Goal: Task Accomplishment & Management: Manage account settings

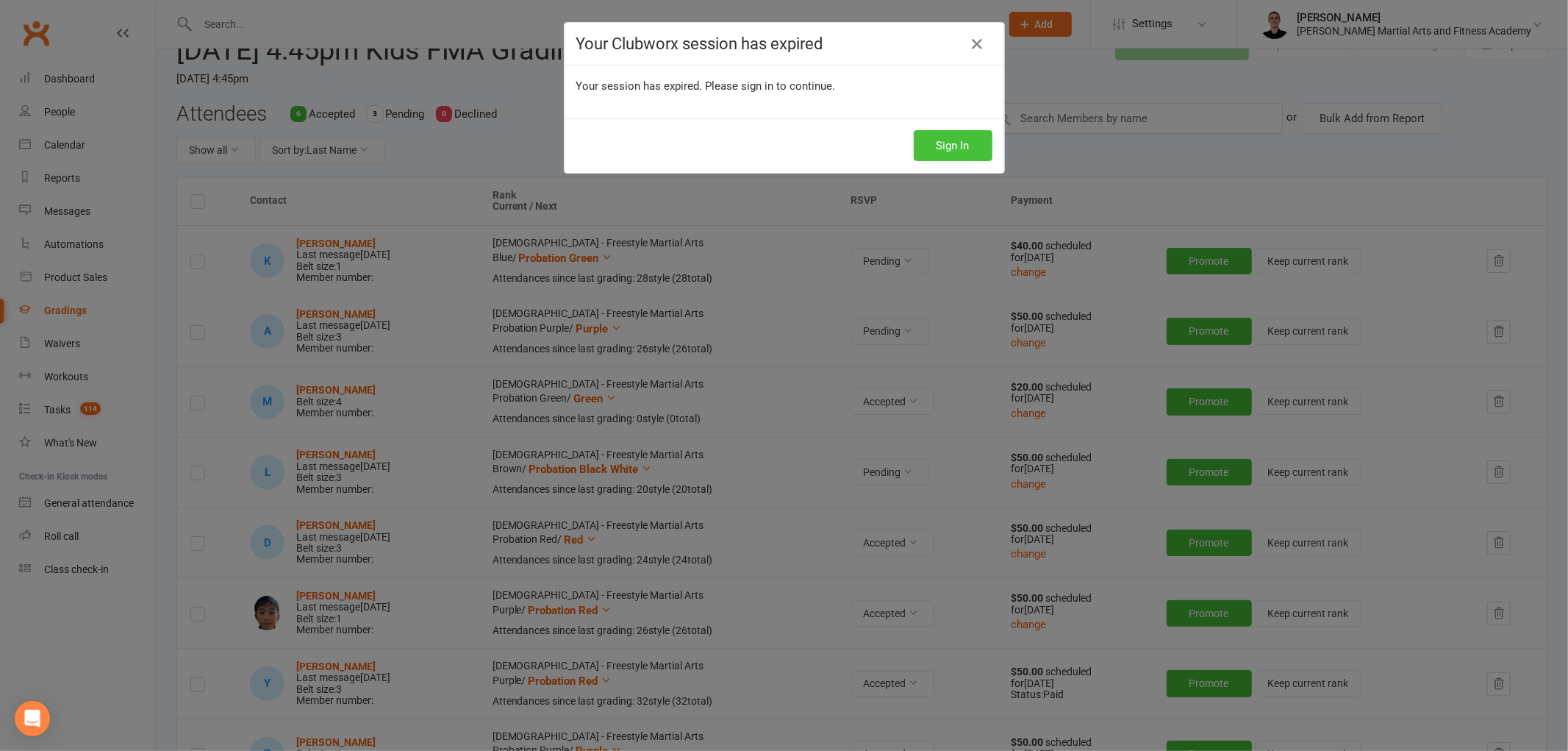
click at [944, 130] on button "Sign In" at bounding box center [953, 146] width 79 height 31
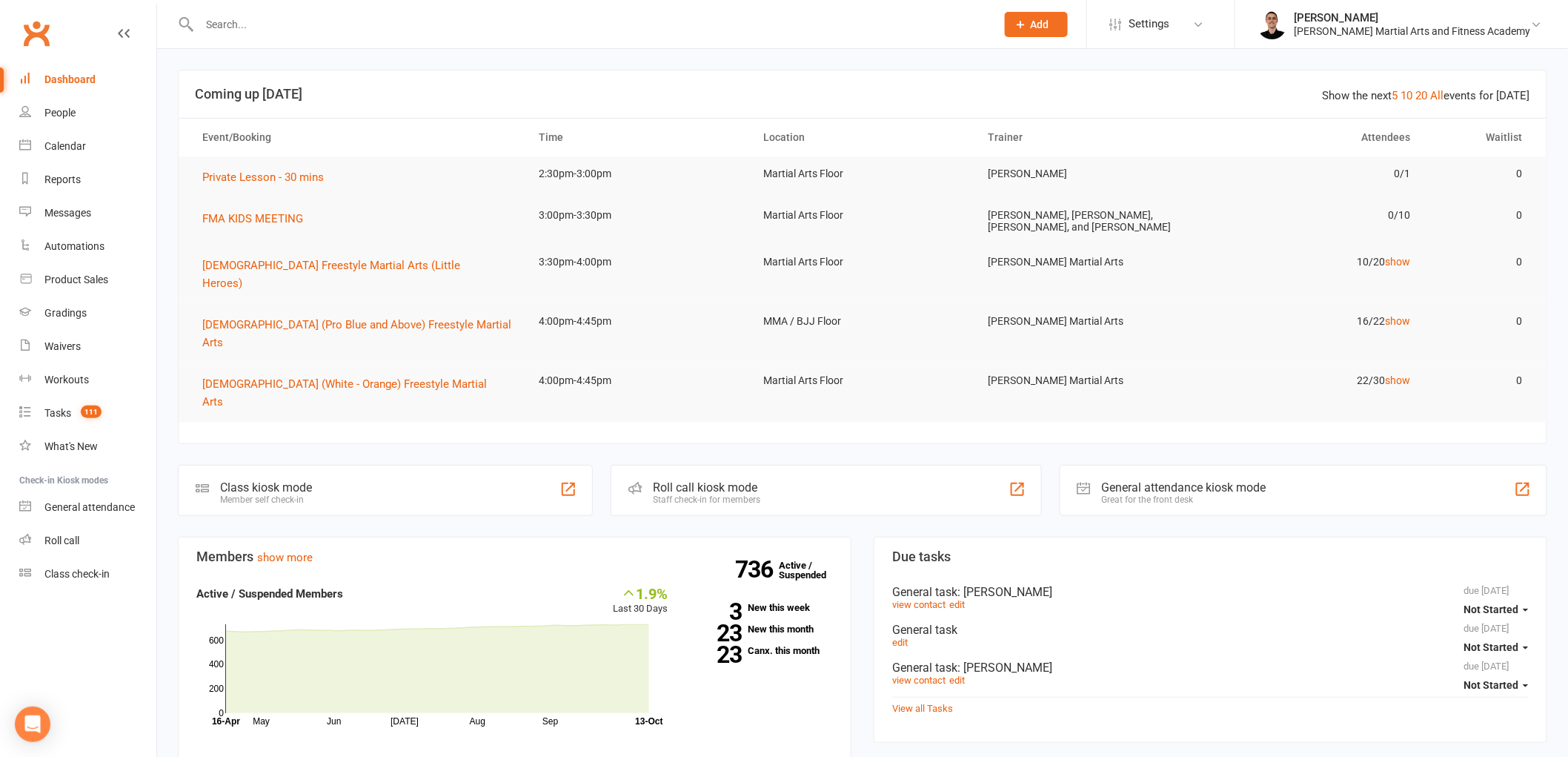
click at [460, 24] on input "text" at bounding box center [590, 24] width 790 height 21
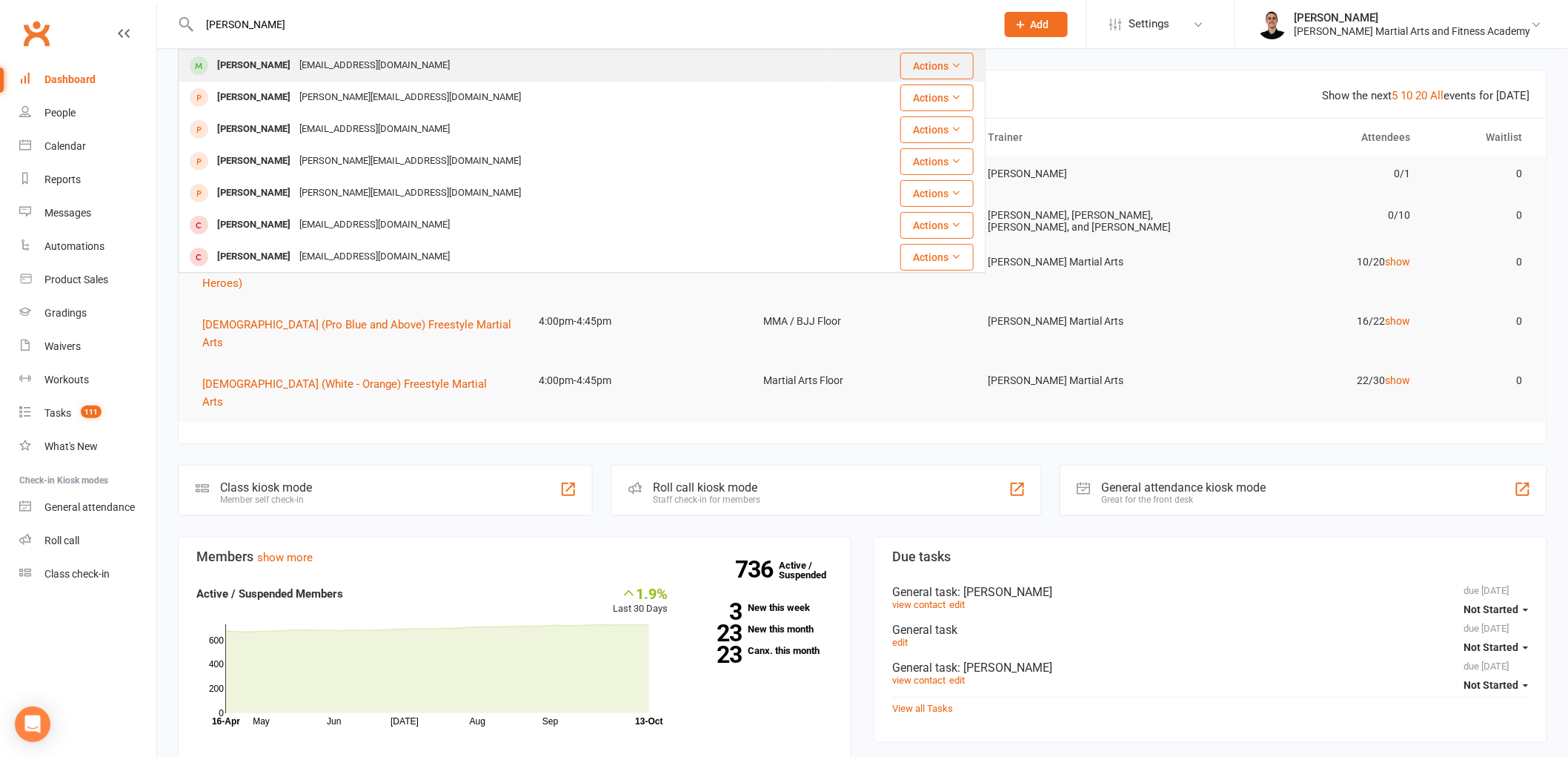
type input "[PERSON_NAME]"
click at [411, 60] on div "[PERSON_NAME] [EMAIL_ADDRESS][DOMAIN_NAME]" at bounding box center [503, 65] width 648 height 30
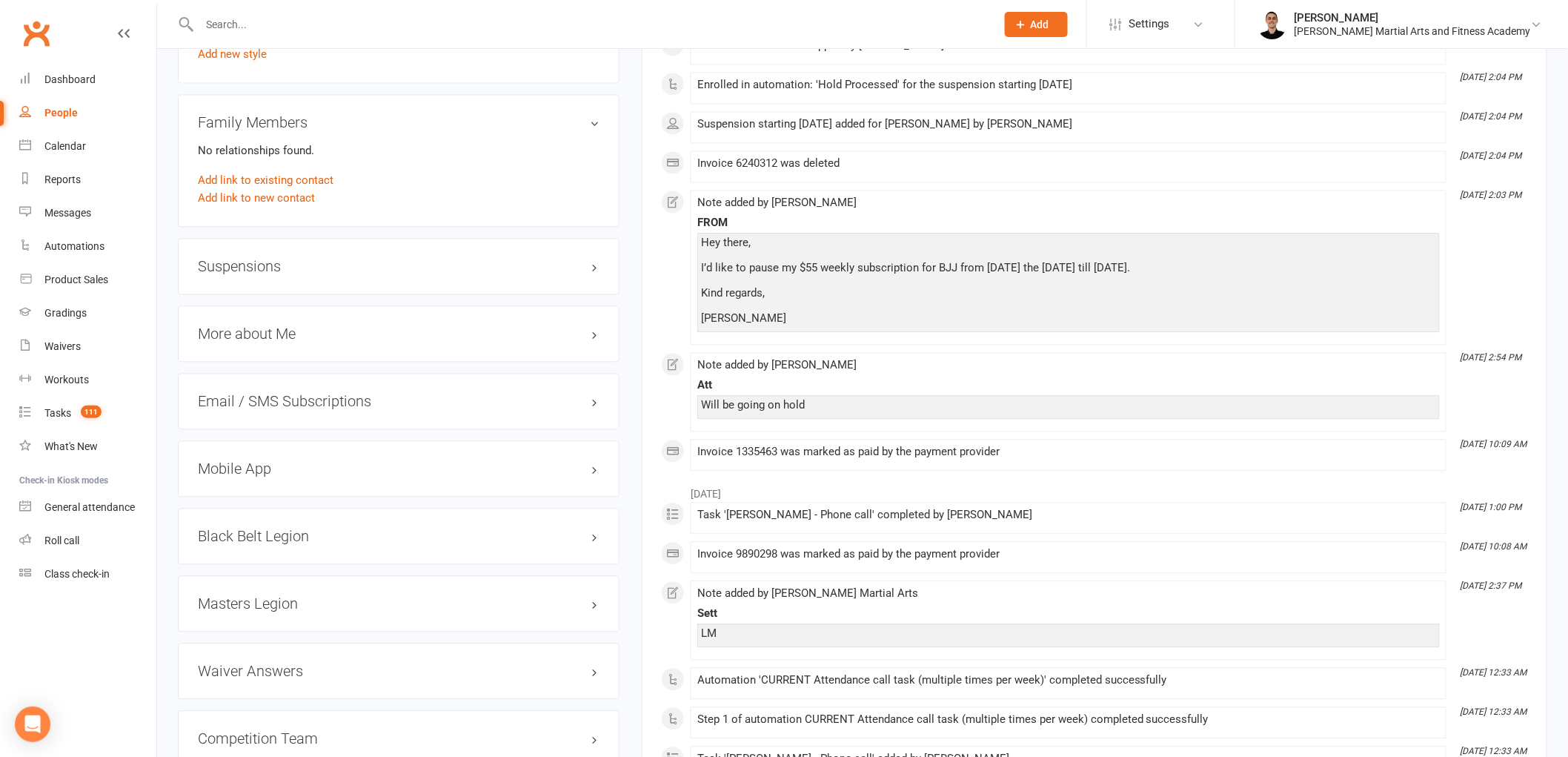
scroll to position [1235, 0]
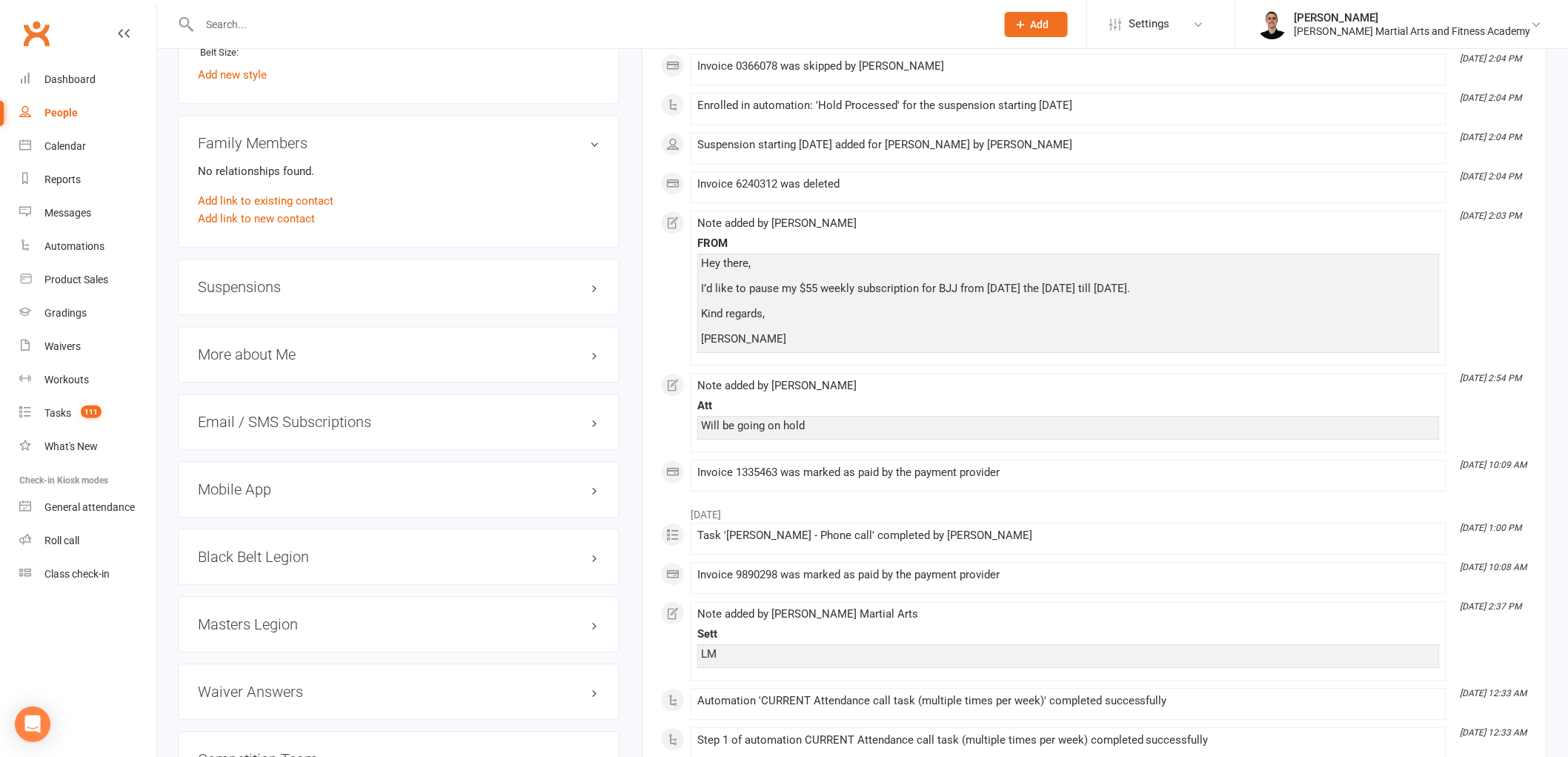
click at [282, 287] on h3 "Suspensions" at bounding box center [398, 287] width 401 height 16
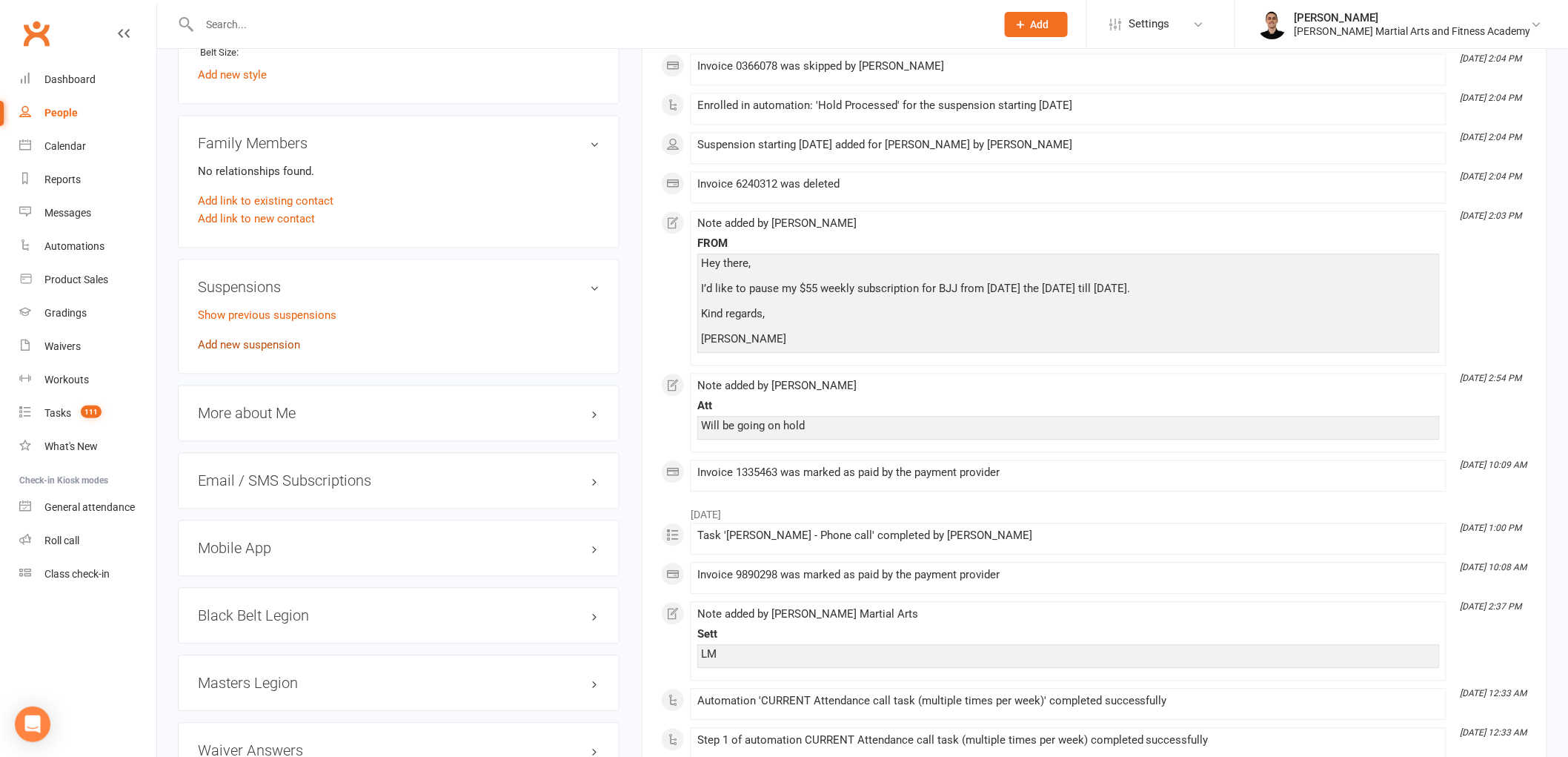
click at [275, 338] on link "Add new suspension" at bounding box center [249, 344] width 103 height 13
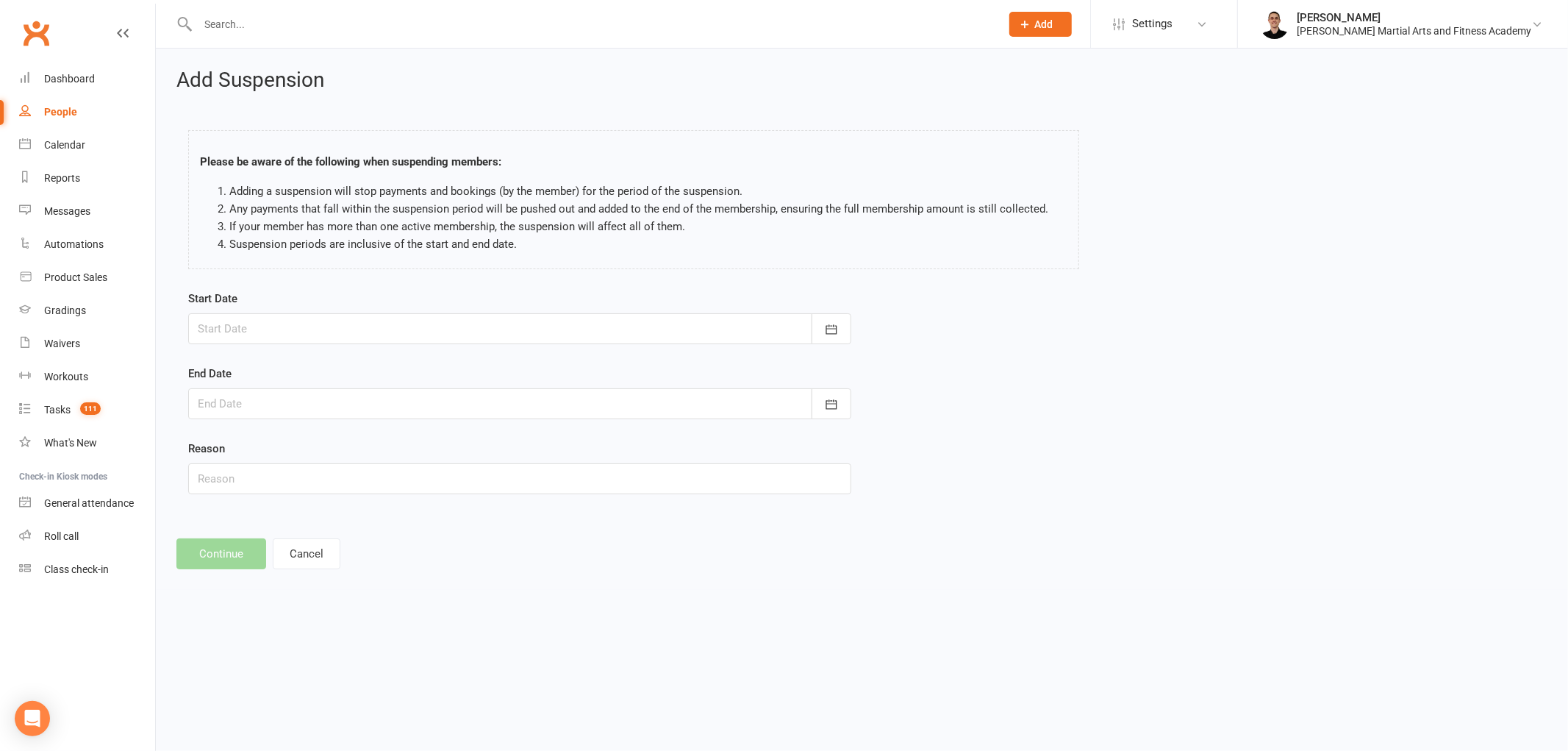
click at [471, 329] on div at bounding box center [520, 329] width 663 height 31
click at [276, 472] on span "13" at bounding box center [280, 478] width 12 height 12
type input "[DATE]"
click at [282, 393] on div at bounding box center [520, 403] width 663 height 31
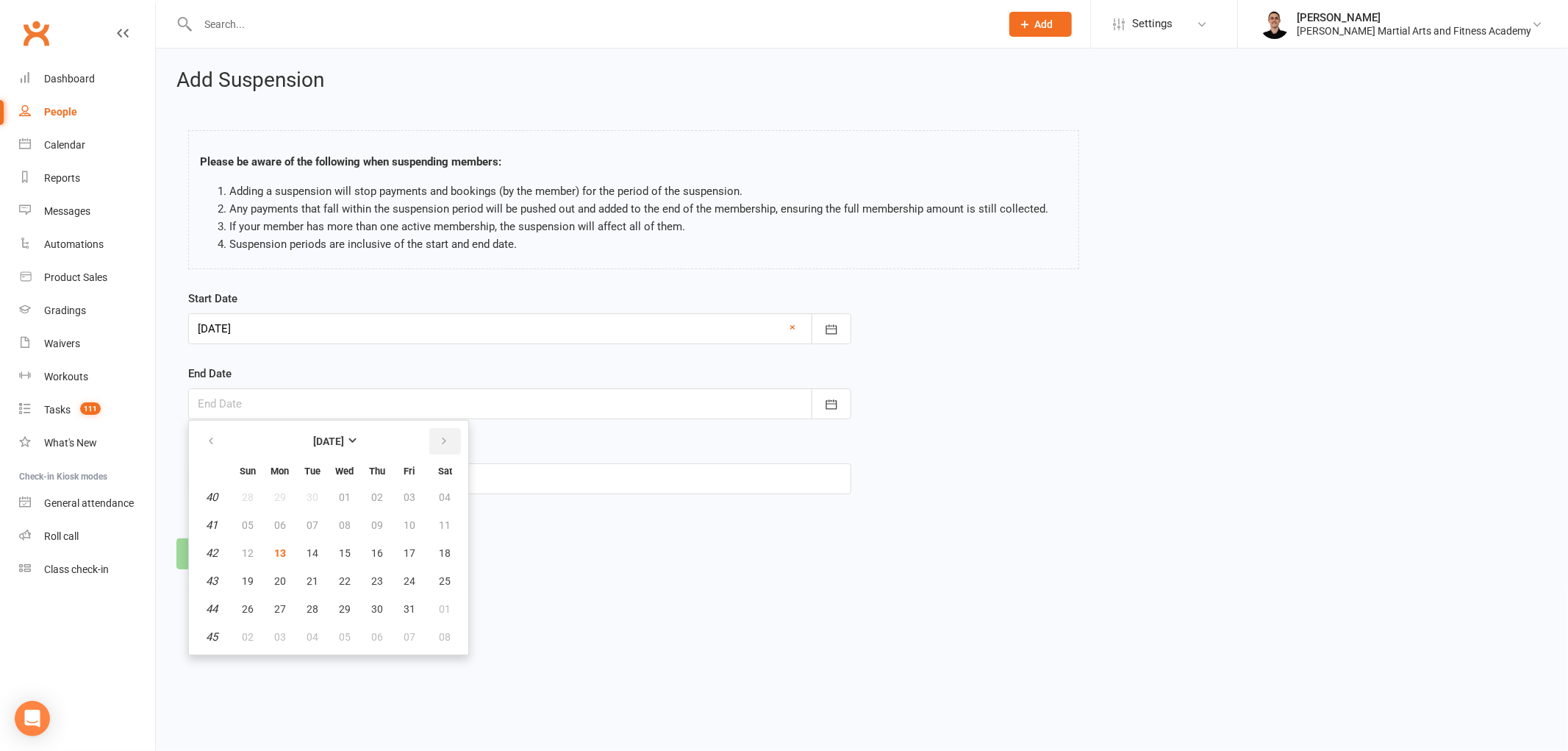
click at [439, 440] on icon "button" at bounding box center [444, 441] width 10 height 12
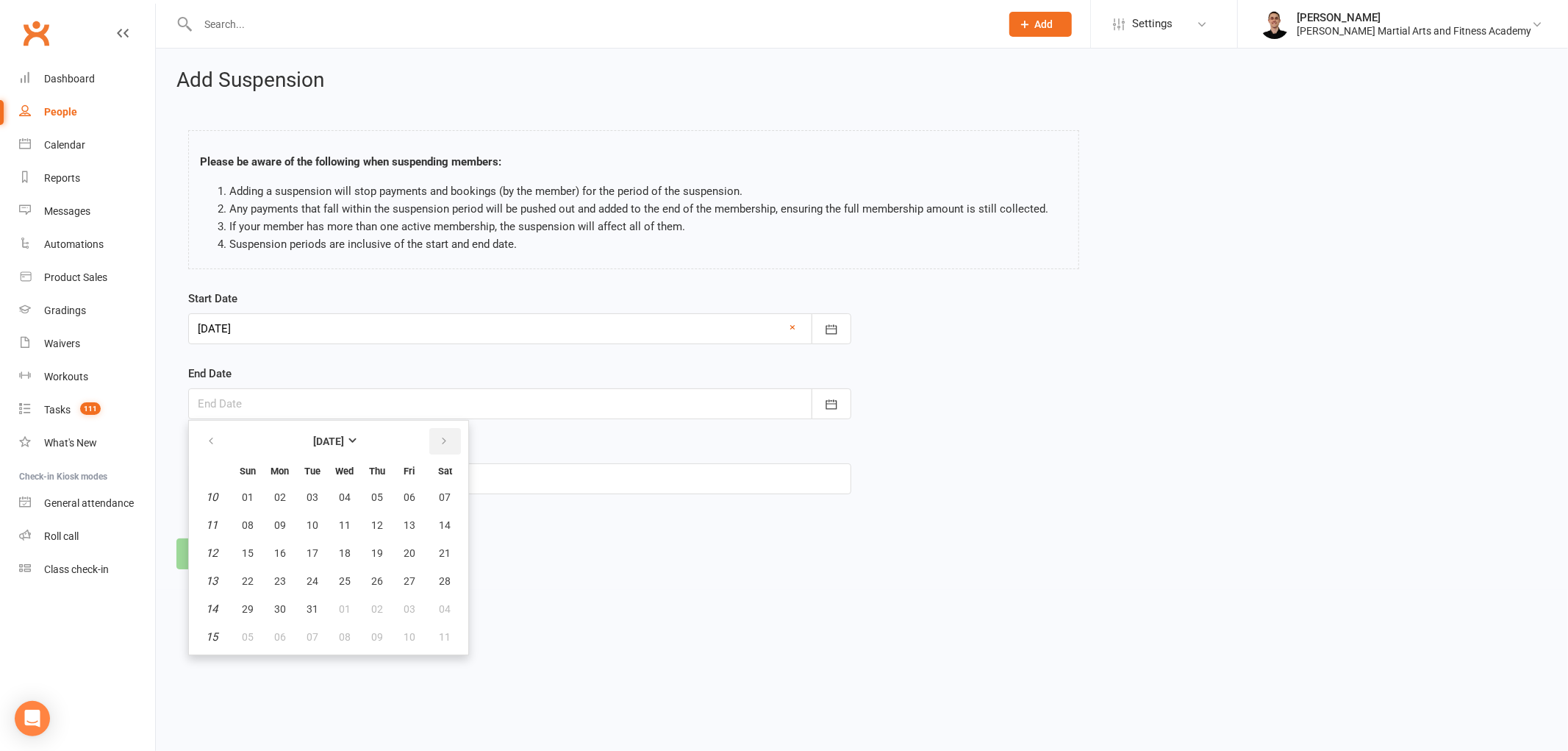
click at [439, 440] on icon "button" at bounding box center [444, 441] width 10 height 12
click at [243, 547] on span "12" at bounding box center [248, 553] width 12 height 12
type input "[DATE]"
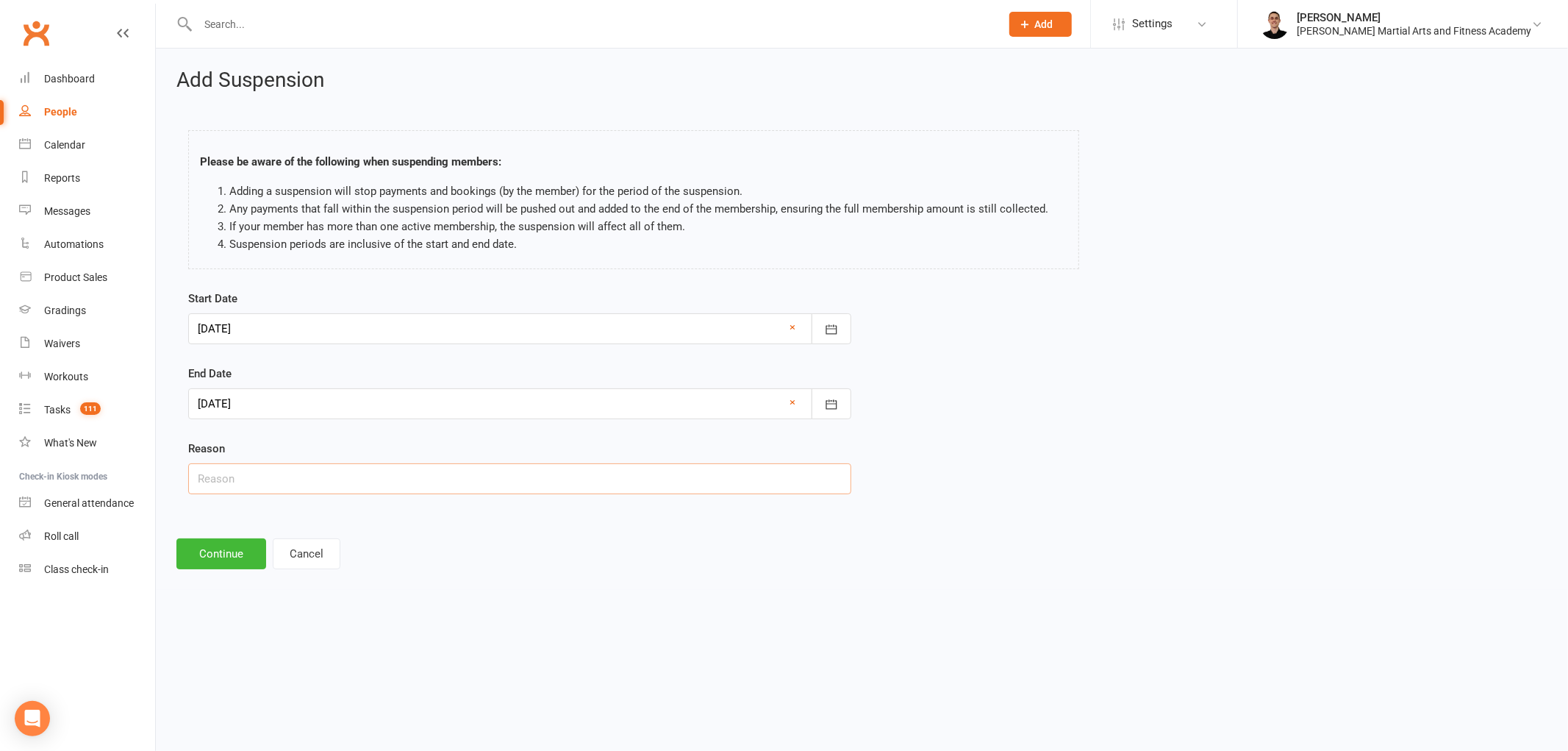
click at [256, 476] on input "text" at bounding box center [520, 479] width 663 height 31
type input "Busy/Financial"
click at [217, 563] on button "Continue" at bounding box center [221, 554] width 90 height 31
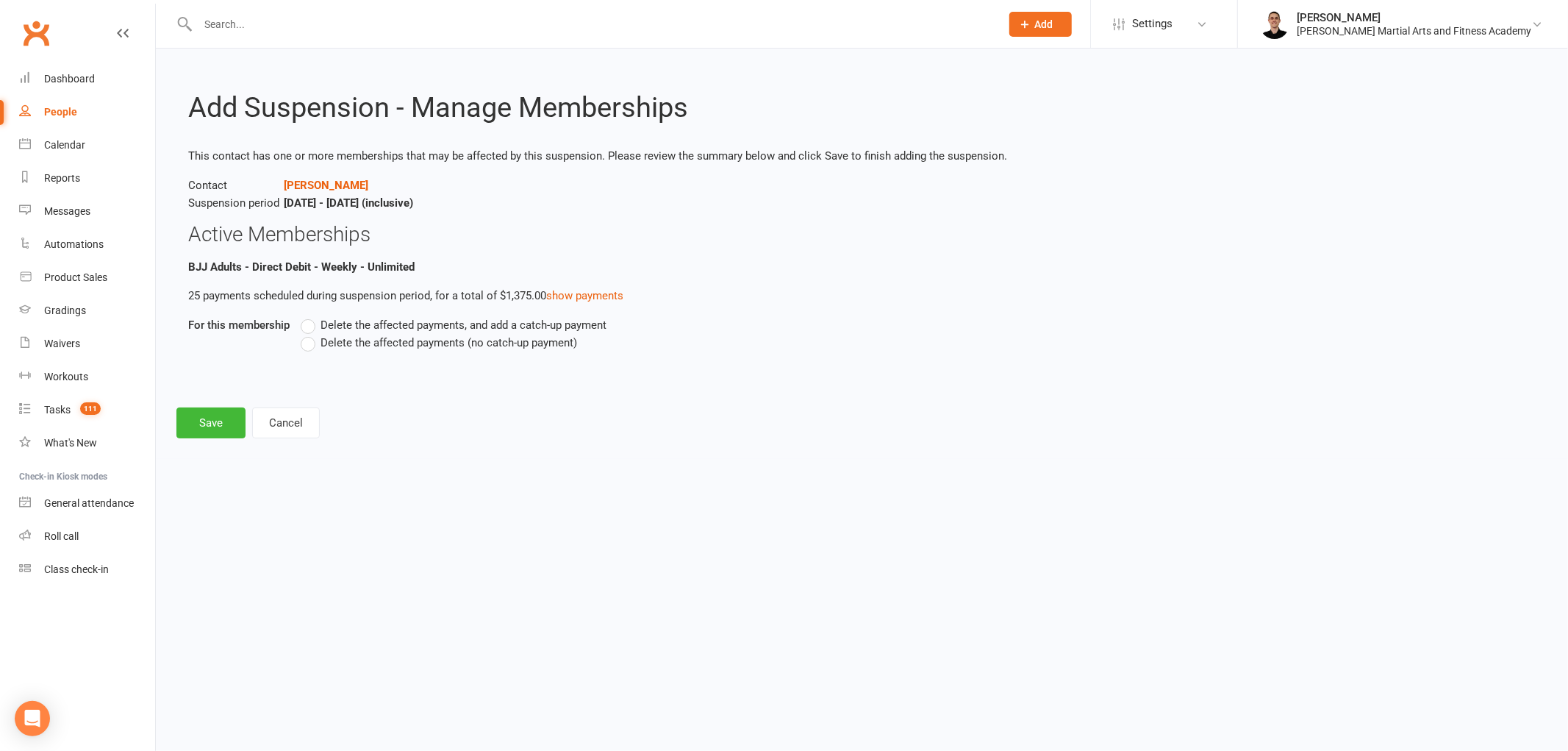
click at [386, 319] on span "Delete the affected payments, and add a catch-up payment" at bounding box center [463, 324] width 286 height 15
click at [310, 316] on input "Delete the affected payments, and add a catch-up payment" at bounding box center [305, 316] width 9 height 0
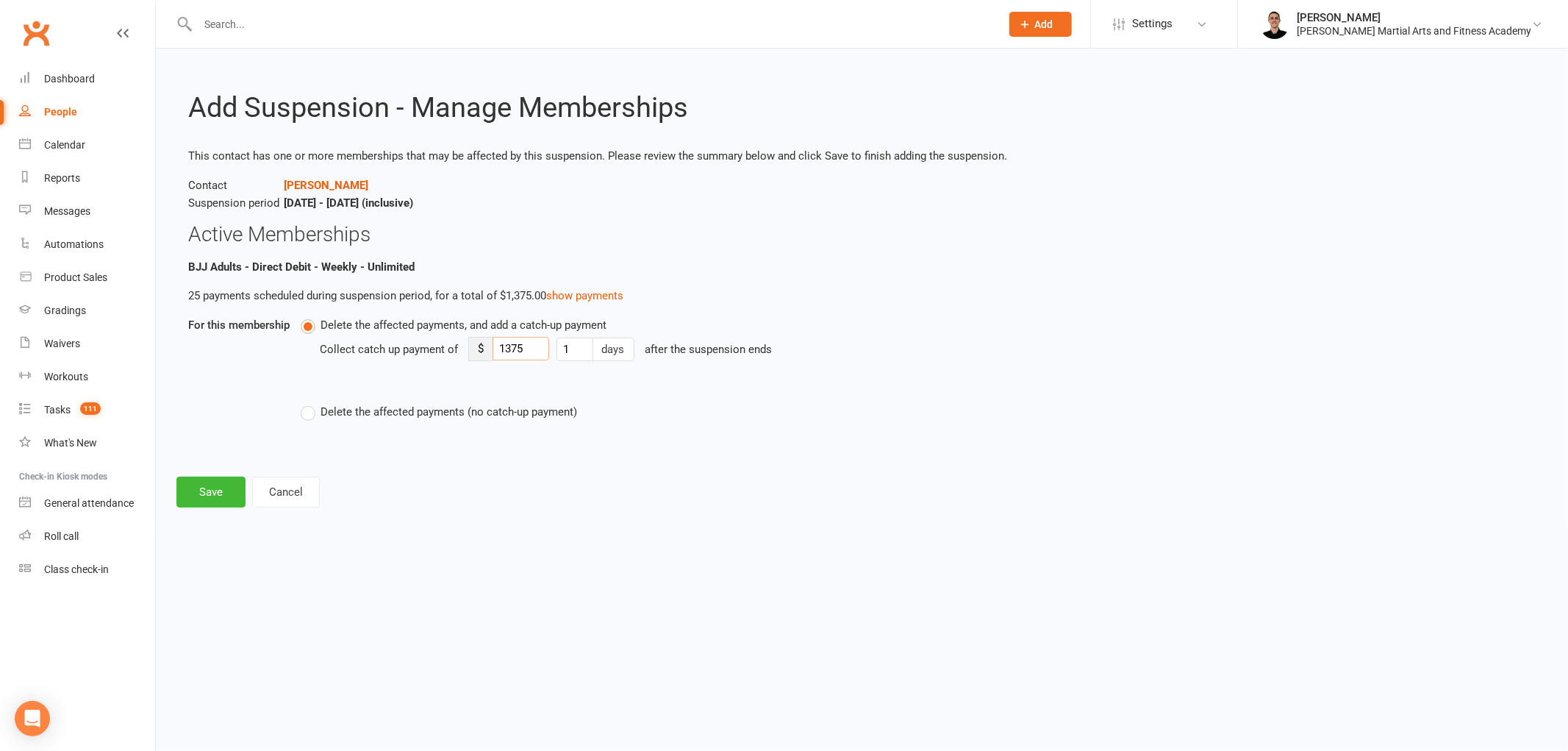
drag, startPoint x: 539, startPoint y: 346, endPoint x: 472, endPoint y: 347, distance: 67.0
click at [472, 347] on div "$ 1375" at bounding box center [508, 349] width 80 height 24
type input "8"
click at [195, 488] on button "Save" at bounding box center [211, 492] width 69 height 31
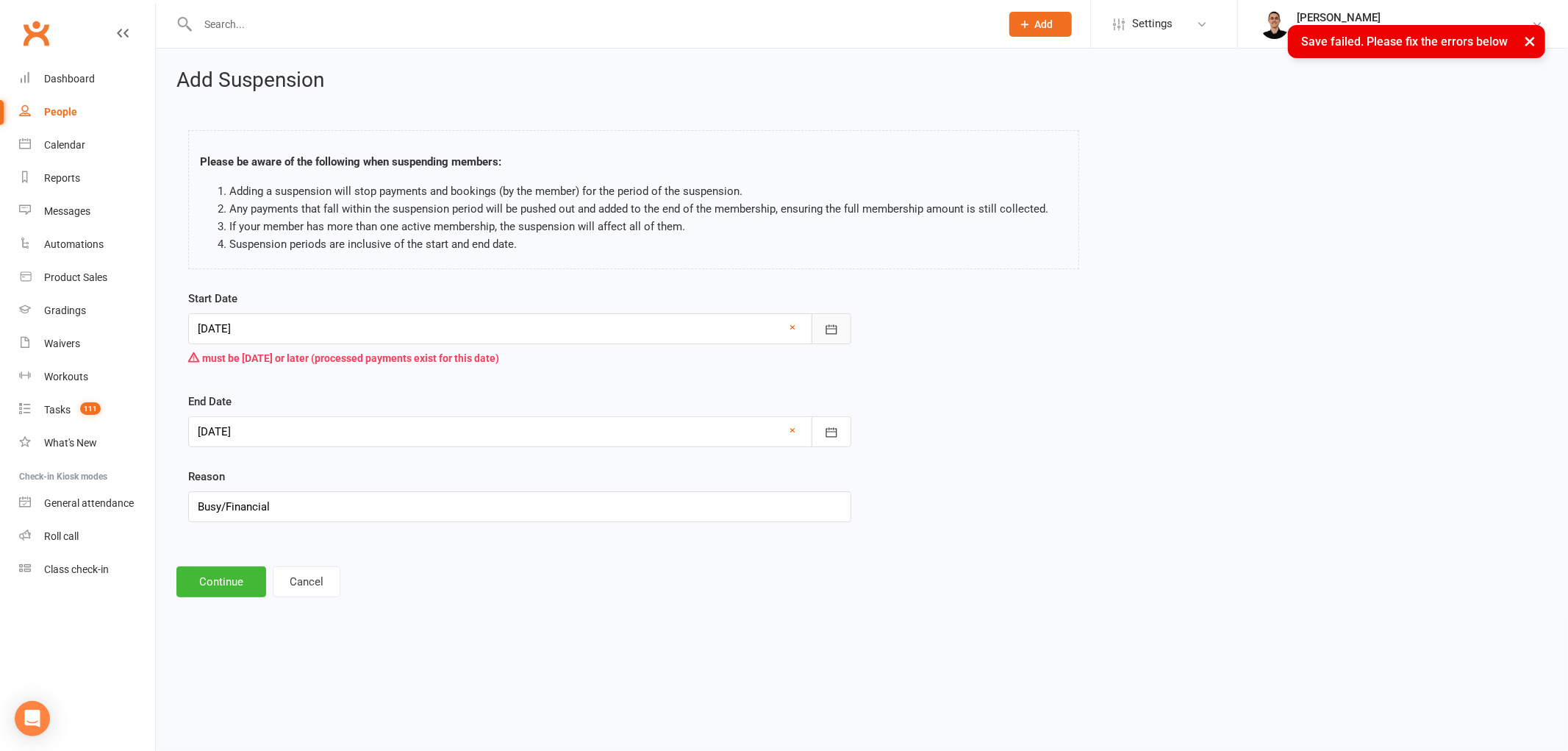
click at [834, 331] on icon "button" at bounding box center [831, 329] width 15 height 15
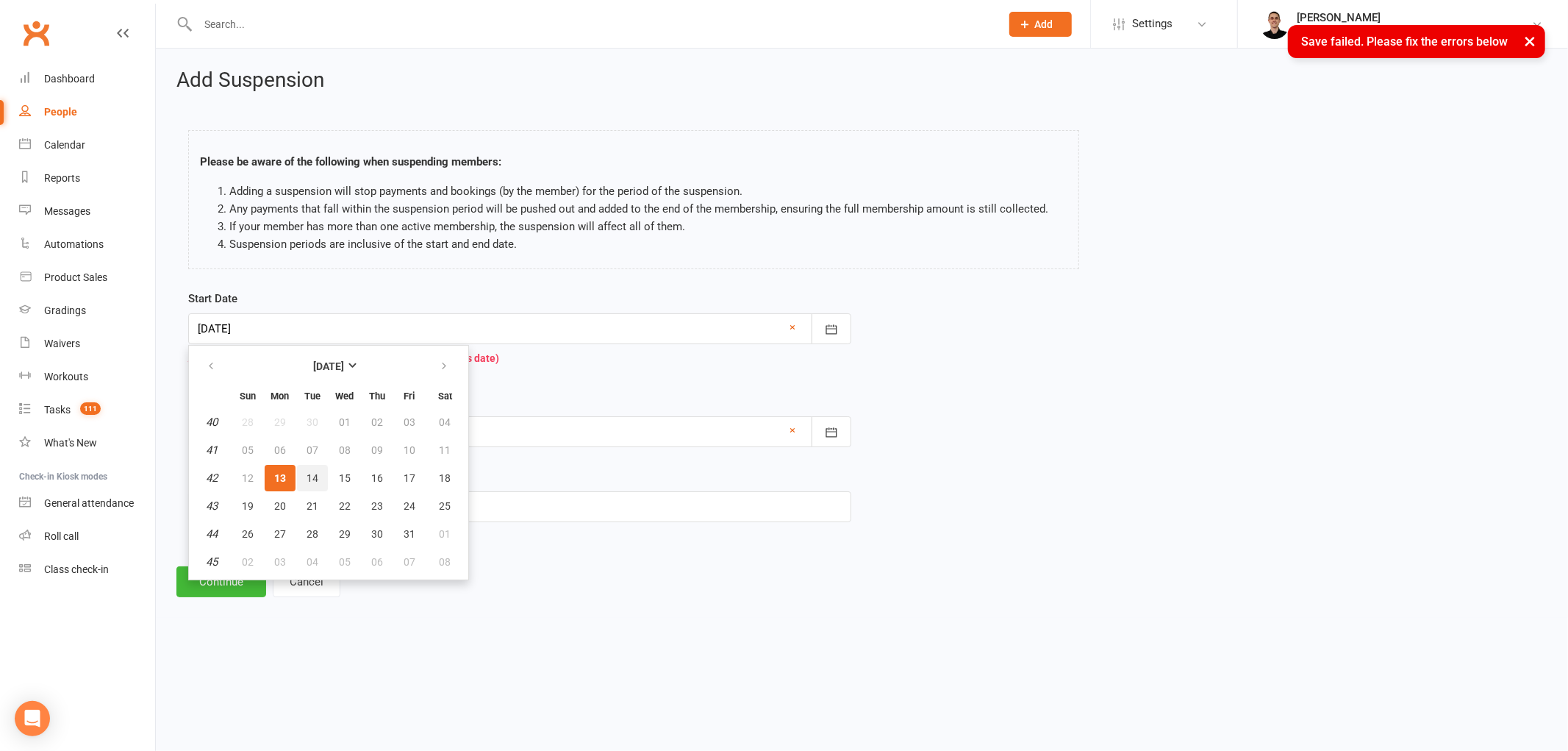
click at [301, 475] on button "14" at bounding box center [312, 478] width 31 height 27
type input "[DATE]"
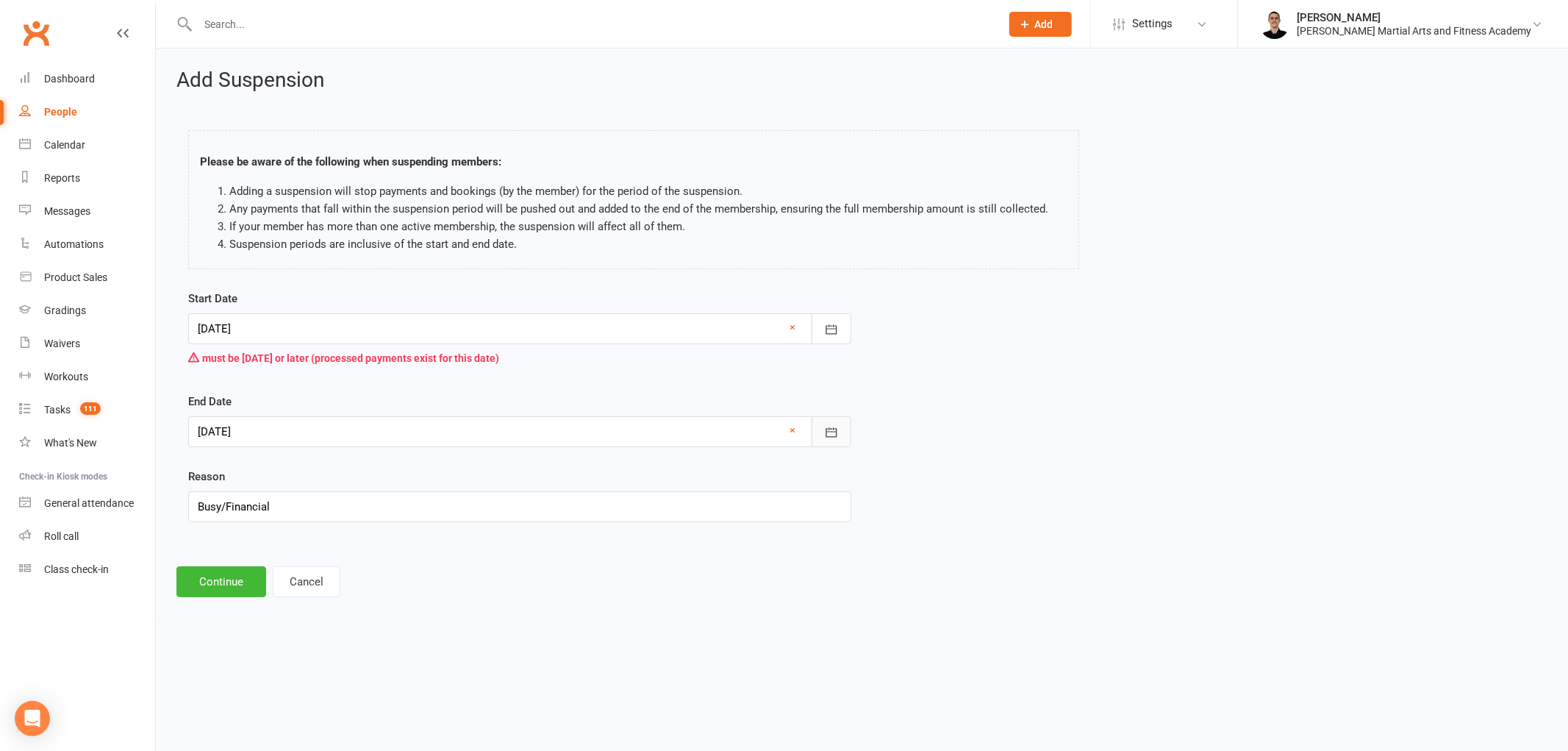
click at [830, 432] on icon "button" at bounding box center [830, 432] width 11 height 9
click at [275, 577] on span "13" at bounding box center [280, 581] width 12 height 12
type input "[DATE]"
click at [231, 575] on button "Continue" at bounding box center [221, 581] width 90 height 31
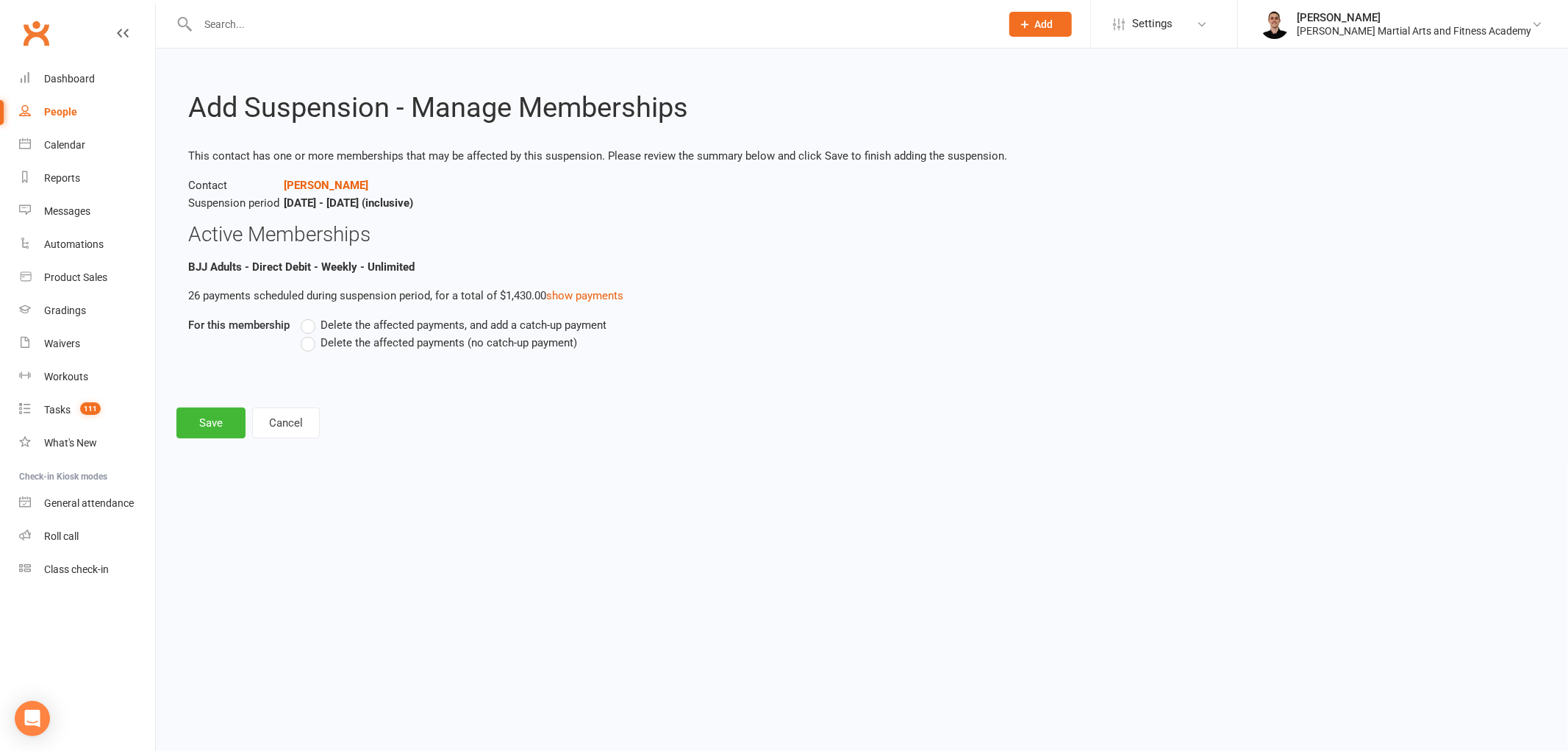
click at [356, 319] on span "Delete the affected payments, and add a catch-up payment" at bounding box center [463, 324] width 286 height 15
click at [310, 316] on input "Delete the affected payments, and add a catch-up payment" at bounding box center [305, 316] width 9 height 0
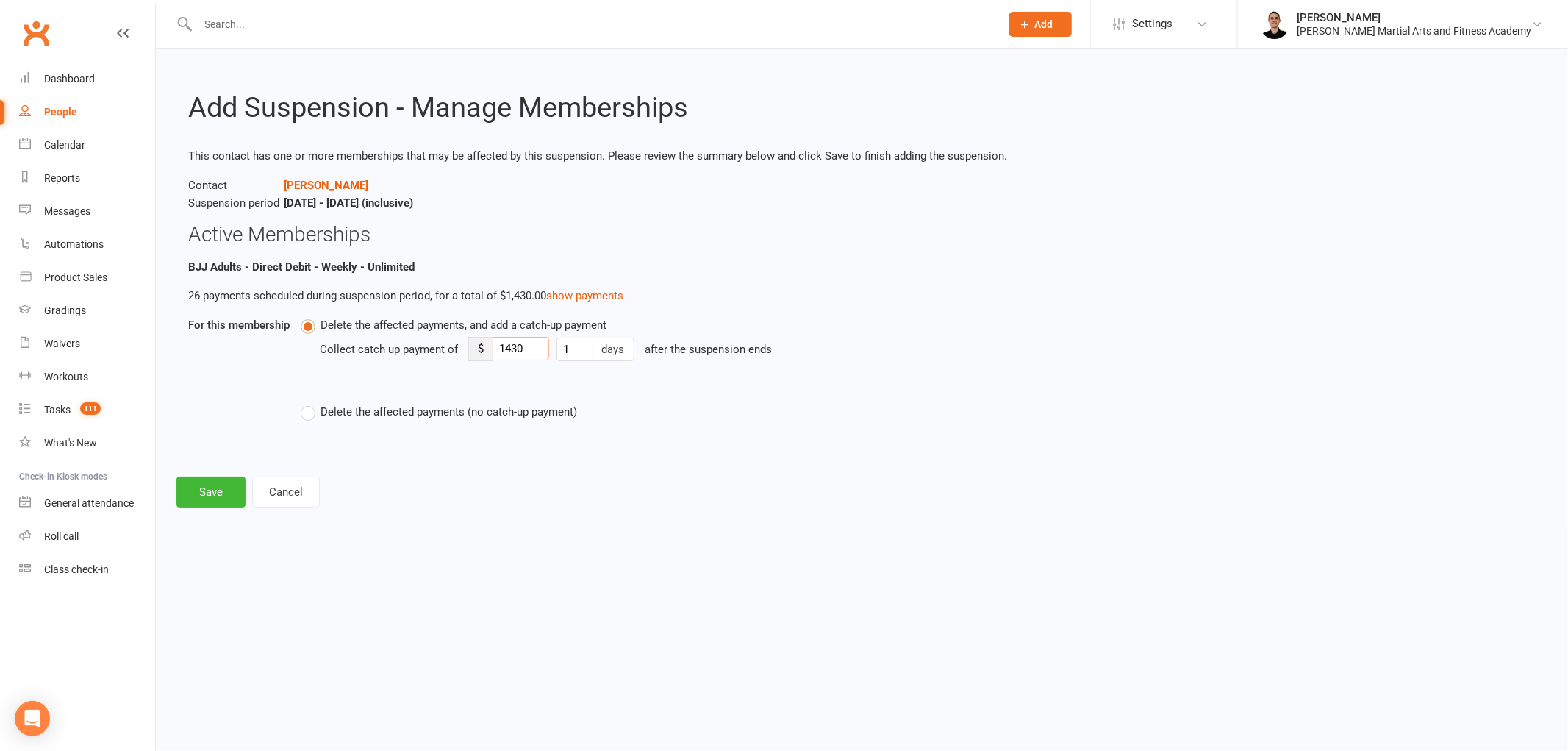
drag, startPoint x: 538, startPoint y: 344, endPoint x: 495, endPoint y: 346, distance: 43.0
click at [495, 346] on input "1430" at bounding box center [520, 348] width 56 height 23
type input "8"
click at [215, 490] on button "Save" at bounding box center [211, 492] width 69 height 31
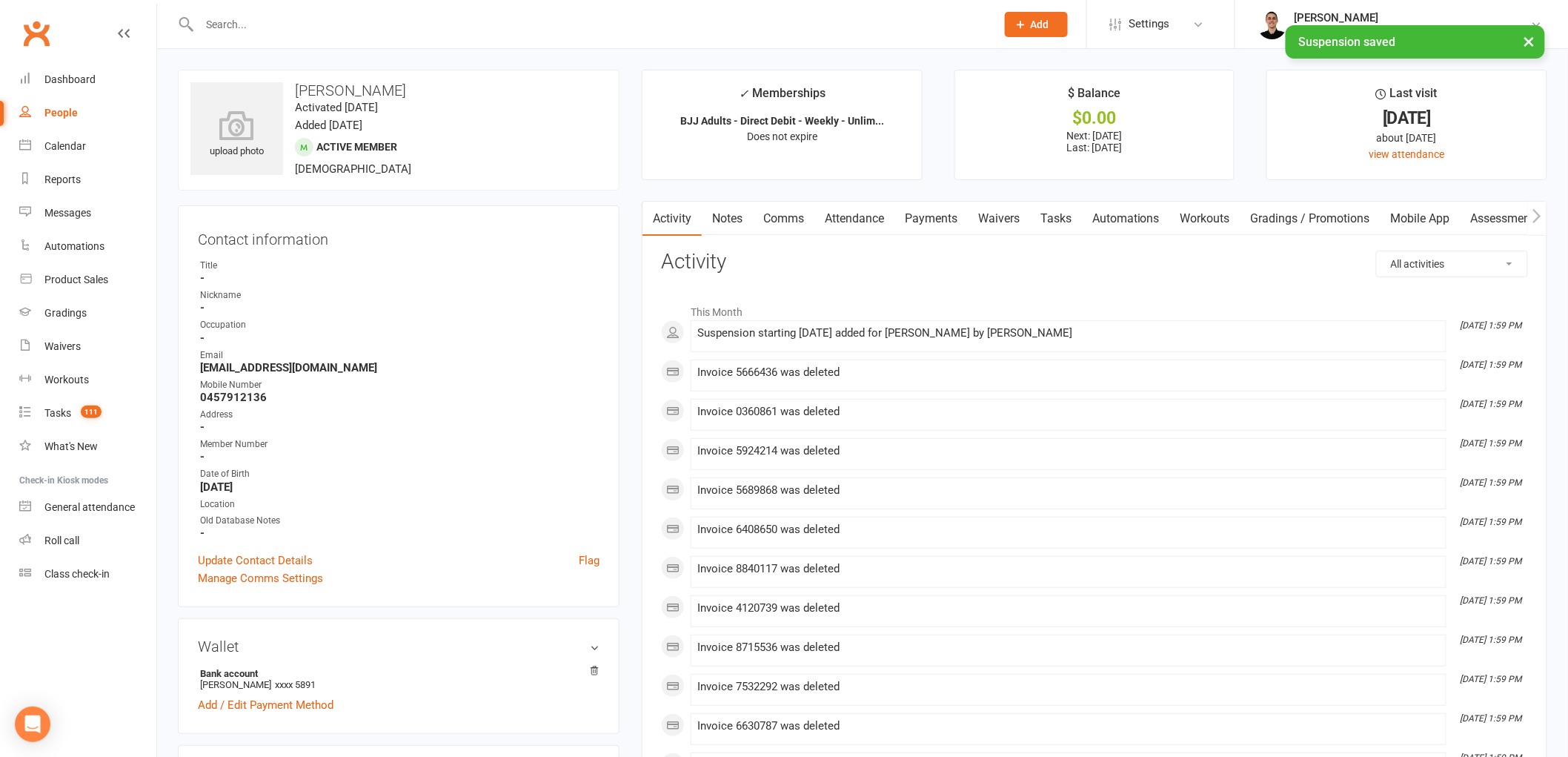
click at [1058, 228] on link "Tasks" at bounding box center [1056, 219] width 52 height 35
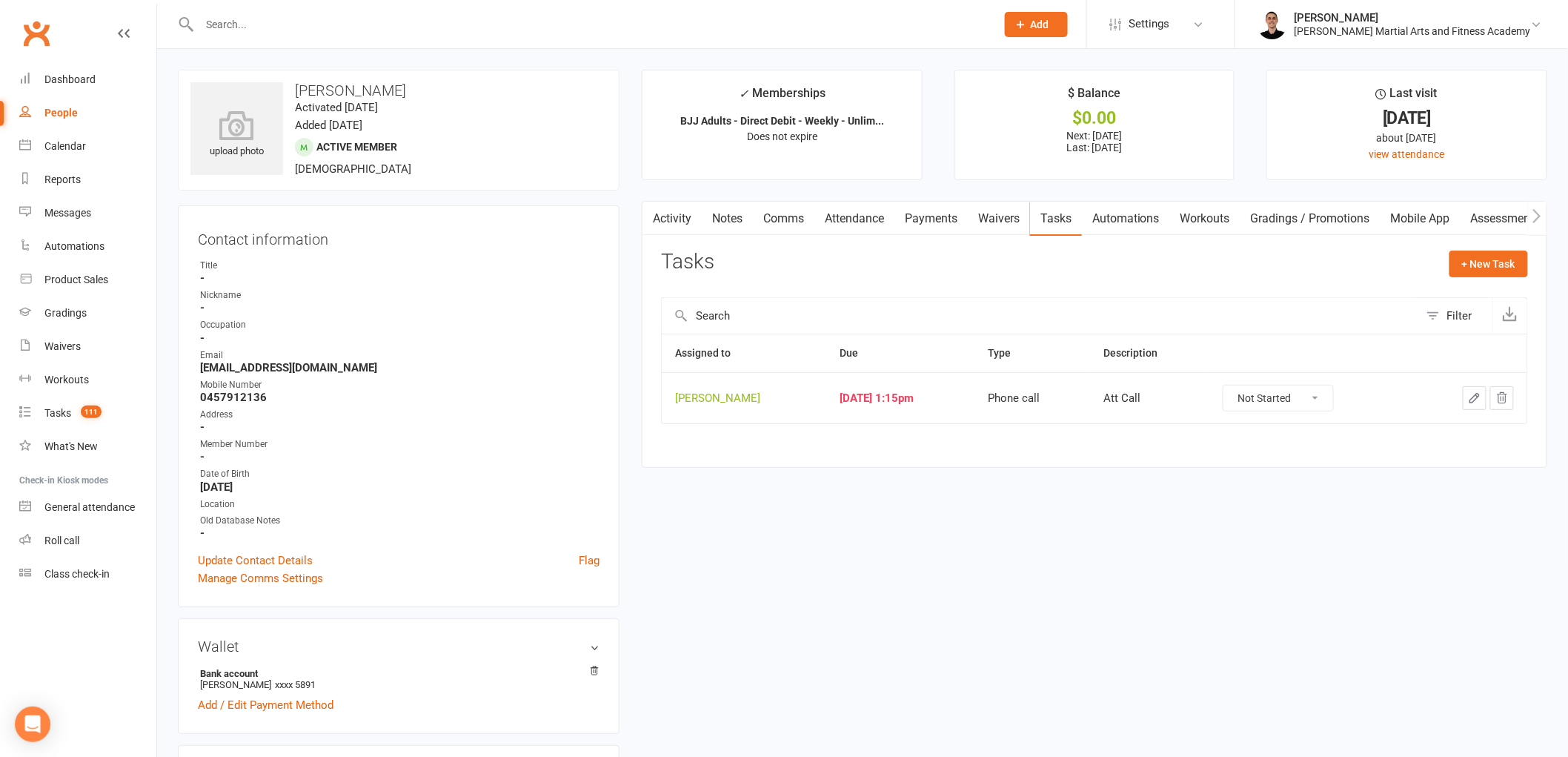
click at [1470, 396] on icon "button" at bounding box center [1474, 397] width 13 height 13
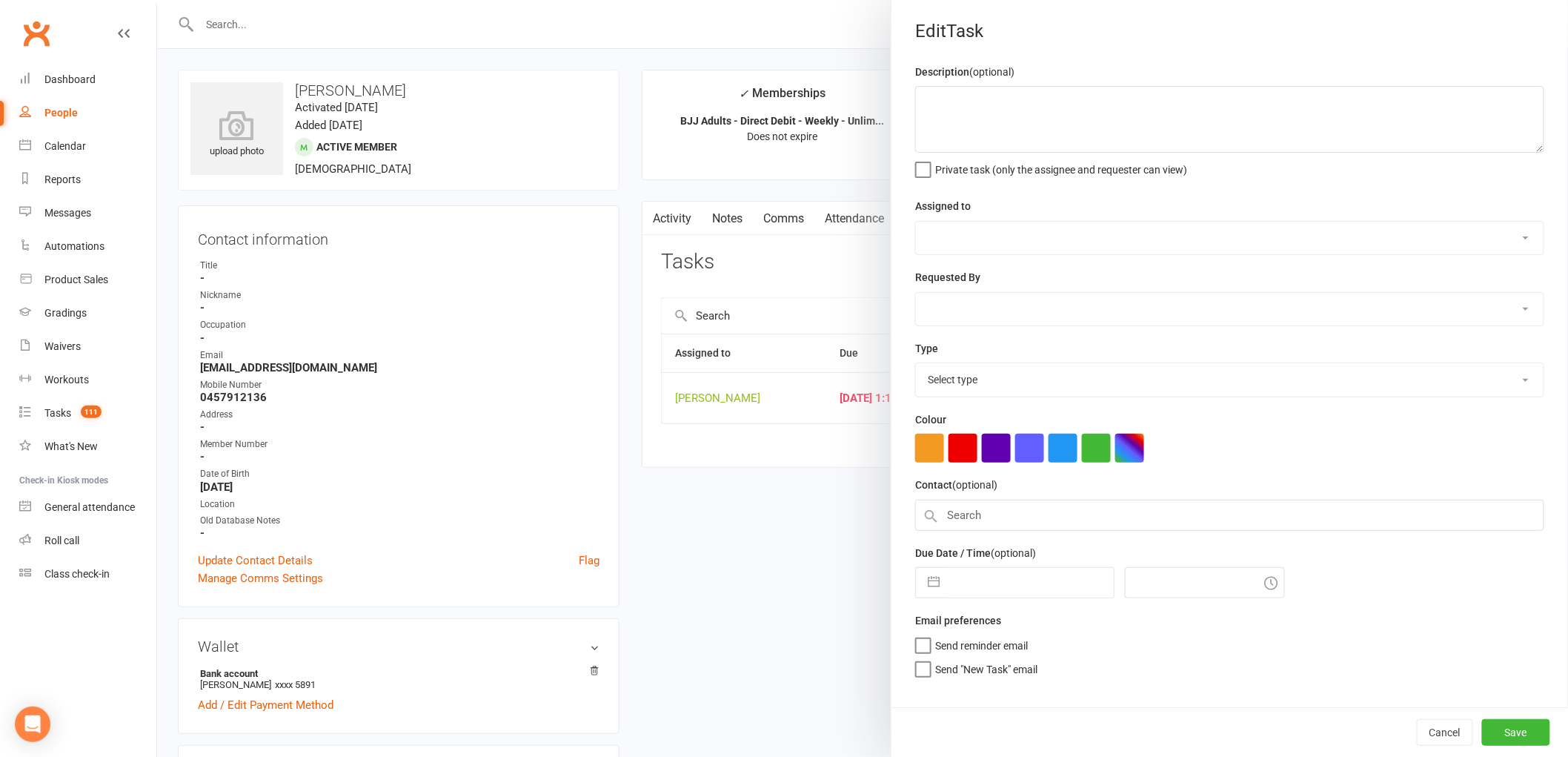
type textarea "Att Call"
select select "47660"
type input "[DATE]"
type input "1:15pm"
select select "25277"
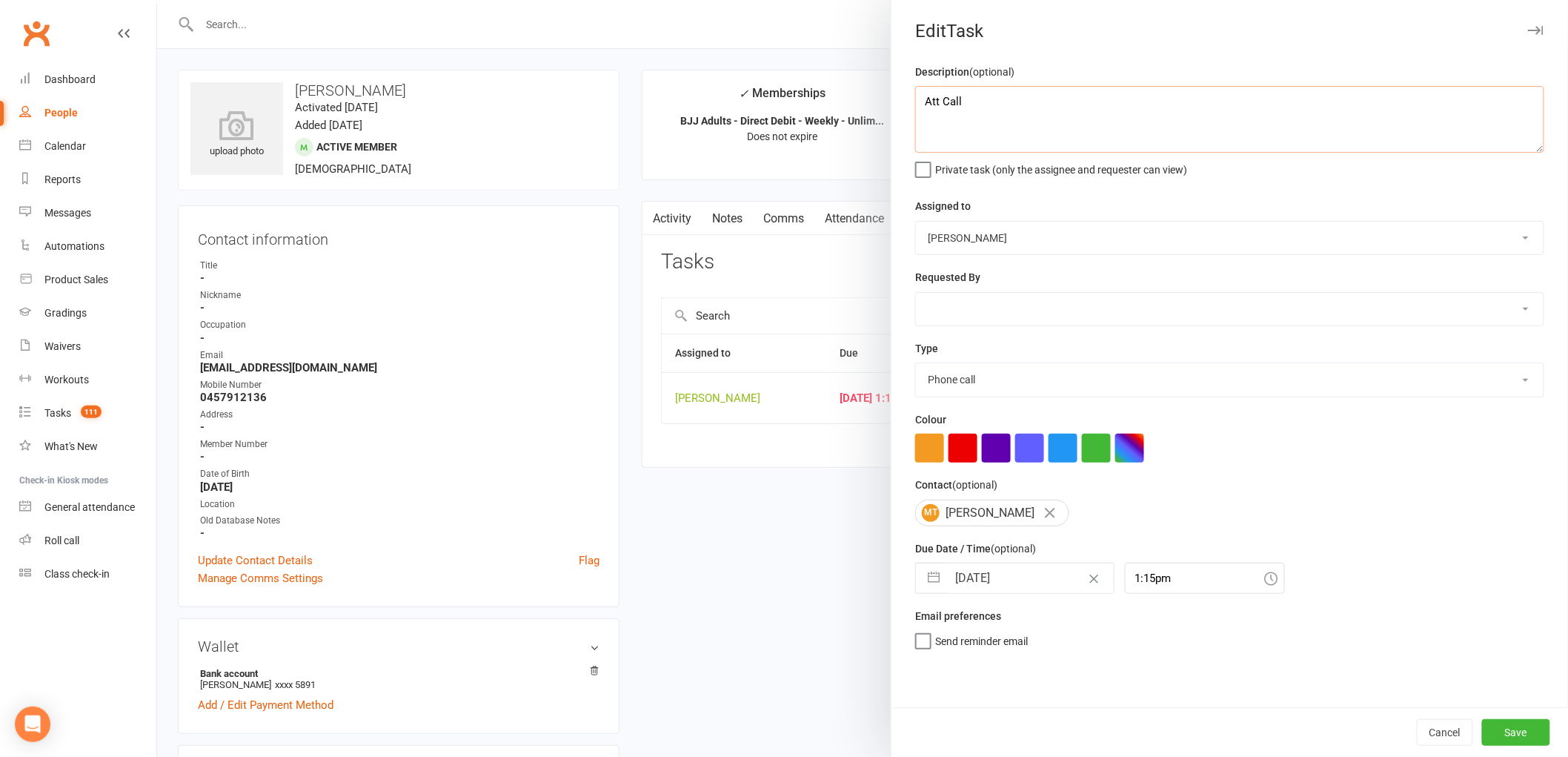
drag, startPoint x: 1008, startPoint y: 100, endPoint x: 910, endPoint y: 97, distance: 98.0
click at [916, 97] on textarea "Att Call" at bounding box center [1230, 119] width 629 height 66
type textarea "Check In"
click at [984, 588] on input "[DATE]" at bounding box center [1030, 578] width 167 height 29
select select "8"
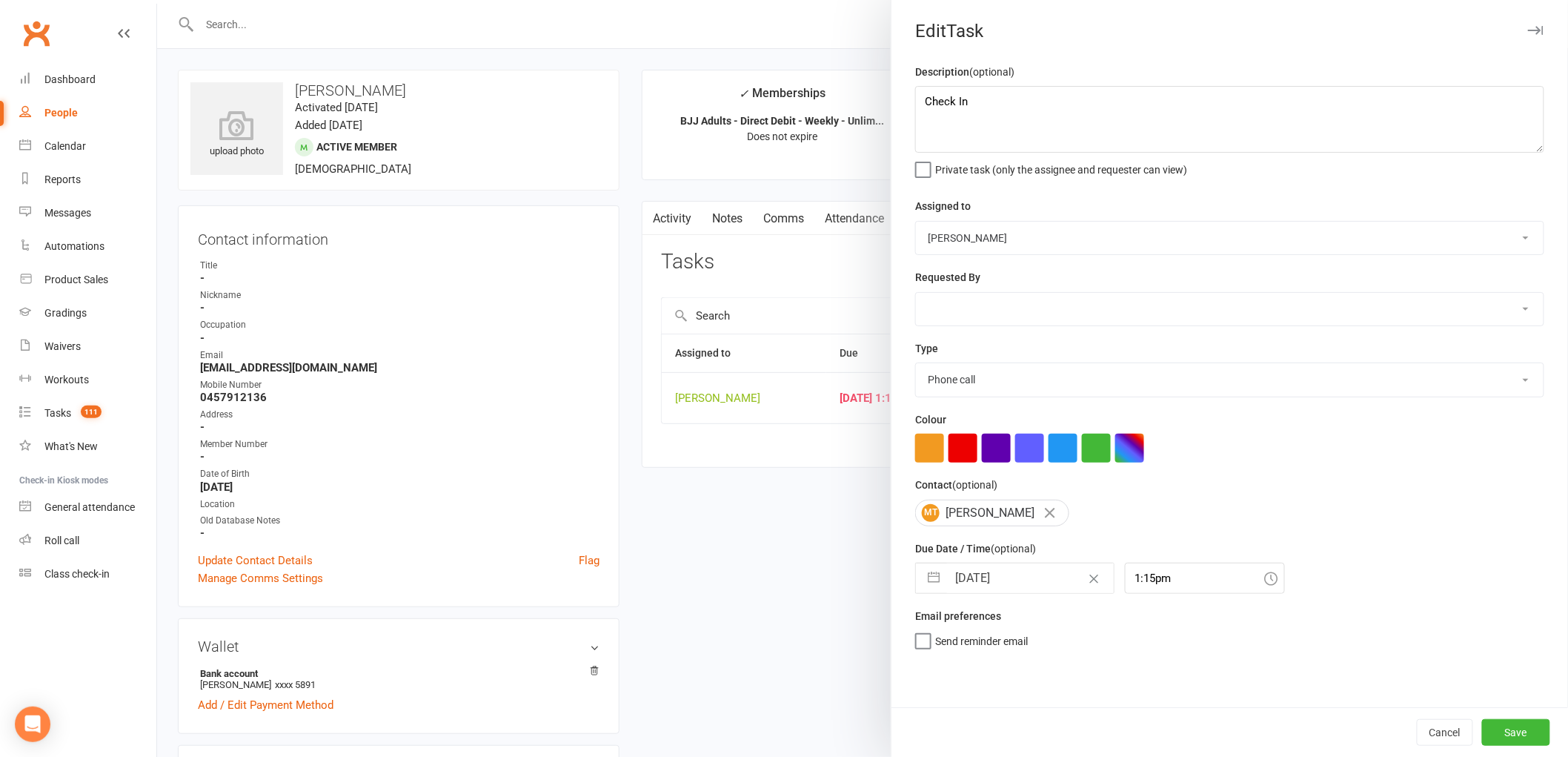
select select "2025"
select select "9"
select select "2025"
select select "10"
select select "2025"
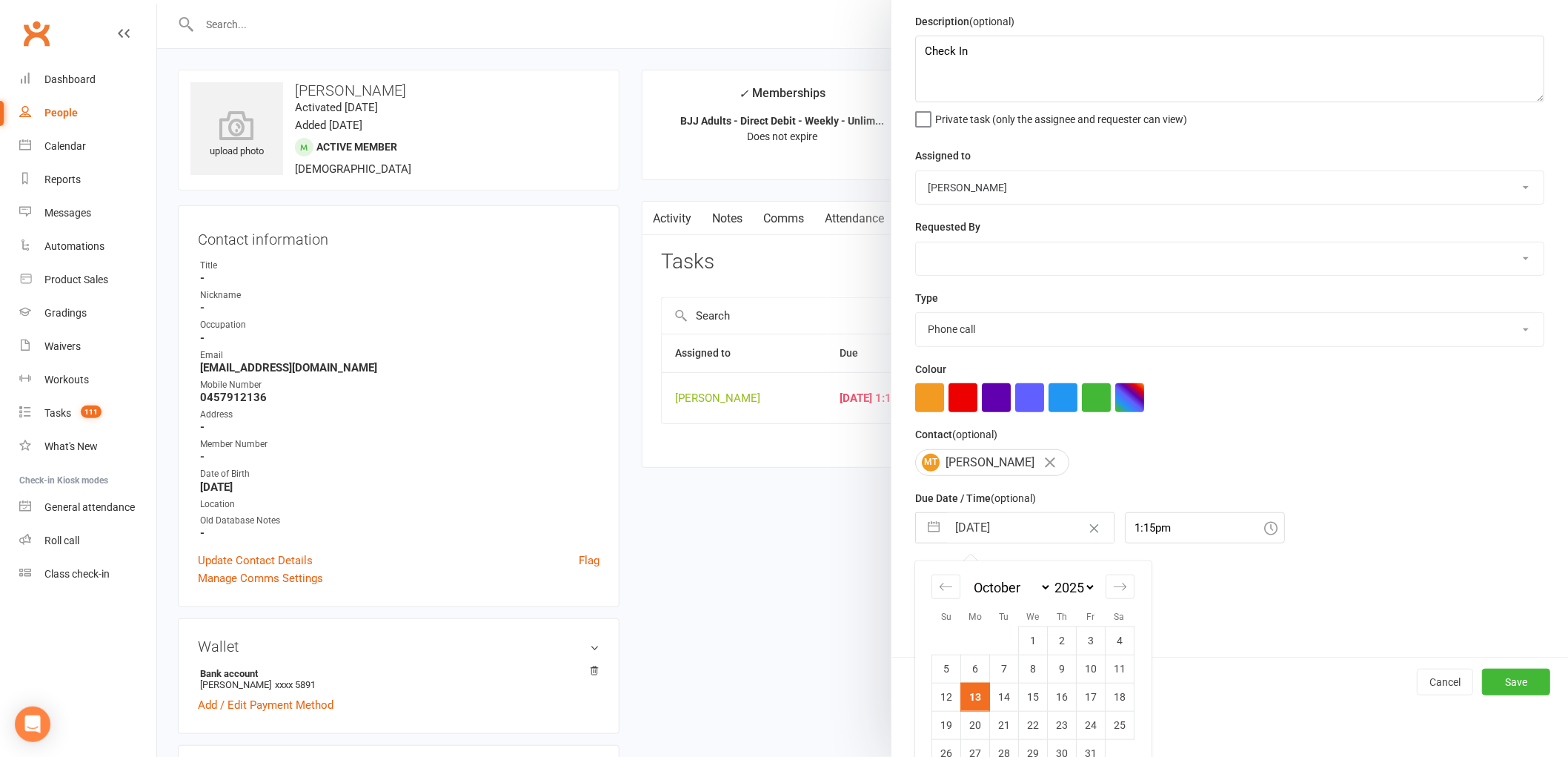
scroll to position [79, 0]
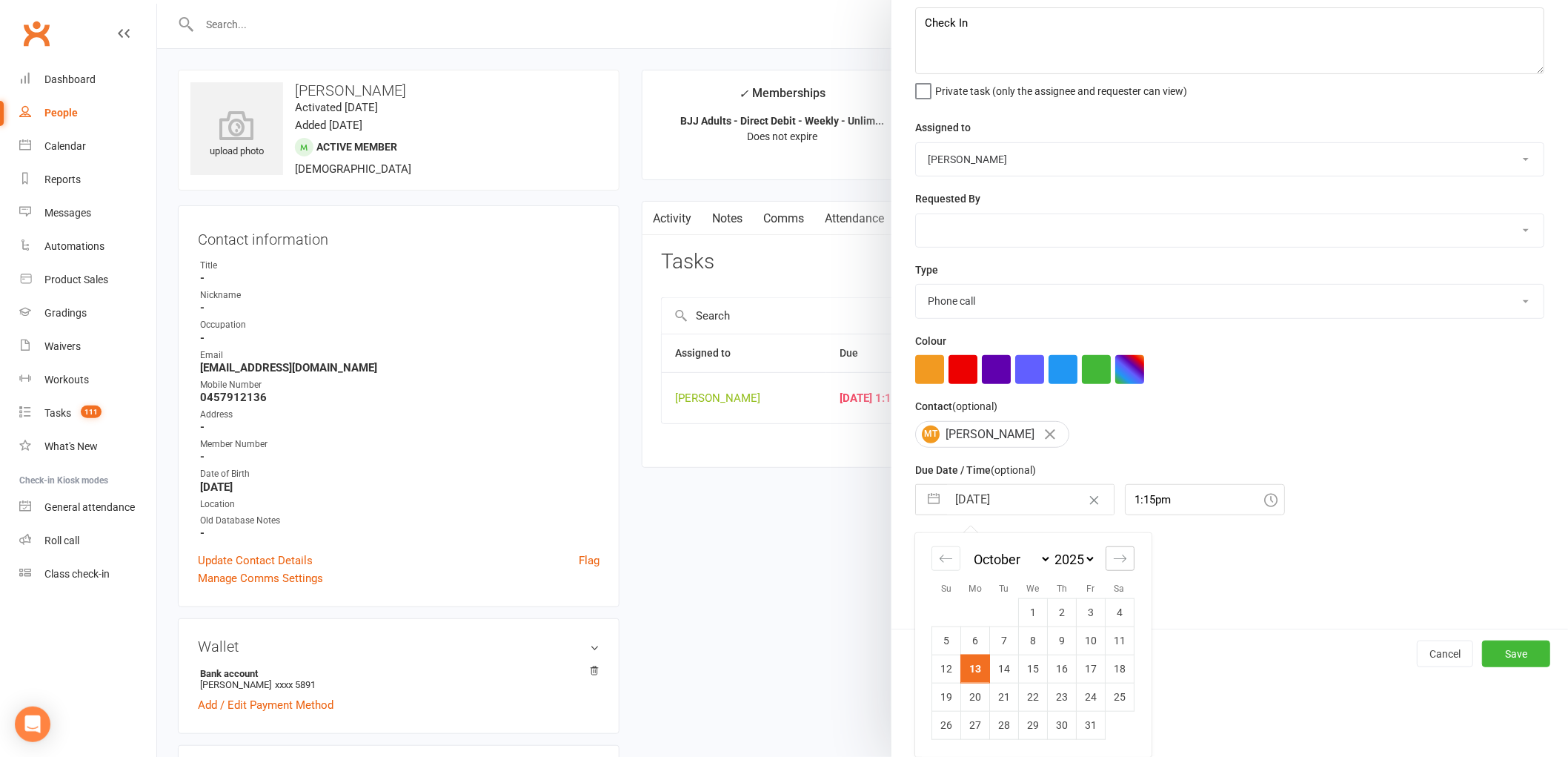
click at [1116, 559] on icon "Move forward to switch to the next month." at bounding box center [1120, 558] width 14 height 14
select select "11"
select select "2025"
click at [1116, 559] on icon "Move forward to switch to the next month." at bounding box center [1120, 558] width 14 height 14
select select "2026"
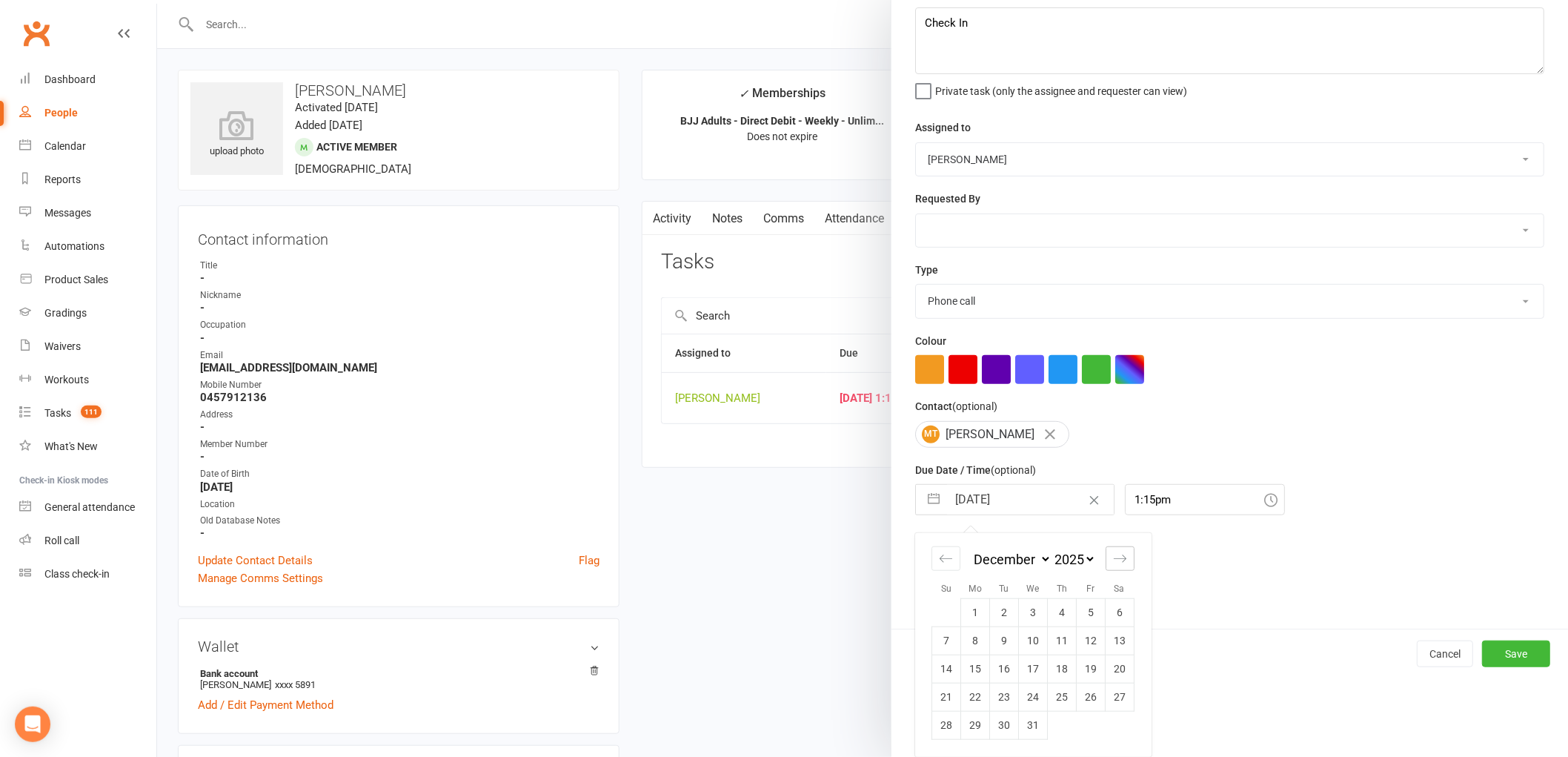
click at [1116, 559] on icon "Move forward to switch to the next month." at bounding box center [1120, 558] width 14 height 14
select select "1"
select select "2026"
click at [1116, 559] on icon "Move forward to switch to the next month." at bounding box center [1120, 558] width 14 height 14
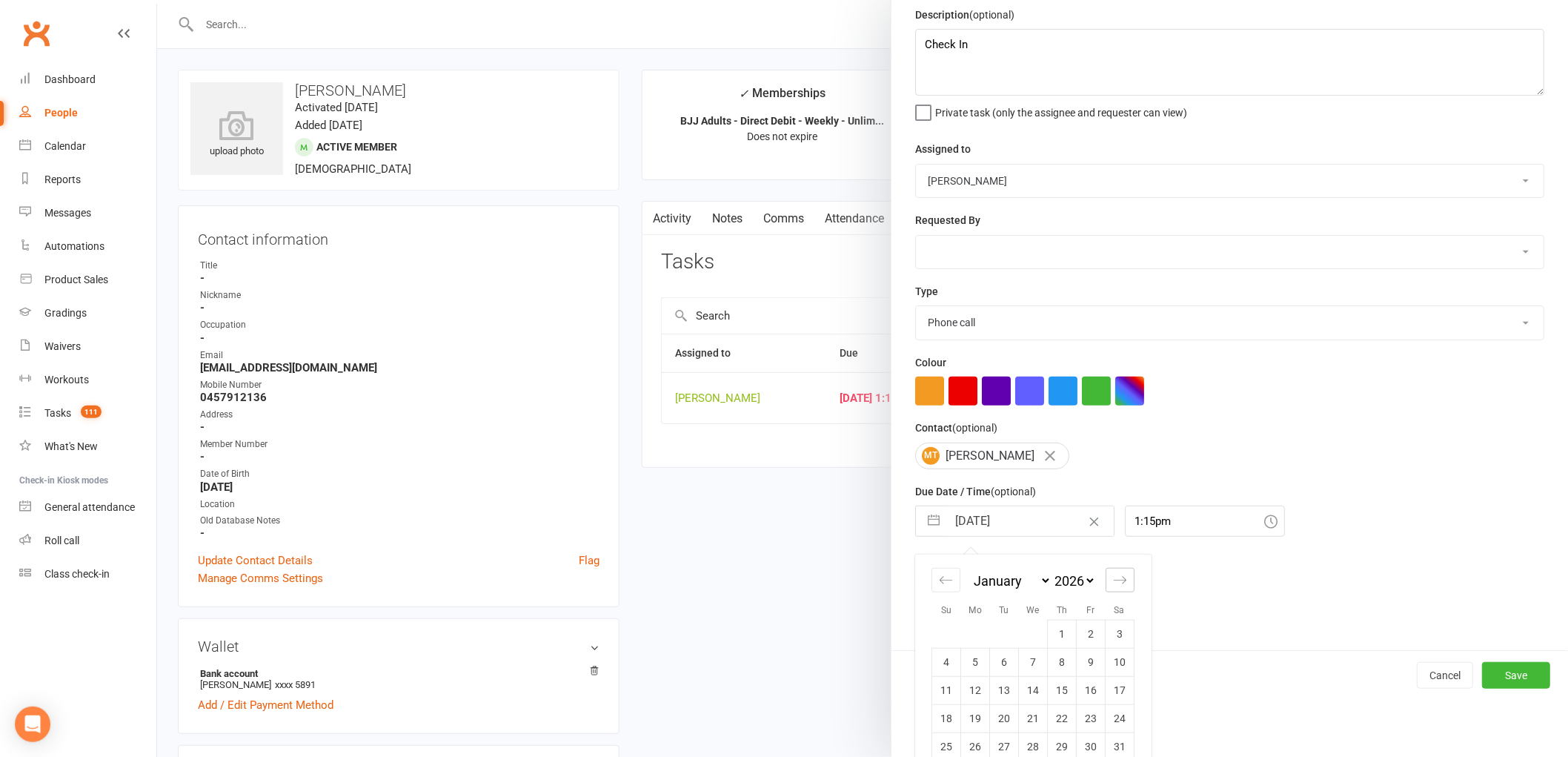
click at [1116, 559] on div "January February March April May June July August September October November [D…" at bounding box center [1033, 666] width 236 height 224
select select "2"
select select "2026"
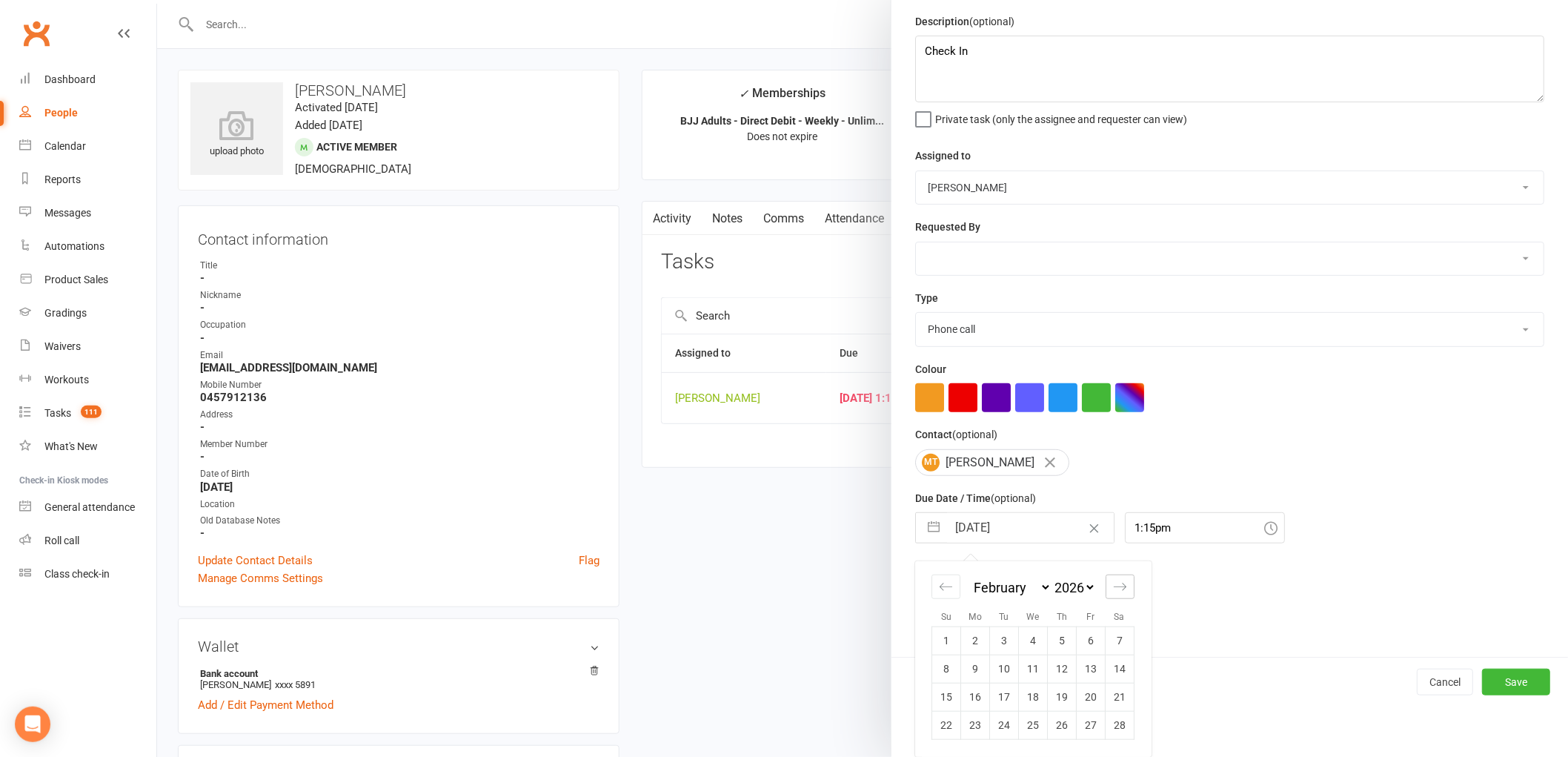
scroll to position [50, 0]
click at [1120, 582] on icon "Move forward to switch to the next month." at bounding box center [1120, 587] width 14 height 14
select select "3"
select select "2026"
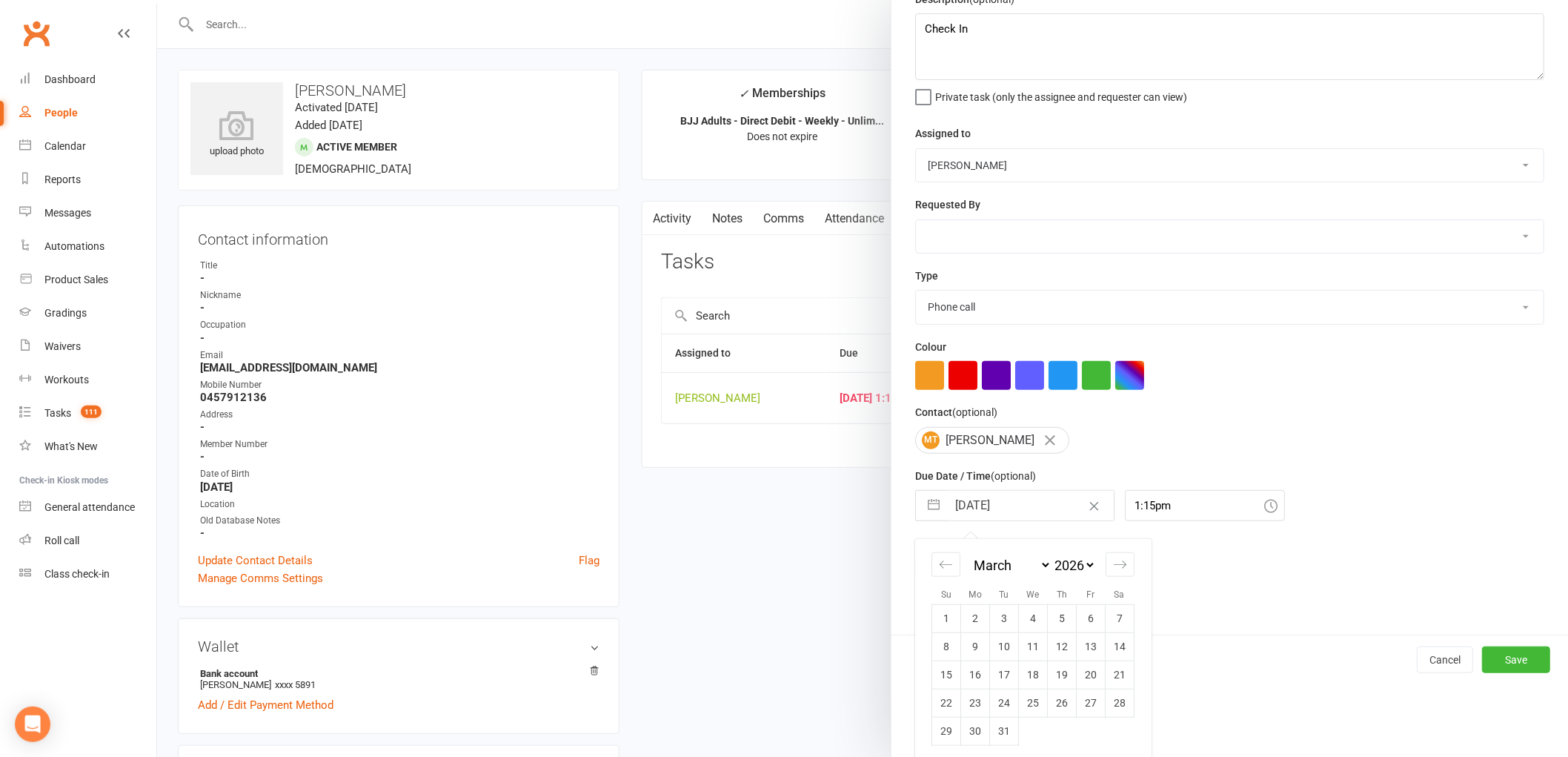
scroll to position [79, 0]
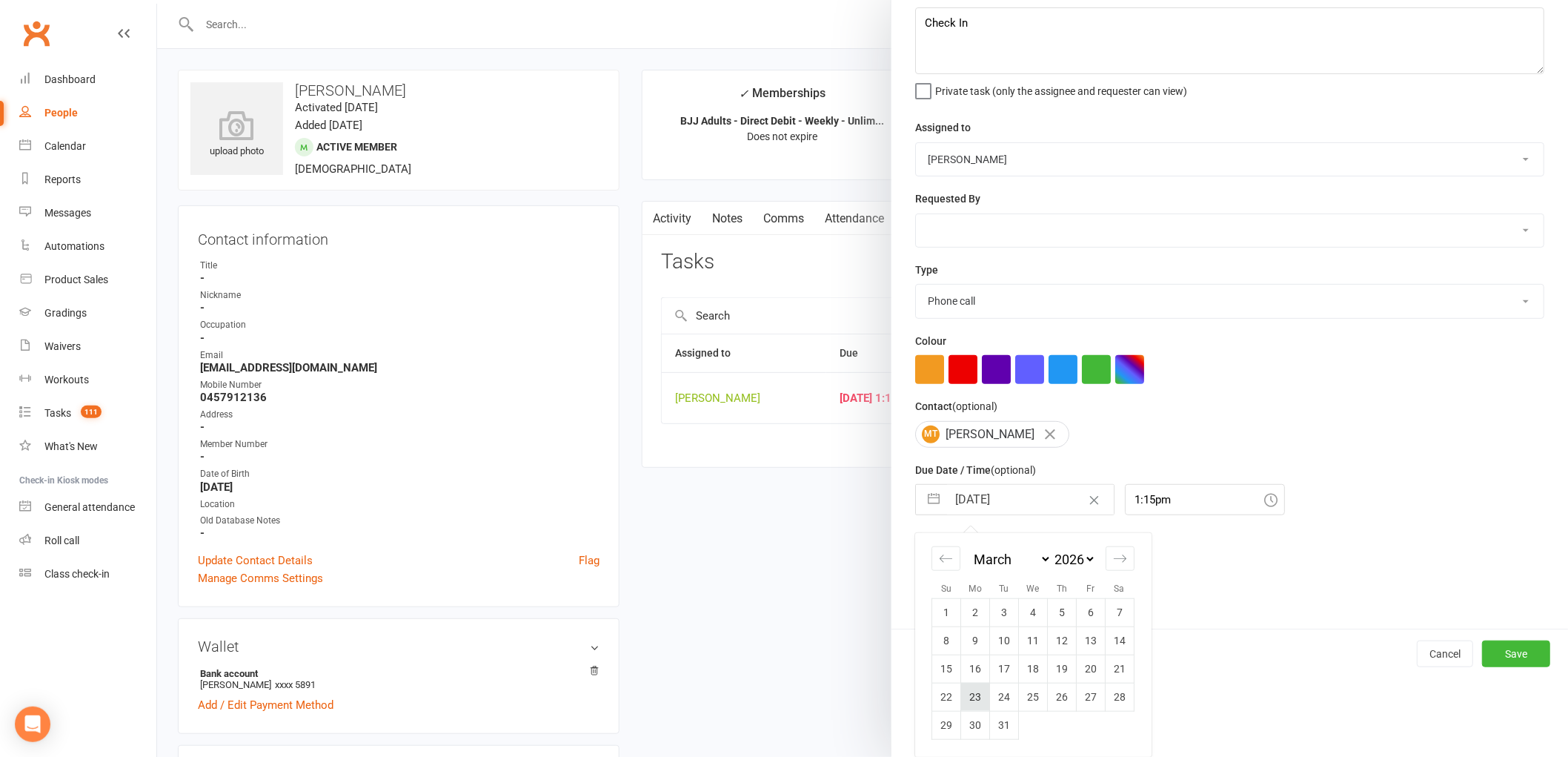
click at [968, 695] on td "23" at bounding box center [975, 697] width 28 height 28
type input "[DATE]"
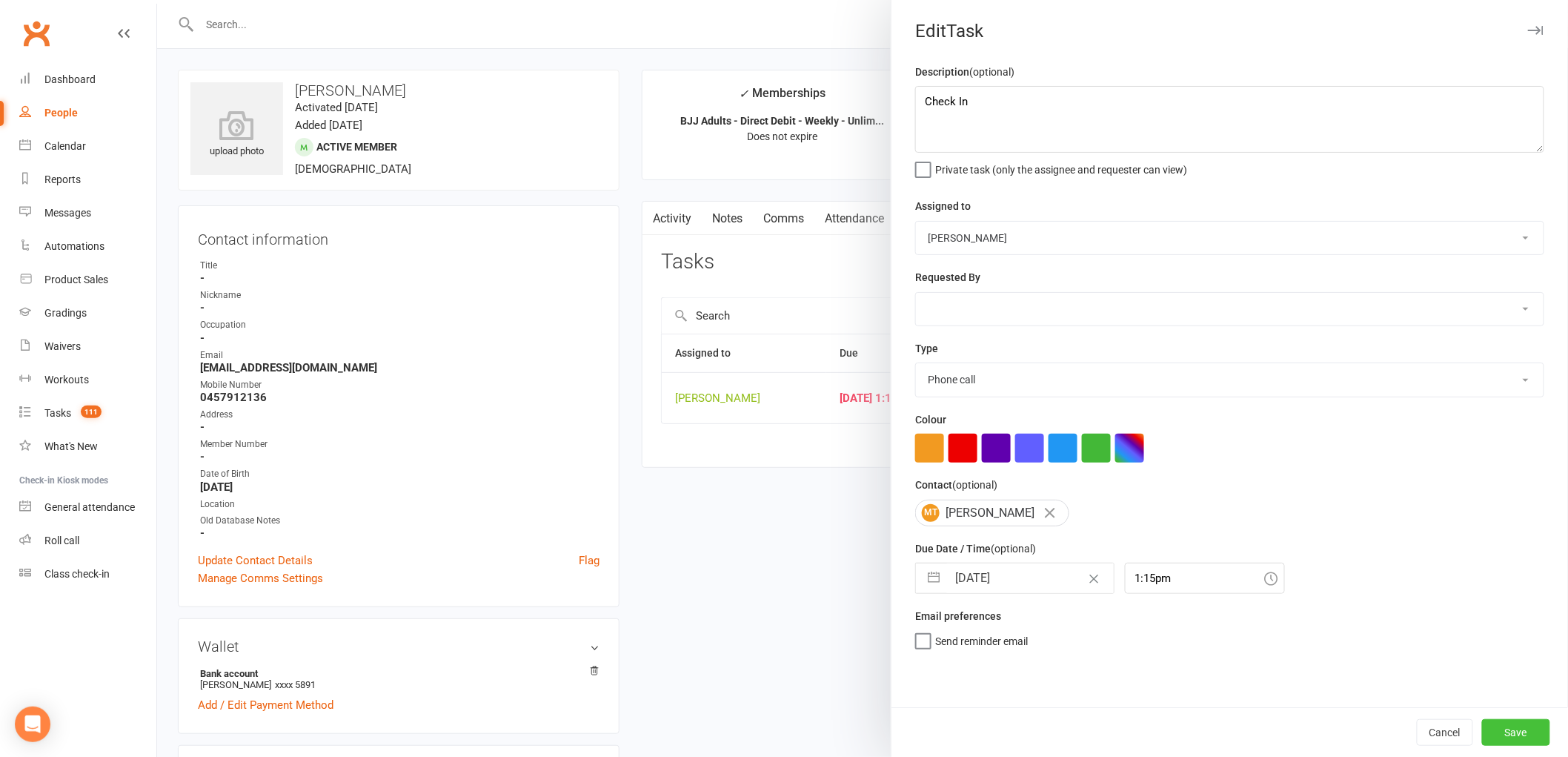
click at [1508, 727] on button "Save" at bounding box center [1515, 732] width 68 height 27
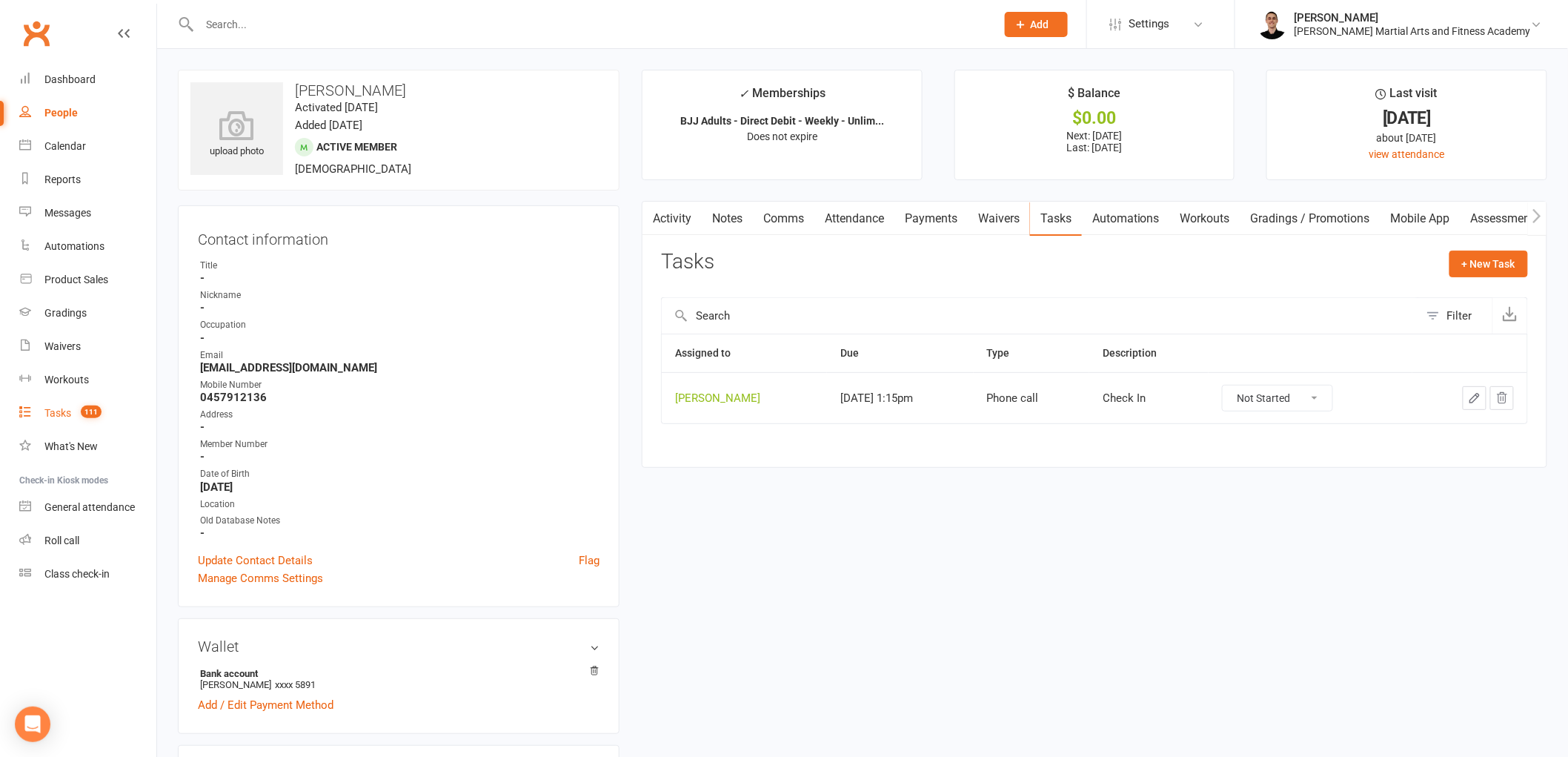
click at [72, 405] on link "Tasks 111" at bounding box center [87, 413] width 137 height 34
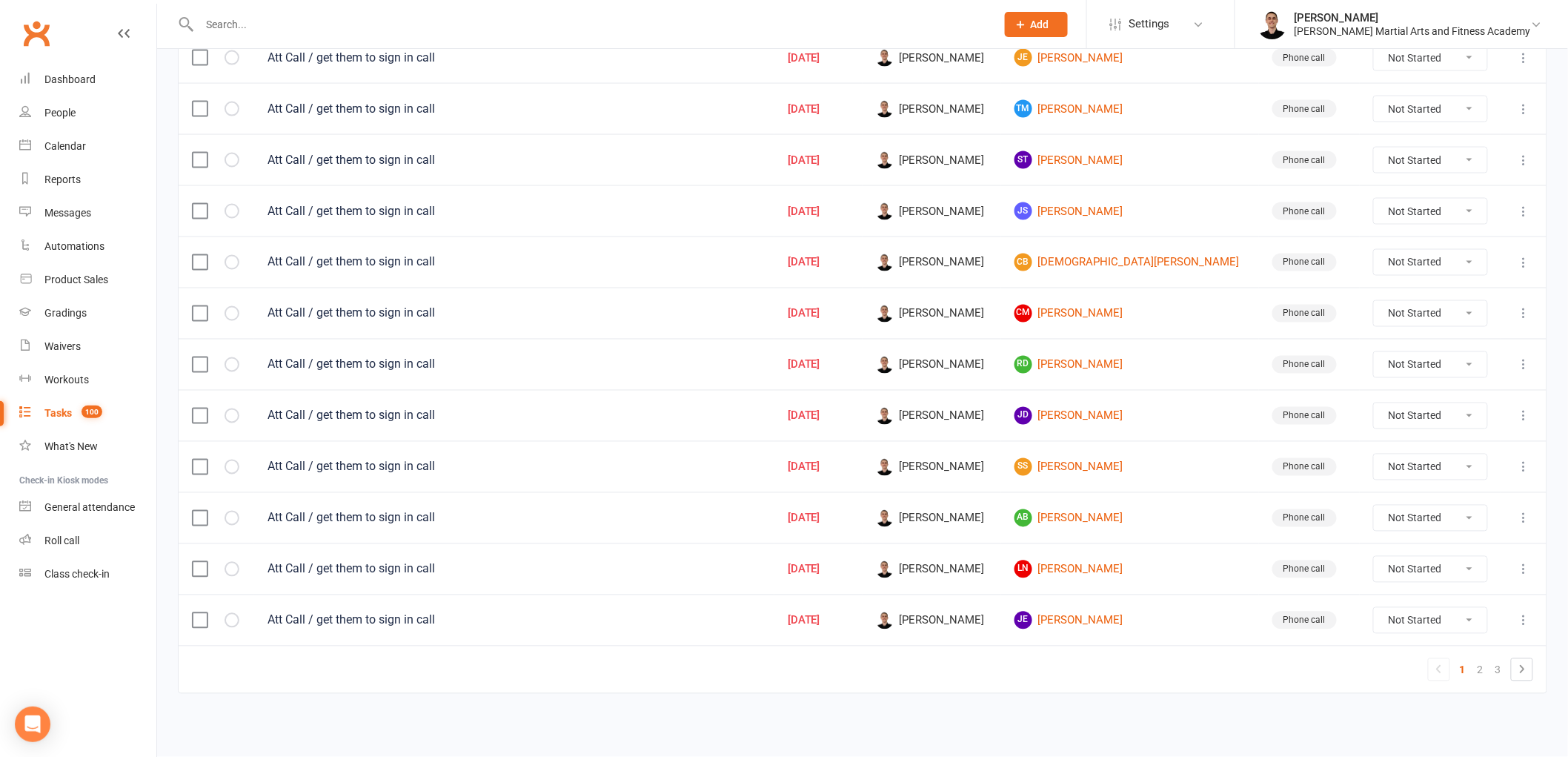
scroll to position [919, 0]
click at [1500, 664] on link "3" at bounding box center [1498, 670] width 18 height 21
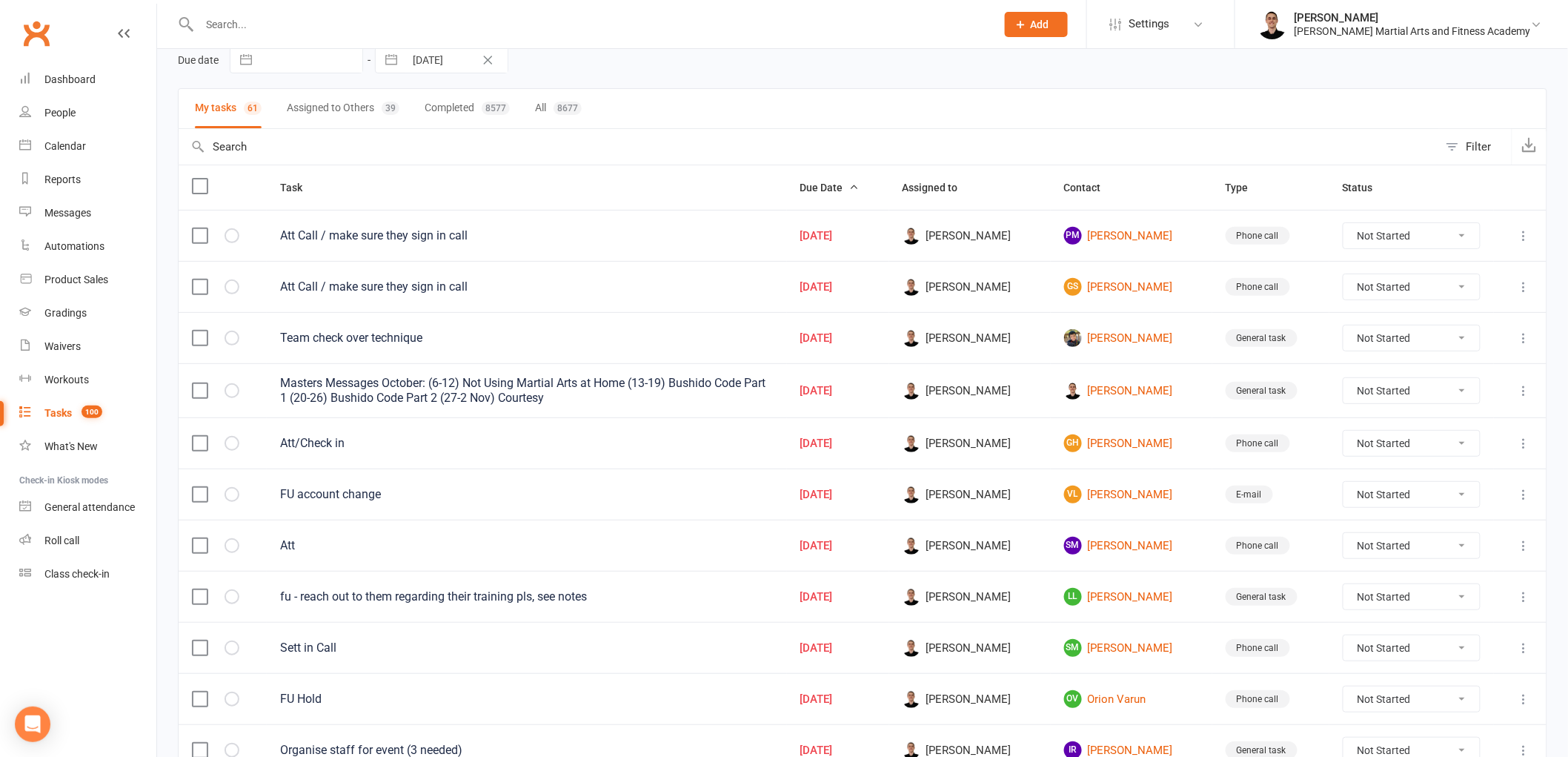
scroll to position [165, 0]
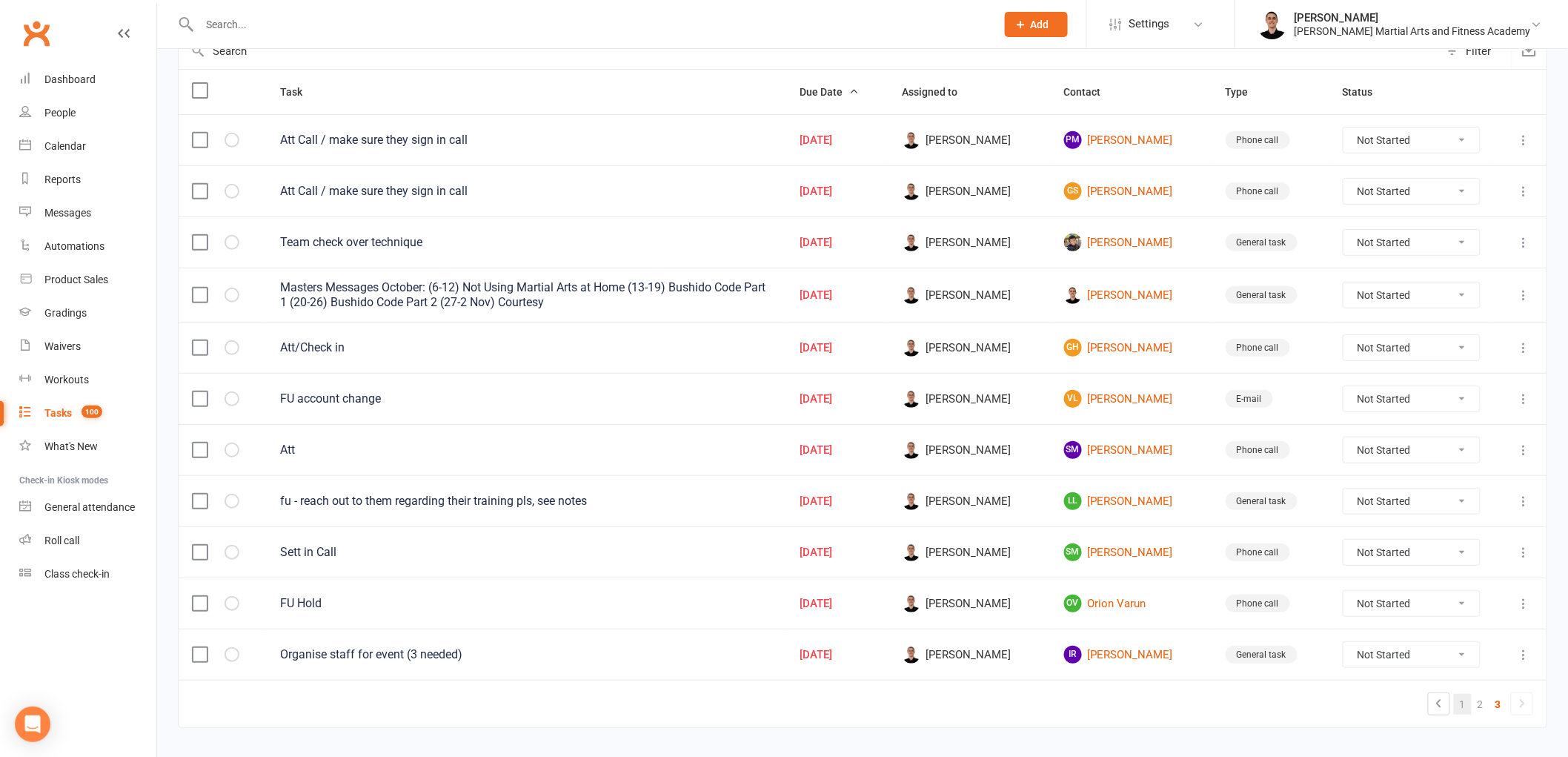
click at [1460, 703] on link "1" at bounding box center [1463, 704] width 18 height 21
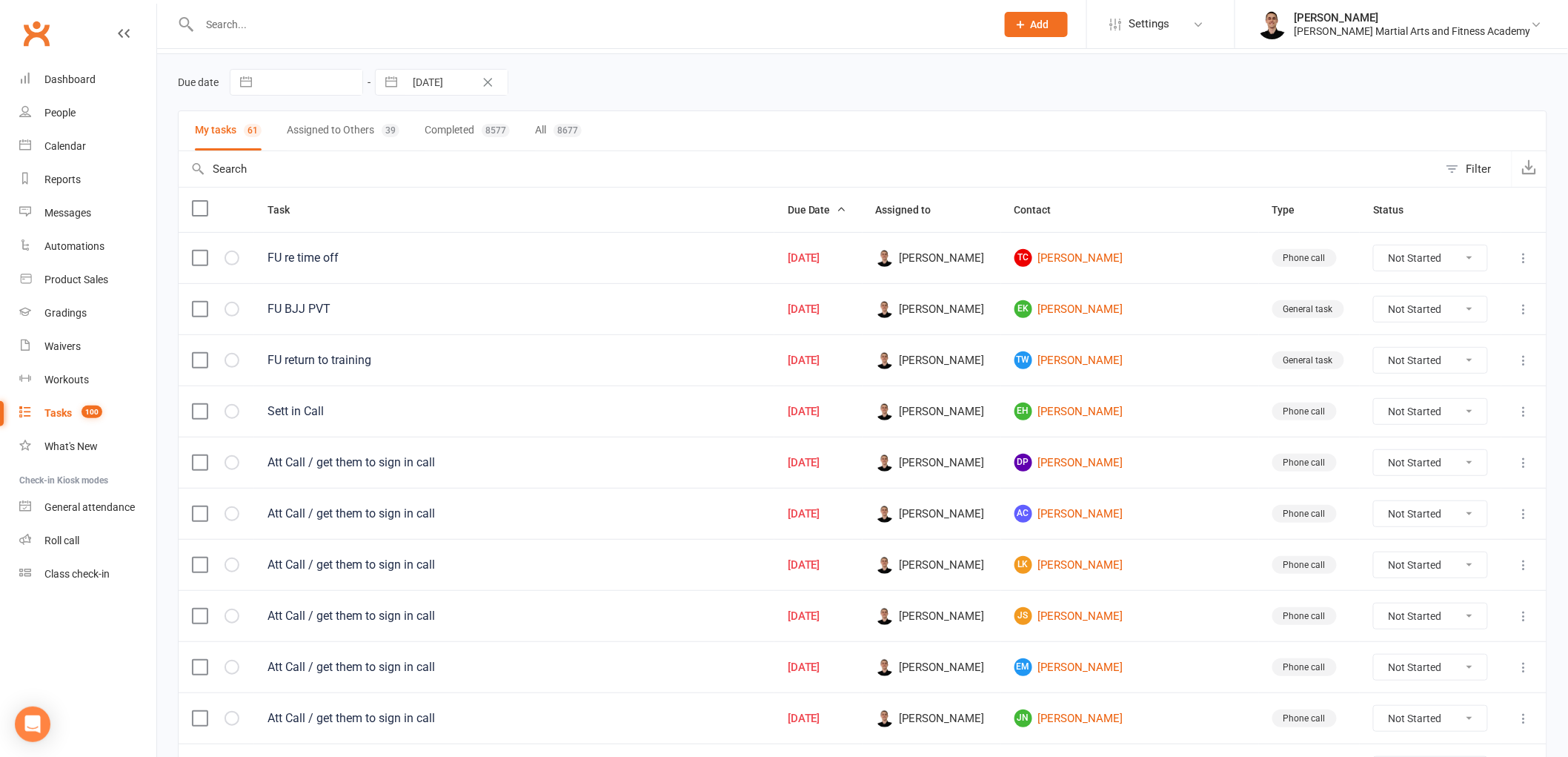
scroll to position [0, 0]
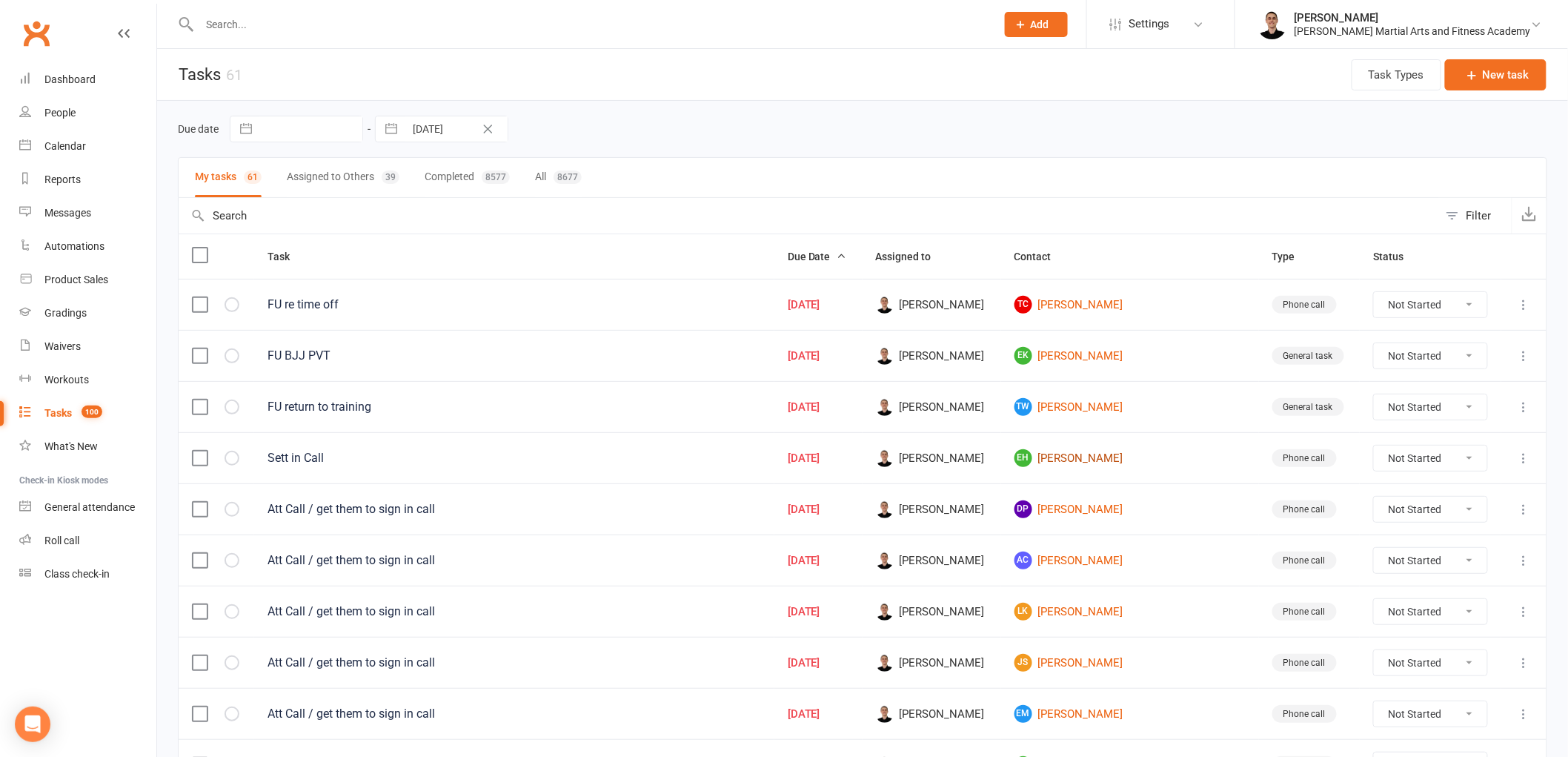
click at [1124, 454] on link "EH [PERSON_NAME]" at bounding box center [1130, 457] width 231 height 18
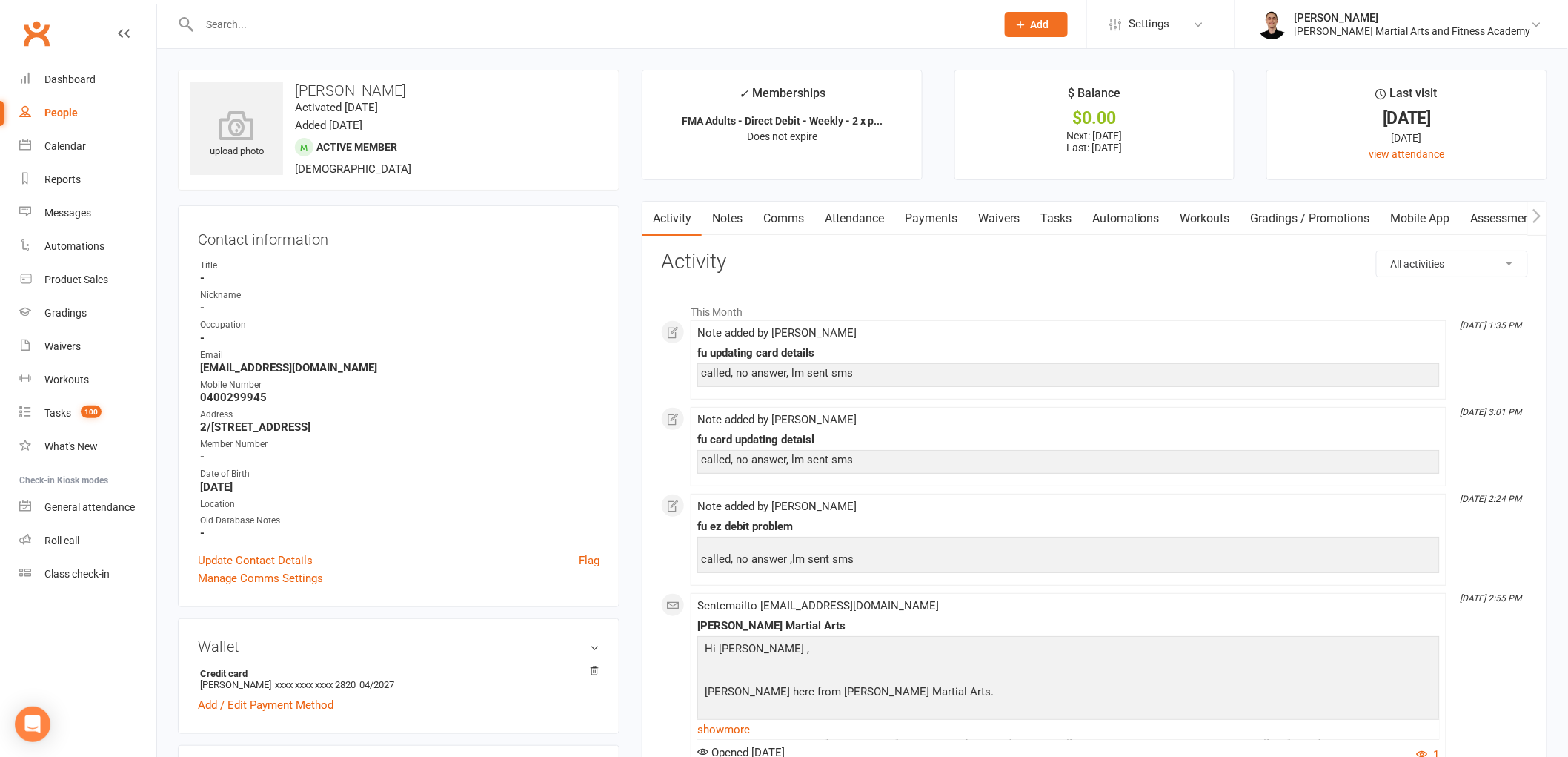
click at [936, 228] on link "Payments" at bounding box center [930, 219] width 73 height 35
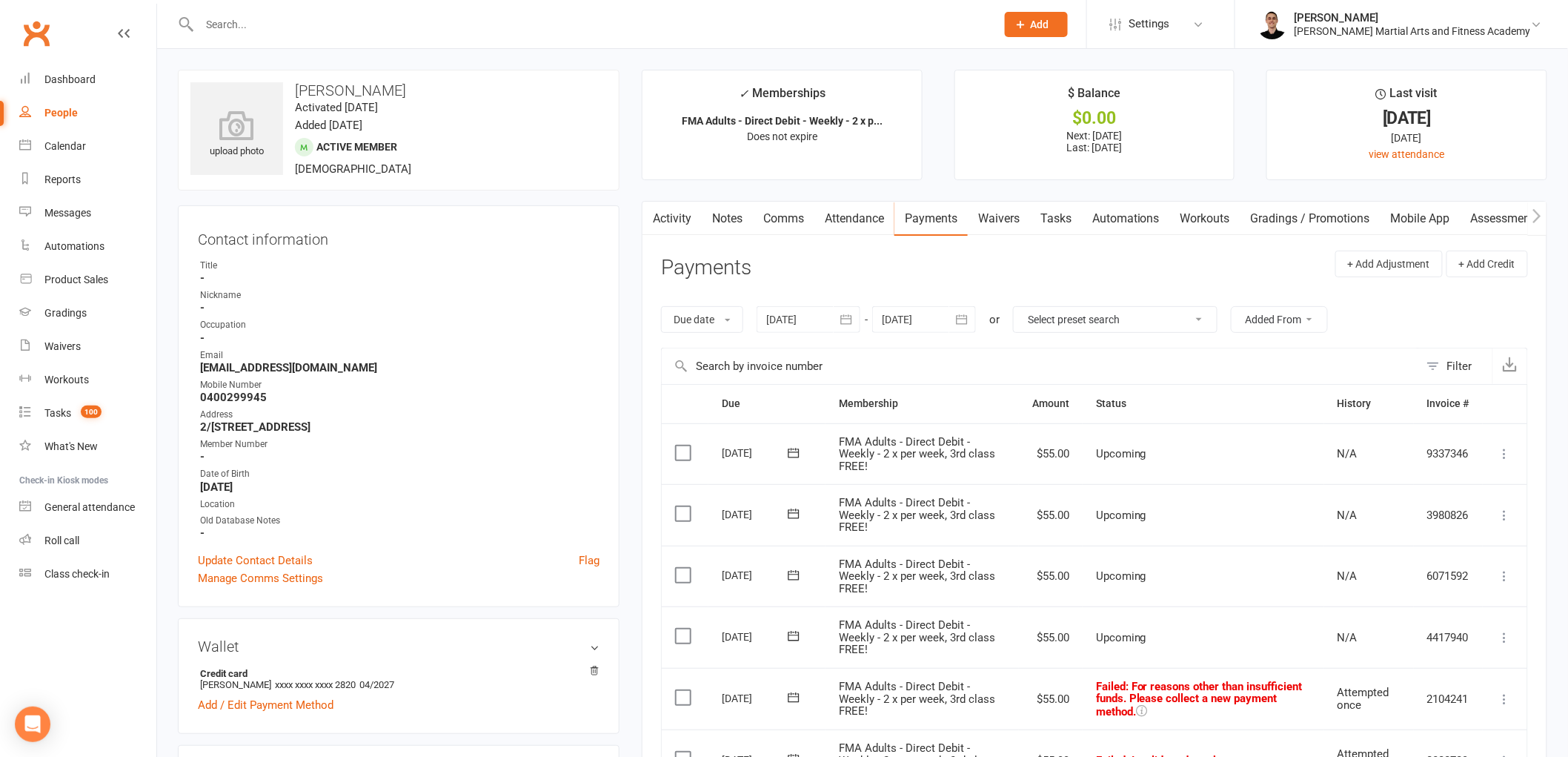
click at [741, 207] on link "Notes" at bounding box center [727, 219] width 51 height 35
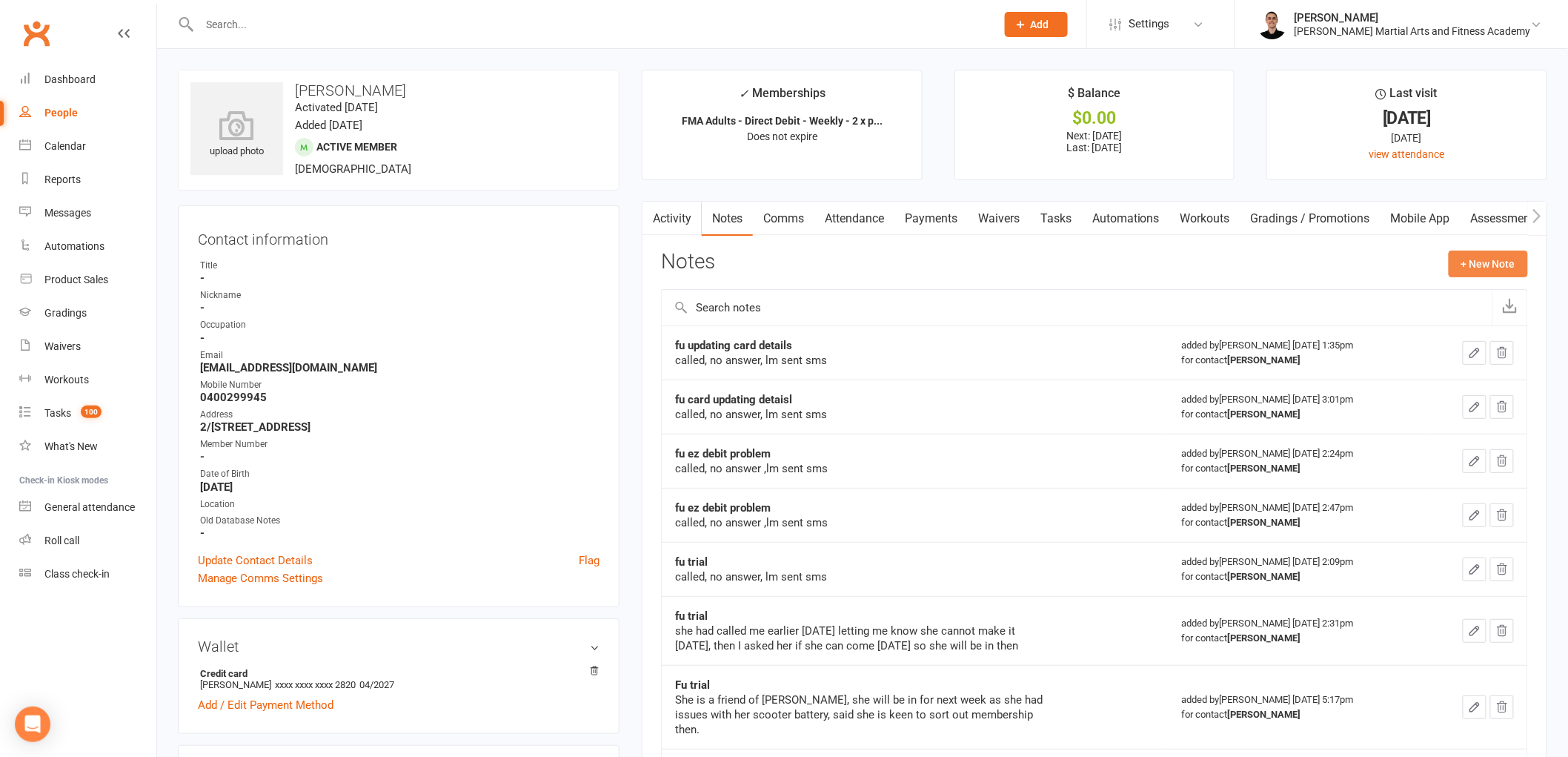
click at [1493, 260] on button "+ New Note" at bounding box center [1489, 263] width 79 height 27
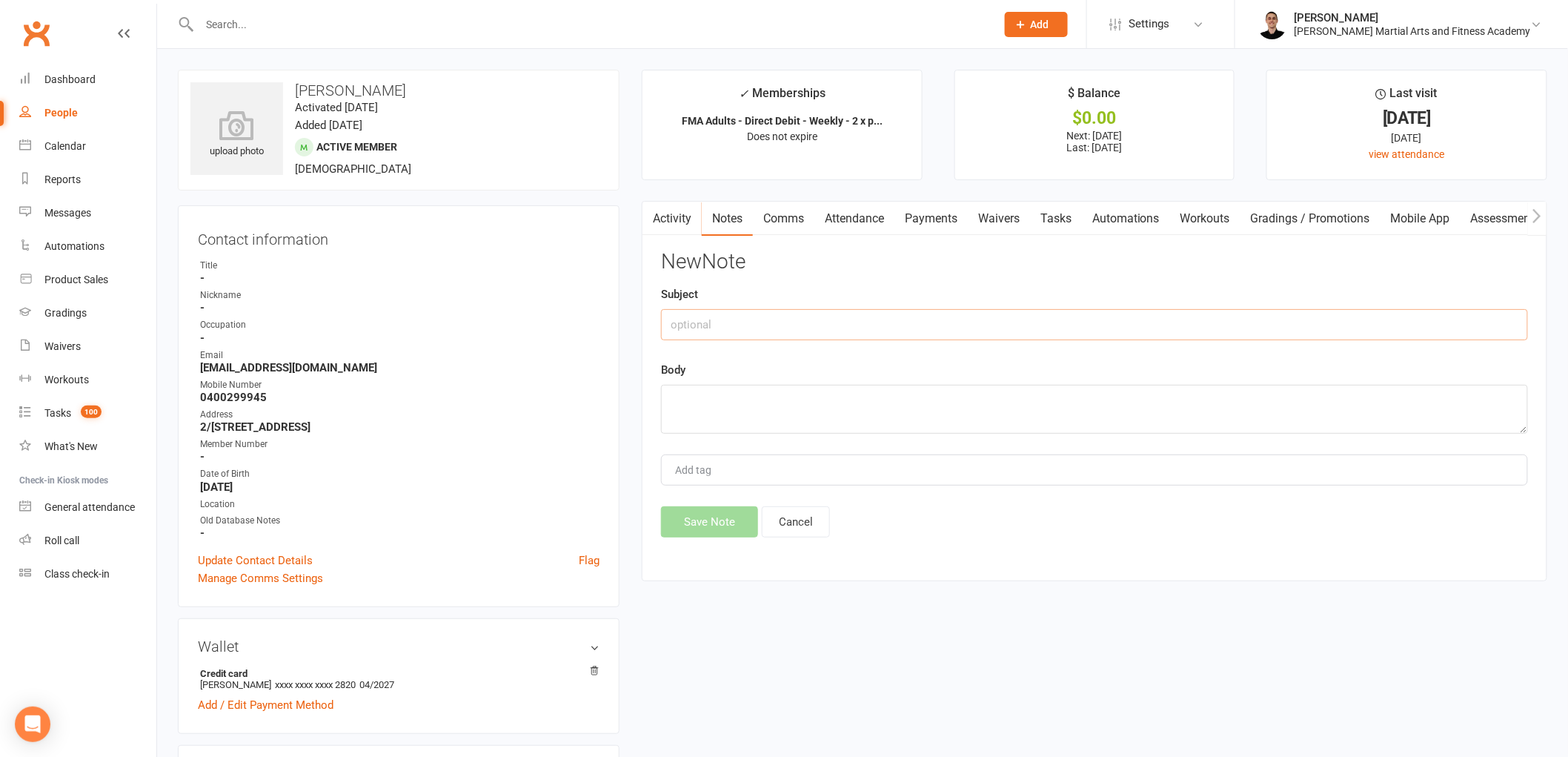
click at [801, 331] on input "text" at bounding box center [1094, 325] width 867 height 31
type input "Check In"
click at [774, 393] on textarea at bounding box center [1094, 409] width 867 height 49
click at [263, 552] on link "Update Contact Details" at bounding box center [255, 560] width 115 height 18
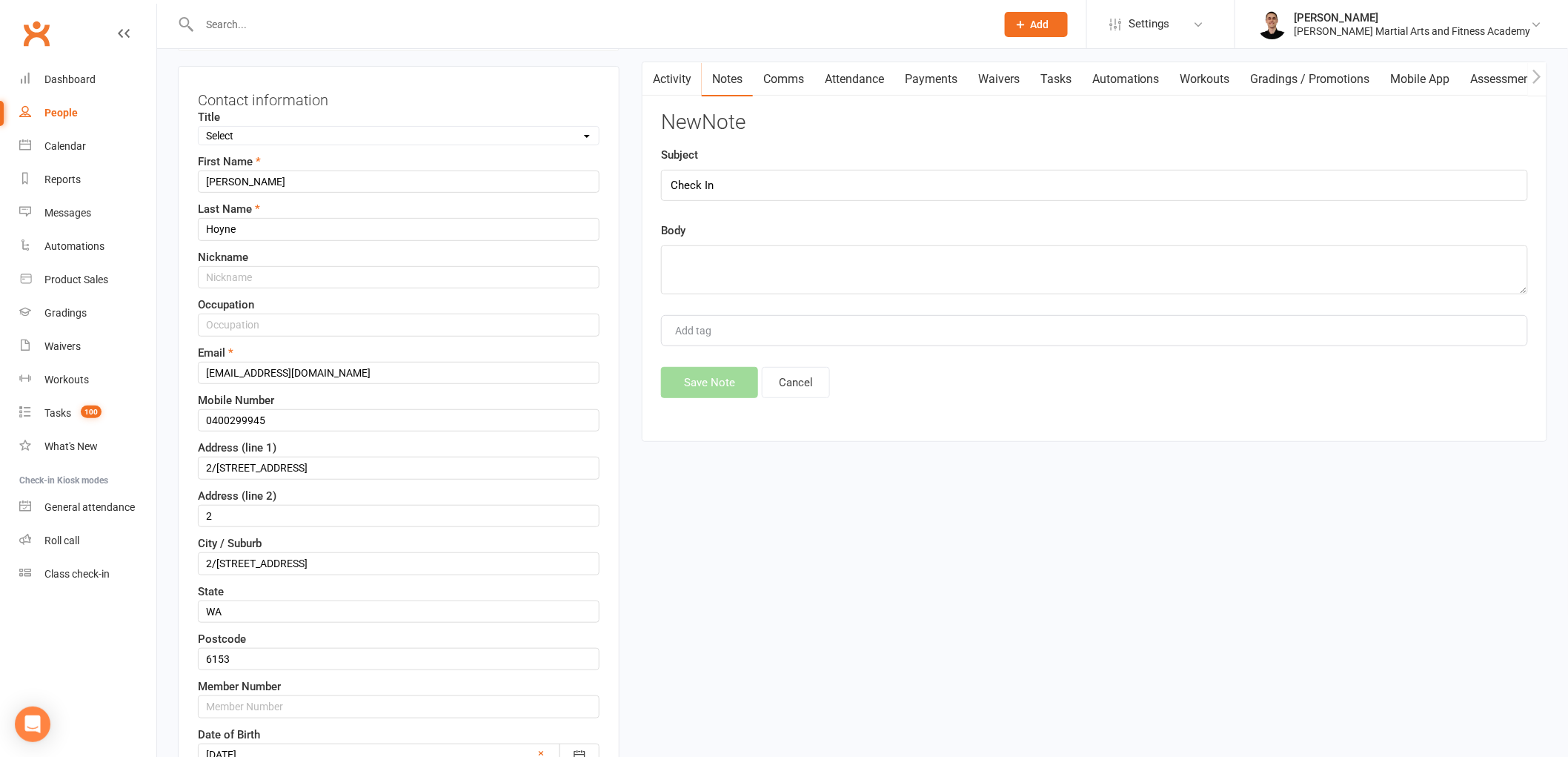
scroll to position [234, 0]
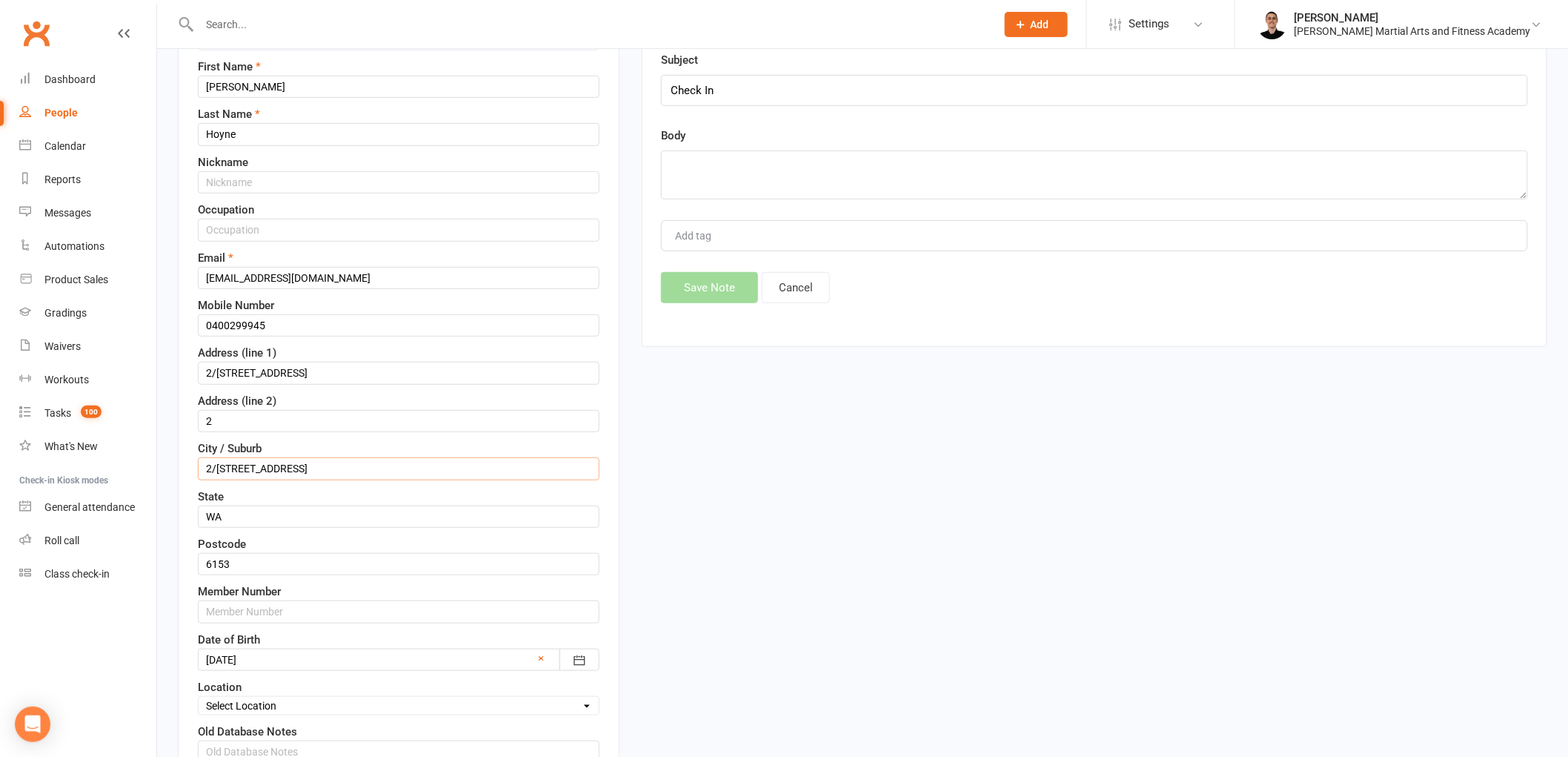
drag, startPoint x: 391, startPoint y: 462, endPoint x: 189, endPoint y: 460, distance: 202.0
click at [189, 460] on div "Contact information Title Select Mr Mrs Miss Ms Dr First Name [PERSON_NAME] Las…" at bounding box center [399, 402] width 442 height 861
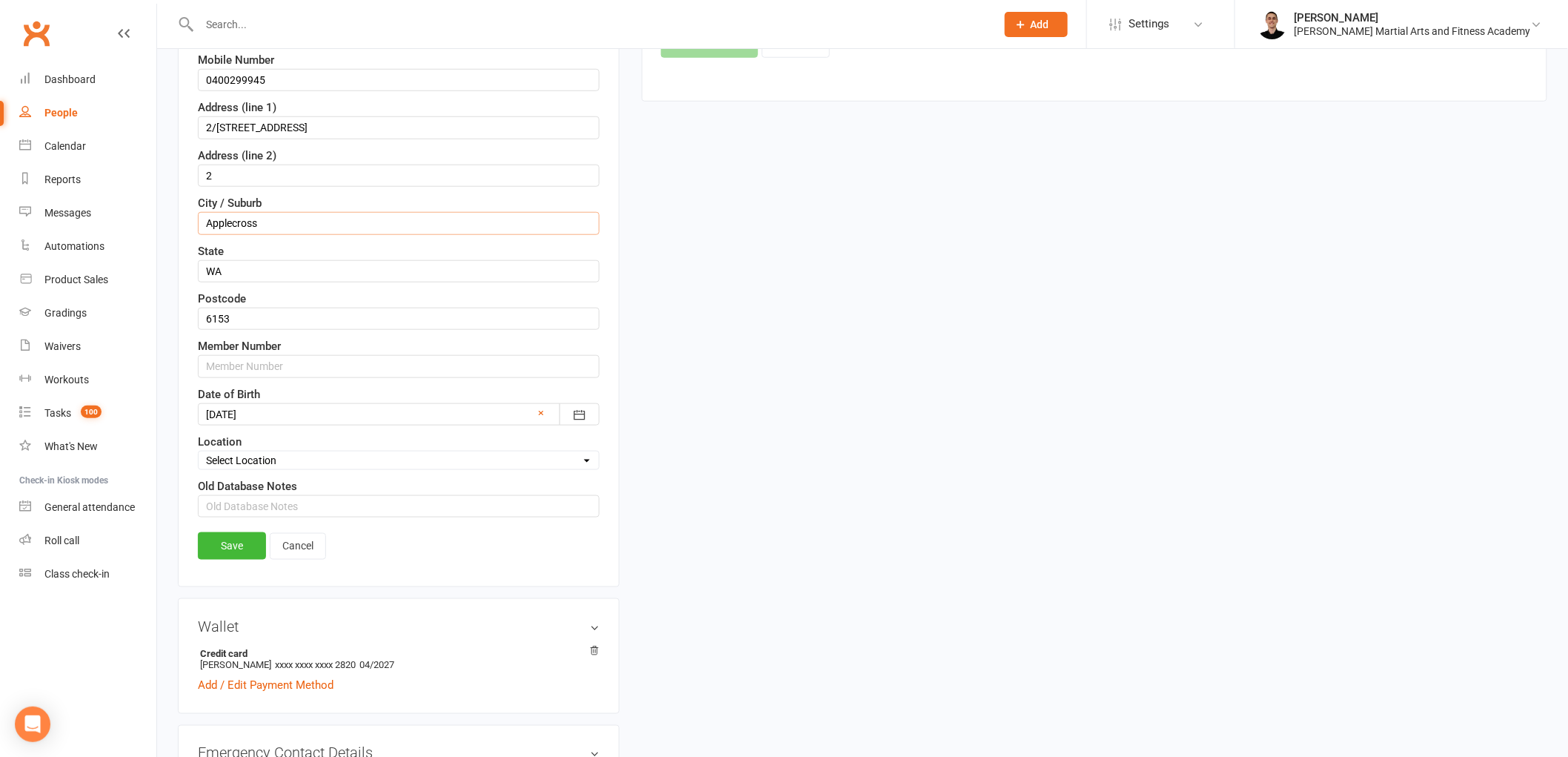
scroll to position [482, 0]
type input "Applecross"
click at [234, 548] on link "Save" at bounding box center [231, 543] width 68 height 27
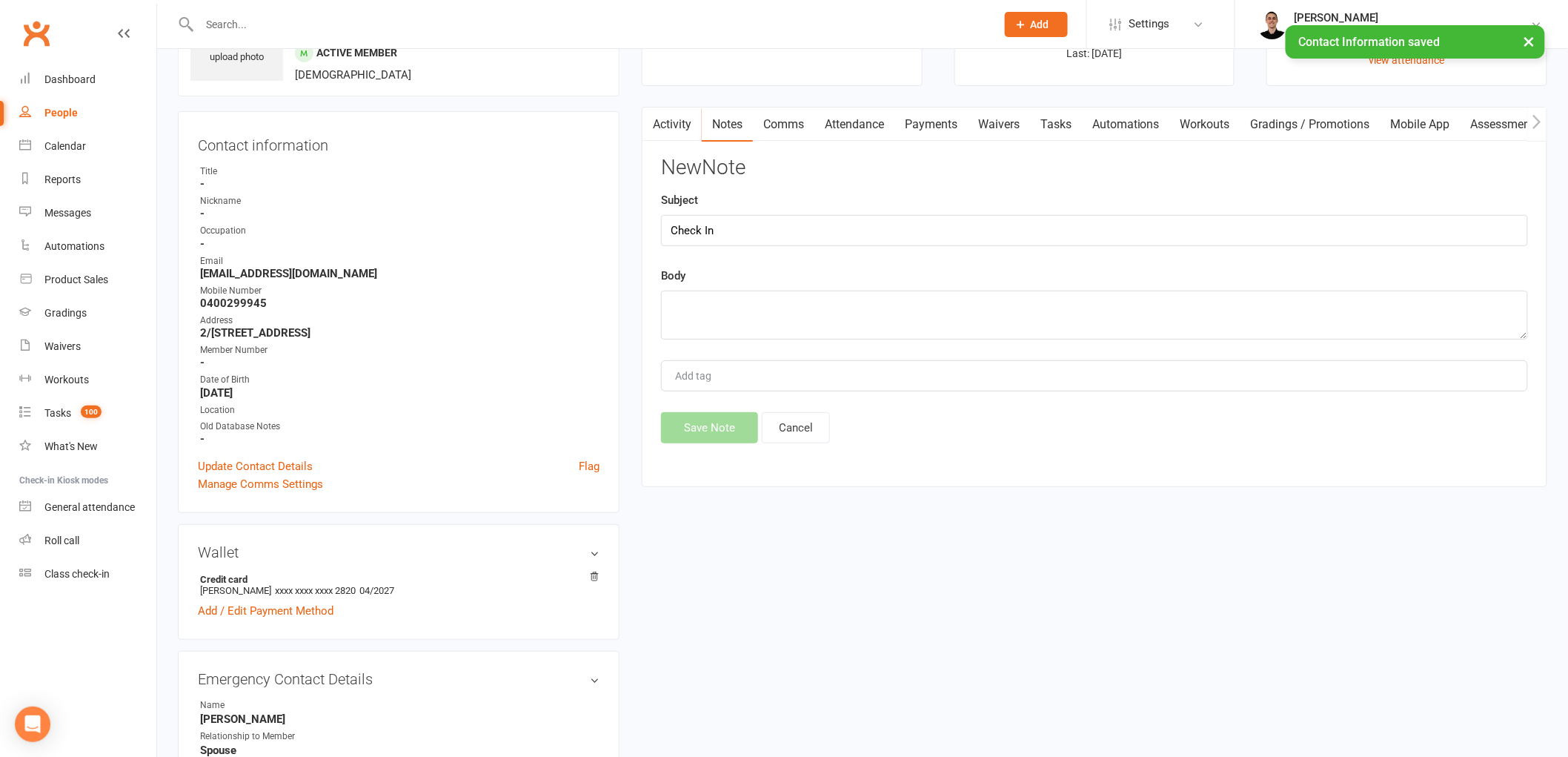
scroll to position [0, 0]
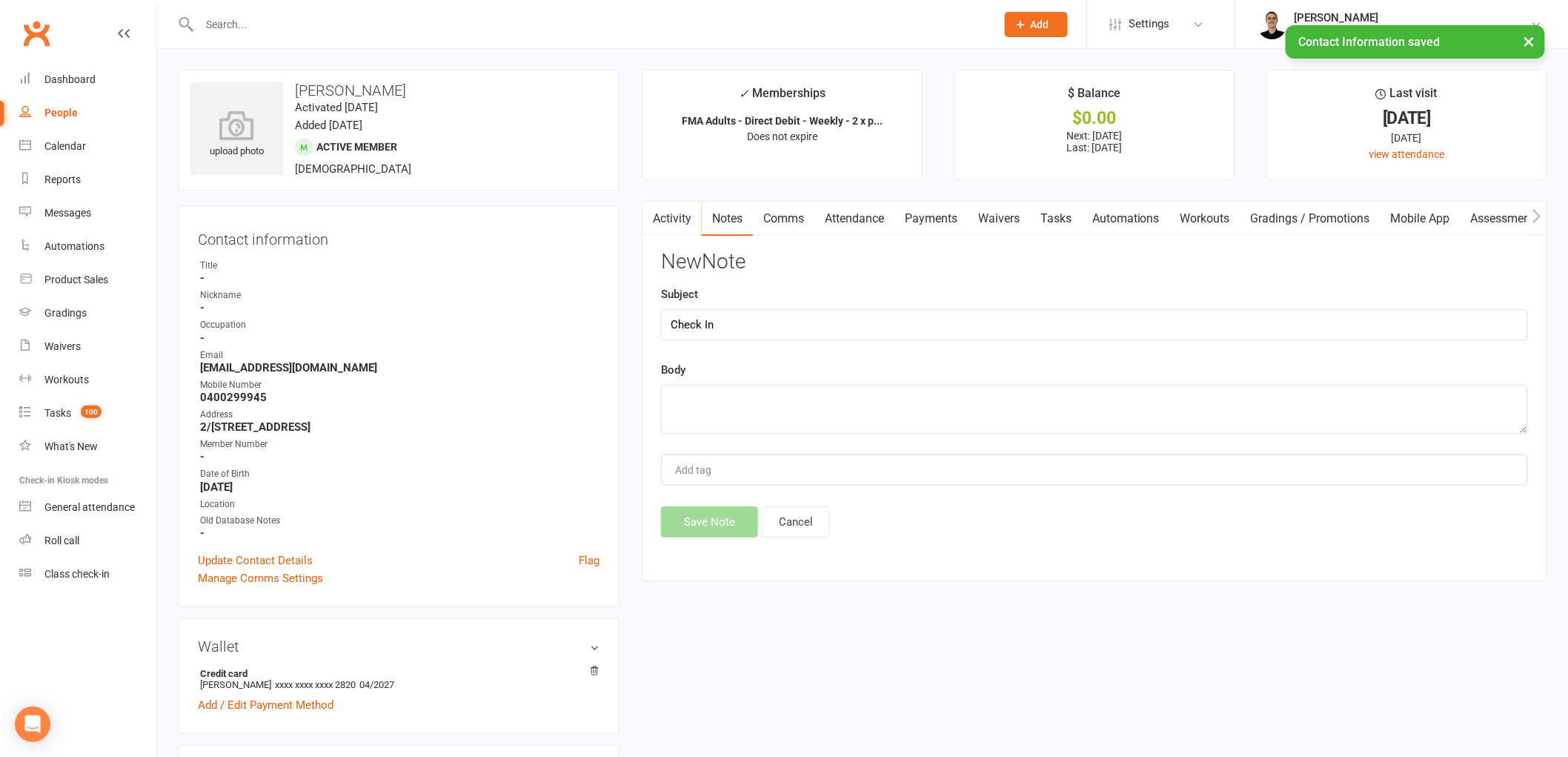
click at [1057, 211] on link "Tasks" at bounding box center [1056, 219] width 52 height 35
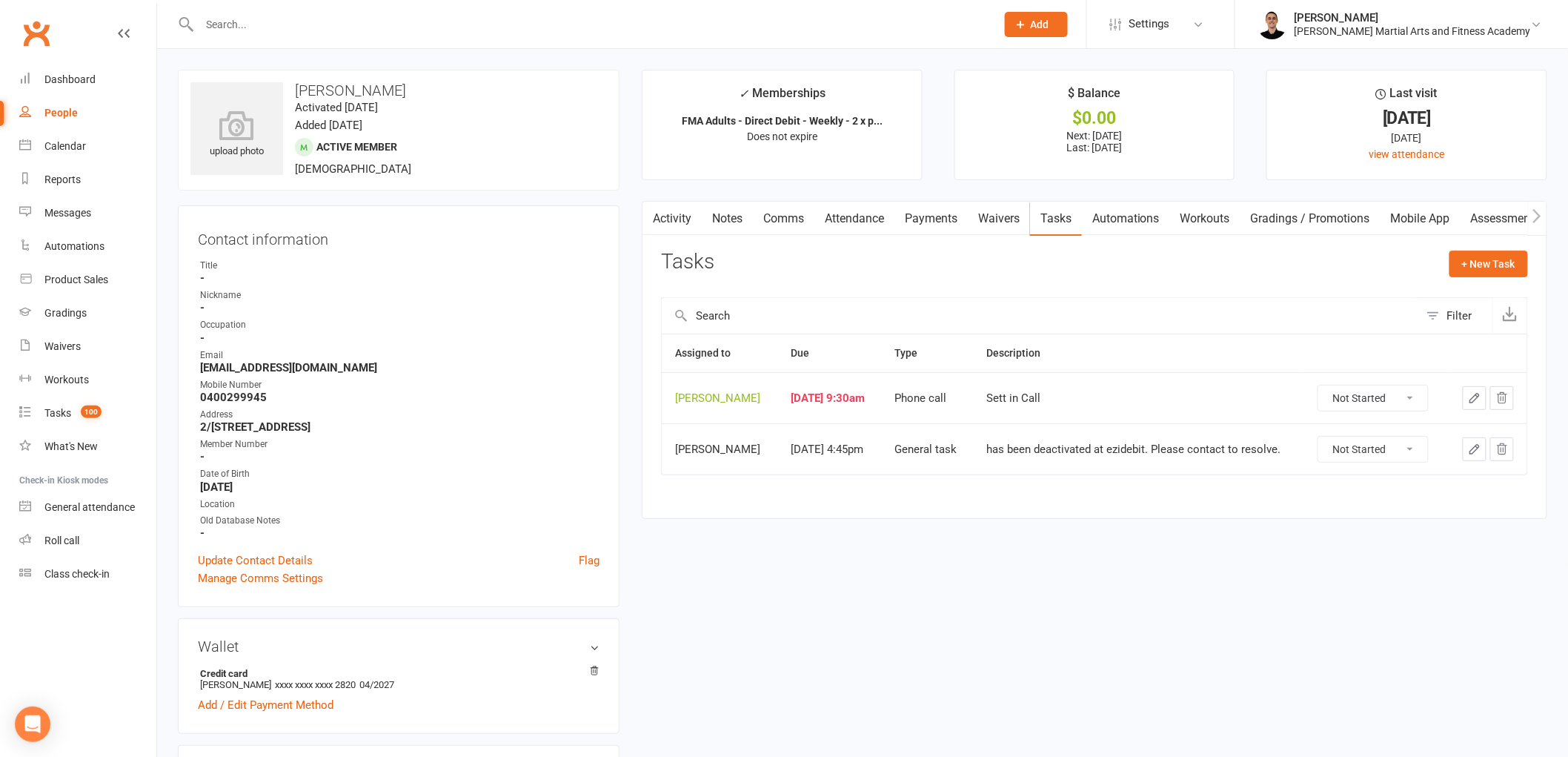
click at [1471, 446] on icon "button" at bounding box center [1474, 449] width 13 height 13
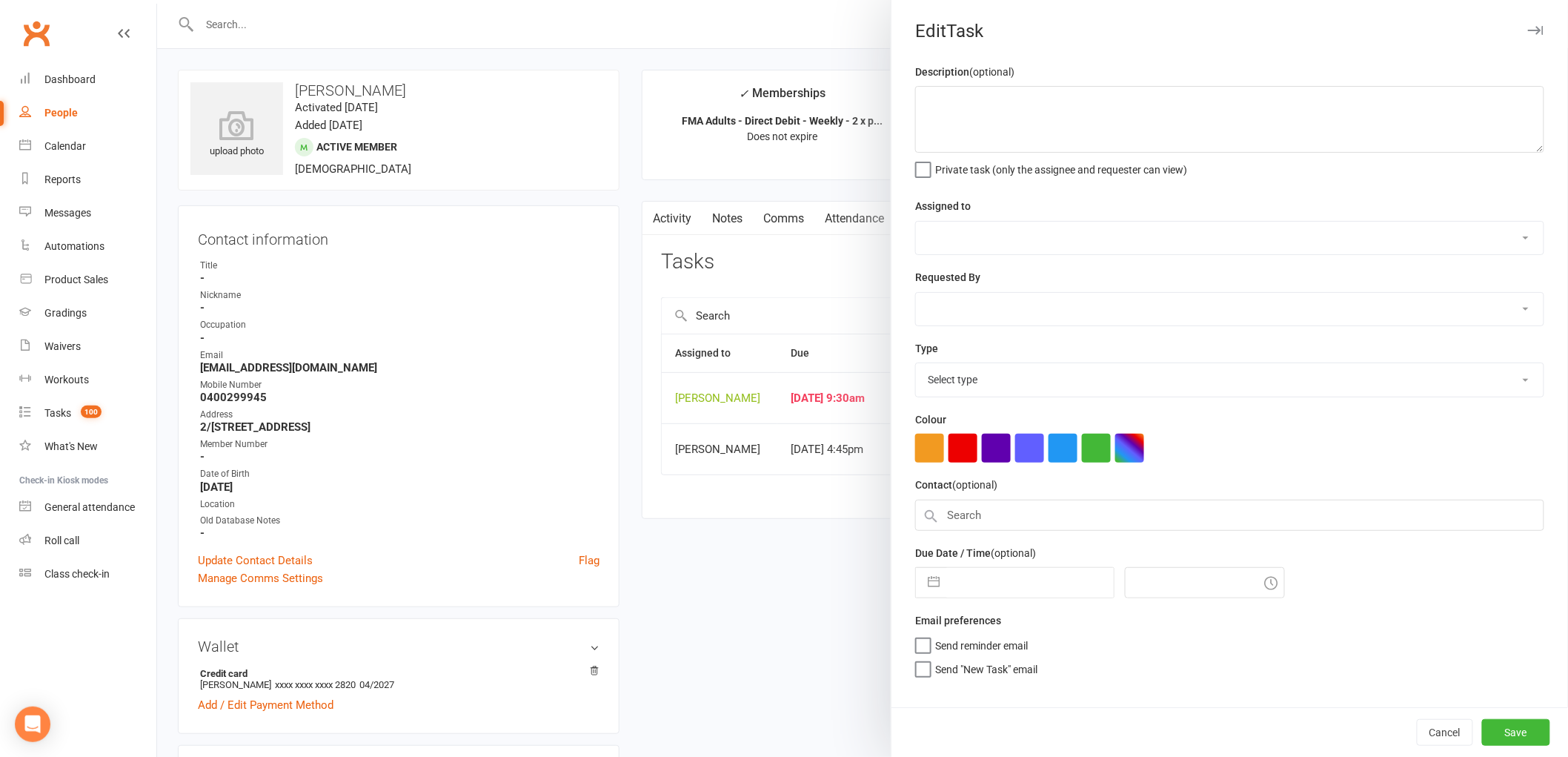
type textarea "has been deactivated at ezidebit. Please contact to resolve."
select select "50751"
type input "[DATE]"
type input "4:45pm"
select select "25648"
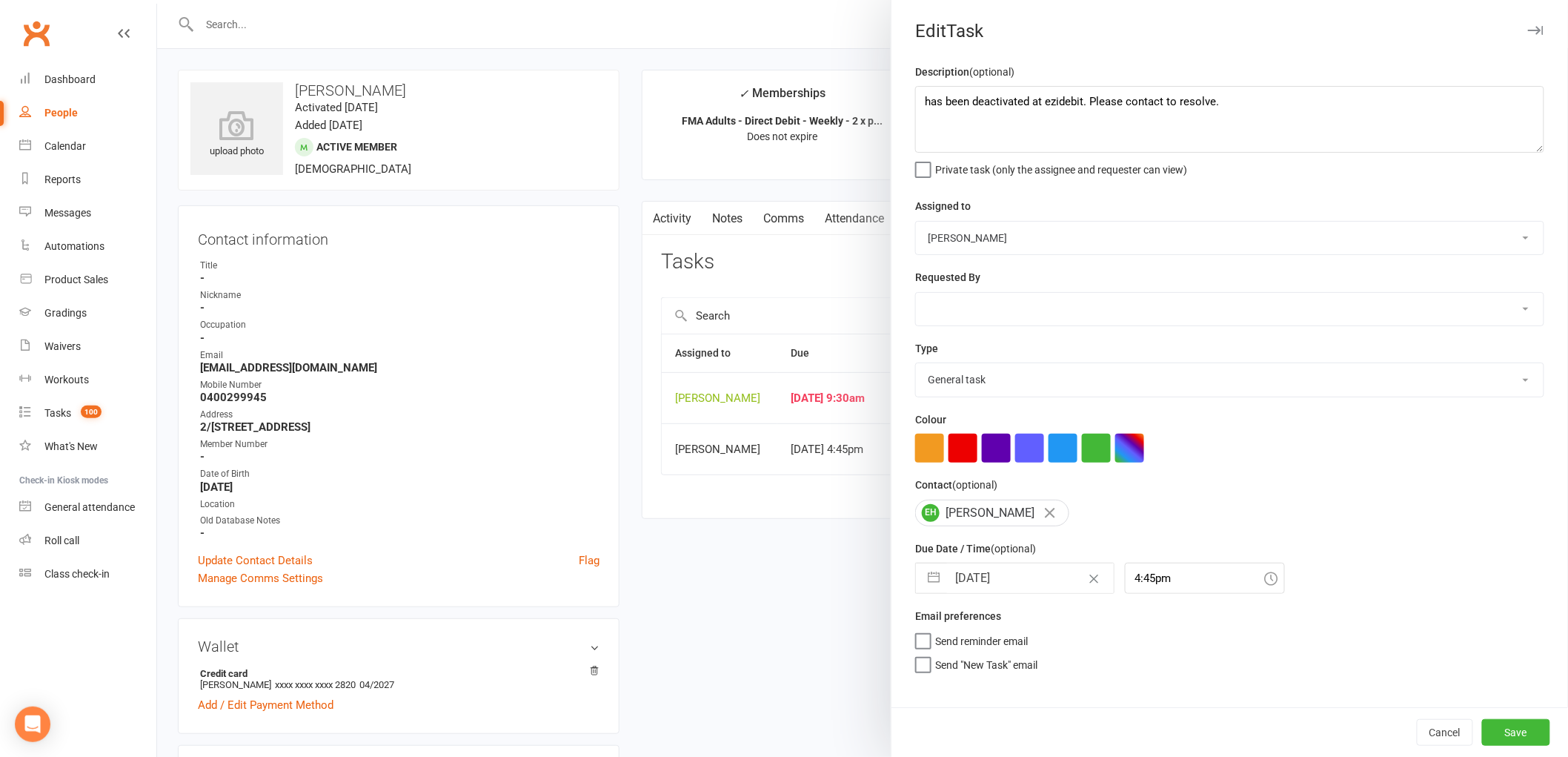
select select "8"
select select "2025"
select select "9"
select select "2025"
select select "10"
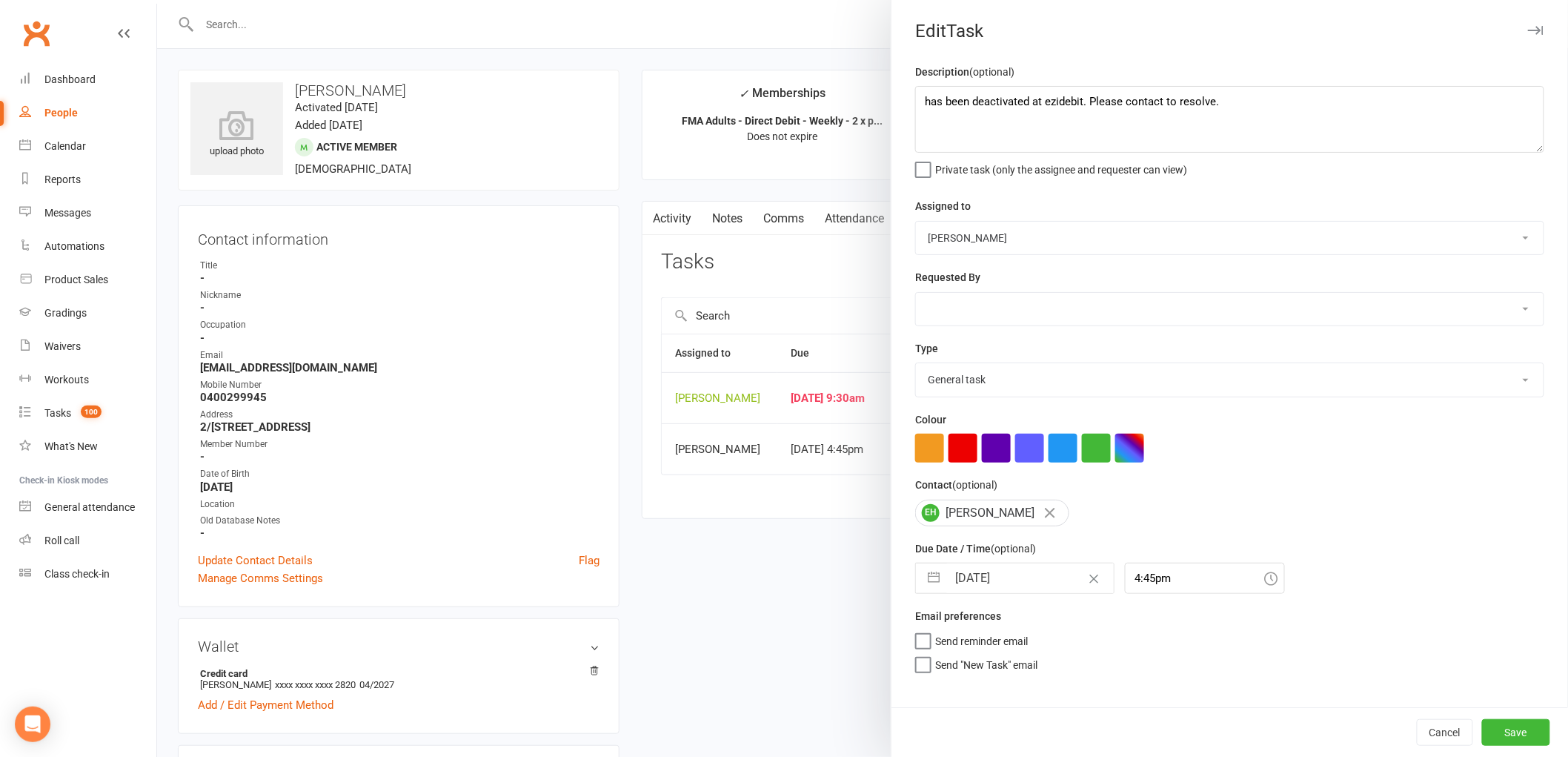
select select "2025"
click at [957, 588] on input "[DATE]" at bounding box center [1030, 578] width 167 height 29
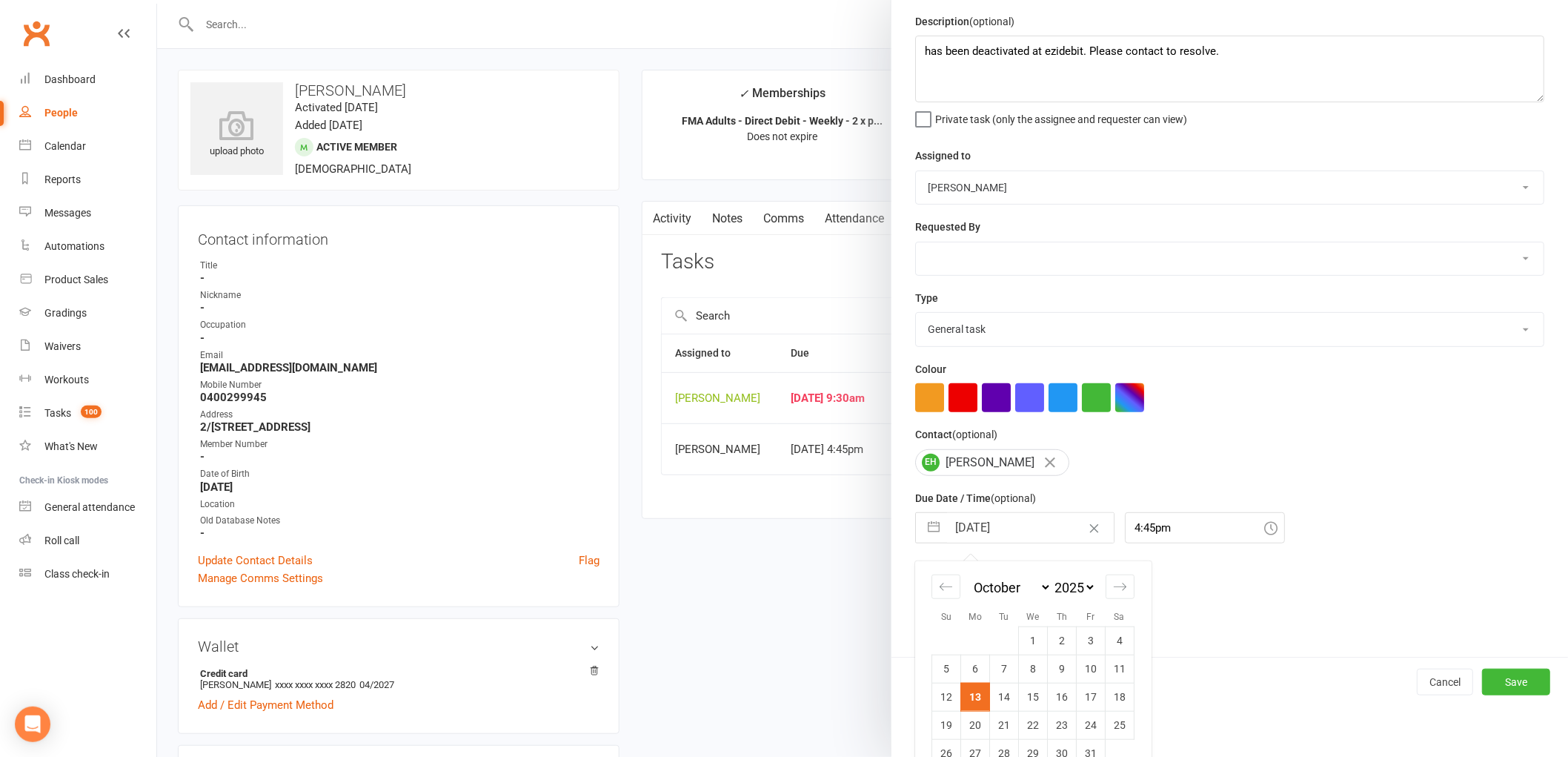
scroll to position [79, 0]
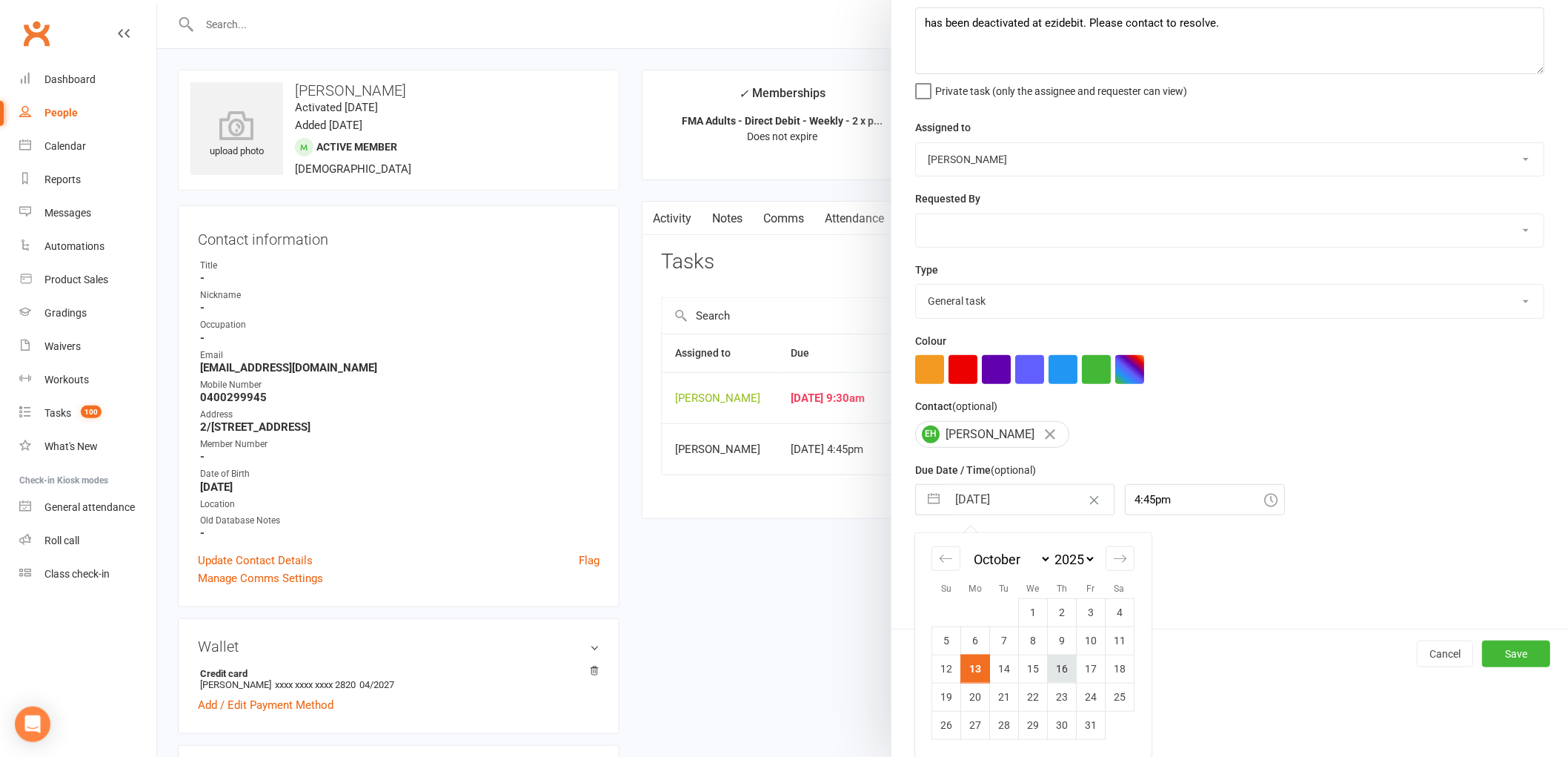
click at [1061, 667] on td "16" at bounding box center [1061, 668] width 28 height 28
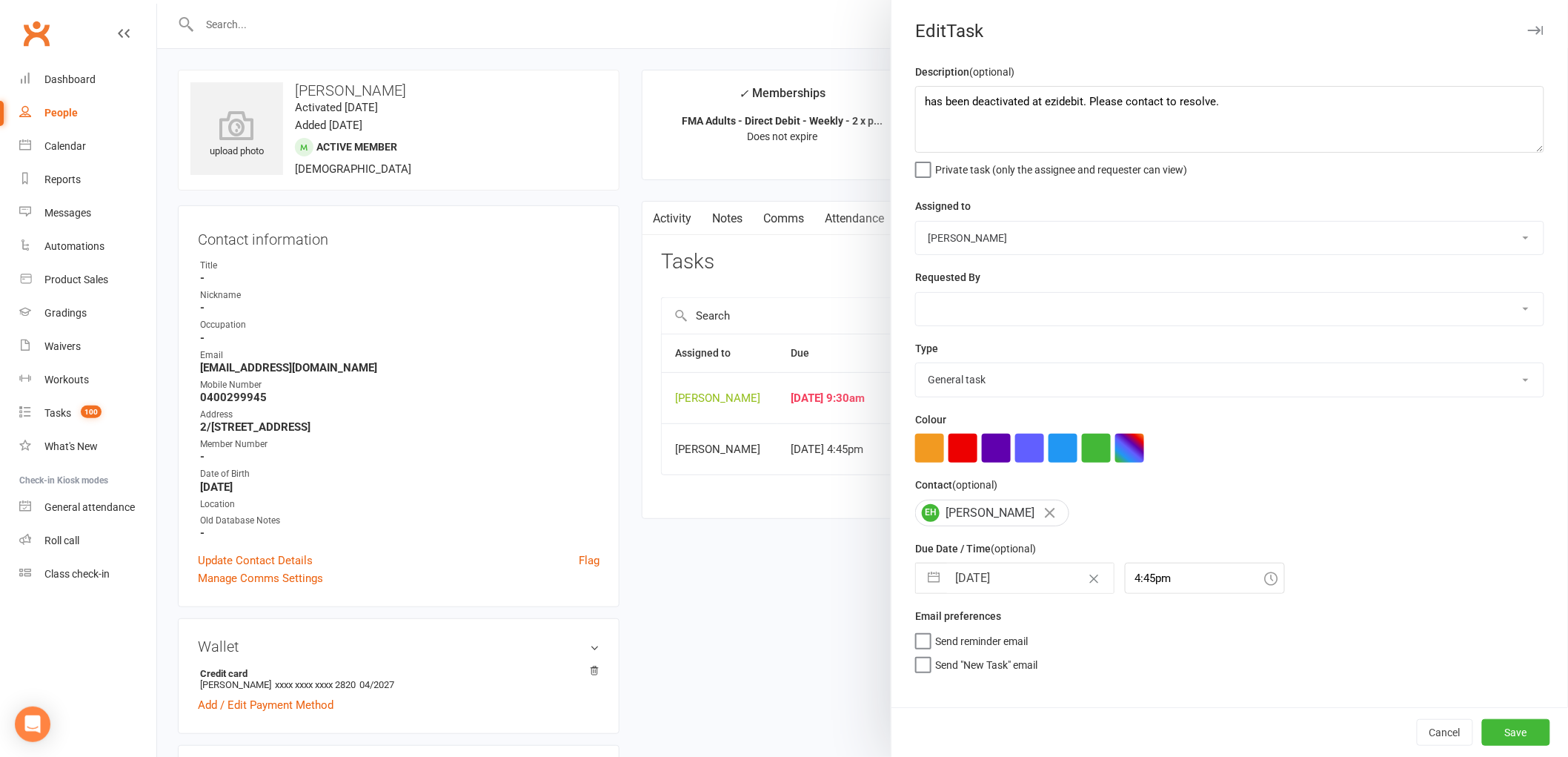
type input "[DATE]"
click at [1515, 716] on div "Cancel Save" at bounding box center [1230, 732] width 677 height 50
click at [1514, 728] on button "Save" at bounding box center [1515, 732] width 68 height 27
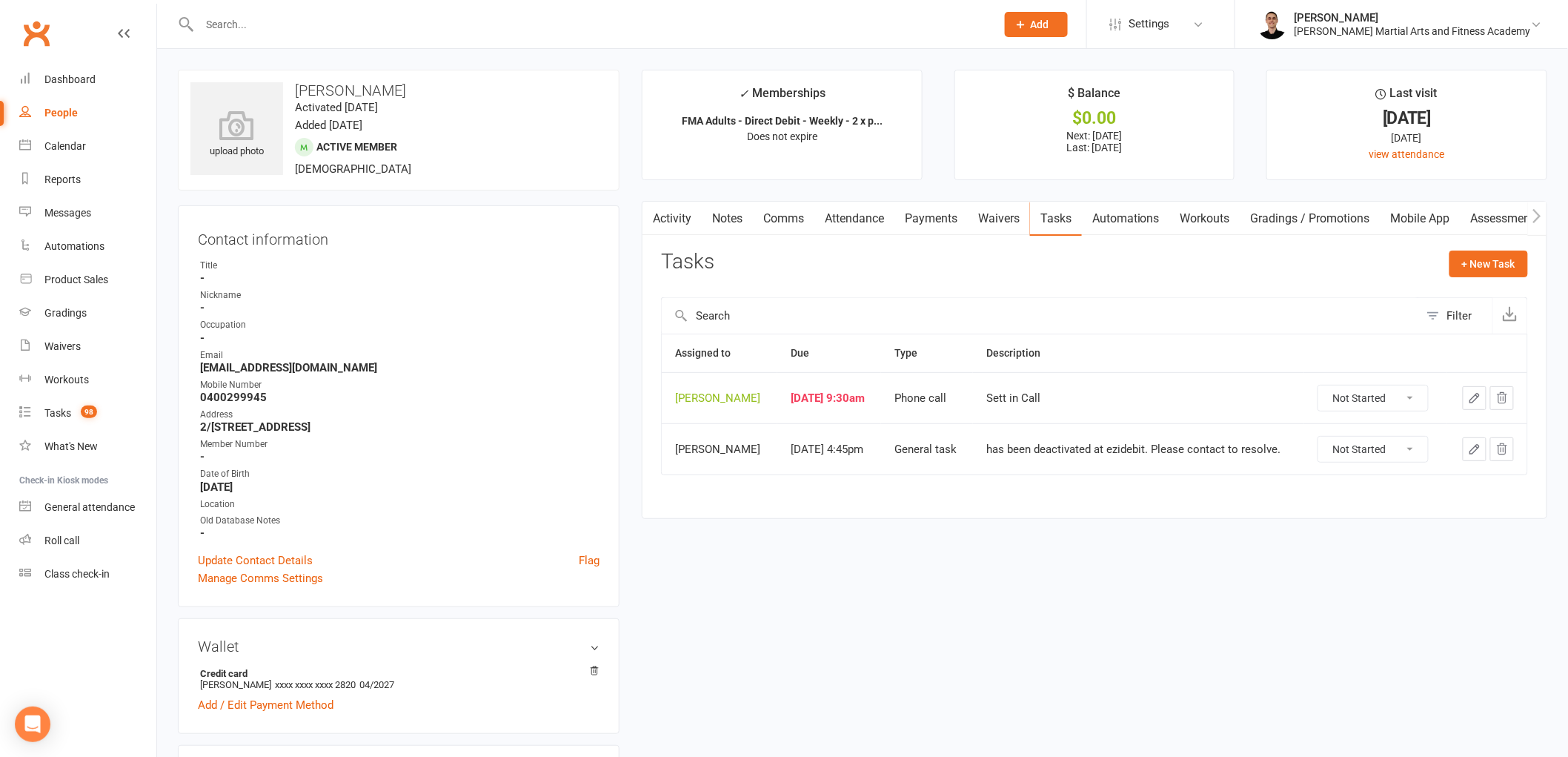
click at [1470, 396] on icon "button" at bounding box center [1474, 397] width 13 height 13
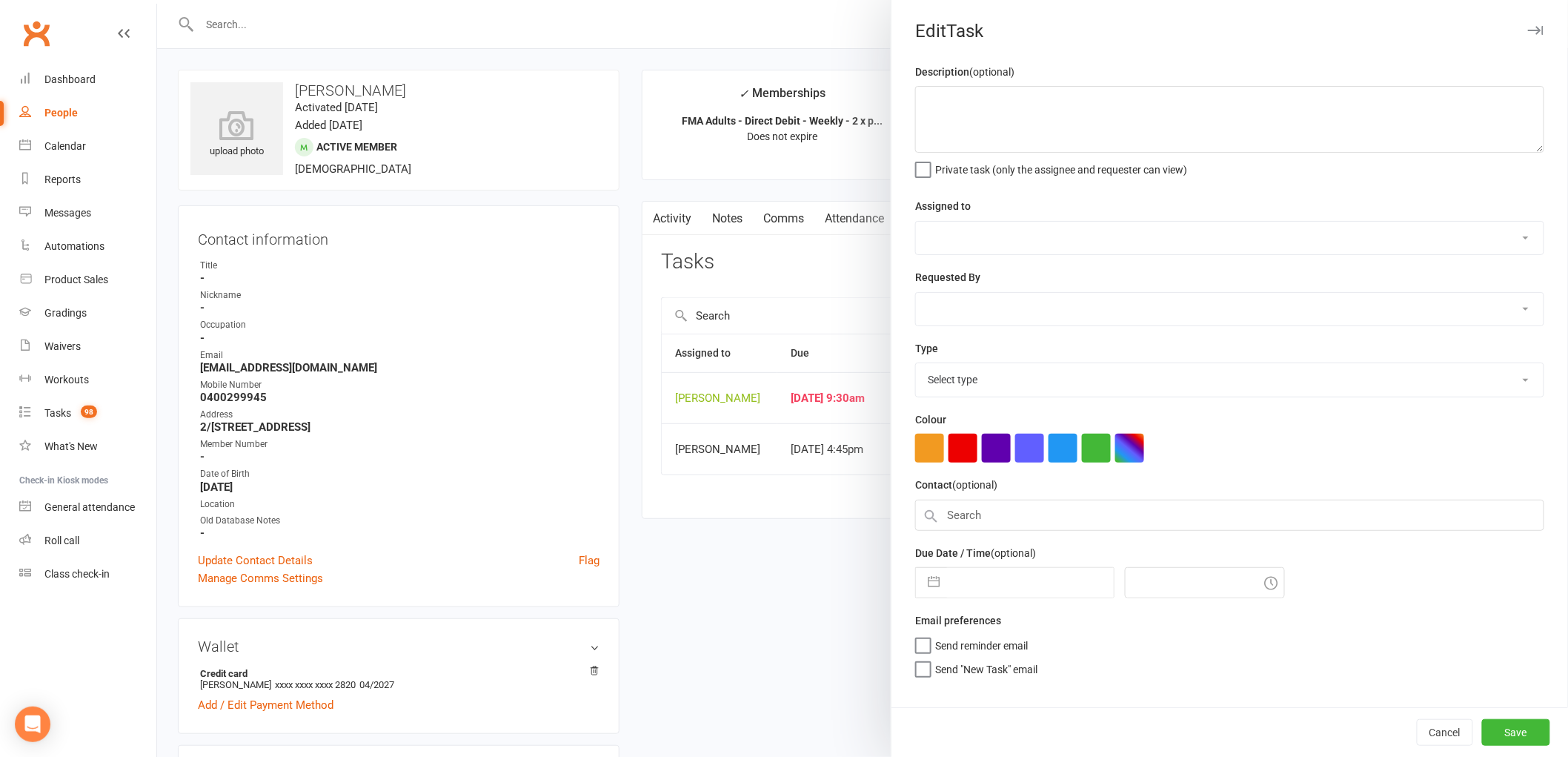
type textarea "Sett in Call"
select select "47660"
type input "[DATE]"
type input "9:30am"
select select "25277"
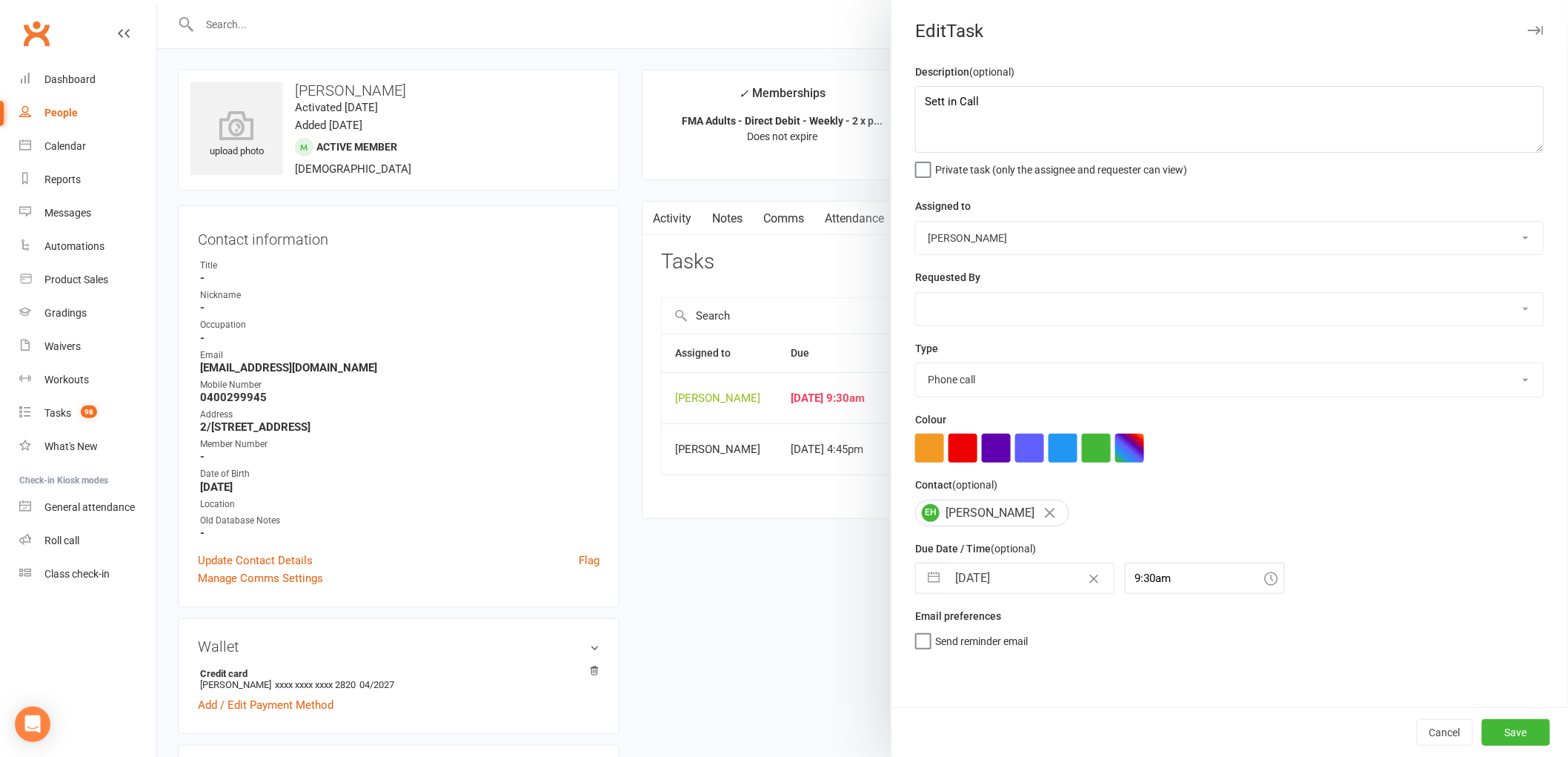
select select "8"
select select "2025"
select select "9"
select select "2025"
select select "10"
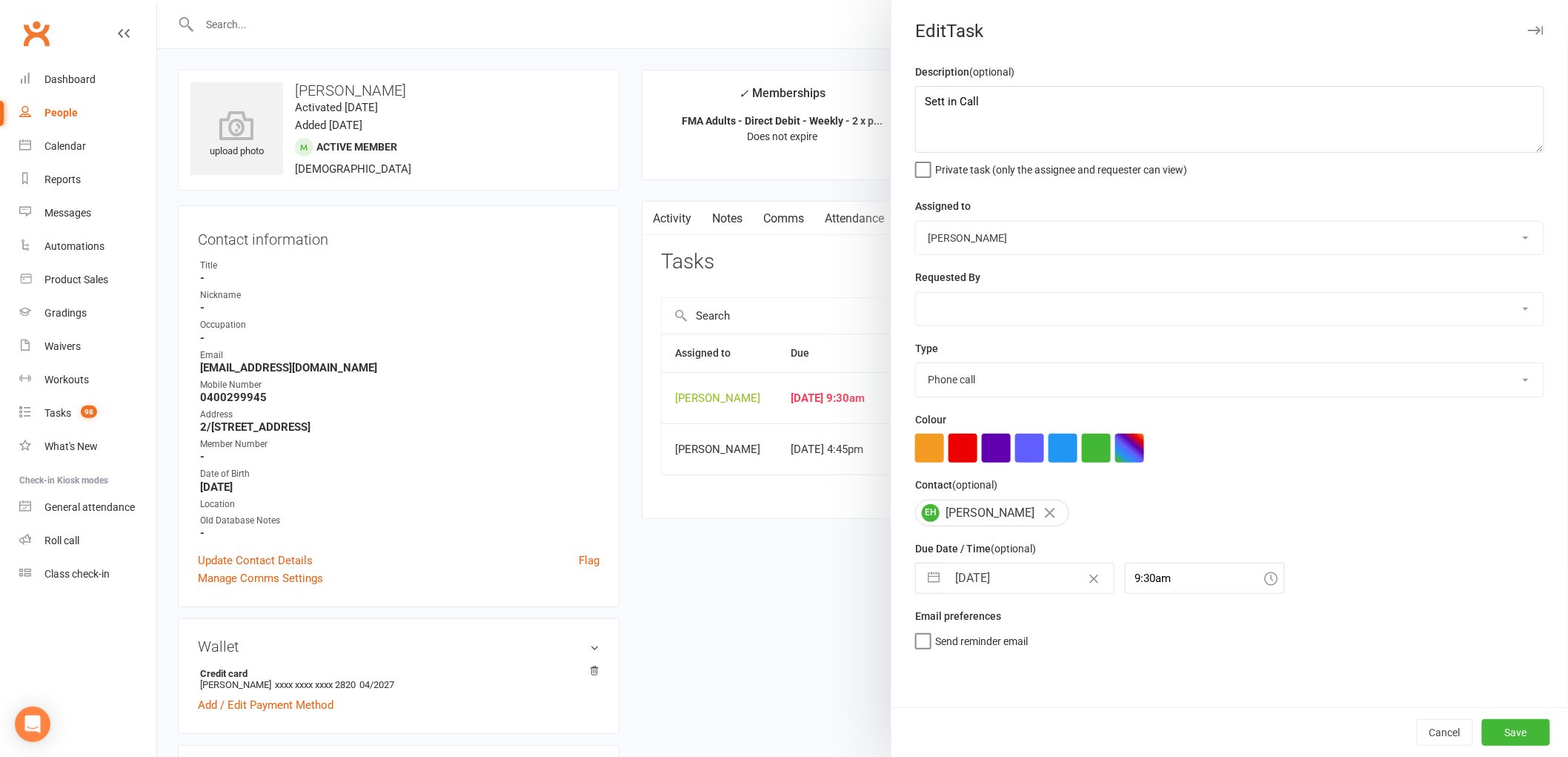
select select "2025"
click at [1000, 574] on input "[DATE]" at bounding box center [1030, 578] width 167 height 29
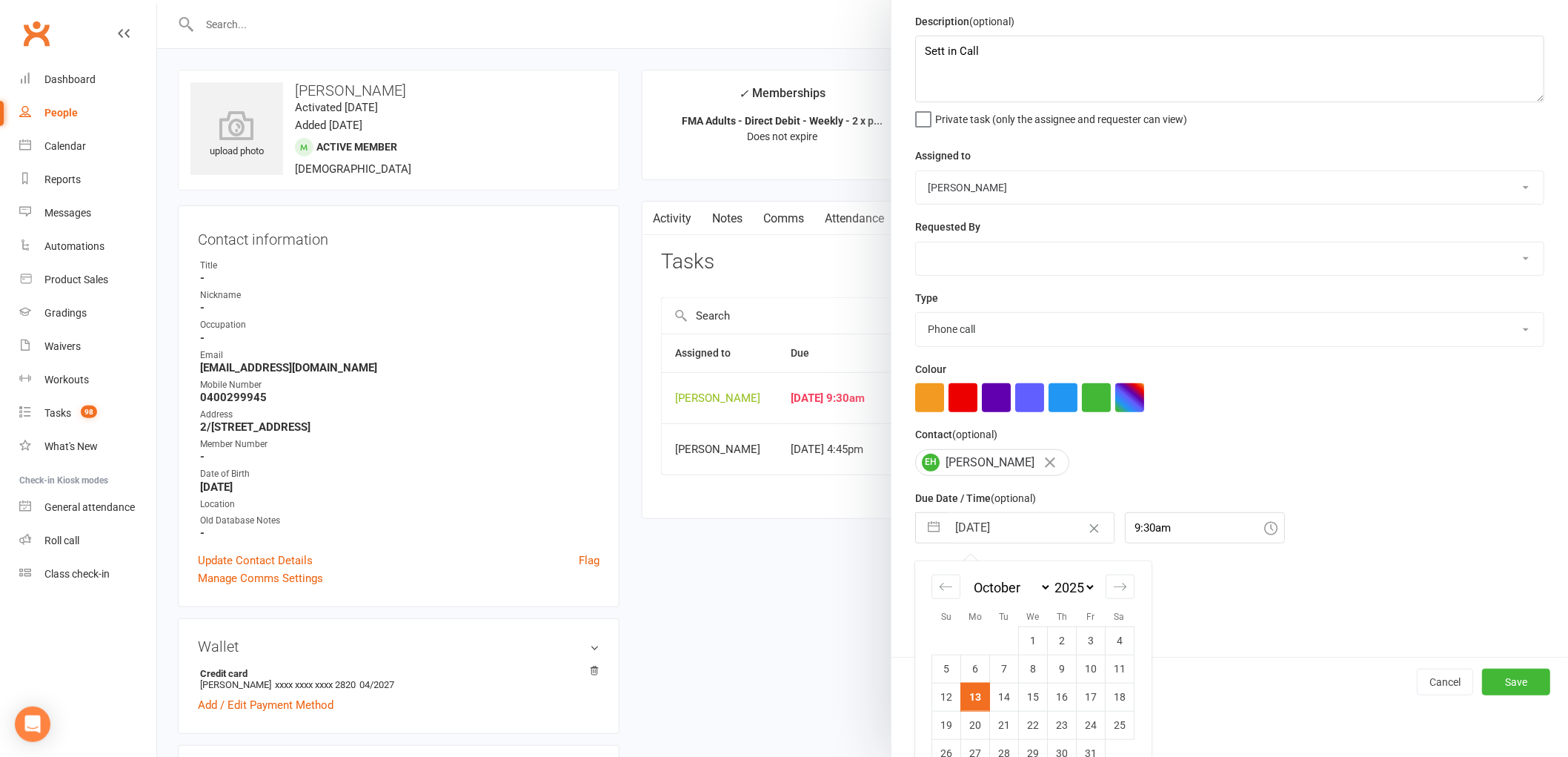
scroll to position [79, 0]
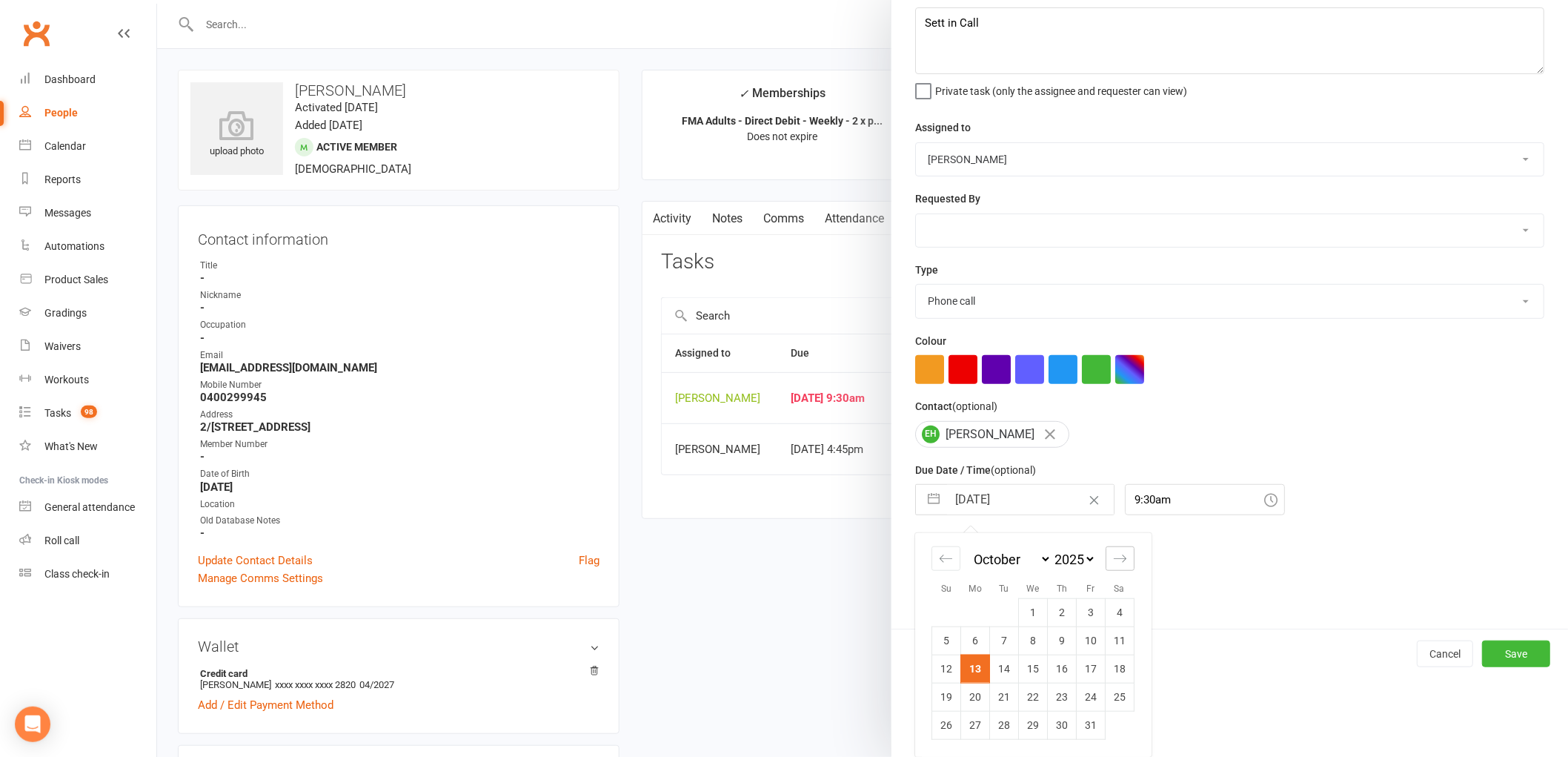
click at [1115, 552] on icon "Move forward to switch to the next month." at bounding box center [1120, 558] width 14 height 14
select select "11"
select select "2025"
click at [971, 641] on td "3" at bounding box center [975, 640] width 28 height 28
type input "[DATE]"
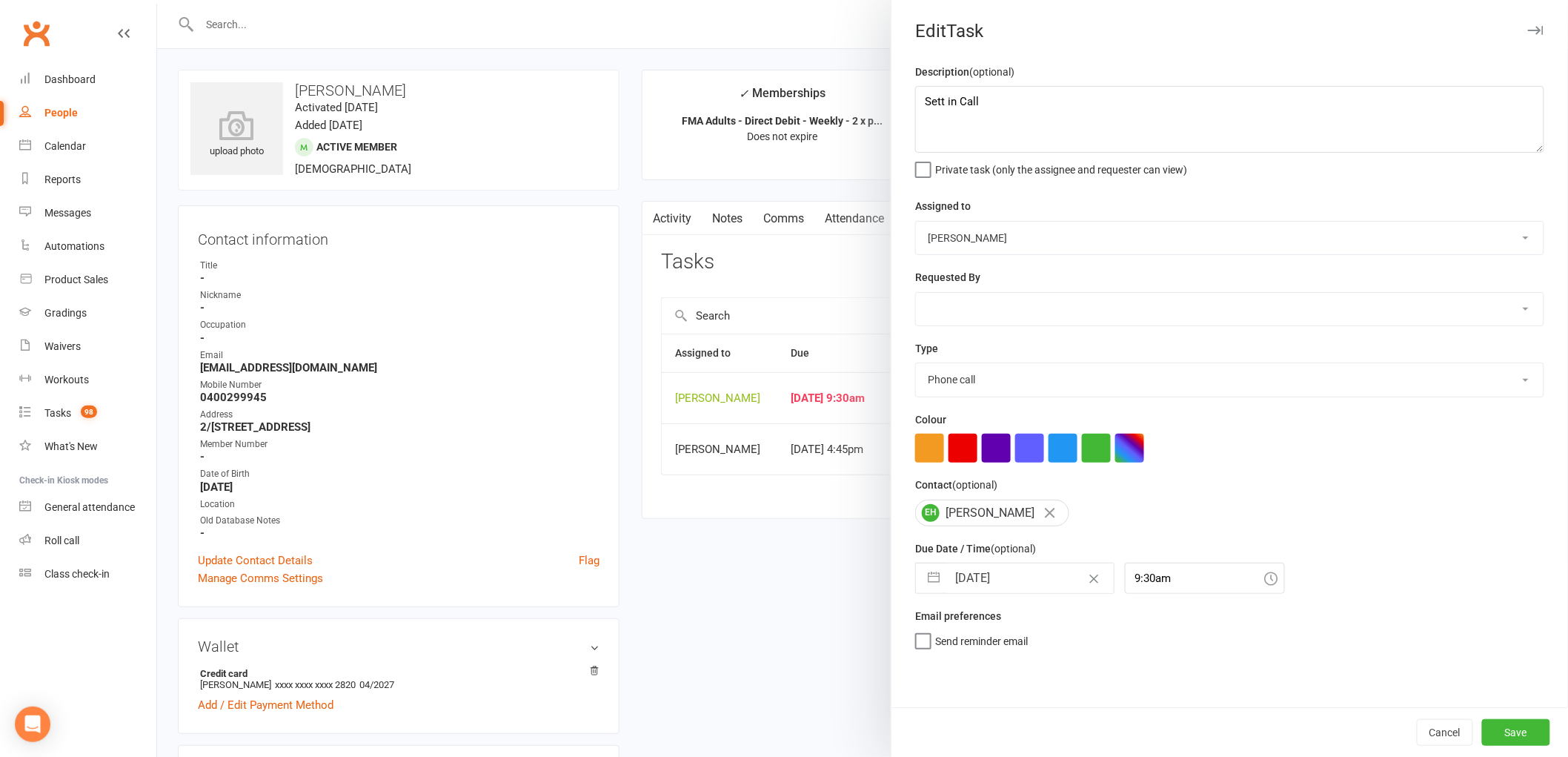
scroll to position [0, 0]
click at [1523, 730] on button "Save" at bounding box center [1515, 732] width 68 height 27
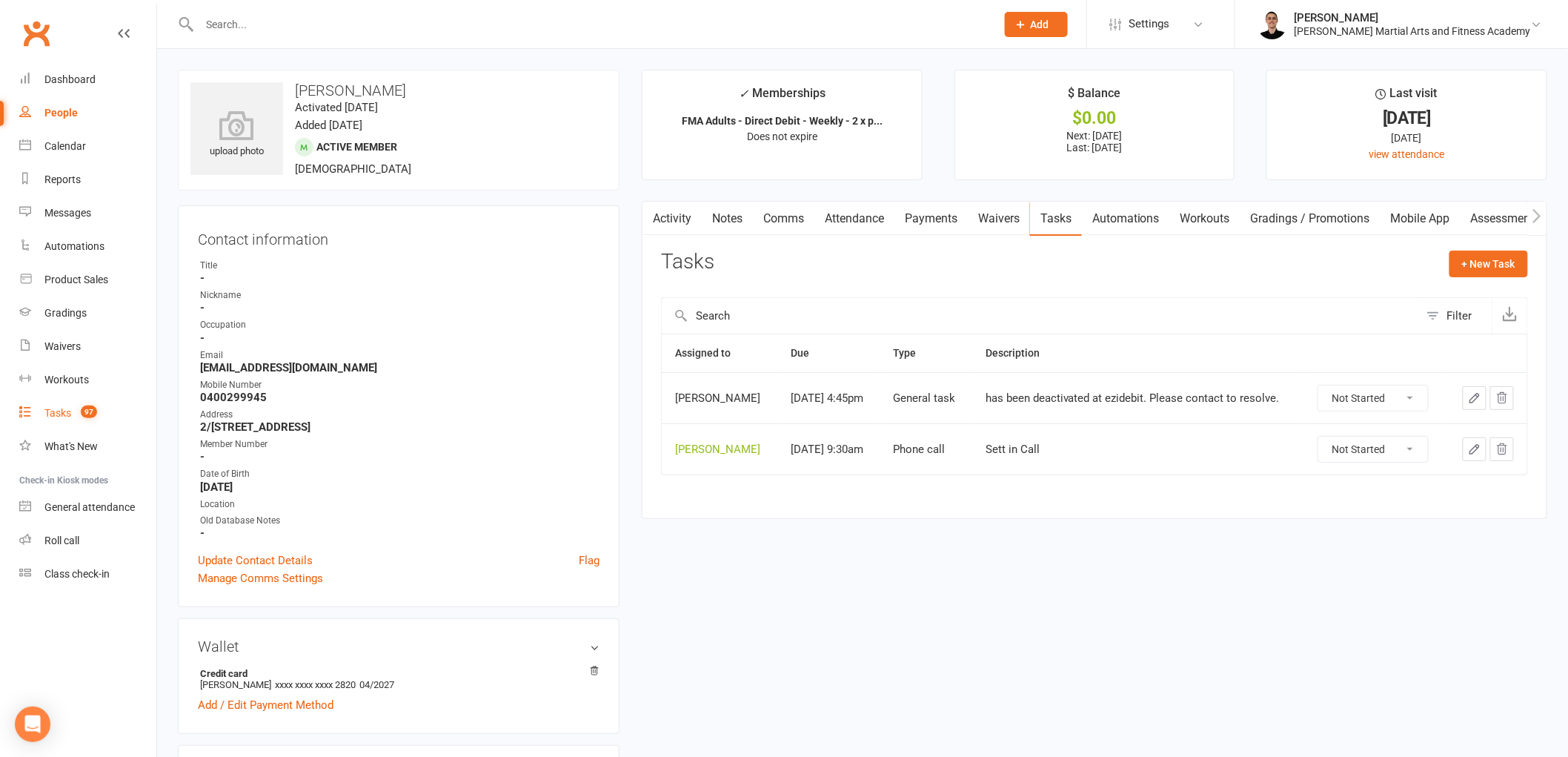
click at [76, 413] on count-badge "97" at bounding box center [85, 413] width 23 height 12
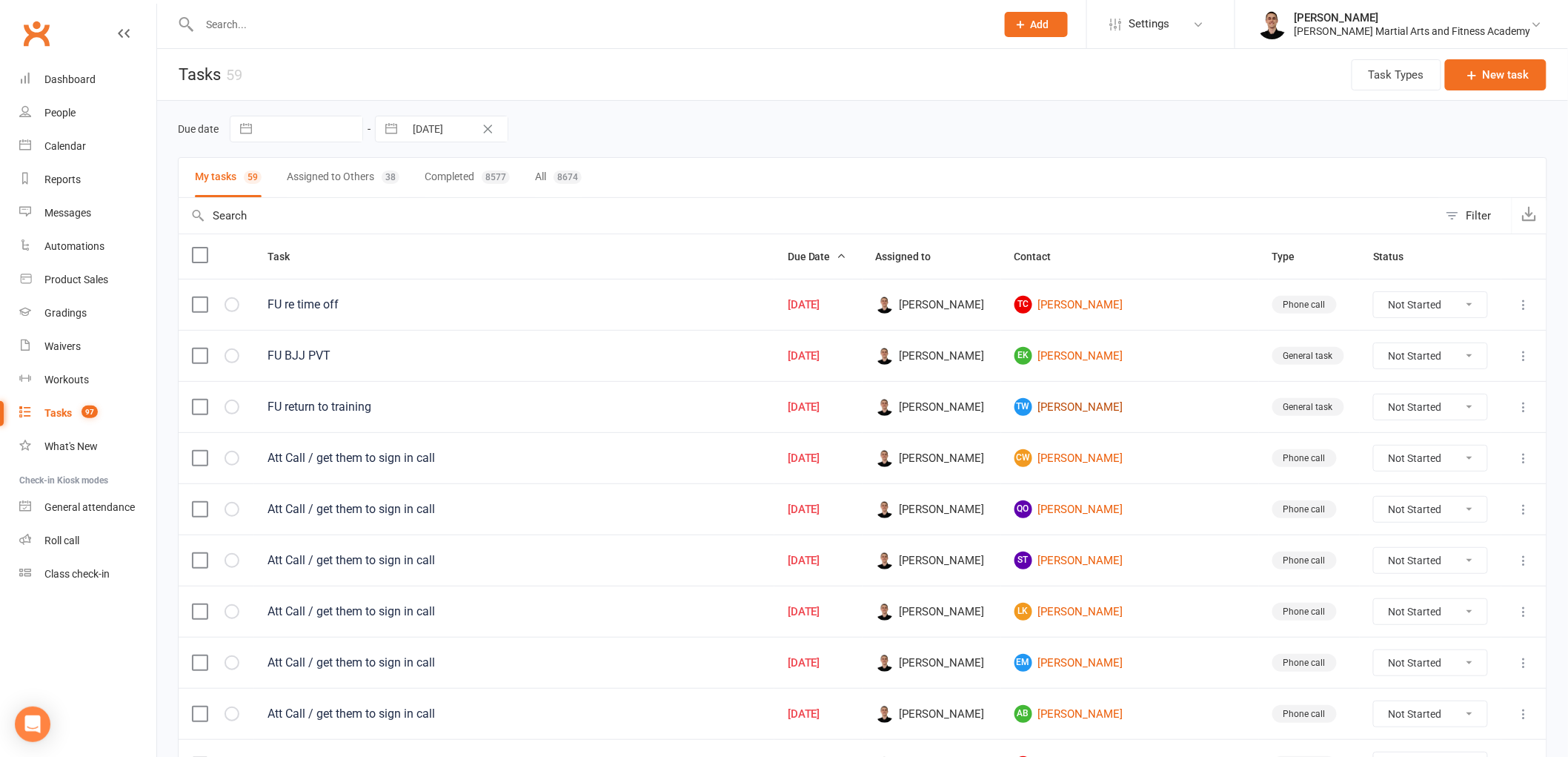
click at [1124, 407] on link "TW [PERSON_NAME]" at bounding box center [1130, 407] width 231 height 18
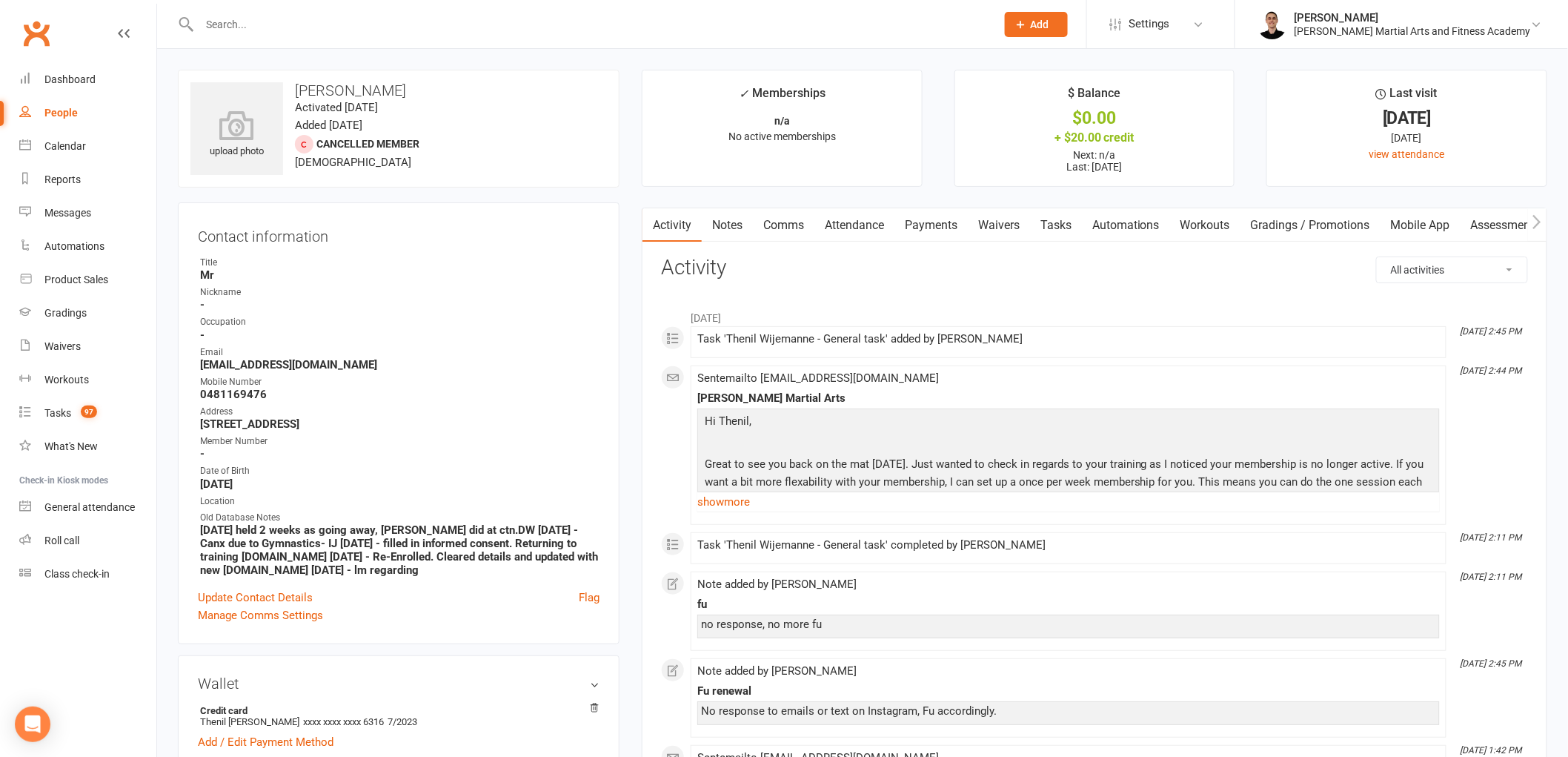
click at [735, 232] on link "Notes" at bounding box center [727, 225] width 51 height 35
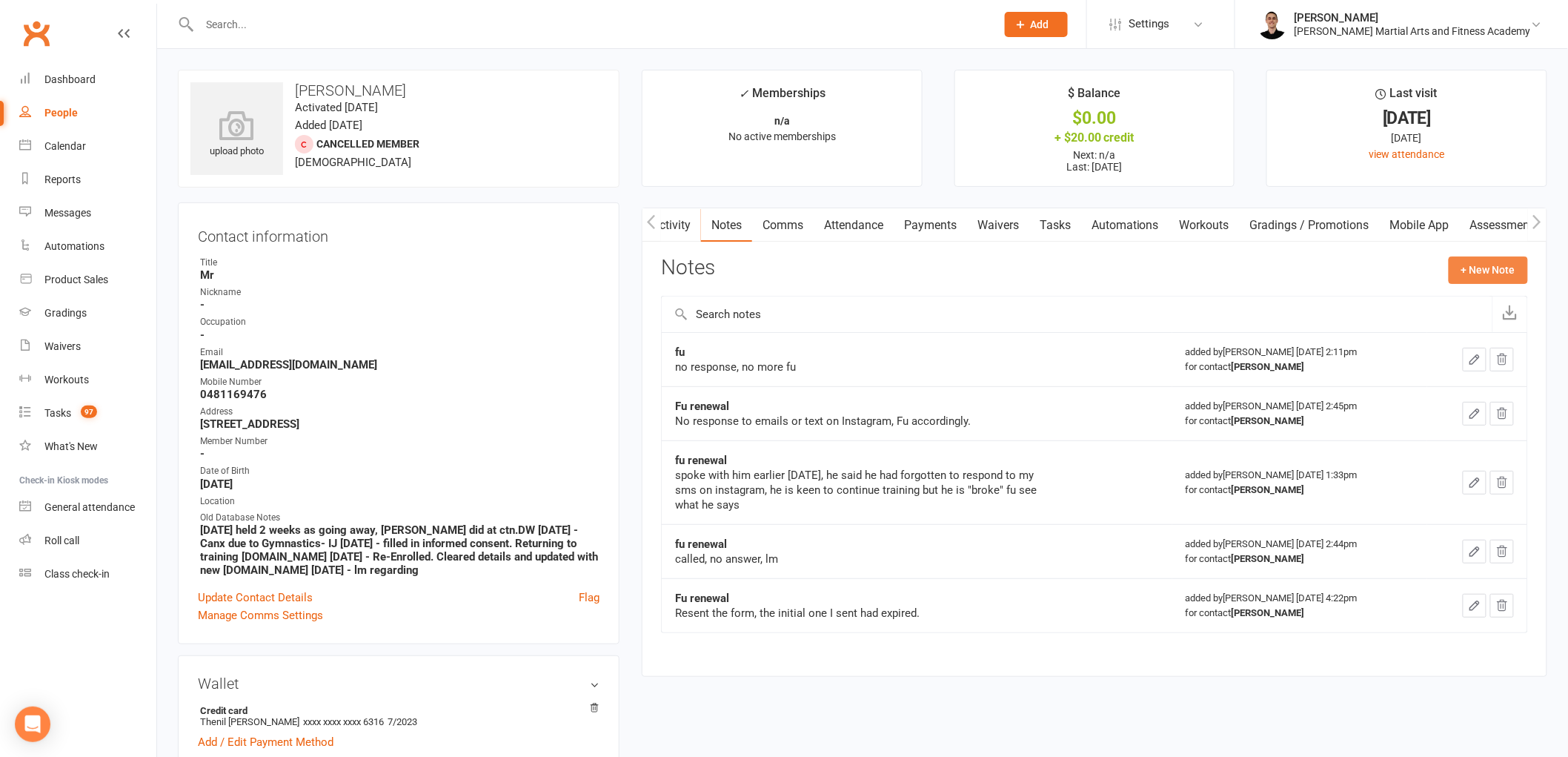
click at [1464, 275] on button "+ New Note" at bounding box center [1489, 269] width 79 height 27
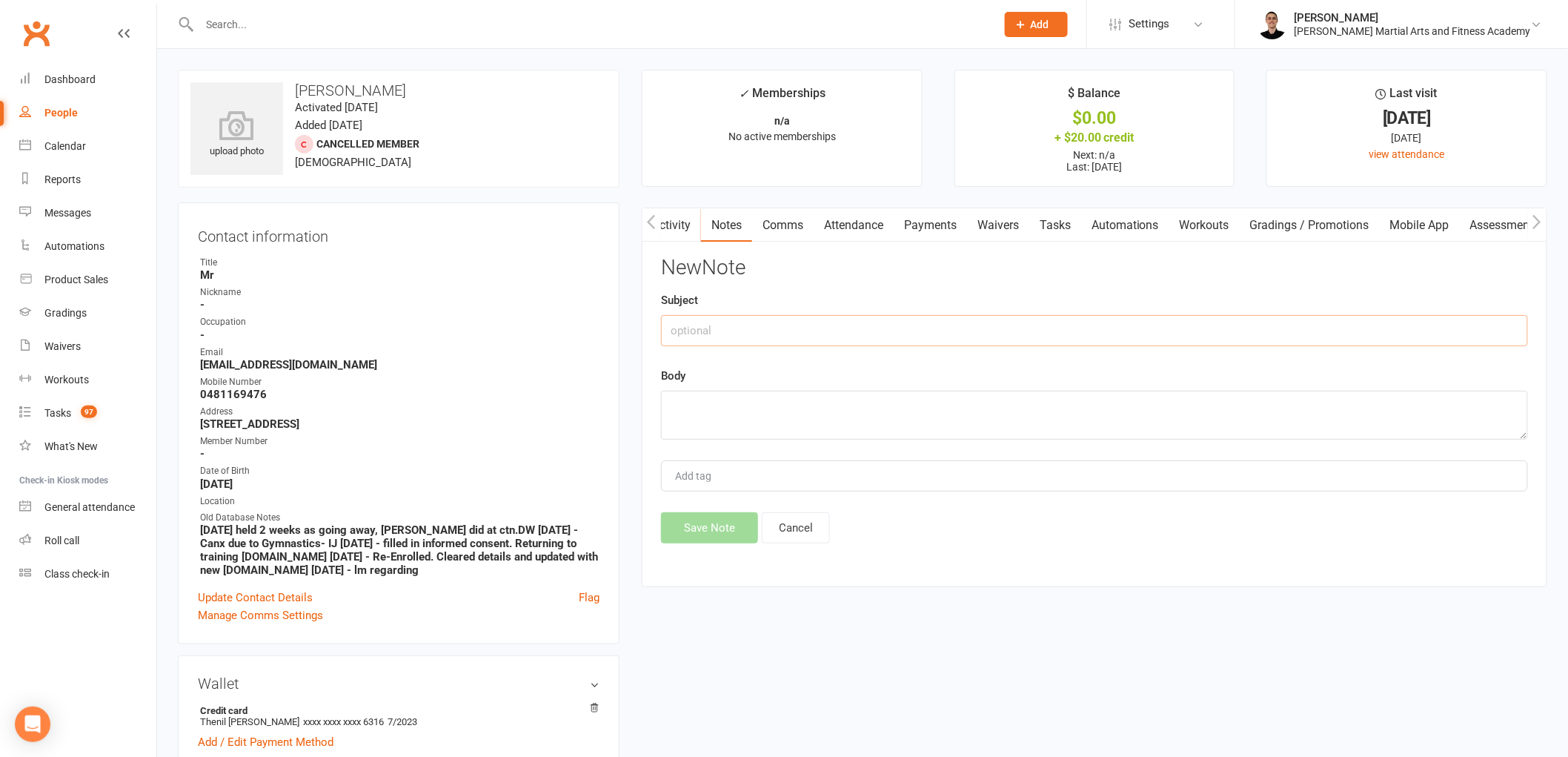
click at [812, 329] on input "text" at bounding box center [1094, 331] width 867 height 31
type input "FU"
click at [927, 427] on textarea at bounding box center [1094, 415] width 867 height 49
type textarea "lm."
click at [705, 522] on button "Save Note" at bounding box center [709, 527] width 97 height 31
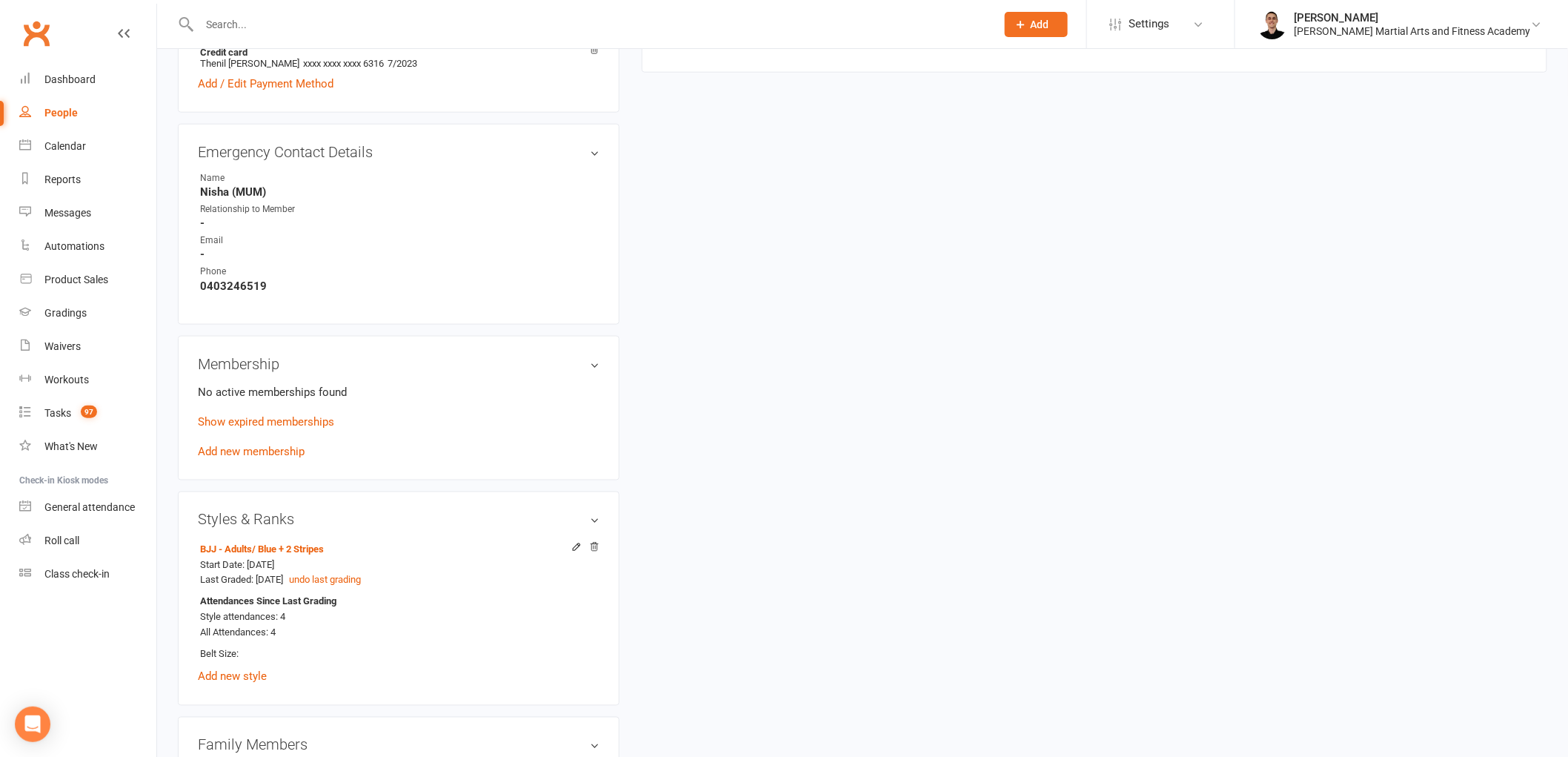
scroll to position [0, 0]
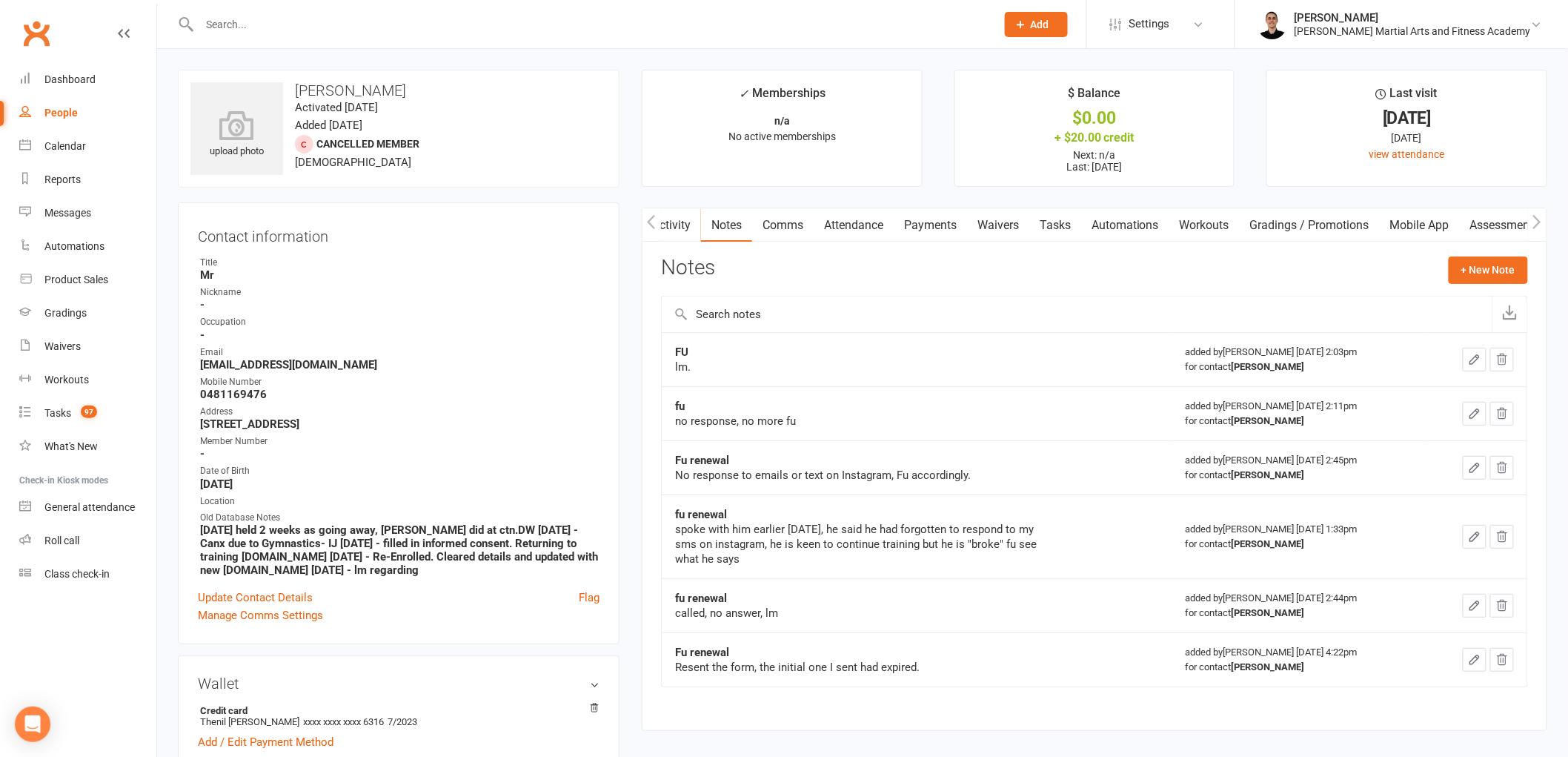
click at [1061, 226] on link "Tasks" at bounding box center [1055, 225] width 52 height 35
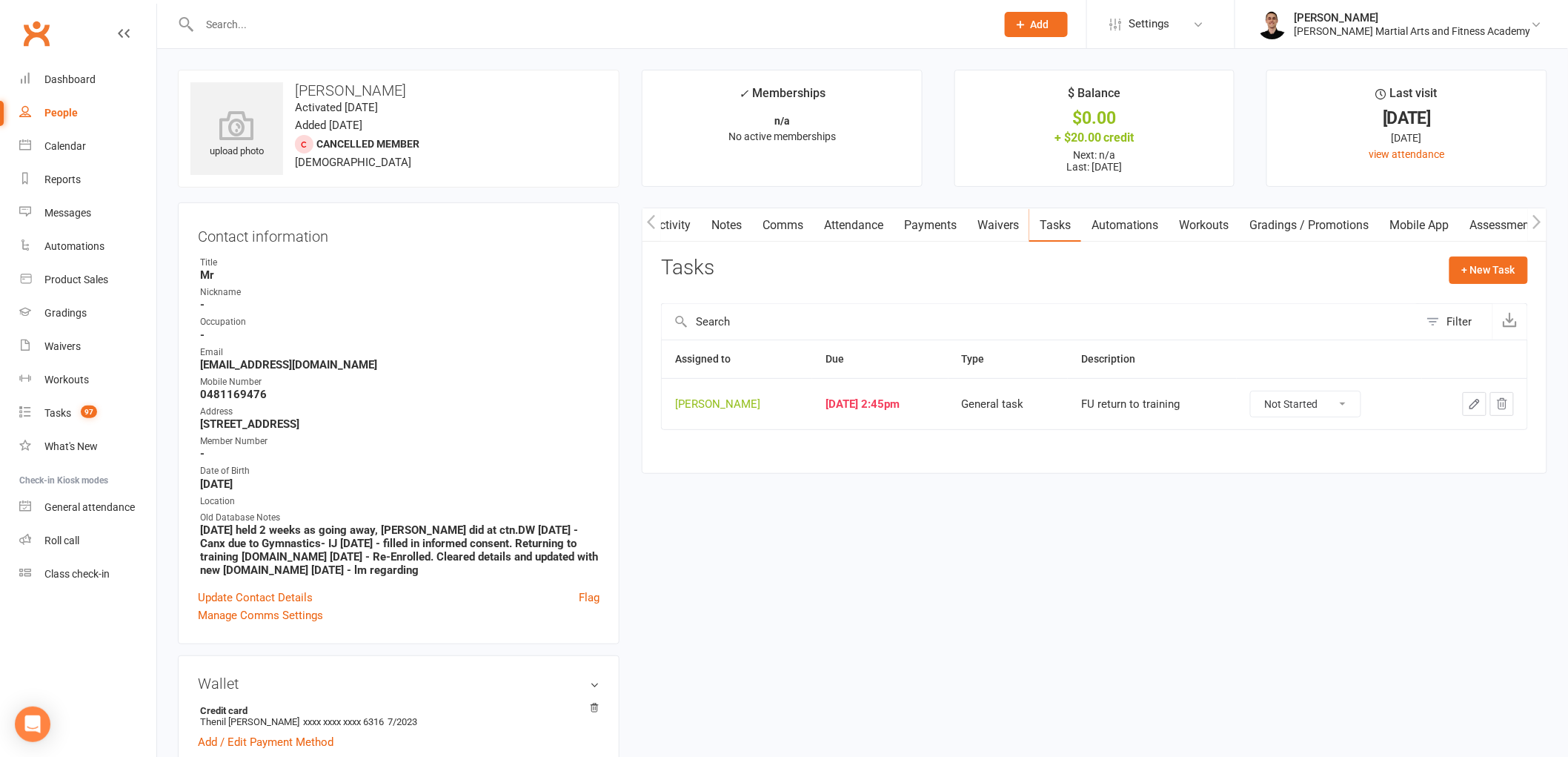
click at [1470, 404] on icon "button" at bounding box center [1474, 403] width 13 height 13
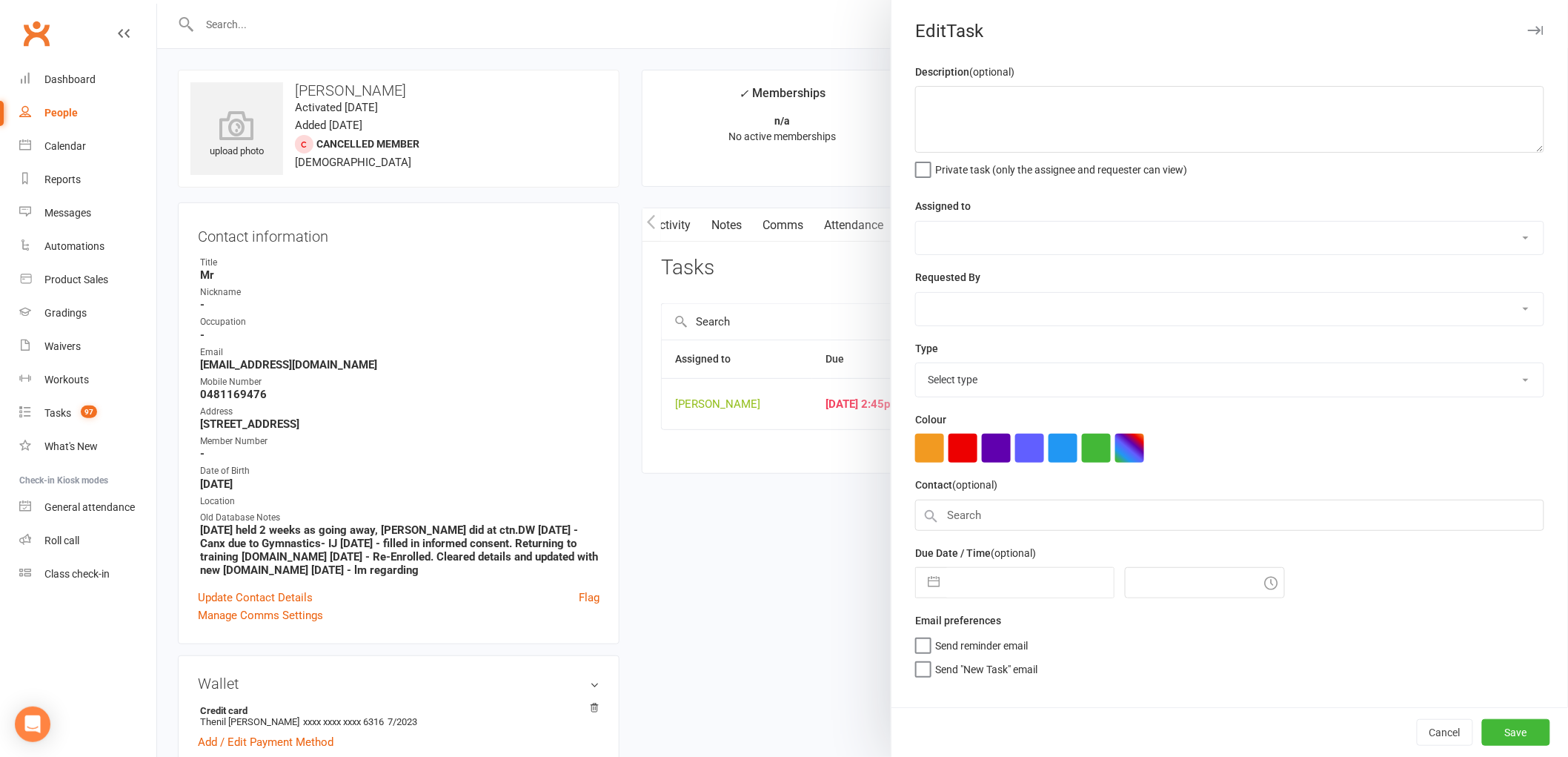
type textarea "FU return to training"
select select "47660"
type input "[DATE]"
type input "2:45pm"
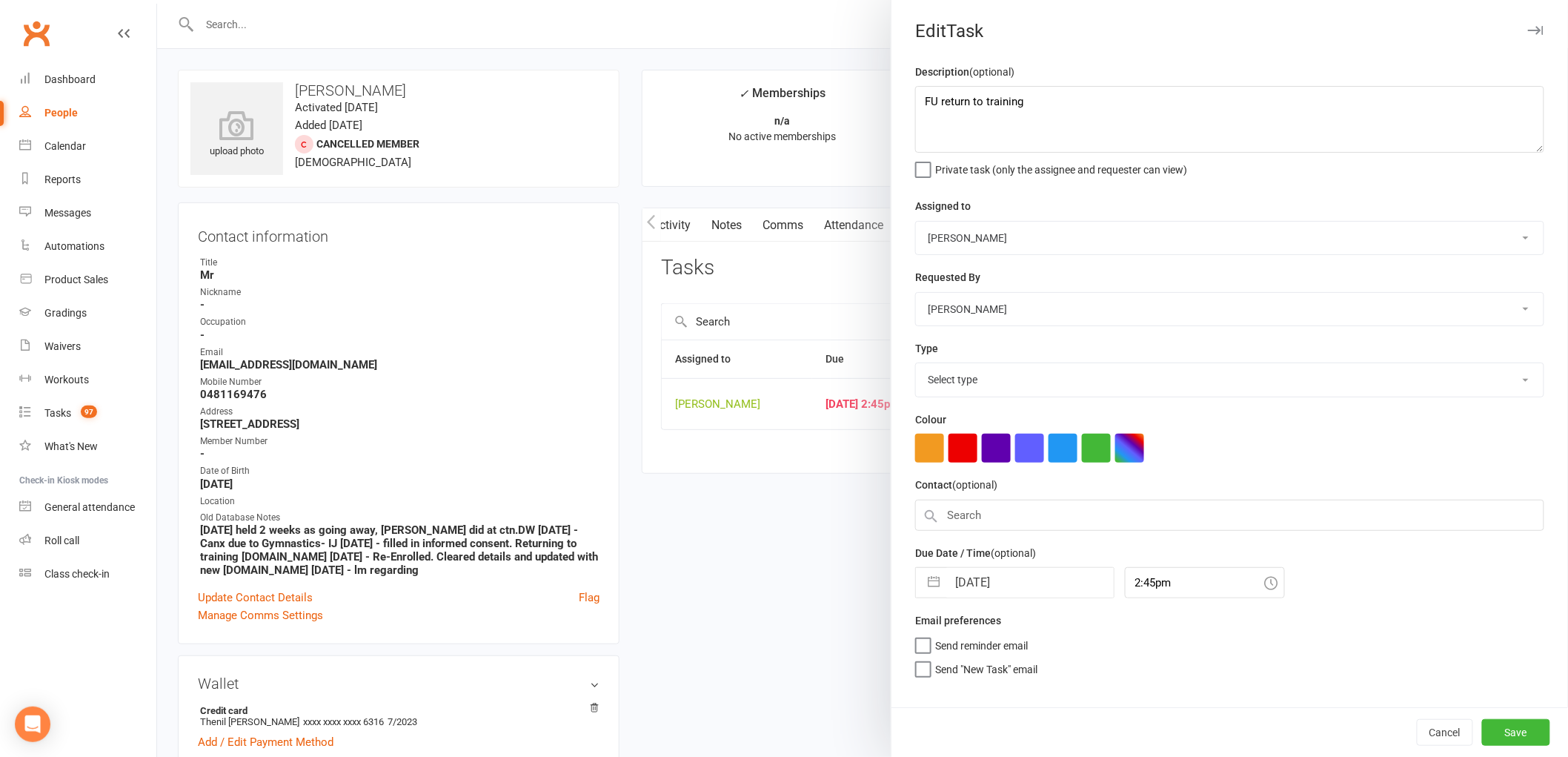
select select "25648"
select select "8"
select select "2025"
select select "9"
select select "2025"
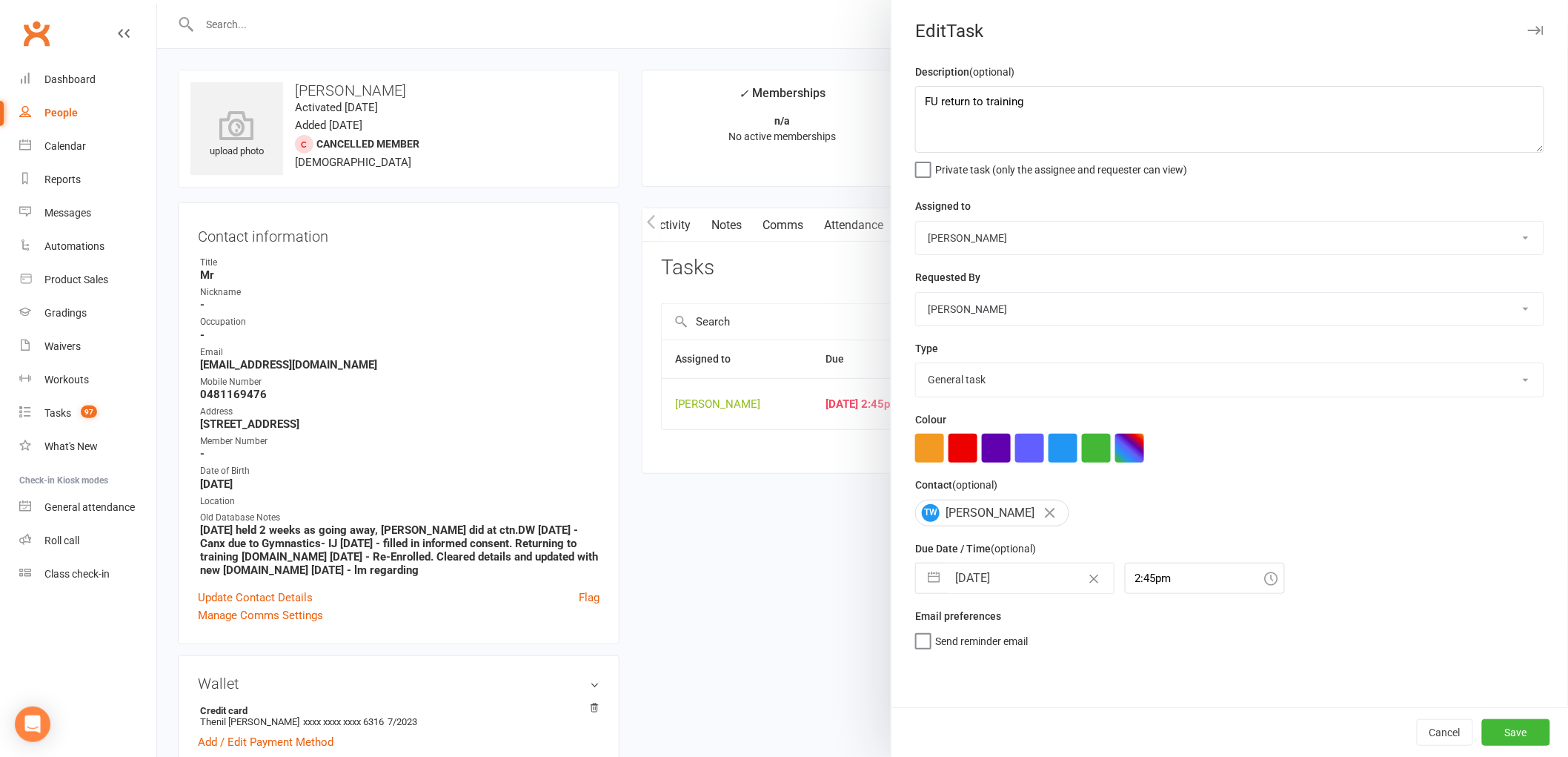
select select "10"
select select "2025"
click at [967, 580] on input "[DATE]" at bounding box center [1030, 578] width 167 height 29
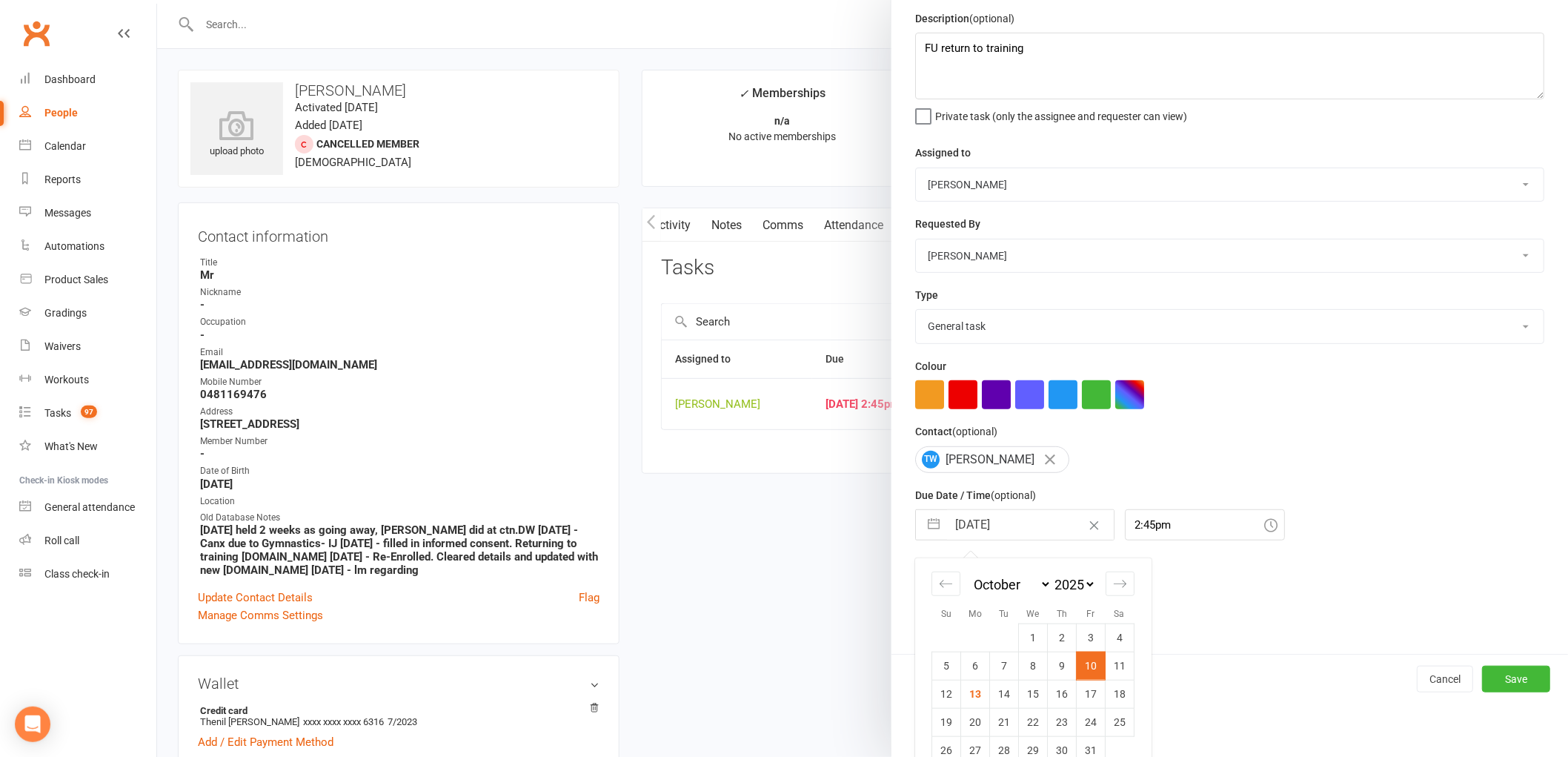
scroll to position [79, 0]
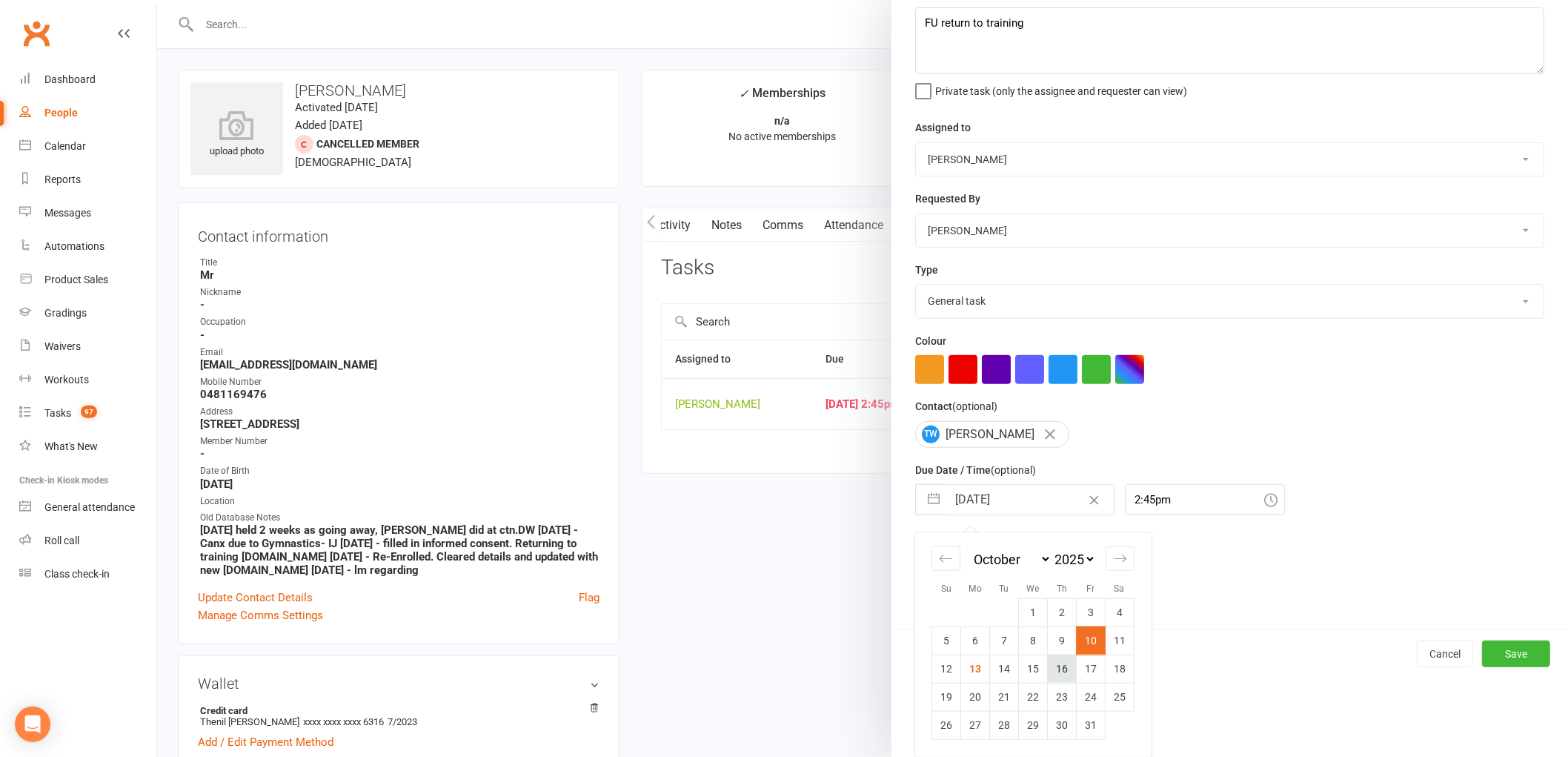
click at [1061, 669] on td "16" at bounding box center [1061, 668] width 28 height 28
type input "[DATE]"
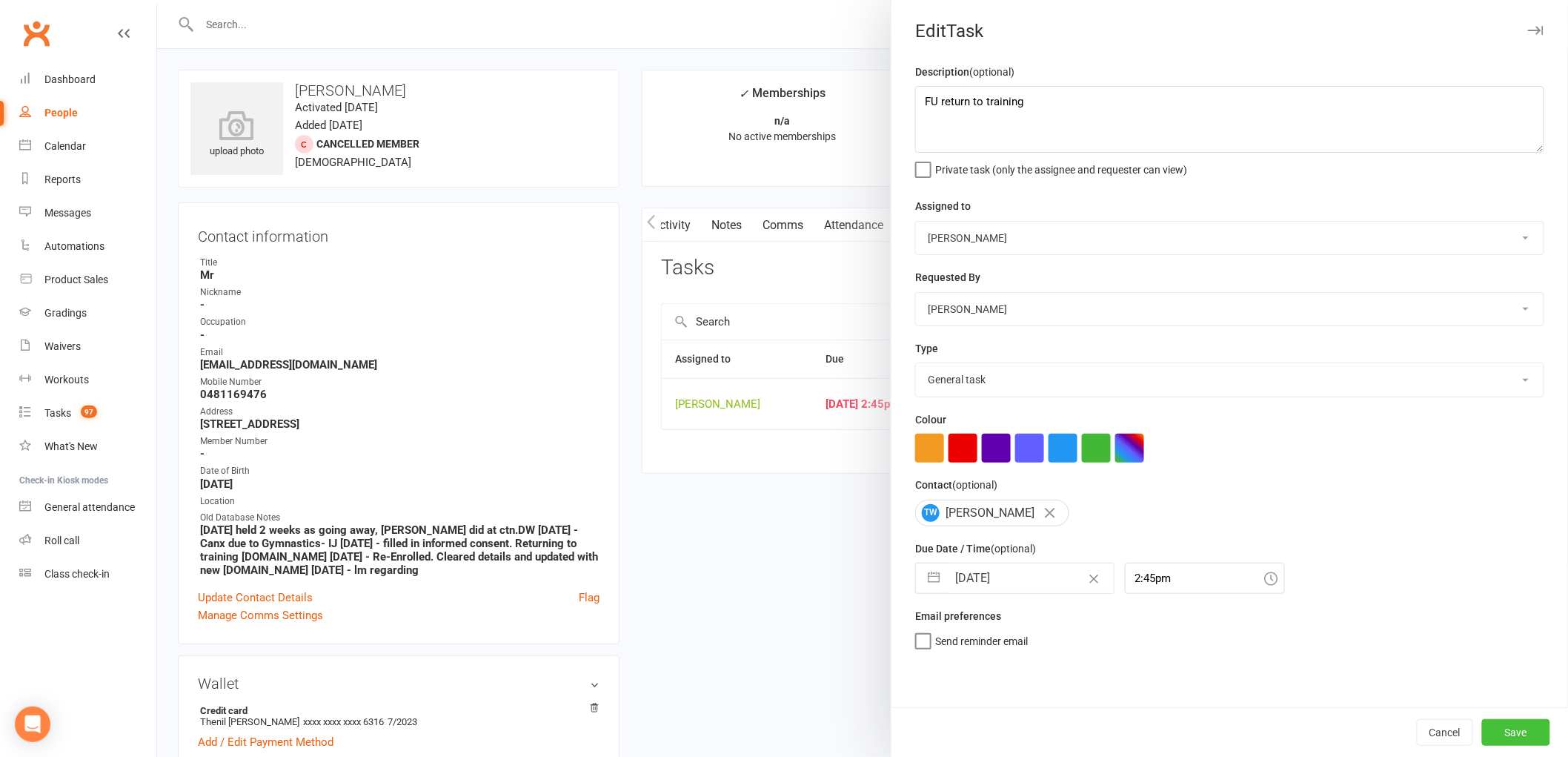
click at [1502, 722] on button "Save" at bounding box center [1515, 732] width 68 height 27
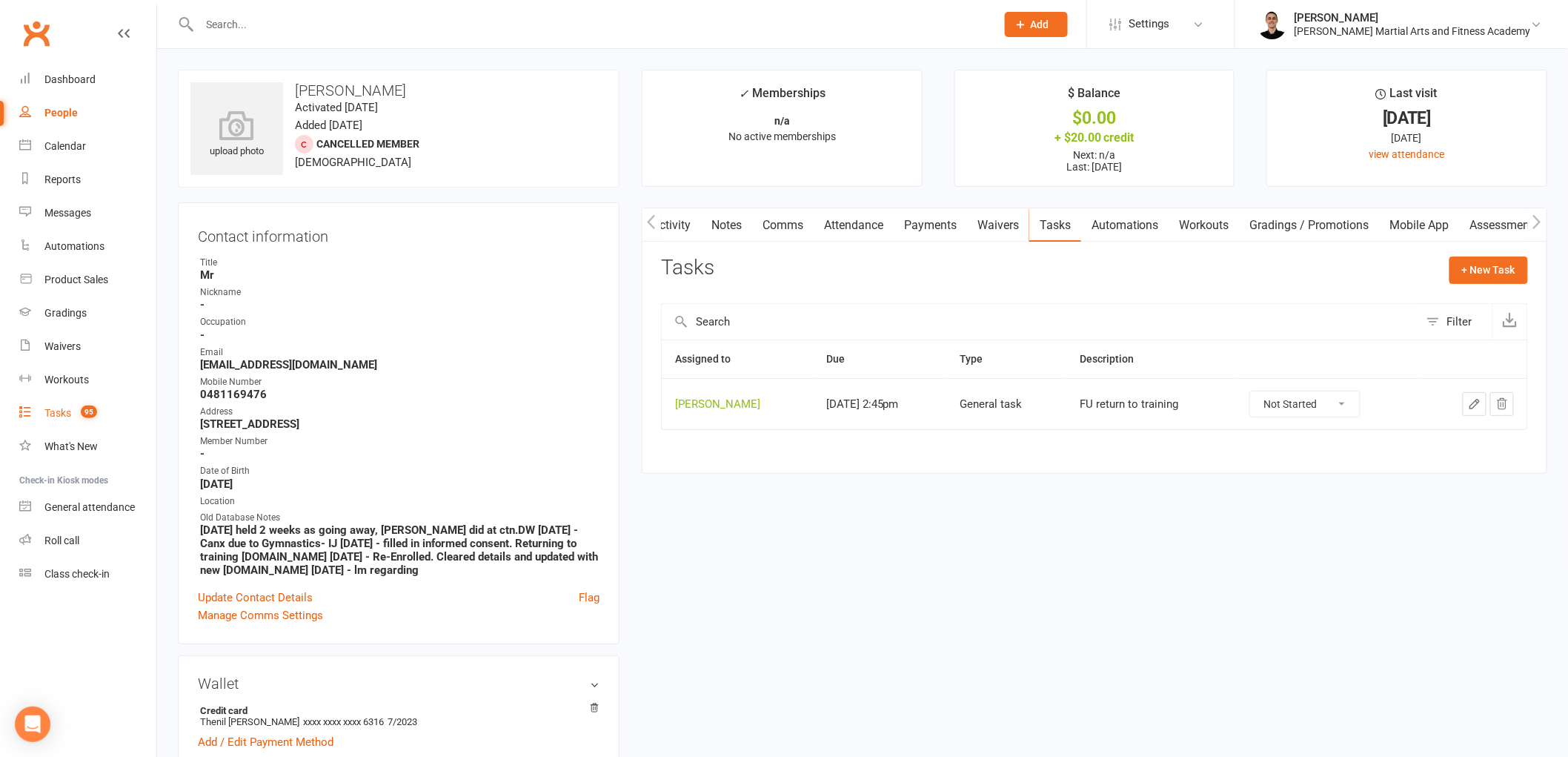
click at [68, 401] on link "Tasks 95" at bounding box center [87, 413] width 137 height 34
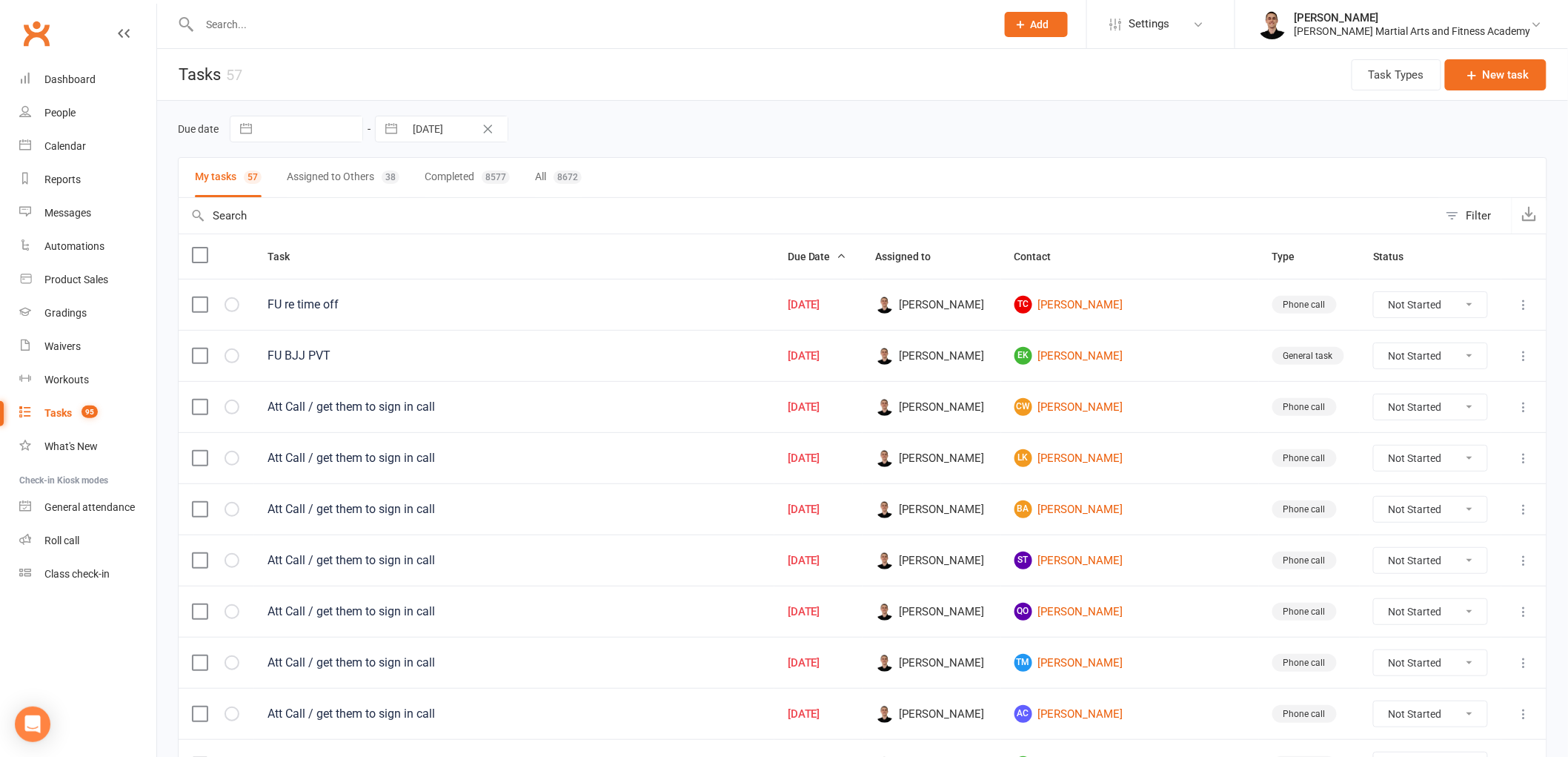
scroll to position [82, 0]
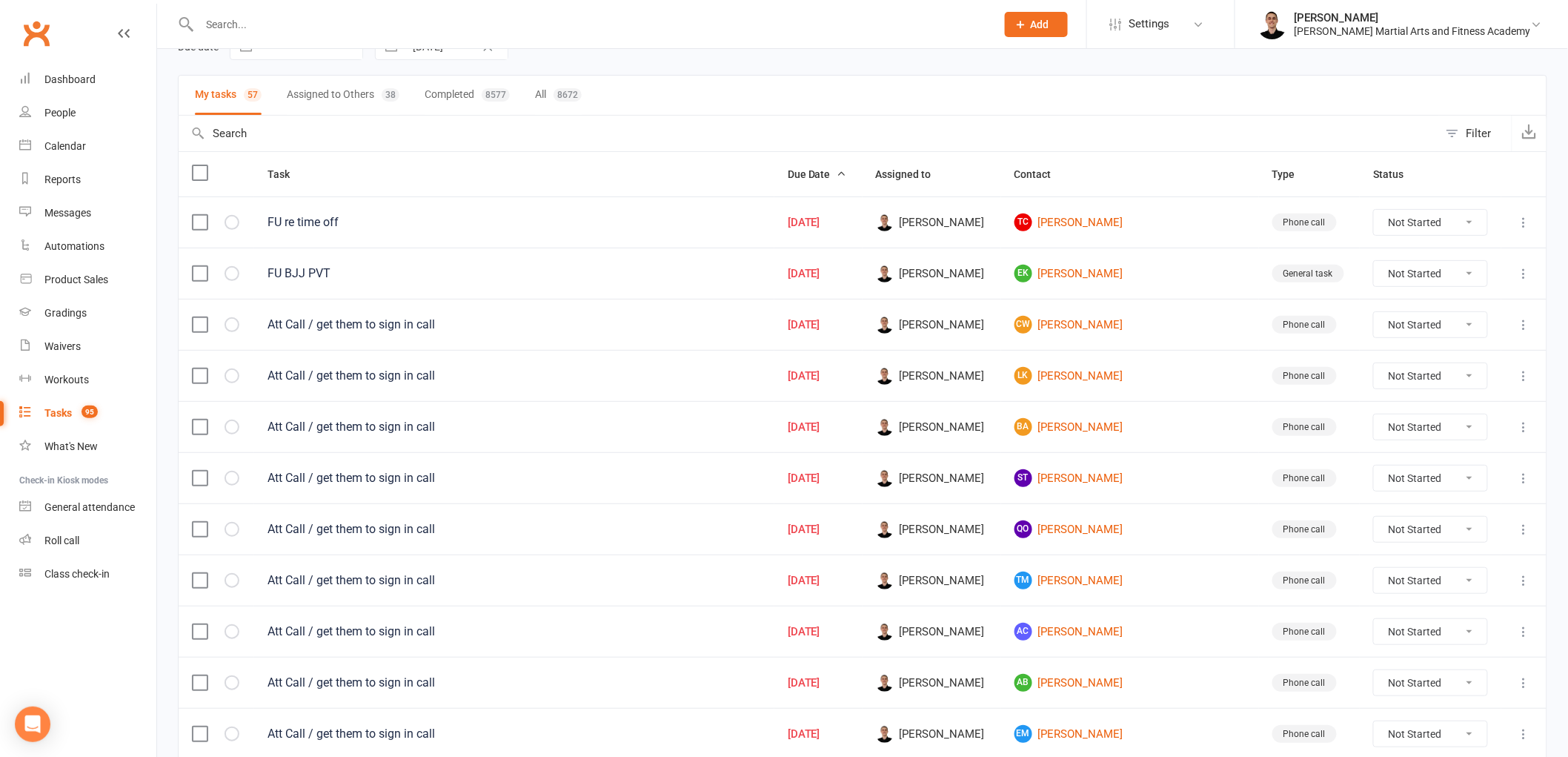
click at [1395, 323] on select "Not Started In Progress Waiting Complete" at bounding box center [1430, 325] width 113 height 25
click at [1374, 313] on select "Not Started In Progress Waiting Complete" at bounding box center [1430, 325] width 113 height 25
select select "unstarted"
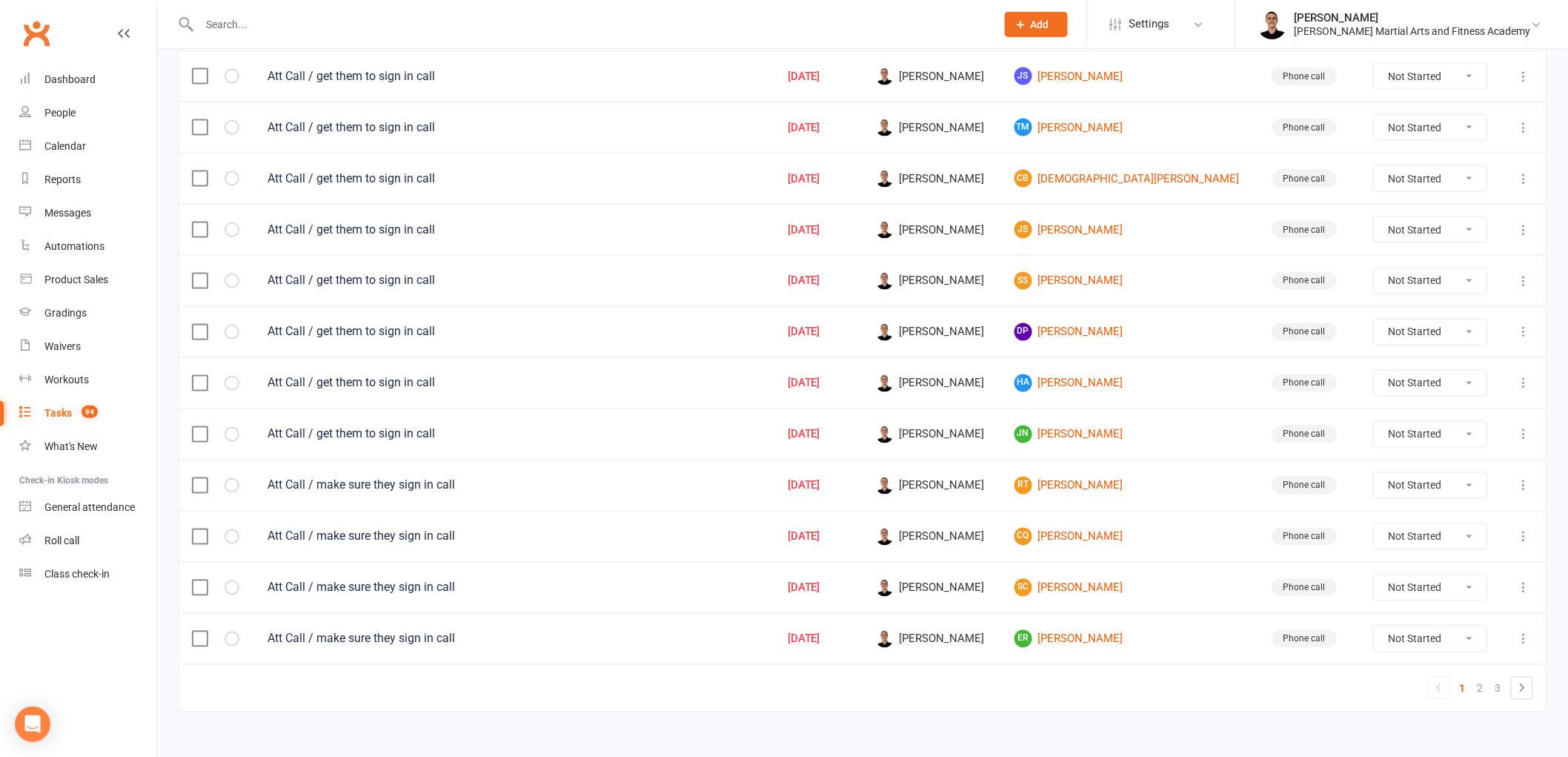
scroll to position [919, 0]
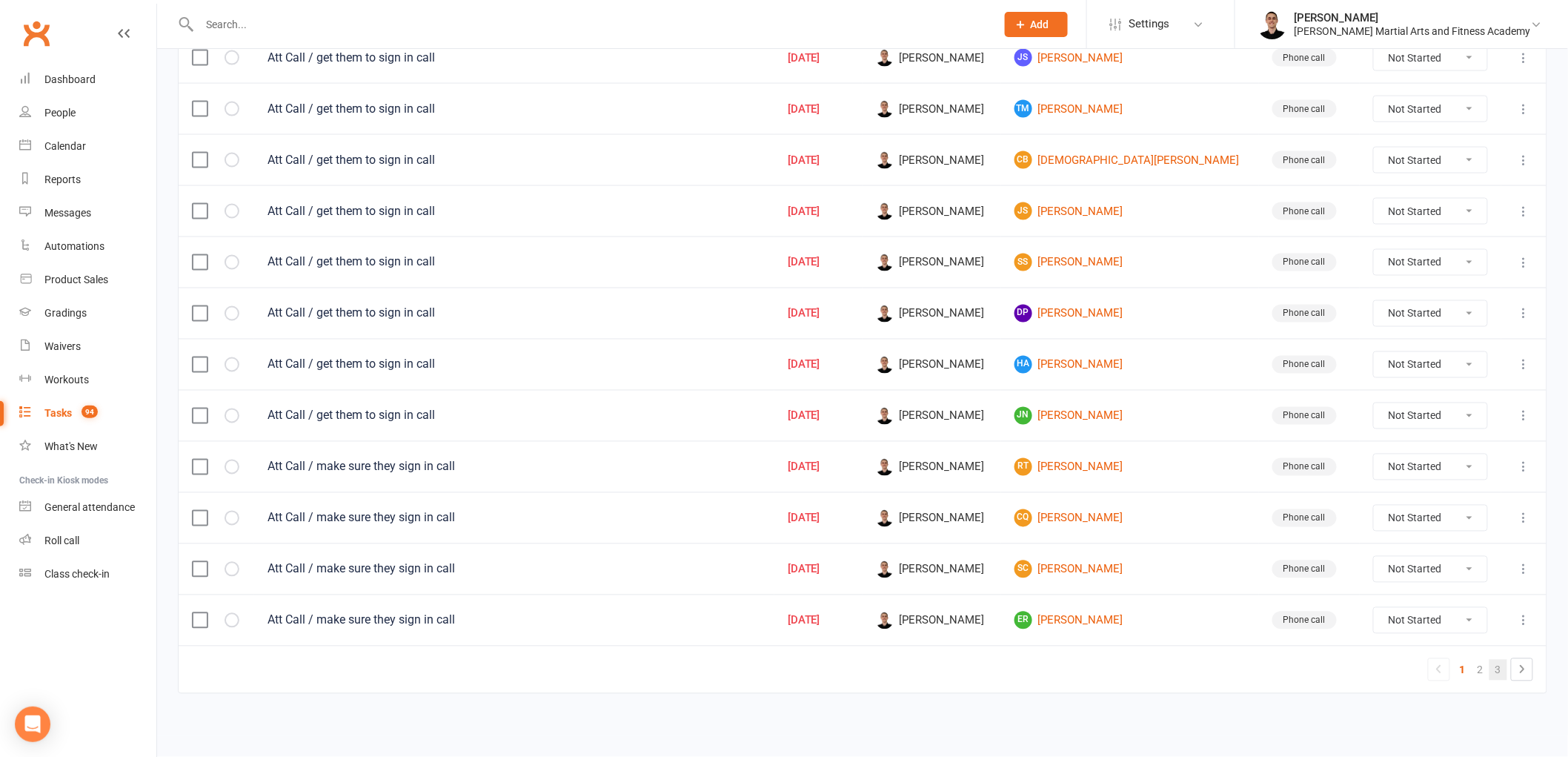
click at [1497, 667] on link "3" at bounding box center [1498, 670] width 18 height 21
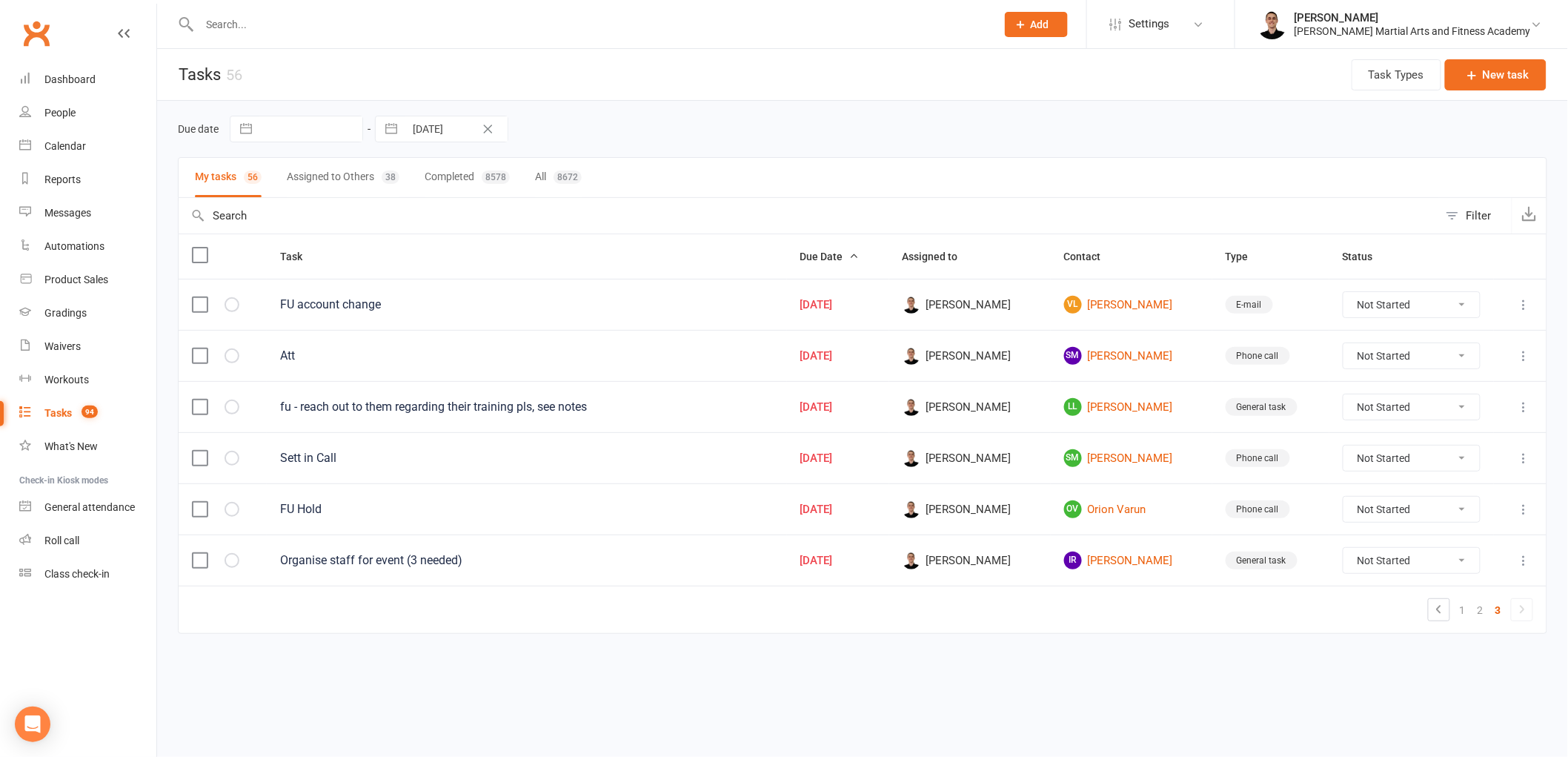
scroll to position [0, 0]
click at [1143, 564] on link "IR [PERSON_NAME]" at bounding box center [1141, 560] width 136 height 18
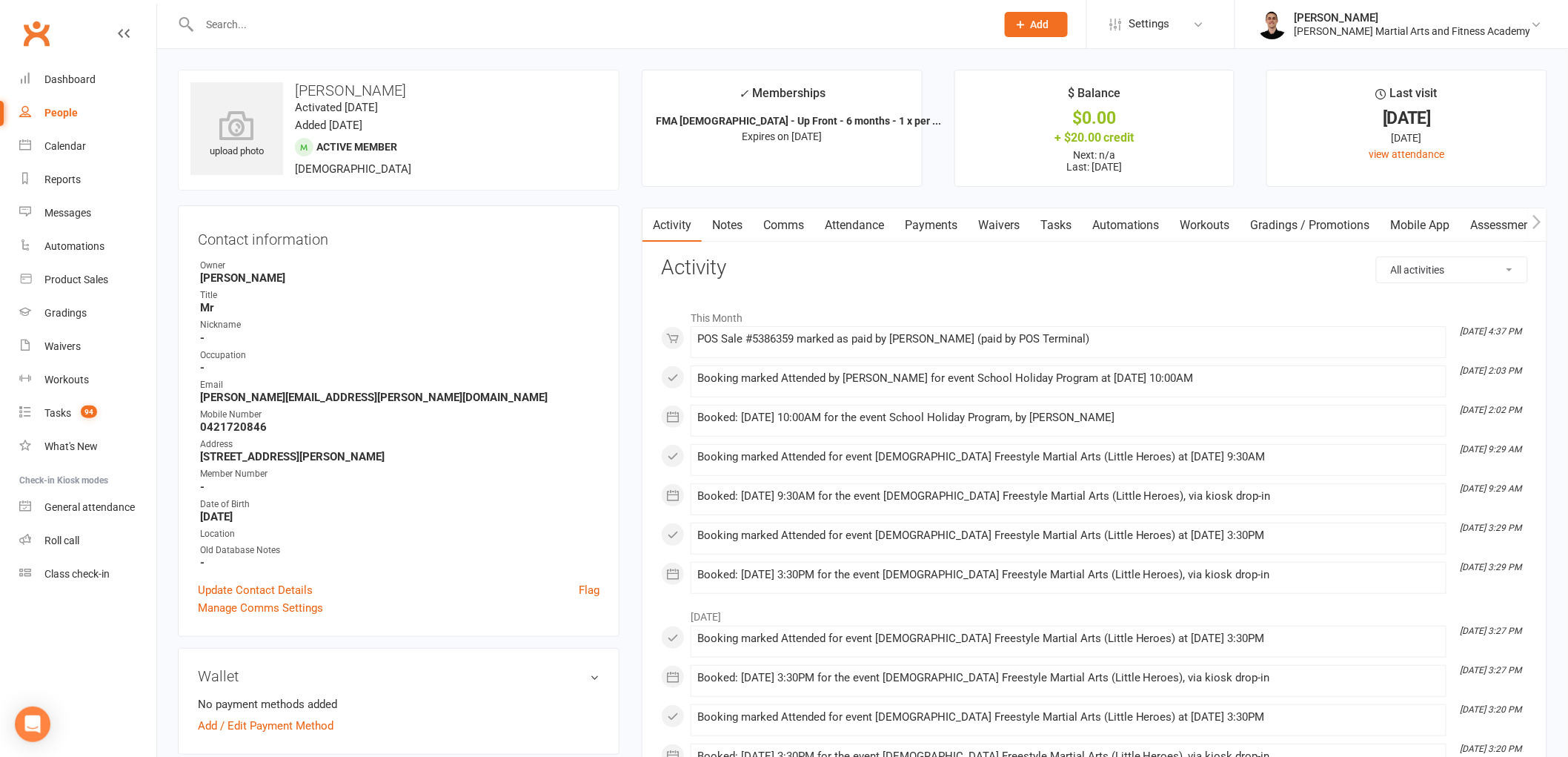
click at [919, 225] on link "Payments" at bounding box center [930, 225] width 73 height 35
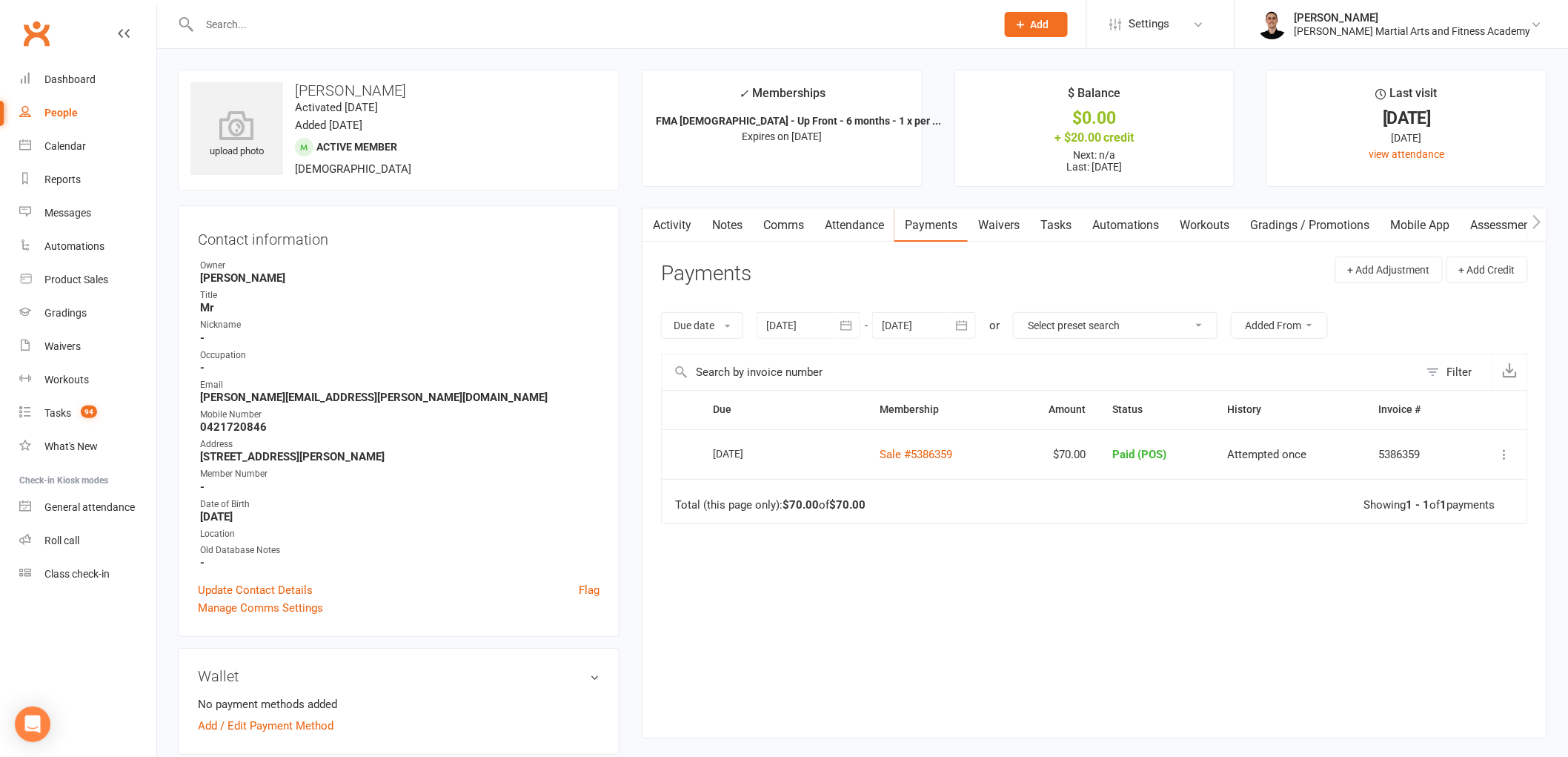
click at [1046, 225] on link "Tasks" at bounding box center [1056, 225] width 52 height 35
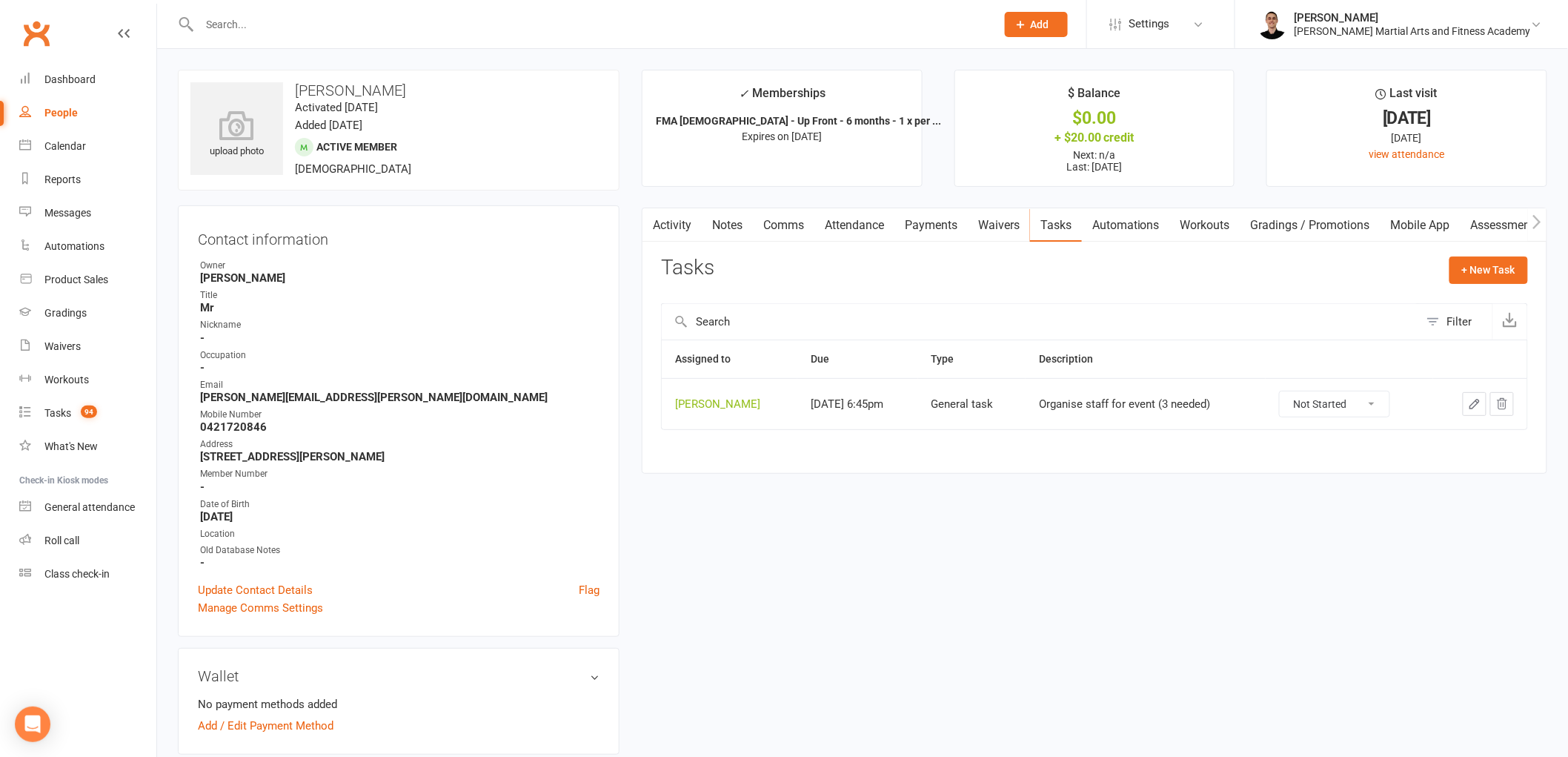
click at [1475, 408] on icon "button" at bounding box center [1474, 403] width 13 height 13
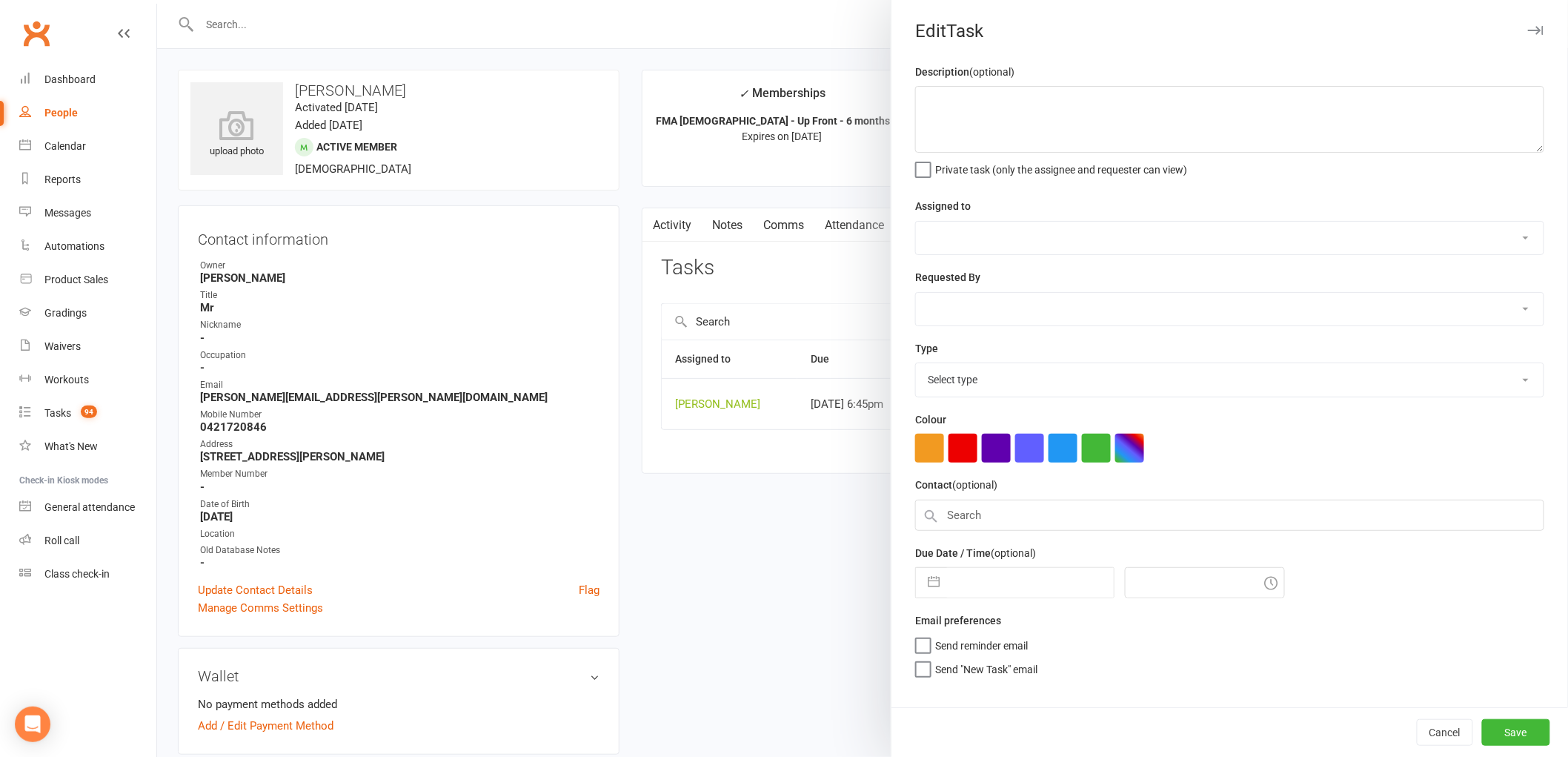
type textarea "Organise staff for event (3 needed)"
select select "47660"
type input "[DATE]"
type input "6:45pm"
select select "25648"
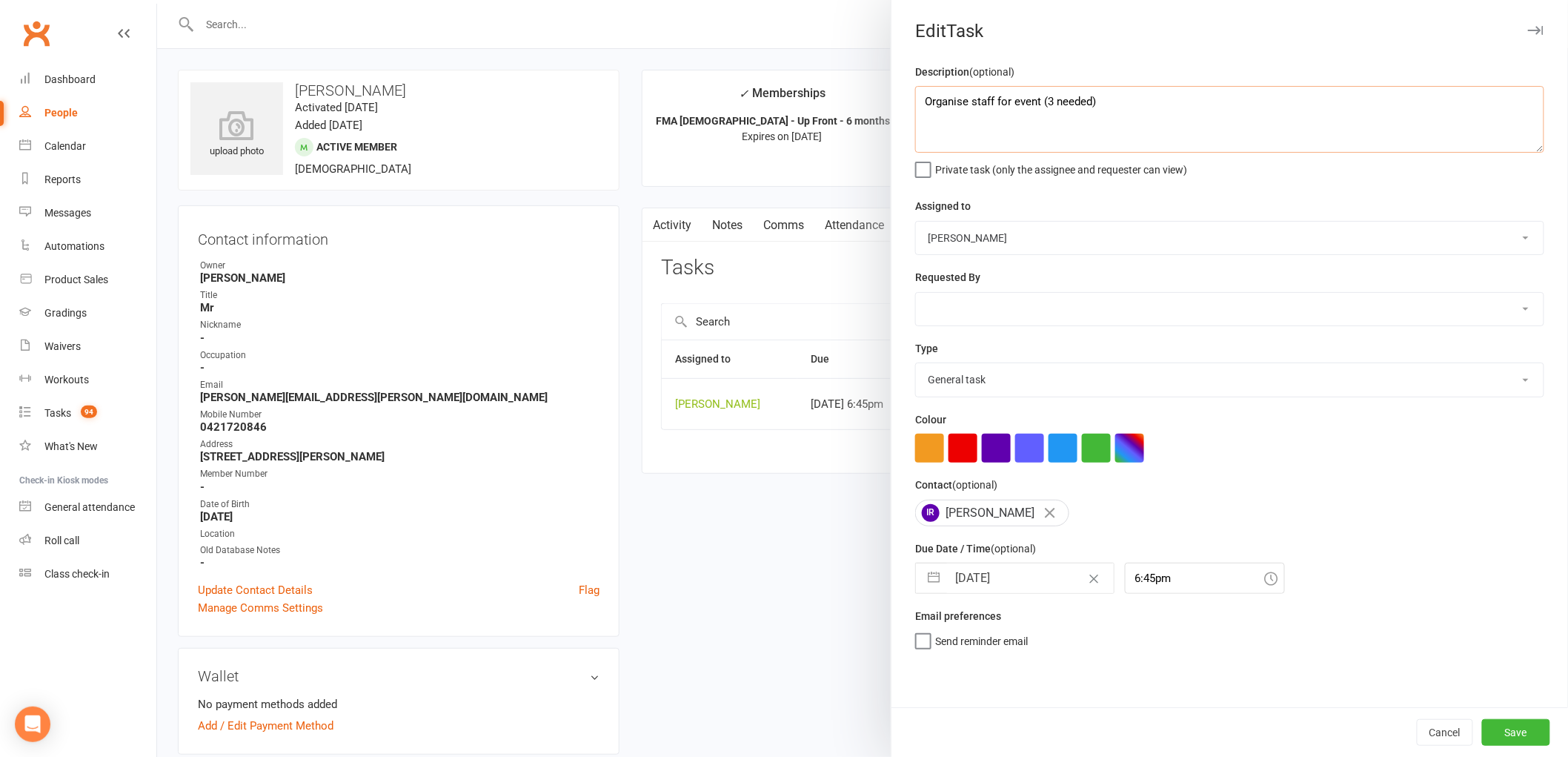
click at [1143, 102] on textarea "Organise staff for event (3 needed)" at bounding box center [1230, 119] width 629 height 66
type textarea "Organise staff for event (3 needed) - 1 more needed"
select select "8"
select select "2025"
select select "9"
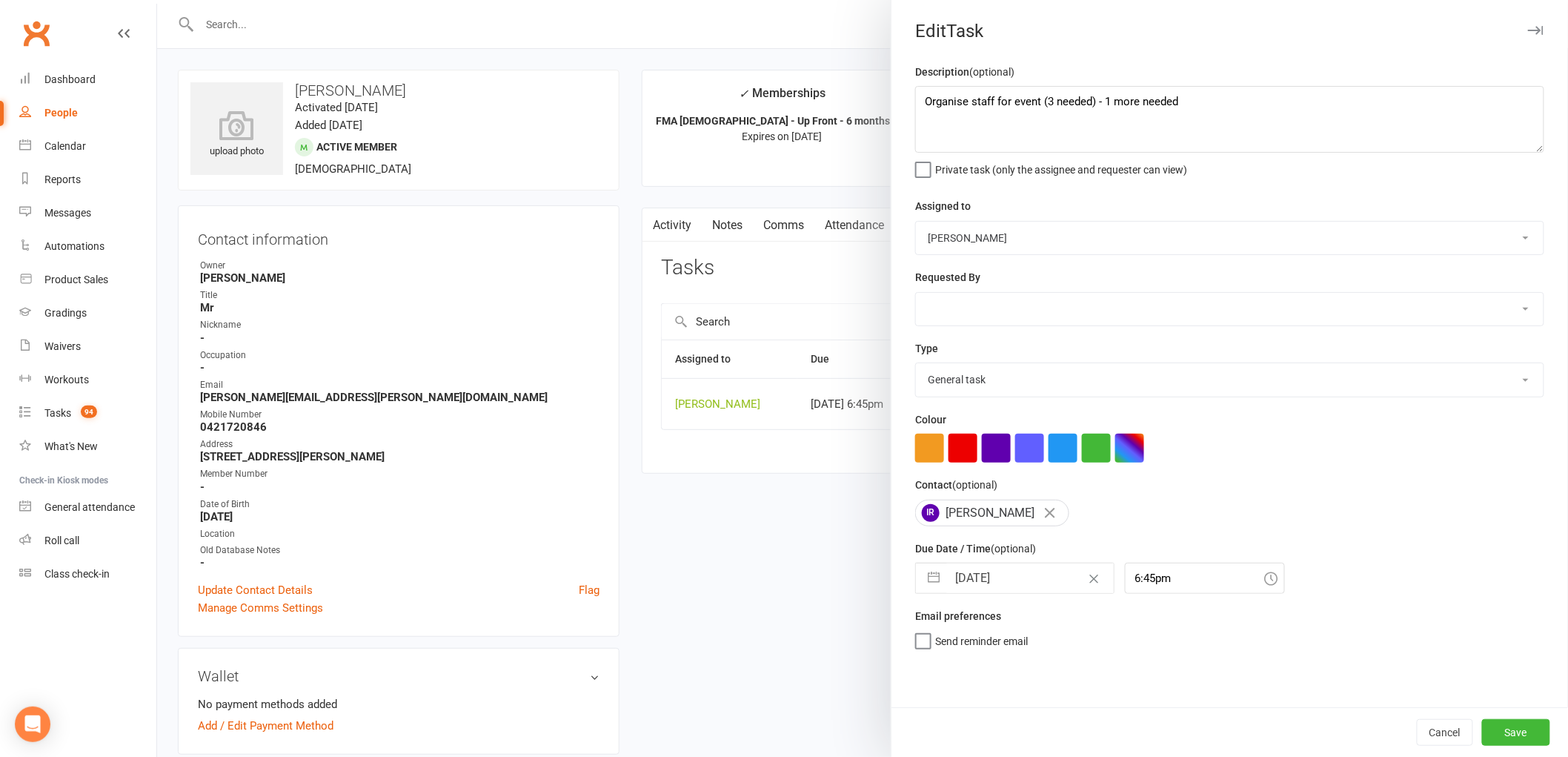
select select "2025"
select select "10"
select select "2025"
click at [998, 580] on input "[DATE]" at bounding box center [1030, 578] width 167 height 29
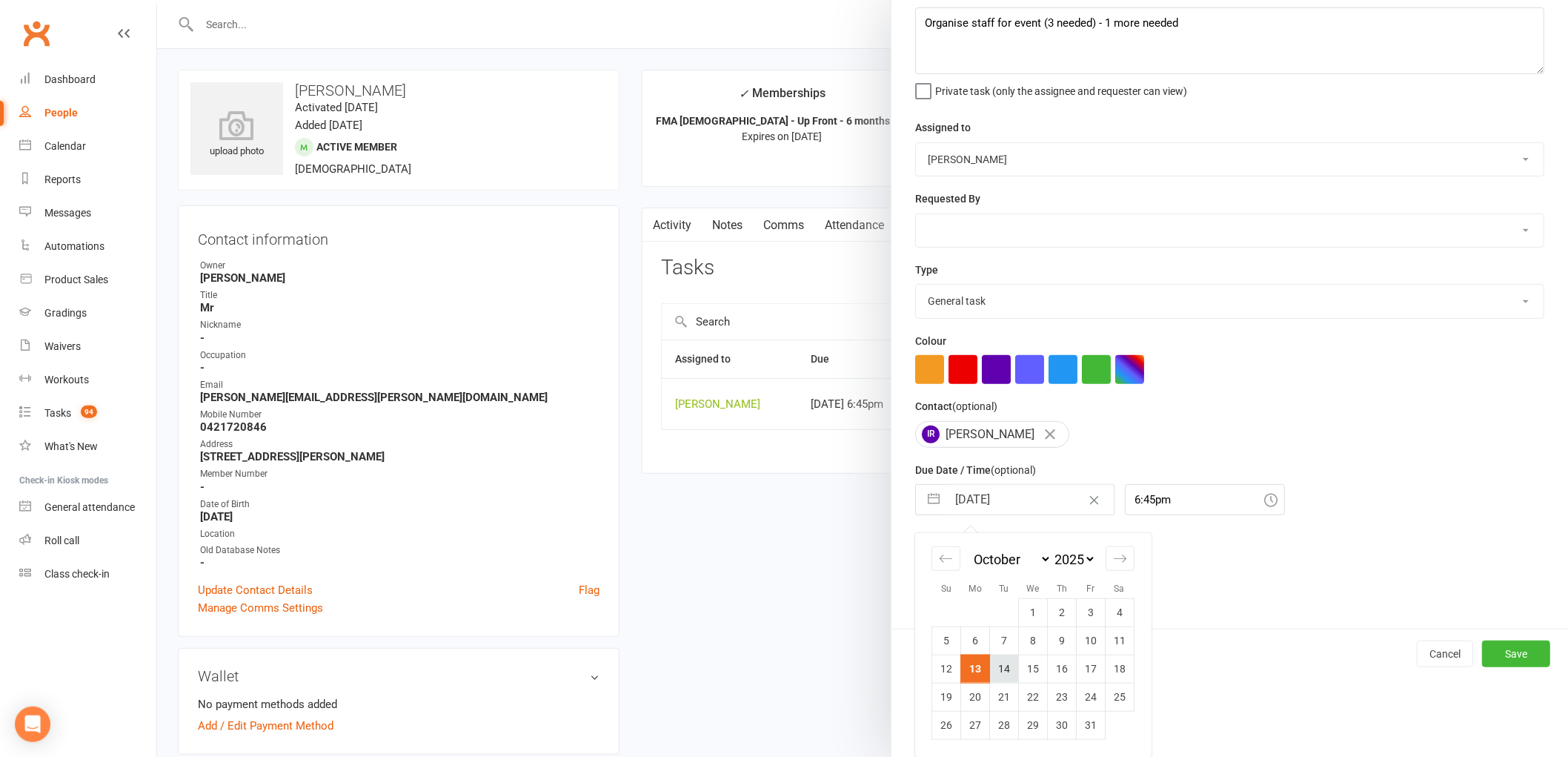
click at [996, 666] on td "14" at bounding box center [1004, 668] width 28 height 28
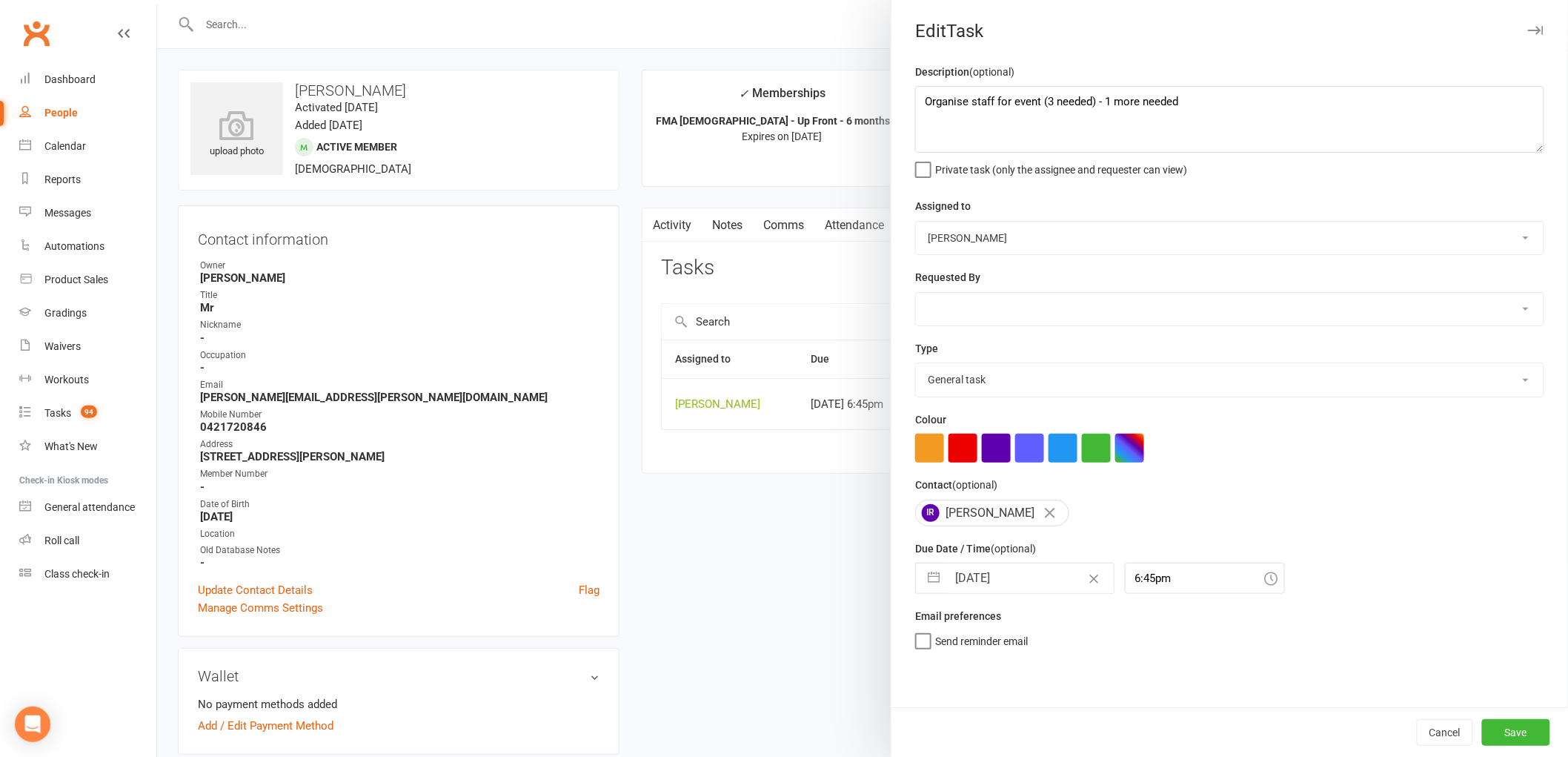
type input "[DATE]"
click at [1492, 736] on button "Save" at bounding box center [1515, 732] width 68 height 27
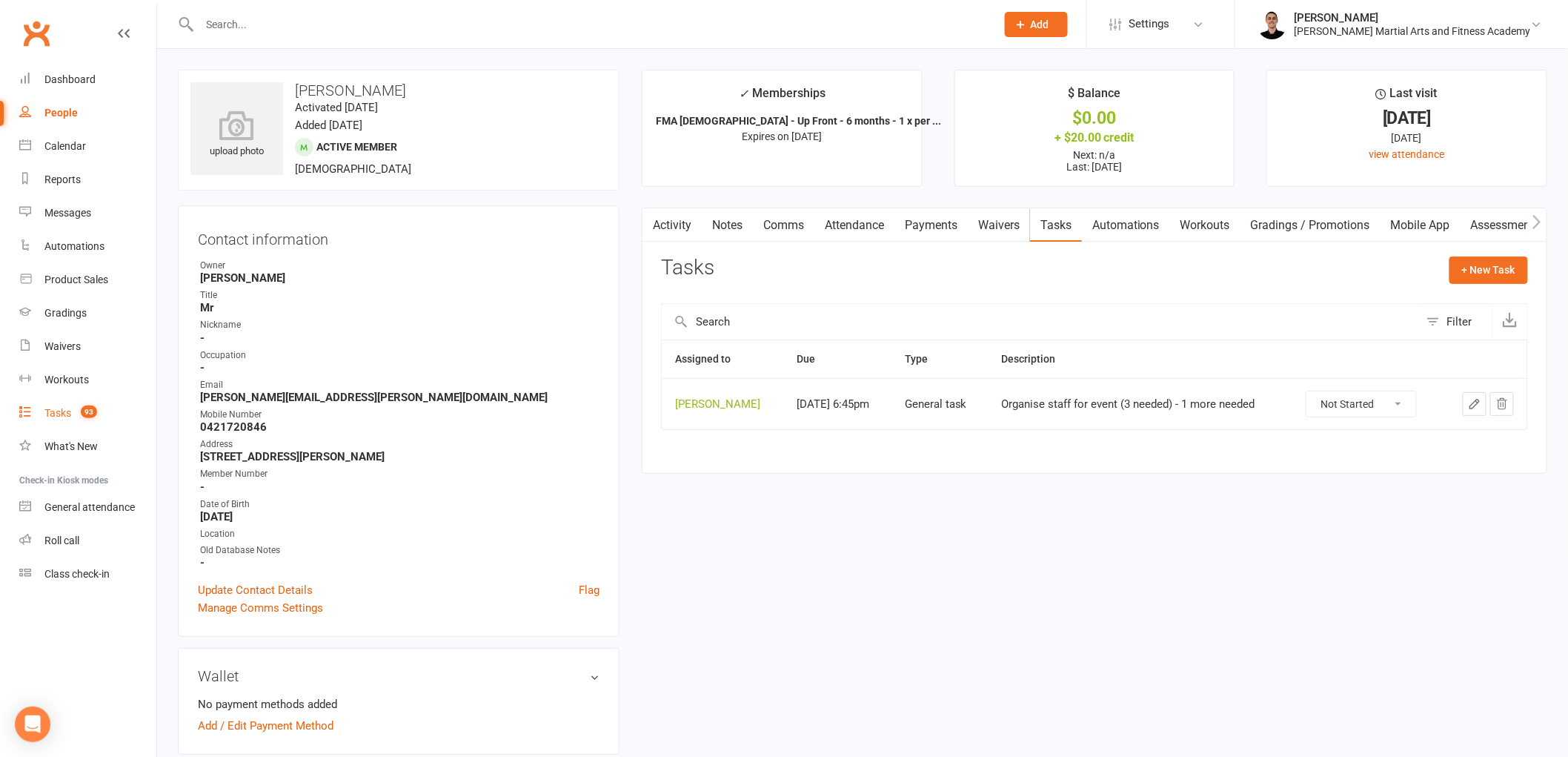
click at [64, 402] on link "Tasks 93" at bounding box center [87, 413] width 137 height 34
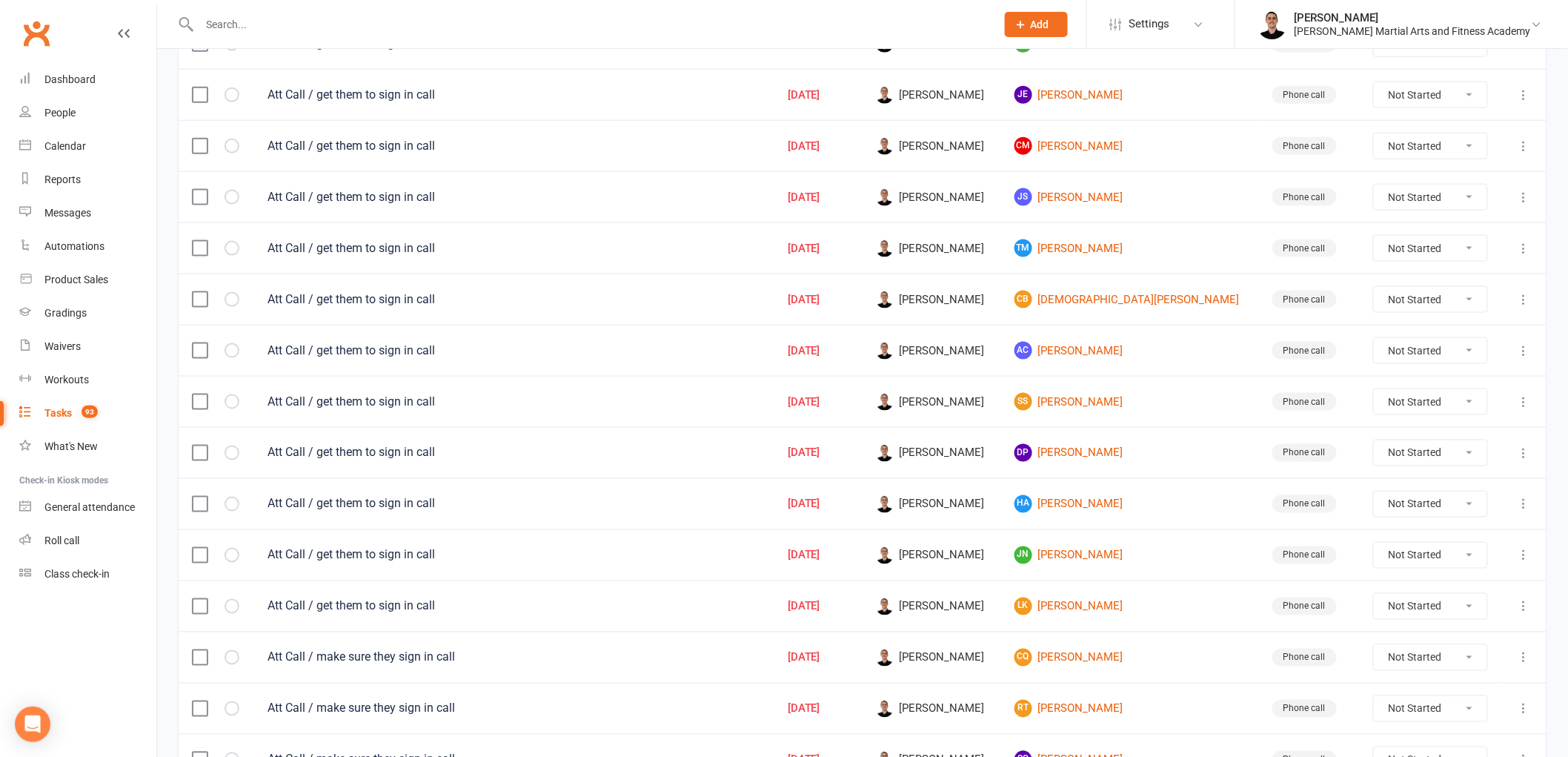
scroll to position [919, 0]
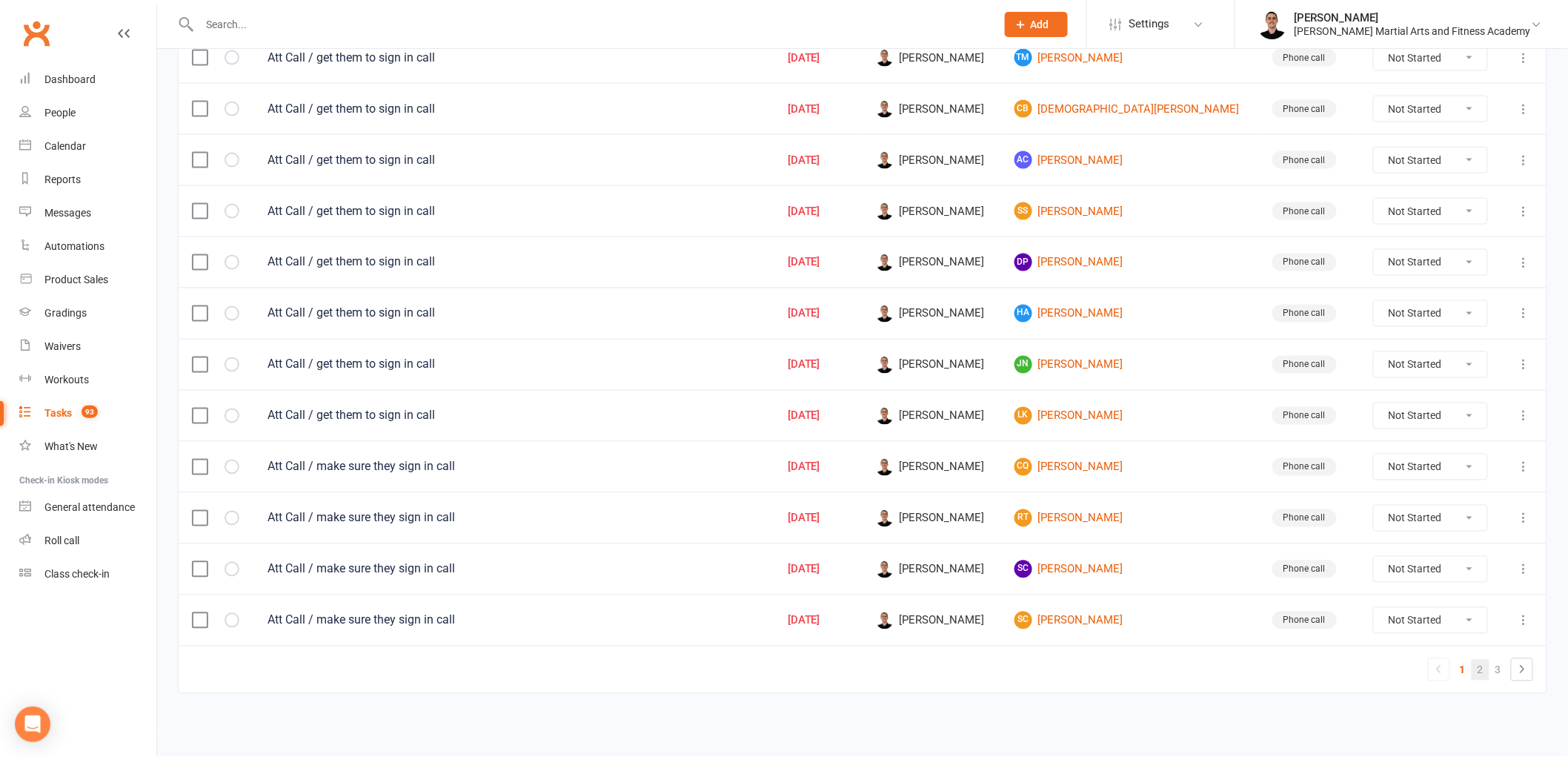
click at [1477, 666] on link "2" at bounding box center [1480, 670] width 18 height 21
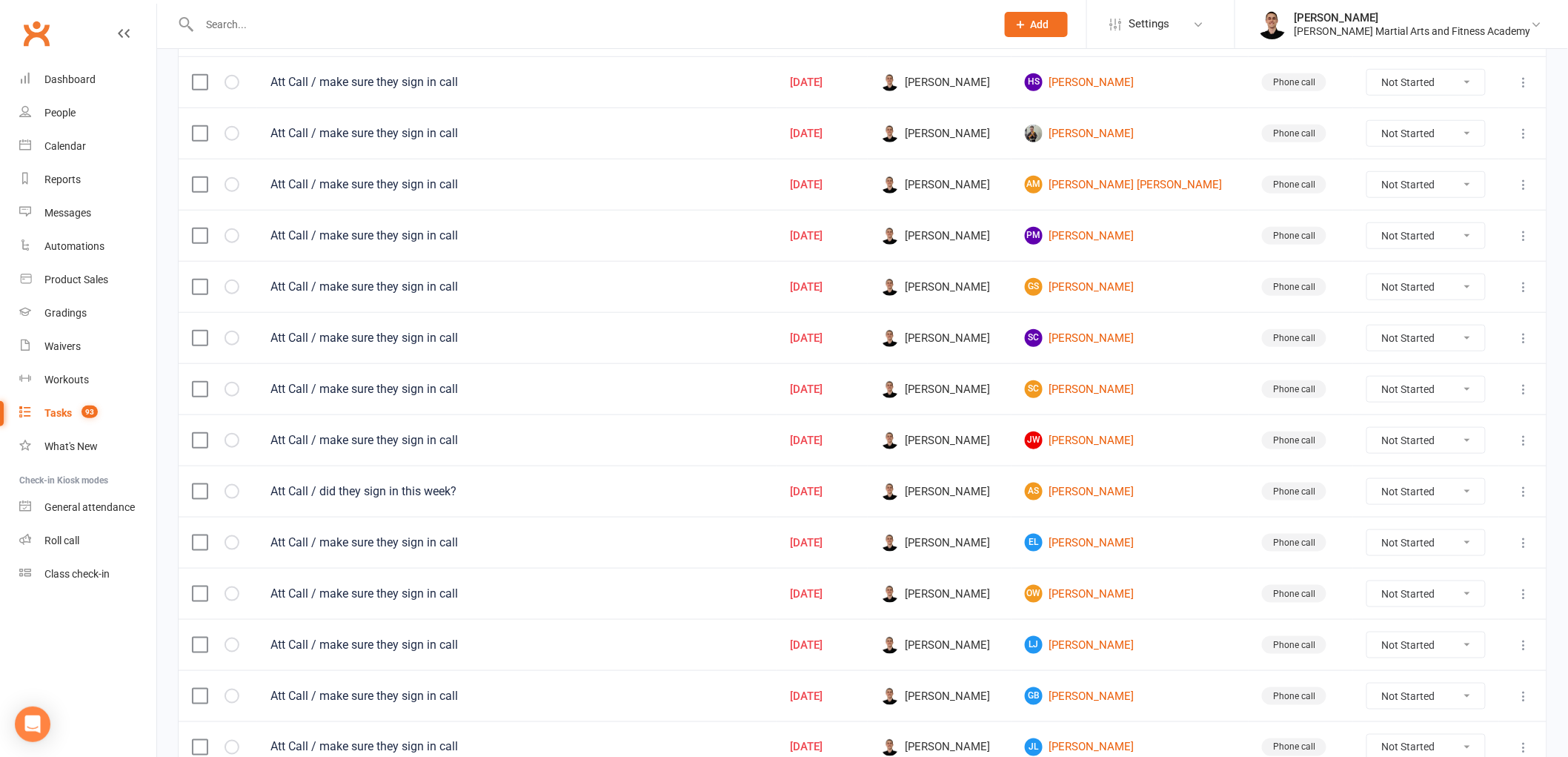
scroll to position [921, 0]
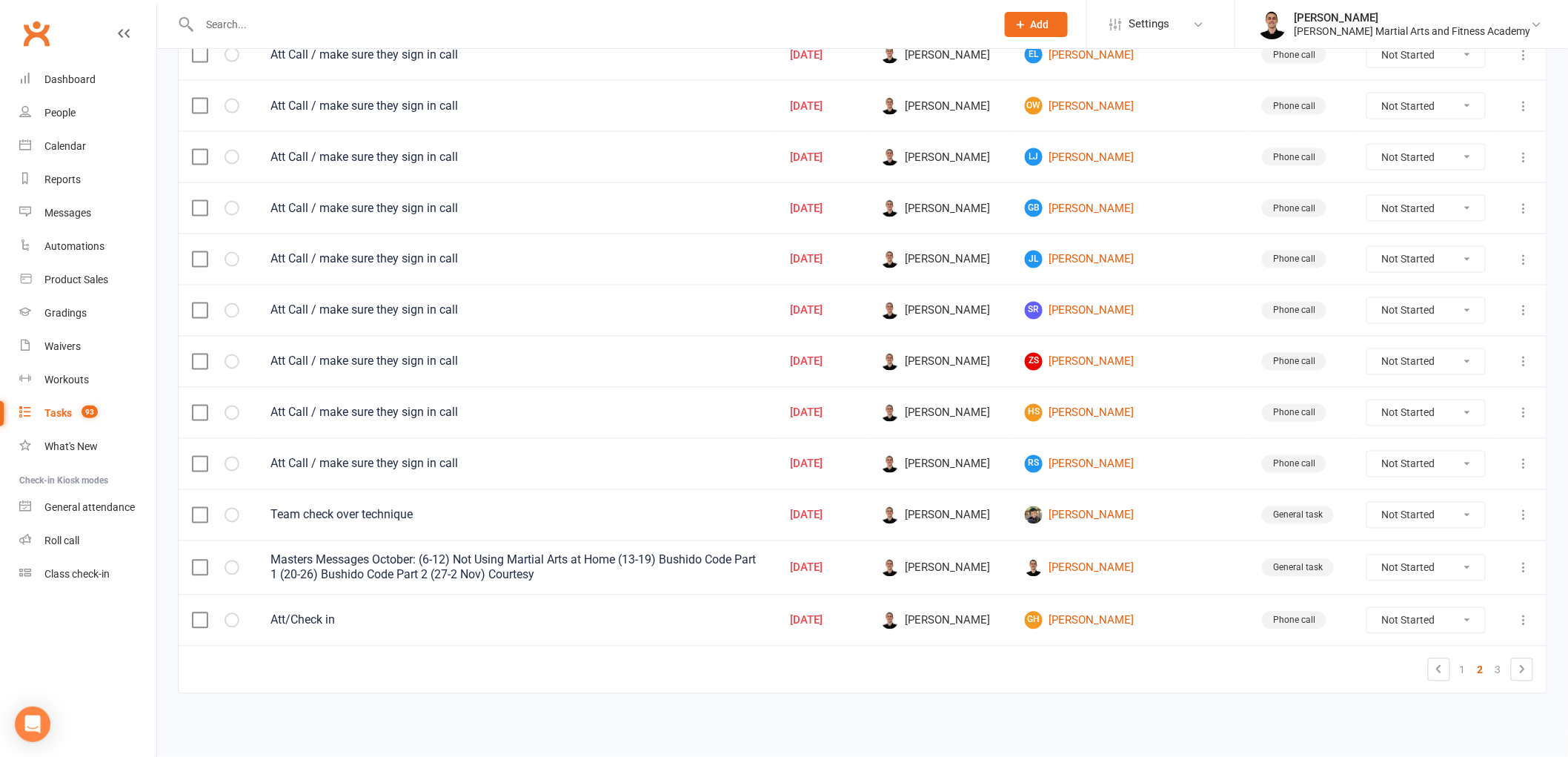
click at [1379, 464] on select "Not Started In Progress Waiting Complete" at bounding box center [1426, 464] width 118 height 25
click at [1367, 451] on select "Not Started In Progress Waiting Complete" at bounding box center [1426, 464] width 118 height 25
select select "unstarted"
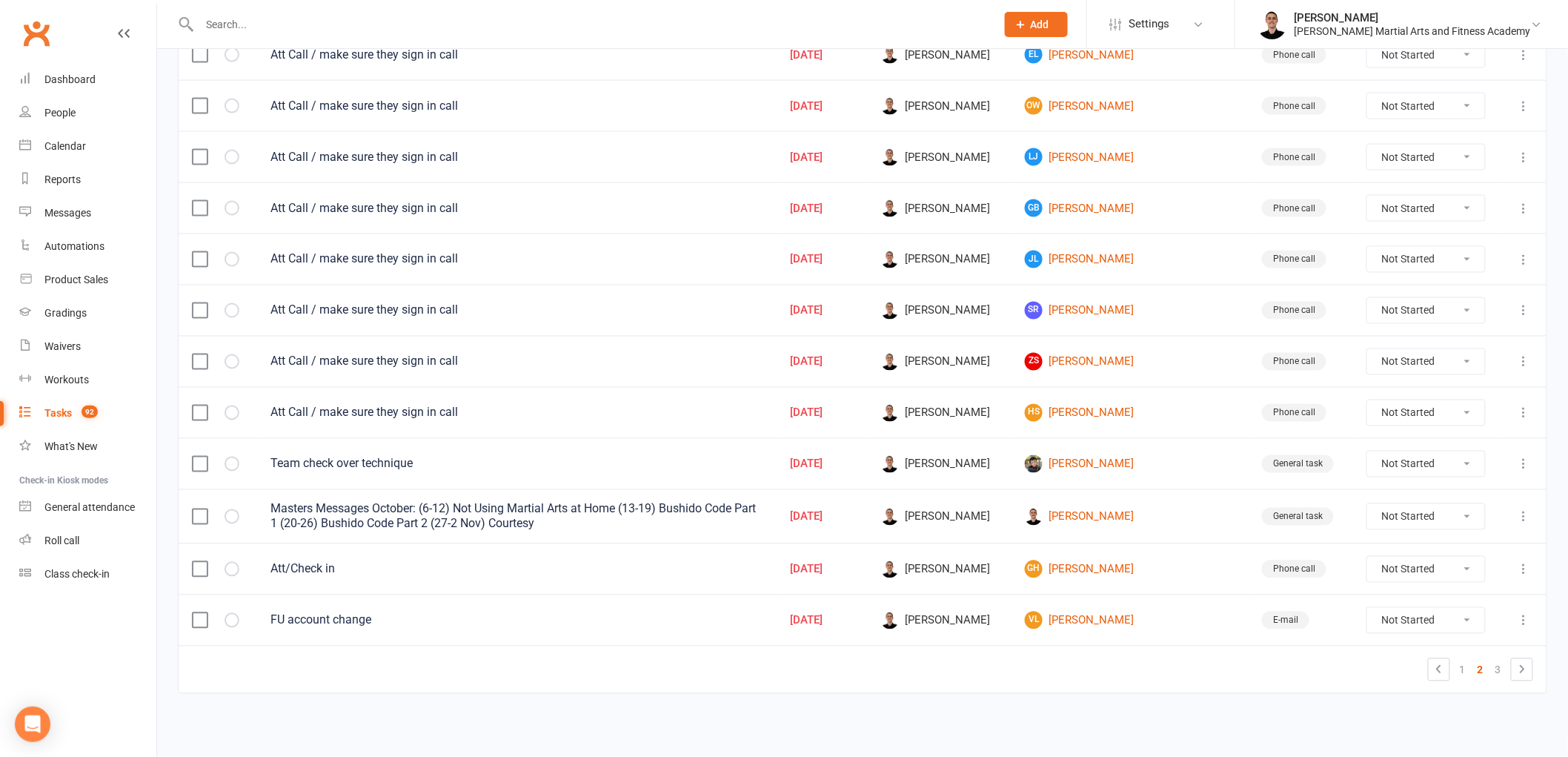
click at [1520, 155] on icon at bounding box center [1524, 156] width 15 height 15
click at [1458, 216] on link "Edit" at bounding box center [1447, 221] width 147 height 29
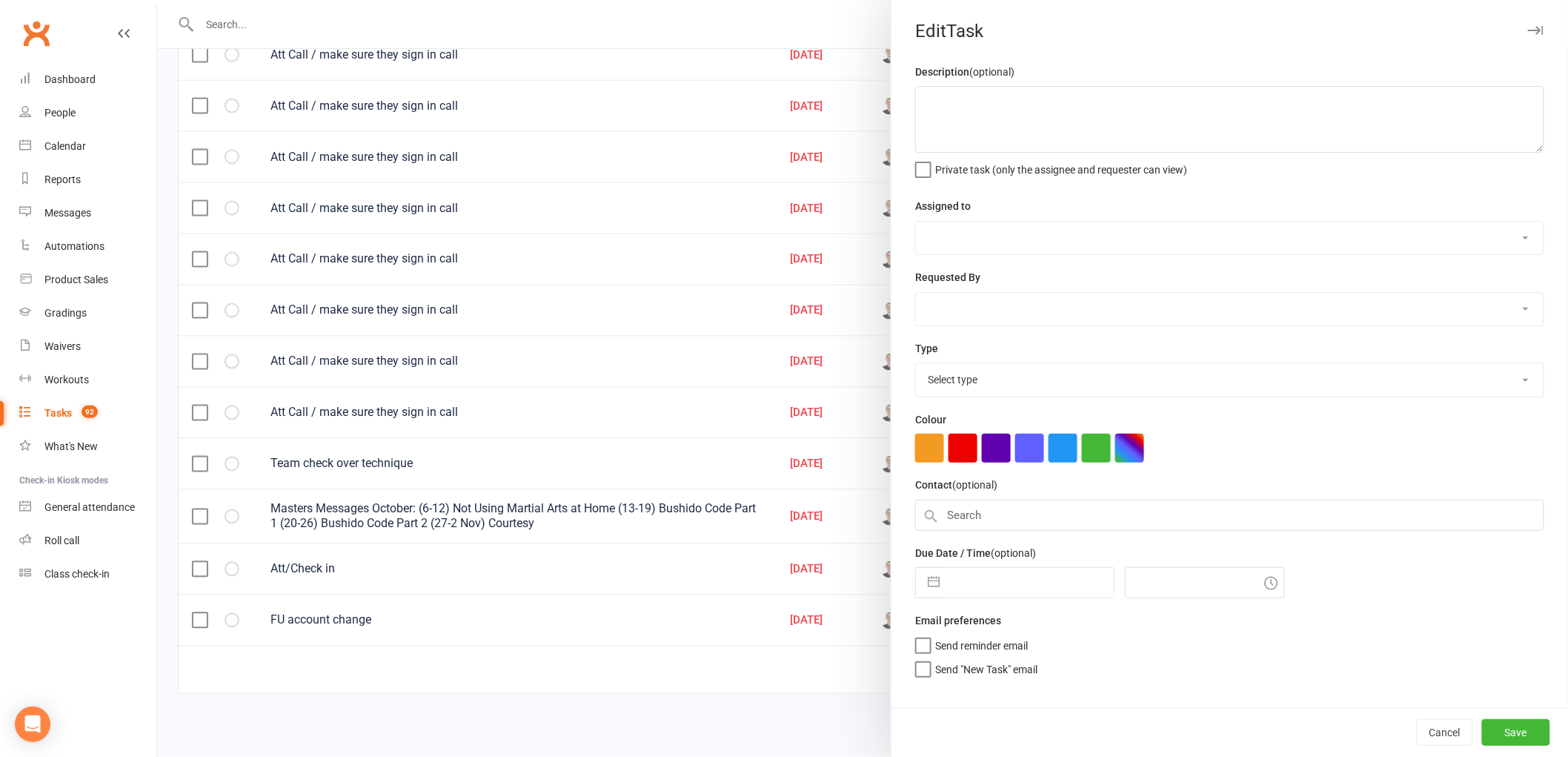
type textarea "Att Call / make sure they sign in call"
select select "47660"
type input "[DATE]"
type input "11:00am"
select select "25277"
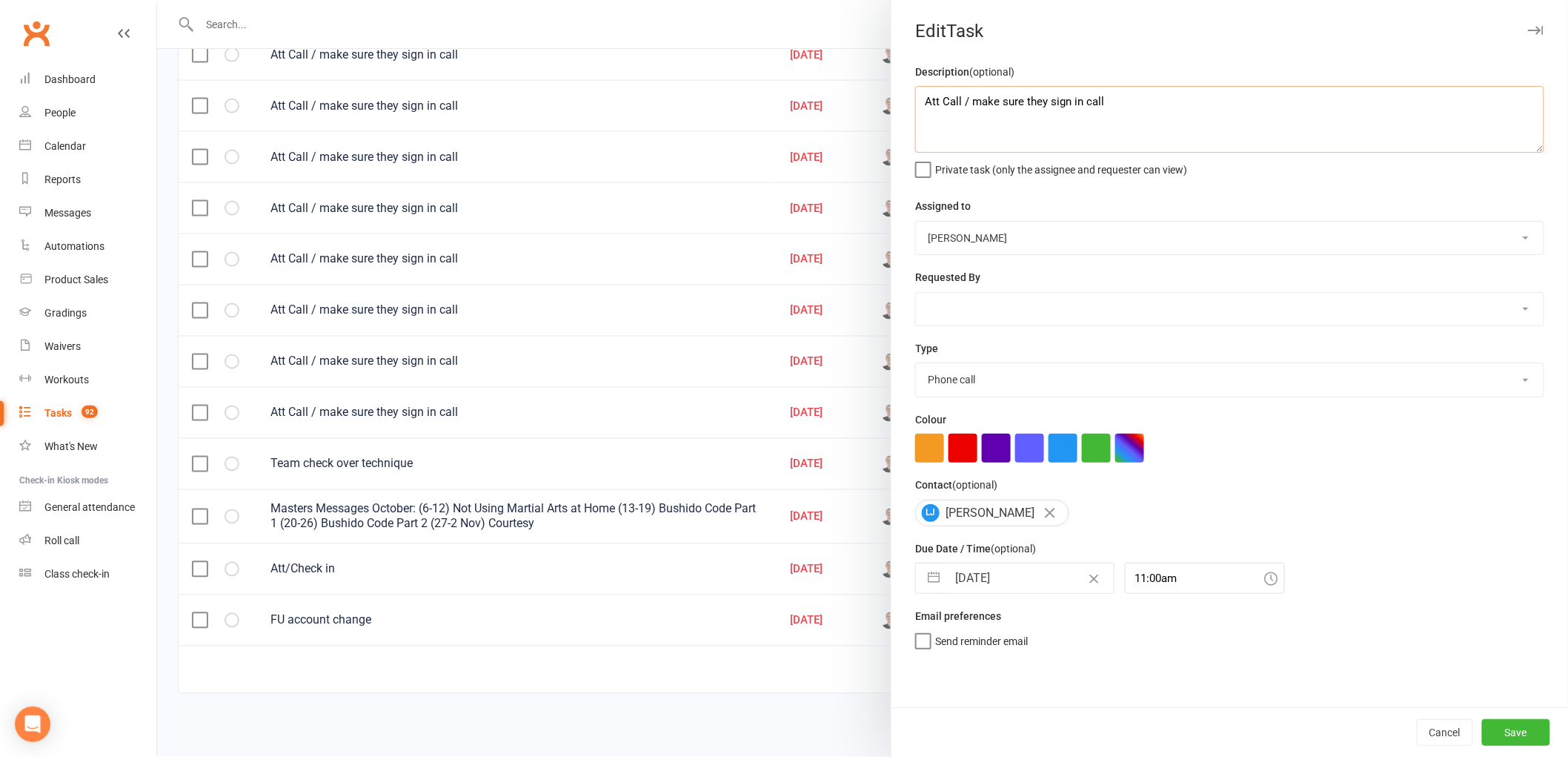
click at [1172, 102] on textarea "Att Call / make sure they sign in call" at bounding box center [1230, 119] width 629 height 66
type textarea "Att Call / make sure they sign in call + [PERSON_NAME]"
click at [1504, 736] on button "Save" at bounding box center [1515, 732] width 68 height 27
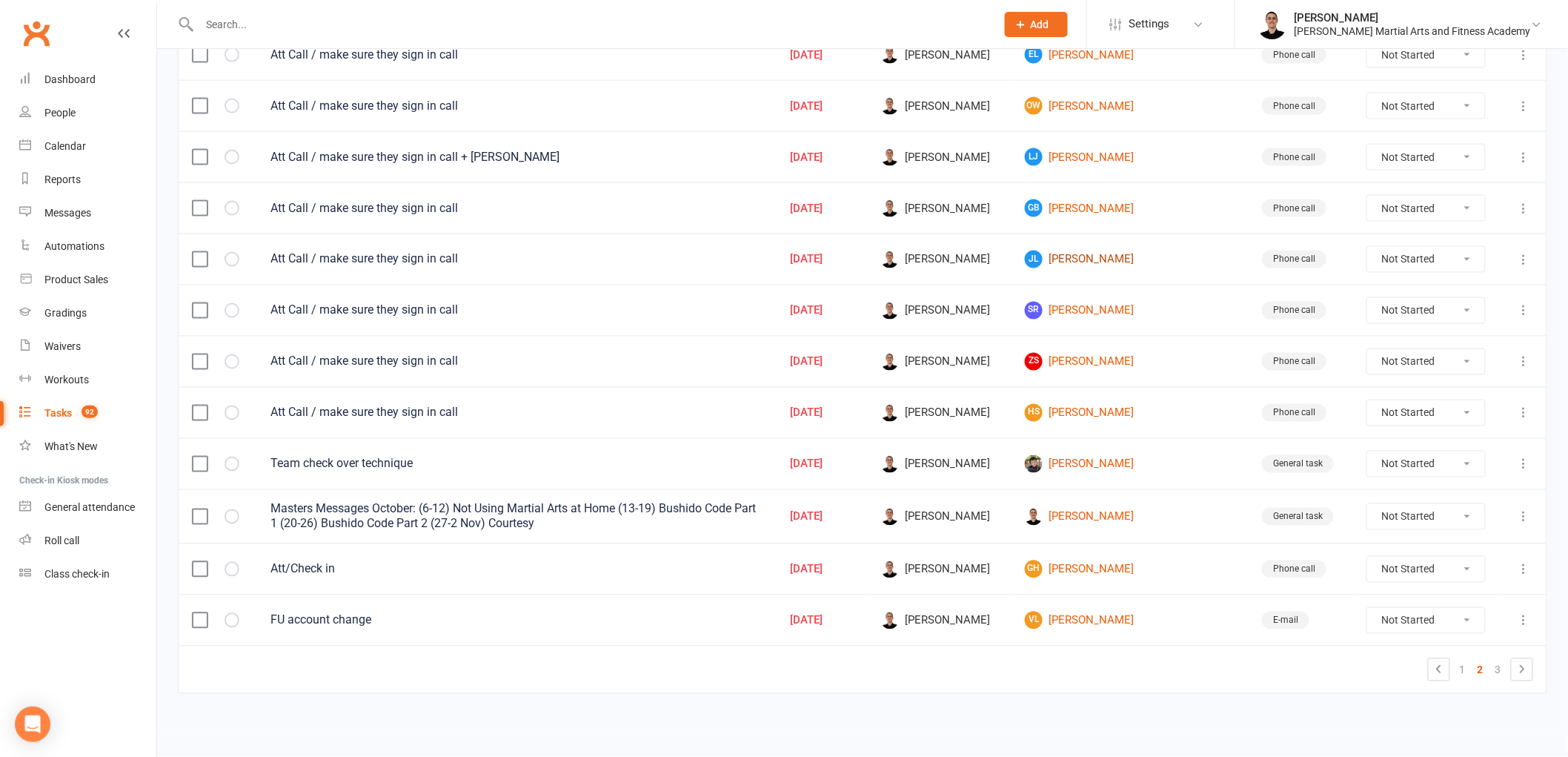
click at [1110, 255] on link "JL [PERSON_NAME]" at bounding box center [1130, 259] width 211 height 18
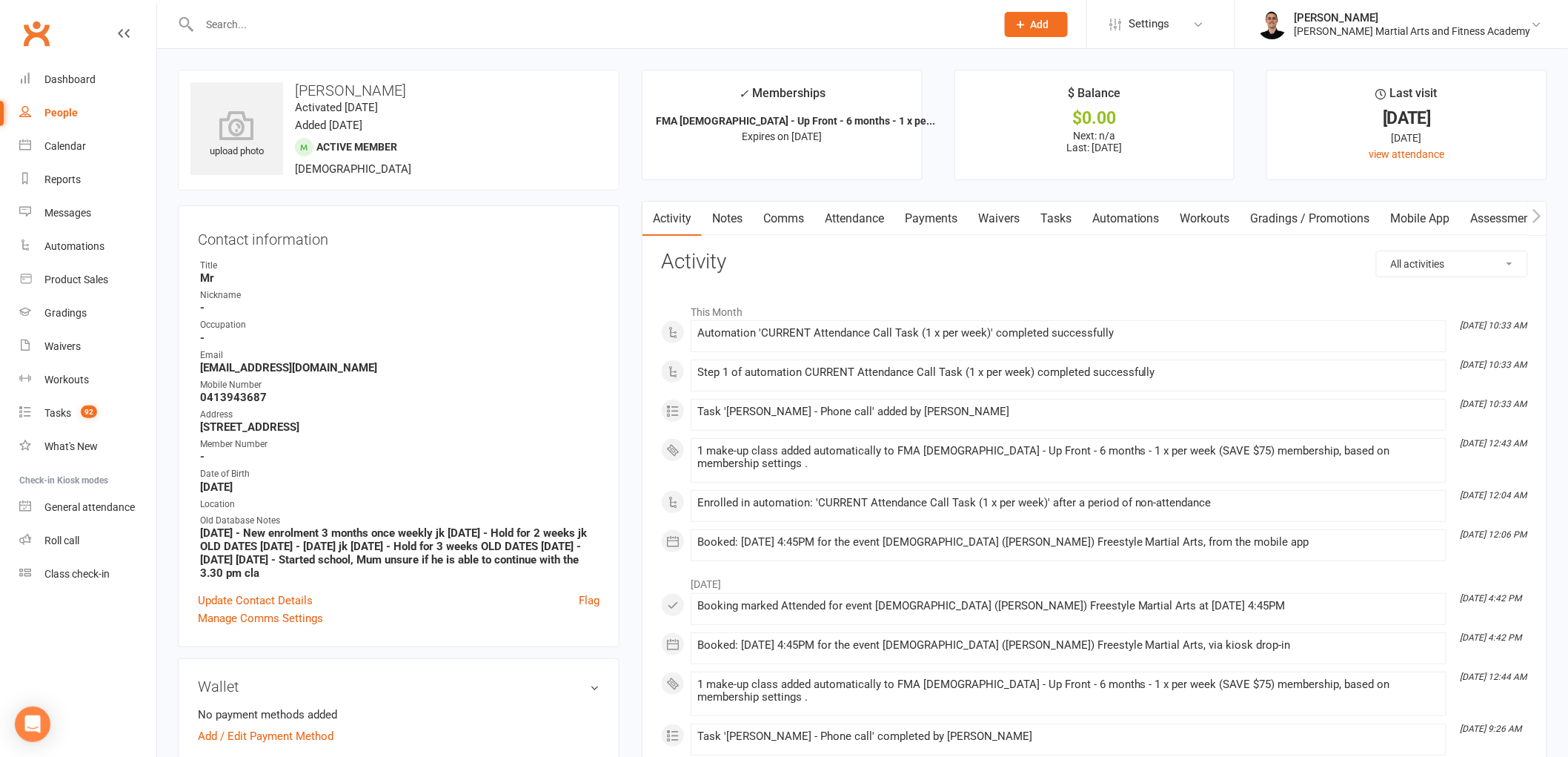
click at [1067, 223] on link "Tasks" at bounding box center [1056, 219] width 52 height 35
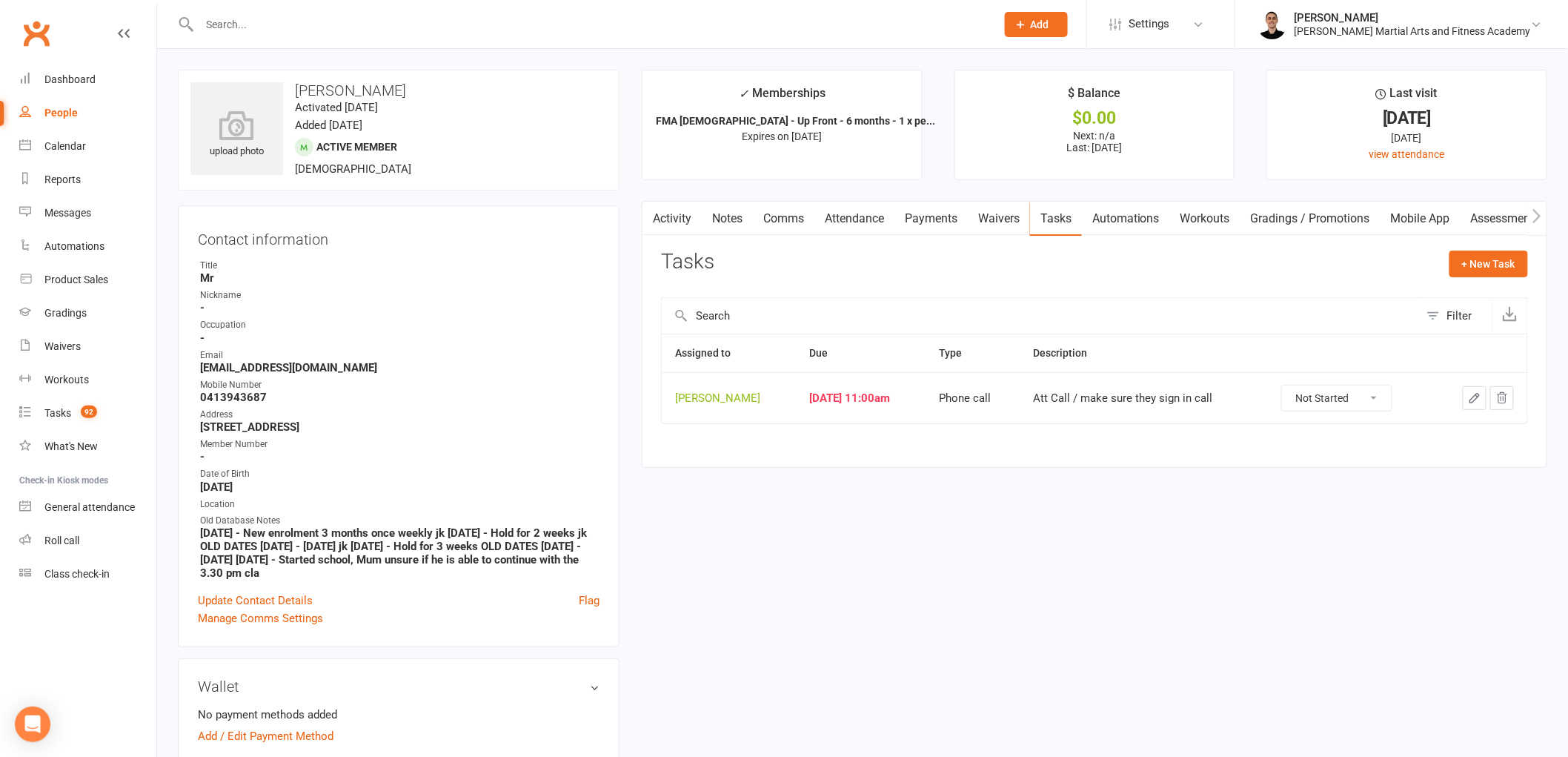
click at [1462, 393] on div at bounding box center [1480, 397] width 66 height 23
click at [1471, 399] on icon "button" at bounding box center [1475, 398] width 9 height 9
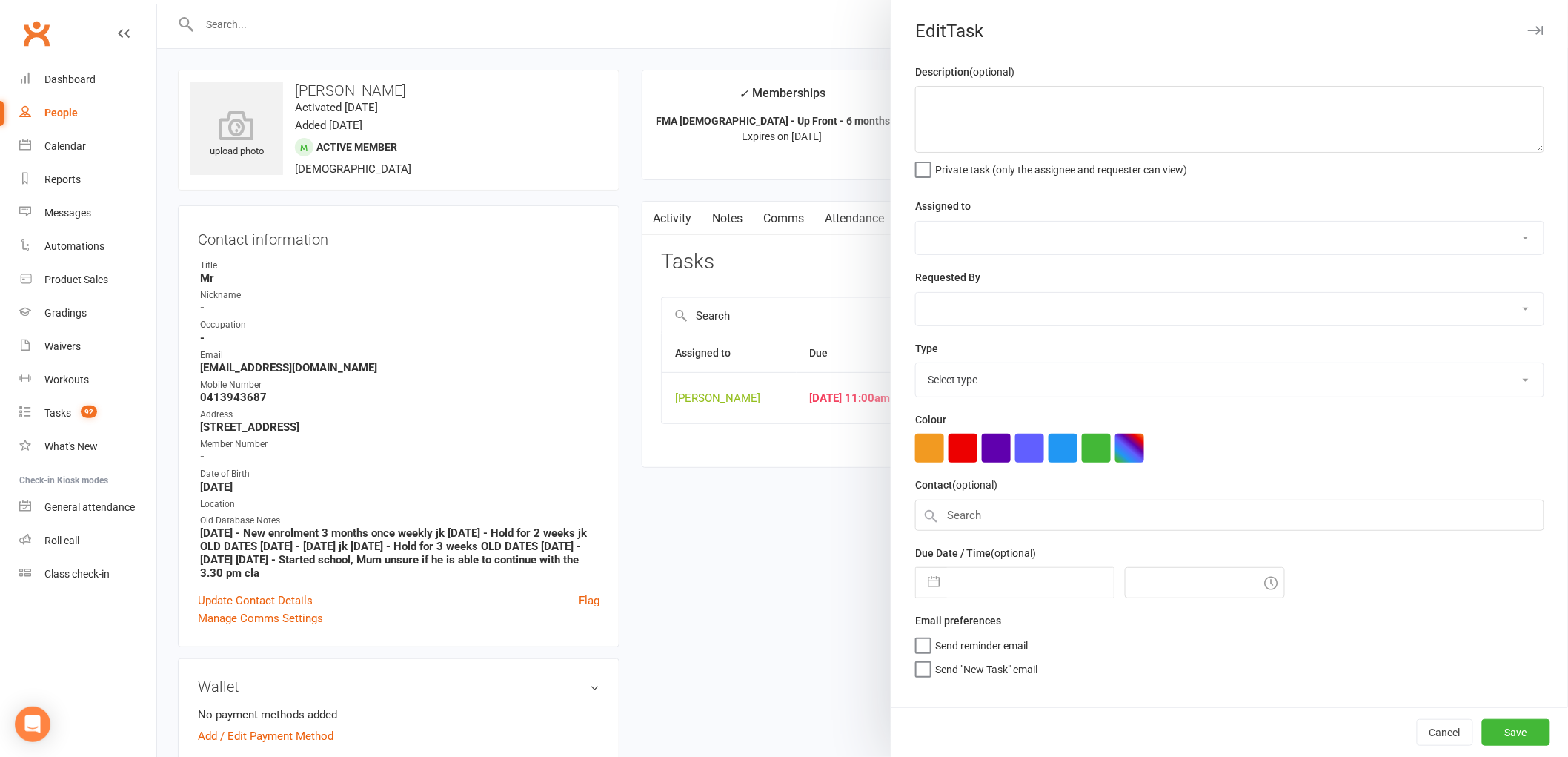
type textarea "Att Call / make sure they sign in call"
select select "47660"
type input "[DATE]"
type input "11:00am"
select select "25277"
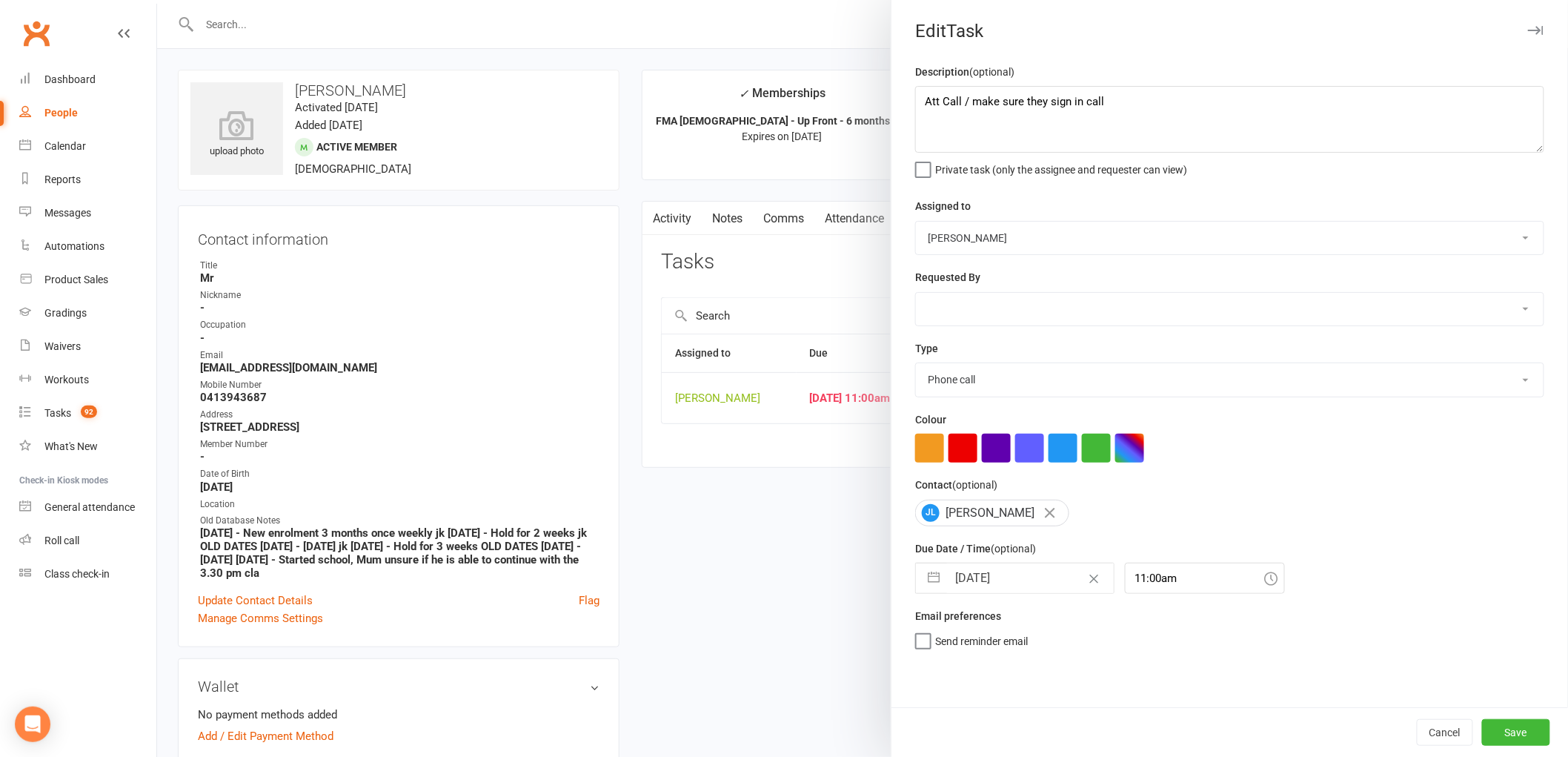
select select "8"
select select "2025"
select select "9"
select select "2025"
select select "10"
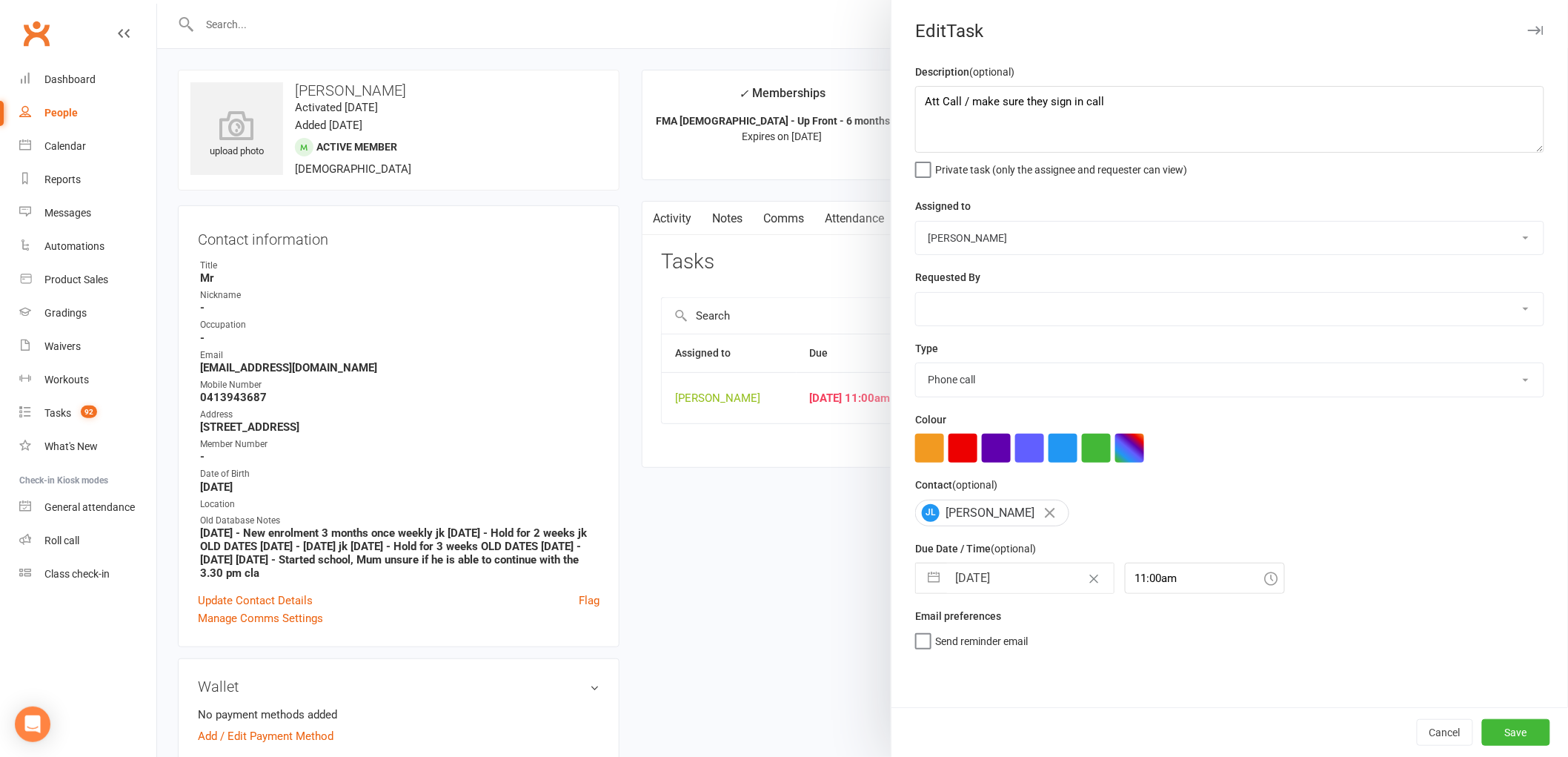
select select "2025"
click at [1012, 580] on input "[DATE]" at bounding box center [1030, 578] width 167 height 29
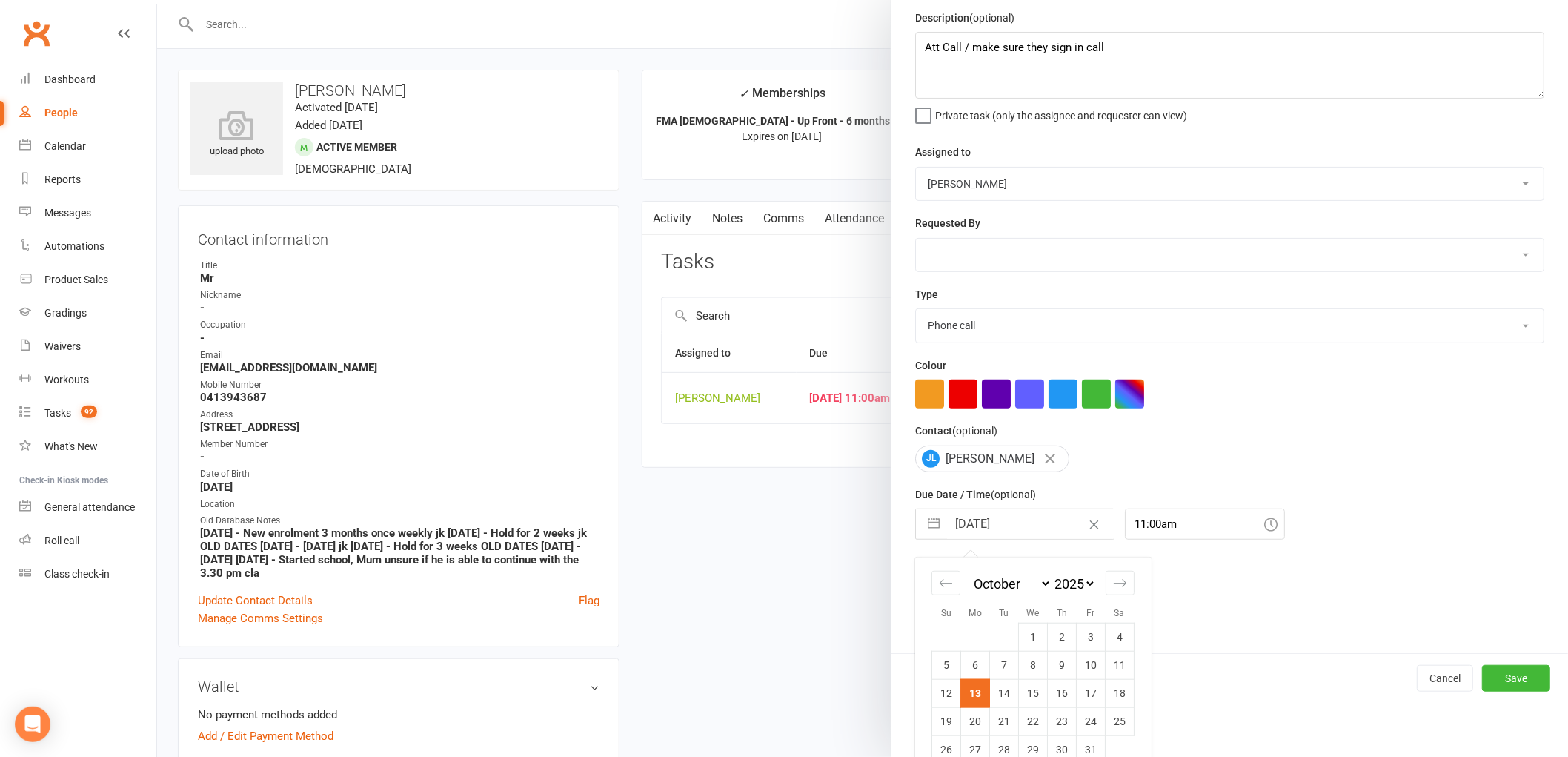
scroll to position [79, 0]
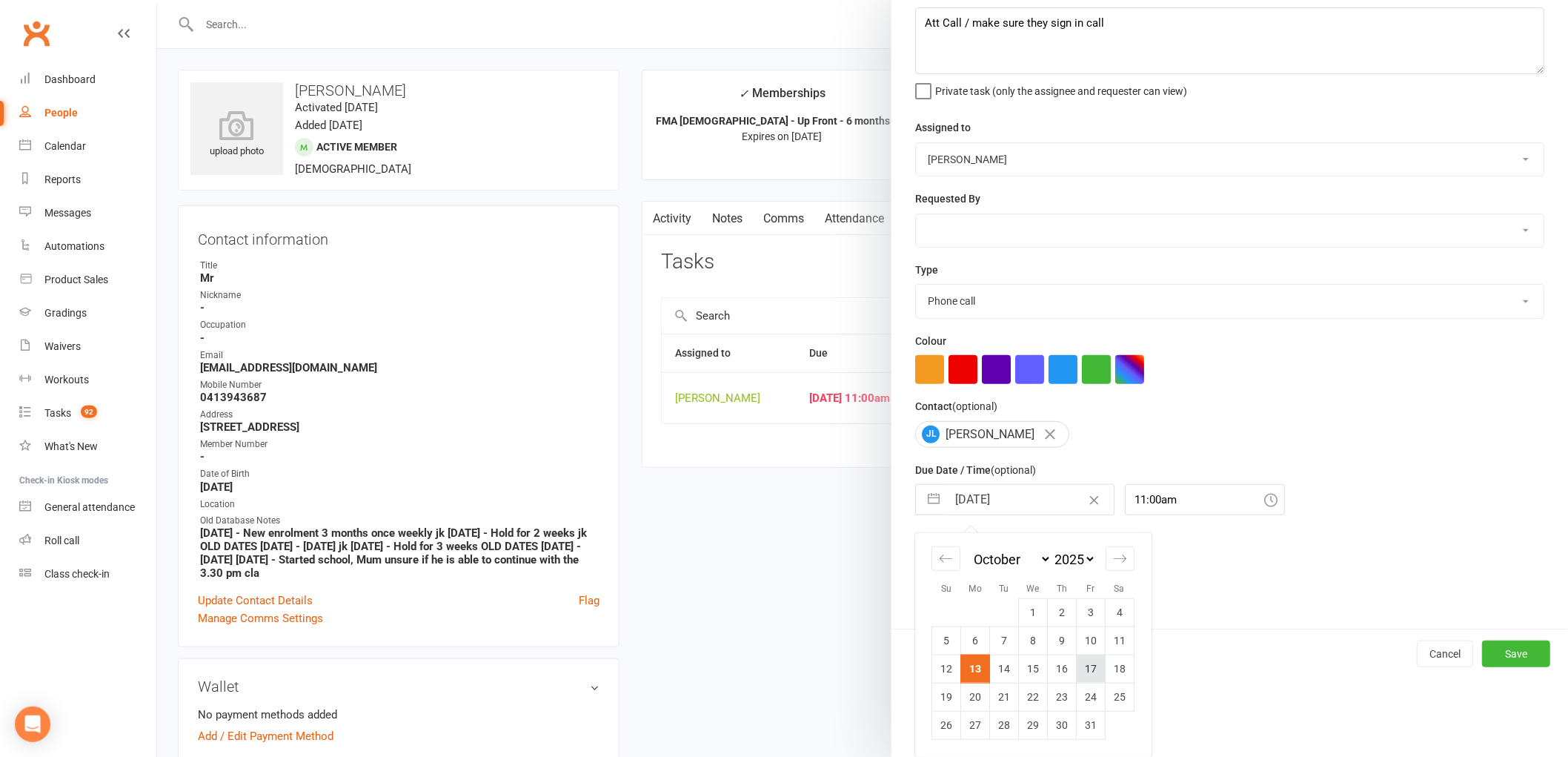
click at [1087, 663] on td "17" at bounding box center [1091, 668] width 28 height 28
type input "[DATE]"
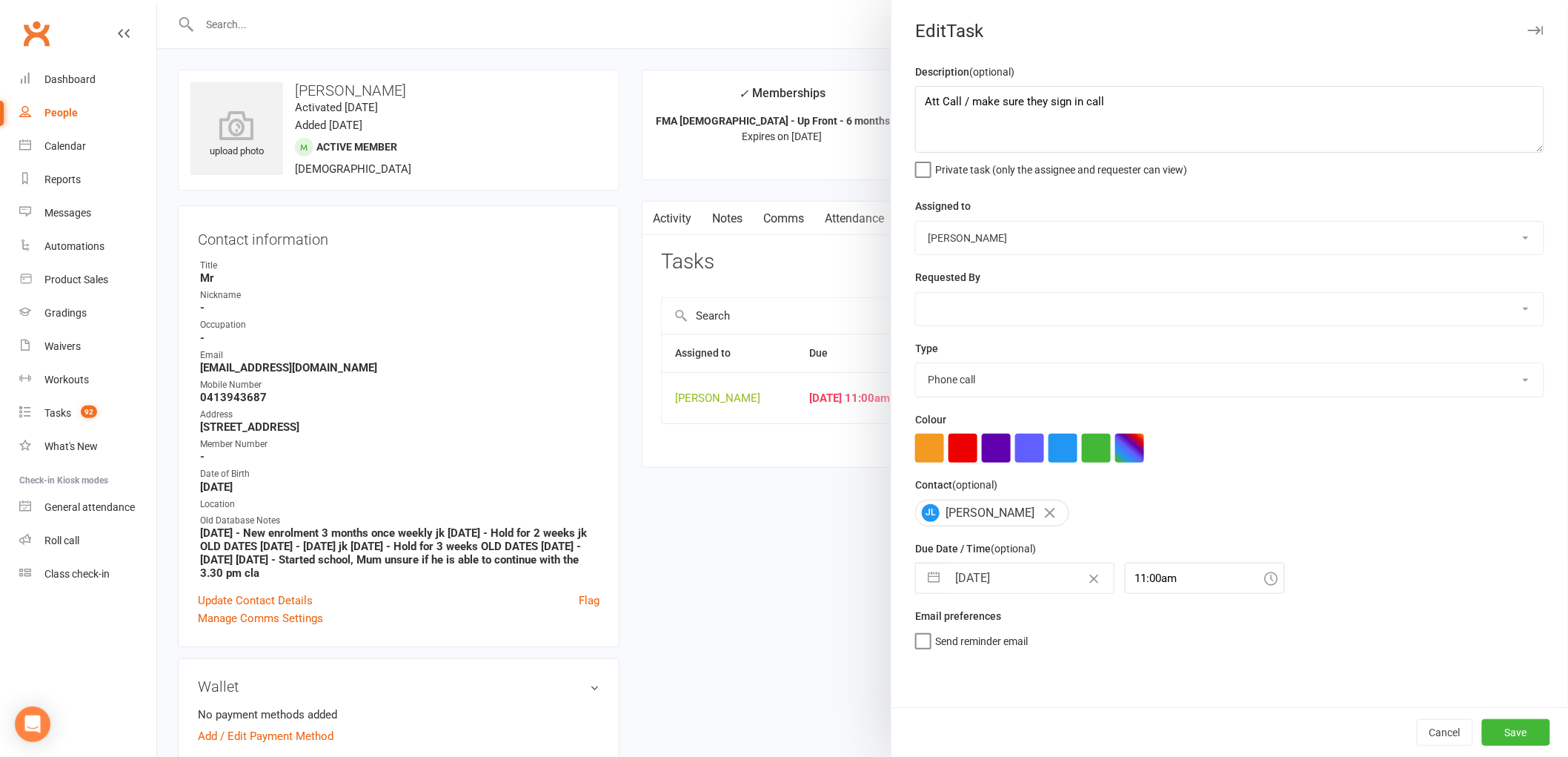
scroll to position [0, 0]
click at [1525, 723] on button "Save" at bounding box center [1515, 732] width 68 height 27
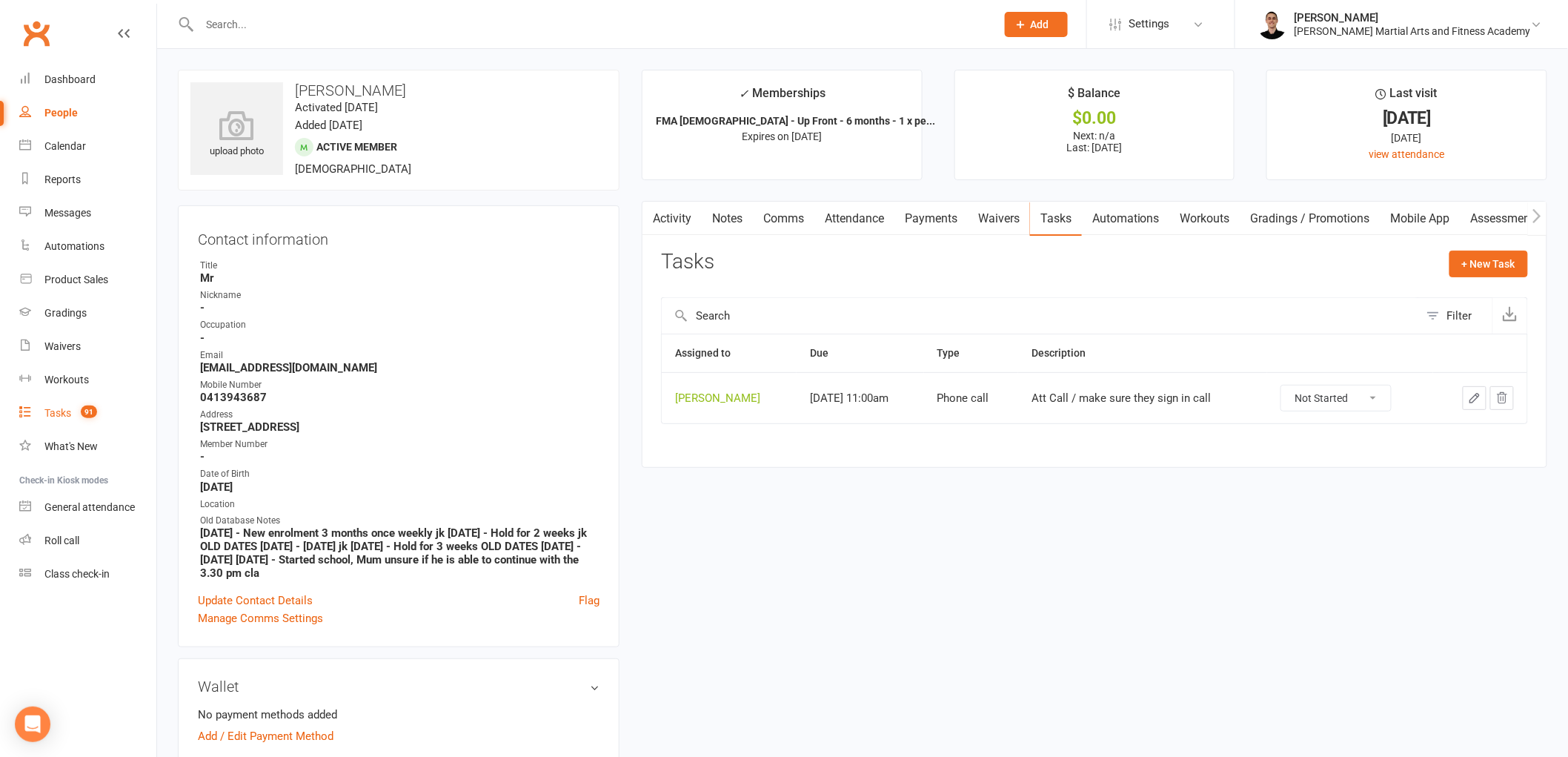
click at [100, 416] on link "Tasks 91" at bounding box center [87, 413] width 137 height 34
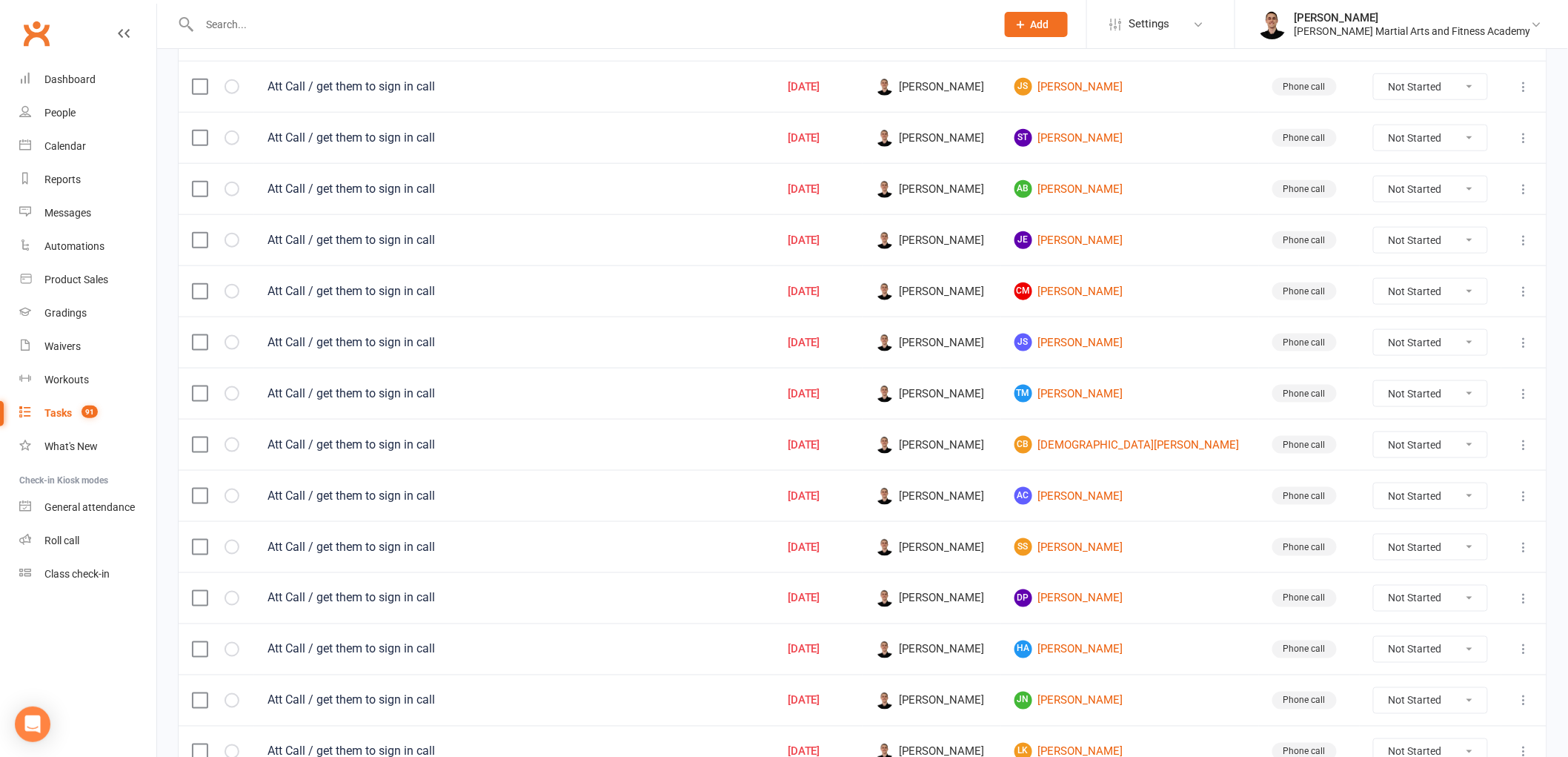
scroll to position [919, 0]
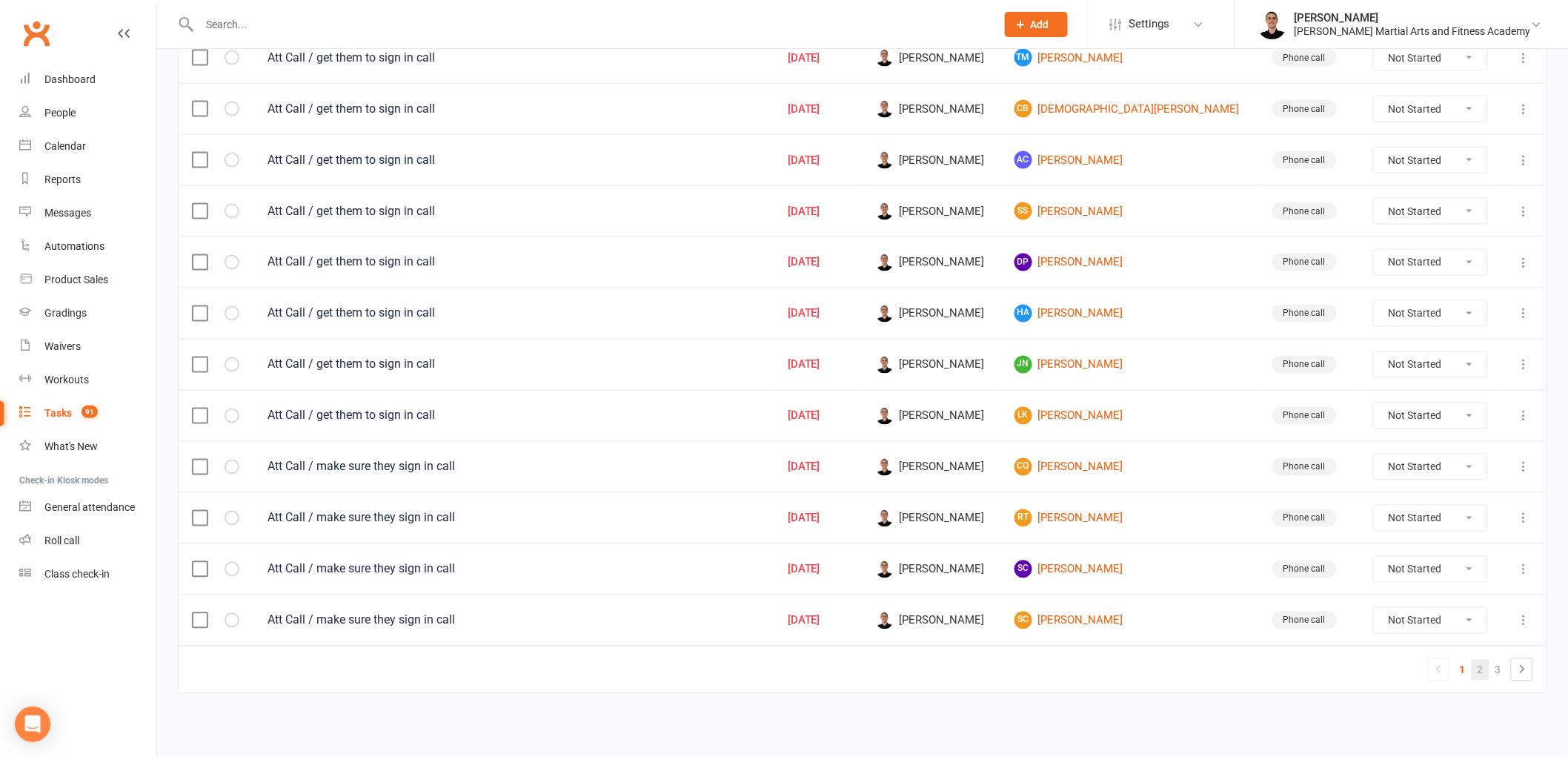
click at [1484, 672] on link "2" at bounding box center [1480, 670] width 18 height 21
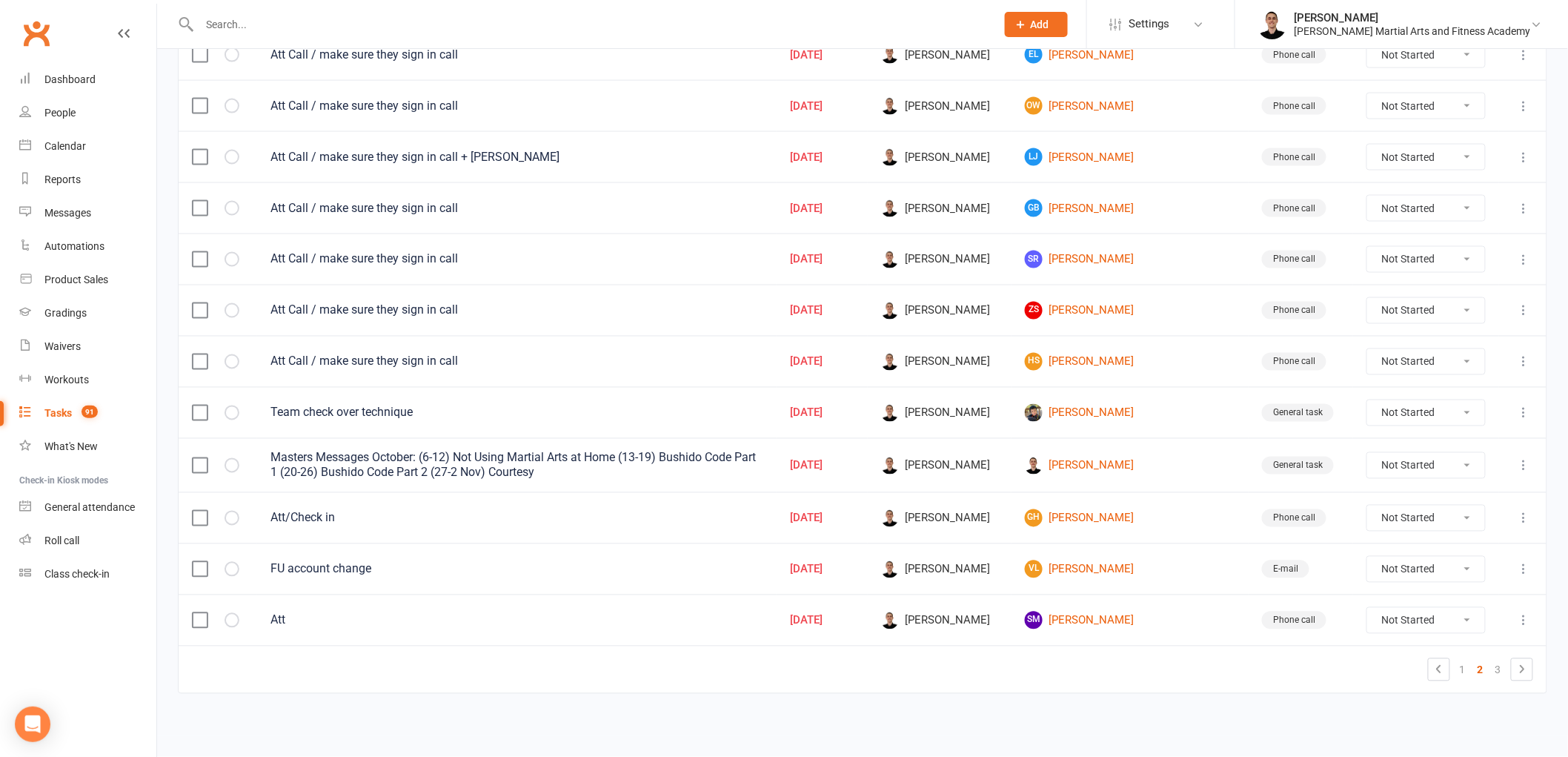
click at [1521, 465] on icon at bounding box center [1524, 465] width 15 height 15
click at [1457, 530] on link "Edit" at bounding box center [1447, 531] width 147 height 29
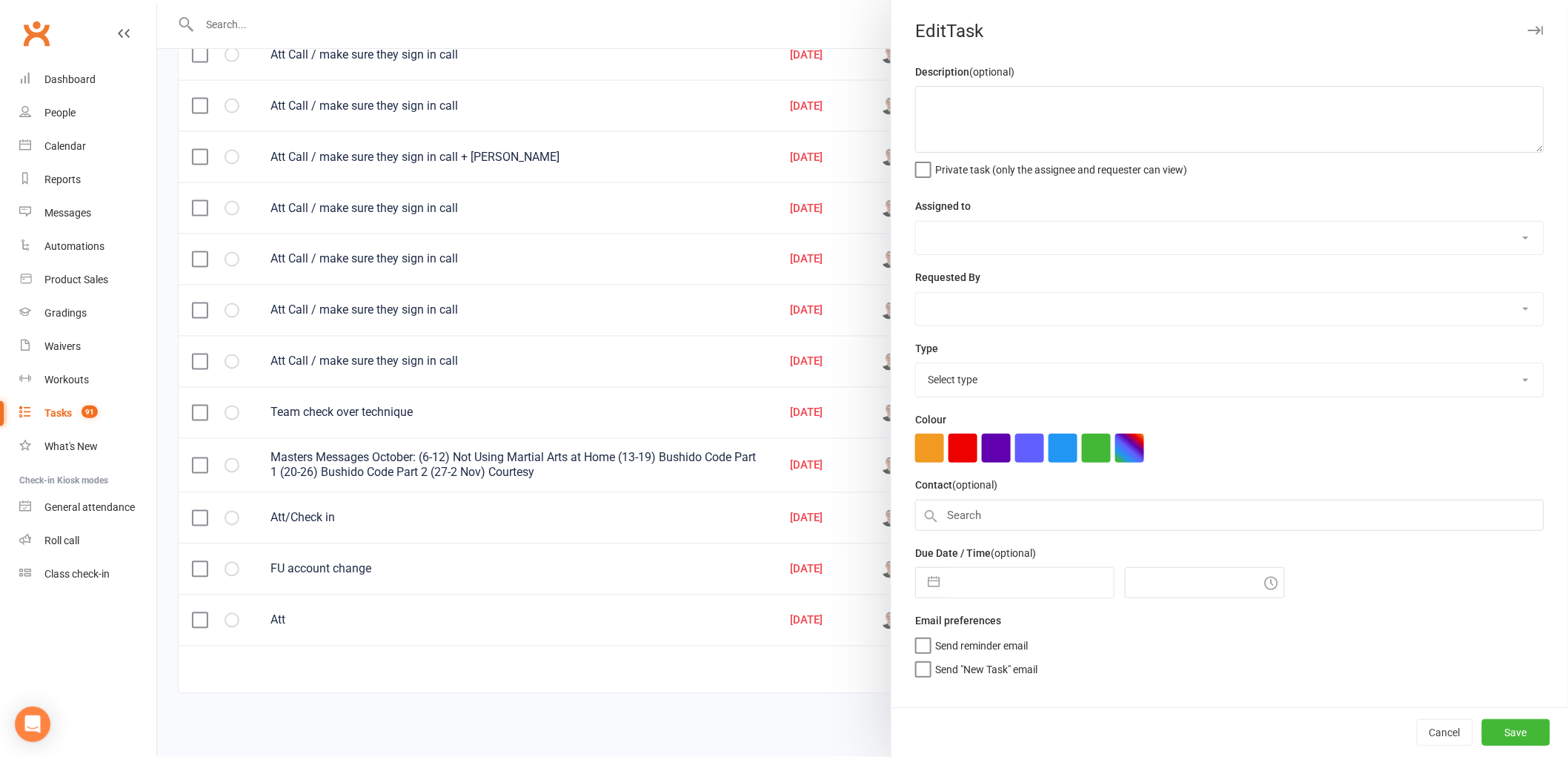
type textarea "Masters Messages October: (6-12) Not Using Martial Arts at Home (13-19) Bushido…"
select select "47660"
select select "50724"
type input "[DATE]"
type input "12:30pm"
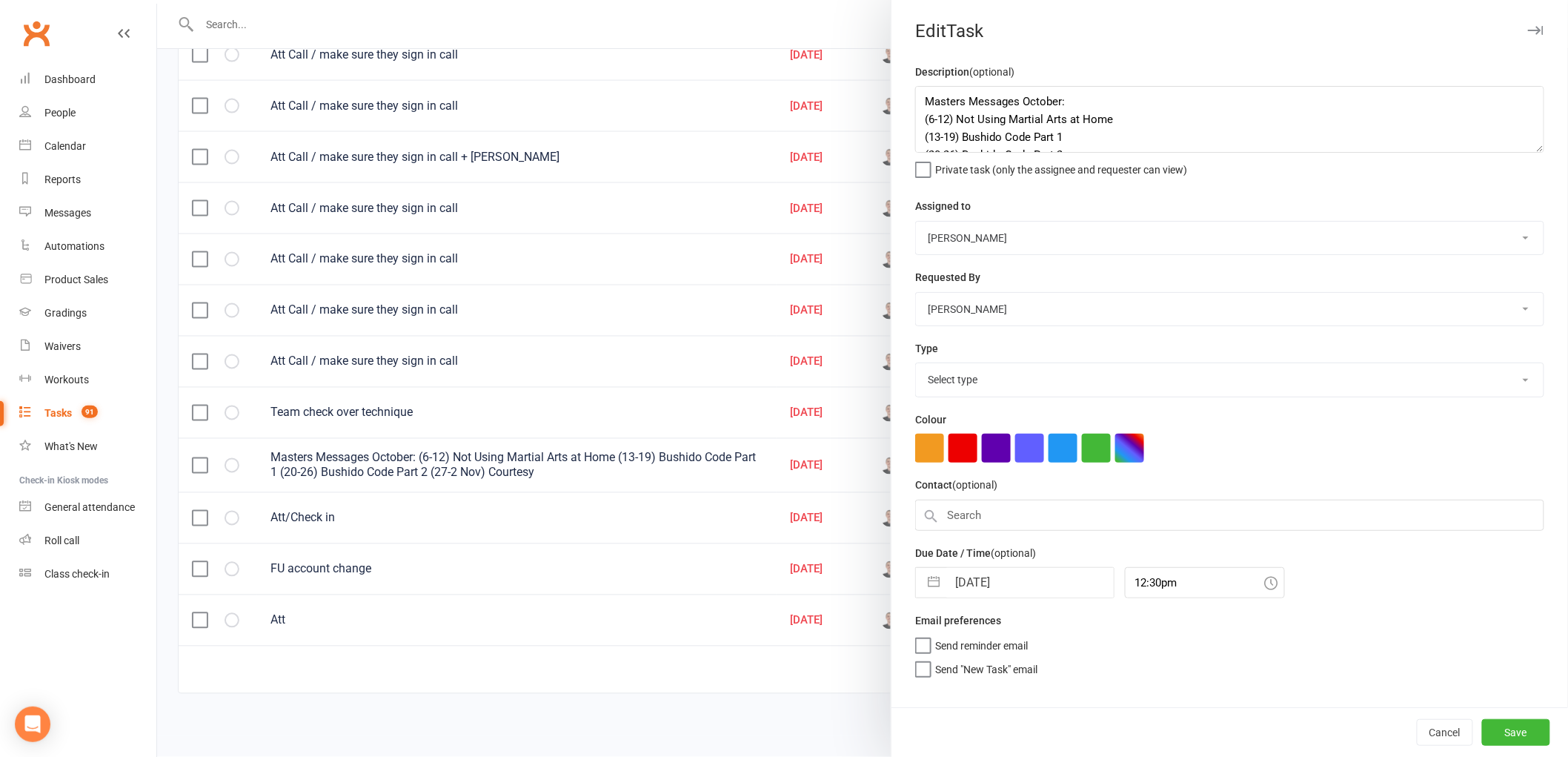
select select "25648"
click at [988, 577] on input "[DATE]" at bounding box center [1030, 578] width 167 height 29
select select "8"
select select "2025"
select select "9"
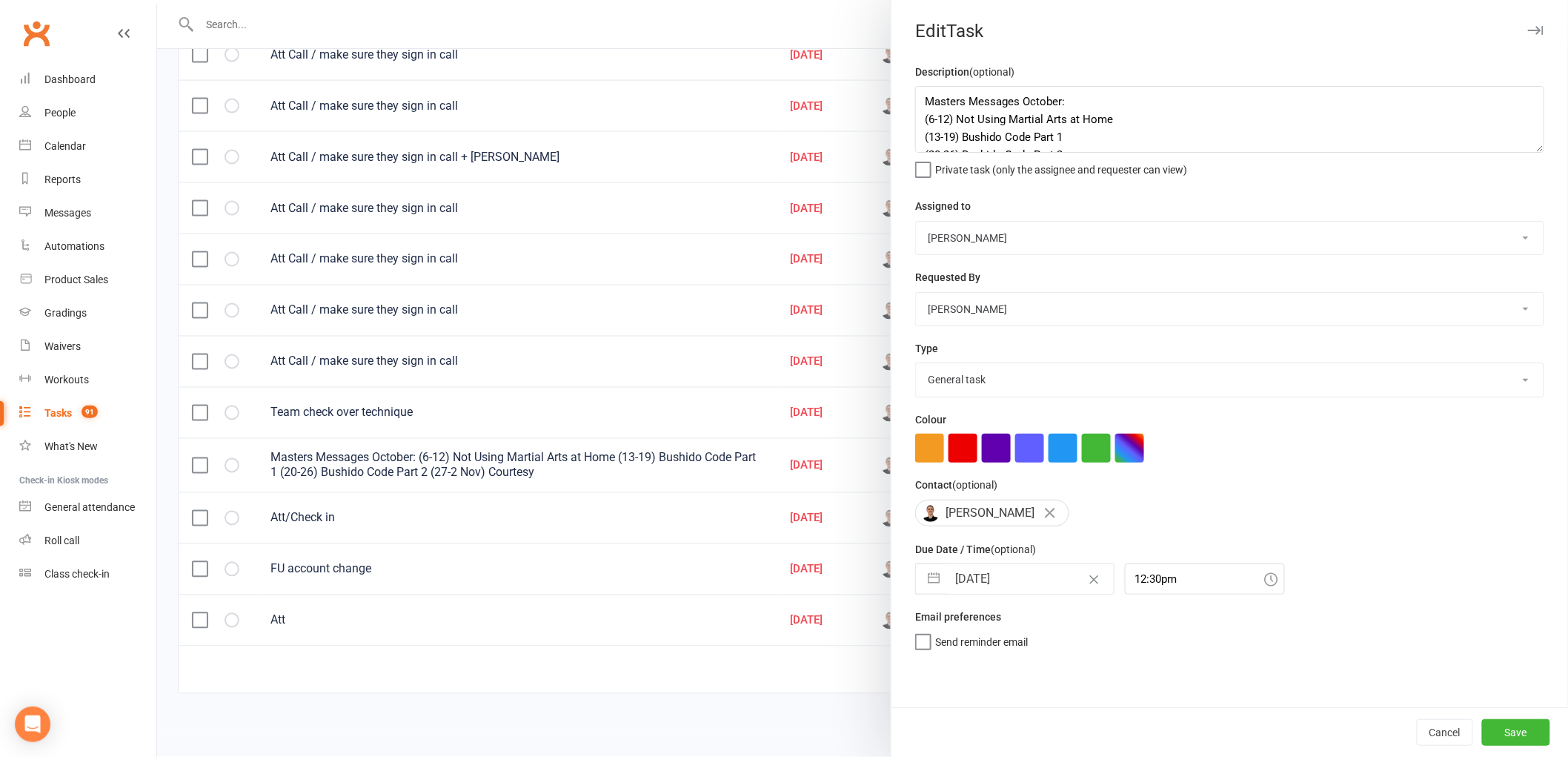
select select "2025"
select select "10"
select select "2025"
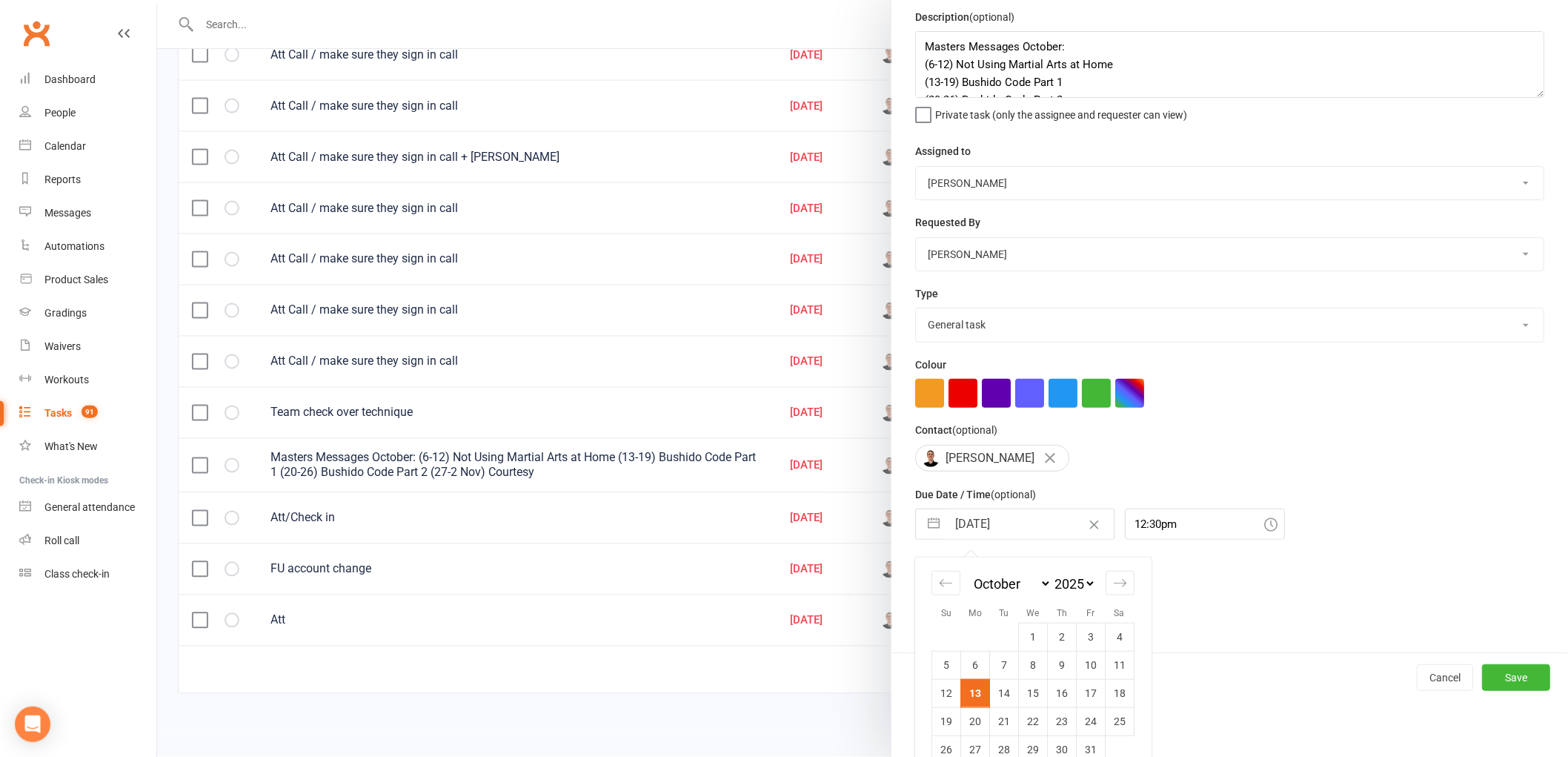
scroll to position [80, 0]
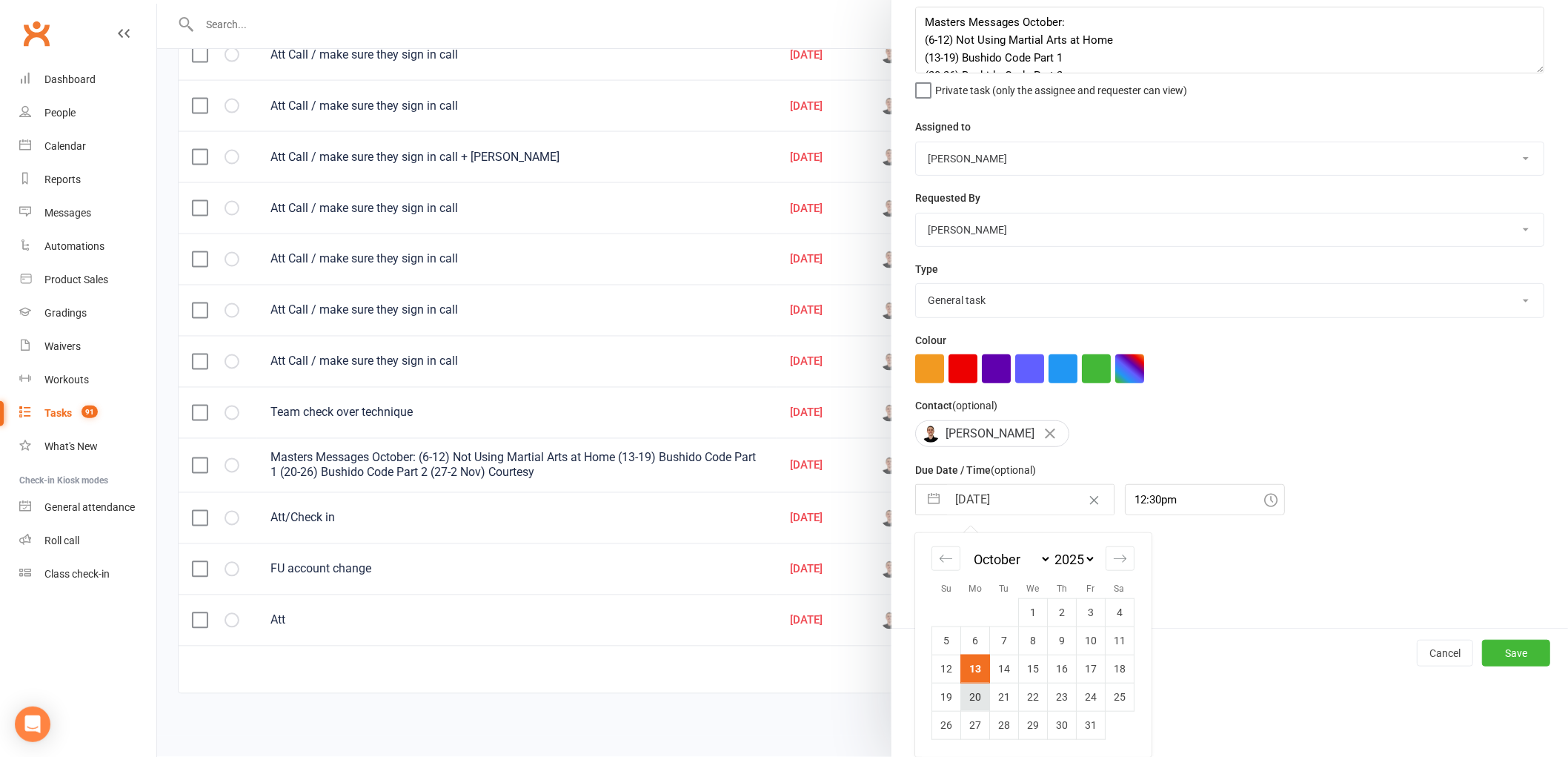
click at [973, 695] on td "20" at bounding box center [975, 697] width 28 height 28
type input "[DATE]"
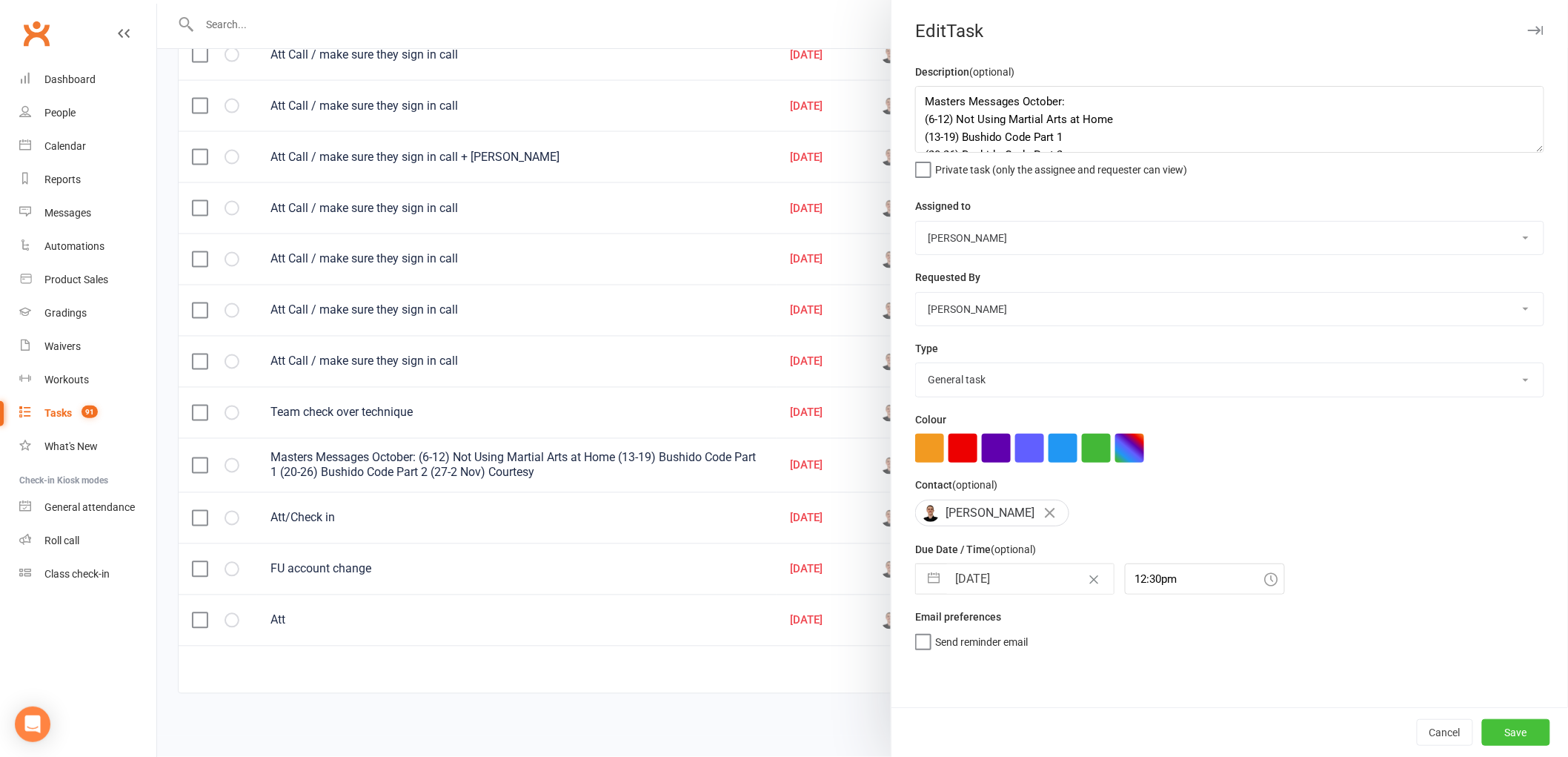
click at [1504, 729] on button "Save" at bounding box center [1515, 732] width 68 height 27
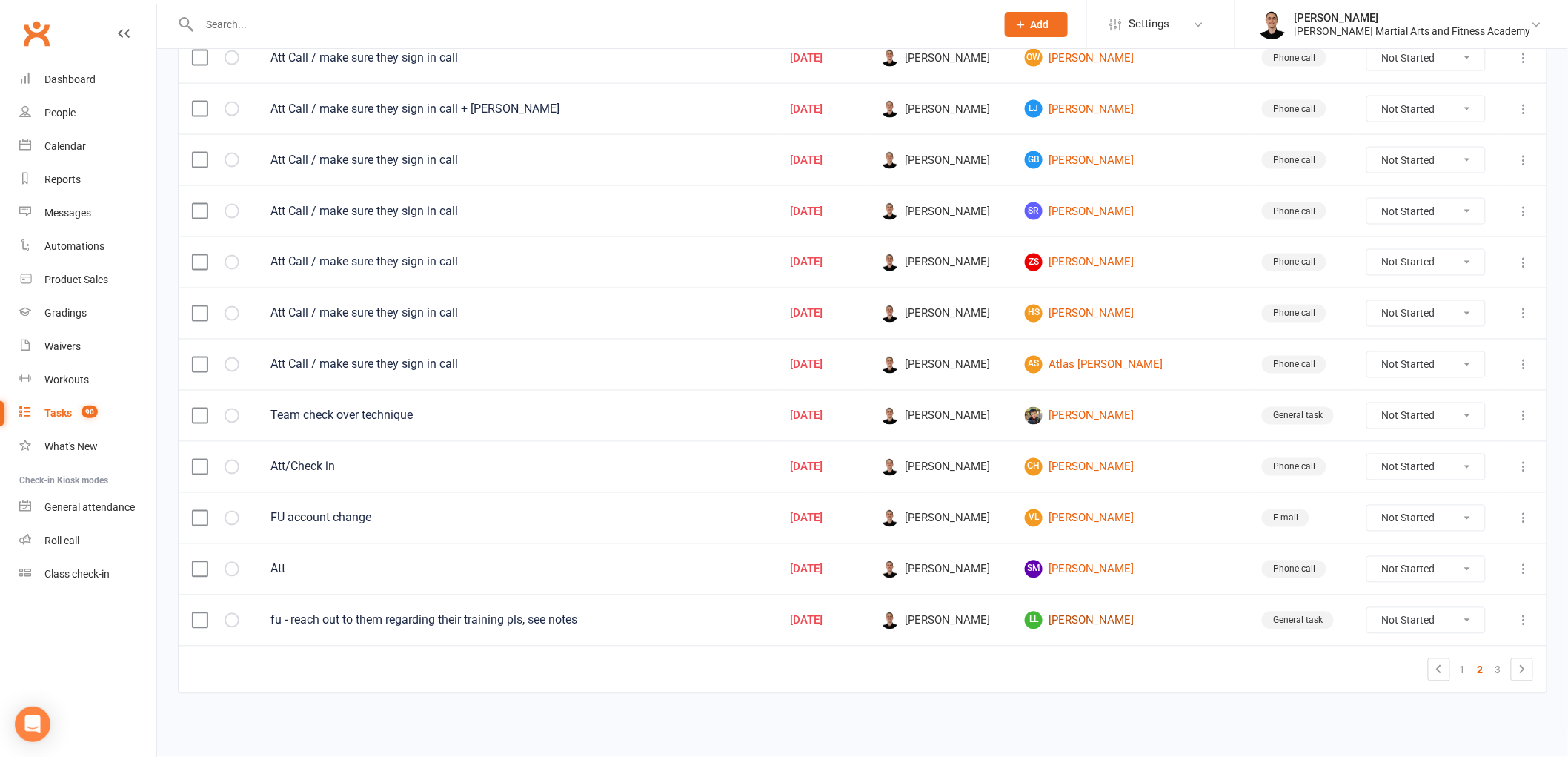
click at [1101, 618] on link "[PERSON_NAME]" at bounding box center [1130, 620] width 211 height 18
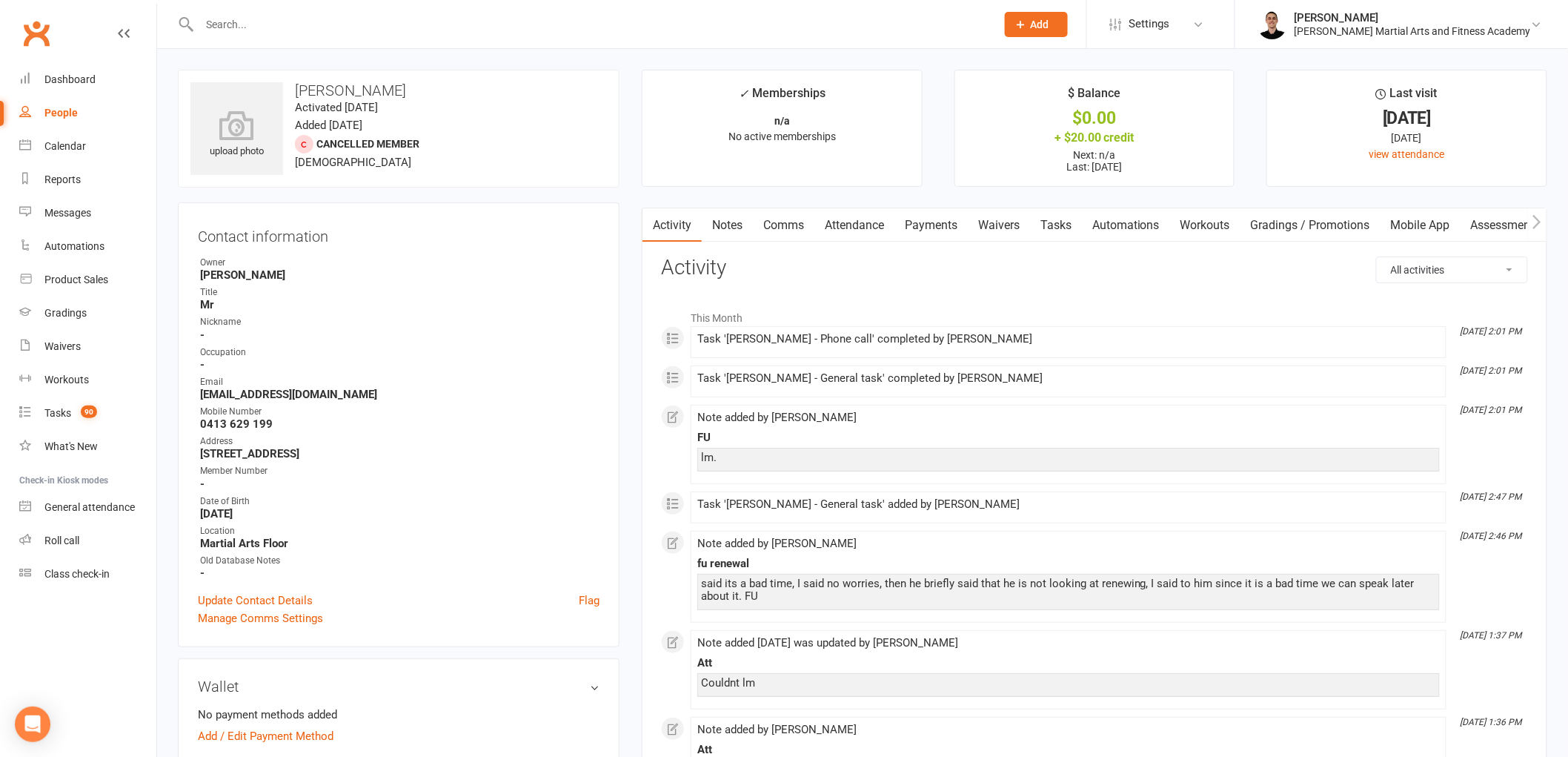
click at [745, 223] on link "Notes" at bounding box center [727, 225] width 51 height 35
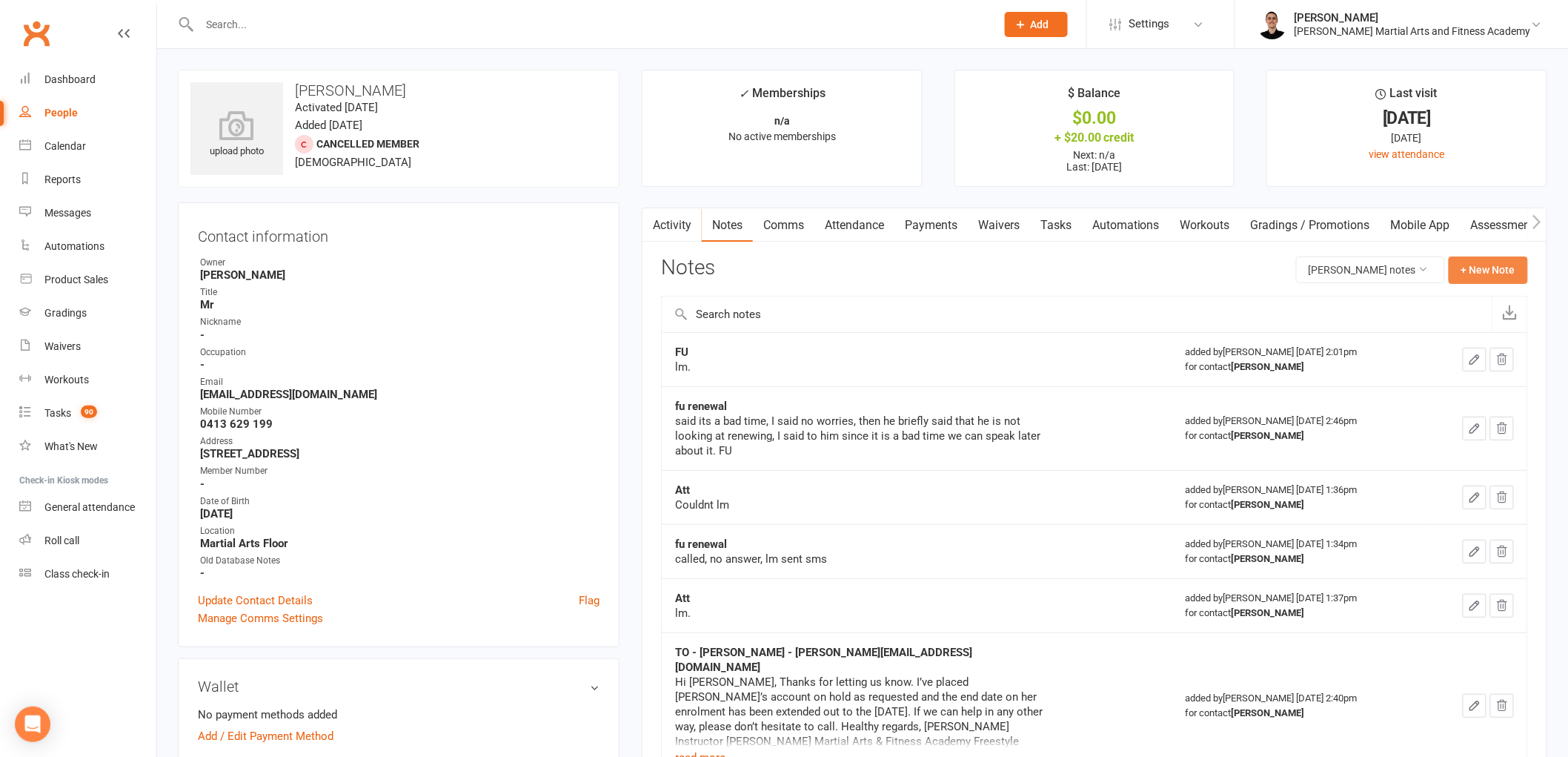
click at [1500, 262] on button "+ New Note" at bounding box center [1489, 269] width 79 height 27
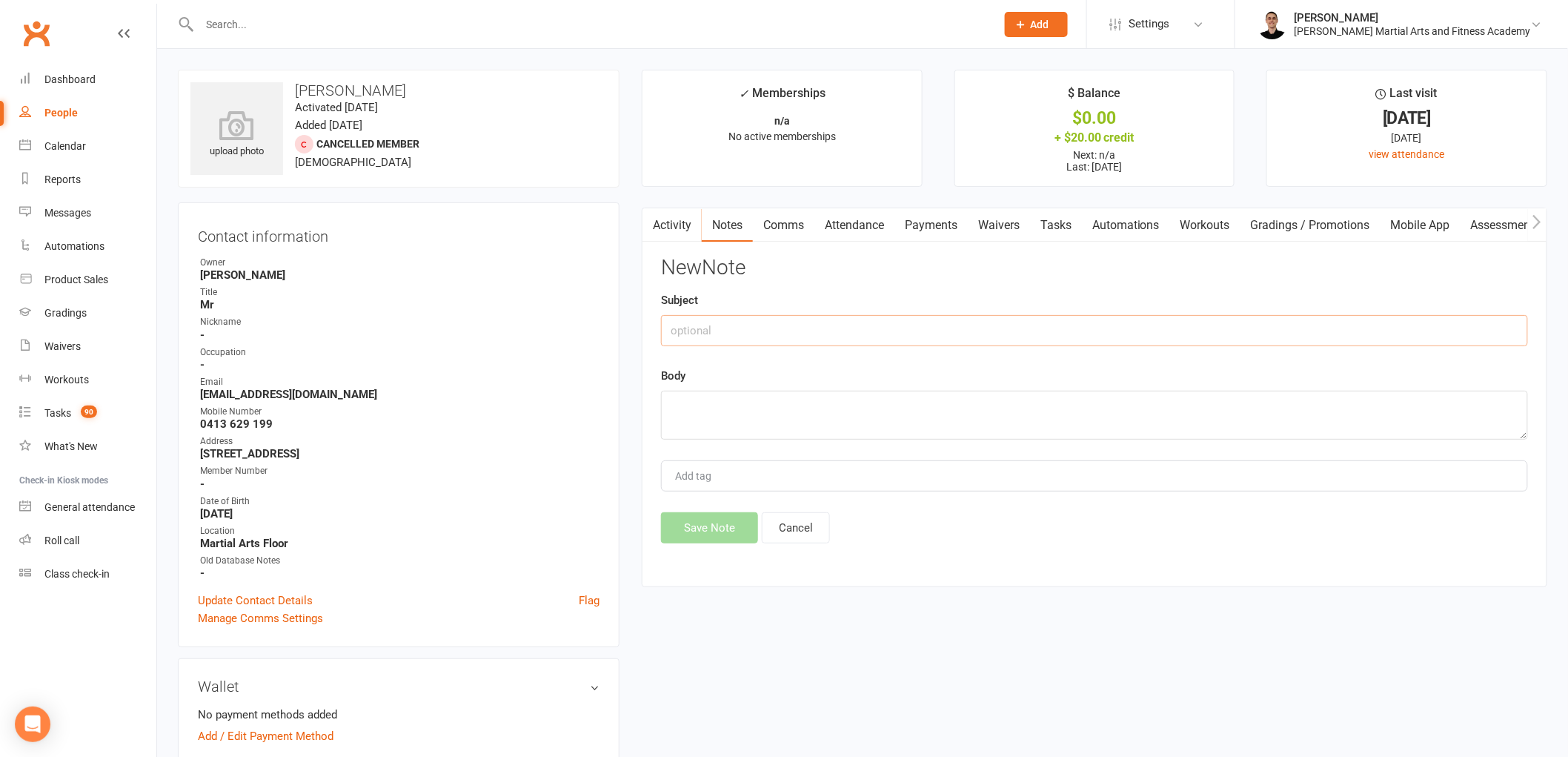
click at [878, 330] on input "text" at bounding box center [1094, 331] width 867 height 31
type input "FU"
click at [850, 408] on textarea at bounding box center [1094, 415] width 867 height 49
type textarea "Having a break and will start up in the new year."
click at [697, 529] on button "Save Note" at bounding box center [709, 527] width 97 height 31
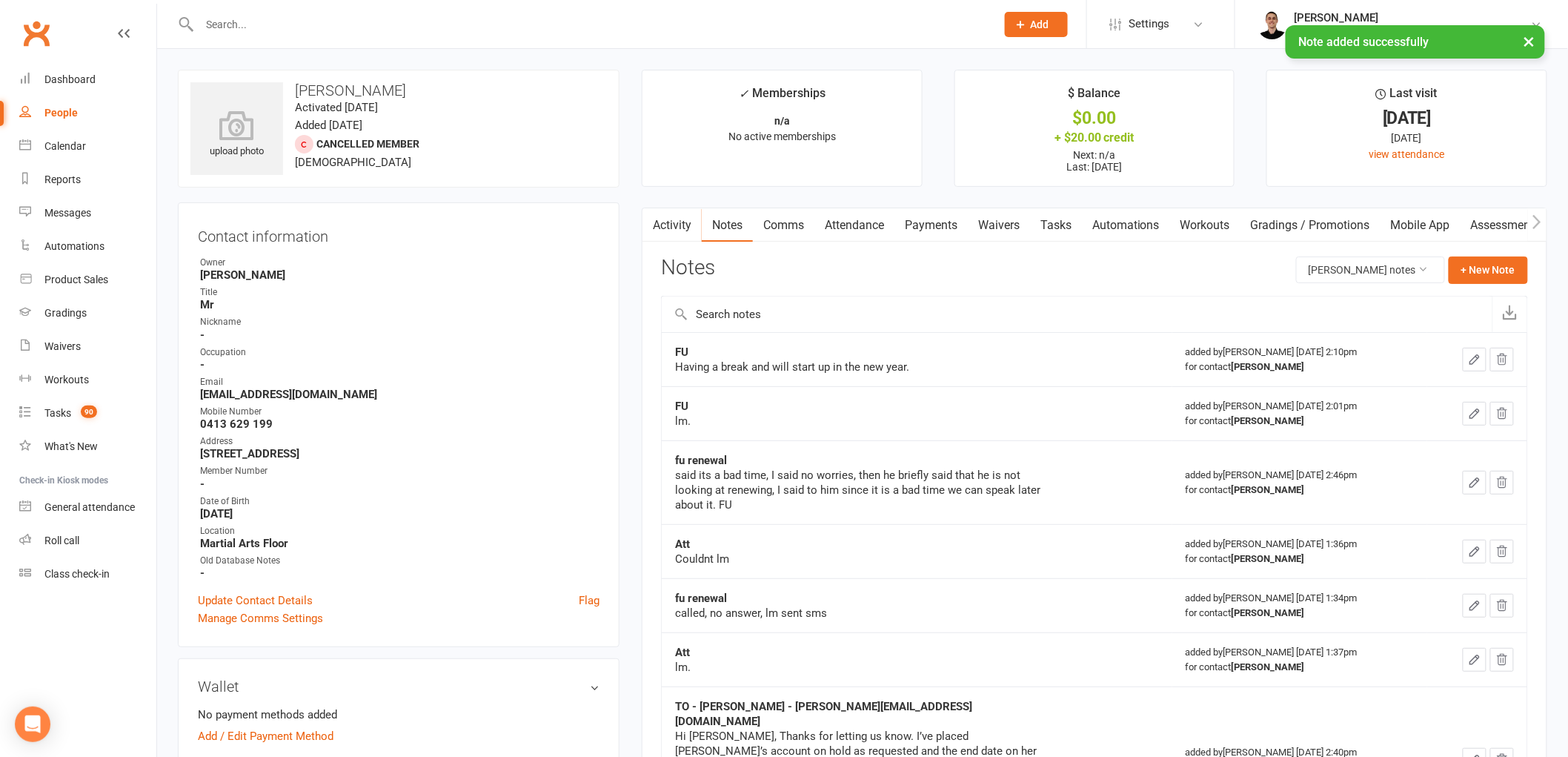
click at [1067, 223] on link "Tasks" at bounding box center [1056, 225] width 52 height 35
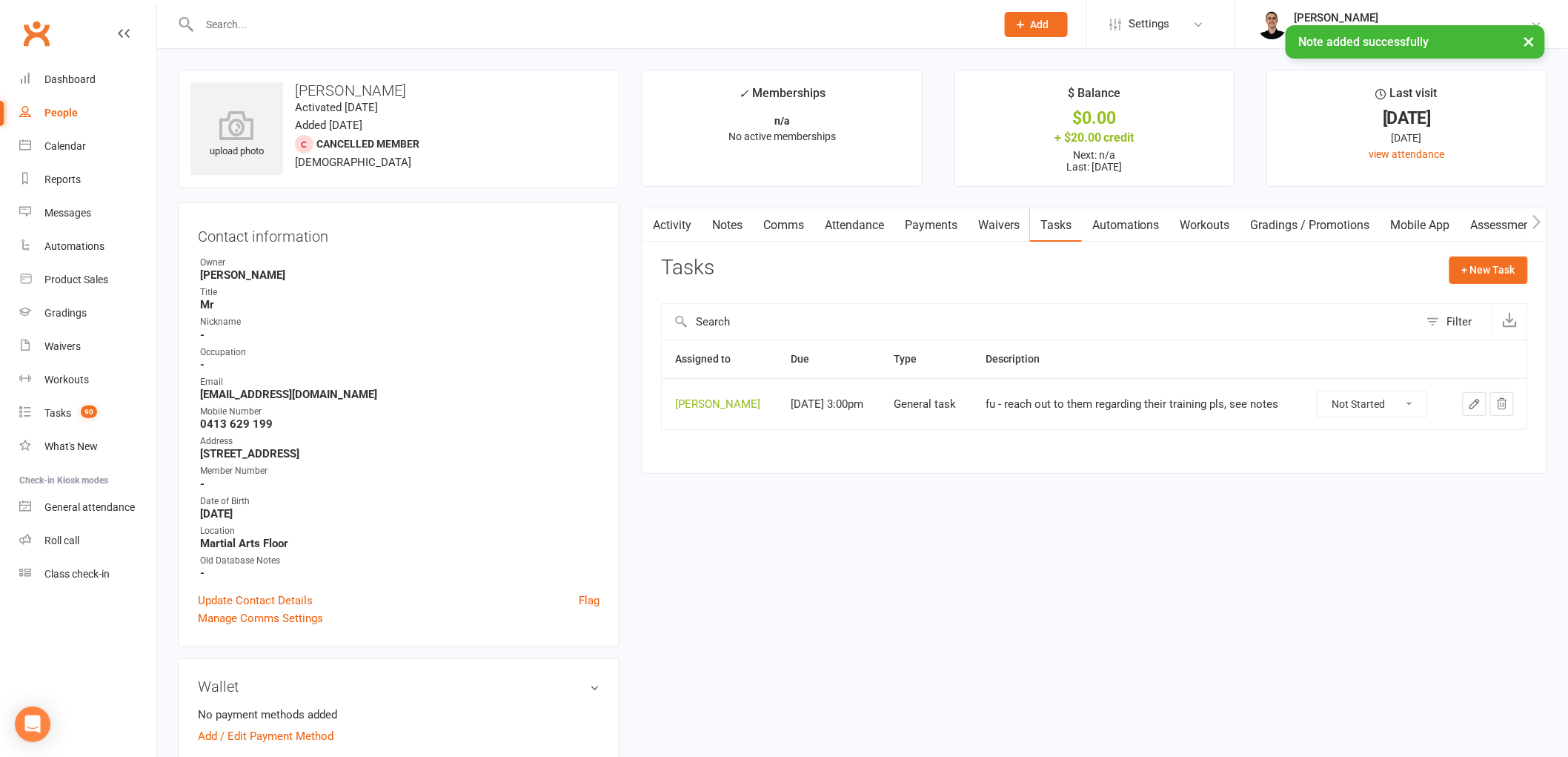
click at [1471, 401] on icon "button" at bounding box center [1474, 403] width 13 height 13
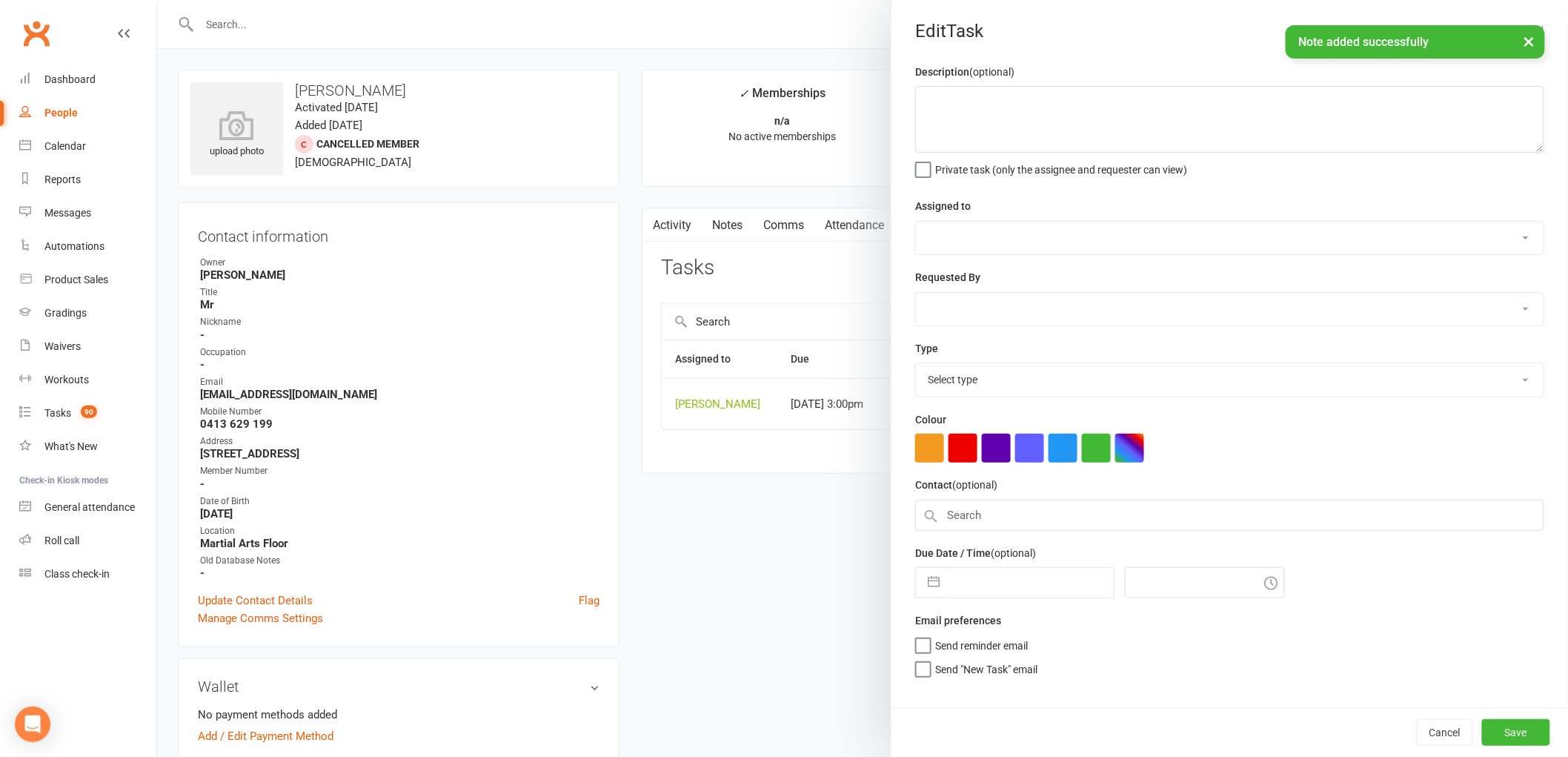
type textarea "fu - reach out to them regarding their training pls, see notes"
select select "47660"
select select "50751"
type input "[DATE]"
type input "3:00pm"
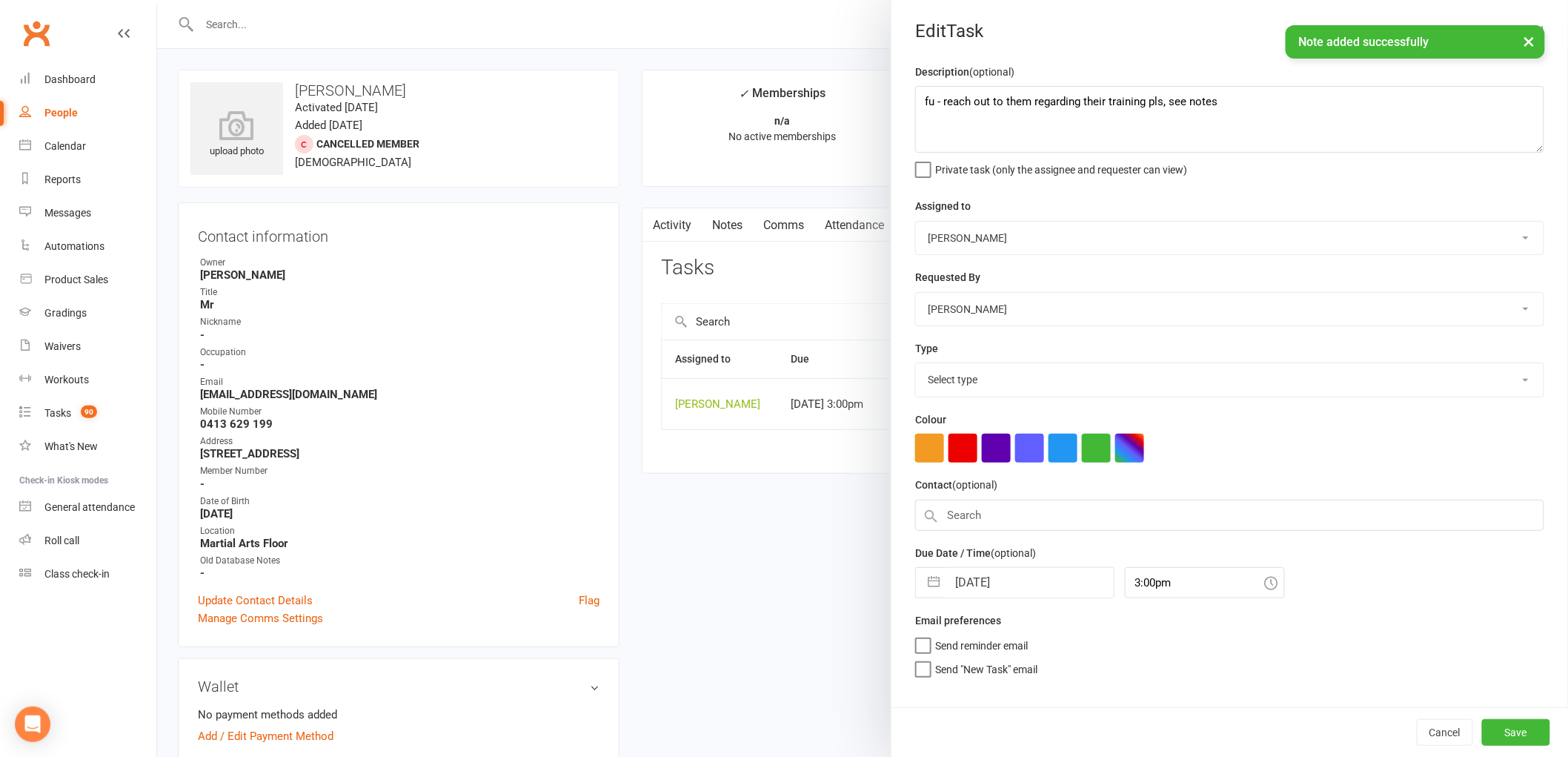
select select "25648"
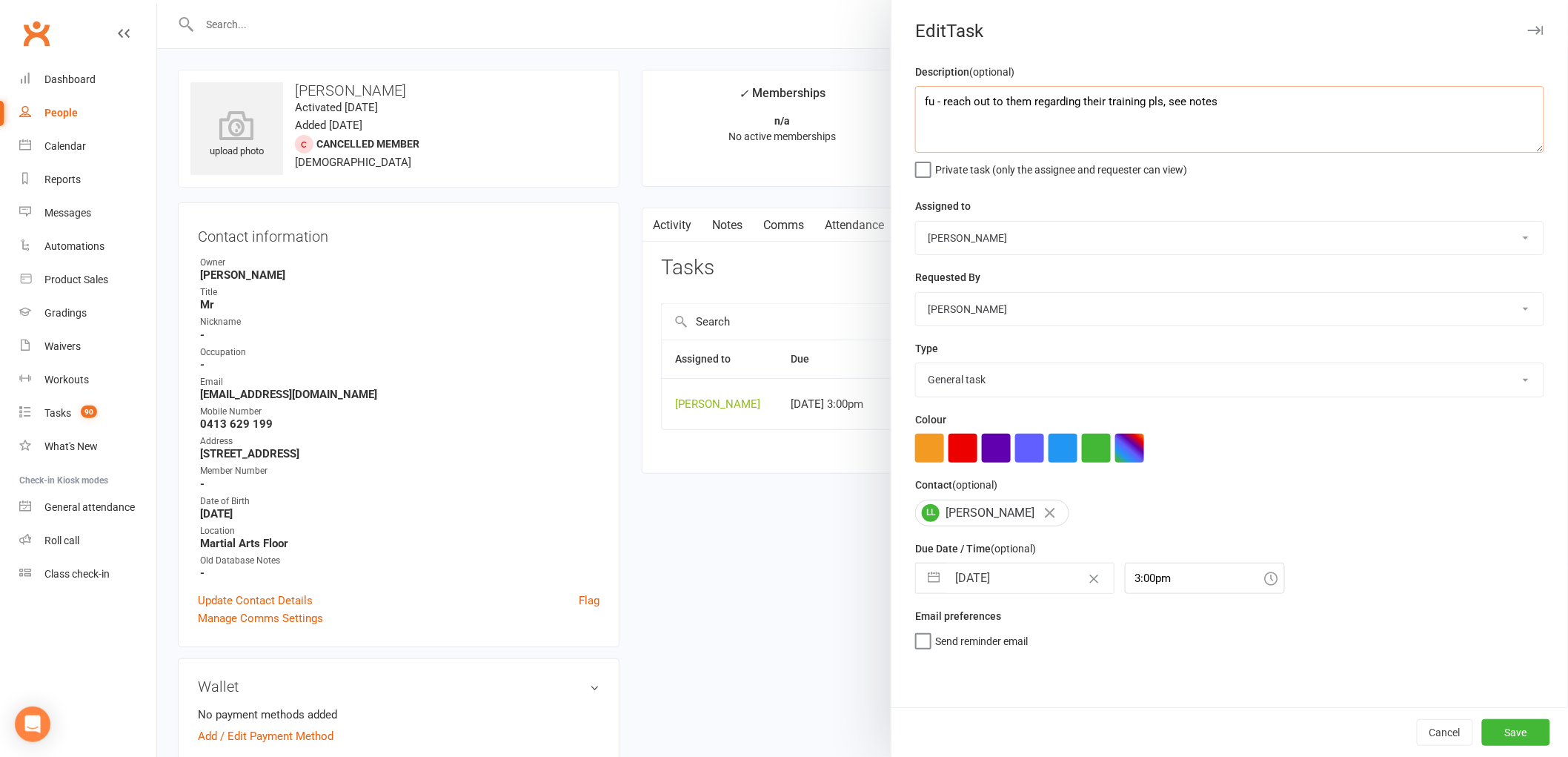
drag, startPoint x: 1288, startPoint y: 110, endPoint x: 911, endPoint y: 95, distance: 377.3
click at [916, 95] on textarea "fu - reach out to them regarding their training pls, see notes" at bounding box center [1230, 119] width 629 height 66
type textarea "FU to restart training?"
click at [1004, 576] on input "[DATE]" at bounding box center [1030, 578] width 167 height 29
select select "8"
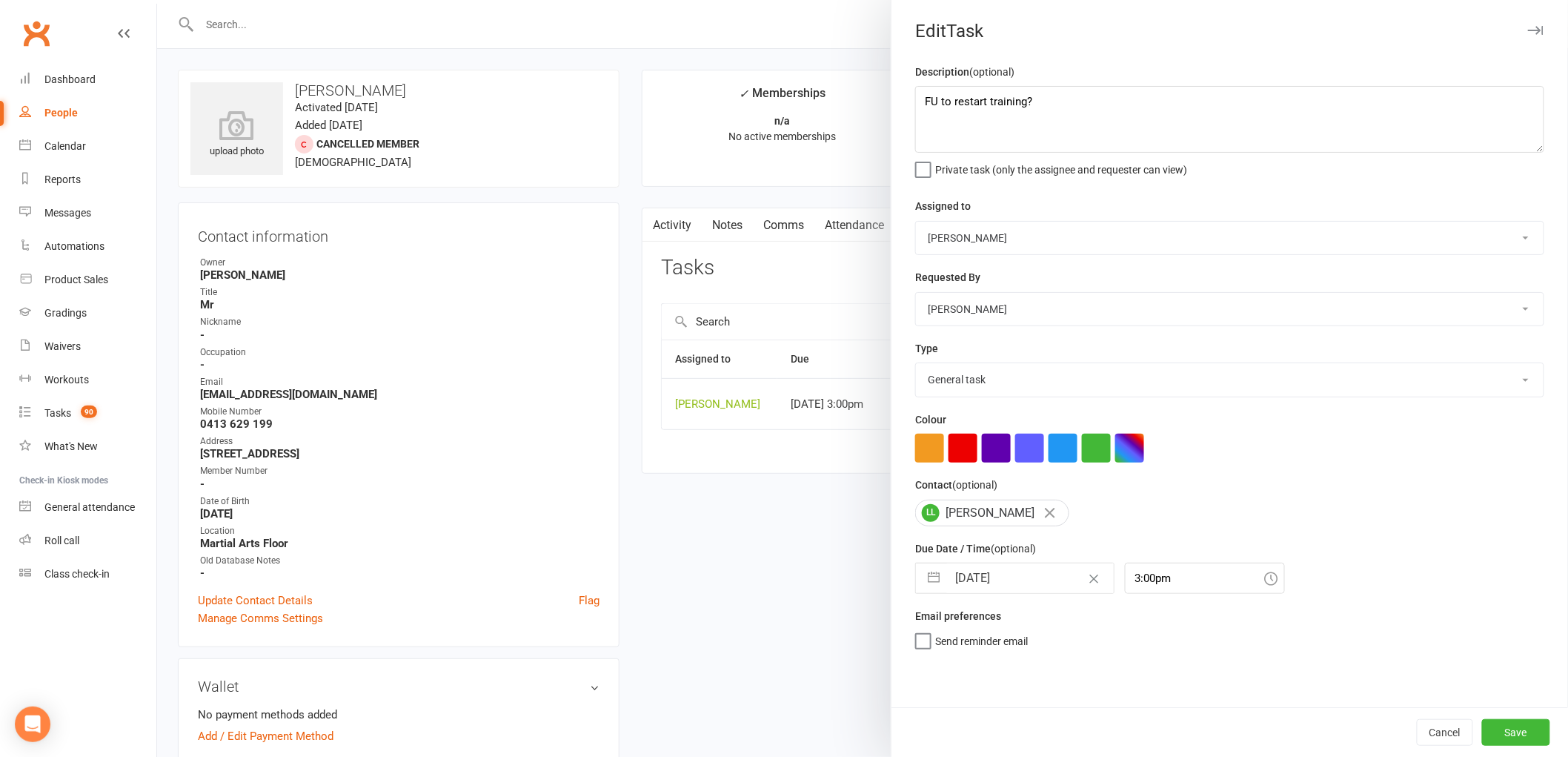
select select "2025"
select select "9"
select select "2025"
select select "10"
select select "2025"
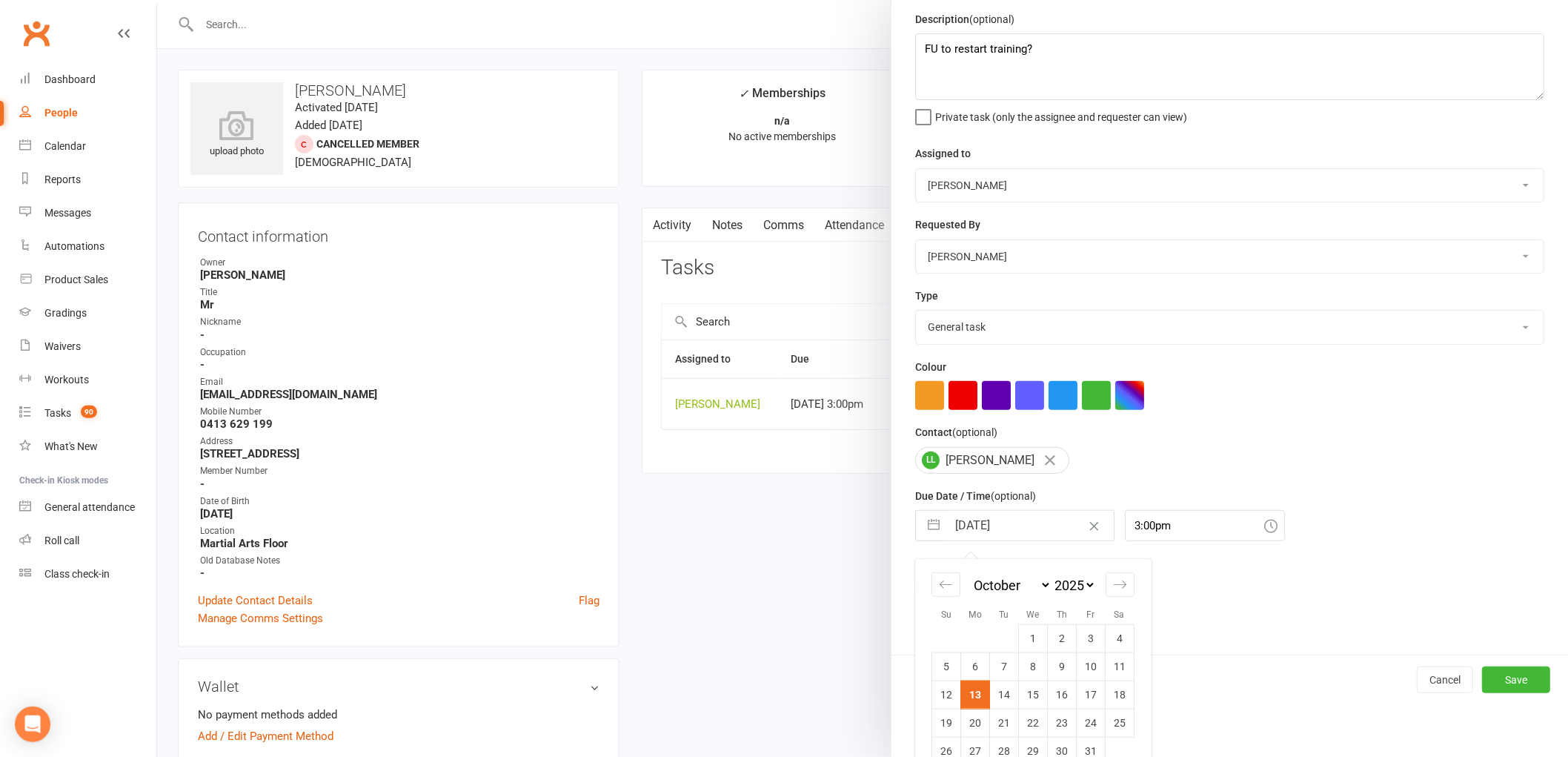
scroll to position [79, 0]
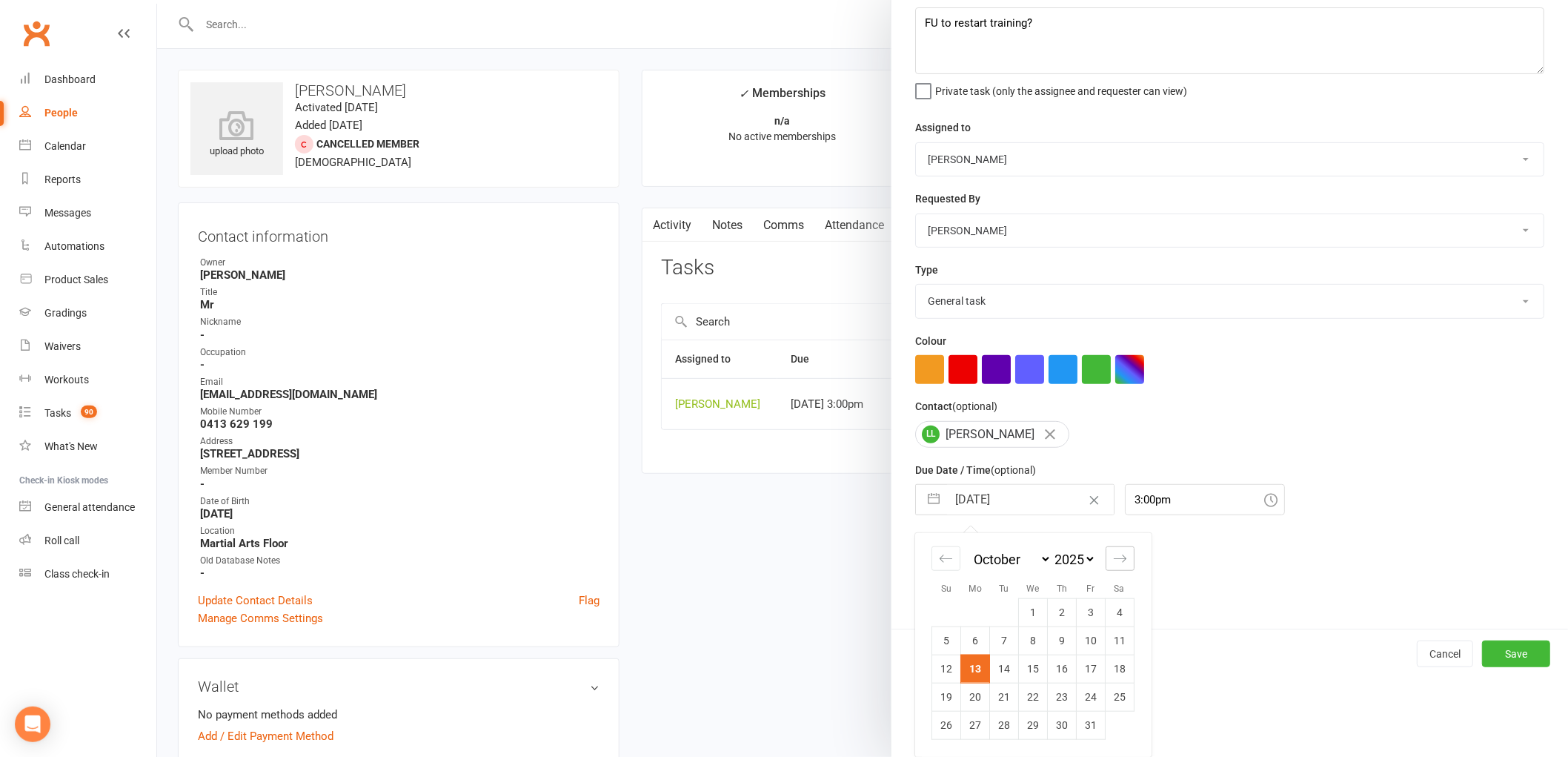
click at [1113, 561] on icon "Move forward to switch to the next month." at bounding box center [1120, 558] width 14 height 14
select select "11"
select select "2025"
click at [1113, 561] on icon "Move forward to switch to the next month." at bounding box center [1120, 558] width 14 height 14
select select "2026"
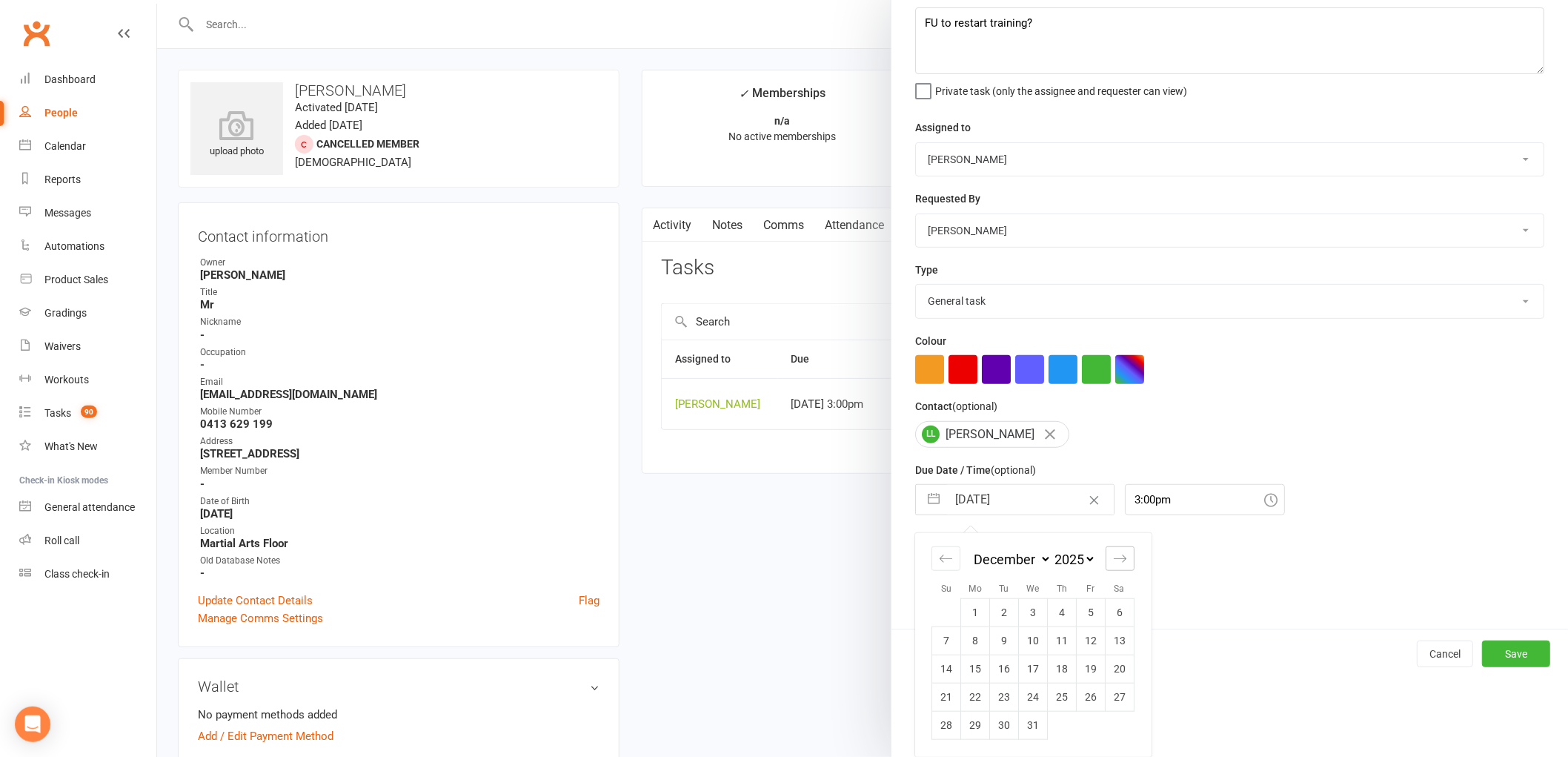
click at [1113, 561] on icon "Move forward to switch to the next month." at bounding box center [1120, 558] width 14 height 14
select select "1"
select select "2026"
click at [1057, 722] on td "29" at bounding box center [1061, 725] width 28 height 28
type input "[DATE]"
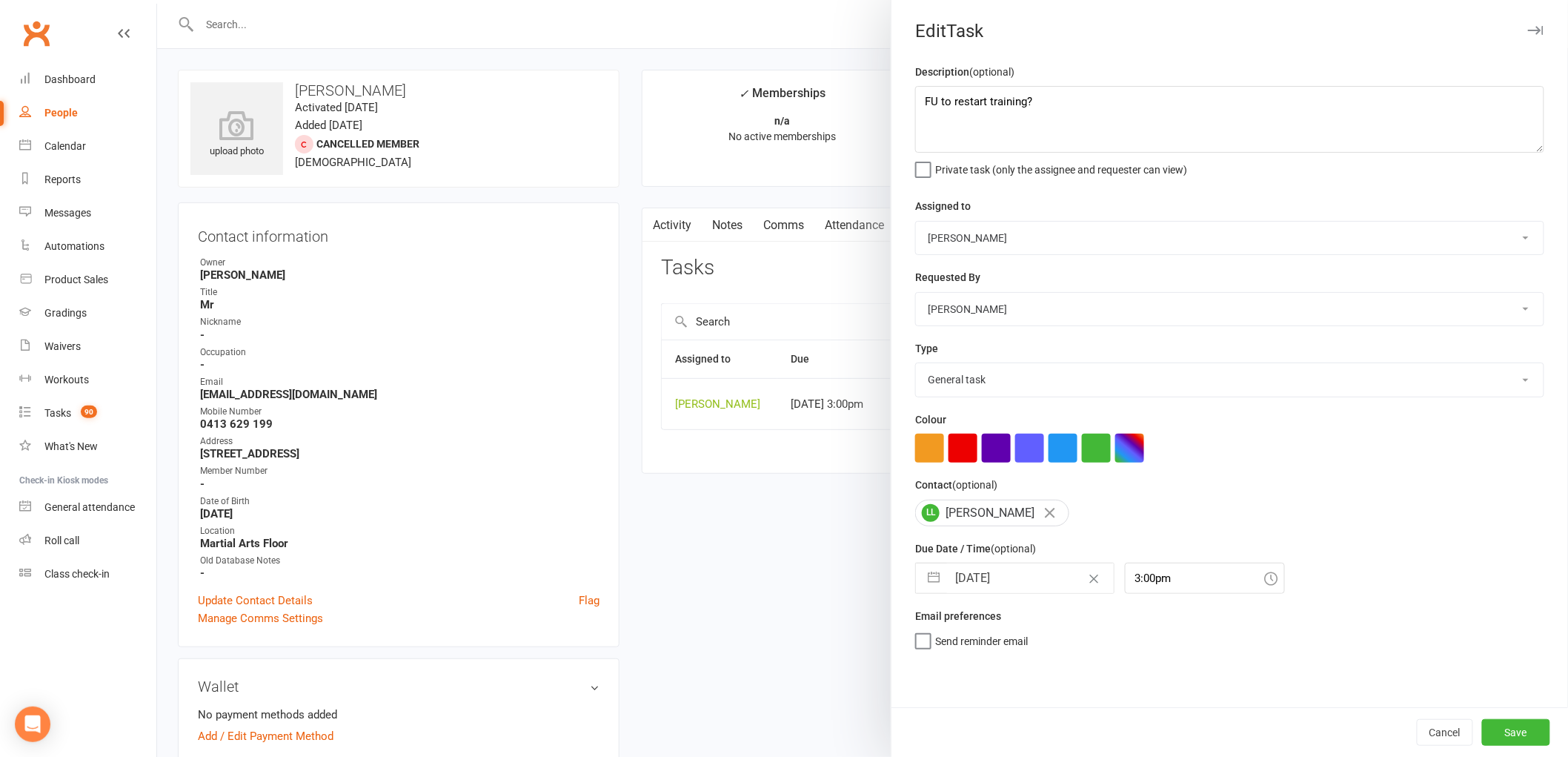
scroll to position [0, 0]
click at [1519, 729] on button "Save" at bounding box center [1515, 732] width 68 height 27
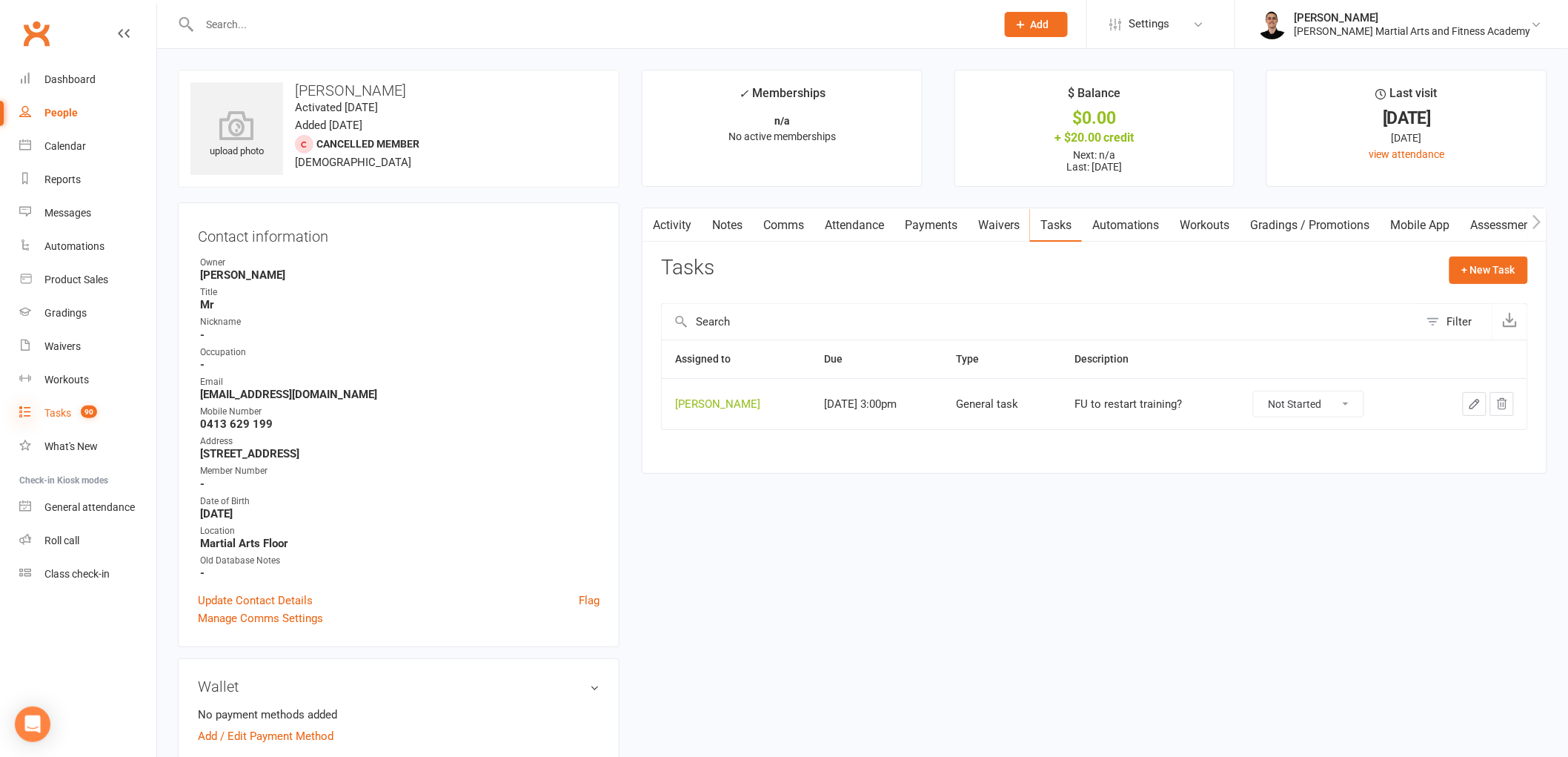
click at [23, 407] on icon at bounding box center [25, 412] width 12 height 12
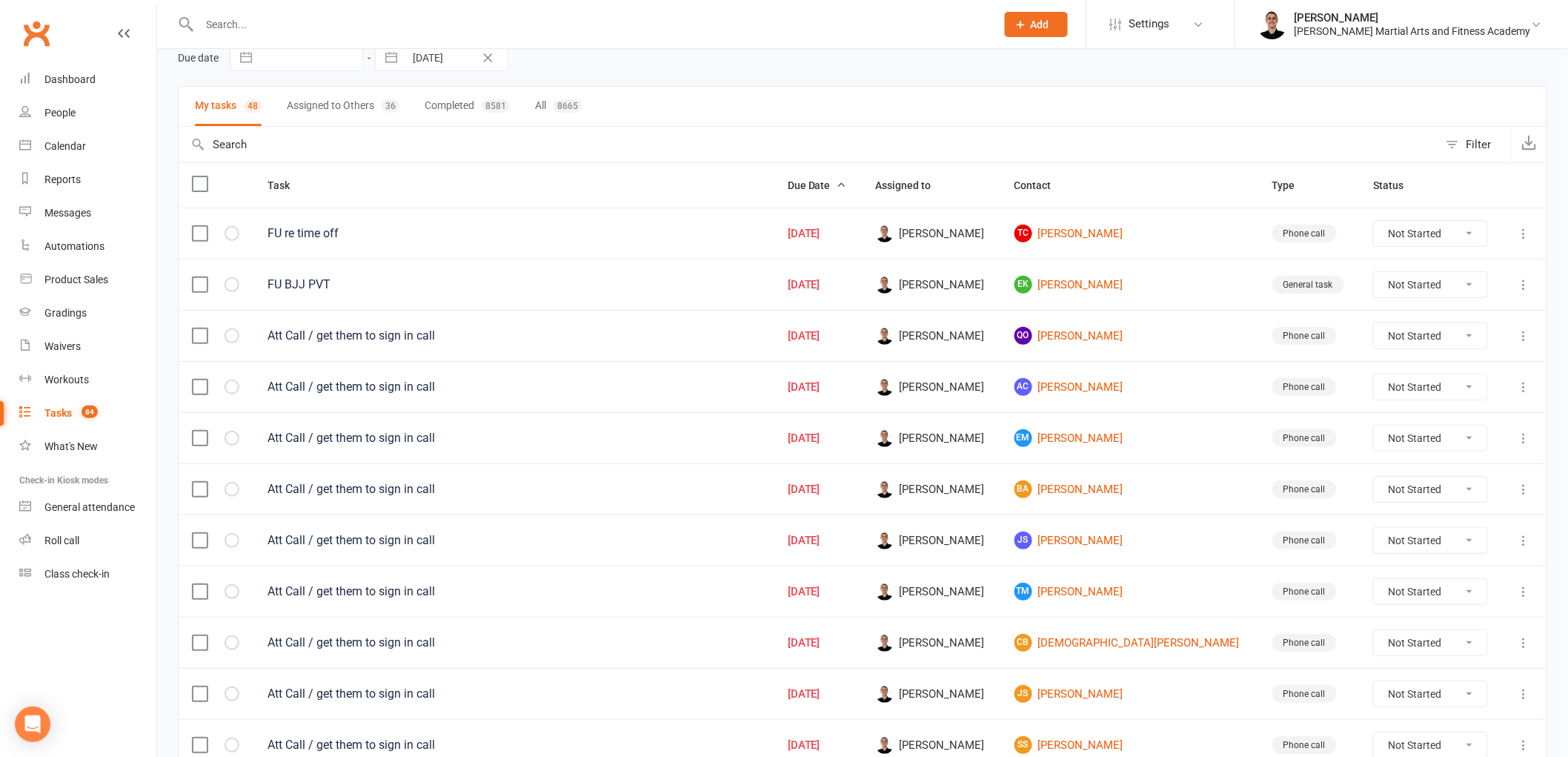
scroll to position [165, 0]
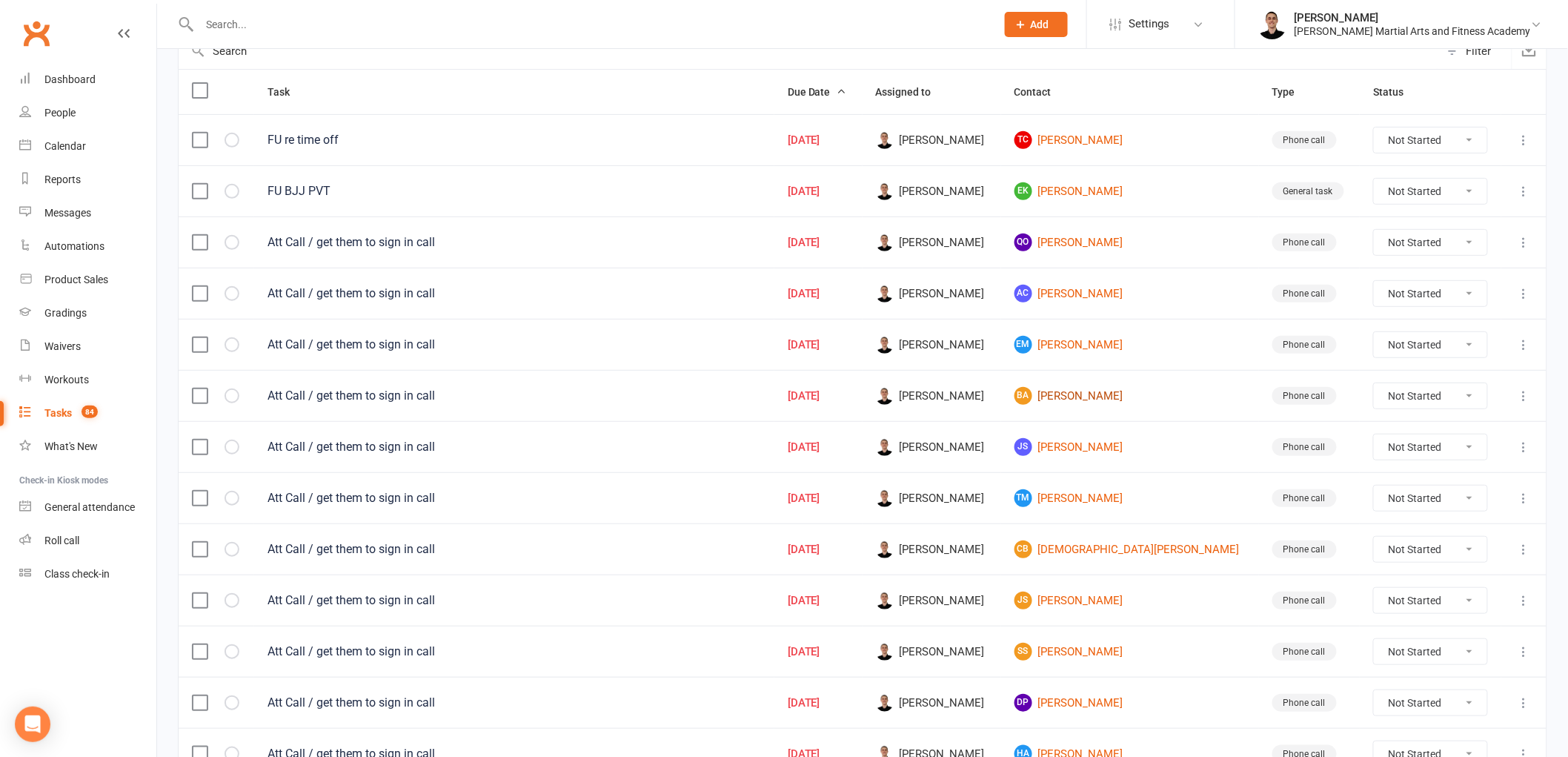
click at [1124, 394] on link "[PERSON_NAME]" at bounding box center [1130, 395] width 231 height 18
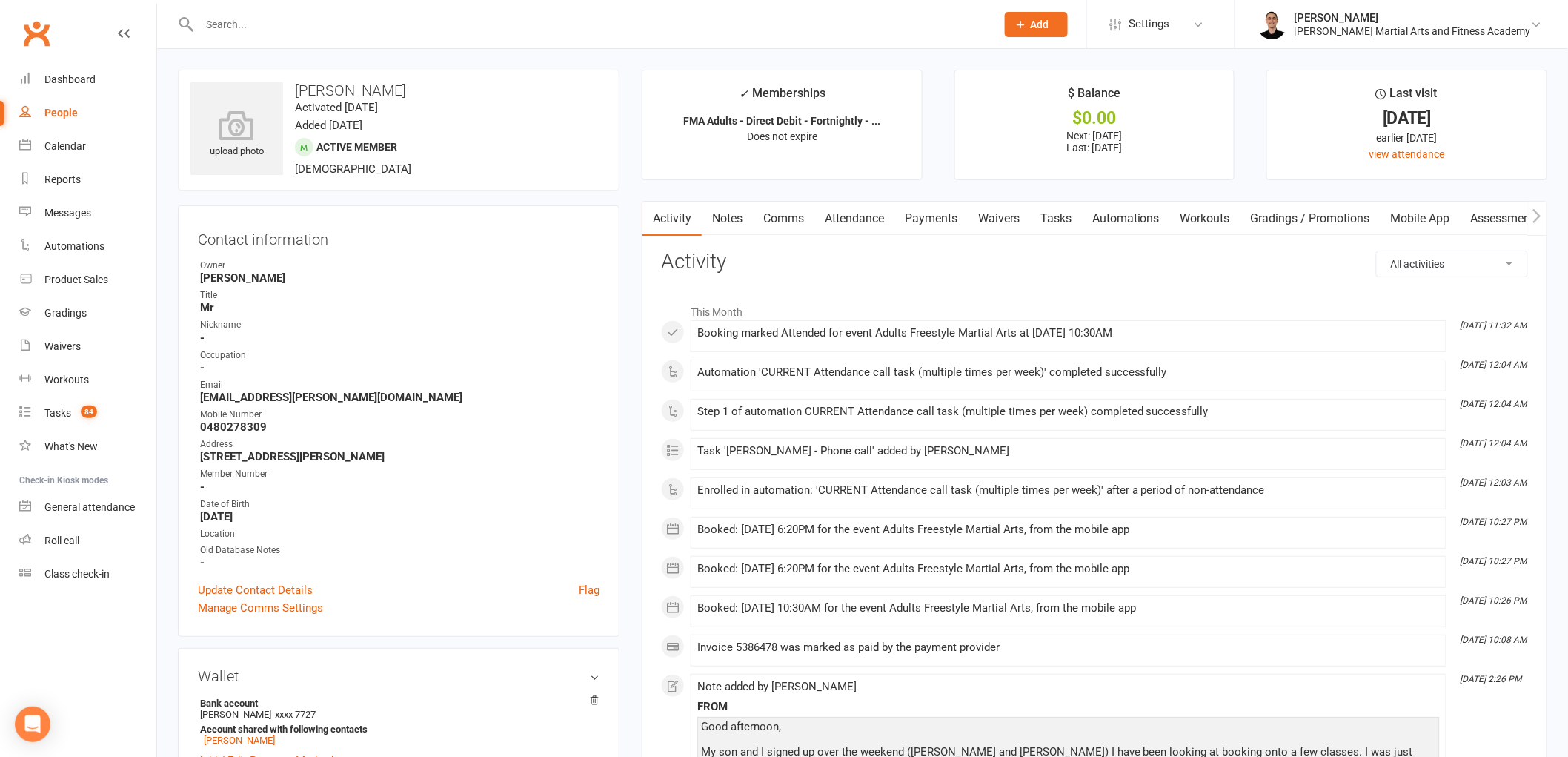
click at [1057, 218] on link "Tasks" at bounding box center [1056, 219] width 52 height 35
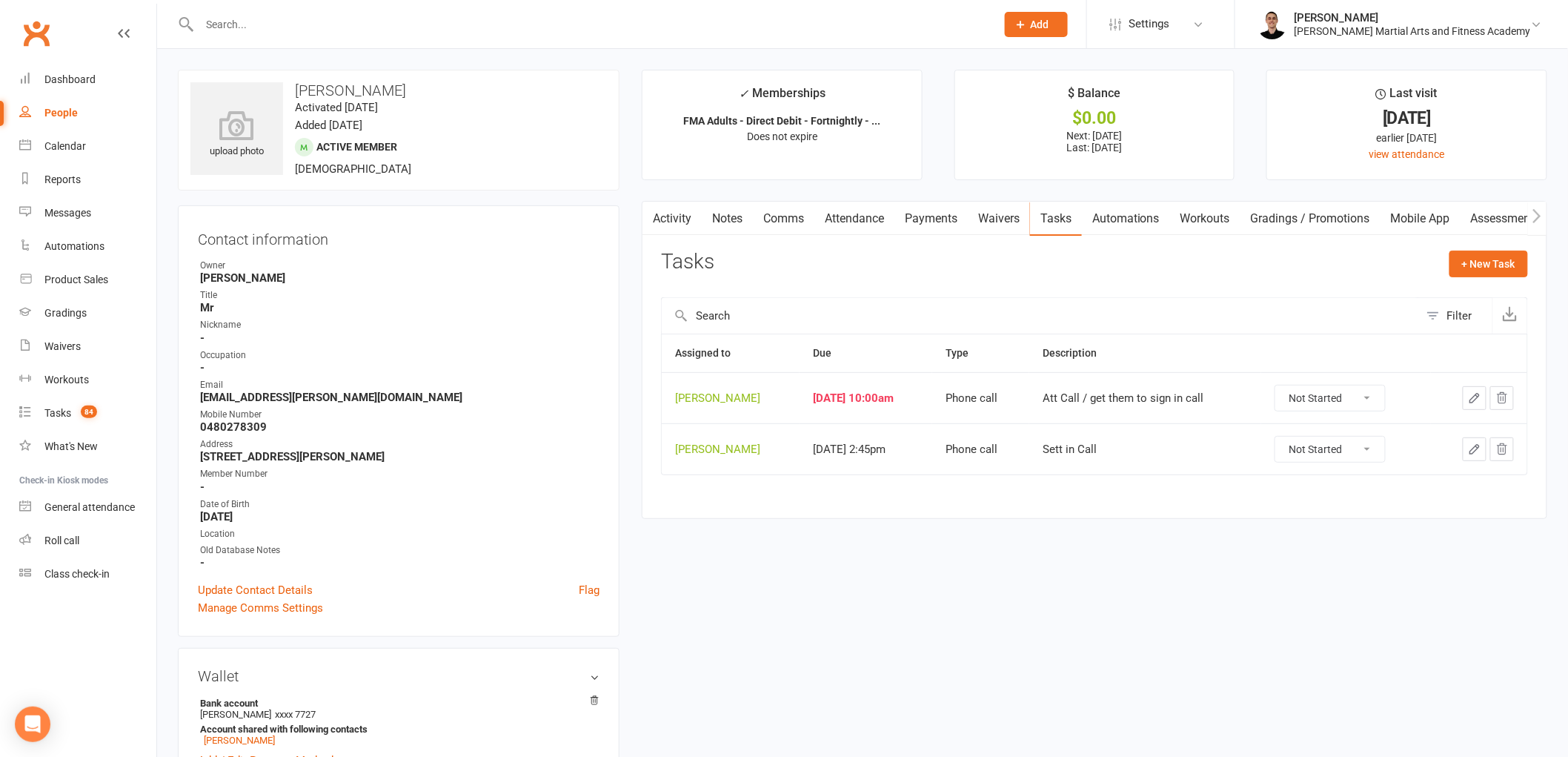
click at [1357, 391] on select "Not Started In Progress Waiting Complete" at bounding box center [1330, 398] width 110 height 25
click at [1284, 386] on select "Not Started In Progress Waiting Complete" at bounding box center [1330, 398] width 110 height 25
select select "unstarted"
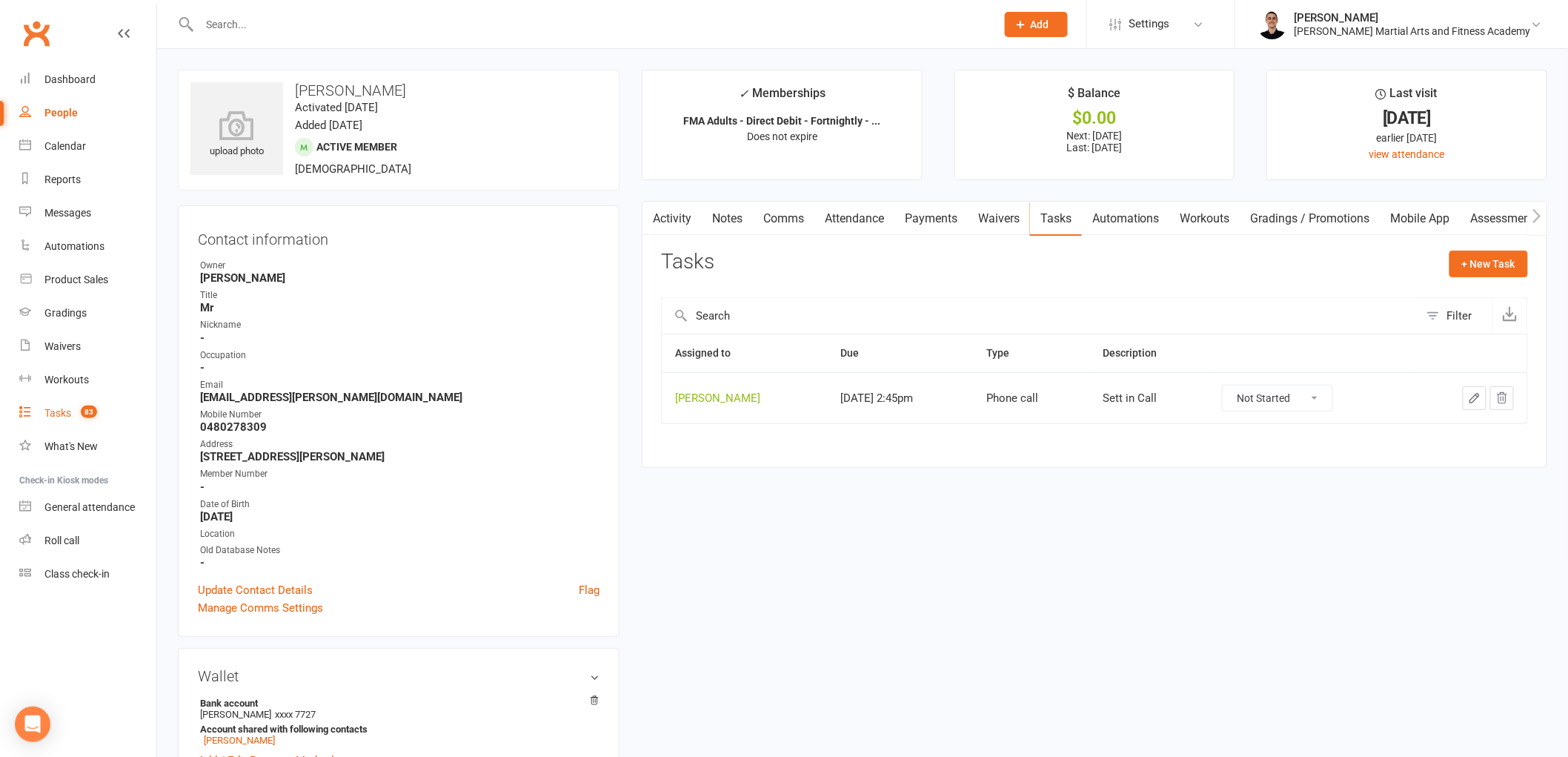
click at [66, 412] on div "Tasks" at bounding box center [58, 413] width 27 height 12
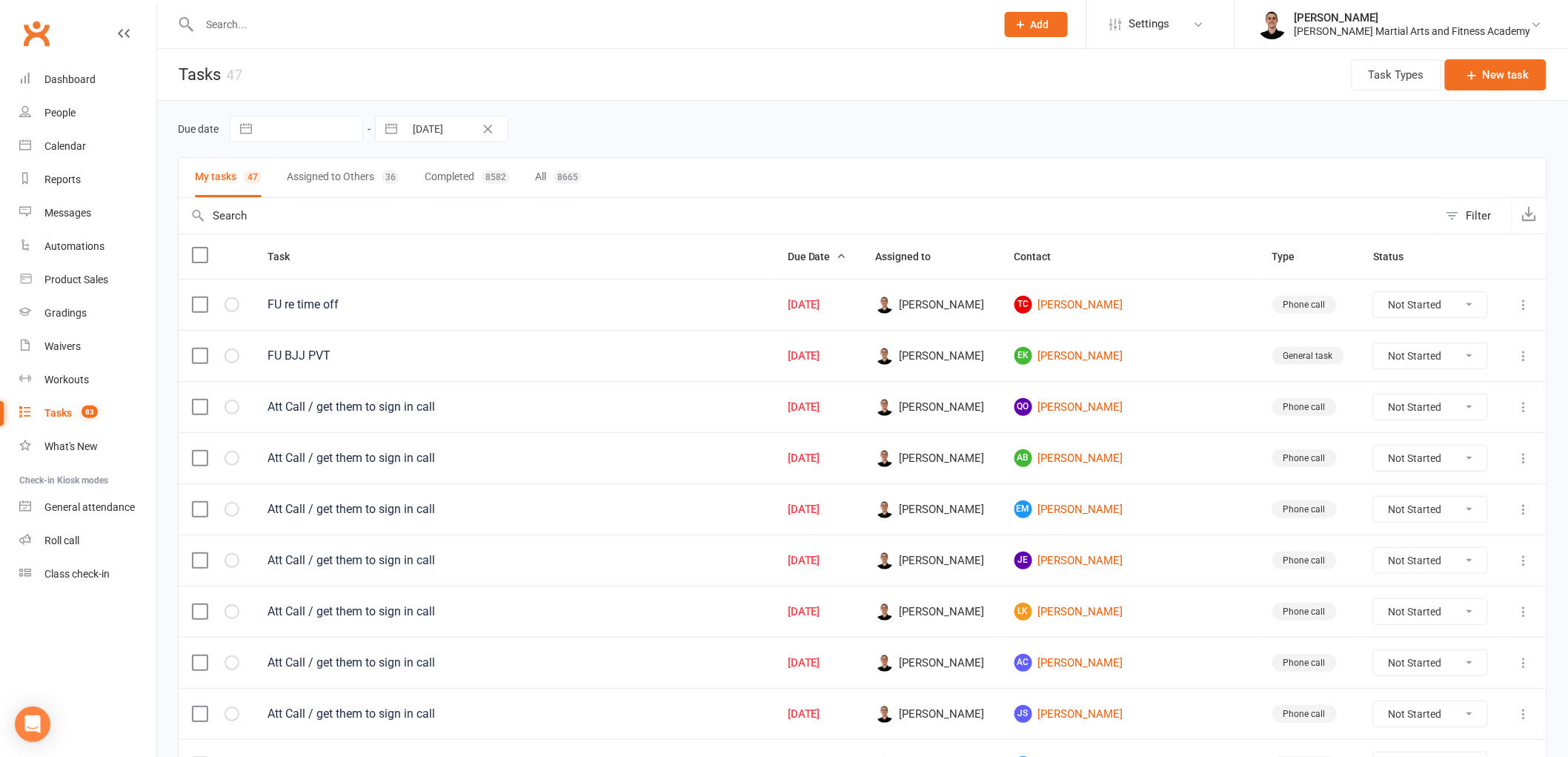
click at [505, 215] on input "text" at bounding box center [809, 215] width 1260 height 35
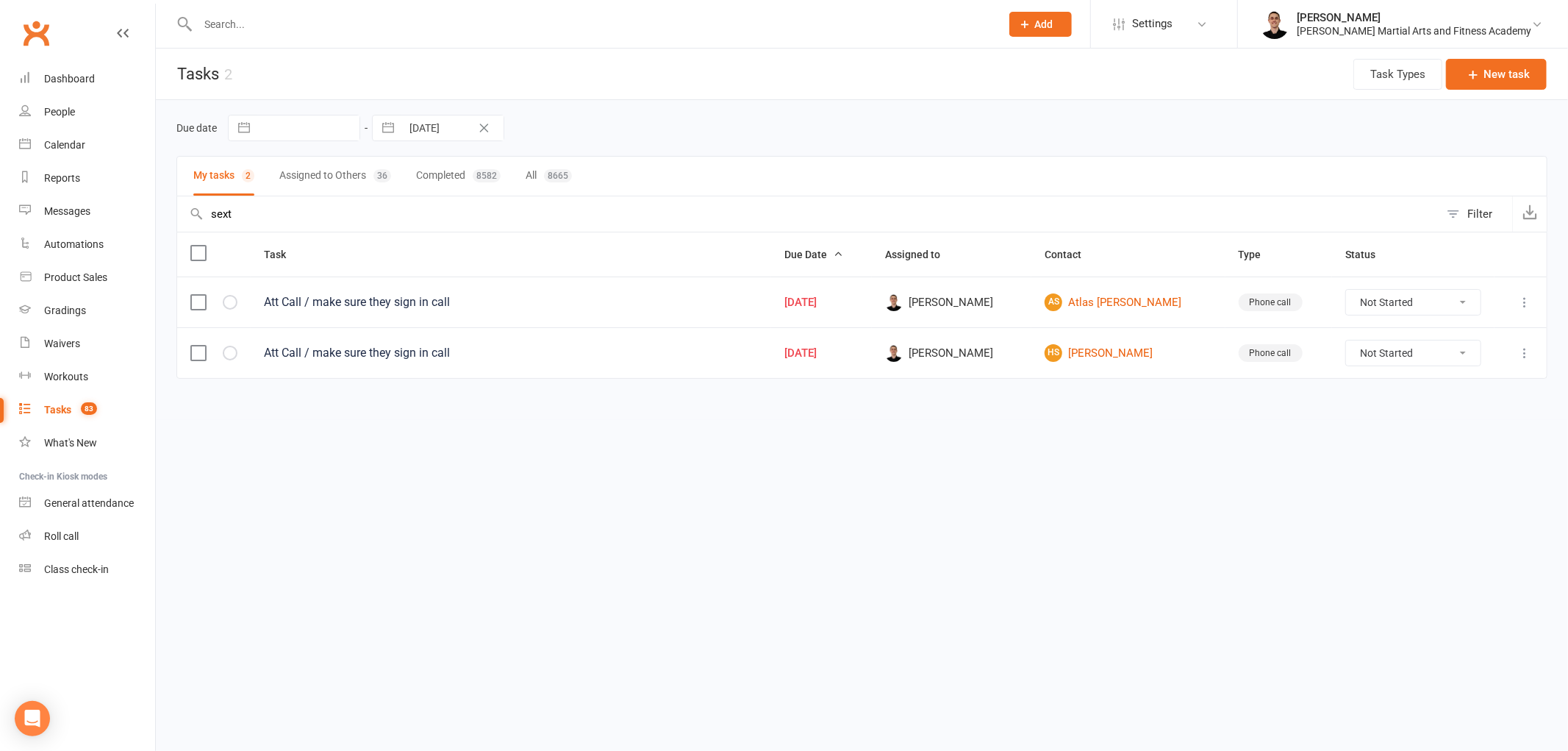
type input "sext"
click at [1372, 306] on select "Not Started In Progress Waiting Complete" at bounding box center [1412, 301] width 134 height 25
click at [1345, 291] on select "Not Started In Progress Waiting Complete" at bounding box center [1412, 301] width 134 height 25
select select "unstarted"
click at [1527, 305] on icon at bounding box center [1523, 301] width 15 height 15
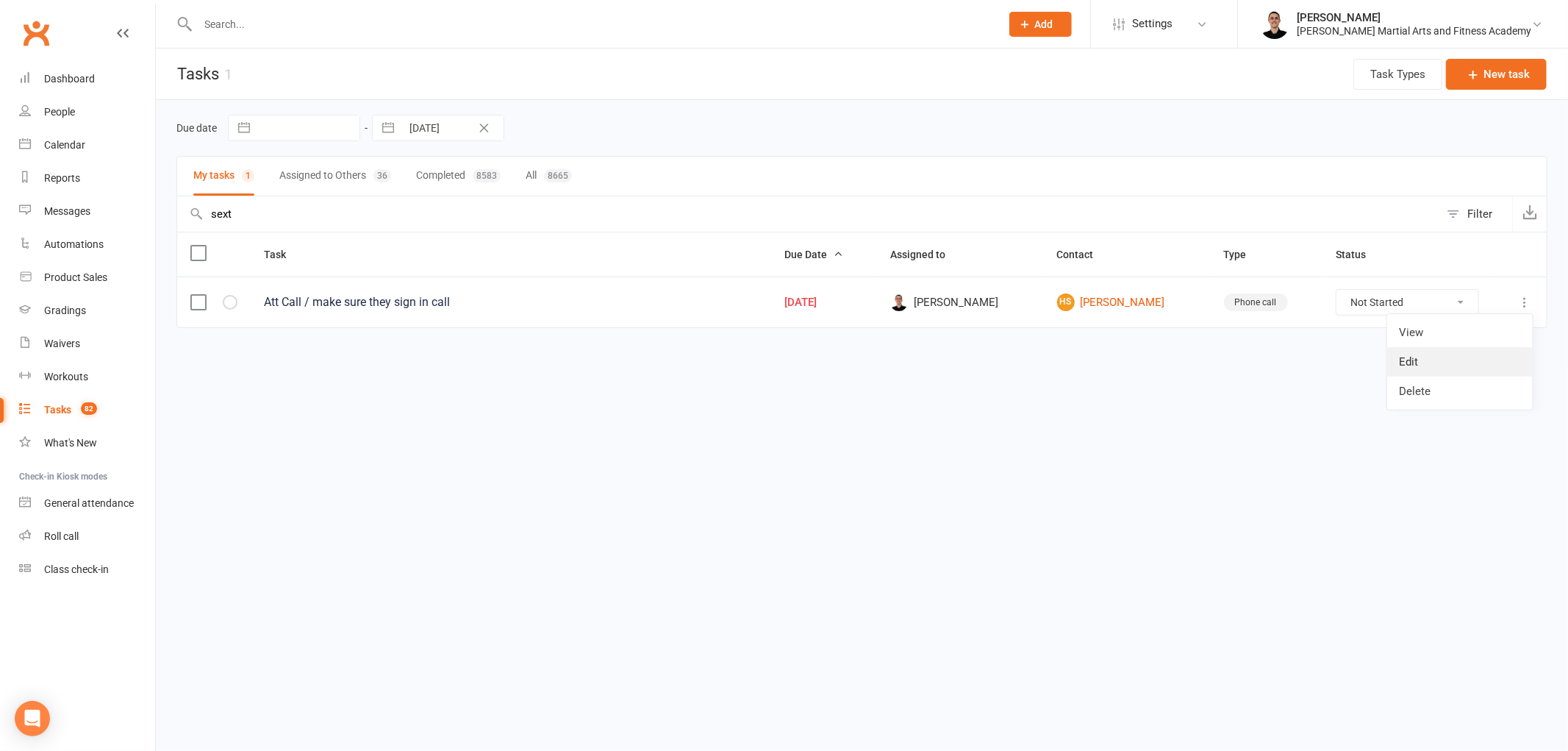
click at [1459, 369] on link "Edit" at bounding box center [1459, 361] width 146 height 29
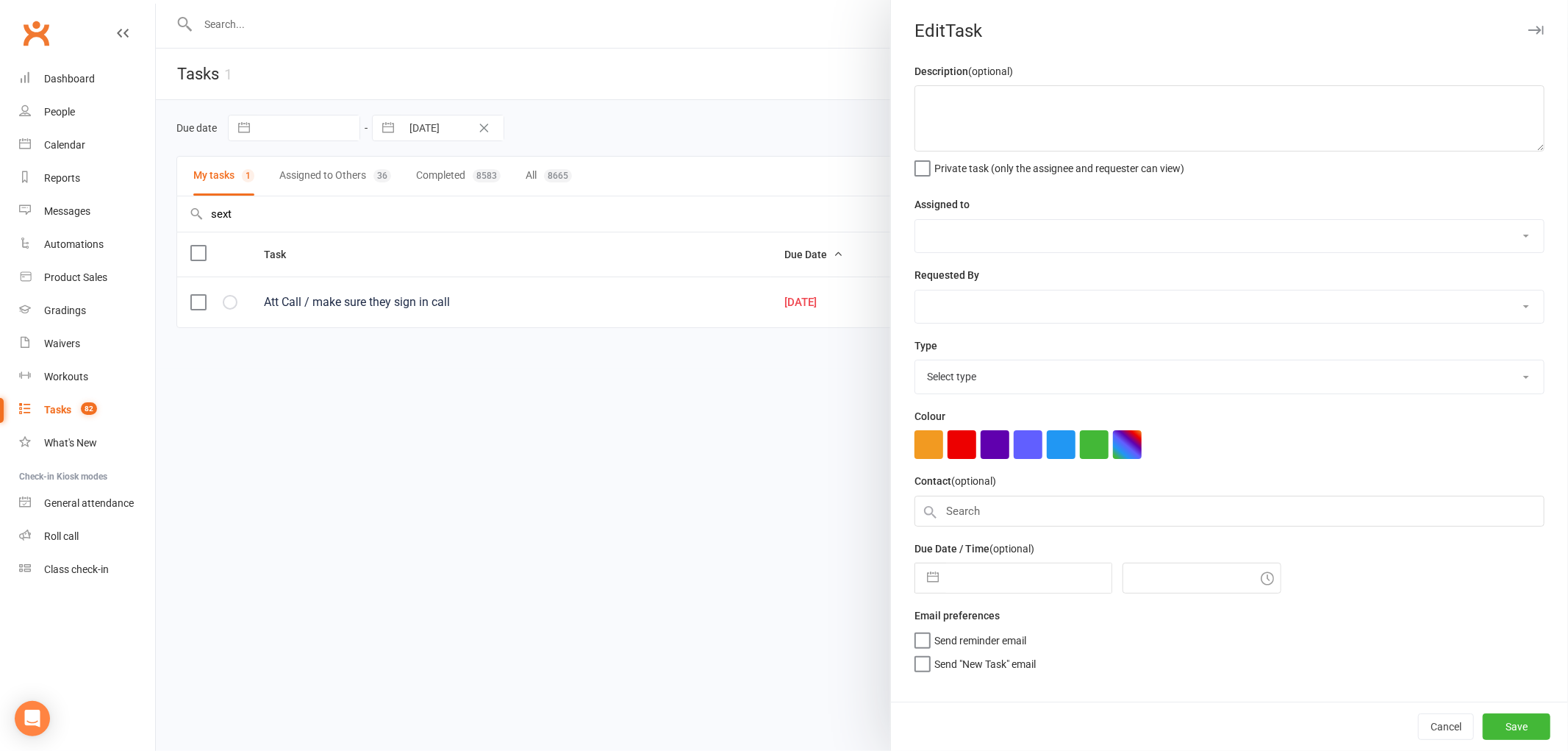
type textarea "Att Call / make sure they sign in call"
select select "47660"
type input "[DATE]"
type input "11:00am"
select select "25277"
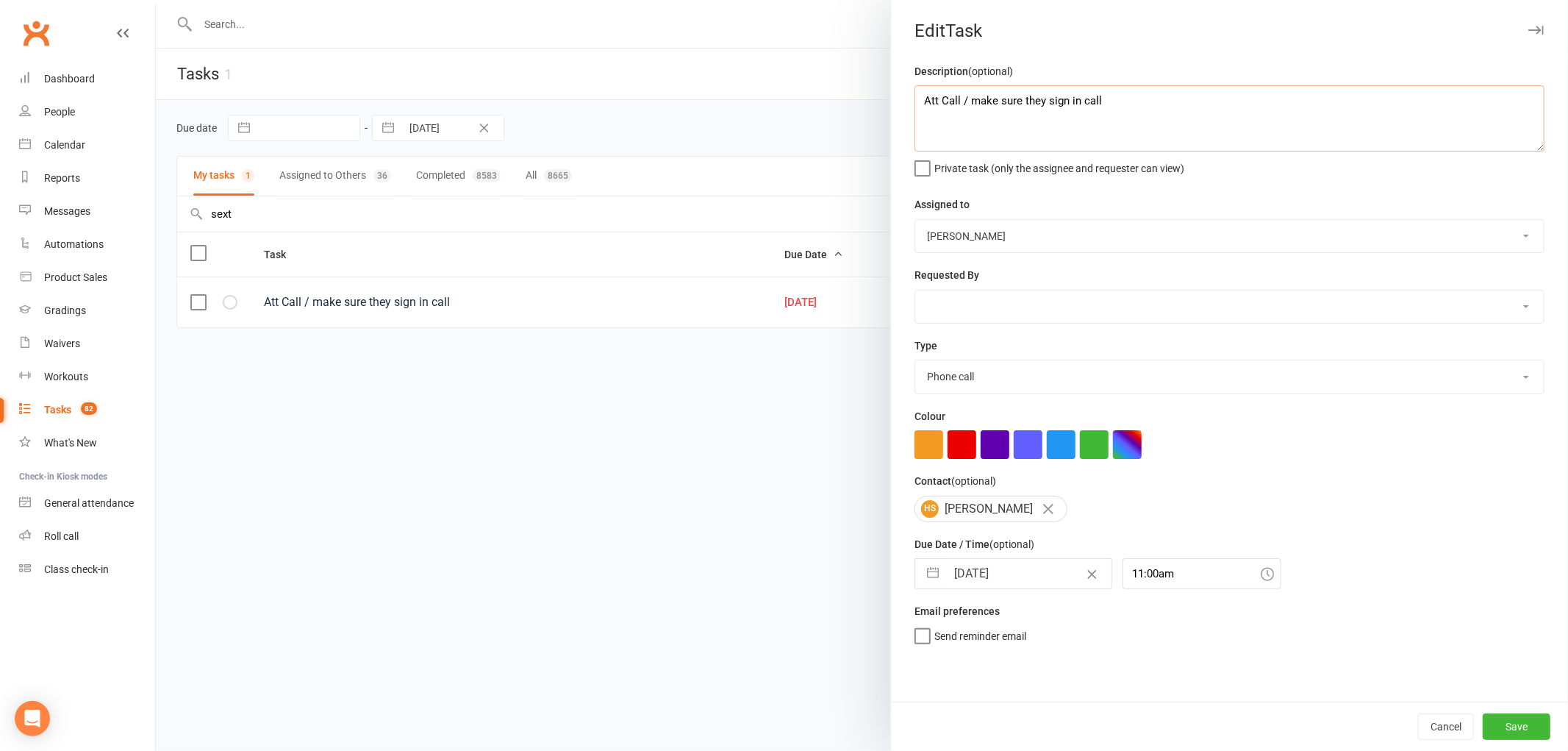
click at [1156, 112] on textarea "Att Call / make sure they sign in call" at bounding box center [1229, 118] width 630 height 66
type textarea "Att Call / make sure they sign in call + A"
drag, startPoint x: 805, startPoint y: 106, endPoint x: 851, endPoint y: 55, distance: 68.7
click at [805, 105] on div at bounding box center [862, 375] width 1412 height 751
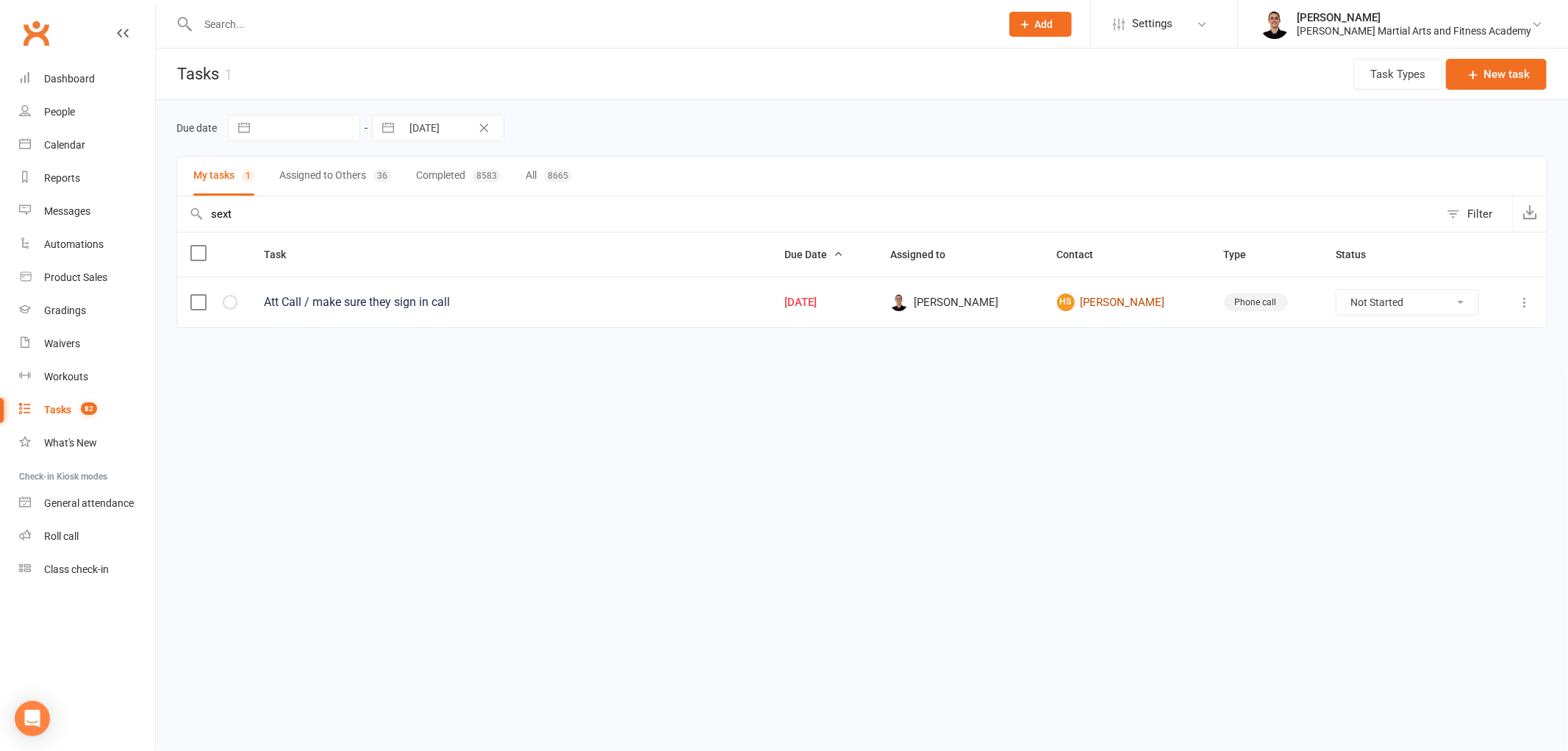
click at [1137, 300] on link "HS [PERSON_NAME]" at bounding box center [1127, 302] width 140 height 18
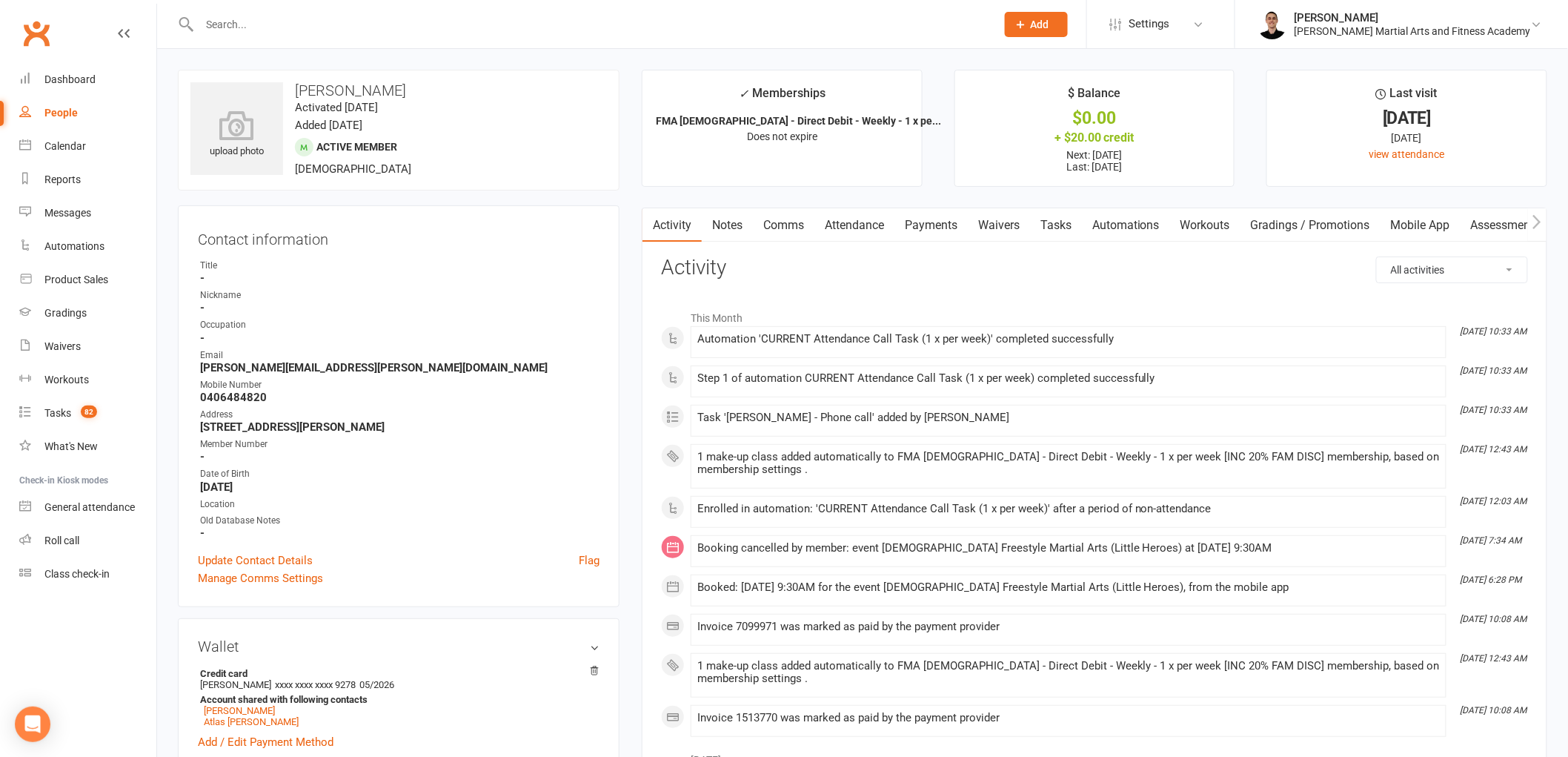
click at [1078, 221] on link "Tasks" at bounding box center [1056, 225] width 52 height 35
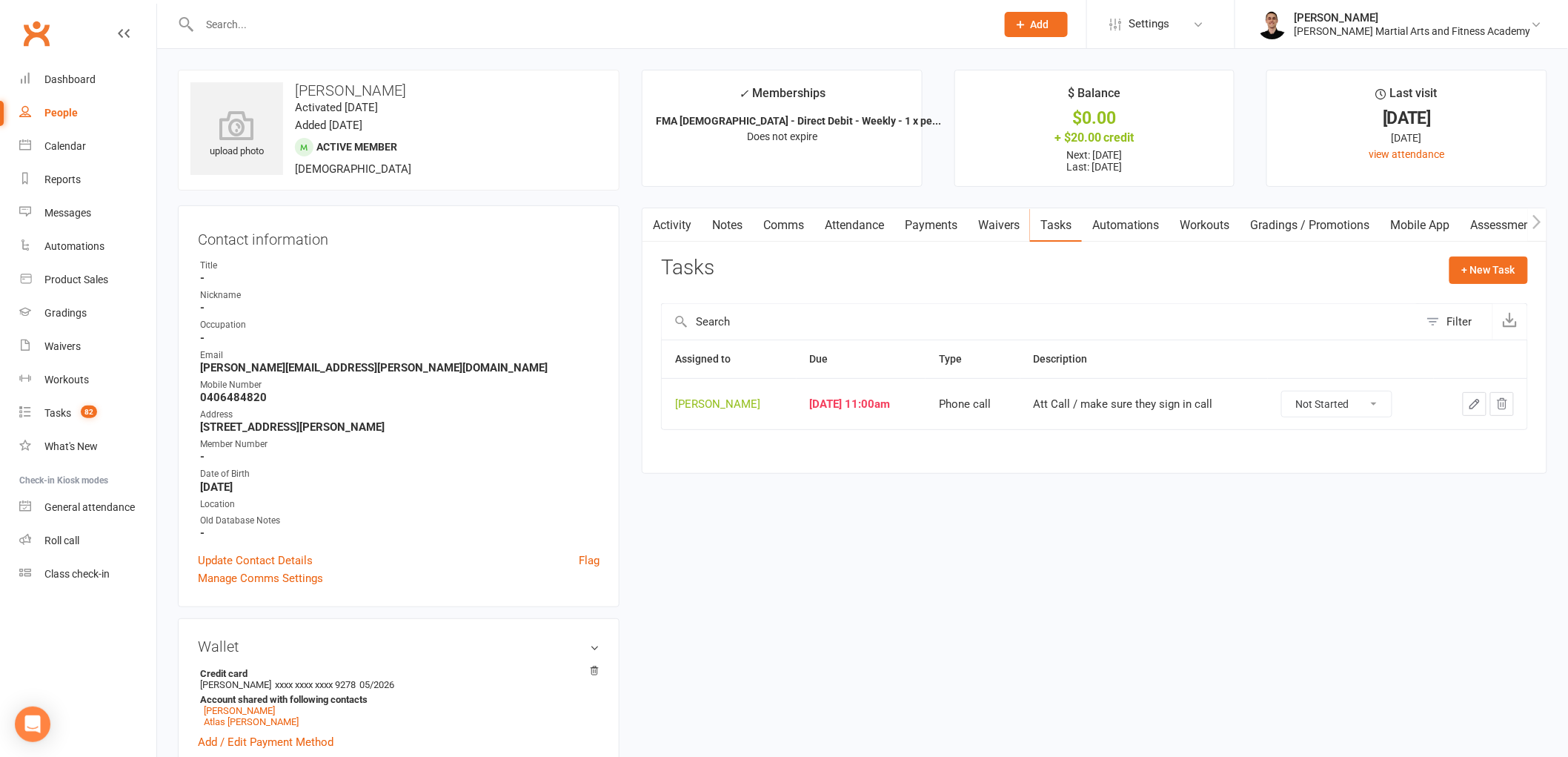
click at [1473, 401] on icon "button" at bounding box center [1474, 403] width 13 height 13
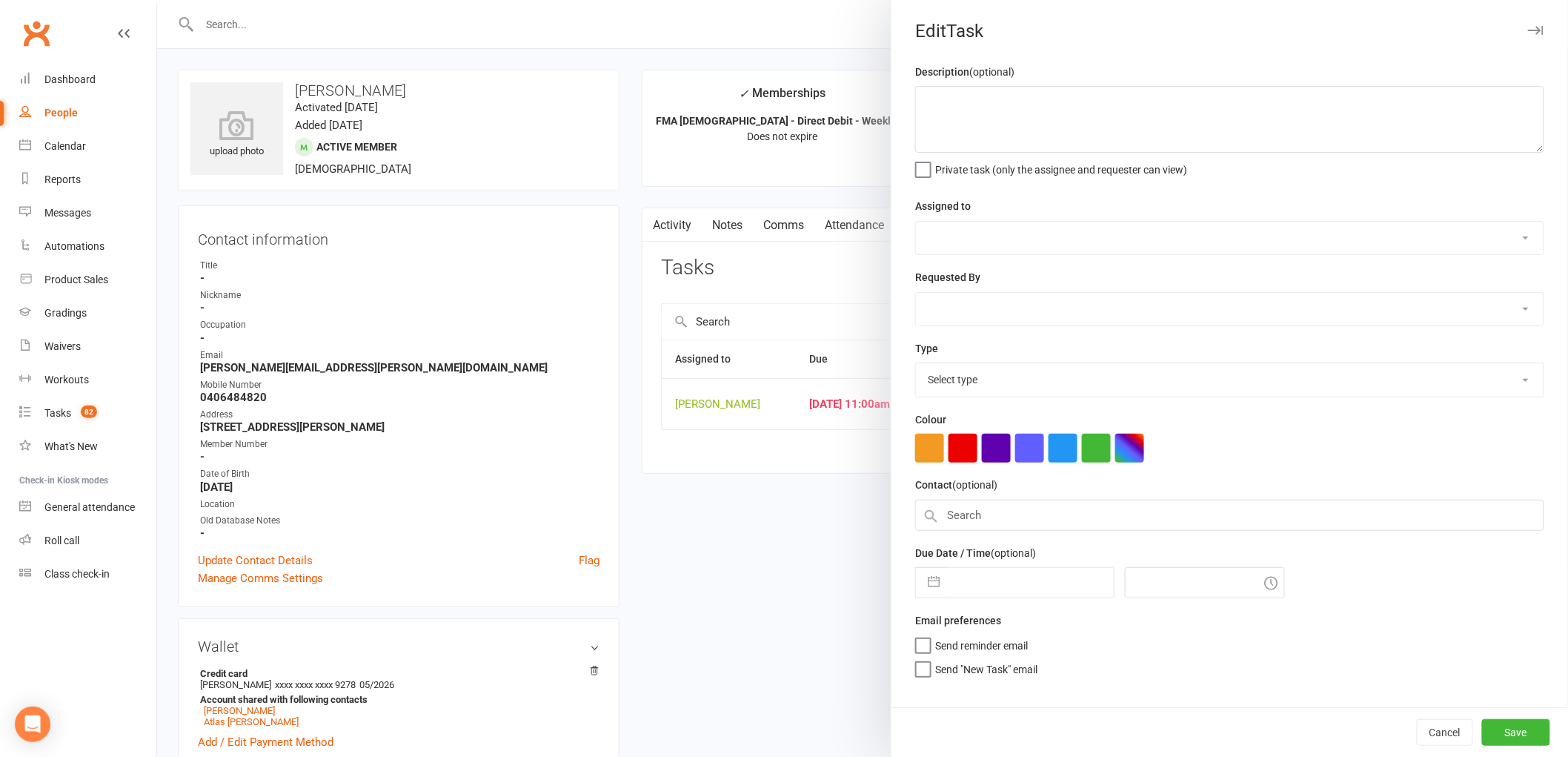
type textarea "Att Call / make sure they sign in call"
select select "47660"
type input "[DATE]"
type input "11:00am"
select select "25277"
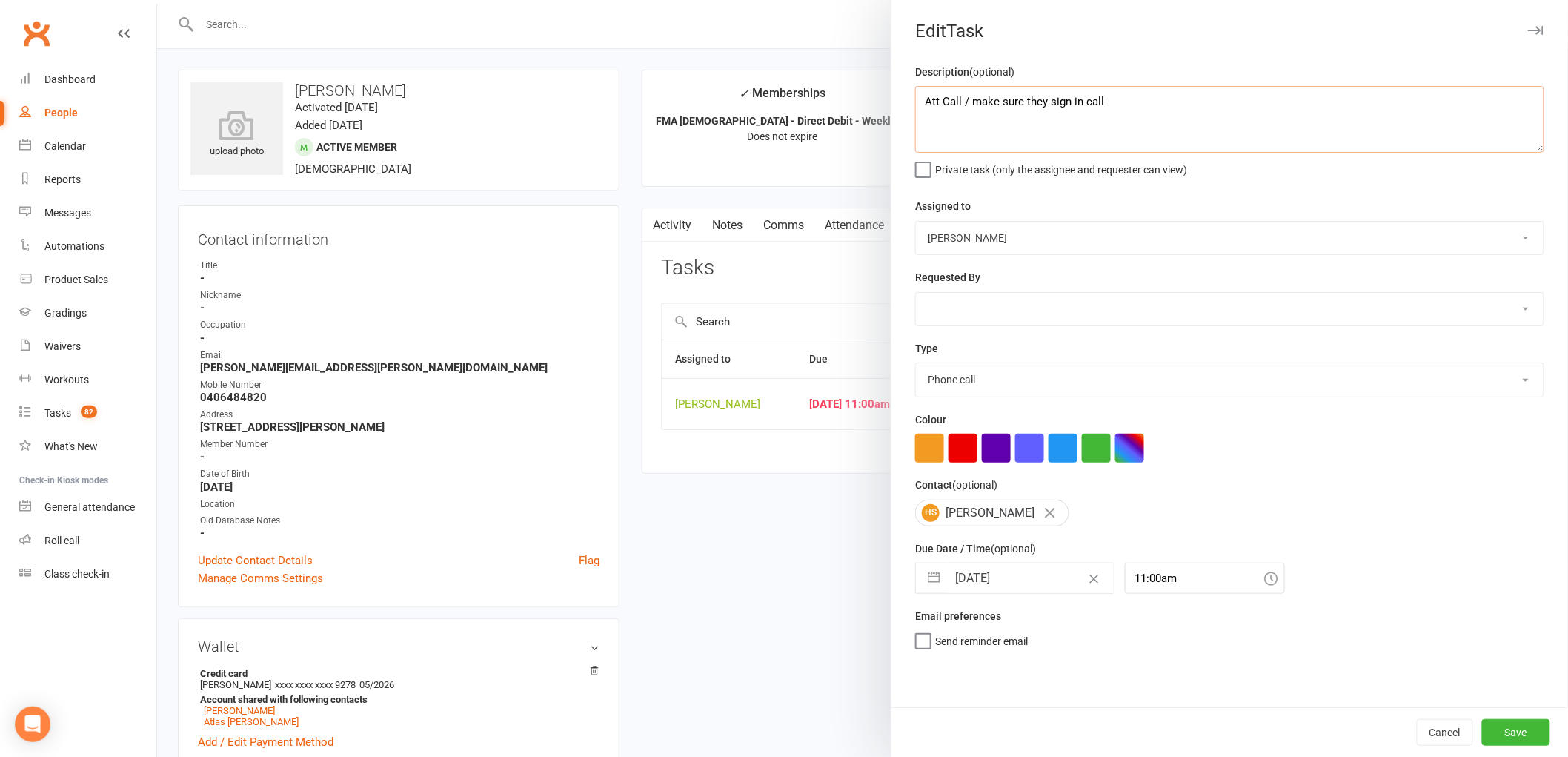
click at [1268, 108] on textarea "Att Call / make sure they sign in call" at bounding box center [1230, 119] width 629 height 66
type textarea "Att Call / make sure they sign in call + Atlas"
click at [1508, 724] on button "Save" at bounding box center [1515, 732] width 68 height 27
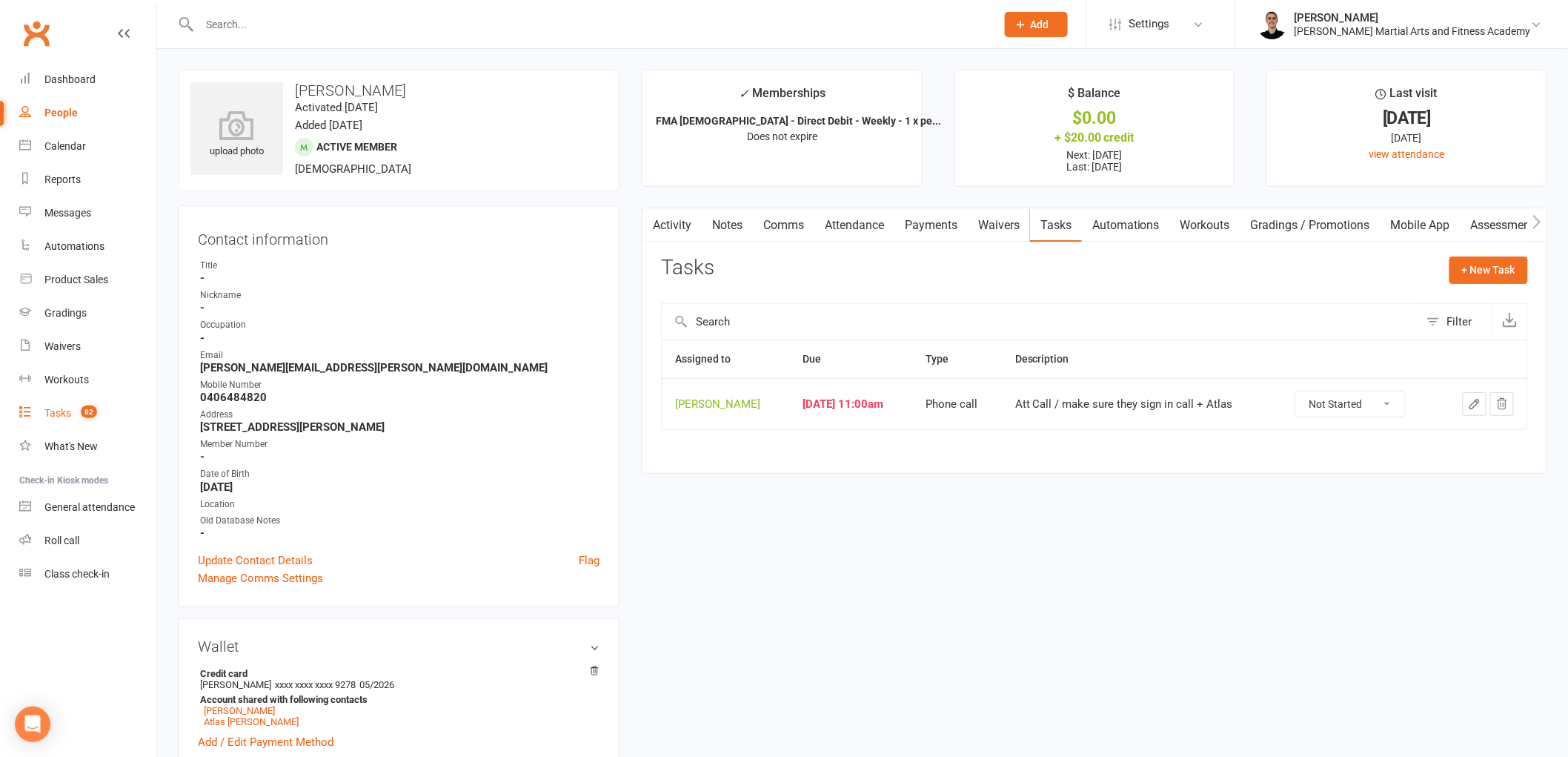
click at [63, 409] on div "Tasks" at bounding box center [58, 413] width 27 height 12
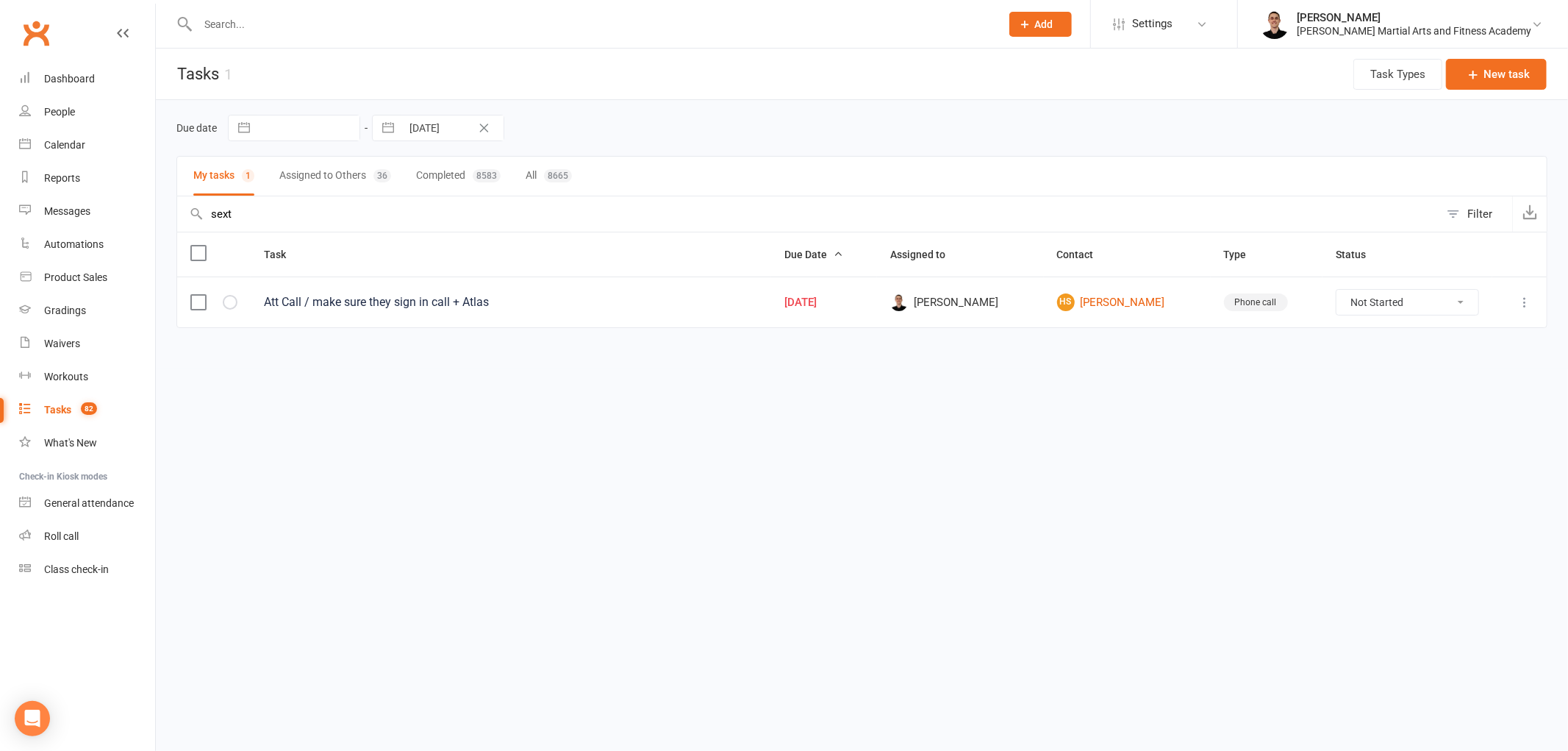
click at [329, 213] on input "sext" at bounding box center [808, 213] width 1262 height 35
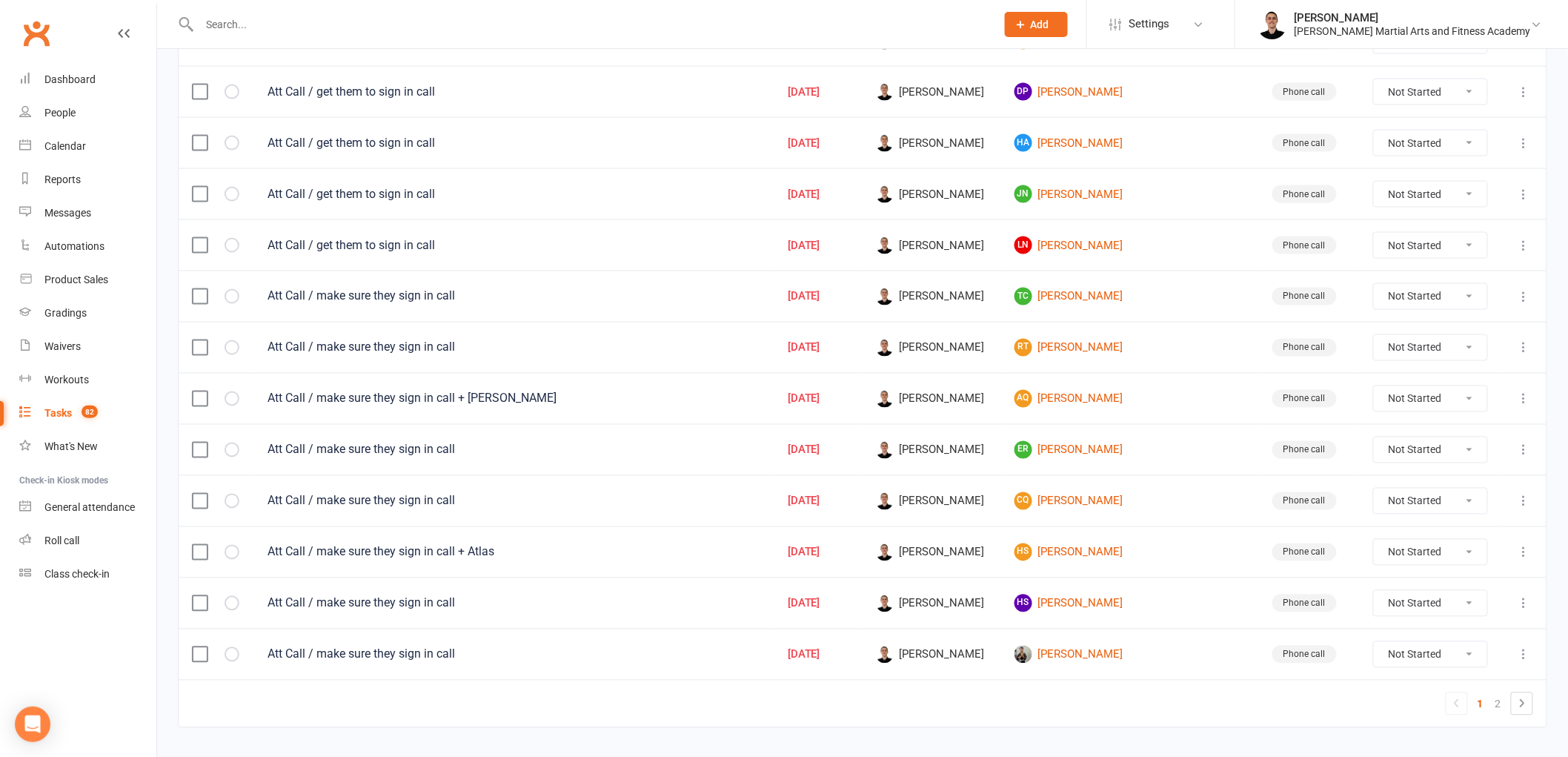
scroll to position [919, 0]
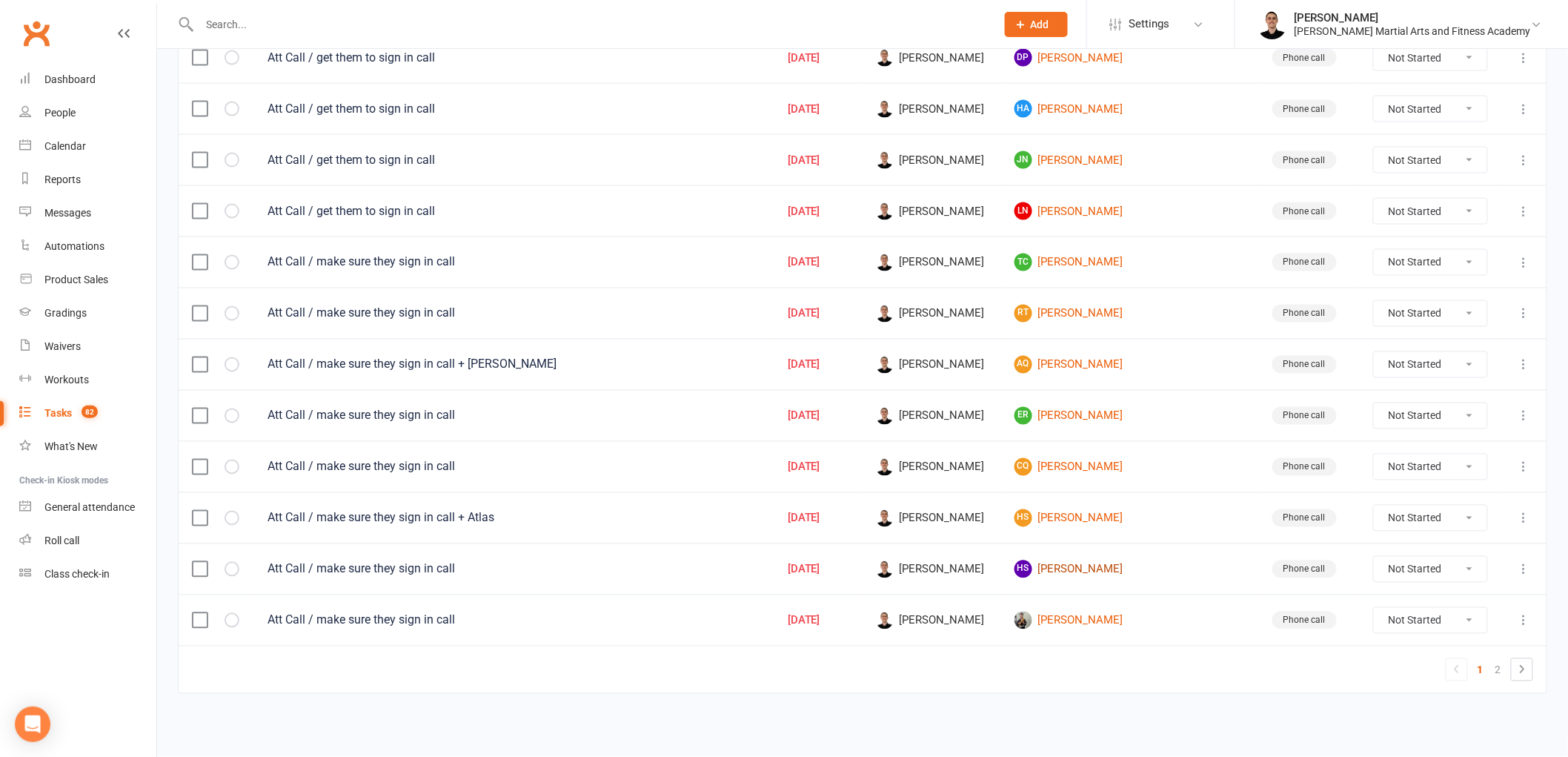
click at [1140, 572] on link "HS [PERSON_NAME]" at bounding box center [1130, 569] width 231 height 18
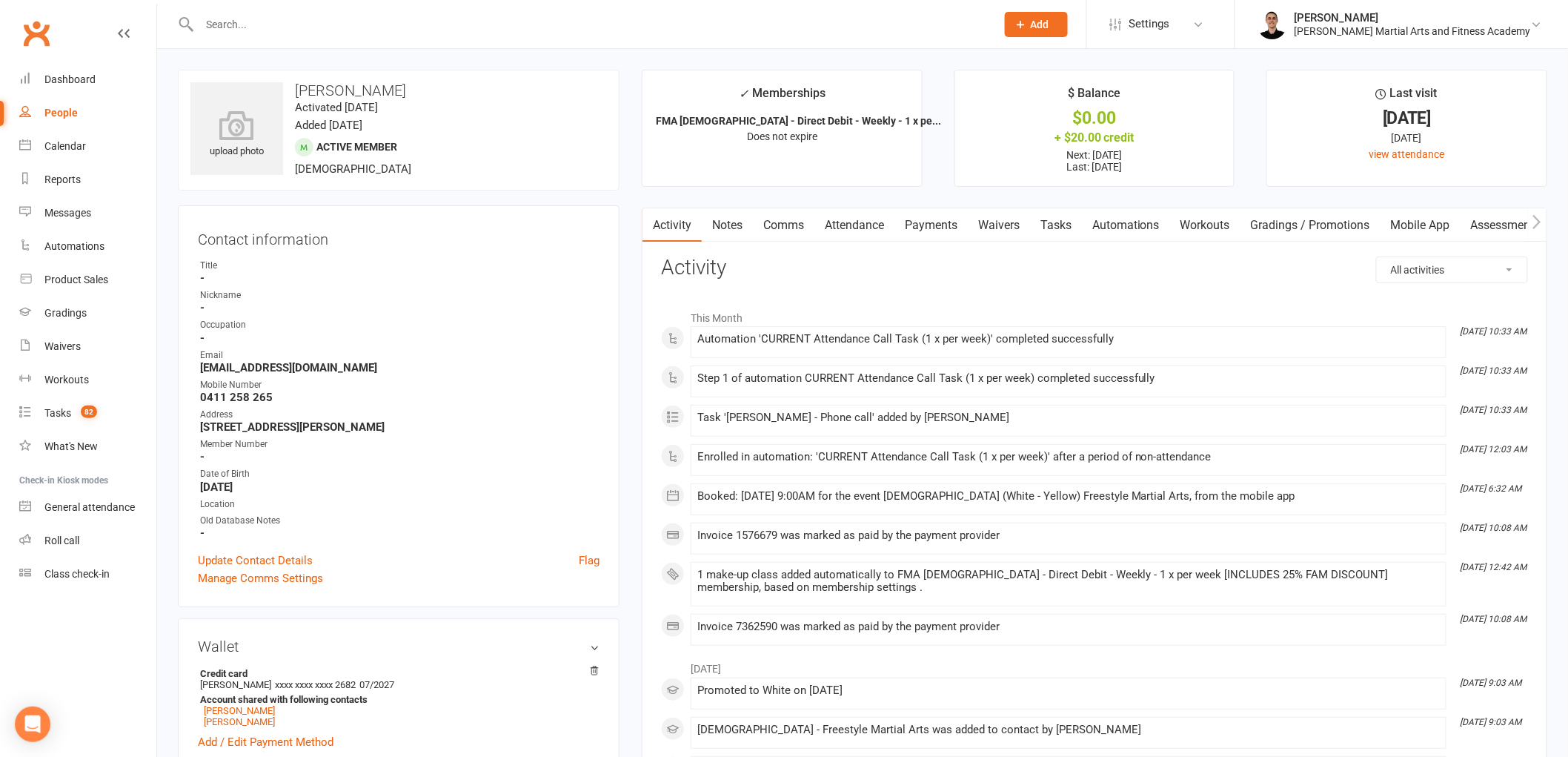
click at [868, 218] on link "Attendance" at bounding box center [854, 225] width 80 height 35
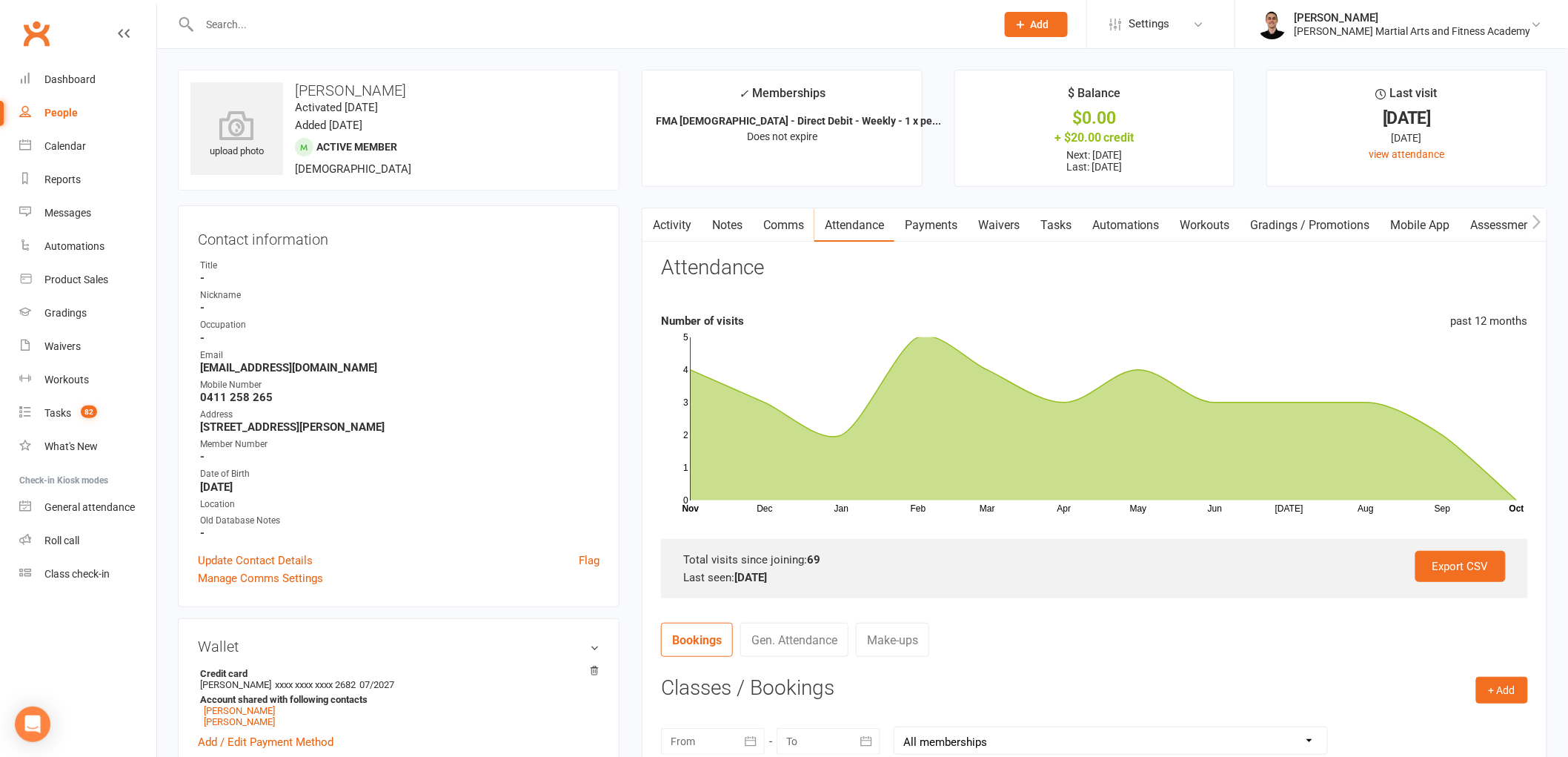
click at [941, 220] on link "Payments" at bounding box center [930, 225] width 73 height 35
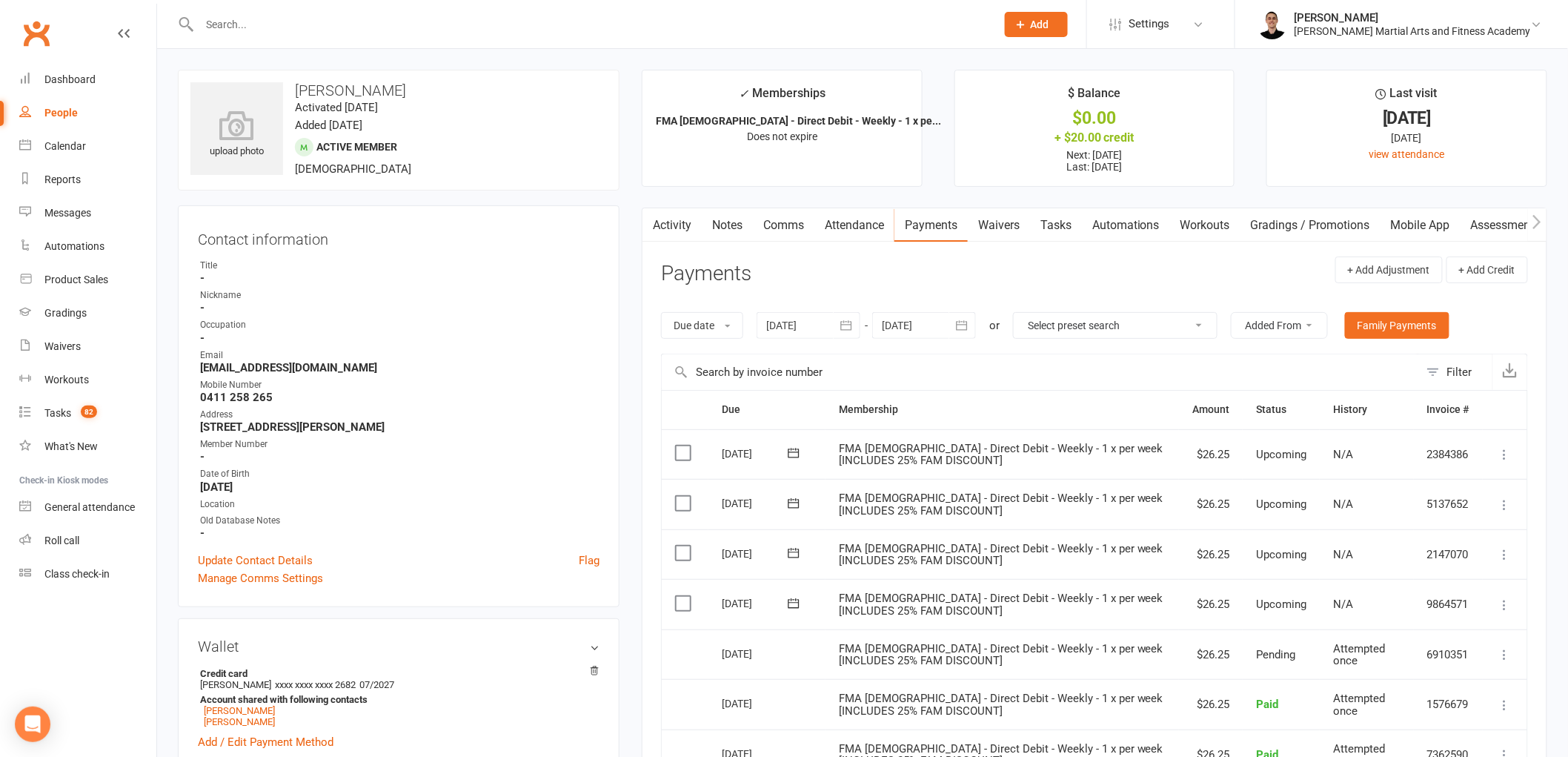
click at [731, 219] on link "Notes" at bounding box center [727, 225] width 51 height 35
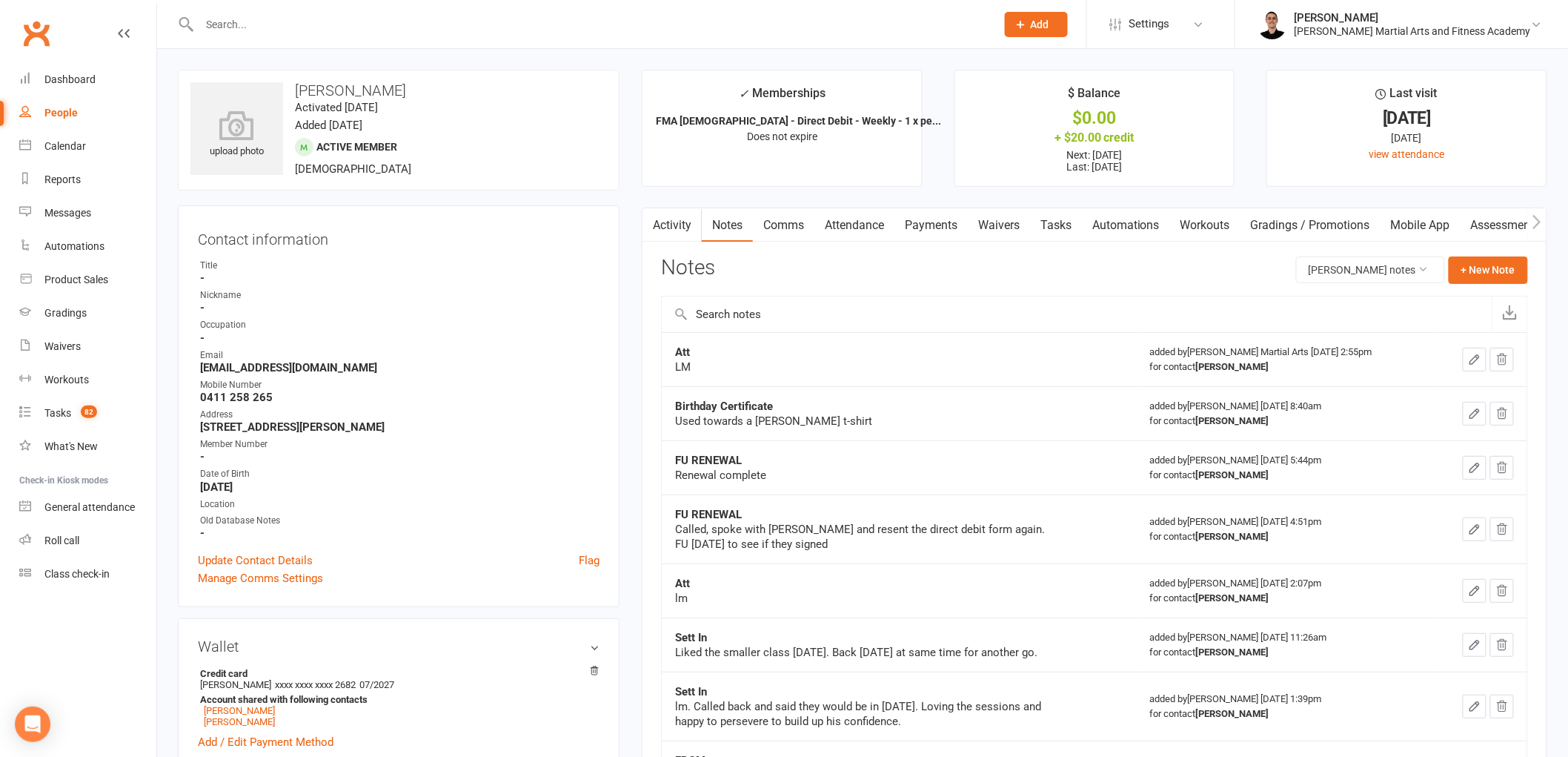
click at [782, 218] on link "Comms" at bounding box center [783, 225] width 61 height 35
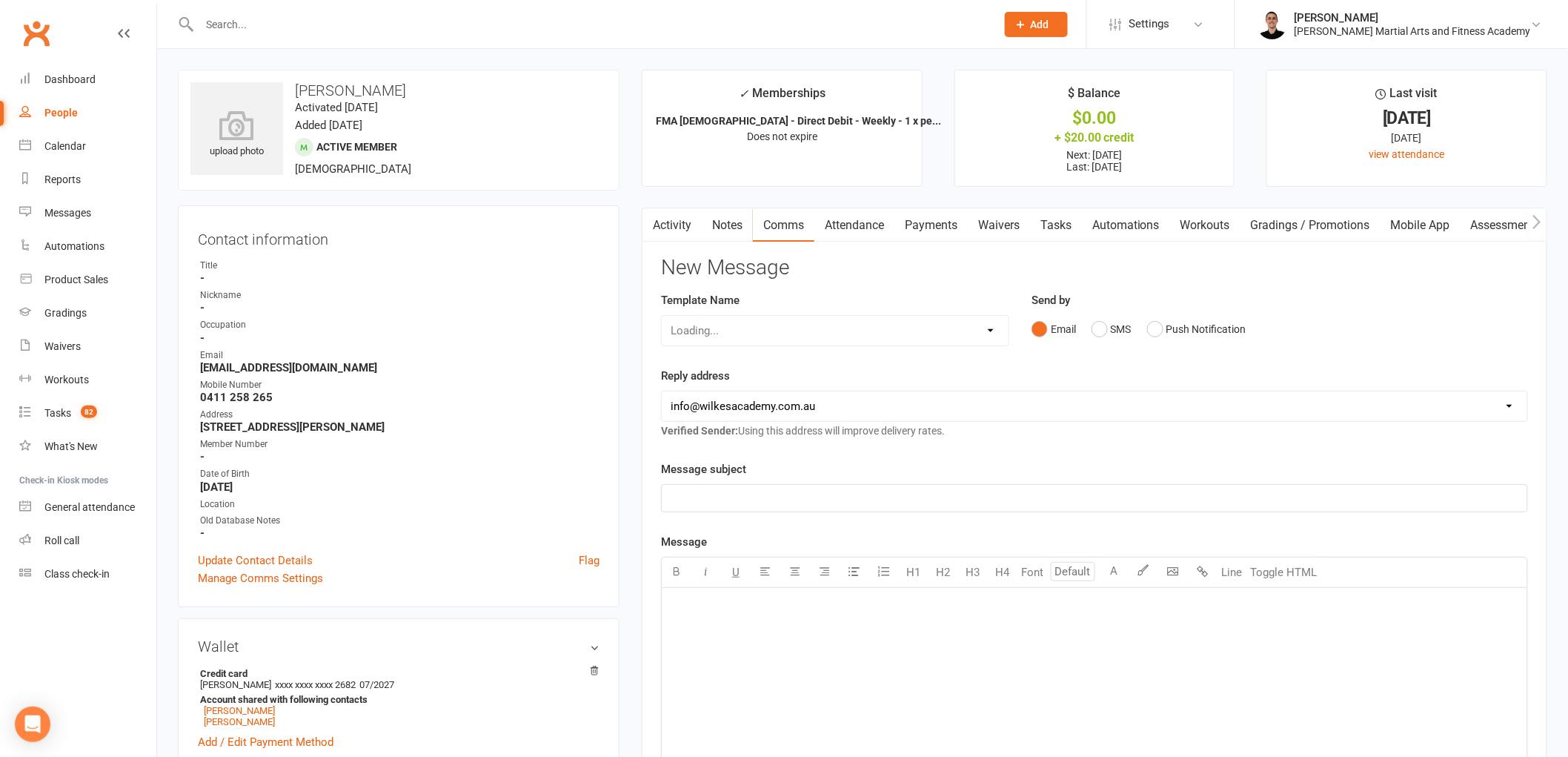
click at [842, 310] on div "Template Name Loading..." at bounding box center [835, 319] width 349 height 55
click at [842, 331] on select "Select Template [Email] Birthday Party Enquiry [Email] [DEMOGRAPHIC_DATA] Gradi…" at bounding box center [835, 331] width 347 height 29
select select "5"
click at [662, 316] on select "Select Template [Email] Birthday Party Enquiry [Email] [DEMOGRAPHIC_DATA] Gradi…" at bounding box center [835, 331] width 347 height 29
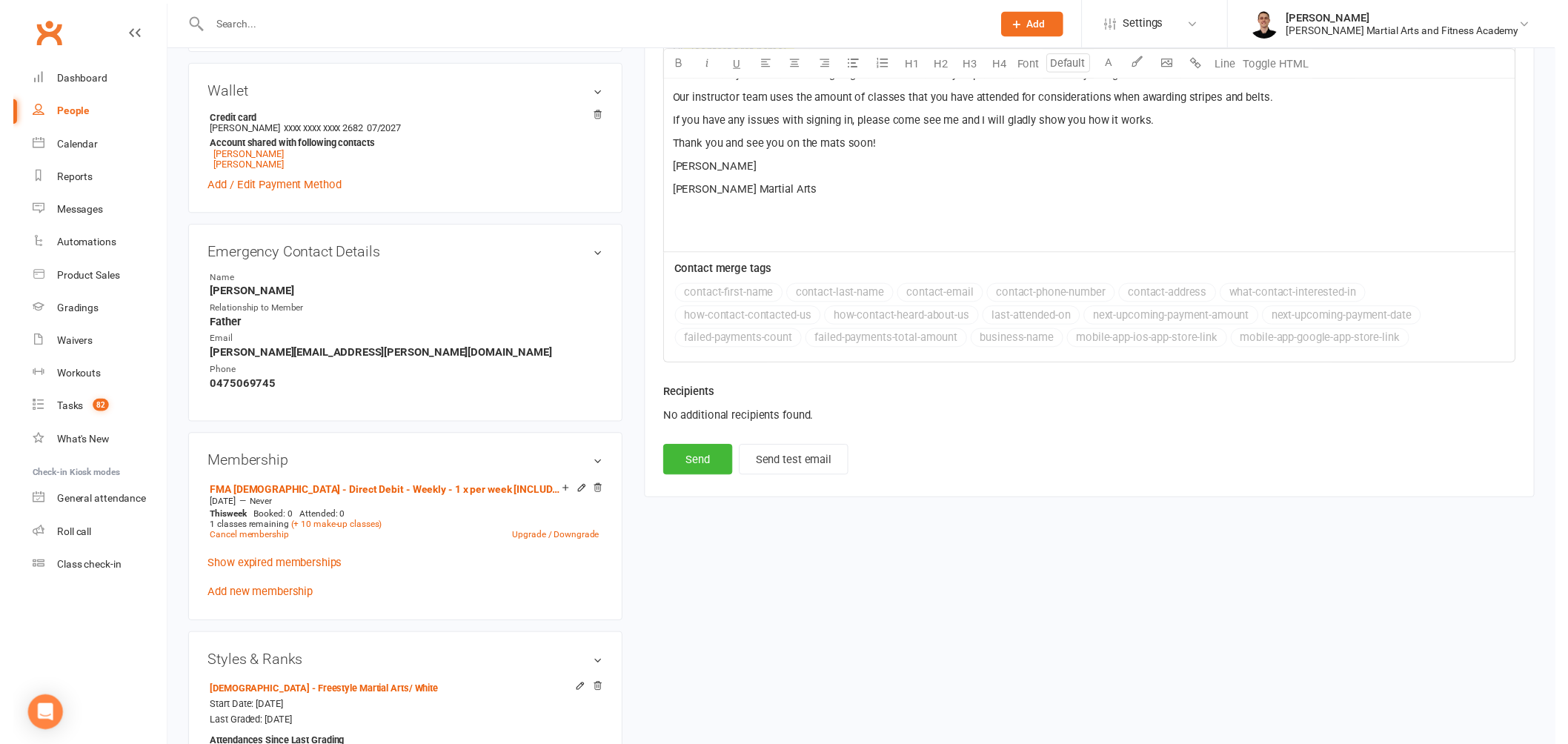
scroll to position [576, 0]
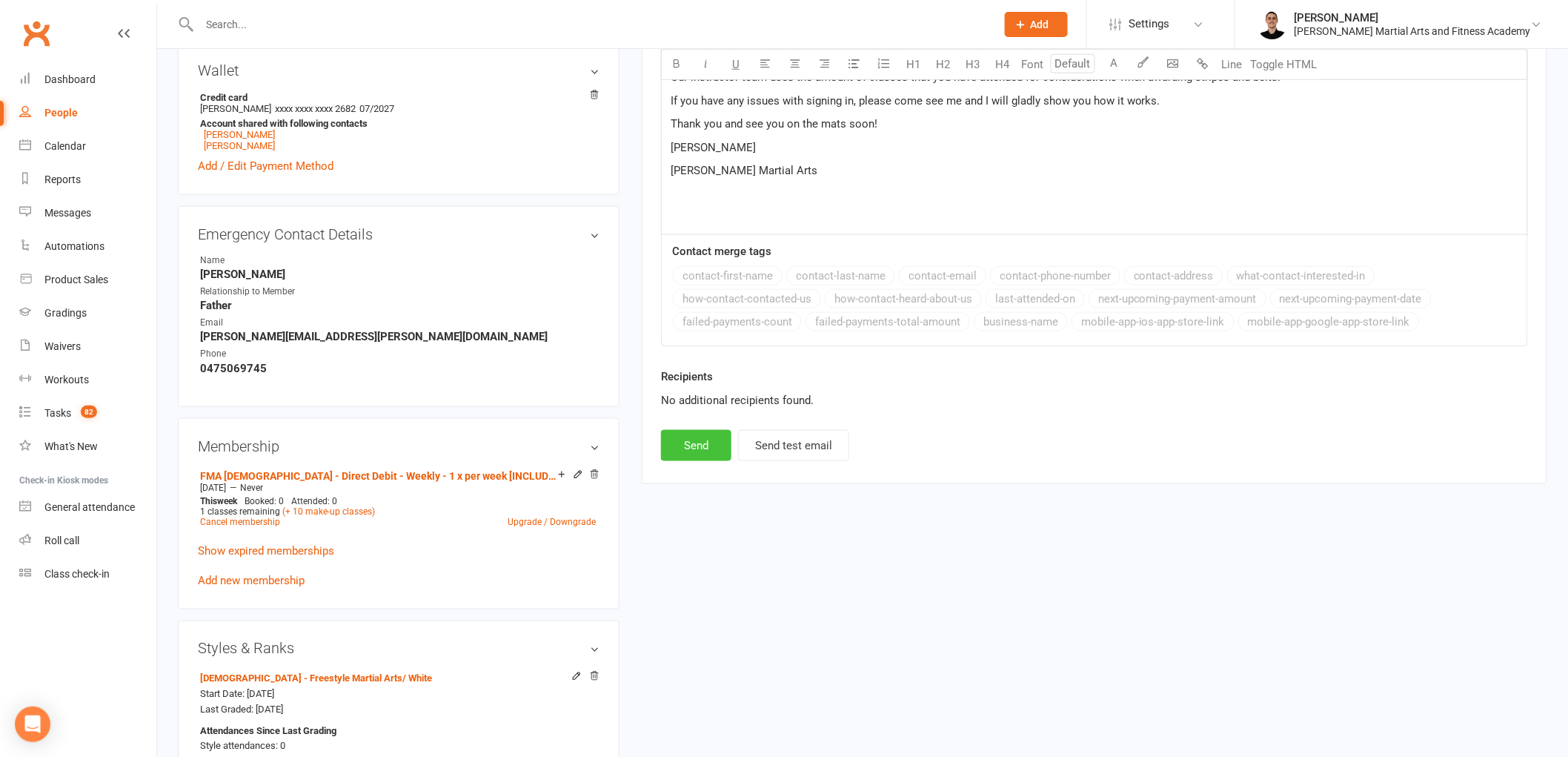
click at [686, 435] on button "Send" at bounding box center [696, 445] width 71 height 31
select select
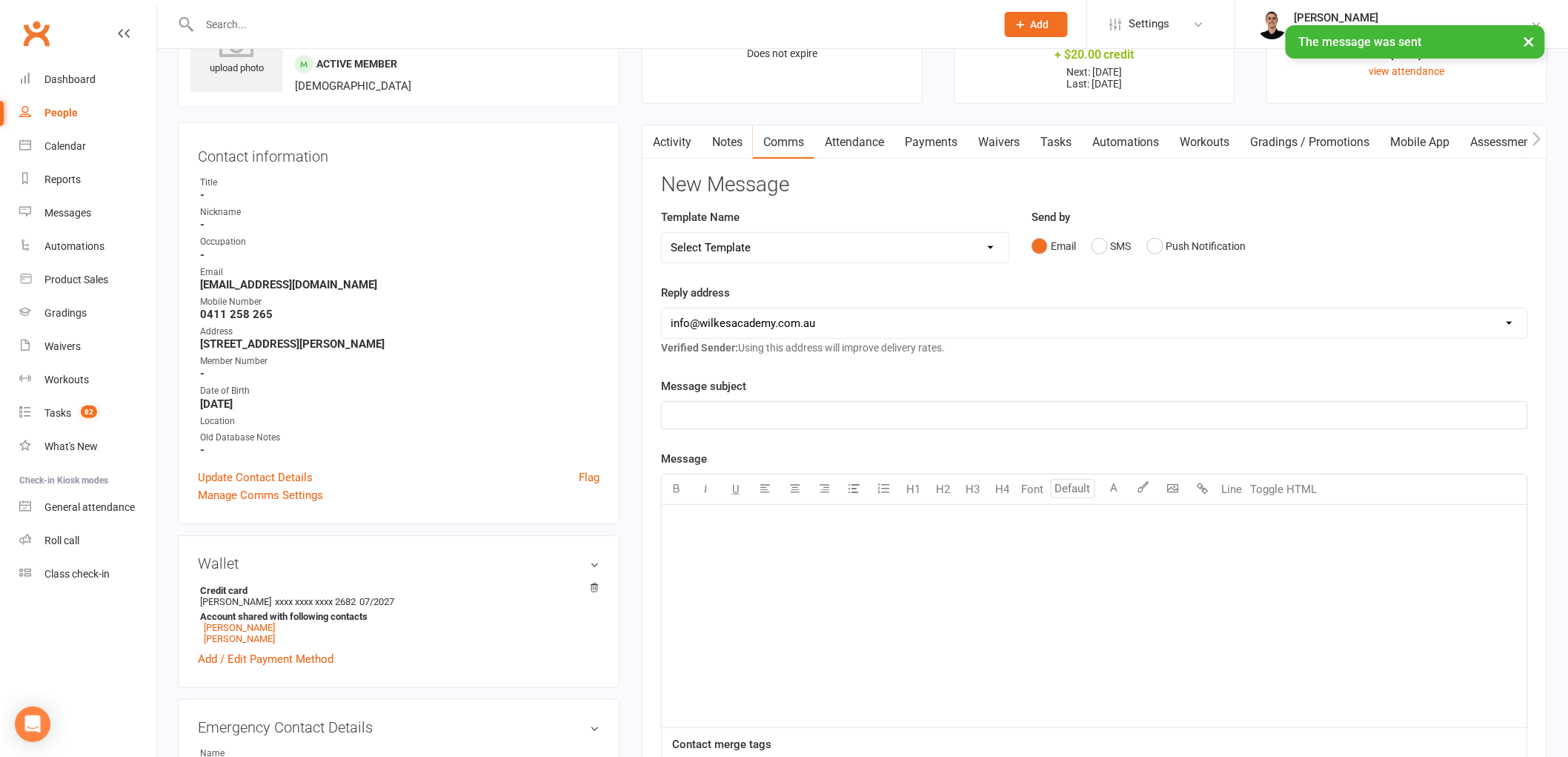
scroll to position [82, 0]
click at [1060, 134] on link "Tasks" at bounding box center [1056, 143] width 52 height 35
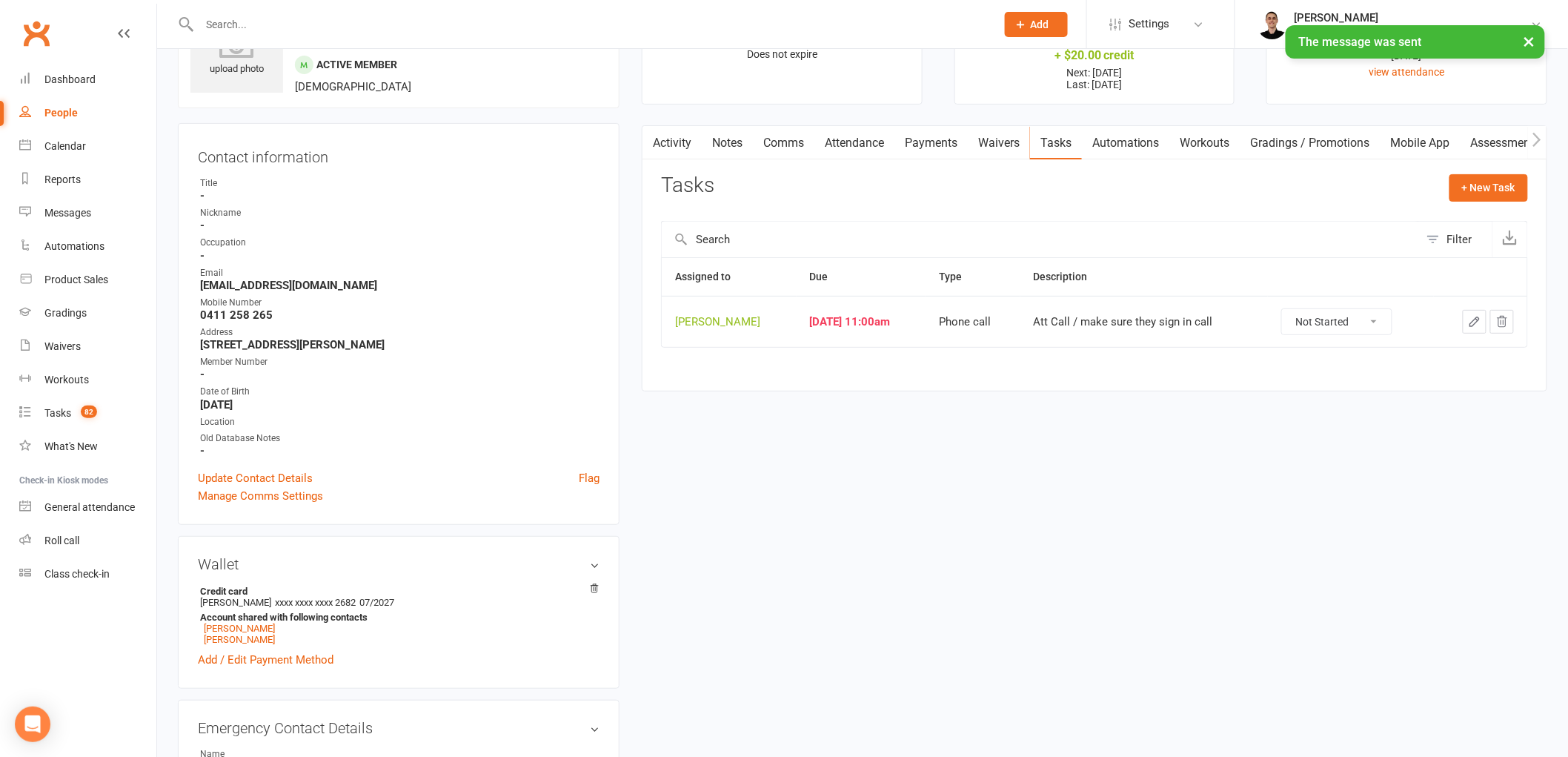
drag, startPoint x: 1345, startPoint y: 314, endPoint x: 1345, endPoint y: 332, distance: 18.0
click at [1345, 314] on select "Not Started In Progress Waiting Complete" at bounding box center [1337, 321] width 110 height 25
click at [1291, 310] on select "Not Started In Progress Waiting Complete" at bounding box center [1337, 321] width 110 height 25
select select "unstarted"
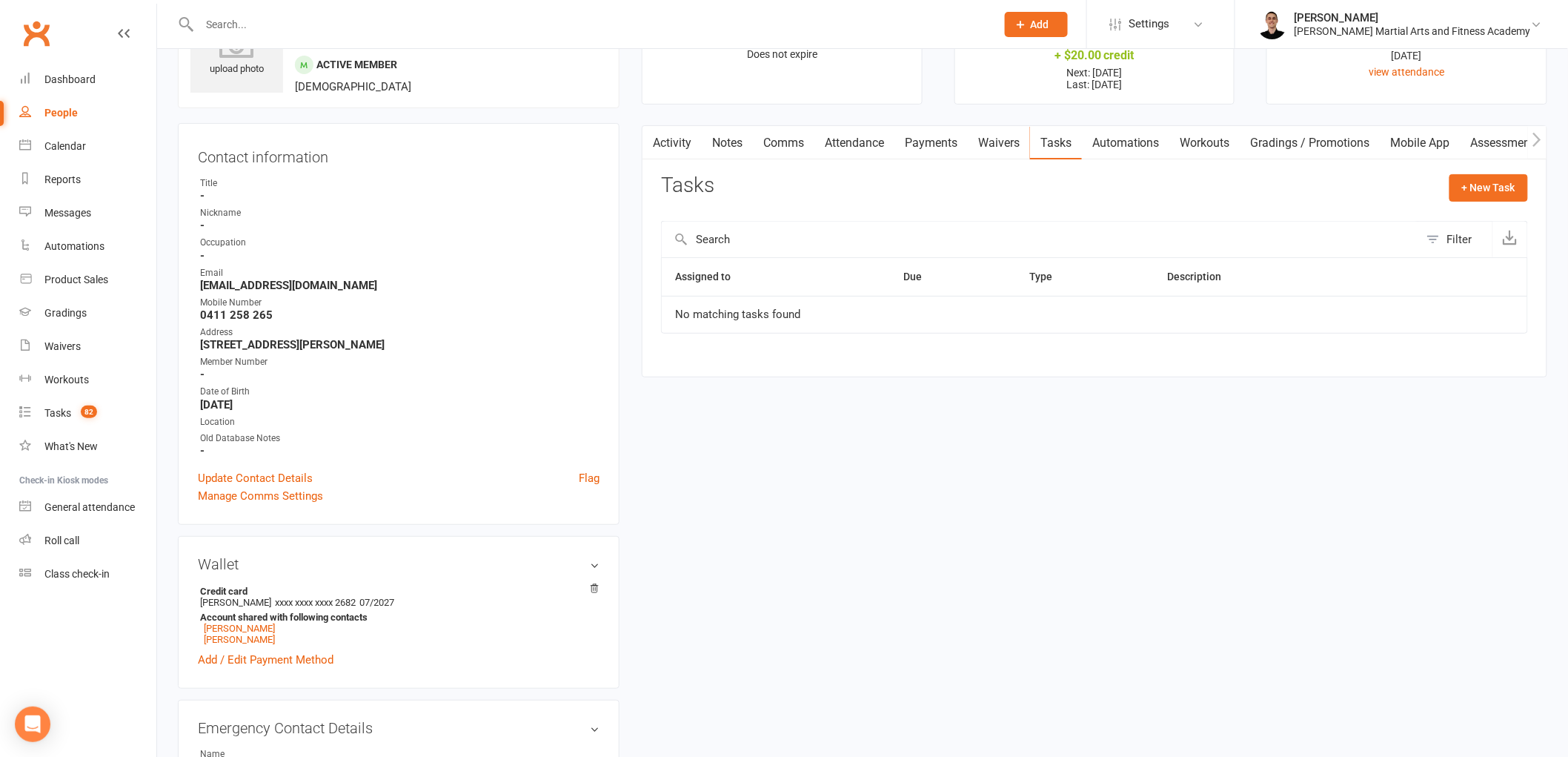
click at [867, 142] on link "Attendance" at bounding box center [854, 143] width 80 height 35
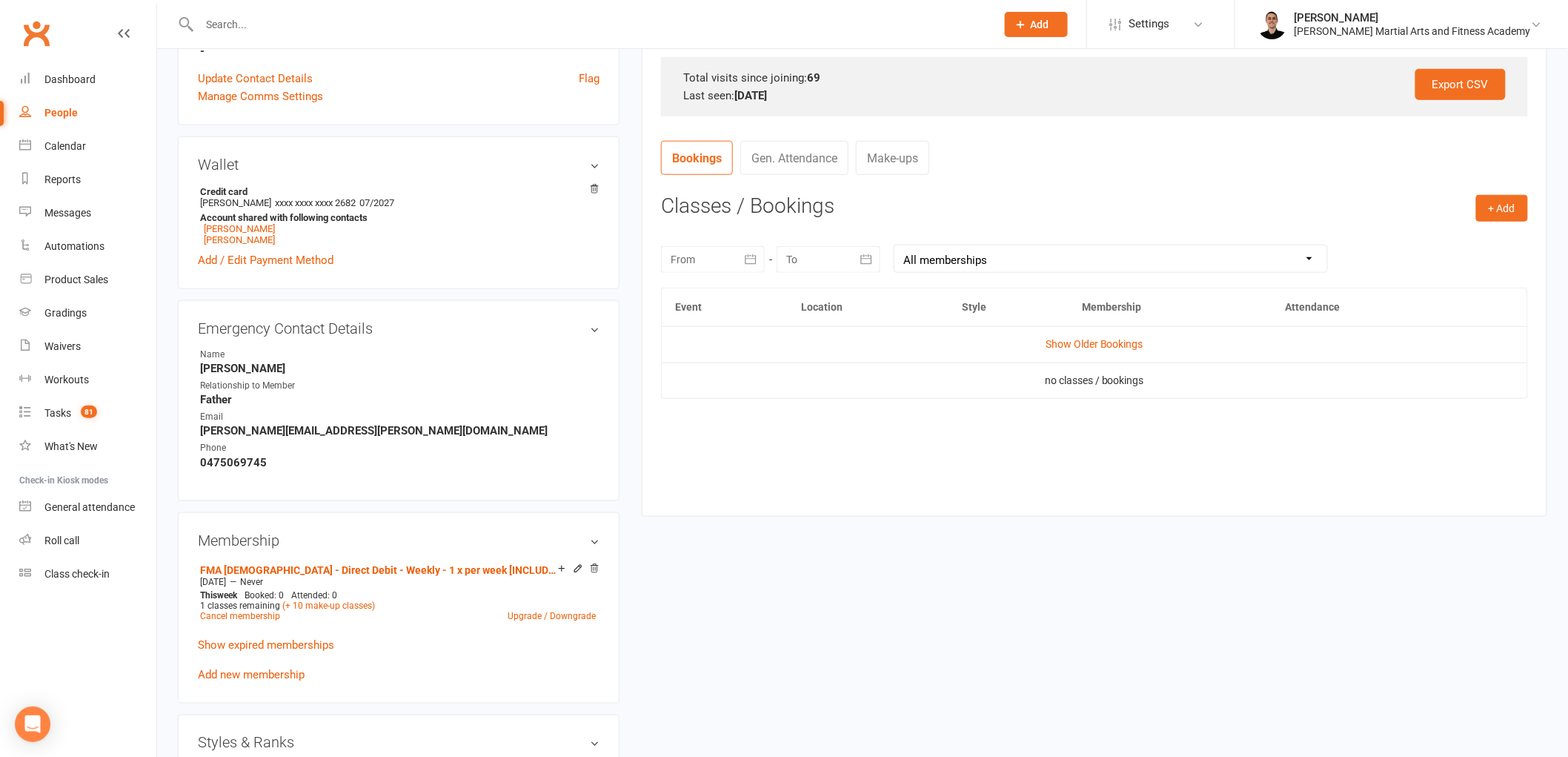
scroll to position [494, 0]
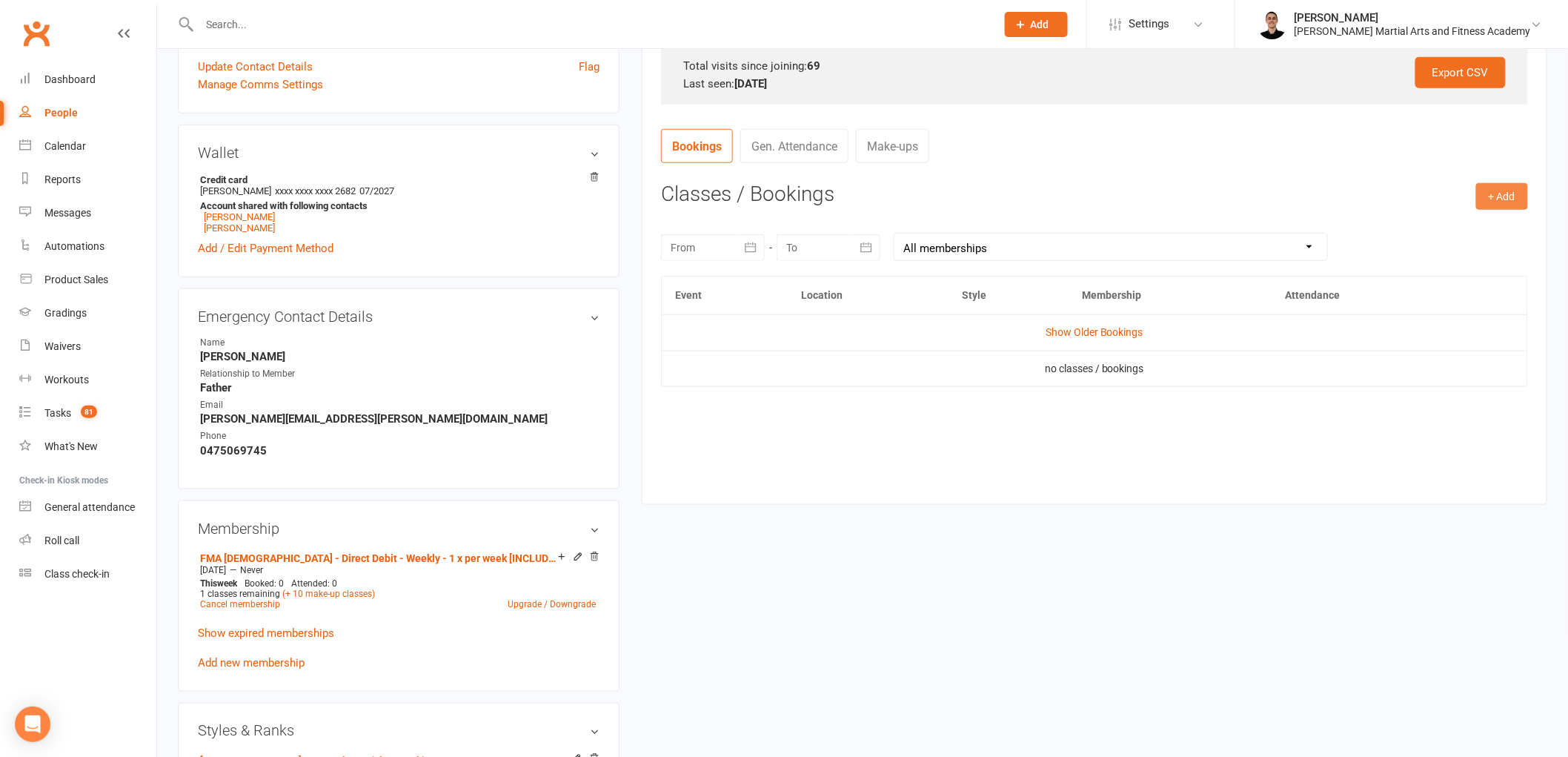
click at [1510, 197] on button "+ Add" at bounding box center [1502, 196] width 52 height 27
click at [1438, 218] on link "Book Event" at bounding box center [1454, 230] width 147 height 29
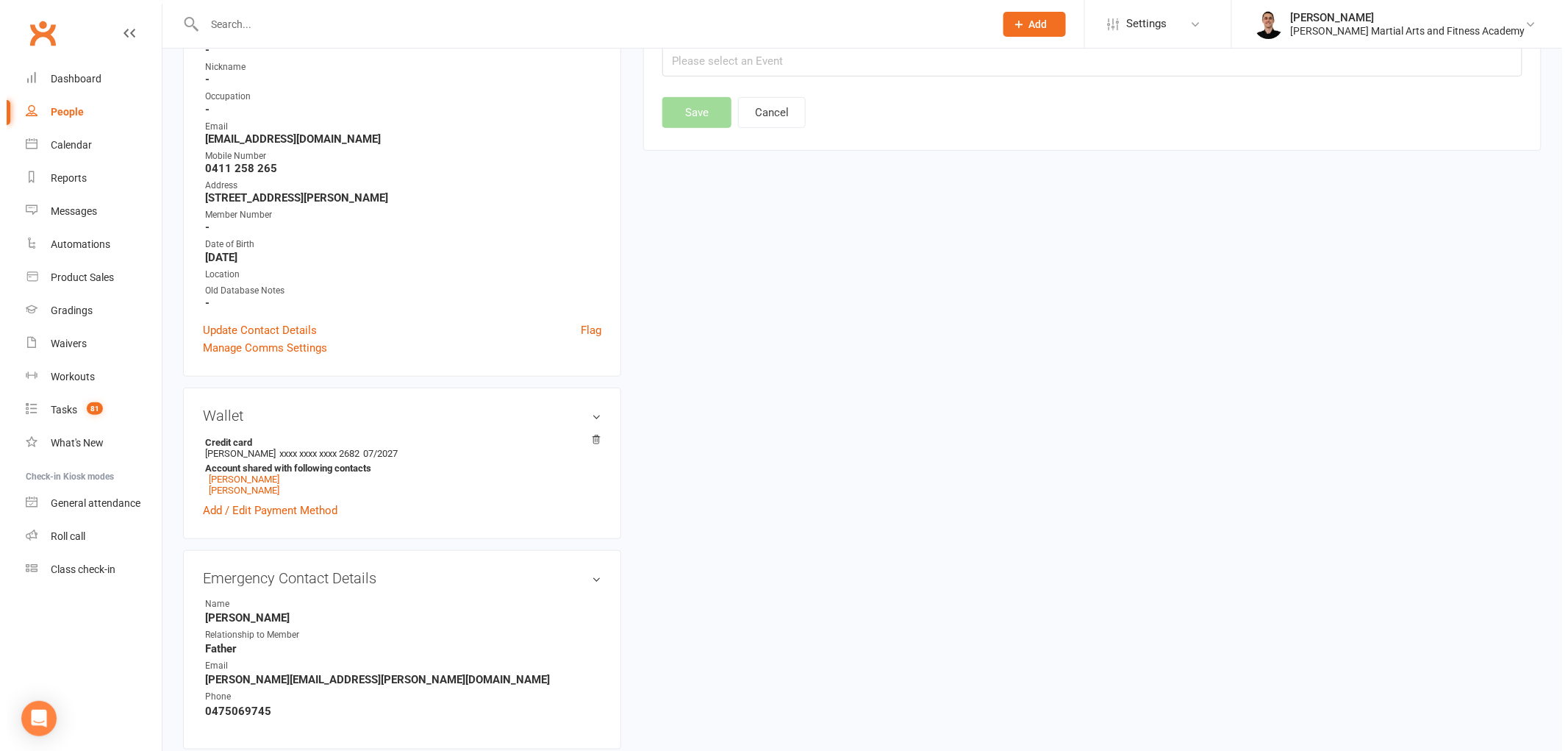
scroll to position [133, 0]
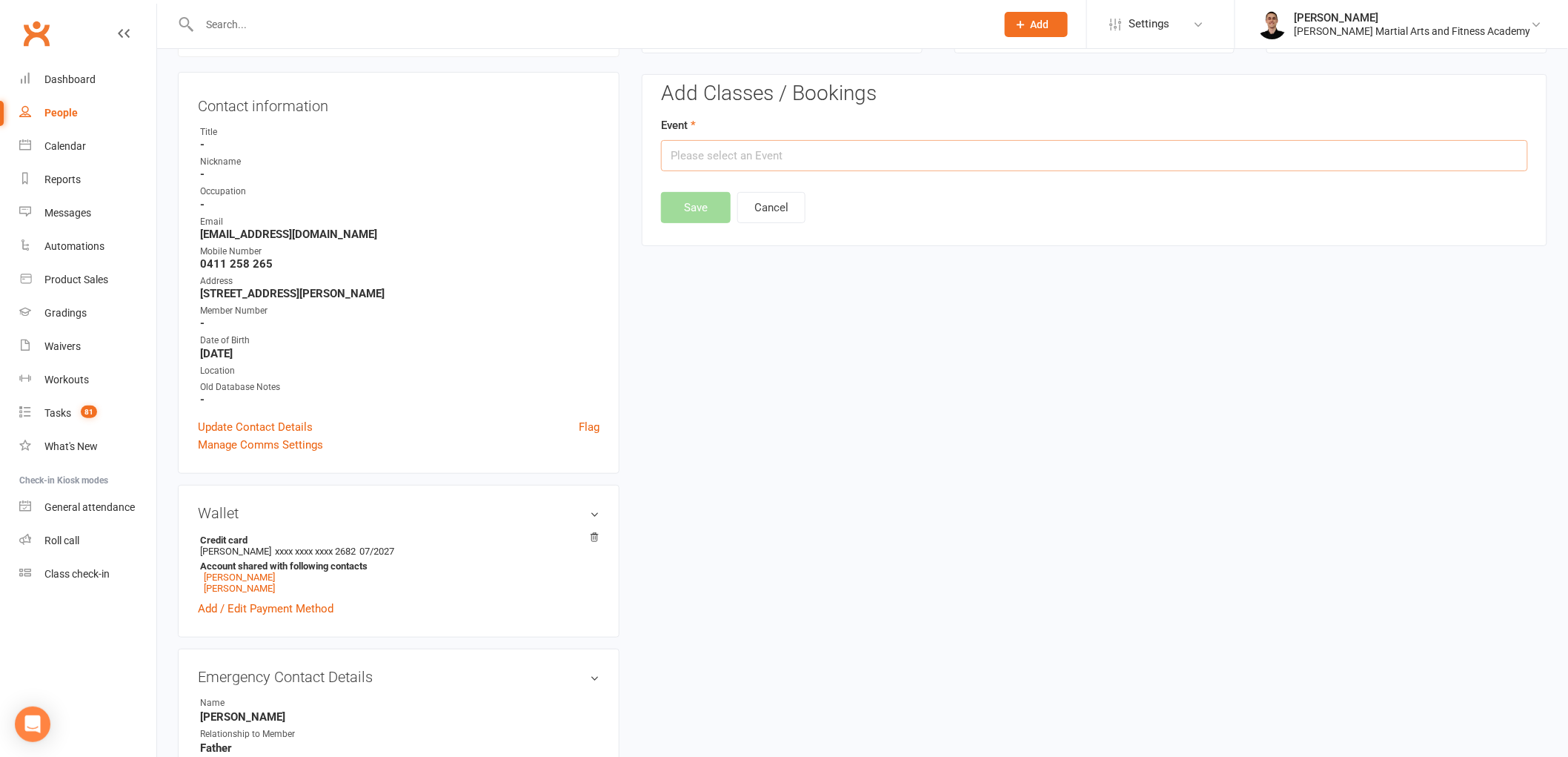
click at [880, 159] on input "text" at bounding box center [1094, 155] width 867 height 31
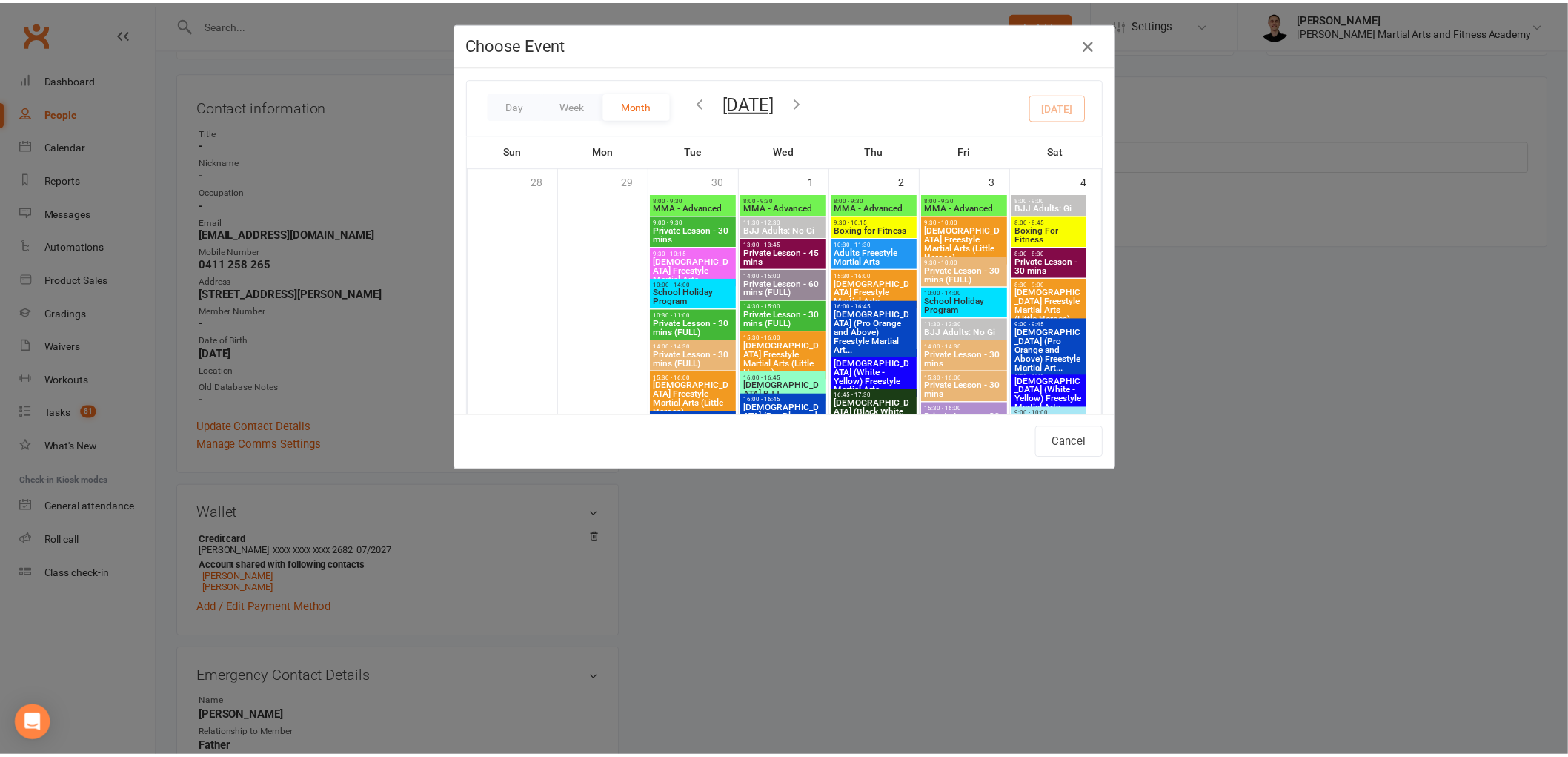
scroll to position [1152, 0]
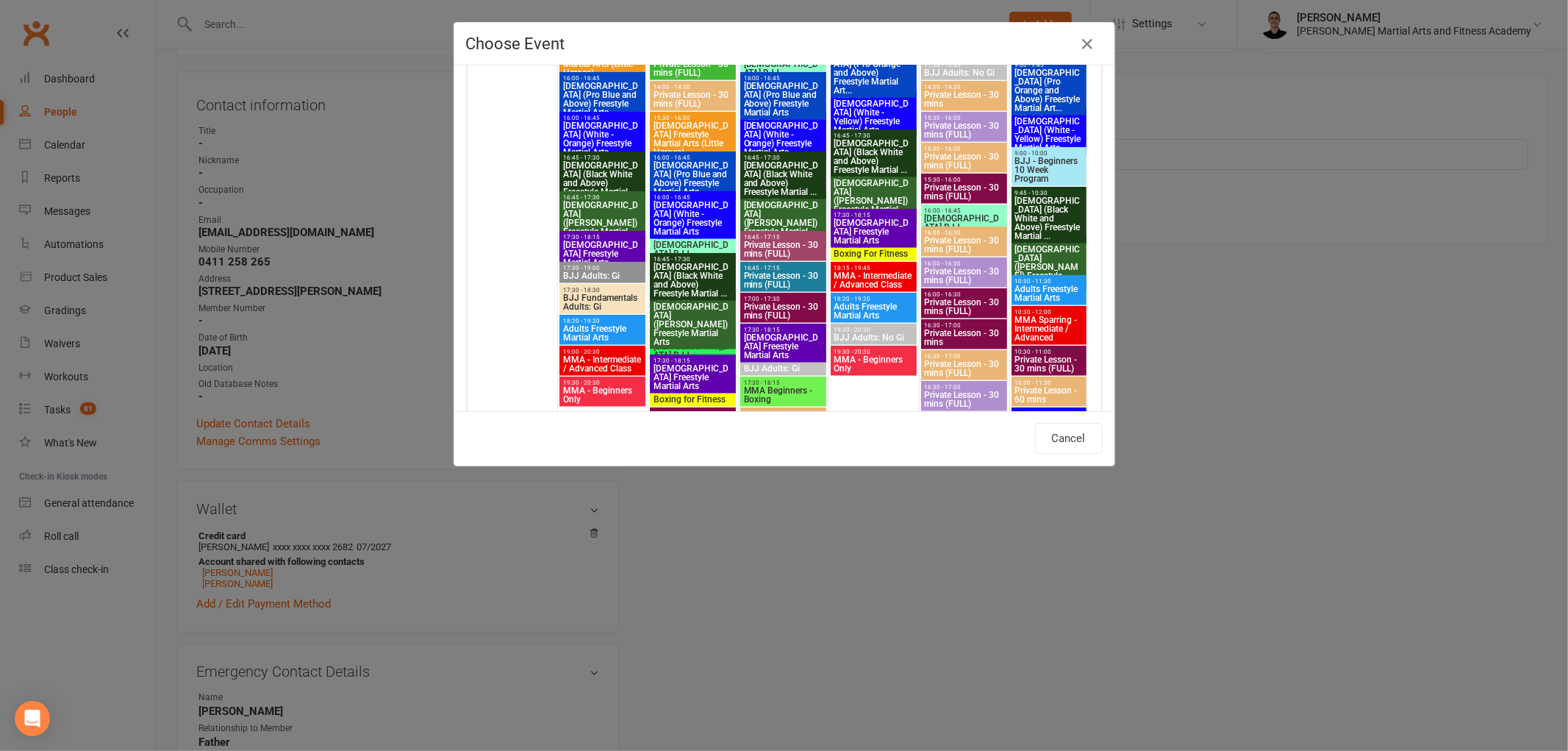
click at [1035, 122] on span "[DEMOGRAPHIC_DATA] (White - Yellow) Freestyle Martial Arts" at bounding box center [1049, 134] width 70 height 35
type input "[DEMOGRAPHIC_DATA] (White - Yellow) Freestyle Martial Arts - [DATE] 9:00:00 AM"
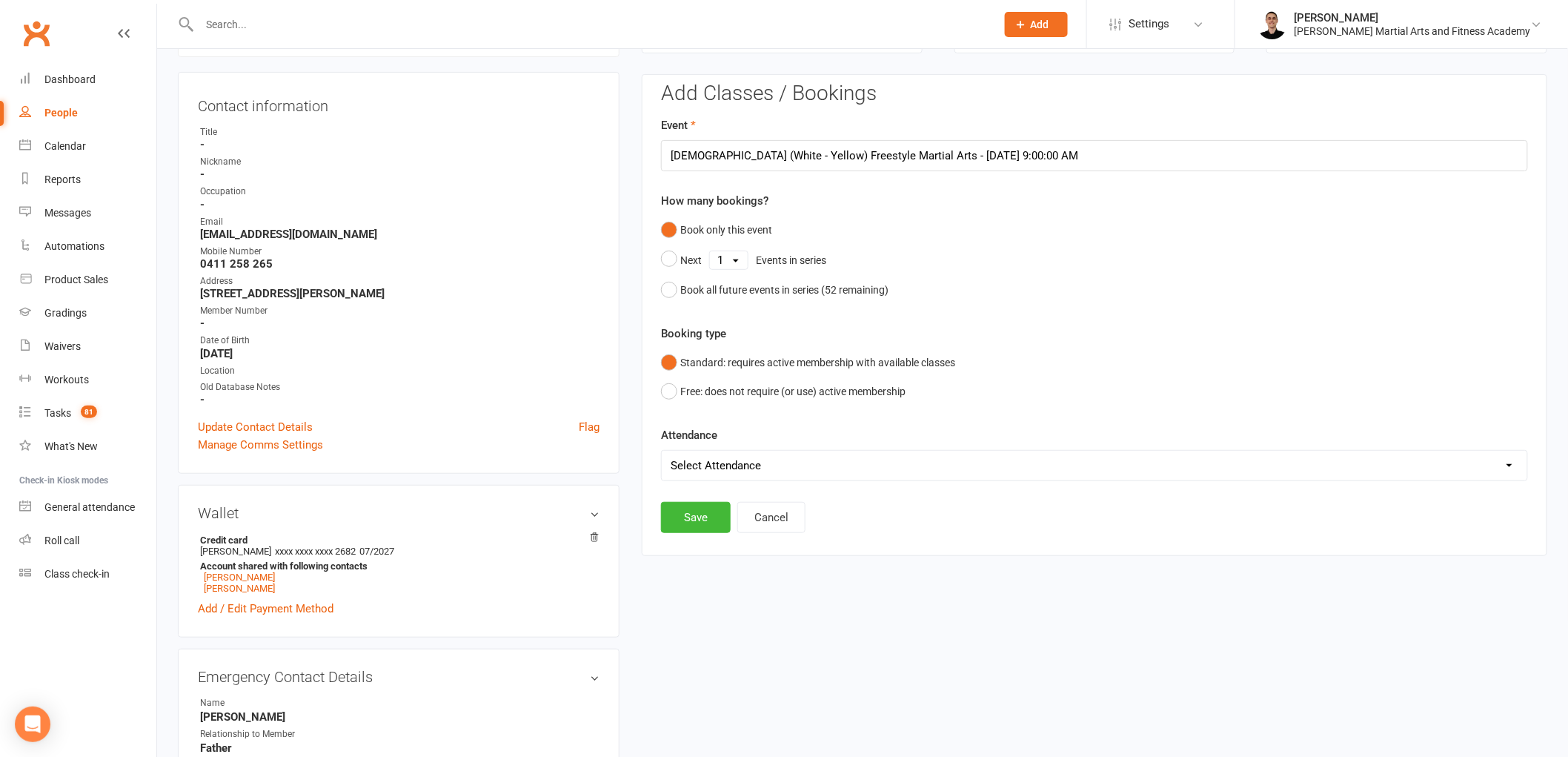
click at [716, 463] on select "Select Attendance Attended Absent" at bounding box center [1094, 465] width 866 height 29
select select "0"
click at [662, 451] on select "Select Attendance Attended Absent" at bounding box center [1094, 465] width 866 height 29
click at [700, 517] on button "Save" at bounding box center [696, 517] width 70 height 31
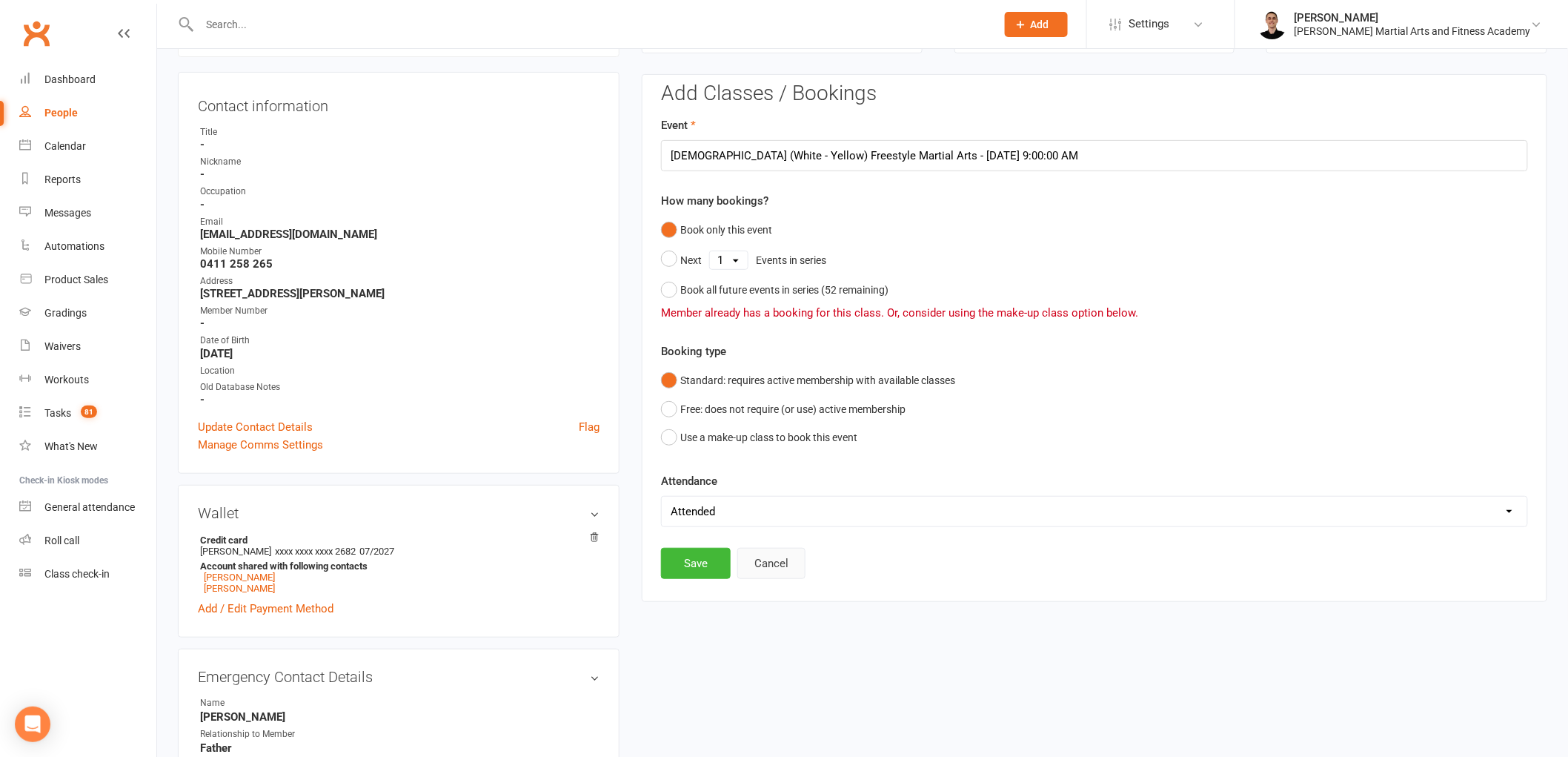
click at [784, 571] on button "Cancel" at bounding box center [771, 564] width 68 height 31
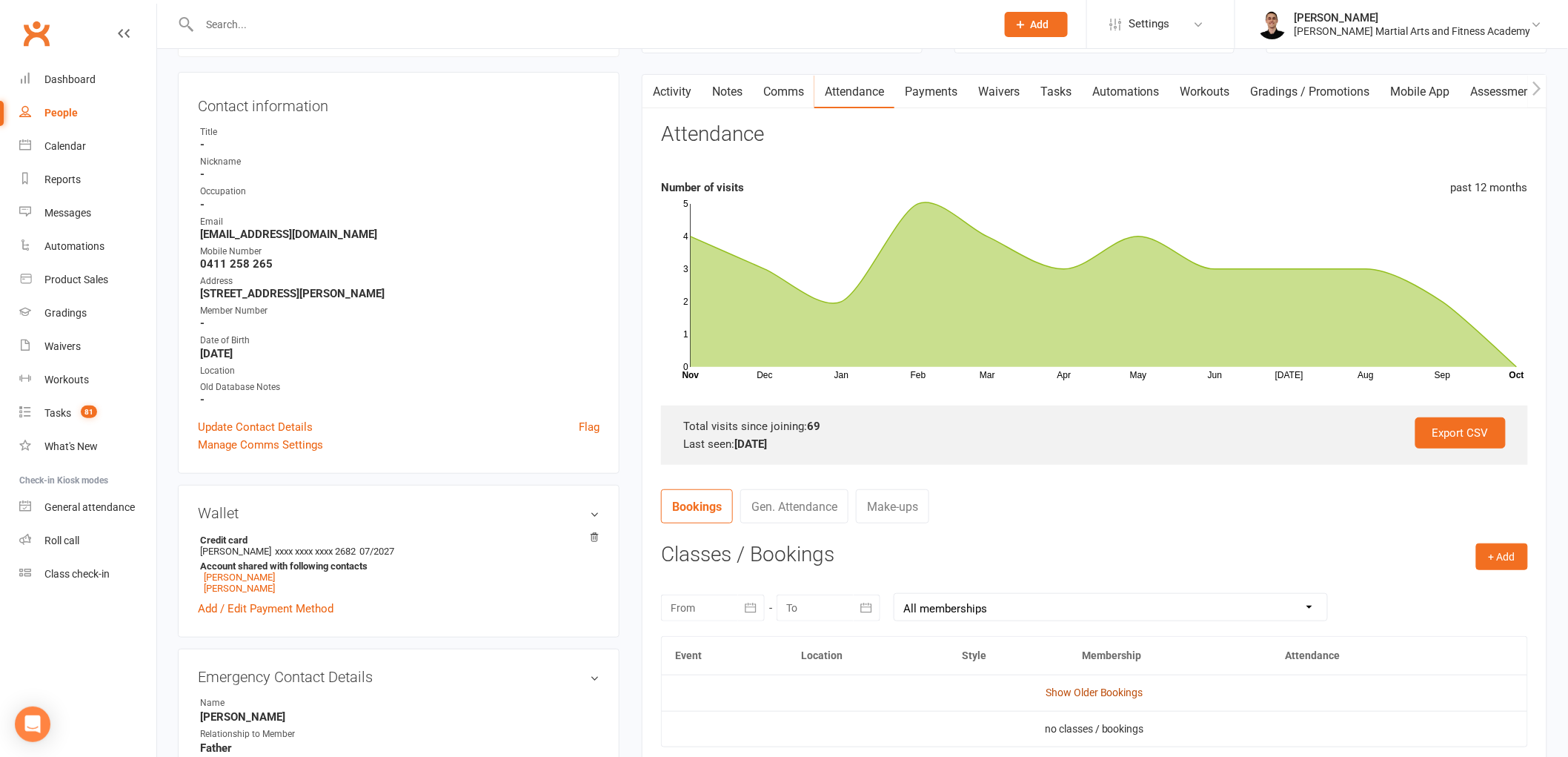
click at [1106, 693] on link "Show Older Bookings" at bounding box center [1094, 692] width 98 height 12
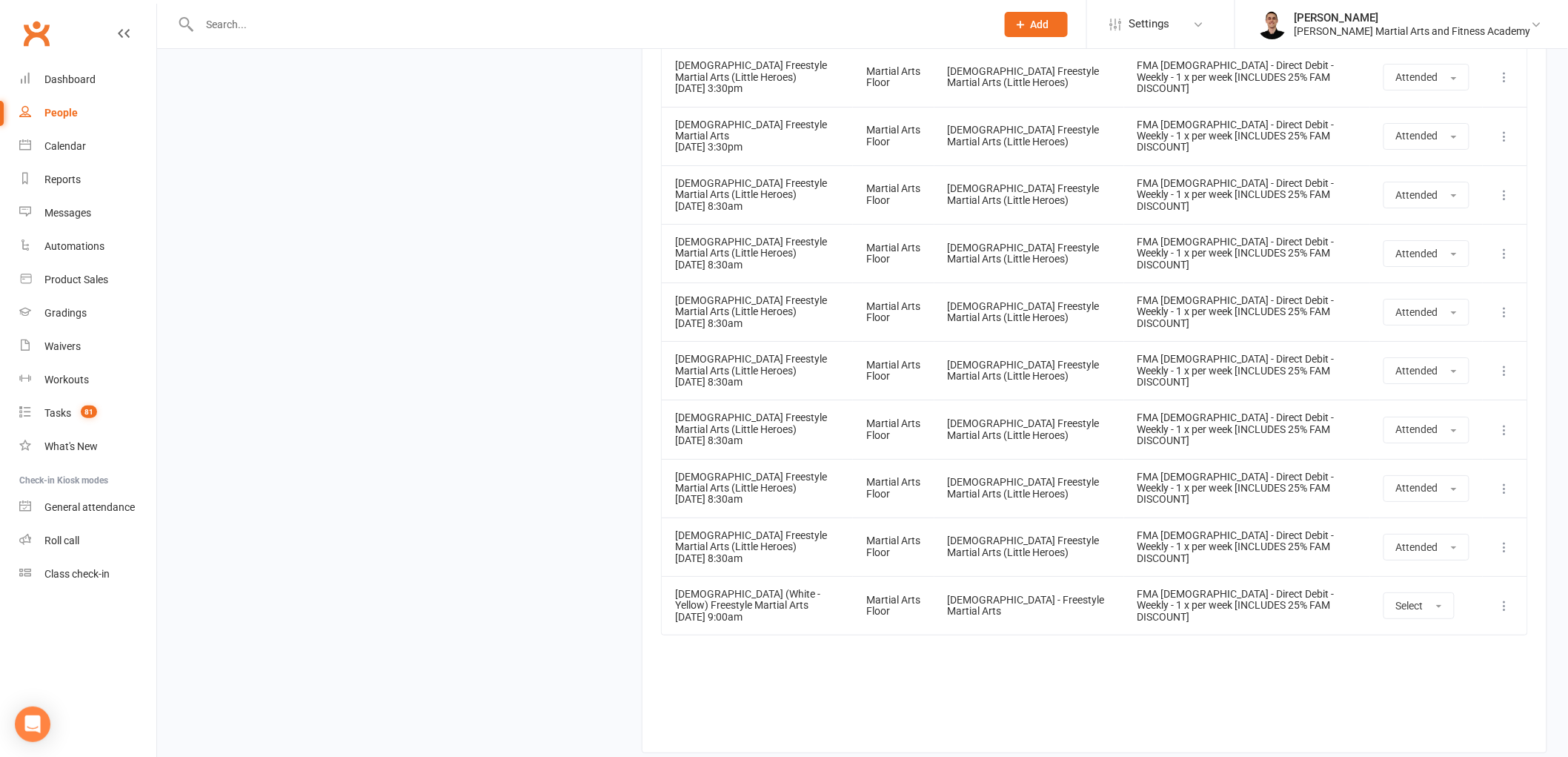
scroll to position [4498, 0]
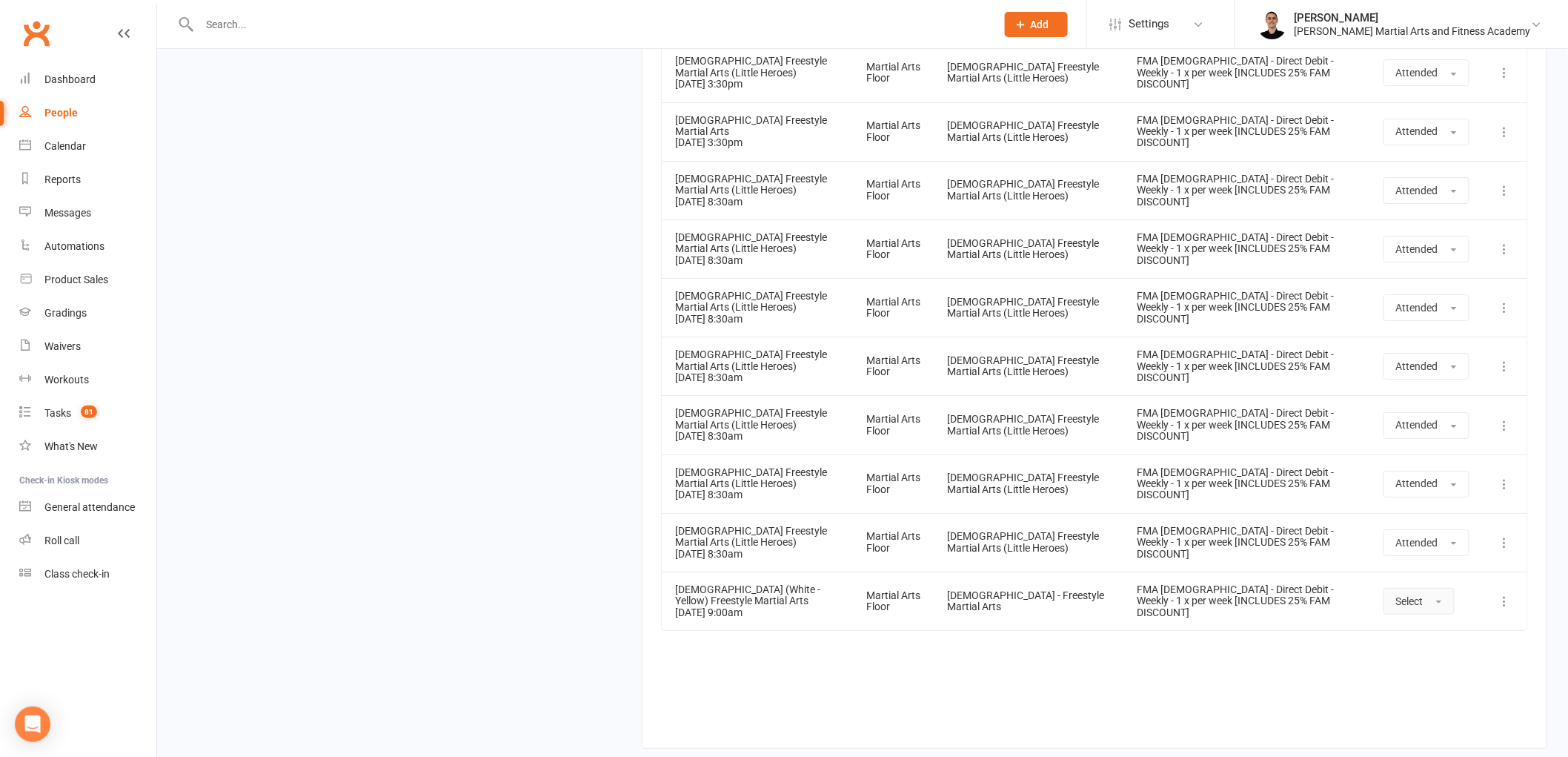
click at [1416, 588] on button "Select" at bounding box center [1419, 601] width 71 height 27
click at [1410, 620] on link "Attended" at bounding box center [1458, 634] width 147 height 29
click at [79, 402] on link "Tasks 81" at bounding box center [87, 413] width 137 height 34
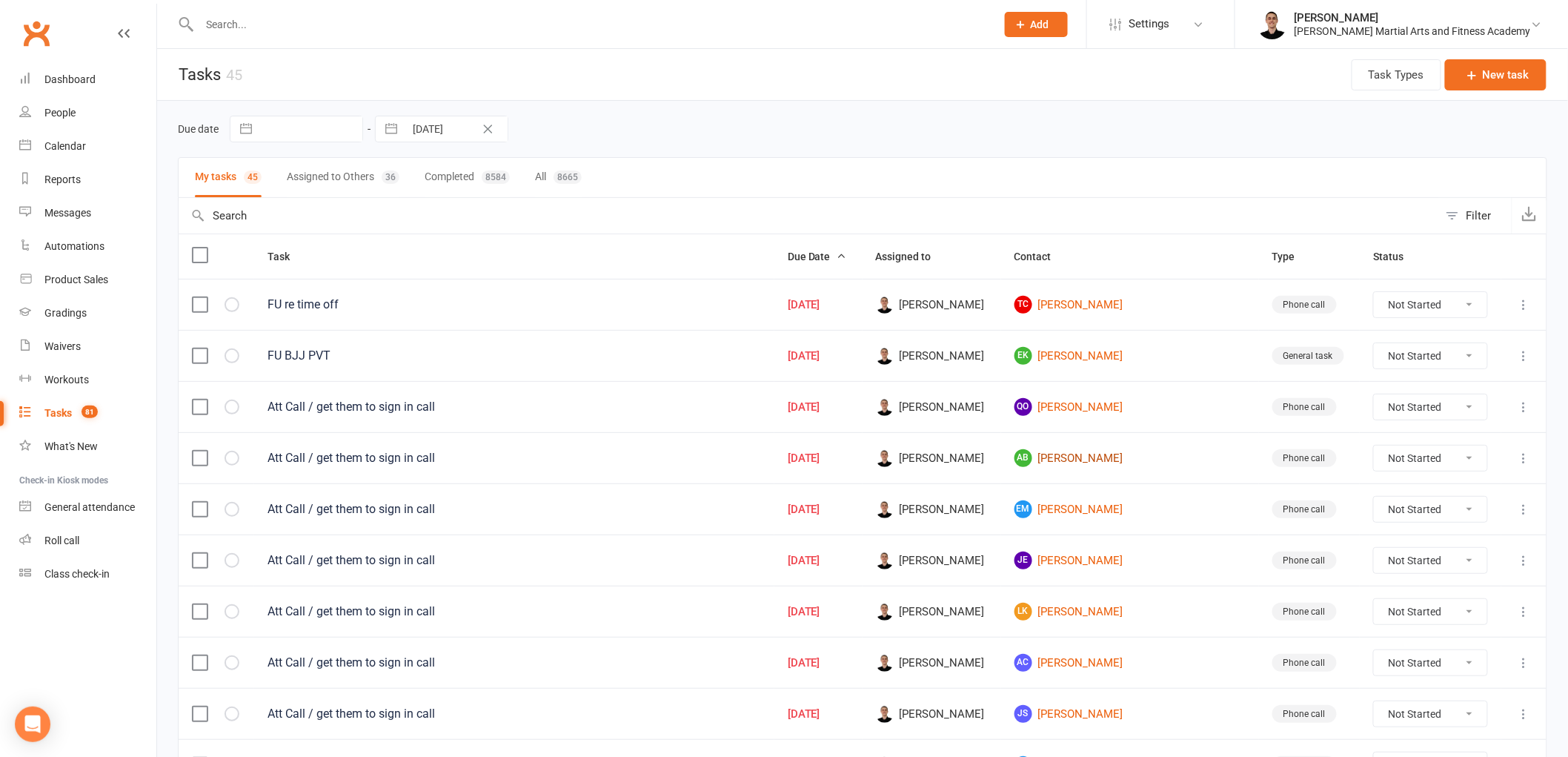
click at [1128, 460] on link "AB [PERSON_NAME]" at bounding box center [1130, 457] width 231 height 18
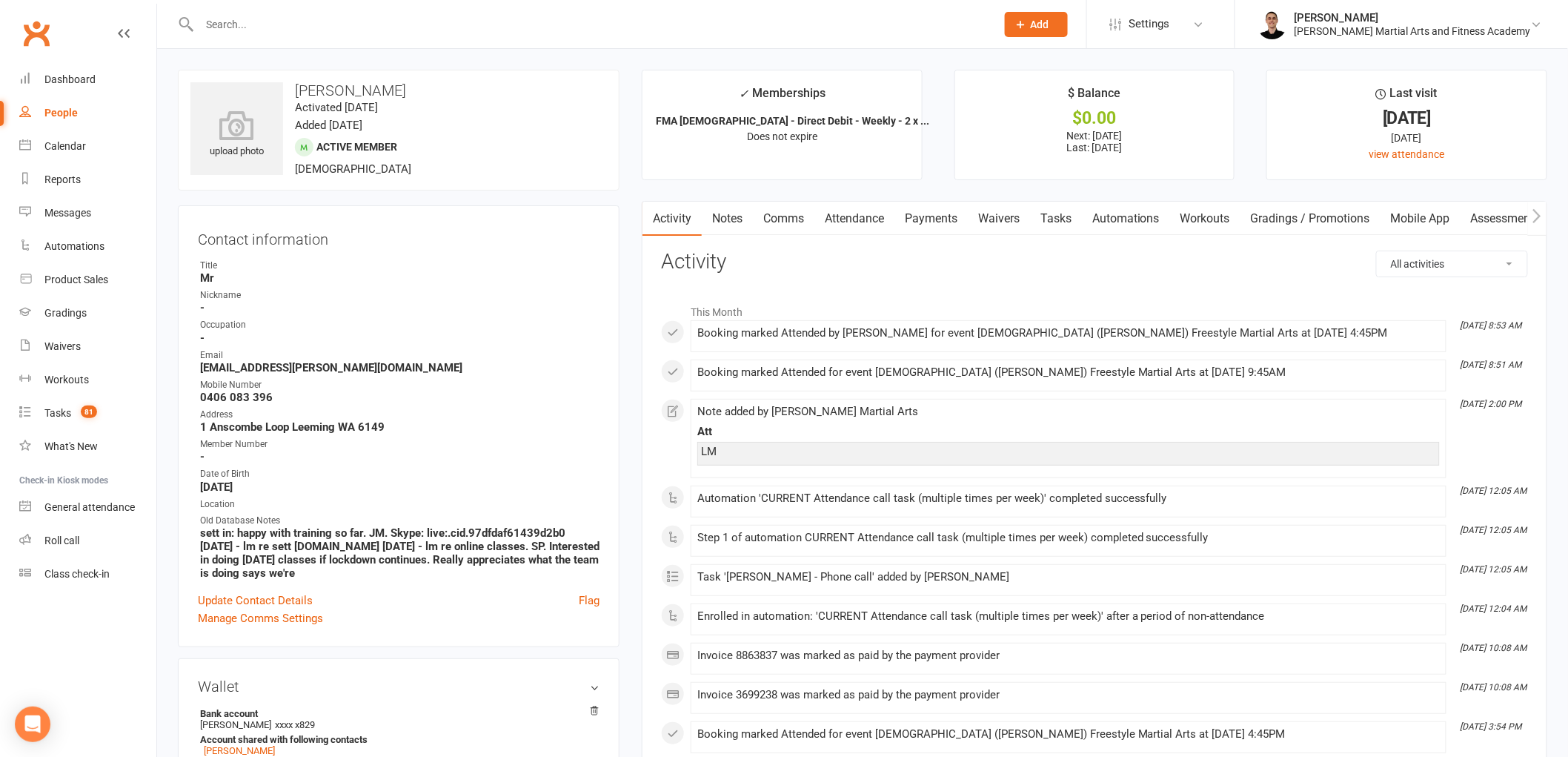
click at [1073, 223] on link "Tasks" at bounding box center [1056, 219] width 52 height 35
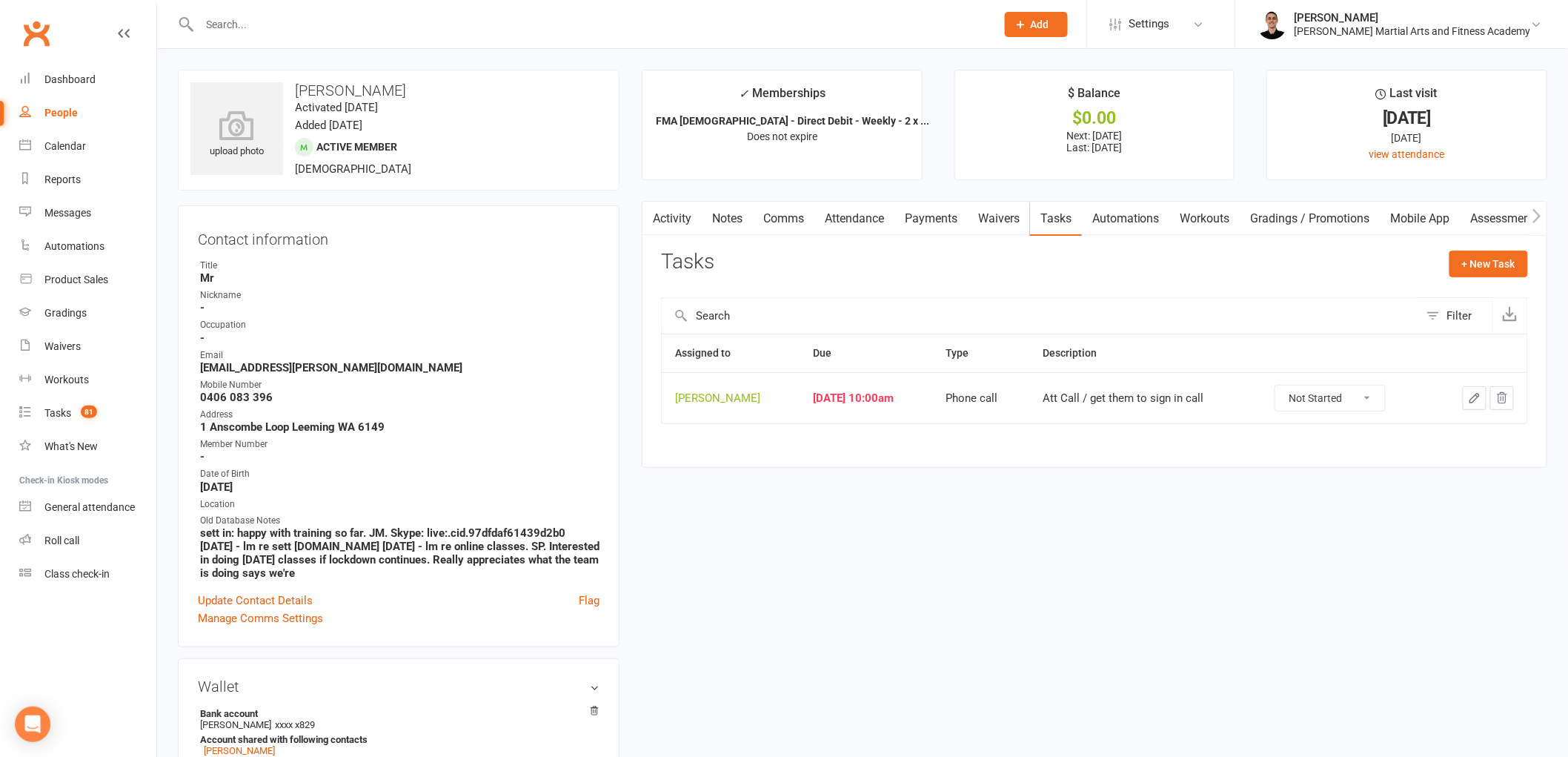
drag, startPoint x: 1332, startPoint y: 390, endPoint x: 1342, endPoint y: 411, distance: 23.3
click at [1332, 390] on select "Not Started In Progress Waiting Complete" at bounding box center [1330, 398] width 110 height 25
click at [1284, 386] on select "Not Started In Progress Waiting Complete" at bounding box center [1330, 398] width 110 height 25
select select "unstarted"
click at [71, 420] on link "Tasks 81" at bounding box center [87, 413] width 137 height 34
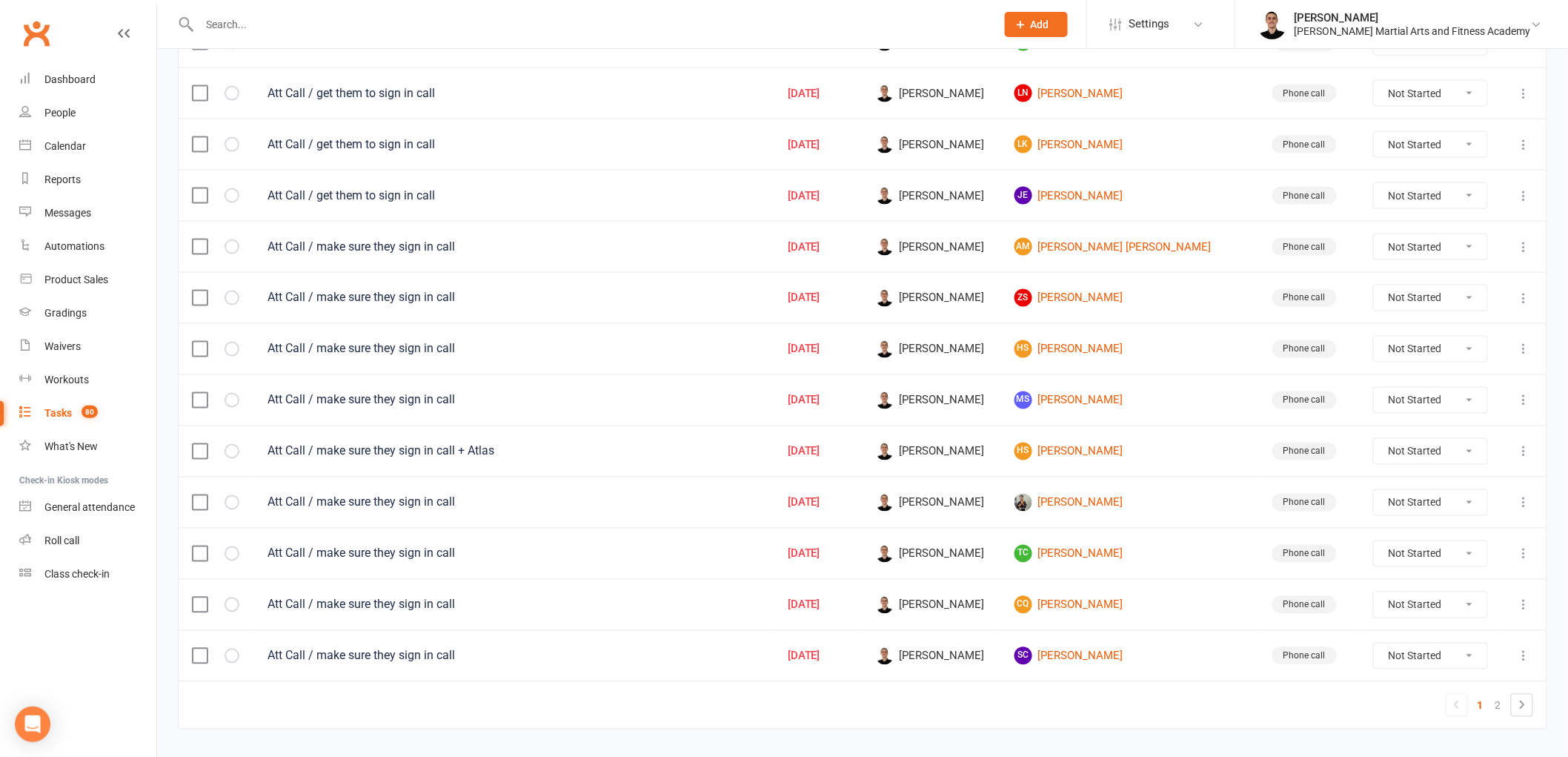
scroll to position [905, 0]
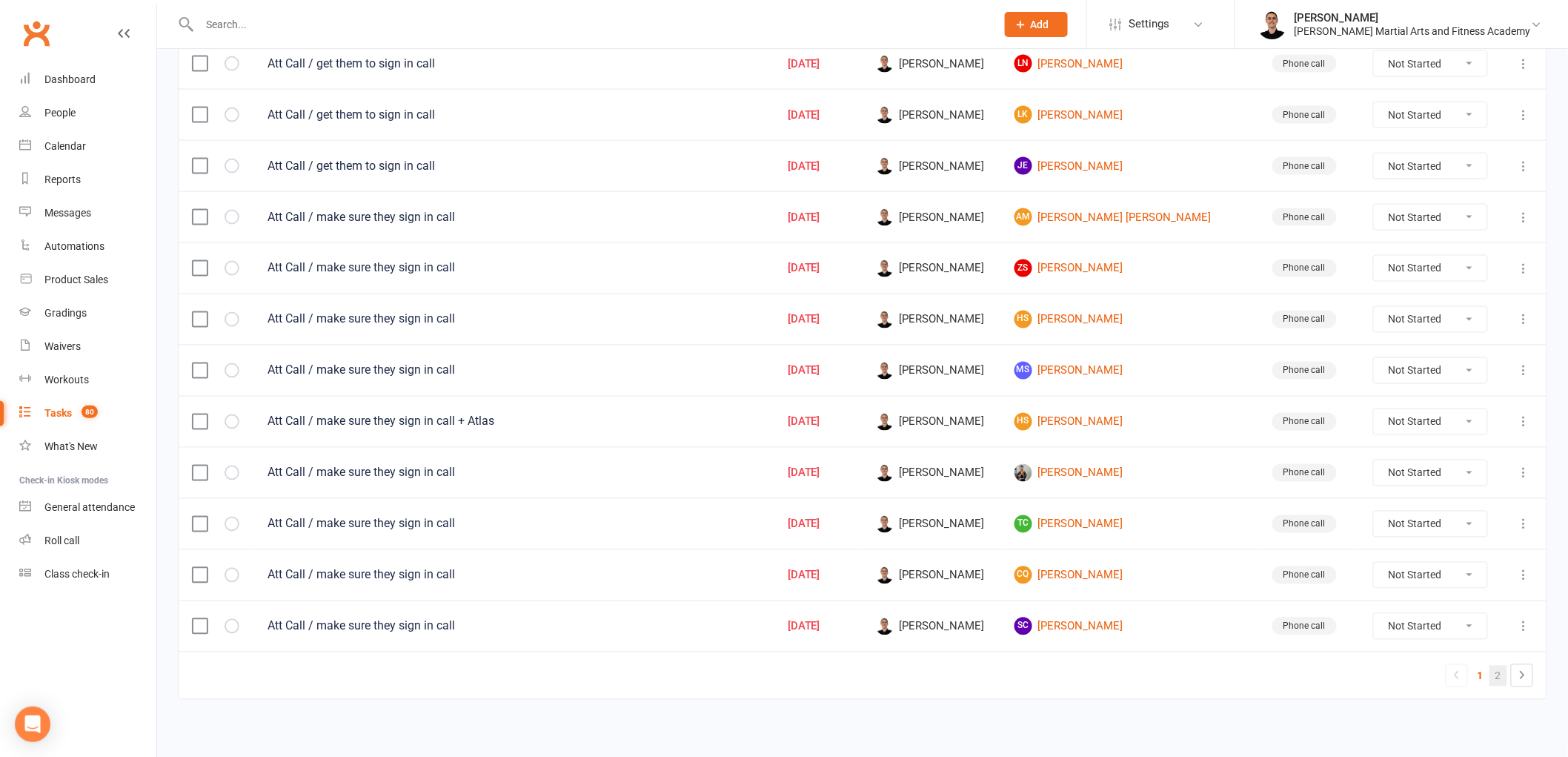
click at [1501, 678] on link "2" at bounding box center [1498, 676] width 18 height 21
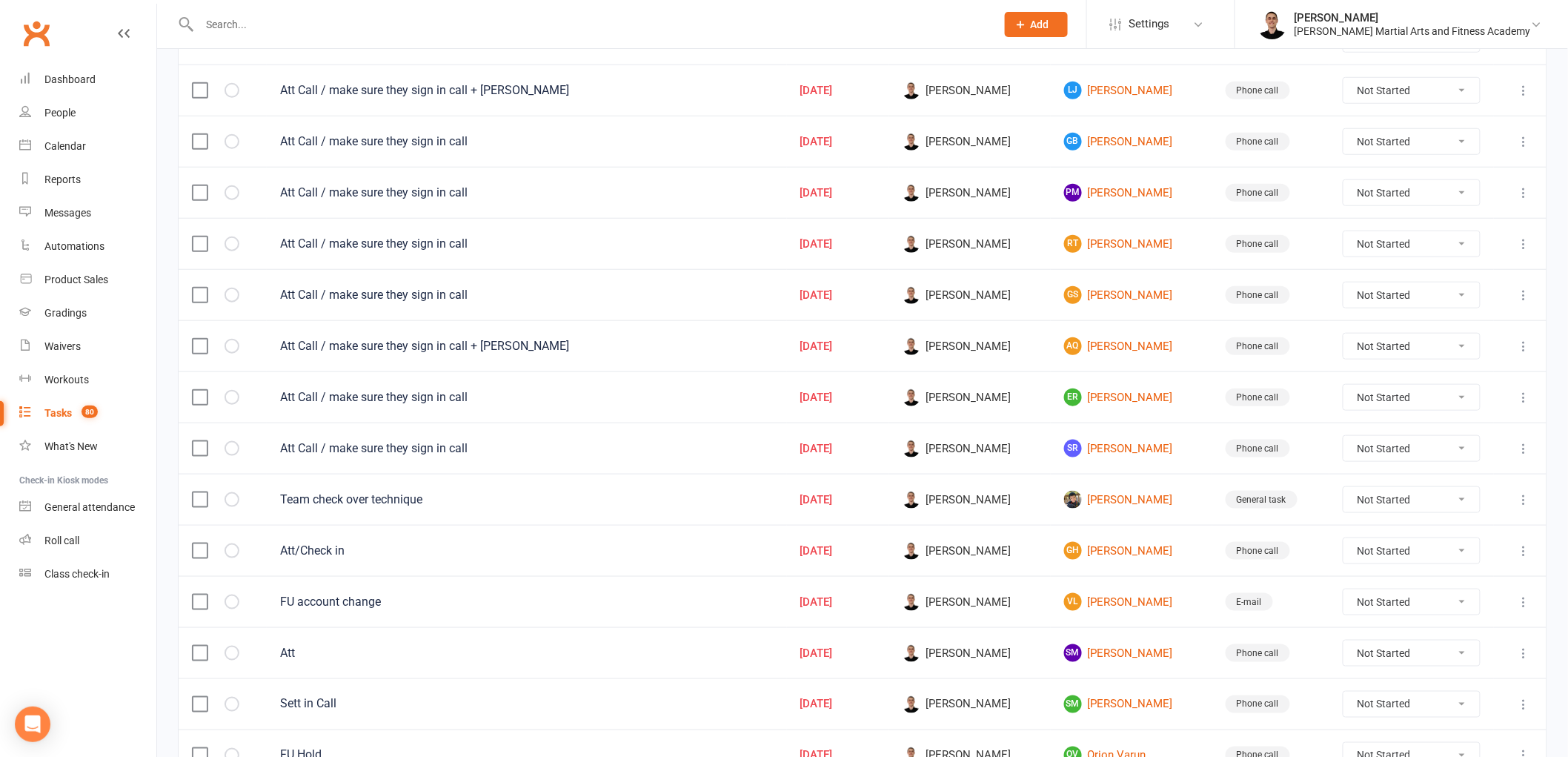
scroll to position [564, 0]
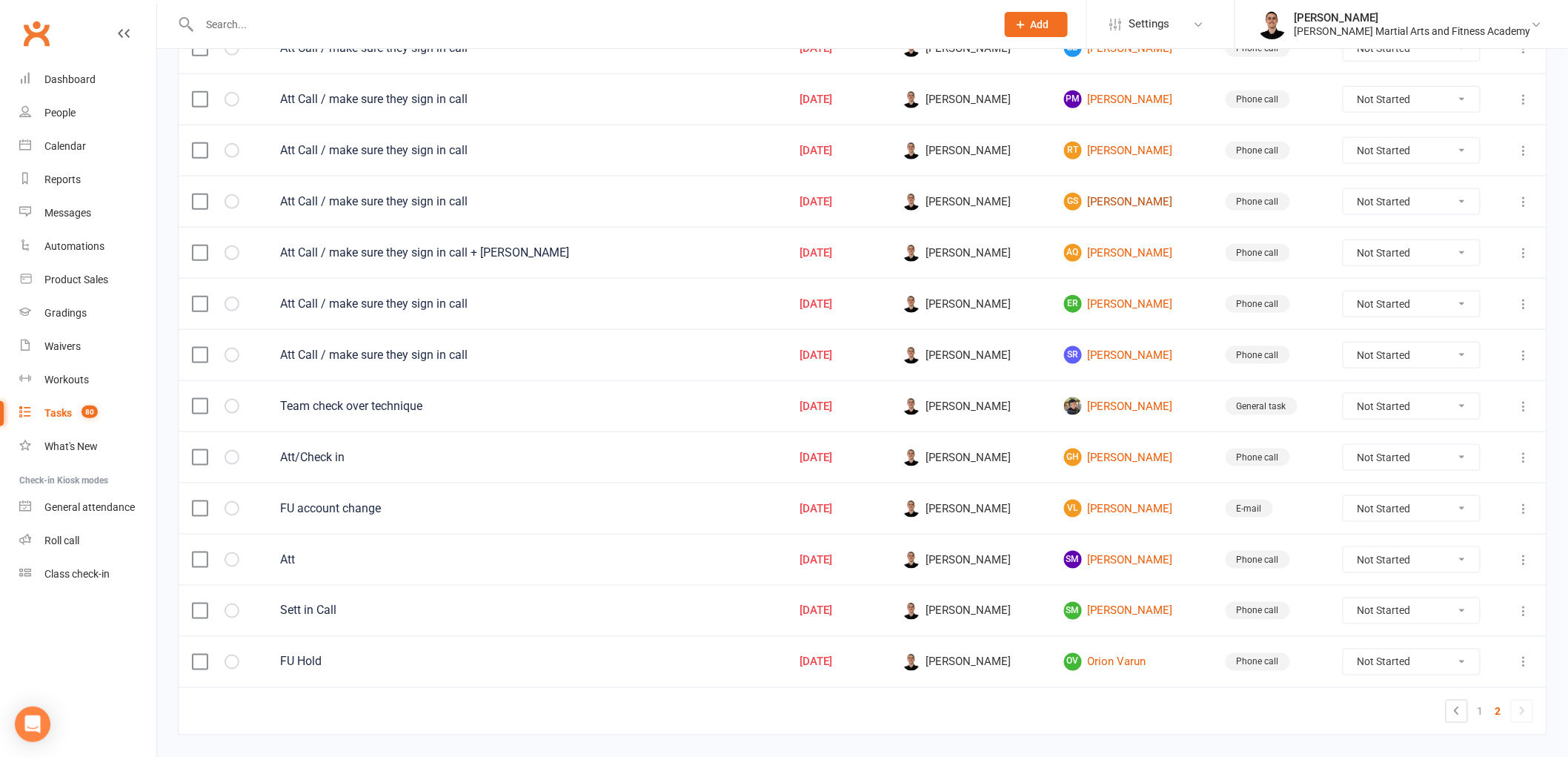
click at [1115, 205] on link "GS [PERSON_NAME]" at bounding box center [1131, 201] width 135 height 18
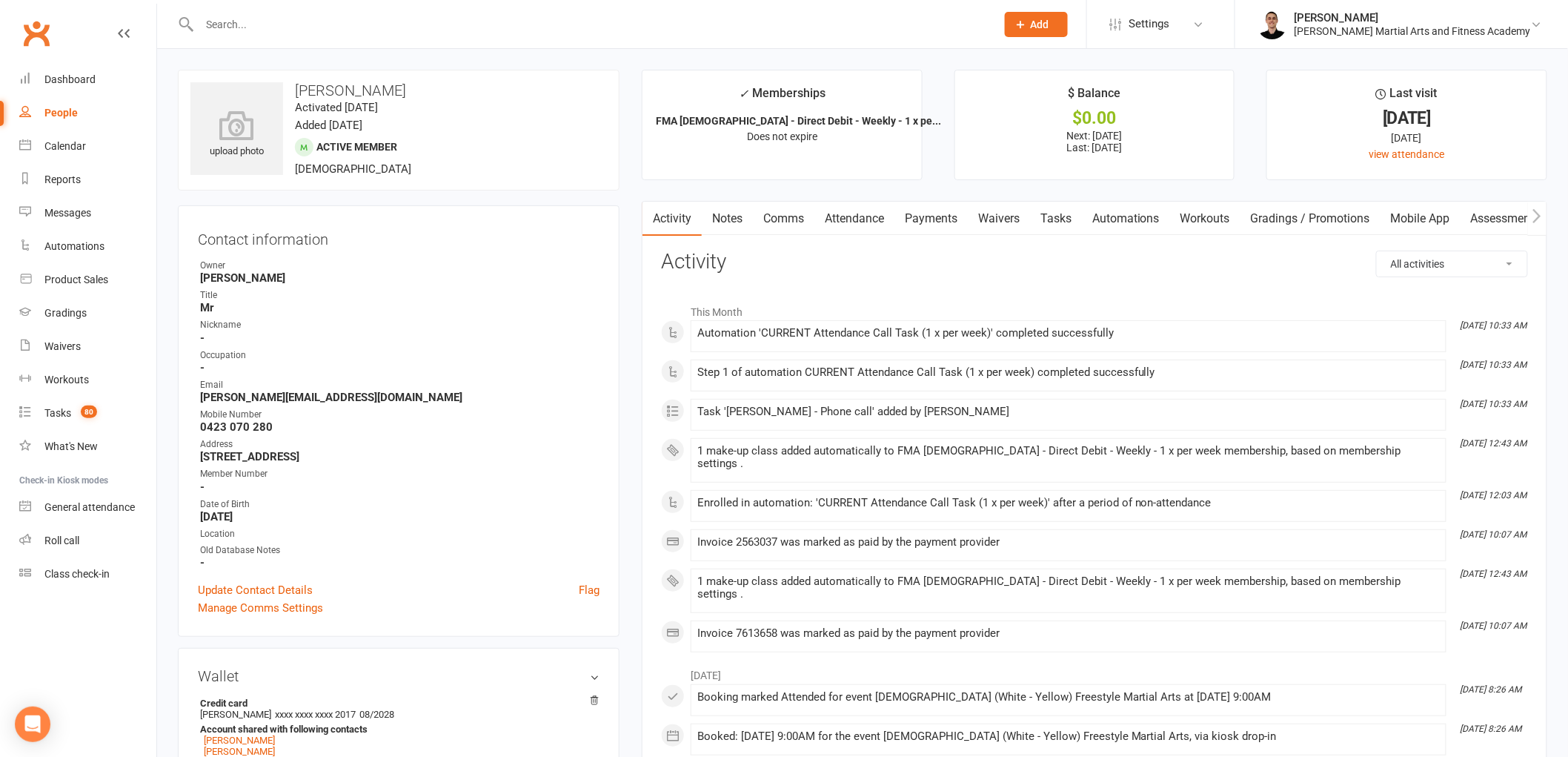
click at [774, 218] on link "Comms" at bounding box center [783, 219] width 61 height 35
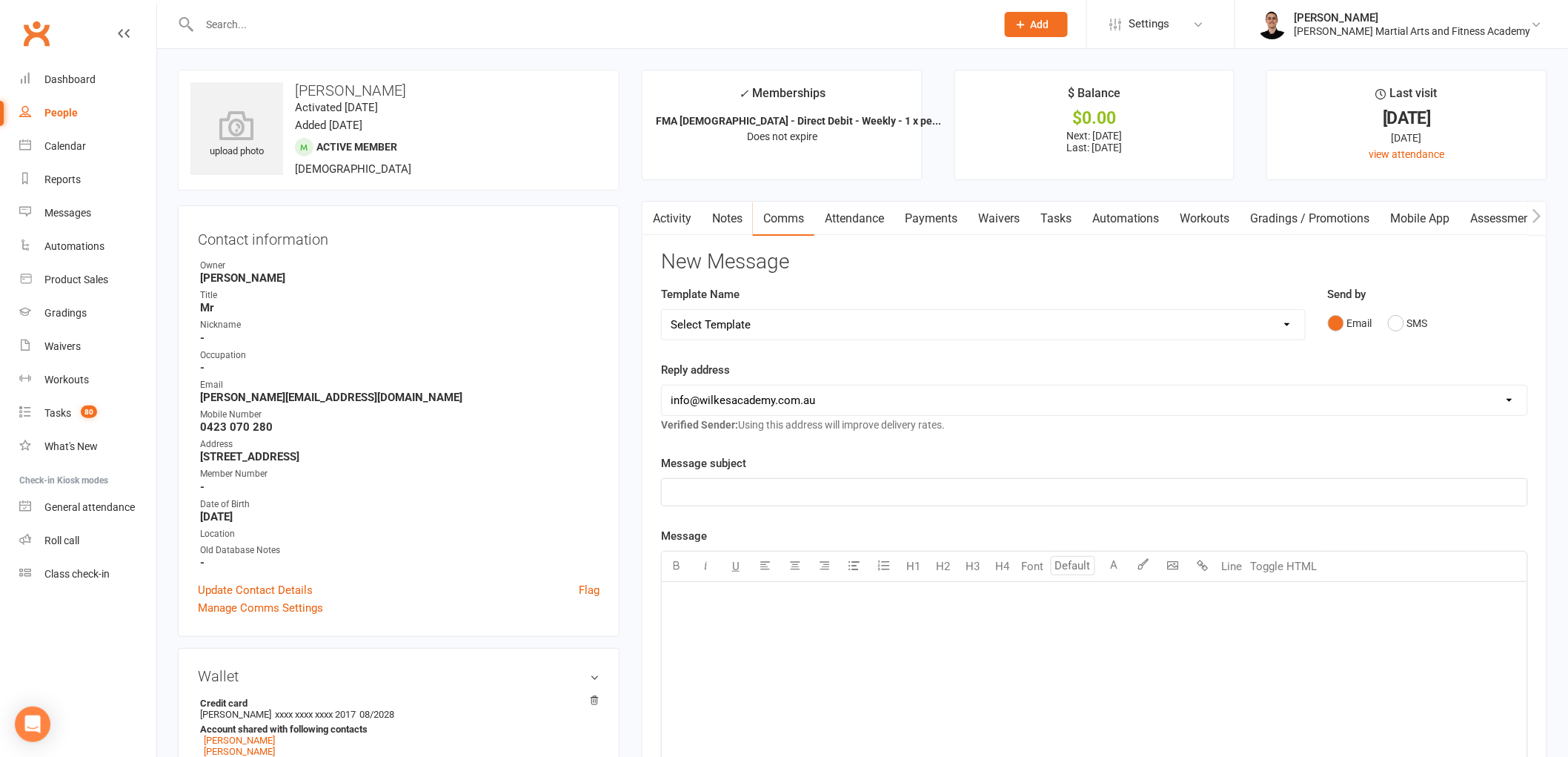
click at [771, 330] on select "Select Template [Email] Birthday Party Enquiry [Email] [DEMOGRAPHIC_DATA] Gradi…" at bounding box center [983, 325] width 643 height 29
select select "5"
click at [662, 310] on select "Select Template [Email] Birthday Party Enquiry [Email] [DEMOGRAPHIC_DATA] Gradi…" at bounding box center [983, 325] width 643 height 29
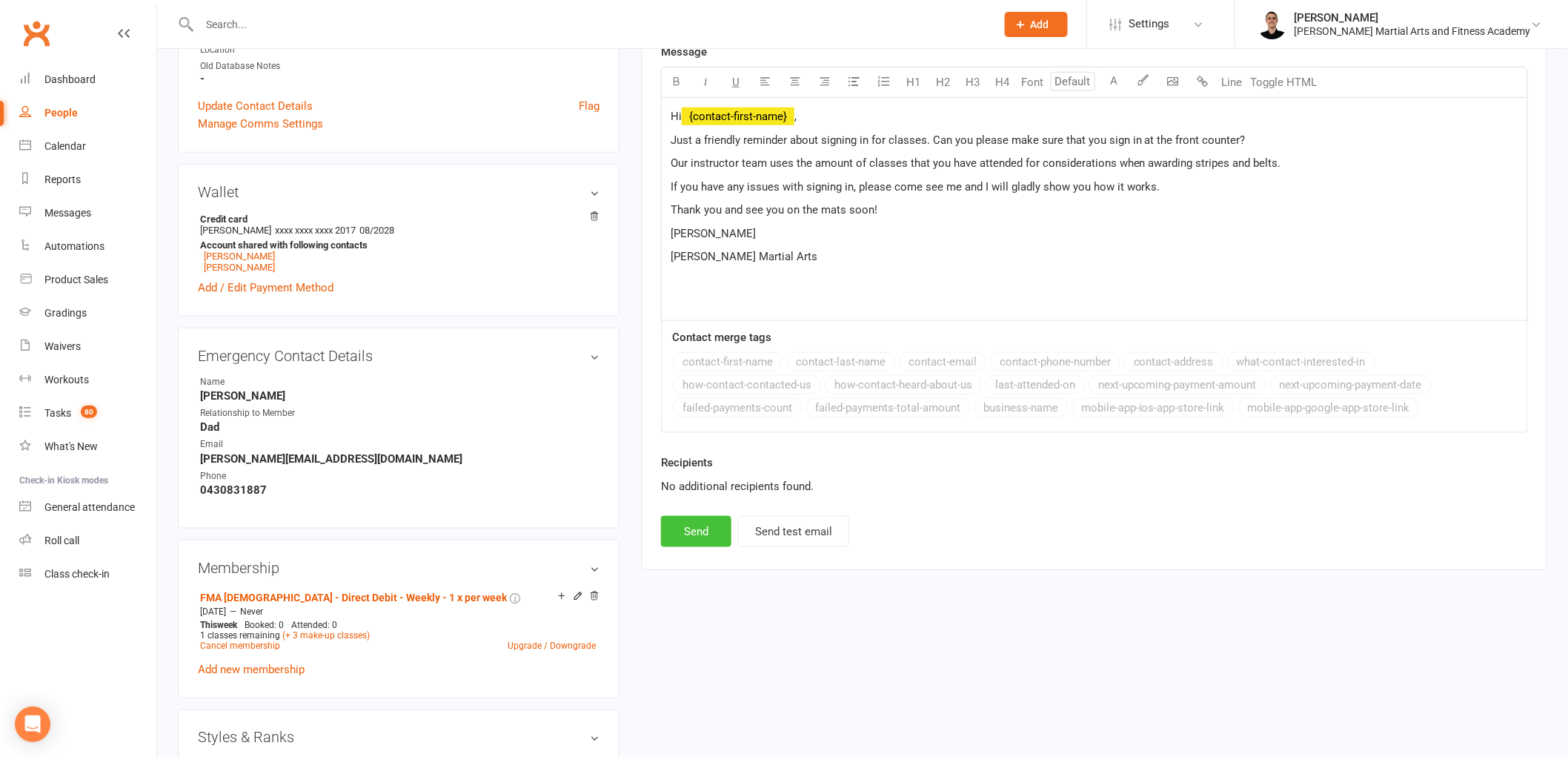
scroll to position [494, 0]
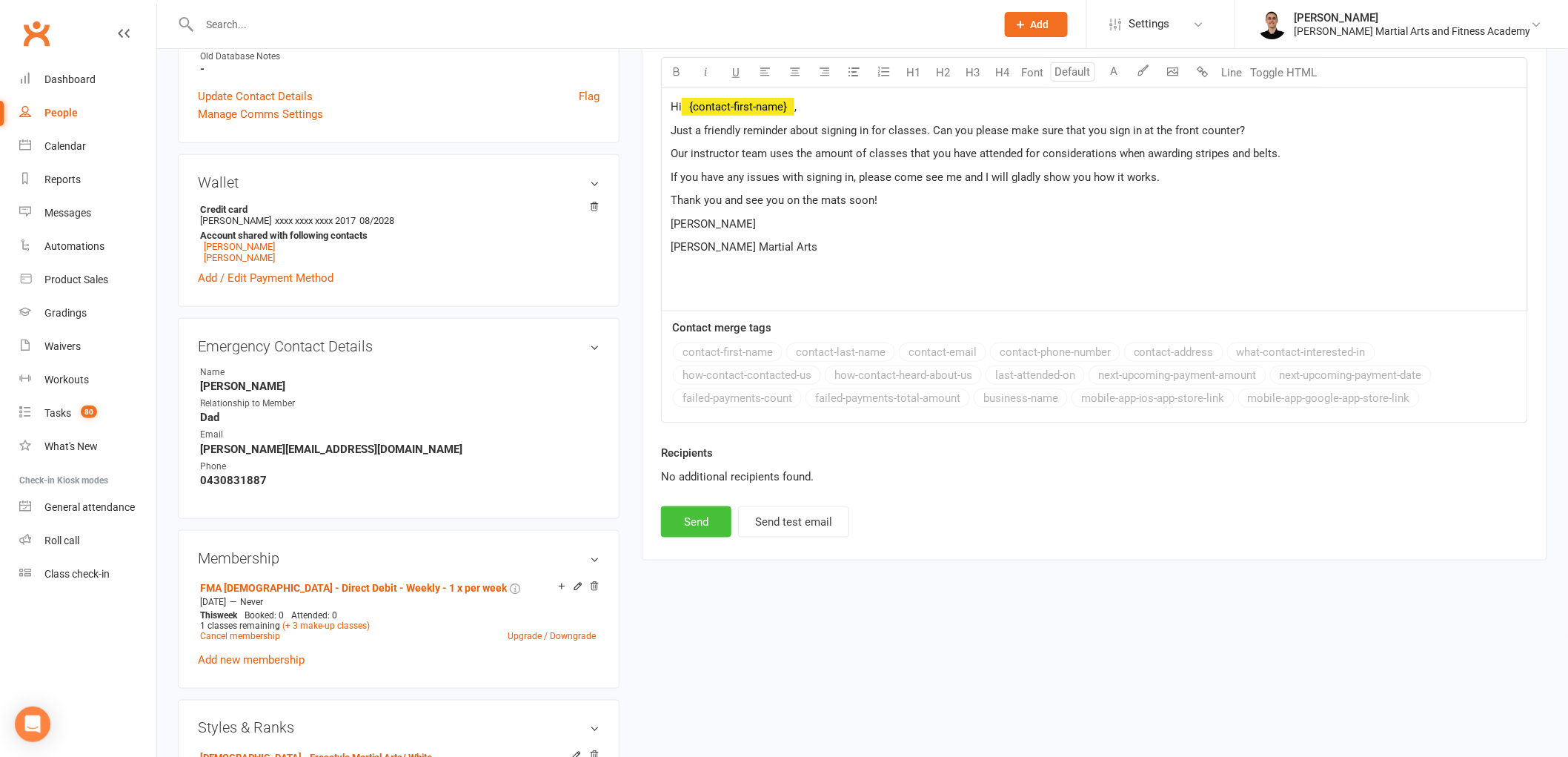
click at [702, 520] on button "Send" at bounding box center [696, 522] width 71 height 31
select select
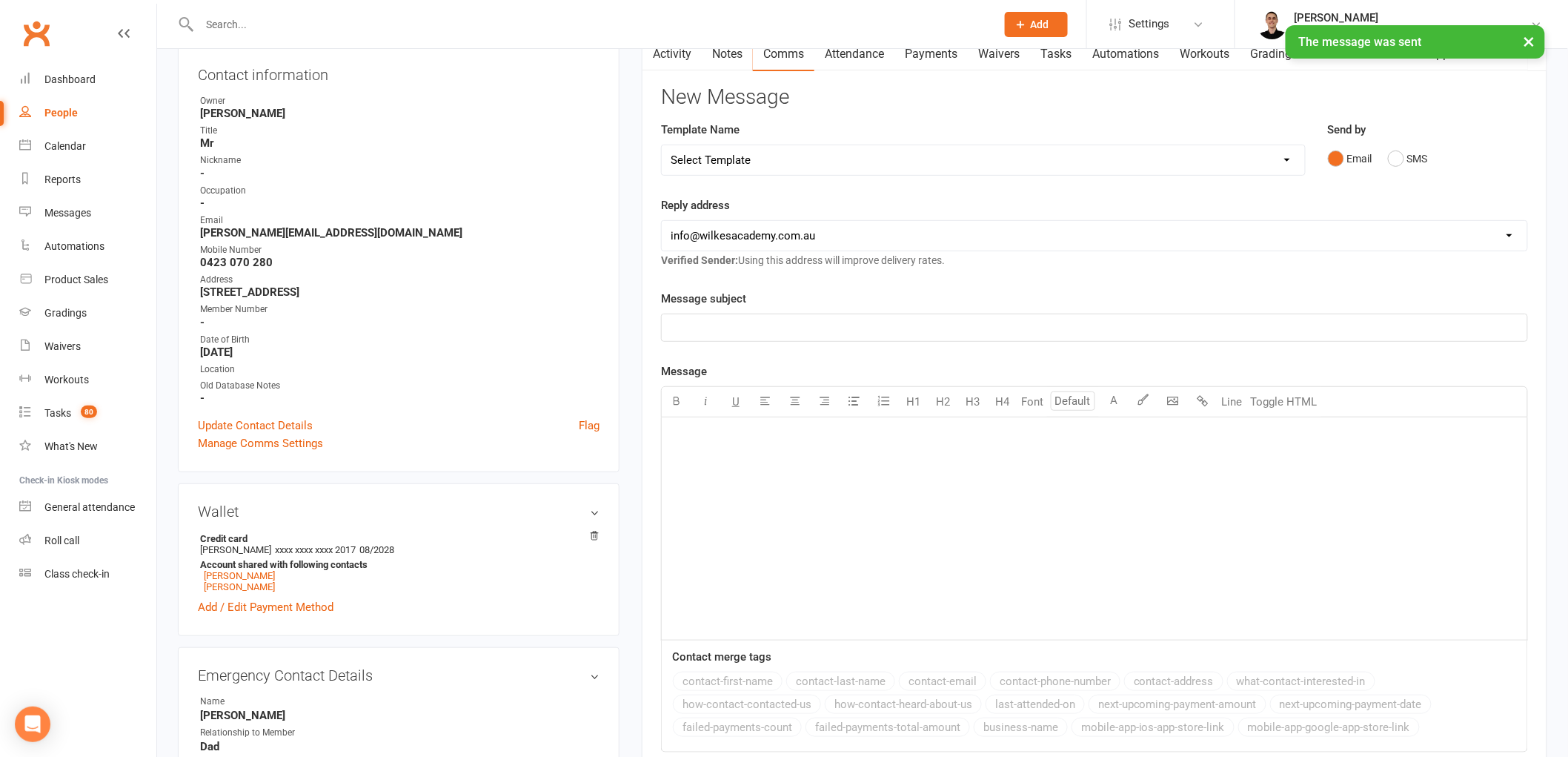
scroll to position [0, 0]
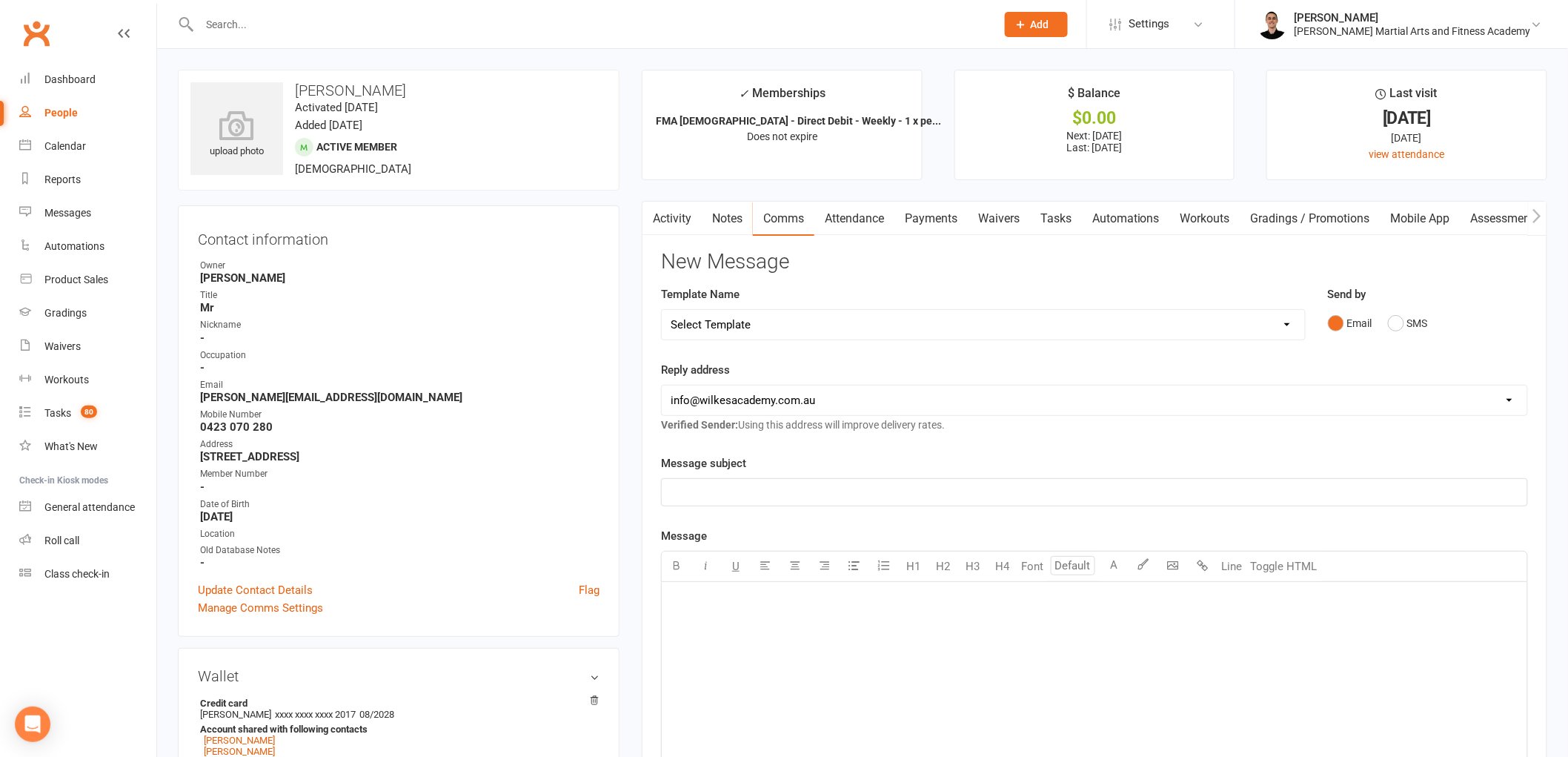
click at [946, 212] on link "Payments" at bounding box center [930, 219] width 73 height 35
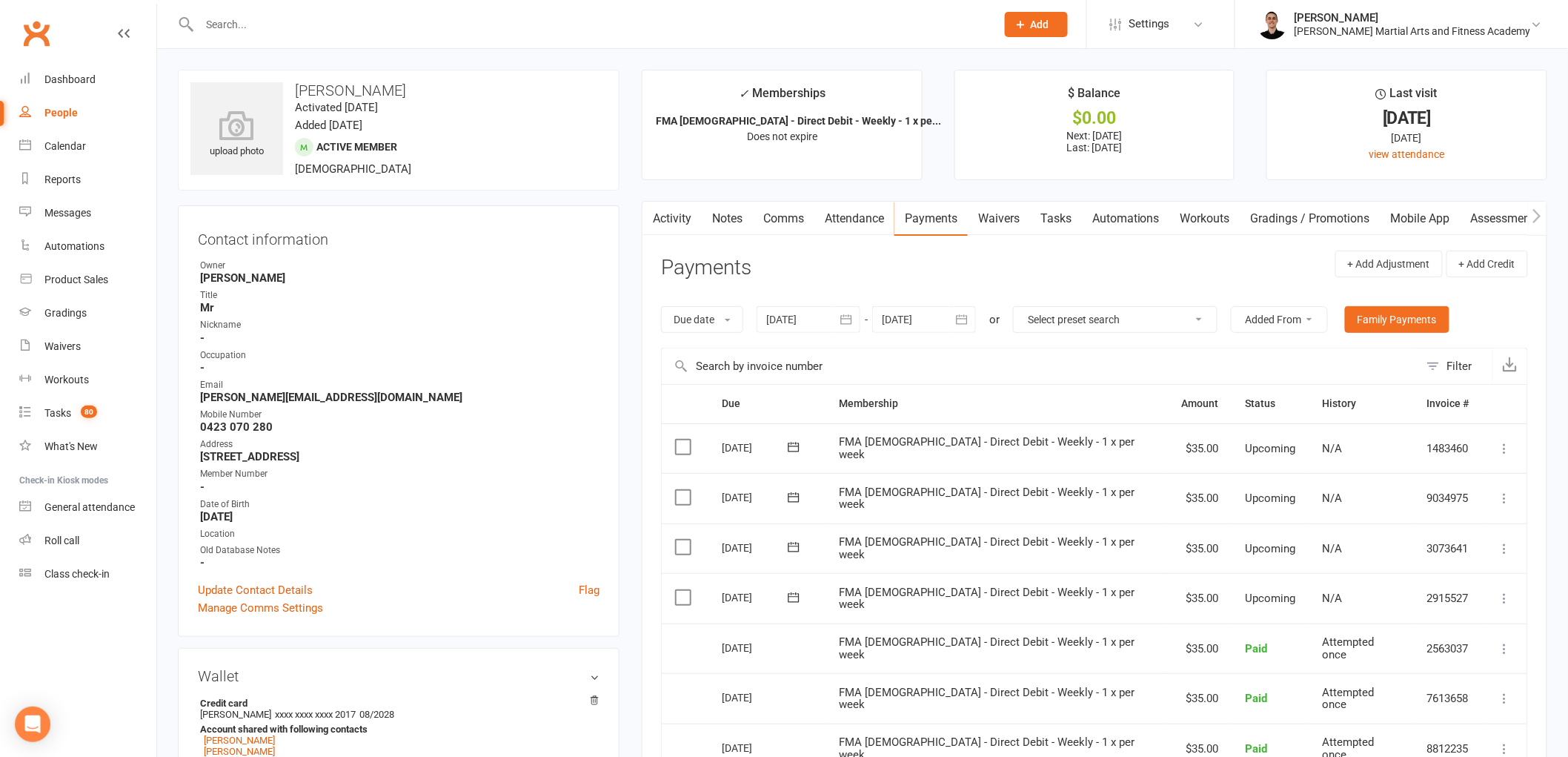
click at [860, 212] on link "Attendance" at bounding box center [854, 219] width 80 height 35
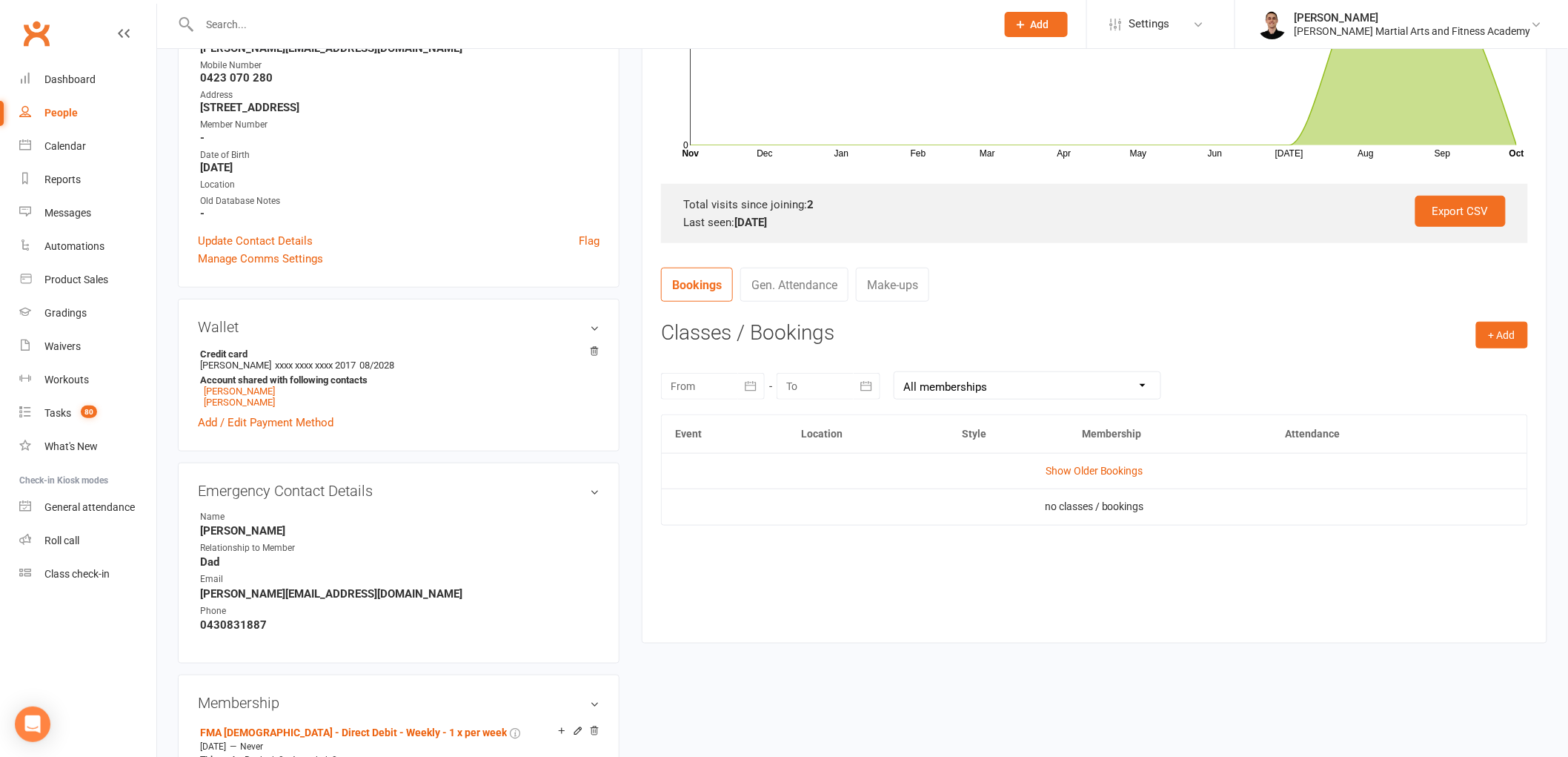
scroll to position [412, 0]
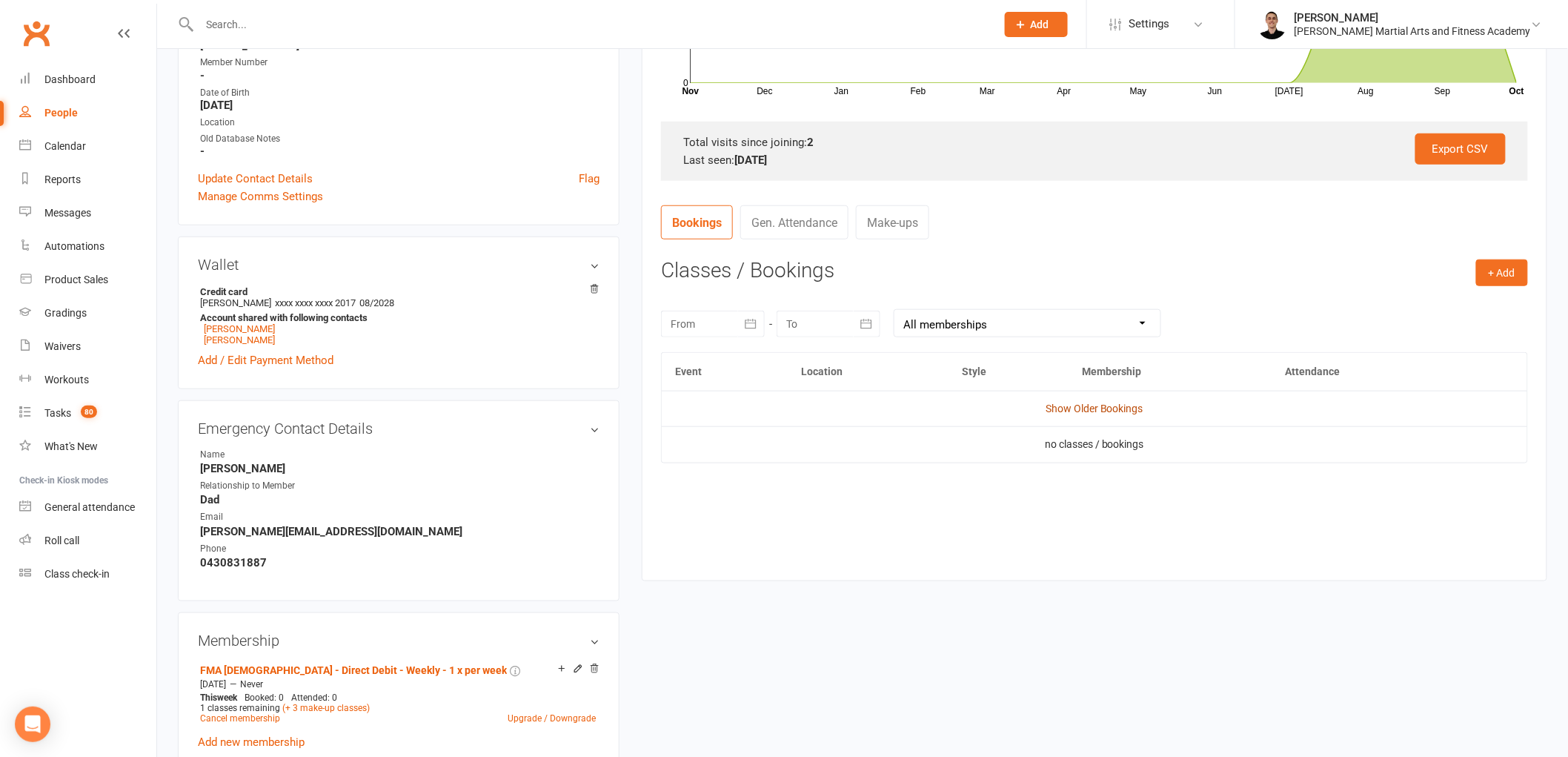
click at [1099, 404] on link "Show Older Bookings" at bounding box center [1094, 408] width 98 height 12
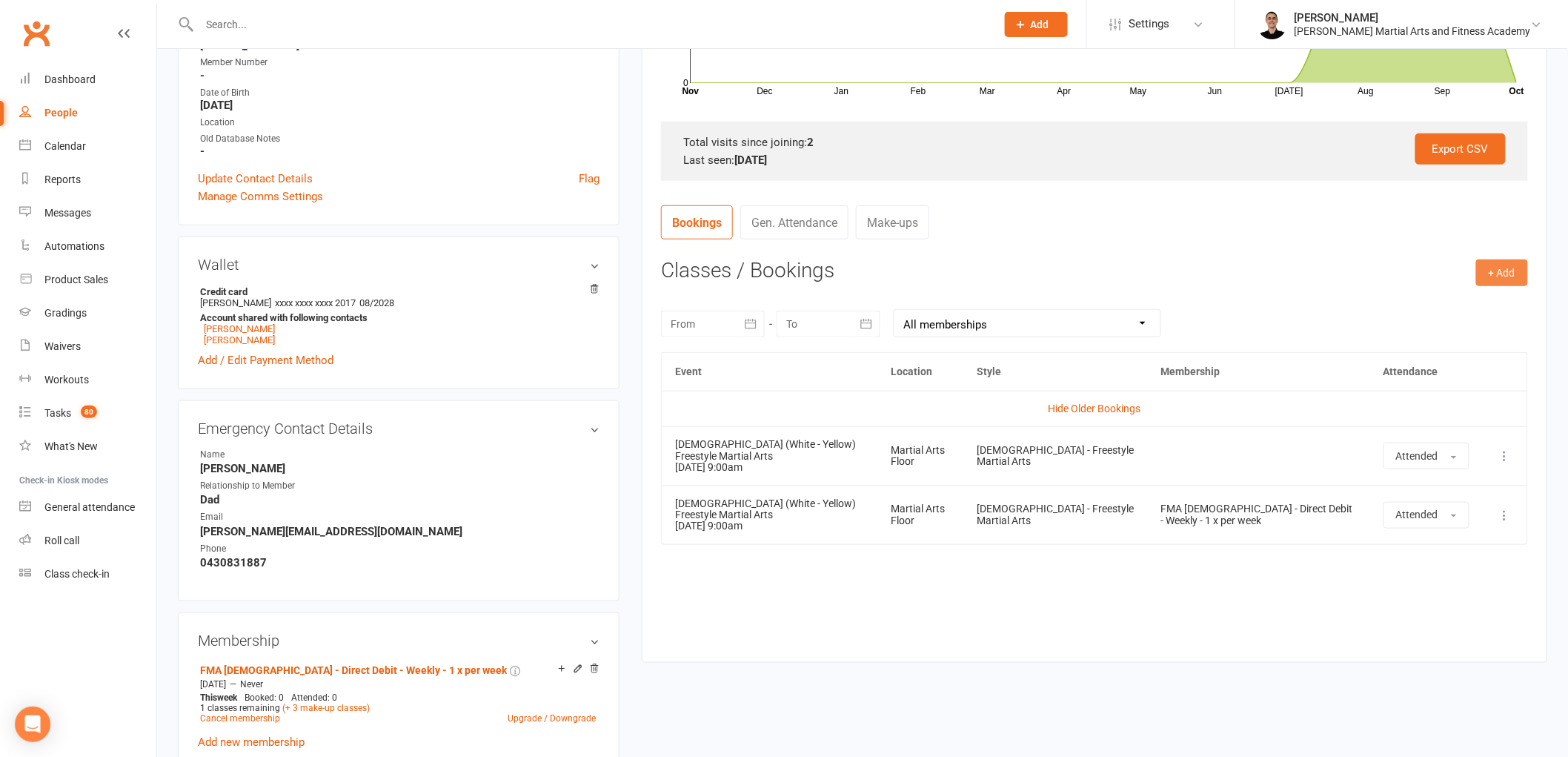
click at [1492, 264] on button "+ Add" at bounding box center [1502, 273] width 52 height 27
click at [1411, 299] on link "Book Event" at bounding box center [1454, 306] width 147 height 29
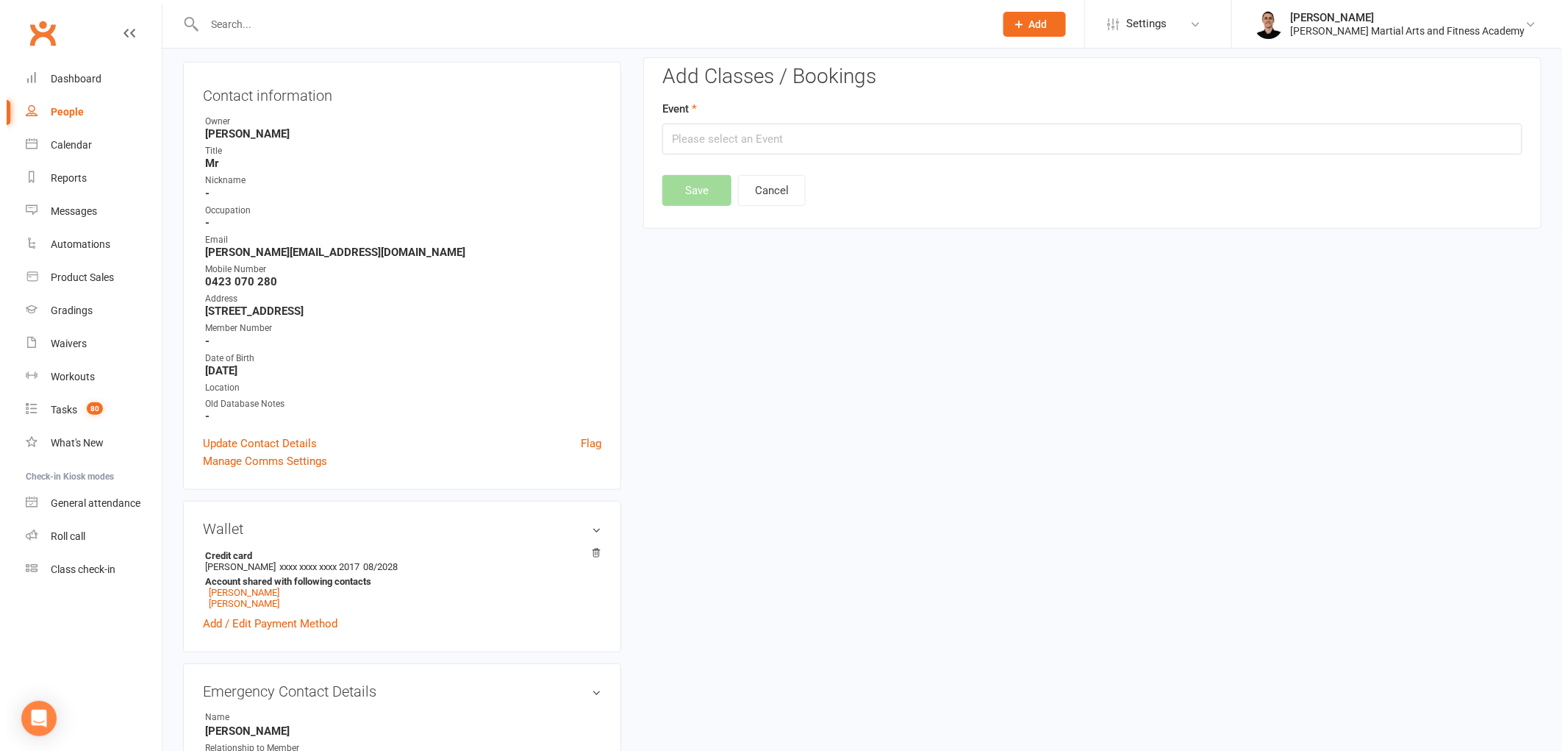
scroll to position [126, 0]
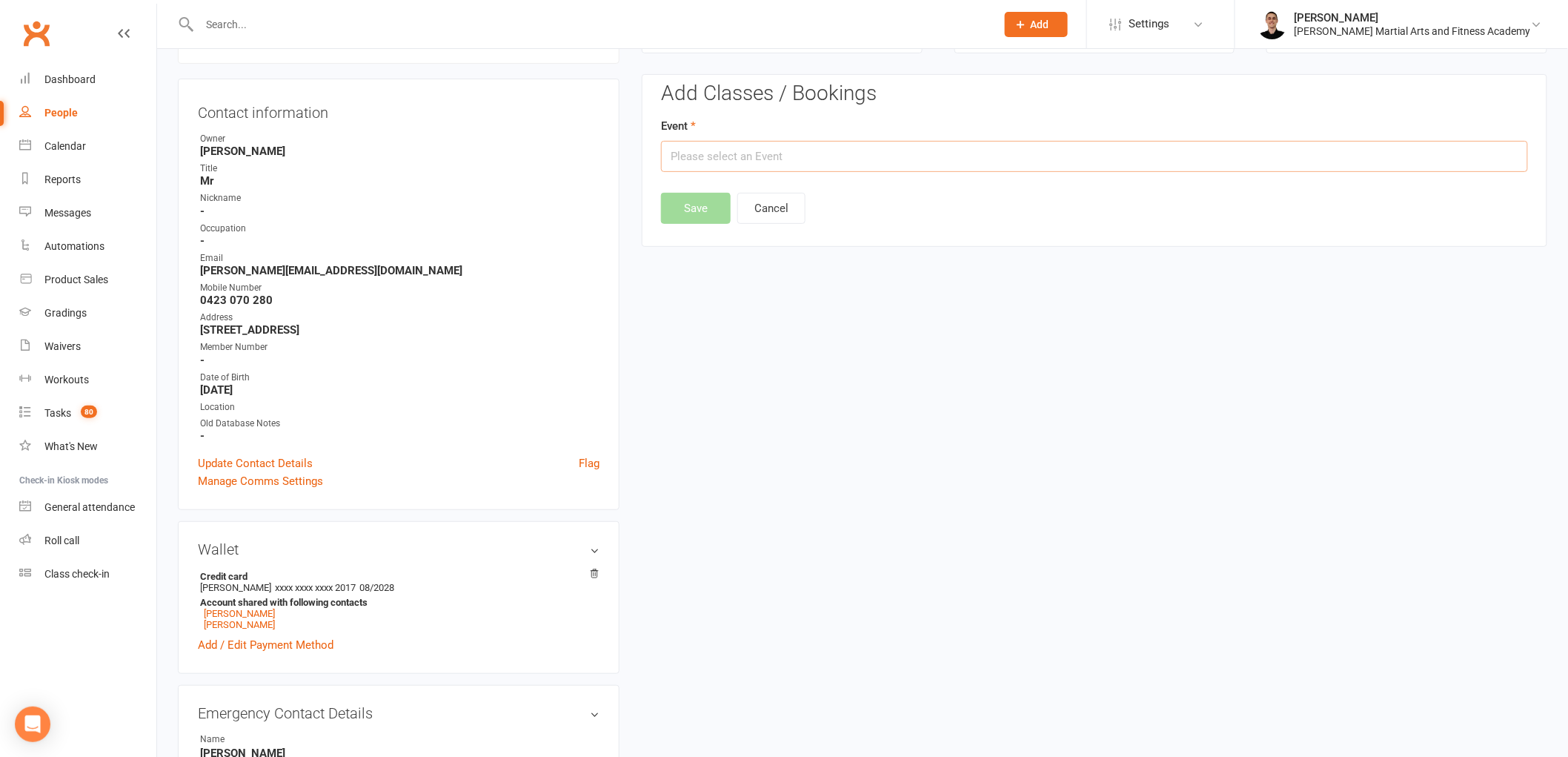
click at [833, 154] on input "text" at bounding box center [1094, 156] width 867 height 31
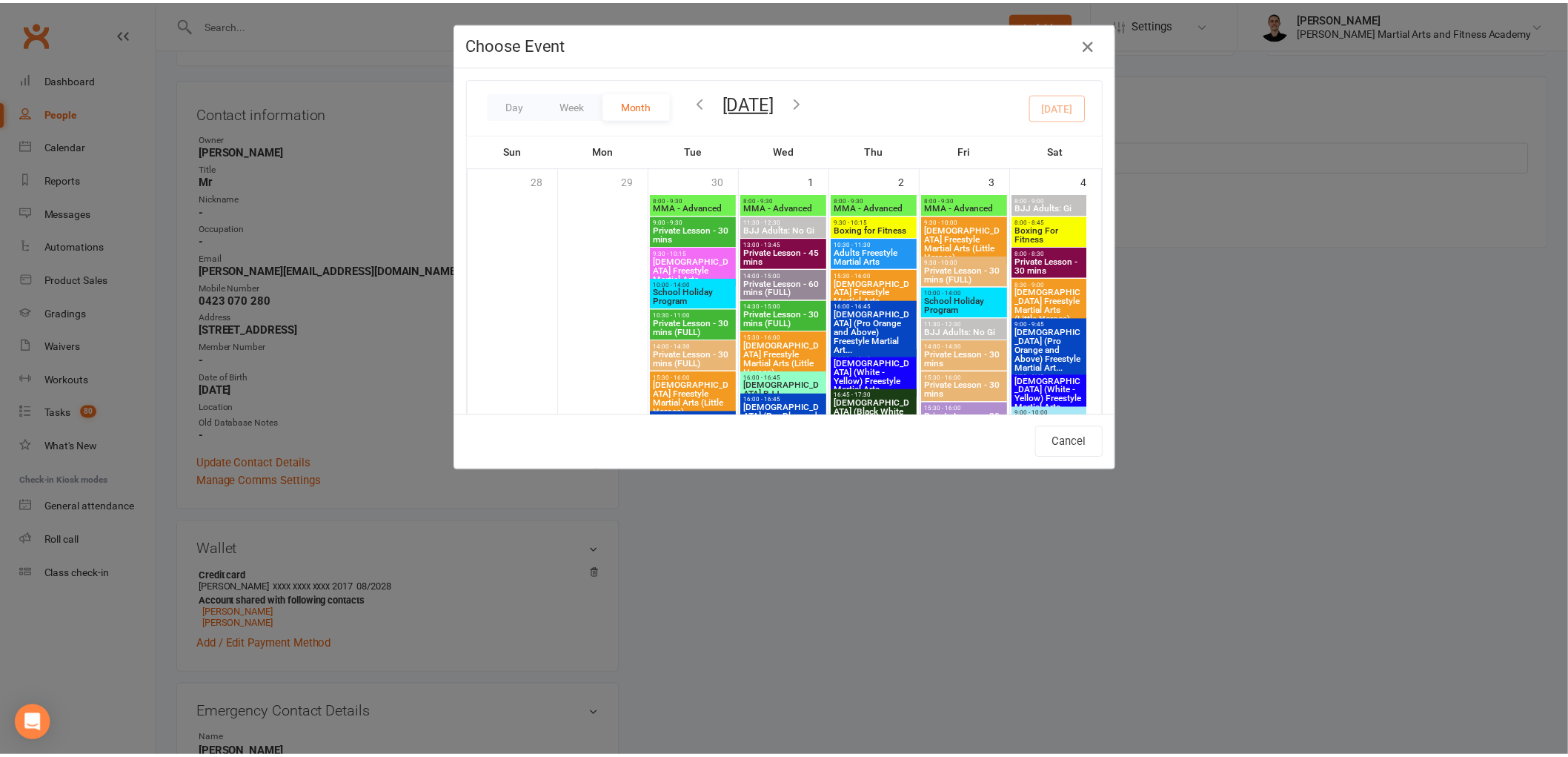
scroll to position [988, 0]
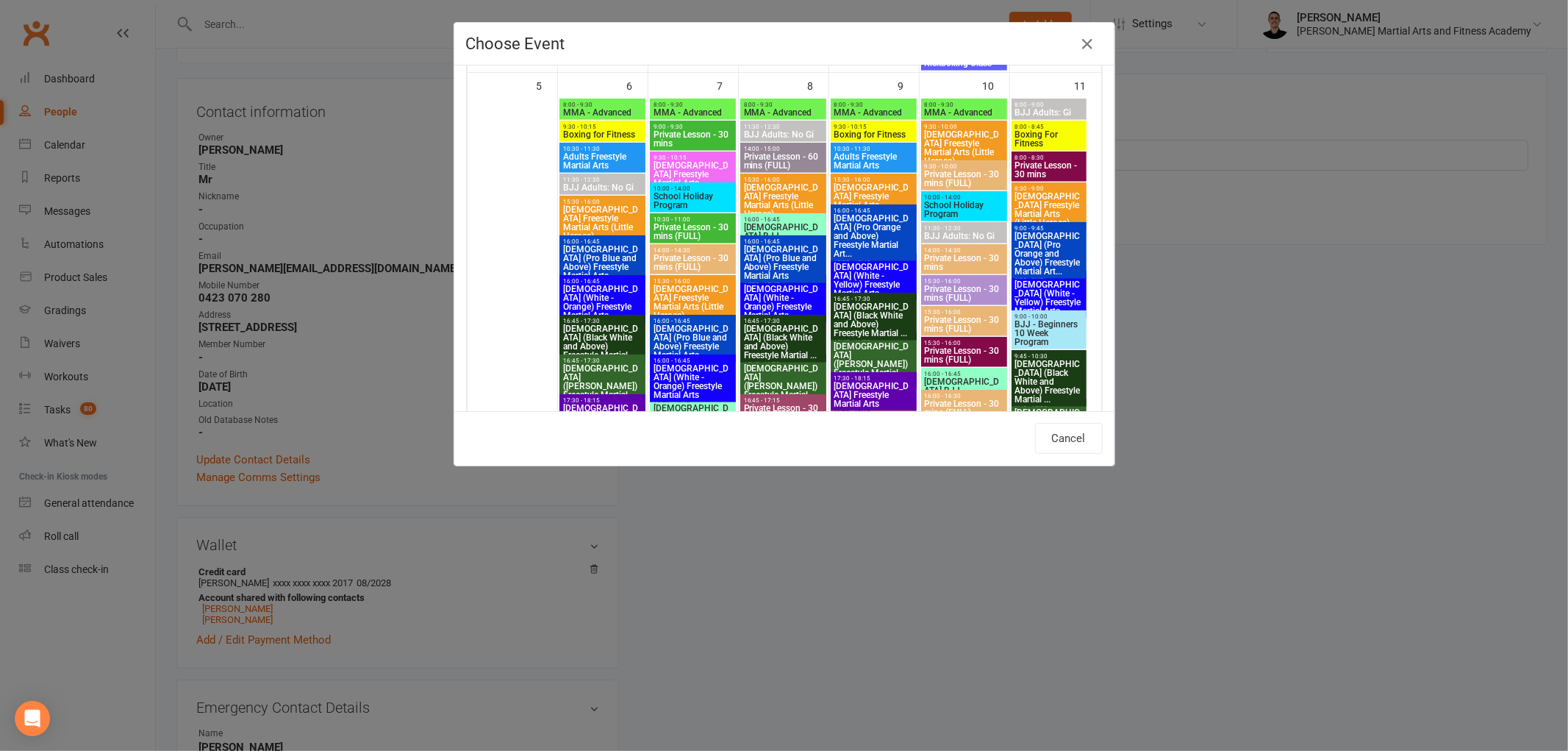
click at [1037, 289] on span "[DEMOGRAPHIC_DATA] (White - Yellow) Freestyle Martial Arts" at bounding box center [1049, 297] width 70 height 35
type input "[DEMOGRAPHIC_DATA] (White - Yellow) Freestyle Martial Arts - [DATE] 9:00:00 AM"
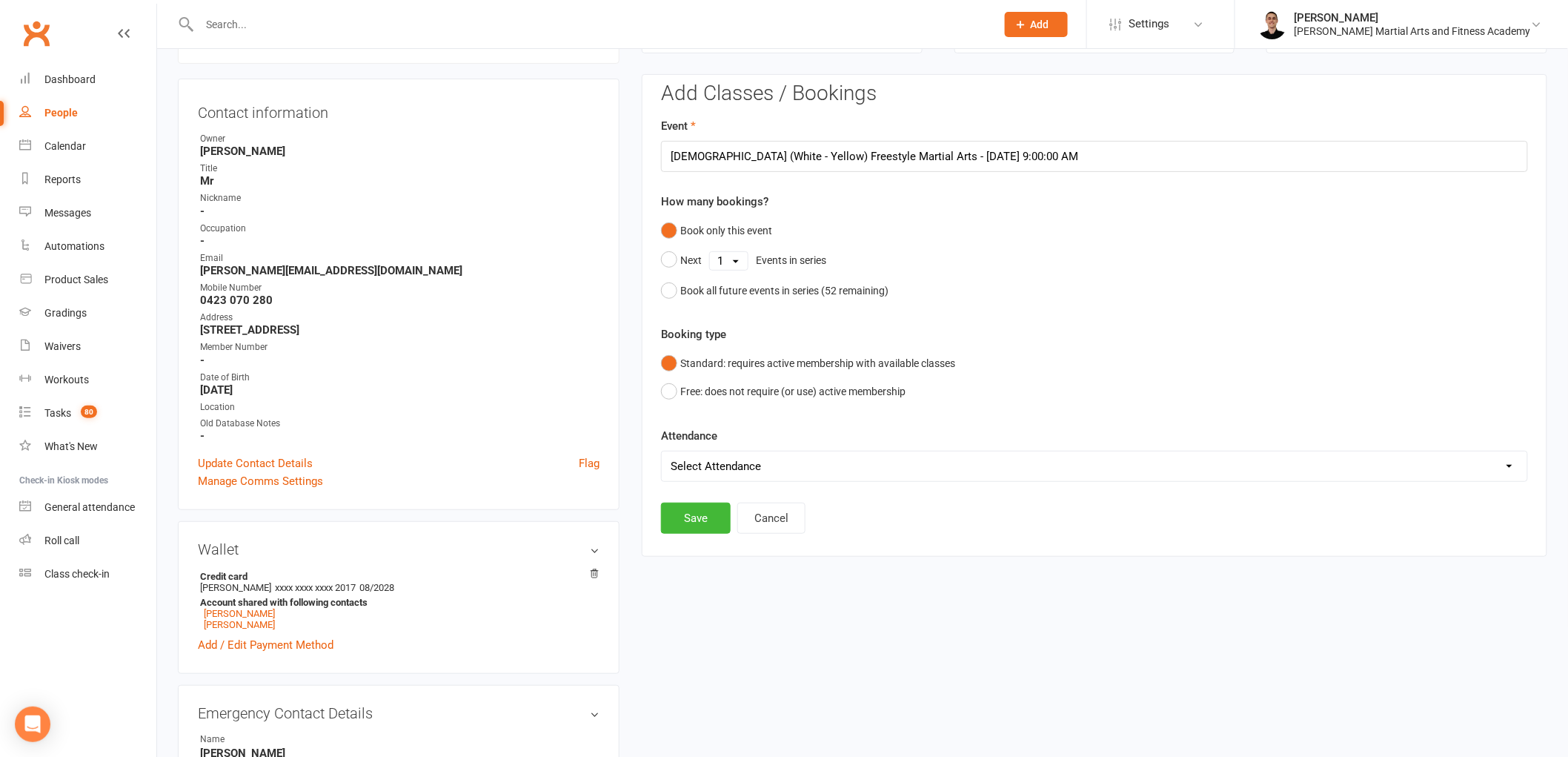
click at [757, 467] on select "Select Attendance Attended Absent" at bounding box center [1094, 466] width 866 height 29
select select "0"
click at [662, 451] on select "Select Attendance Attended Absent" at bounding box center [1094, 466] width 866 height 29
click at [695, 509] on button "Save" at bounding box center [696, 518] width 70 height 31
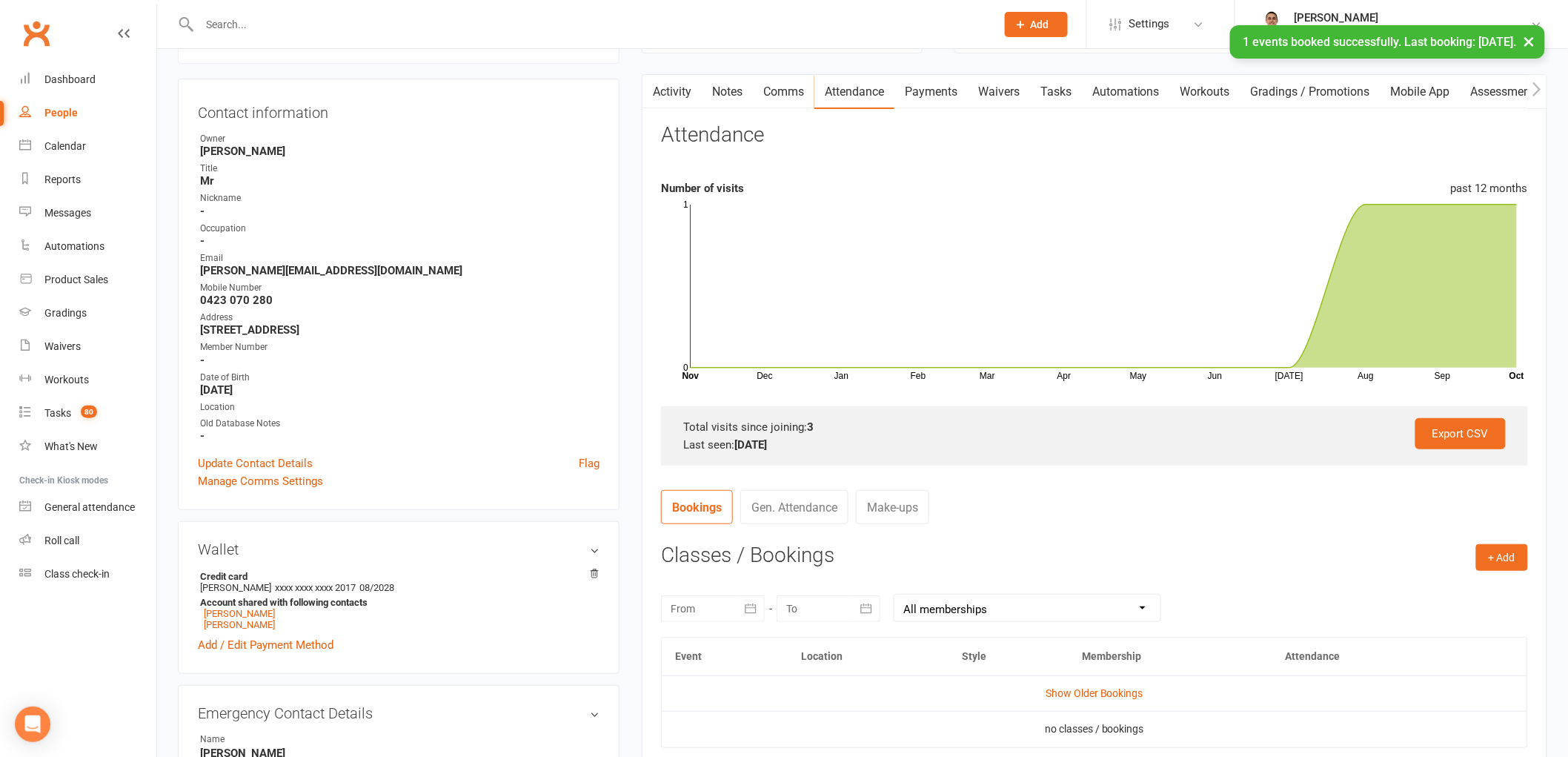
click at [1072, 91] on link "Tasks" at bounding box center [1056, 92] width 52 height 35
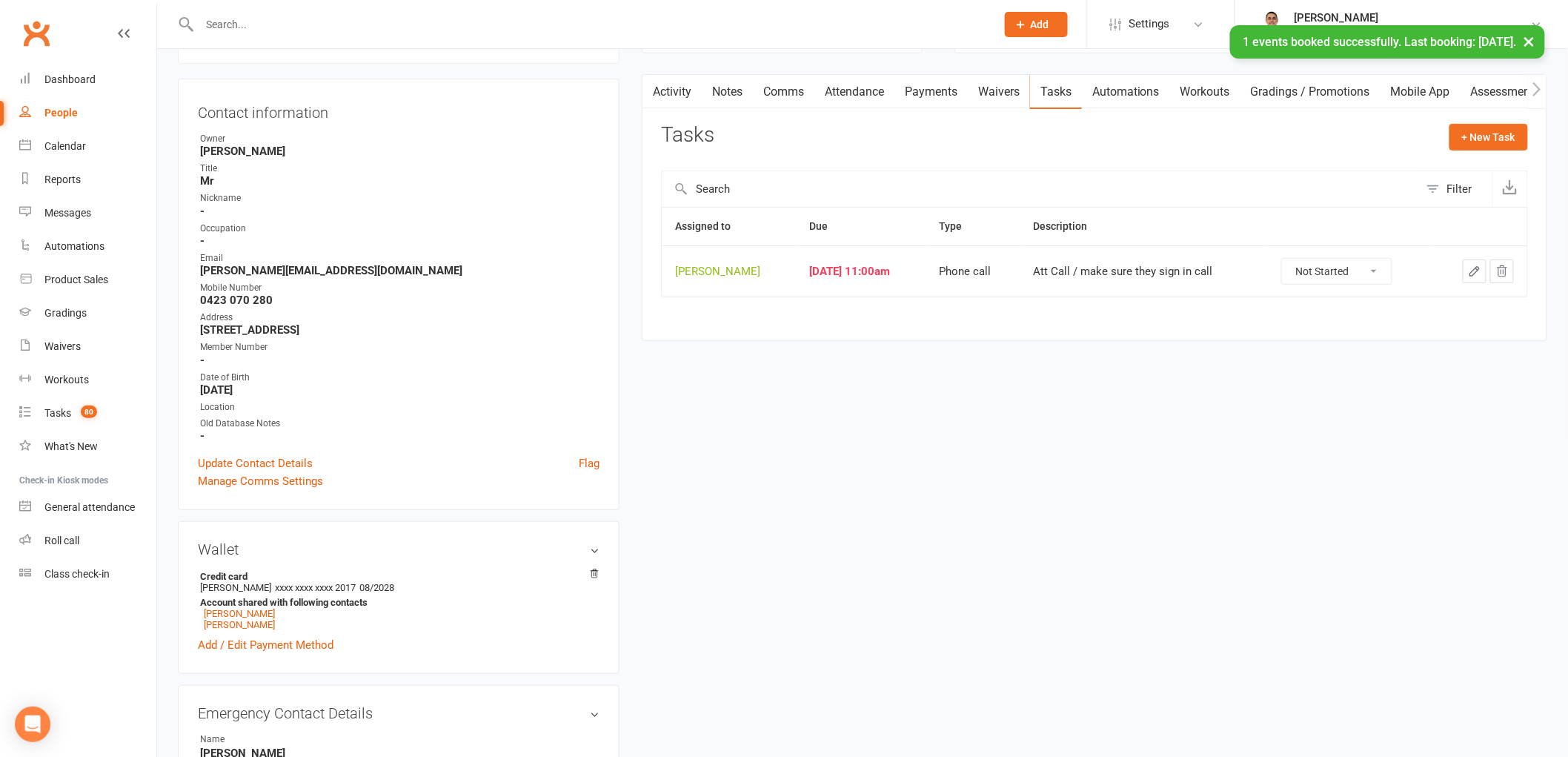
click at [1328, 265] on select "Not Started In Progress Waiting Complete" at bounding box center [1337, 271] width 110 height 25
click at [1291, 259] on select "Not Started In Progress Waiting Complete" at bounding box center [1337, 271] width 110 height 25
select select "unstarted"
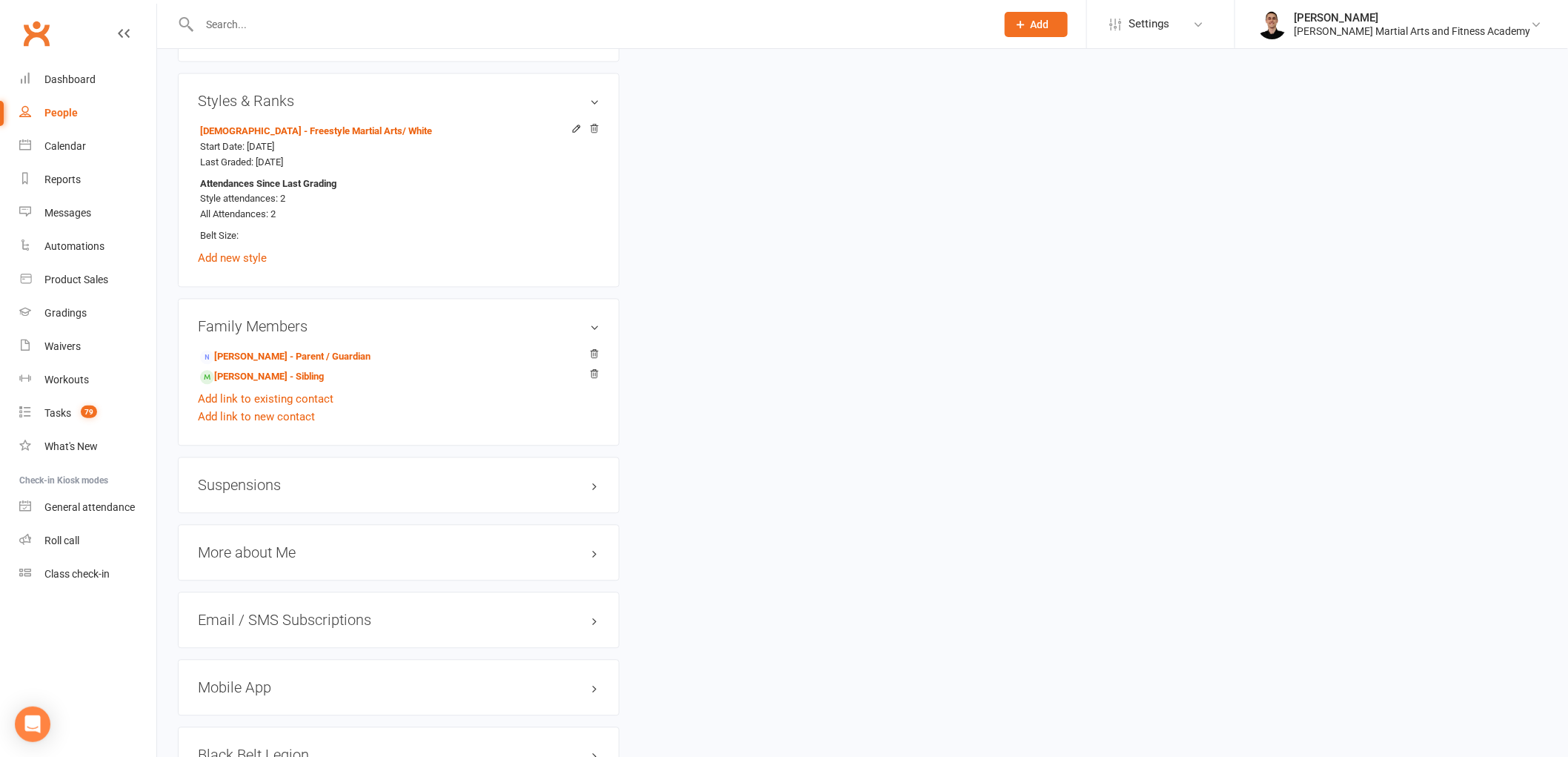
scroll to position [1235, 0]
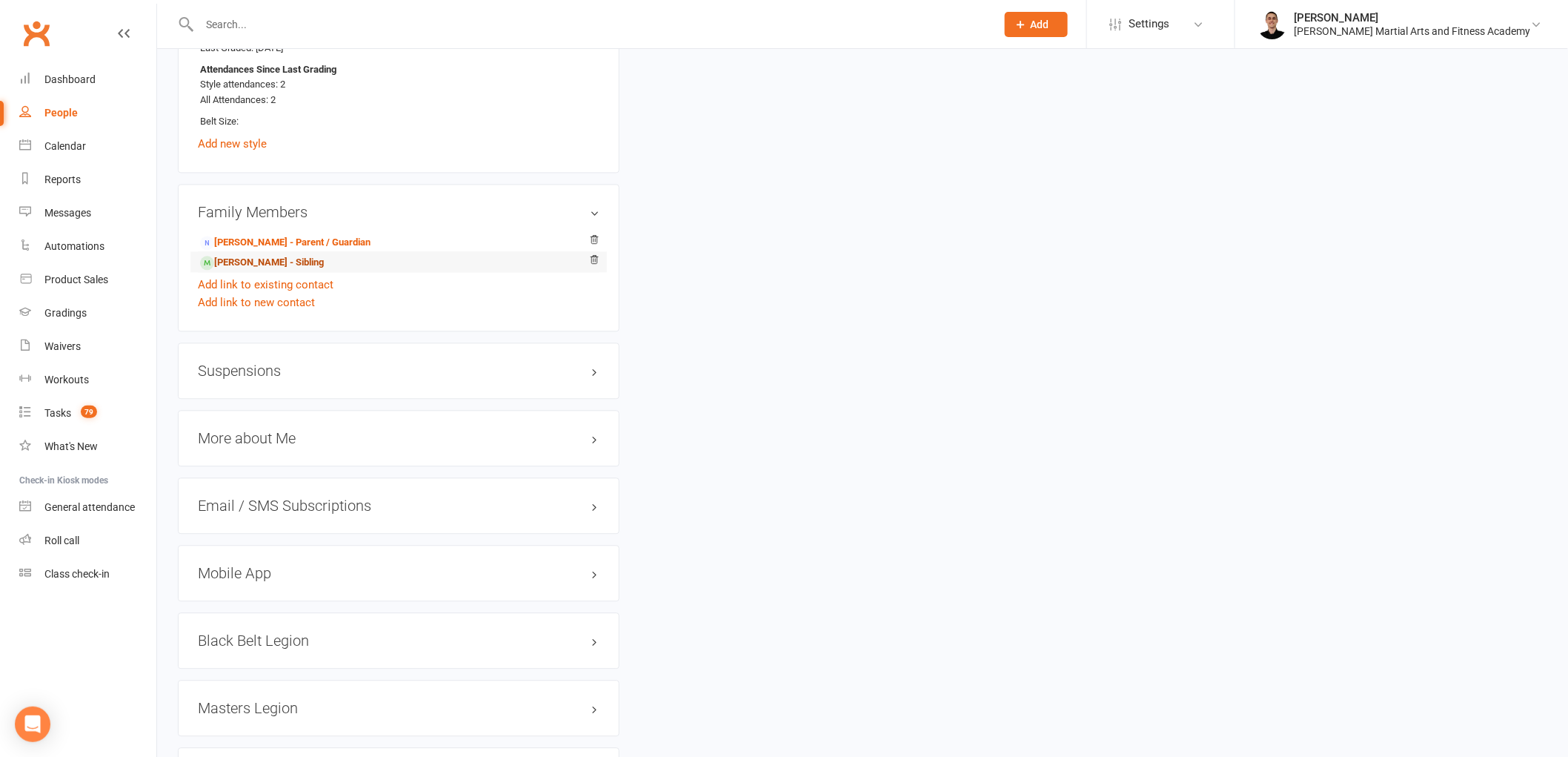
click at [300, 258] on link "[PERSON_NAME] - Sibling" at bounding box center [261, 262] width 123 height 16
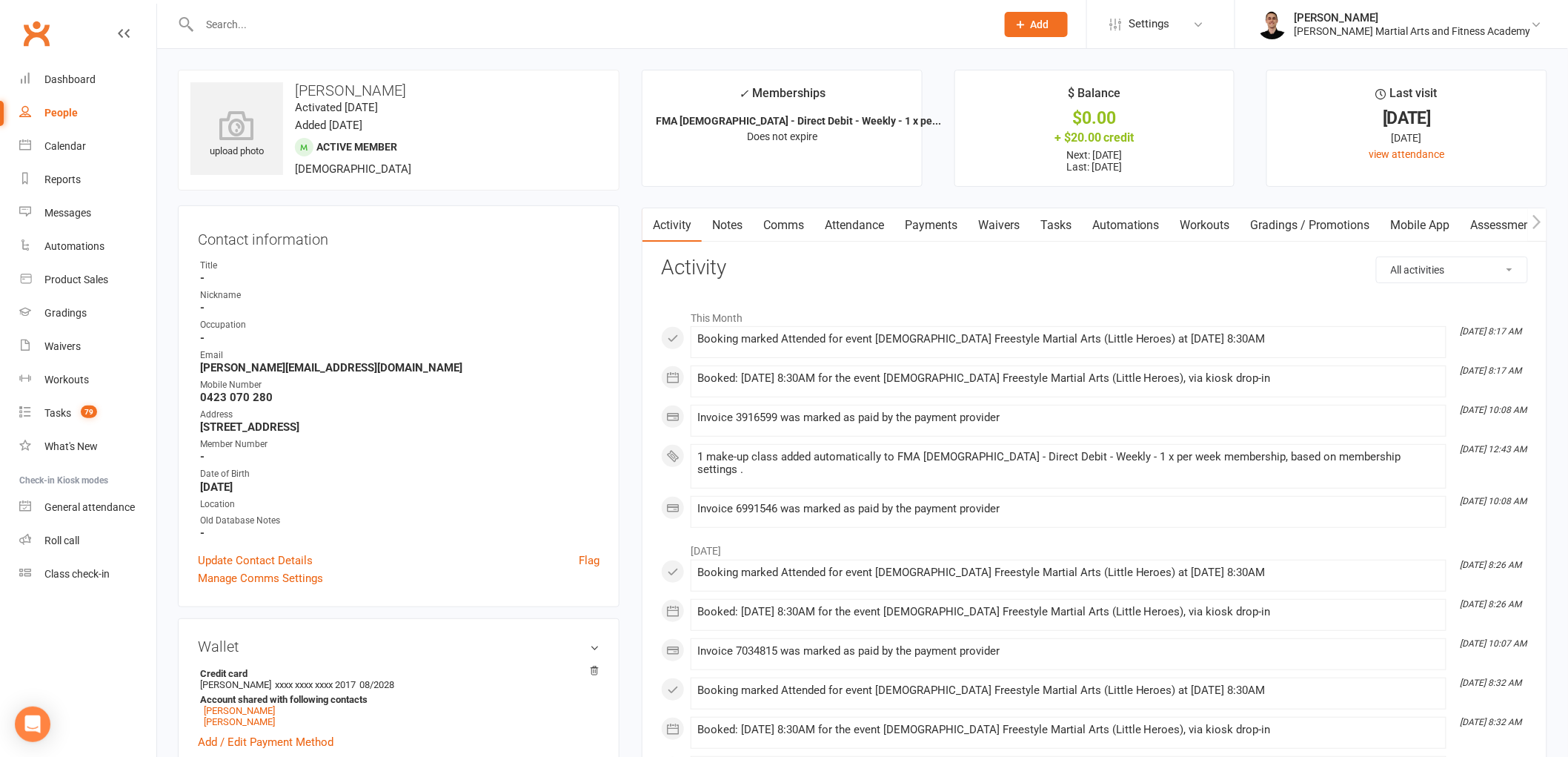
click at [1070, 227] on link "Tasks" at bounding box center [1056, 225] width 52 height 35
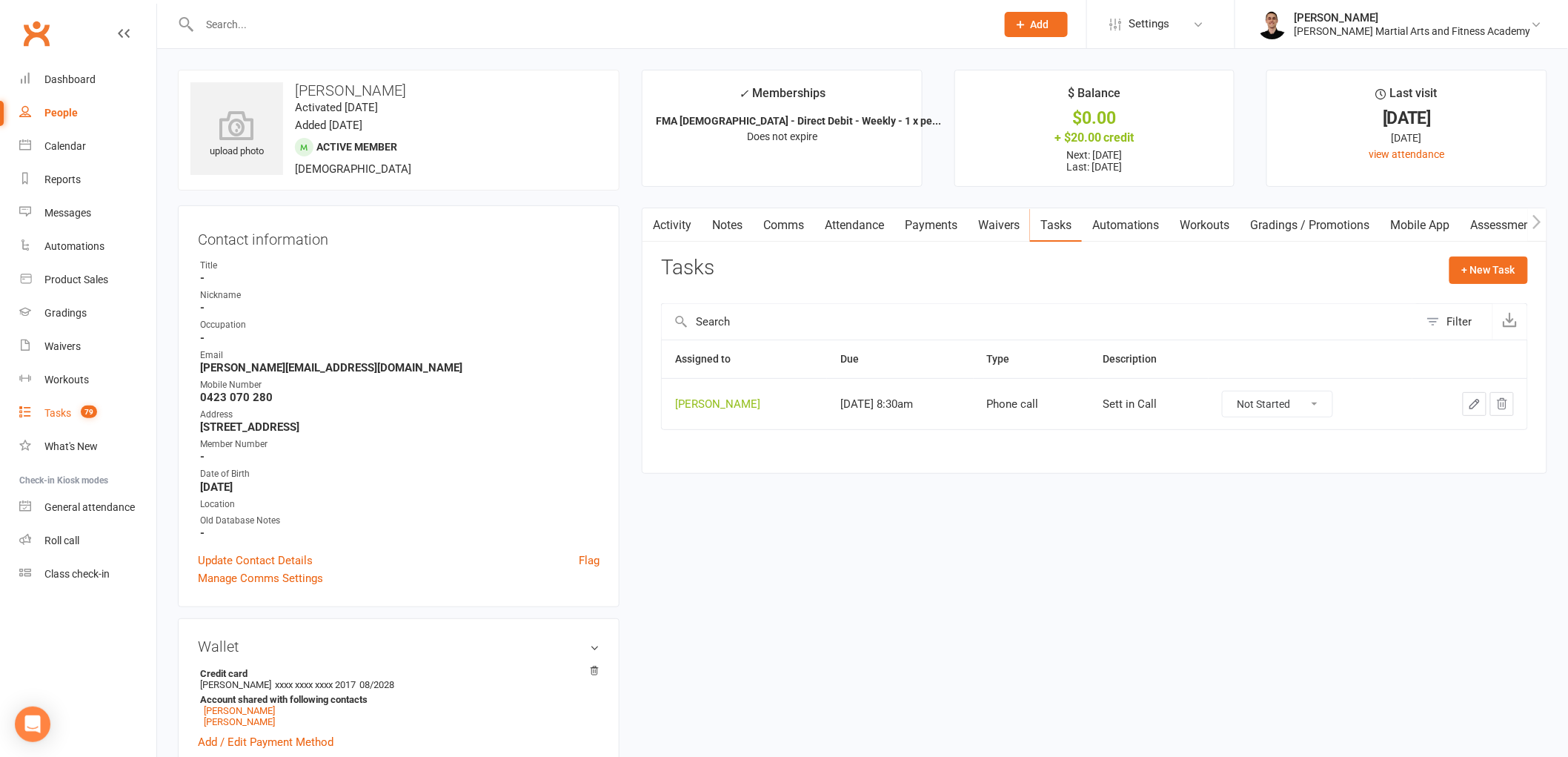
click at [77, 403] on link "Tasks 79" at bounding box center [87, 413] width 137 height 34
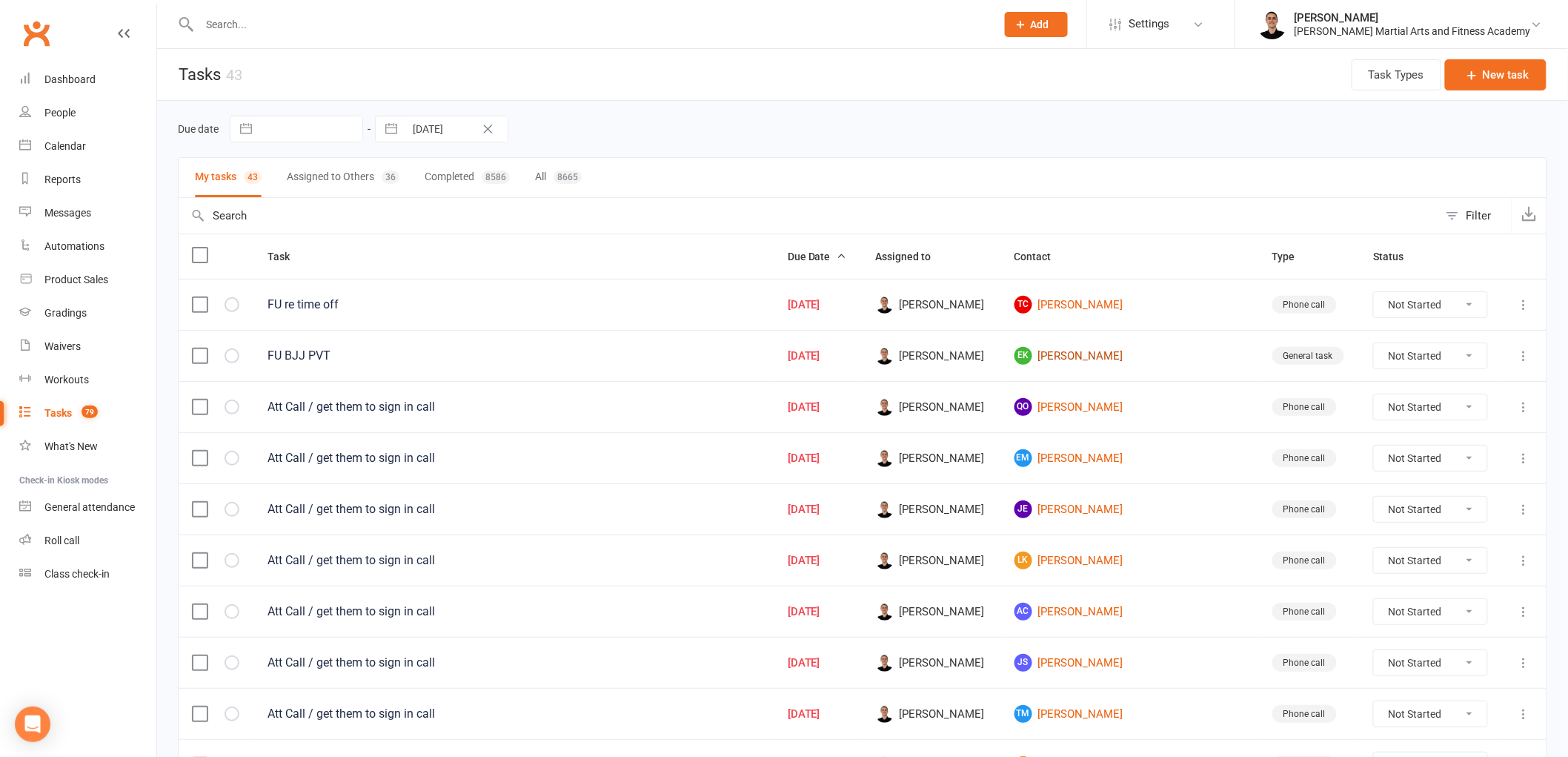
click at [1103, 352] on link "EK [PERSON_NAME]" at bounding box center [1130, 356] width 231 height 18
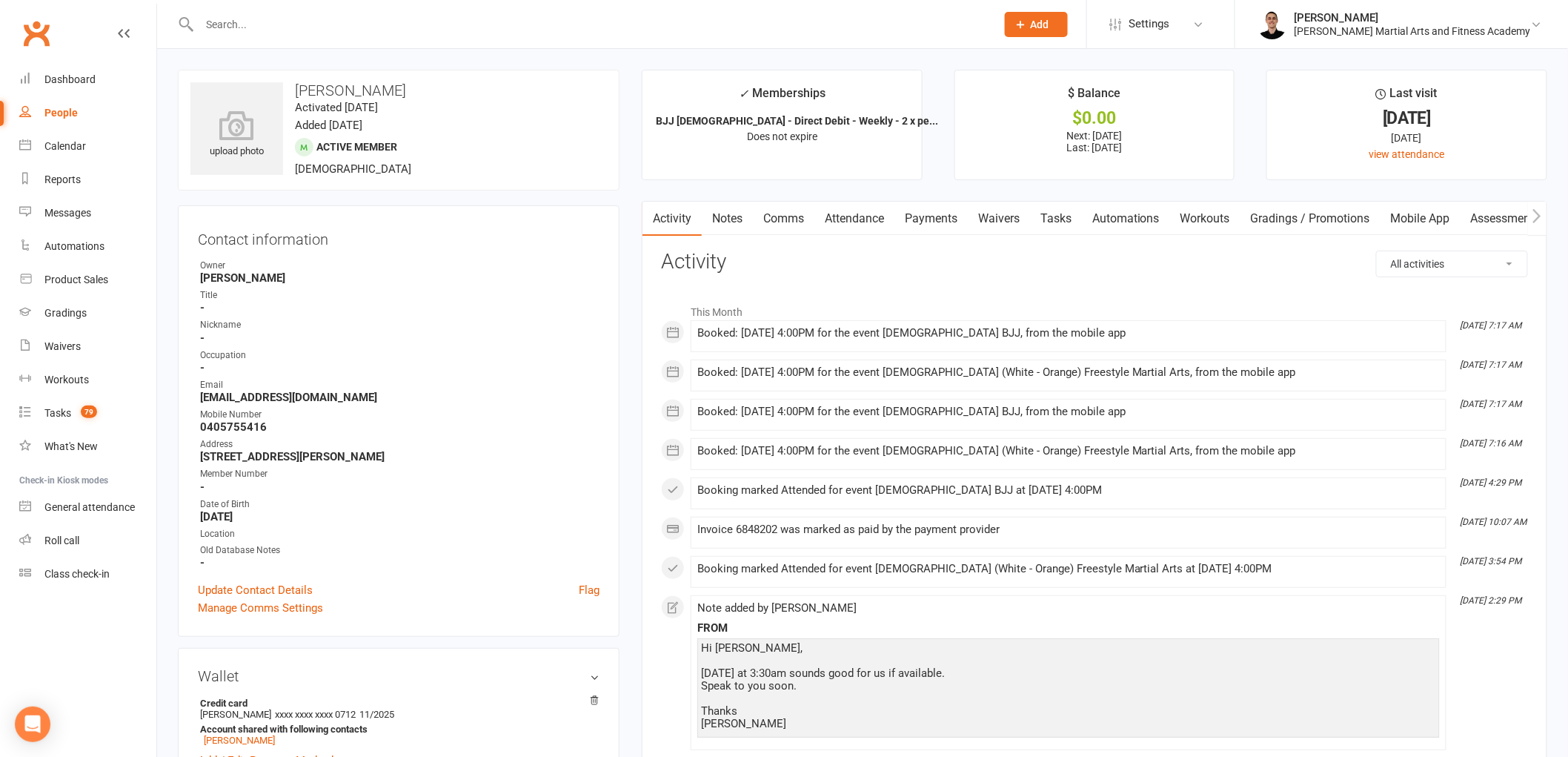
click at [739, 213] on link "Notes" at bounding box center [727, 219] width 51 height 35
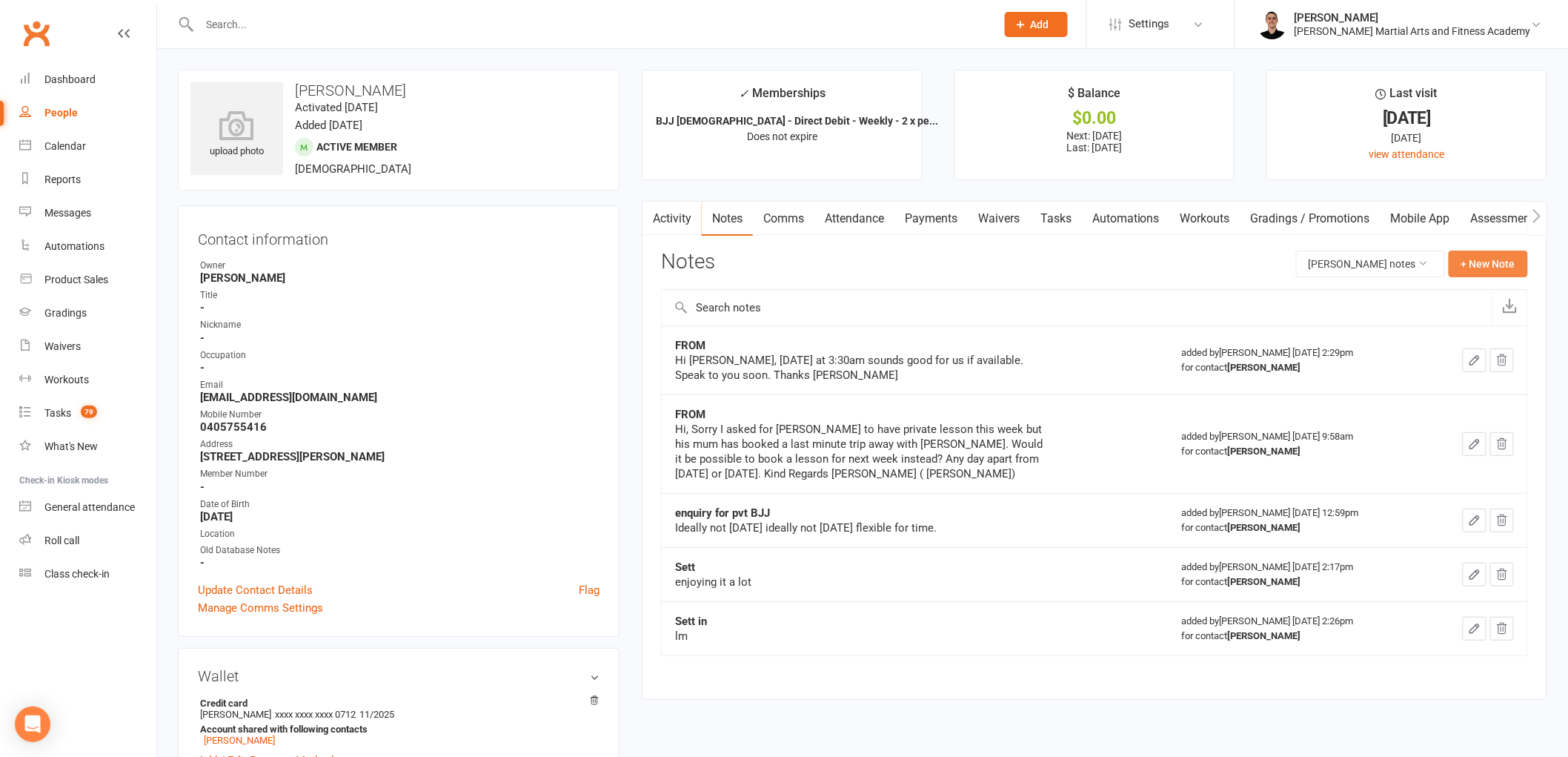
click at [1483, 269] on button "+ New Note" at bounding box center [1489, 263] width 79 height 27
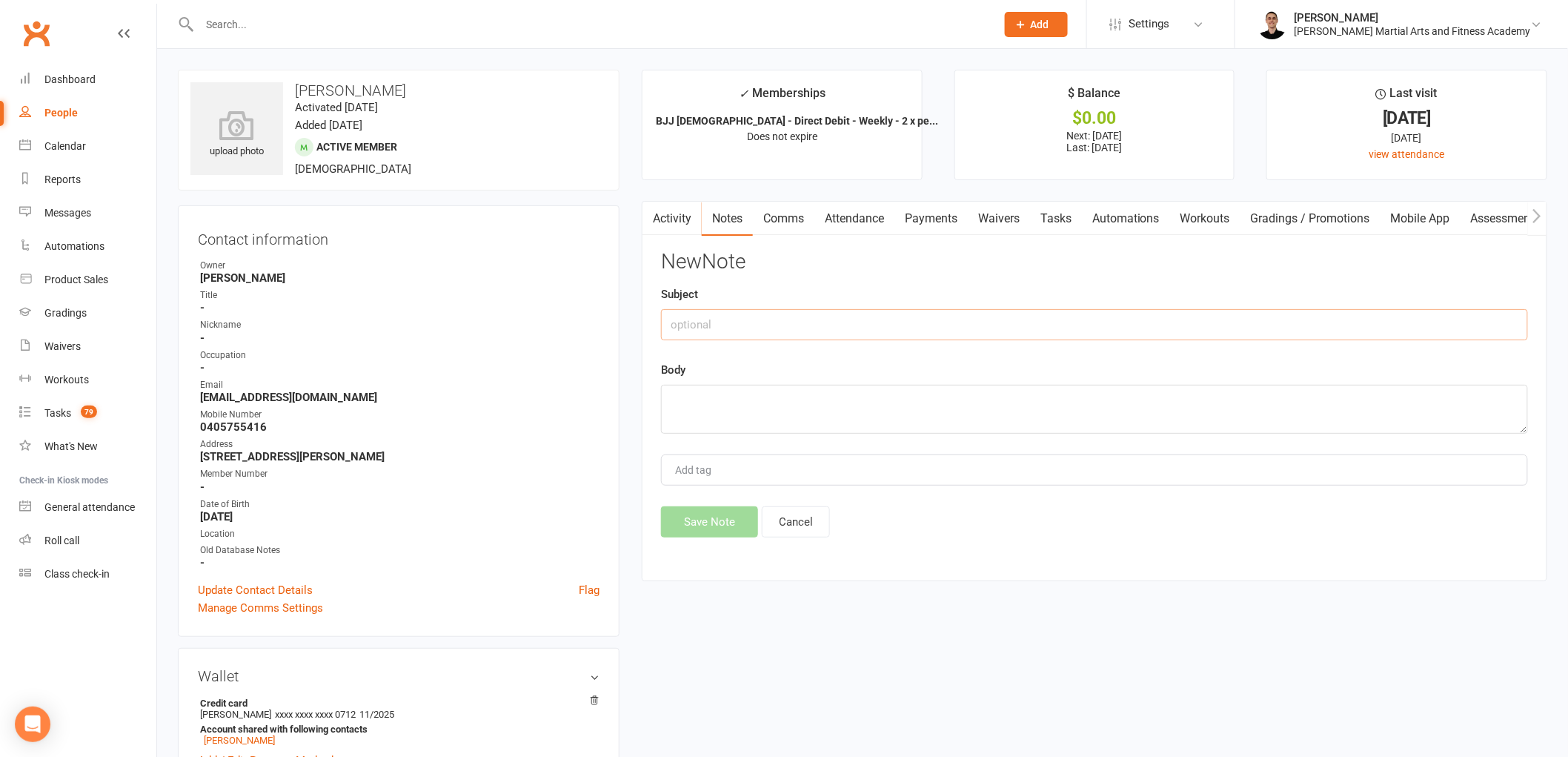
click at [857, 323] on input "text" at bounding box center [1094, 325] width 867 height 31
type input "FROM"
click at [804, 412] on textarea at bounding box center [1094, 409] width 867 height 49
paste textarea "Hi [PERSON_NAME], Did you manage to confirm [DATE] 3.30 private lesson for [PER…"
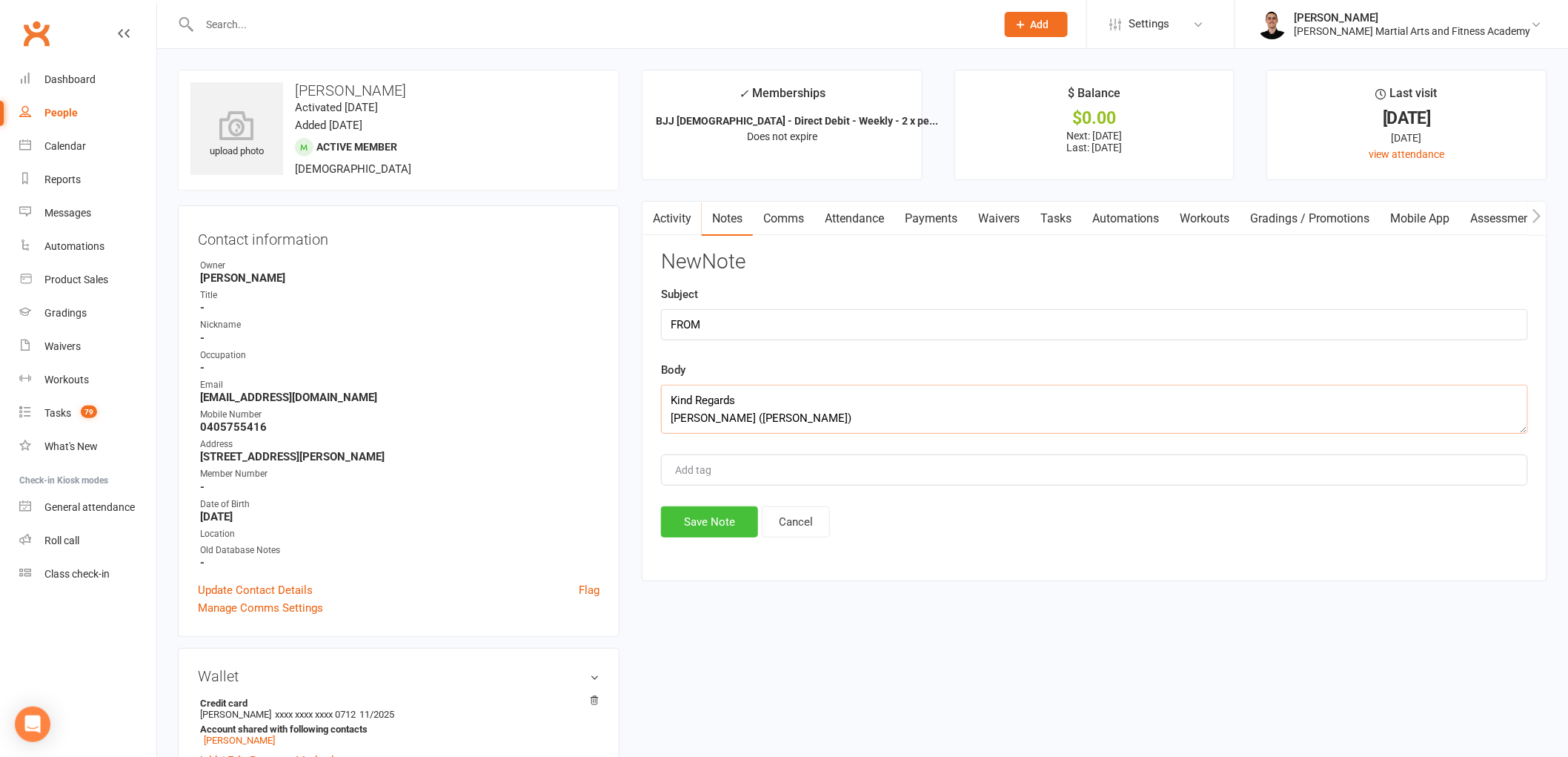
type textarea "Hi [PERSON_NAME], Did you manage to confirm [DATE] 3.30 private lesson for [PER…"
click at [696, 522] on button "Save Note" at bounding box center [709, 522] width 97 height 31
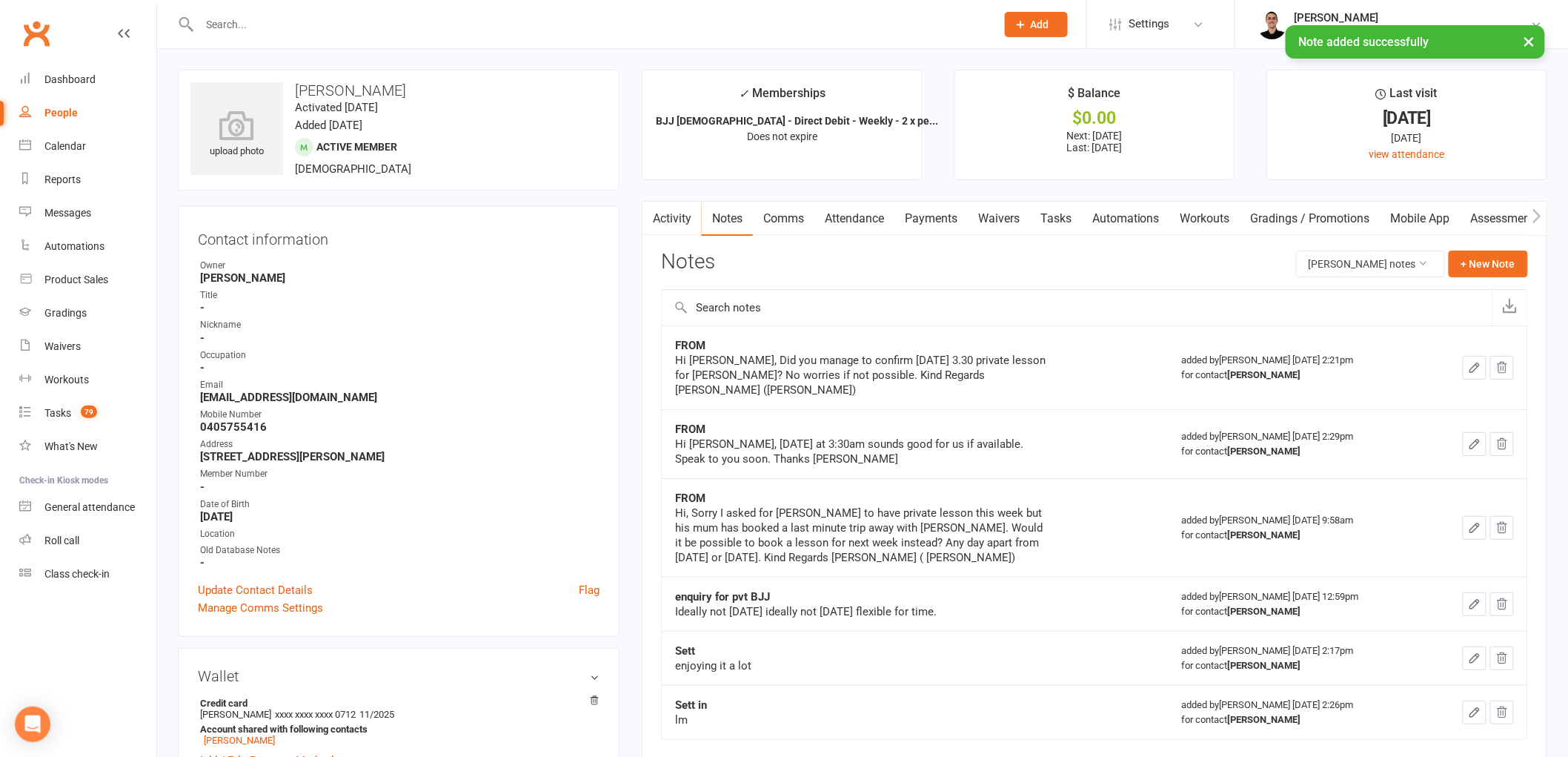
click at [790, 220] on link "Comms" at bounding box center [783, 219] width 61 height 35
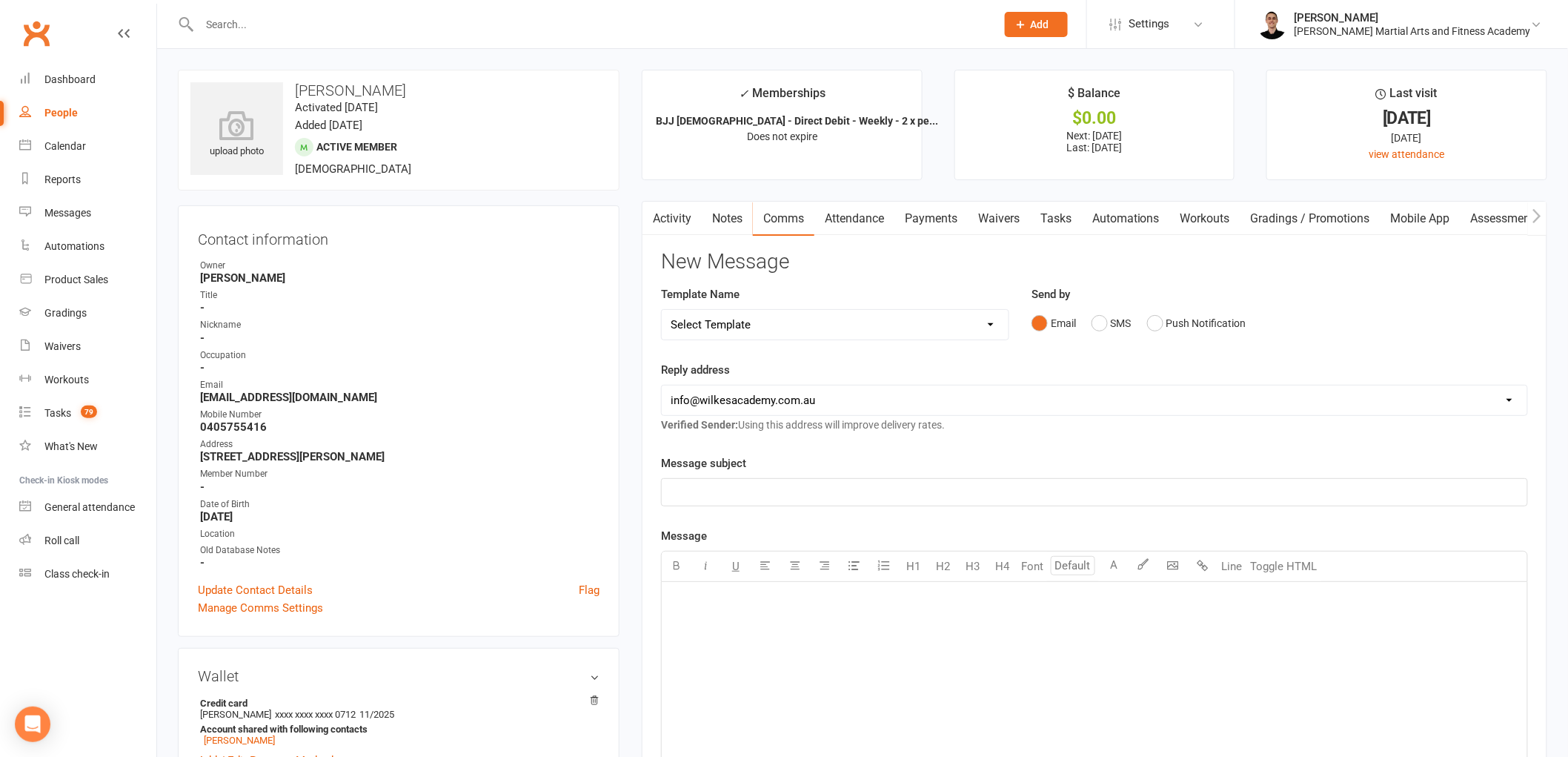
click at [824, 315] on select "Select Template [Email] Birthday Party Enquiry [Email] [DEMOGRAPHIC_DATA] Gradi…" at bounding box center [835, 325] width 347 height 29
select select "39"
click at [662, 310] on select "Select Template [Email] Birthday Party Enquiry [Email] [DEMOGRAPHIC_DATA] Gradi…" at bounding box center [835, 325] width 347 height 29
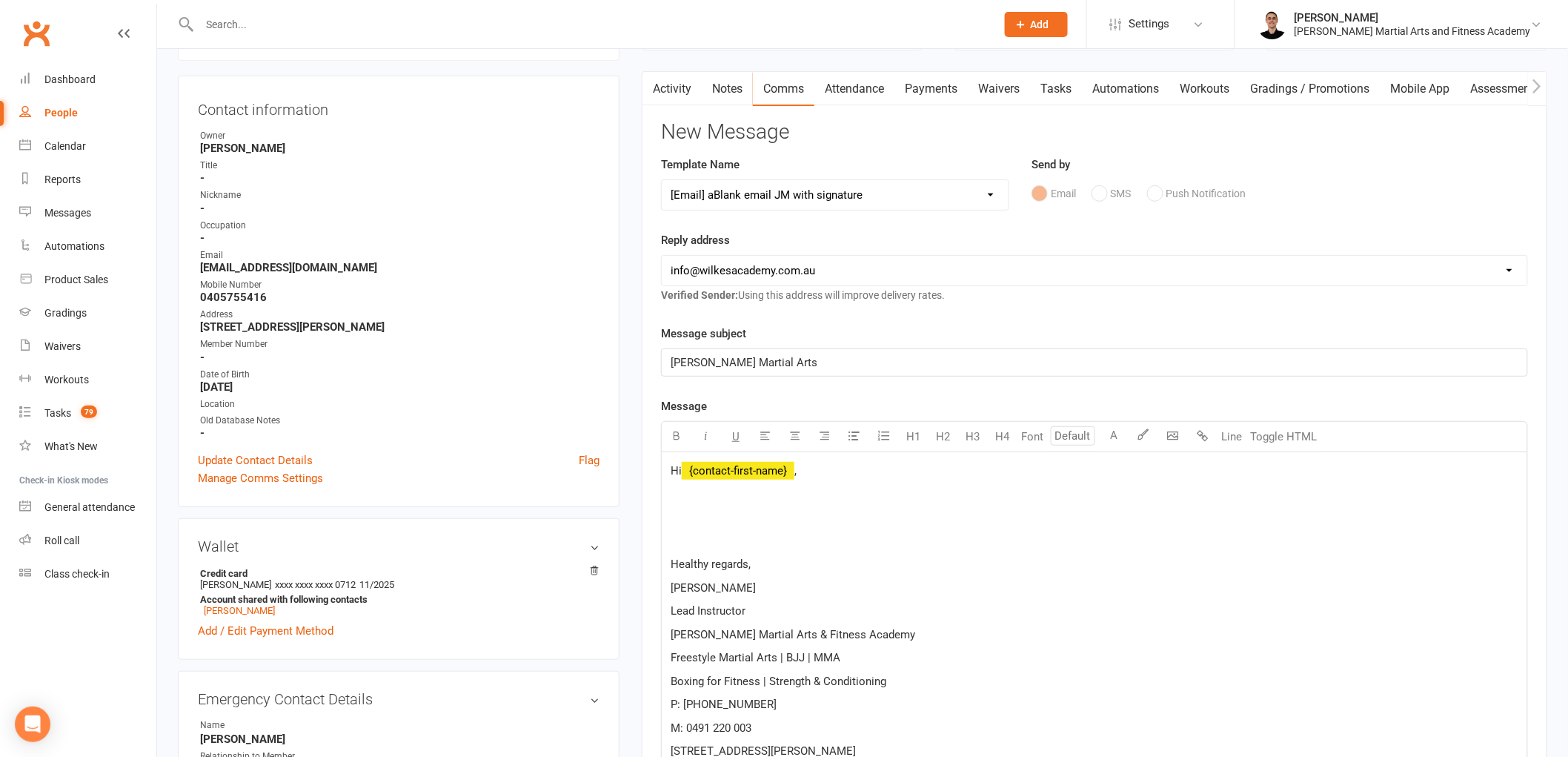
scroll to position [165, 0]
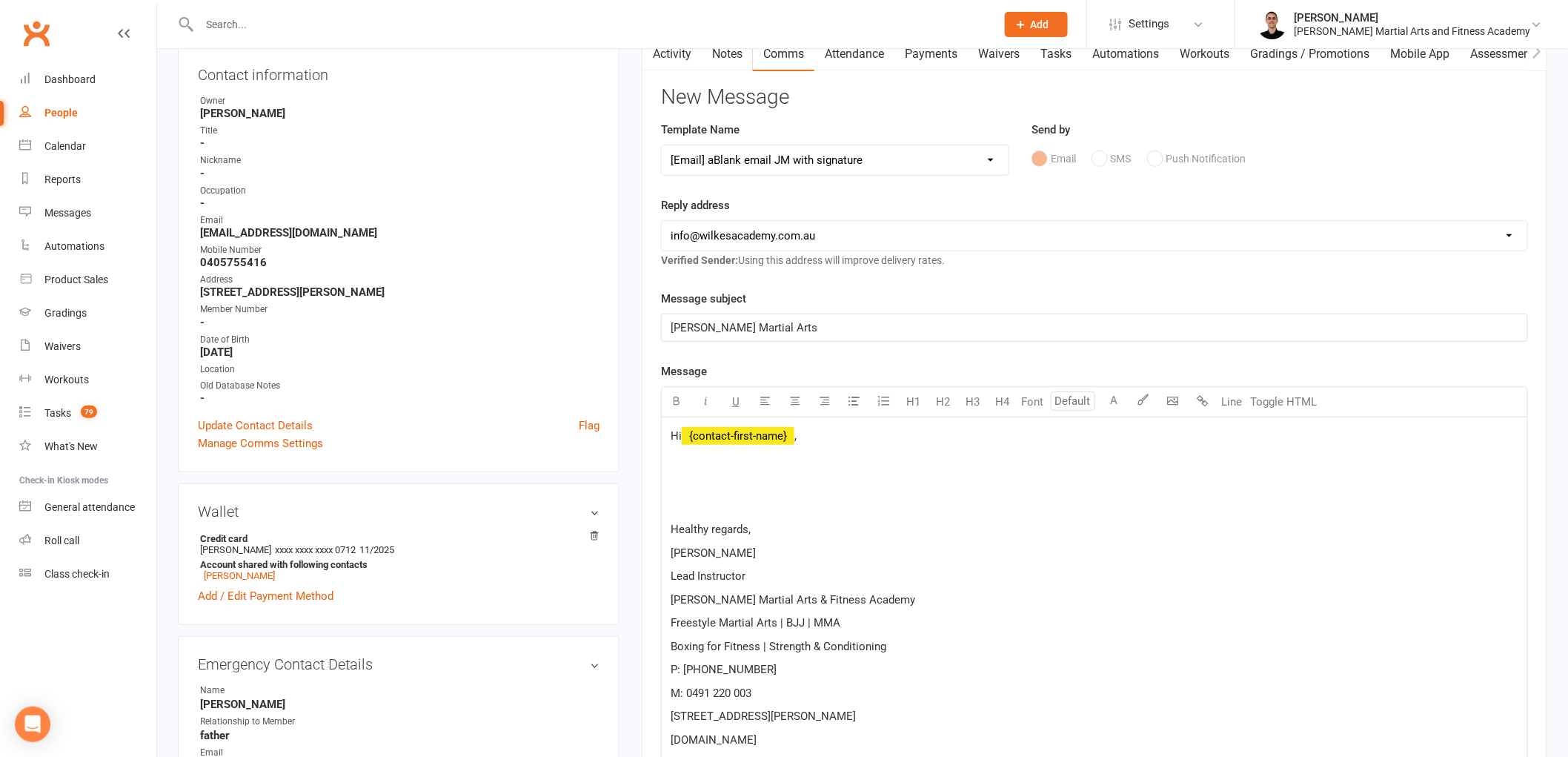
click at [765, 438] on span "﻿ {contact-first-name}" at bounding box center [738, 435] width 113 height 13
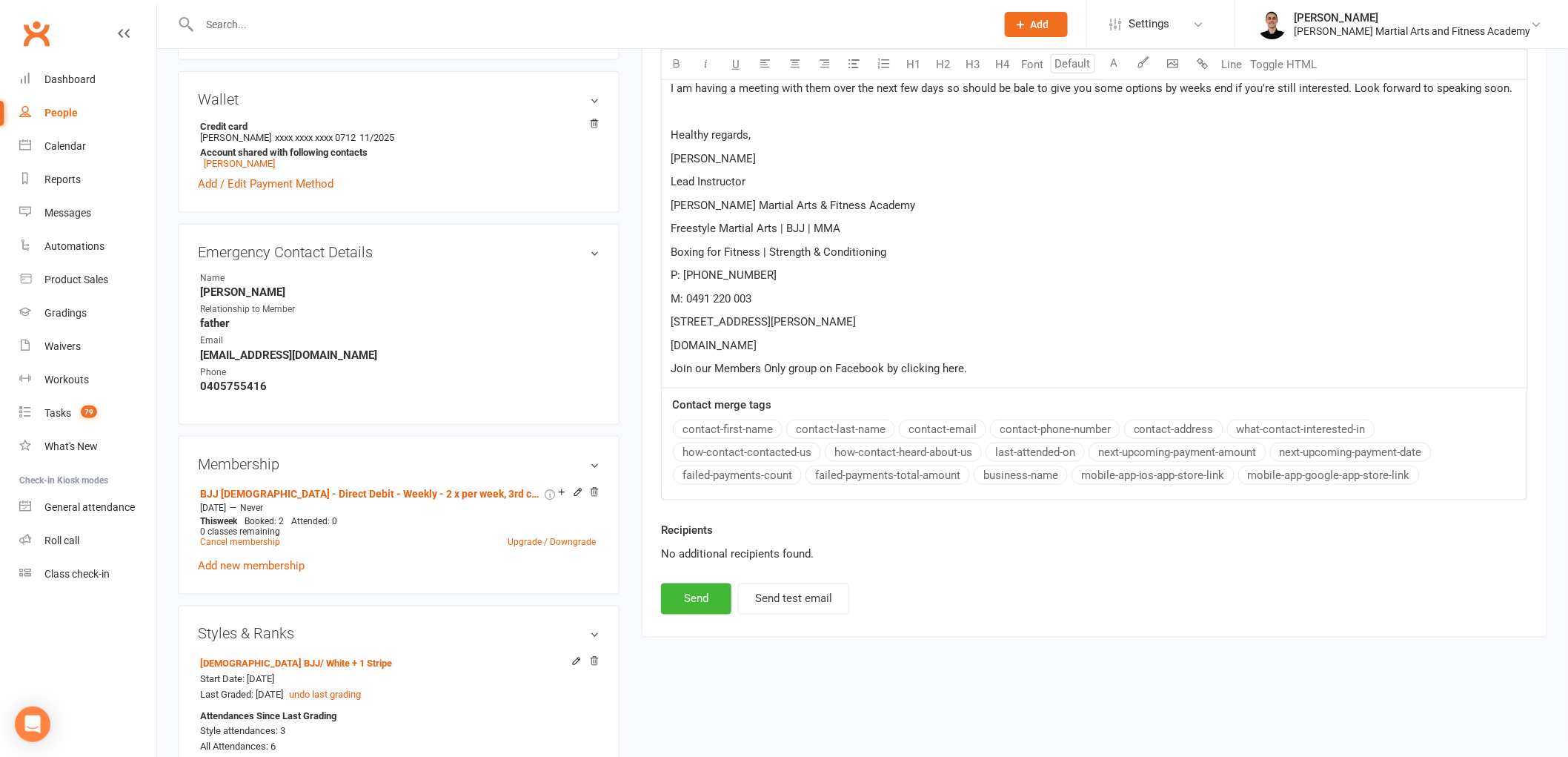
scroll to position [659, 0]
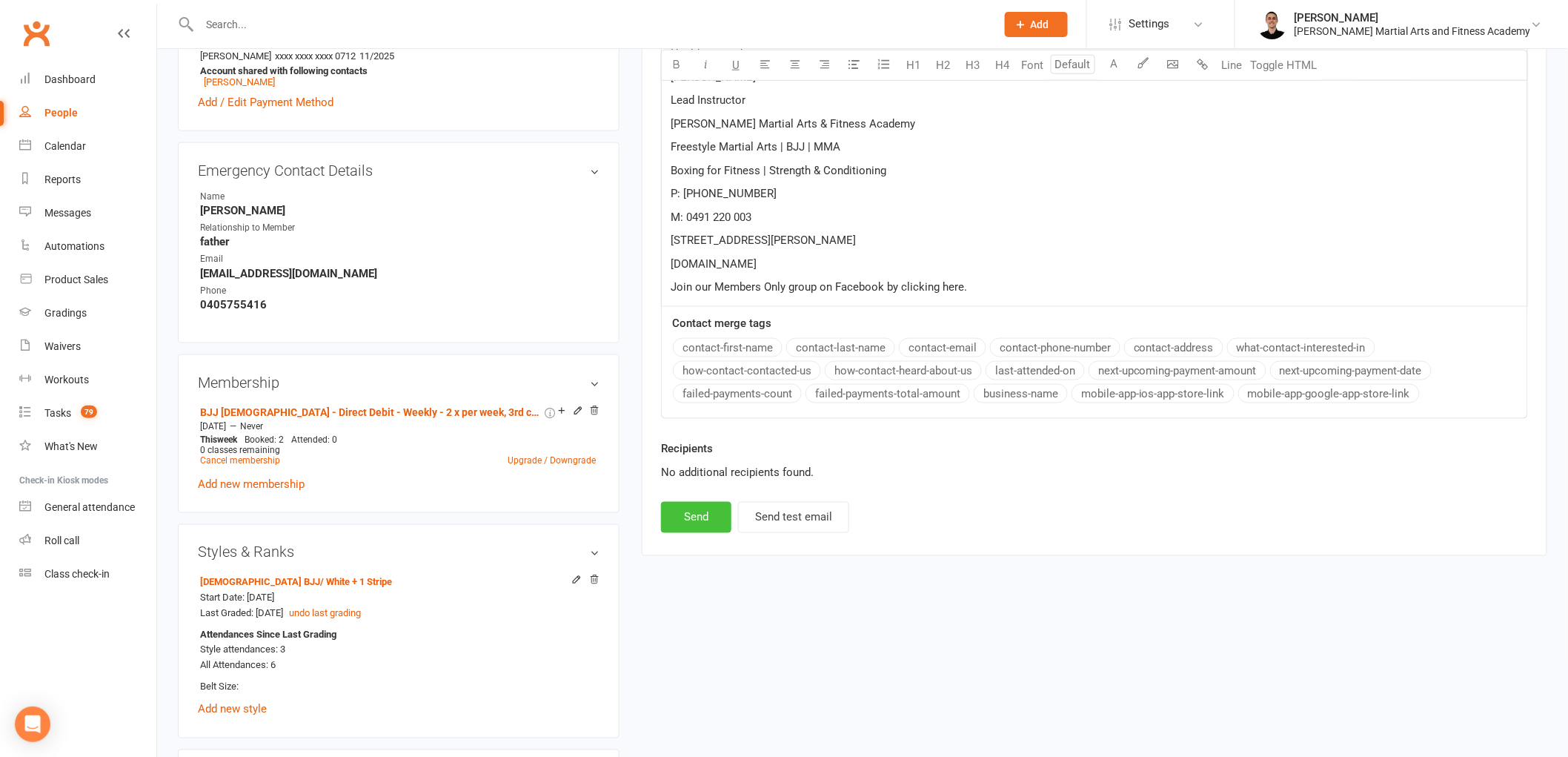
click at [693, 522] on button "Send" at bounding box center [696, 517] width 71 height 31
select select
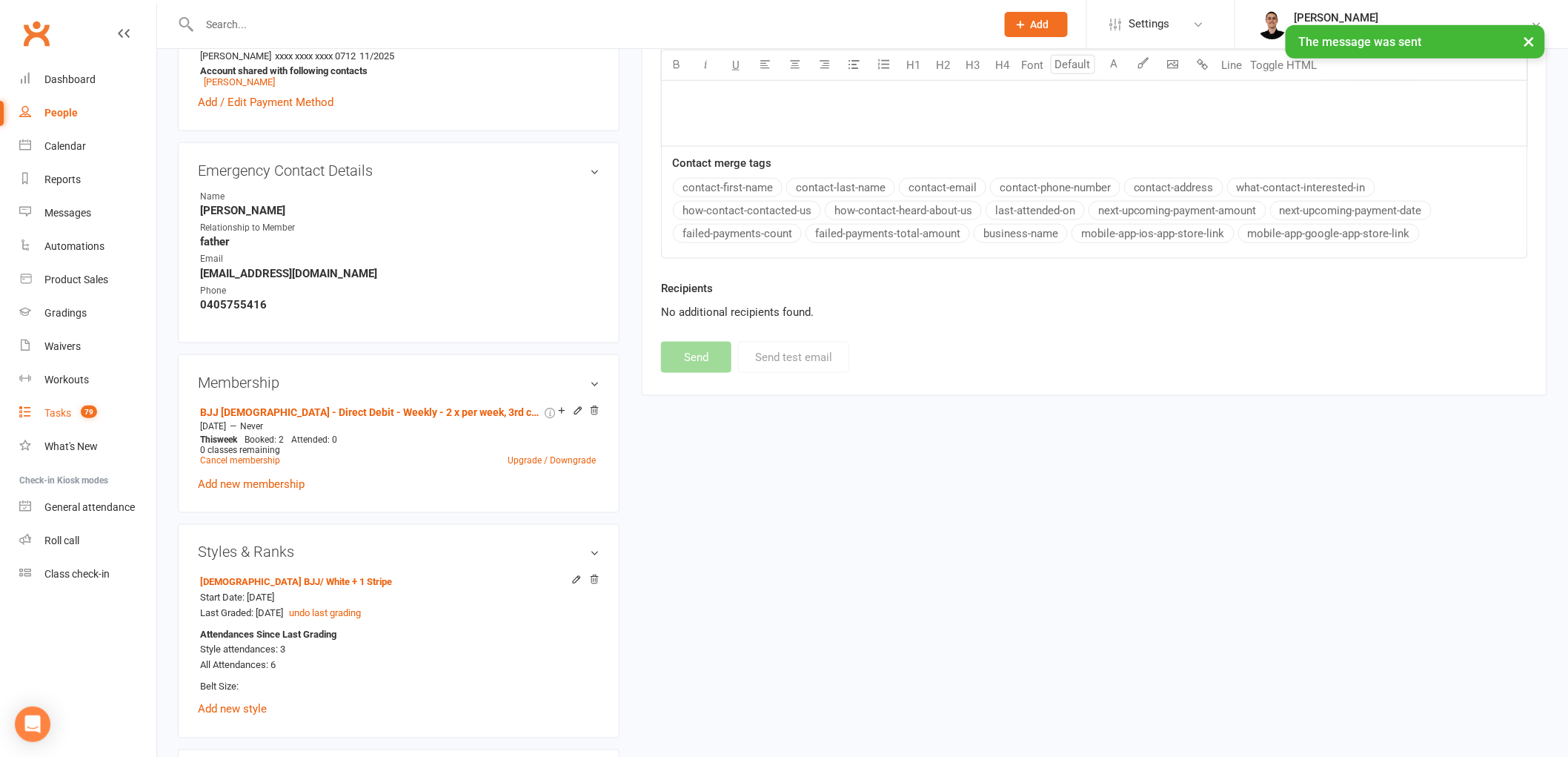
click at [68, 413] on div "Tasks" at bounding box center [58, 413] width 27 height 12
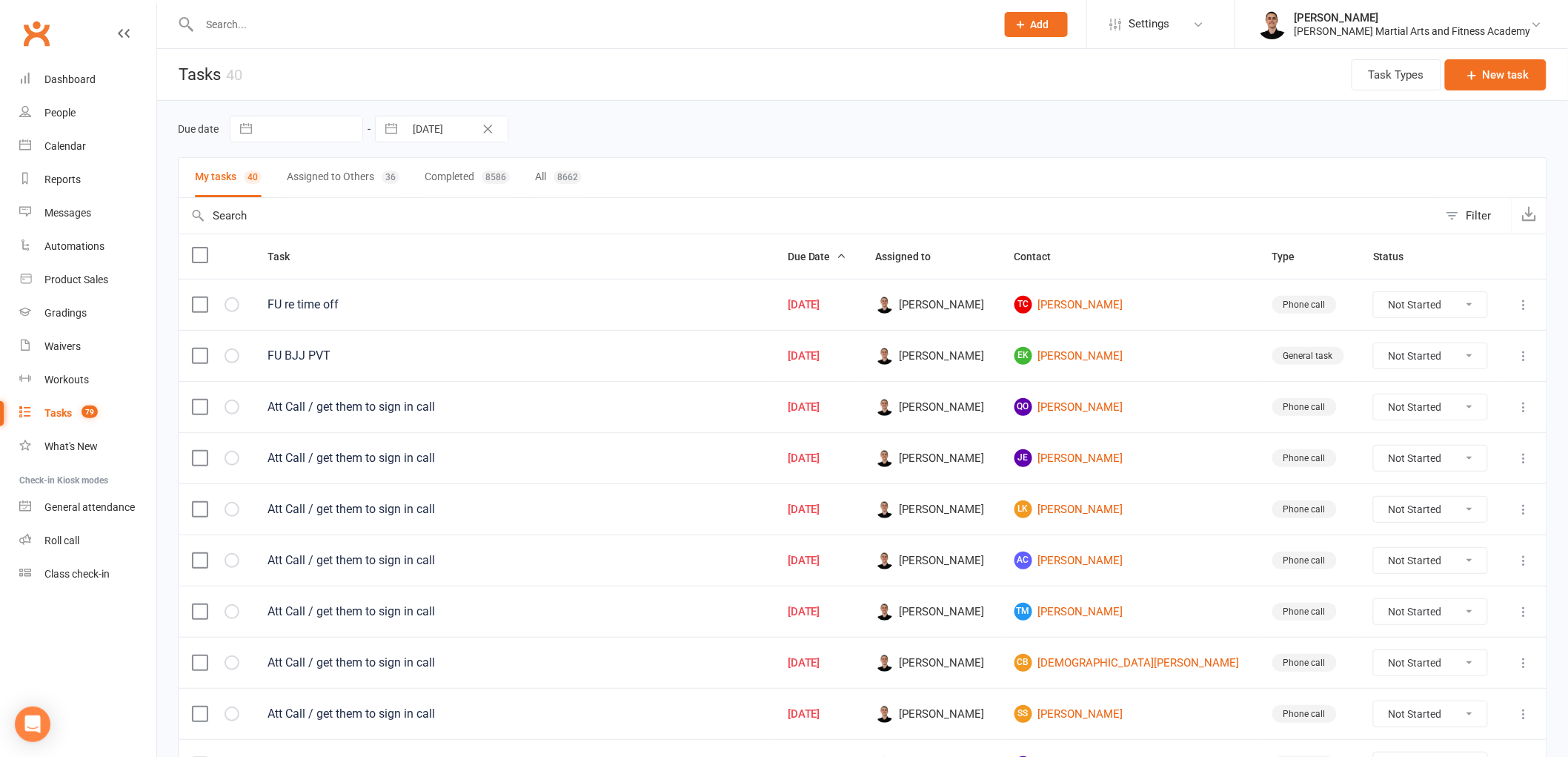
click at [1521, 352] on icon at bounding box center [1524, 356] width 15 height 15
click at [1455, 423] on link "Edit" at bounding box center [1447, 416] width 147 height 29
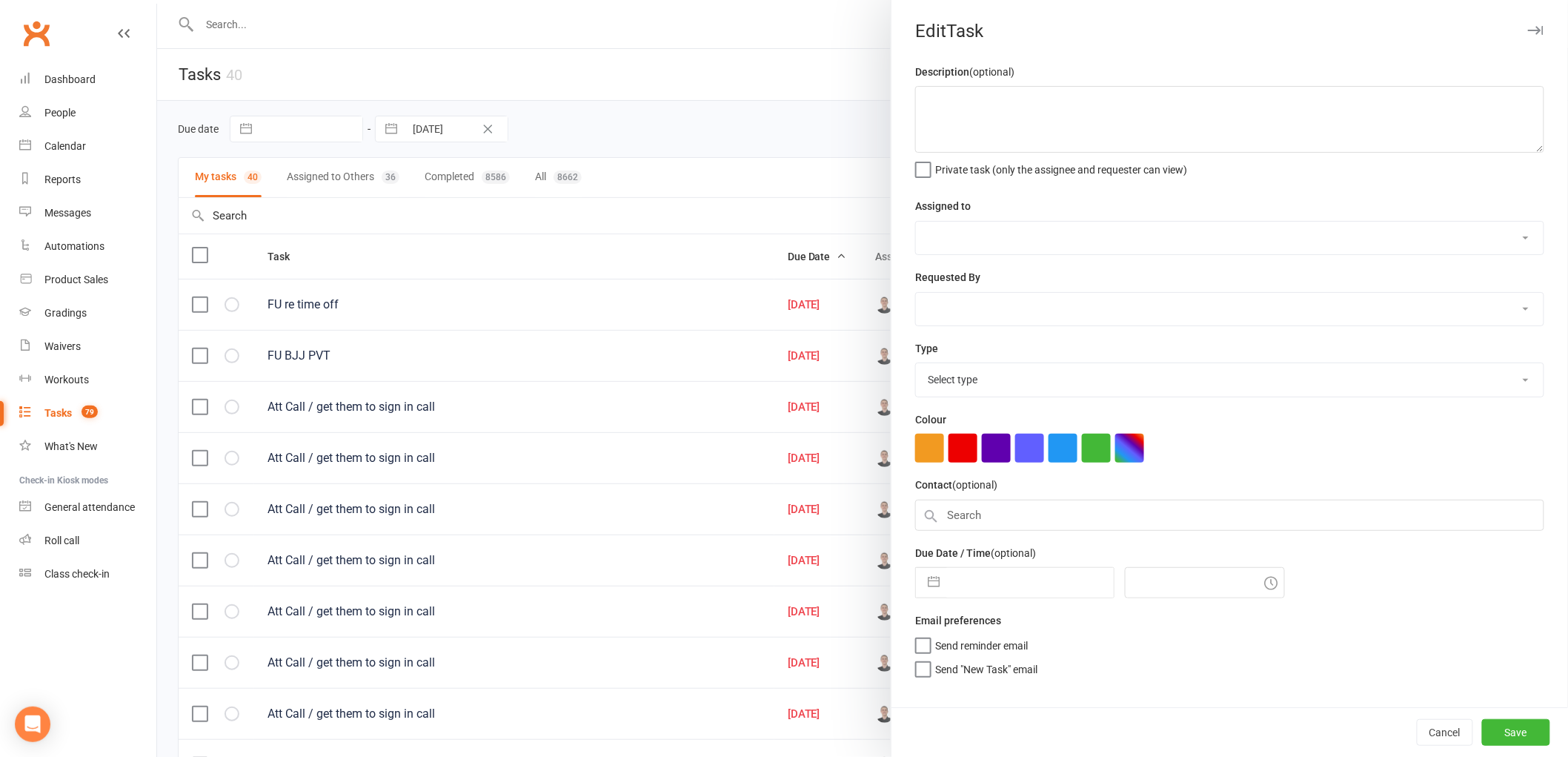
type textarea "FU BJJ PVT"
select select "47660"
select select "50751"
type input "[DATE]"
type input "1:00pm"
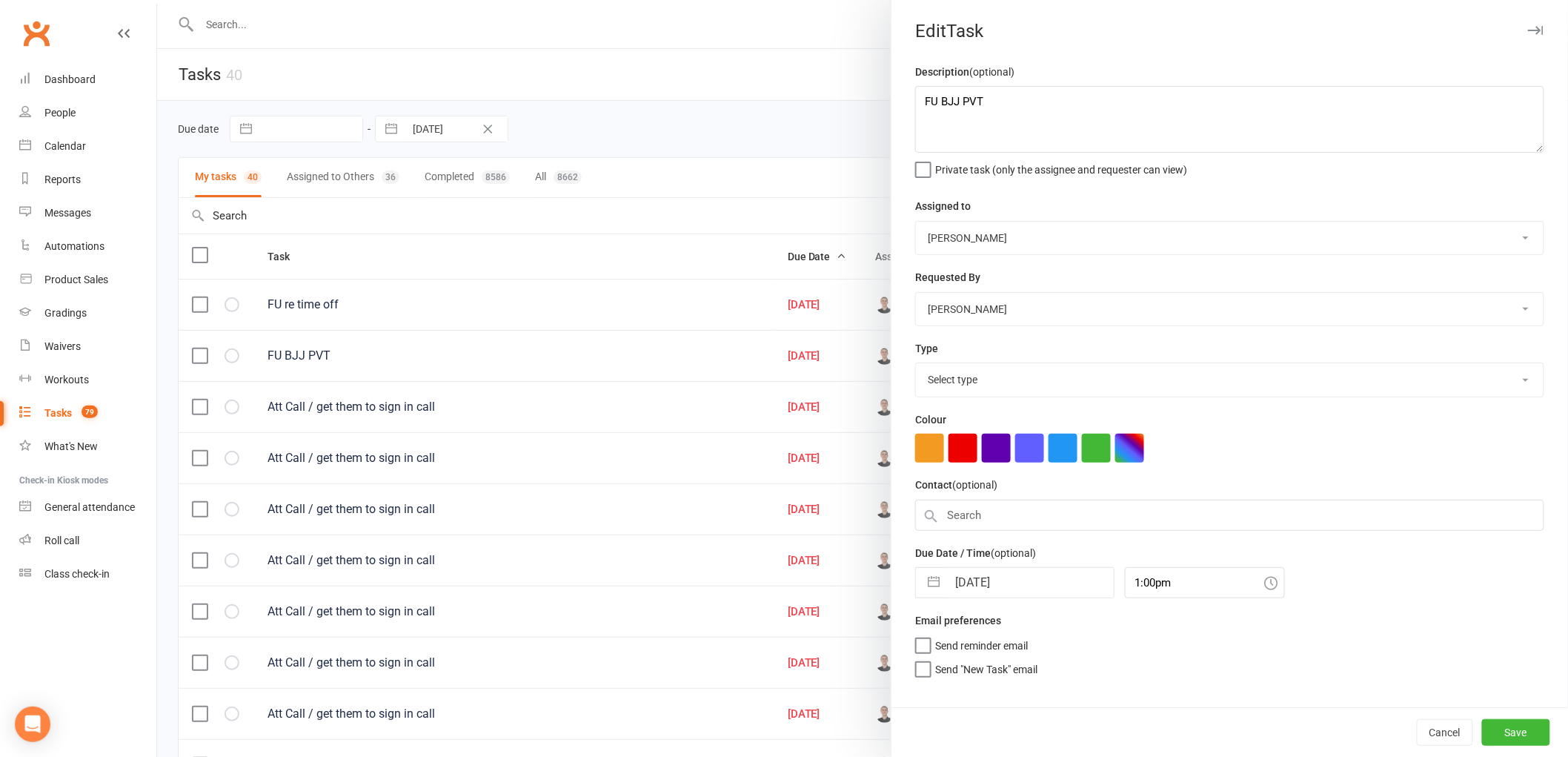
select select "25648"
select select "8"
select select "2025"
select select "9"
select select "2025"
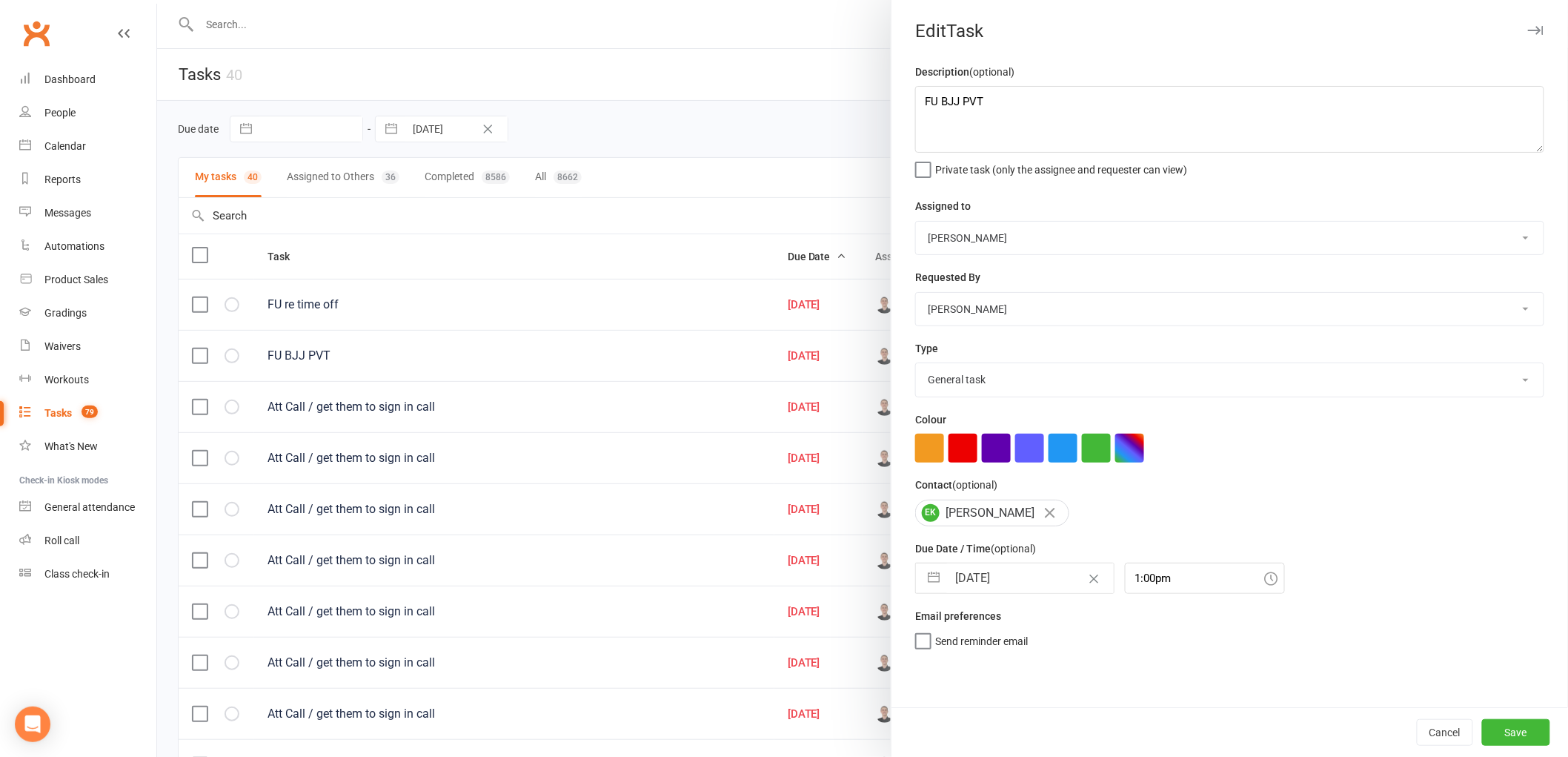
select select "10"
select select "2025"
click at [994, 580] on input "[DATE]" at bounding box center [1030, 578] width 167 height 29
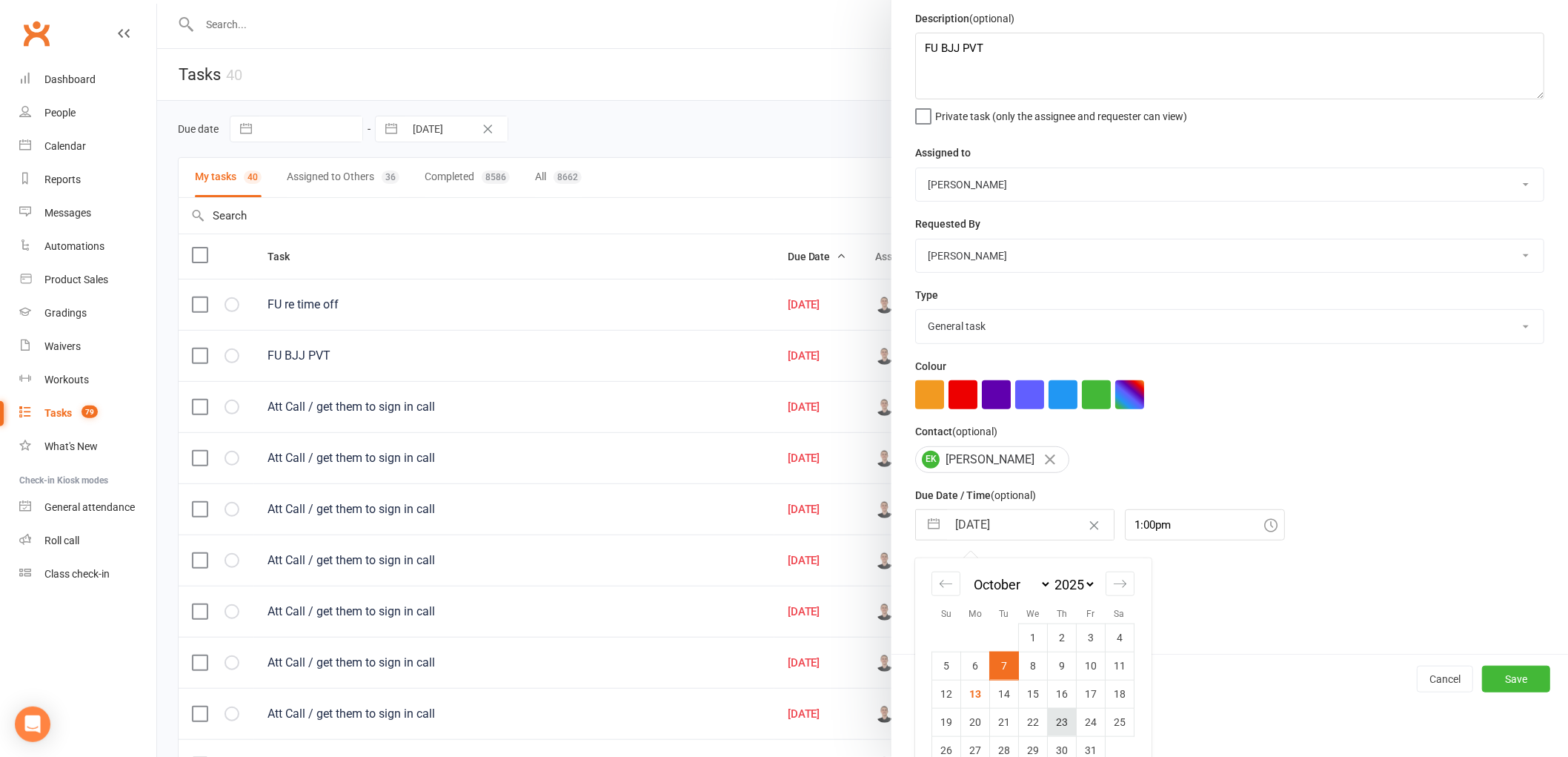
scroll to position [79, 0]
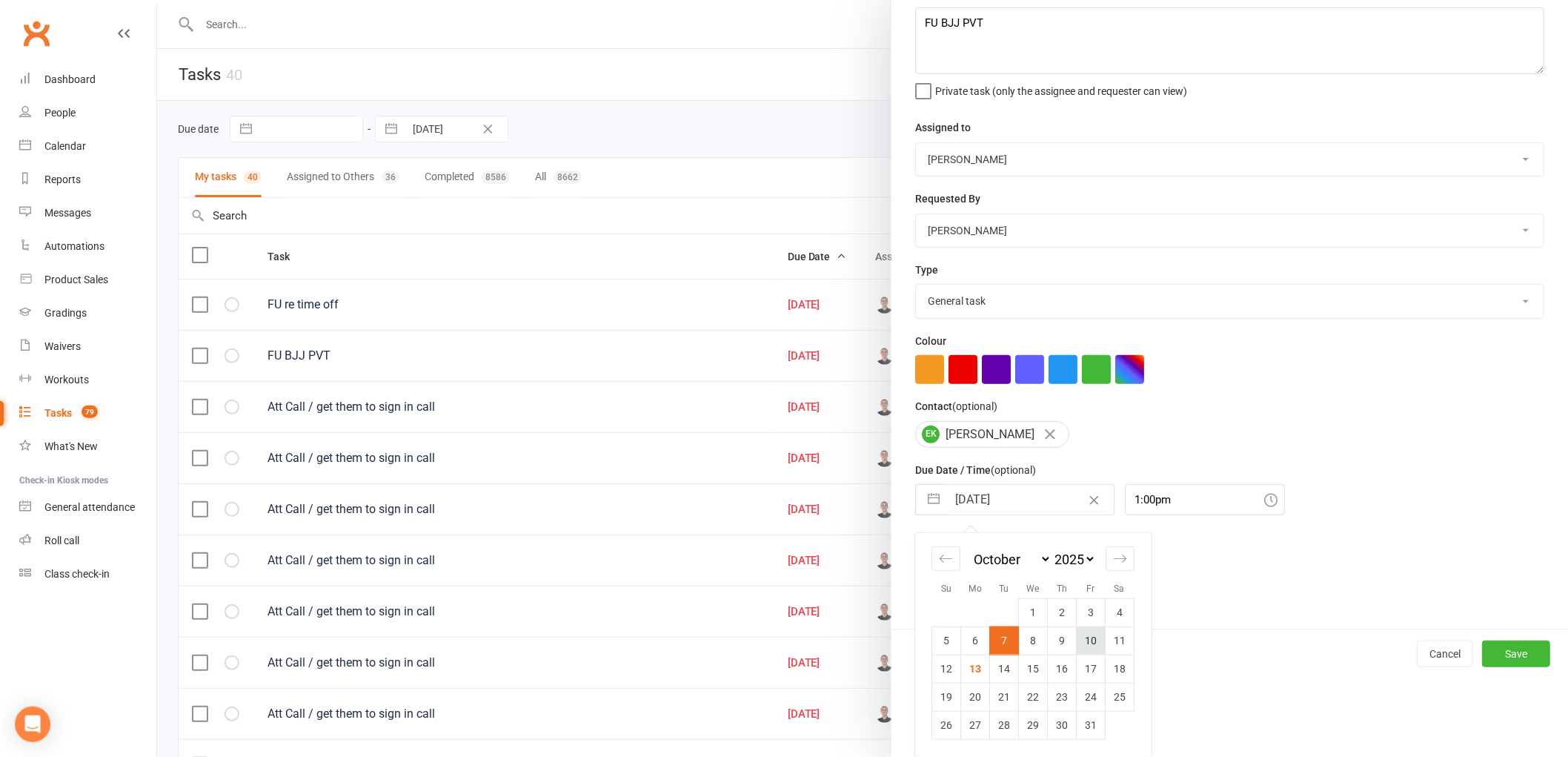
click at [1086, 640] on td "10" at bounding box center [1091, 640] width 28 height 28
type input "[DATE]"
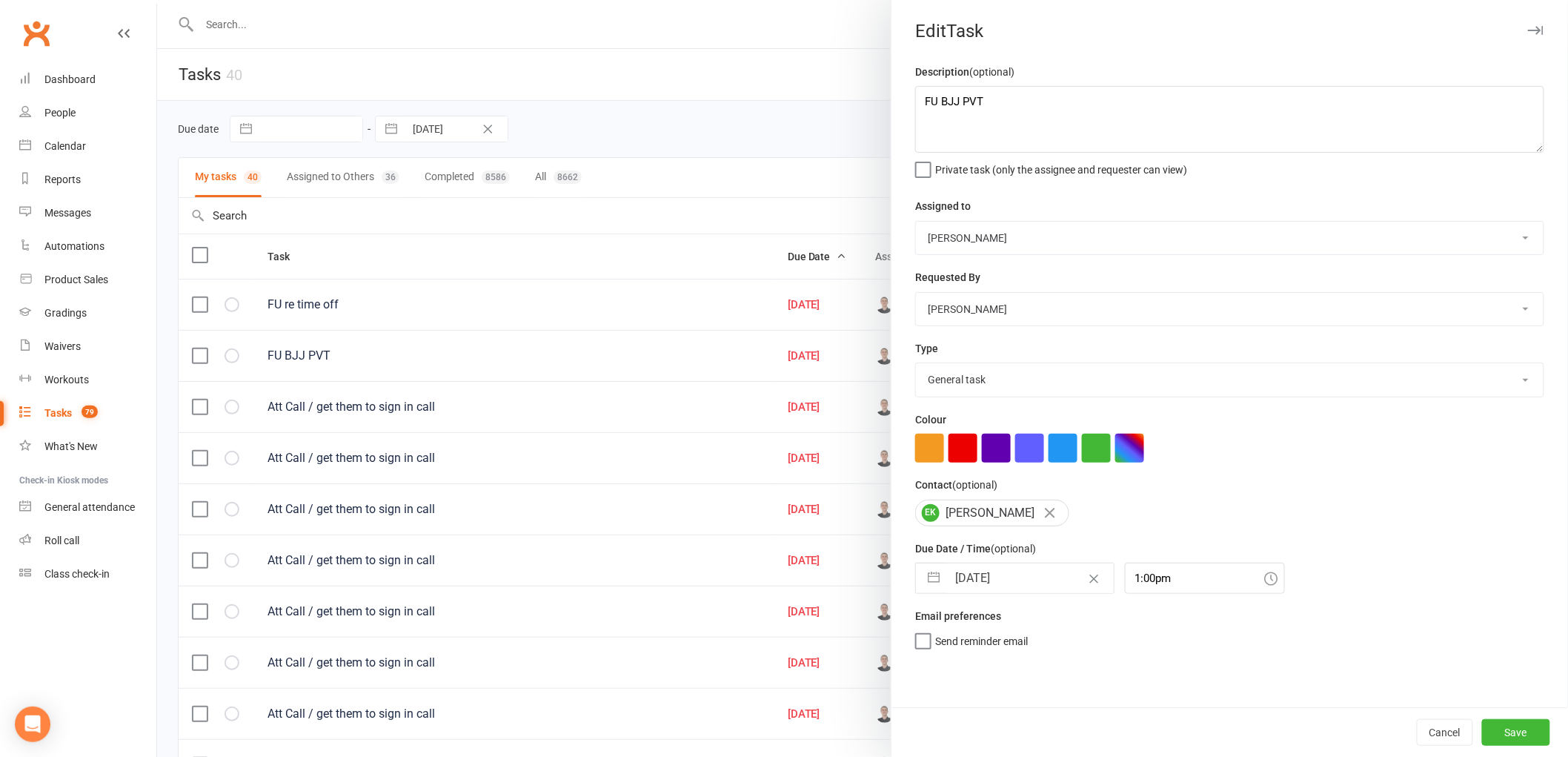
scroll to position [0, 0]
click at [1513, 729] on button "Save" at bounding box center [1515, 732] width 68 height 27
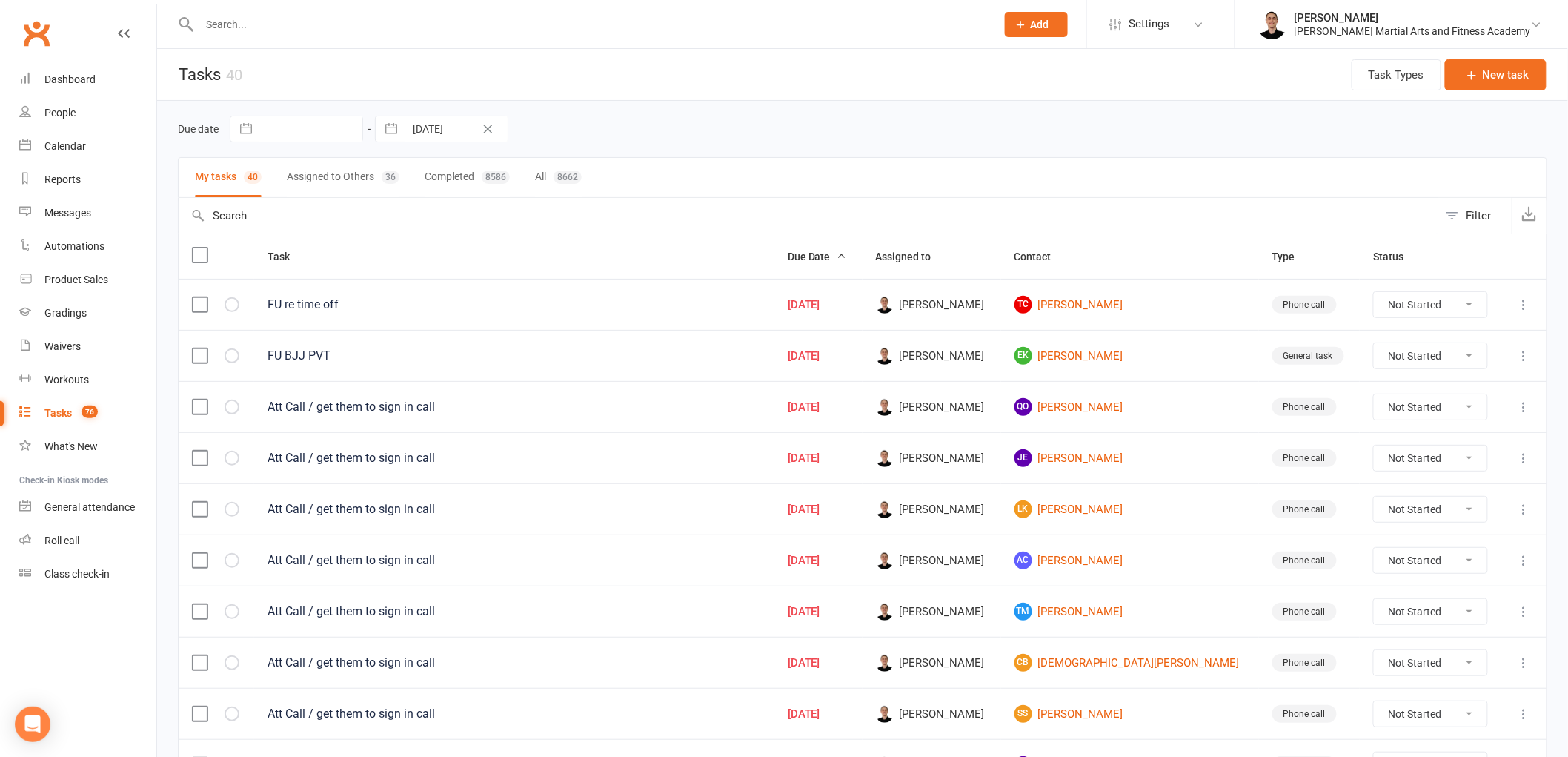
click at [1522, 356] on icon at bounding box center [1524, 356] width 15 height 15
click at [1471, 426] on link "Edit" at bounding box center [1447, 416] width 147 height 29
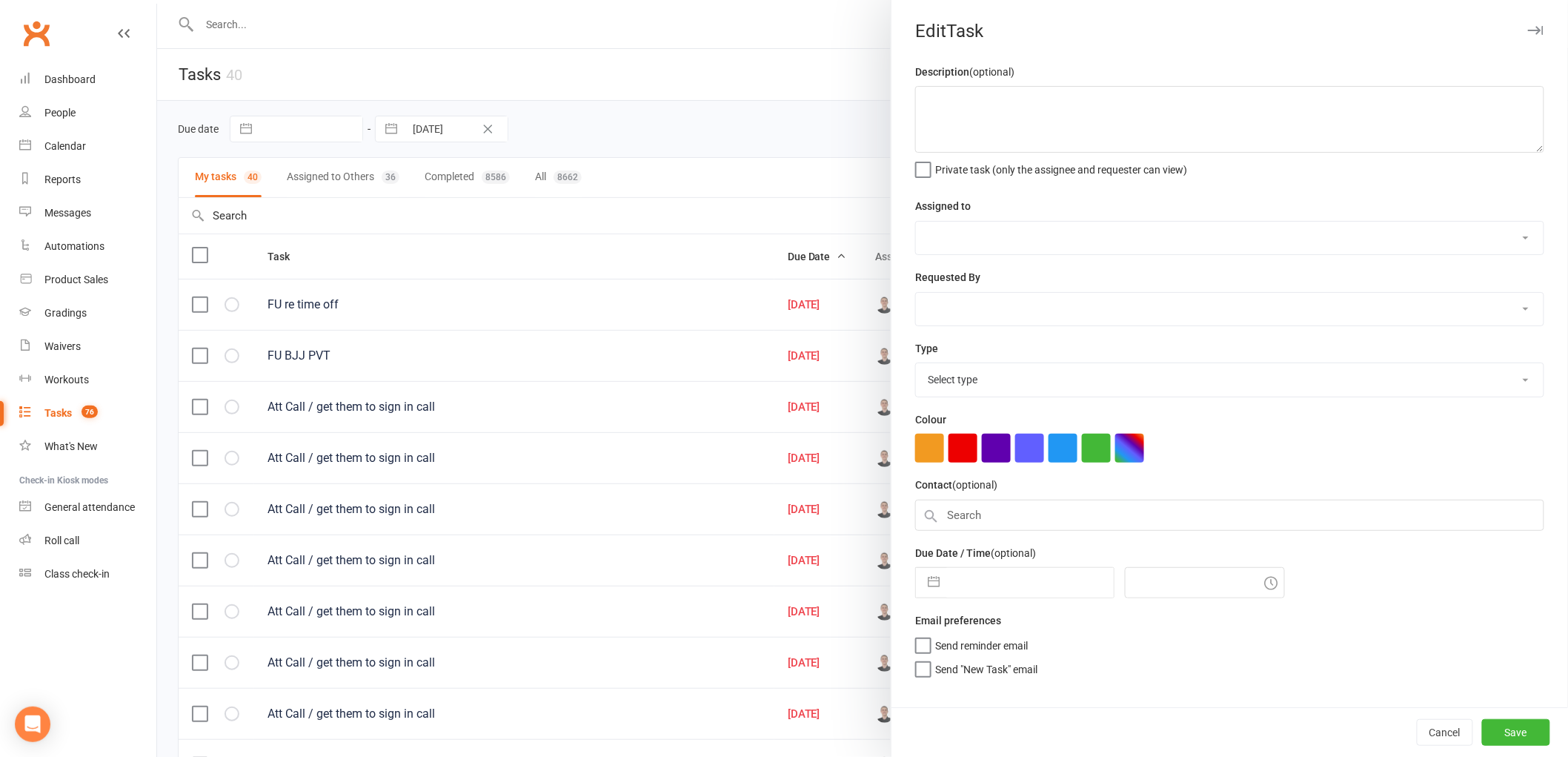
type textarea "FU BJJ PVT"
select select "47660"
select select "50751"
type input "[DATE]"
type input "1:00pm"
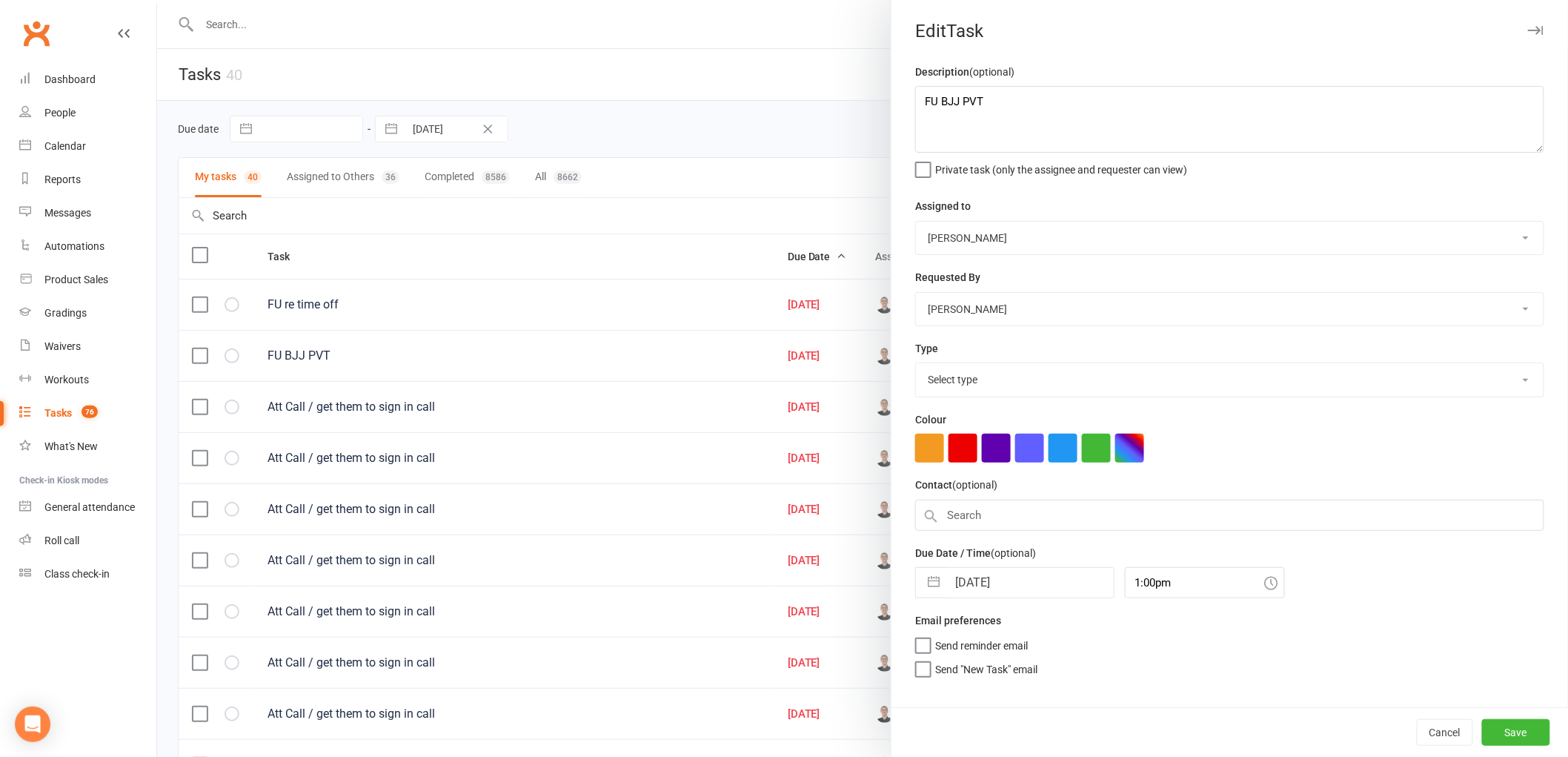
select select "25648"
click at [973, 581] on input "[DATE]" at bounding box center [1030, 578] width 167 height 29
select select "8"
select select "2025"
select select "9"
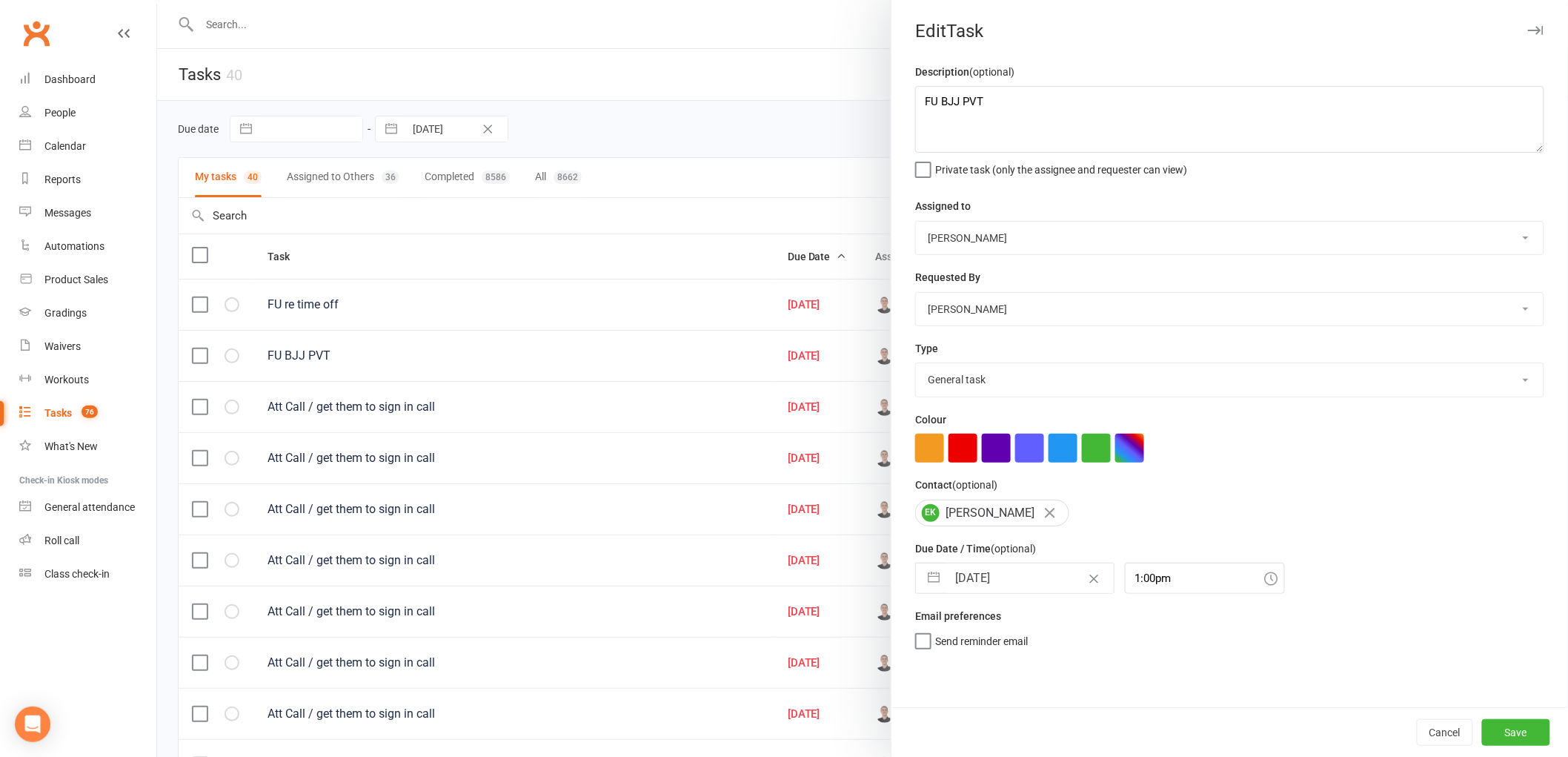
select select "2025"
select select "10"
select select "2025"
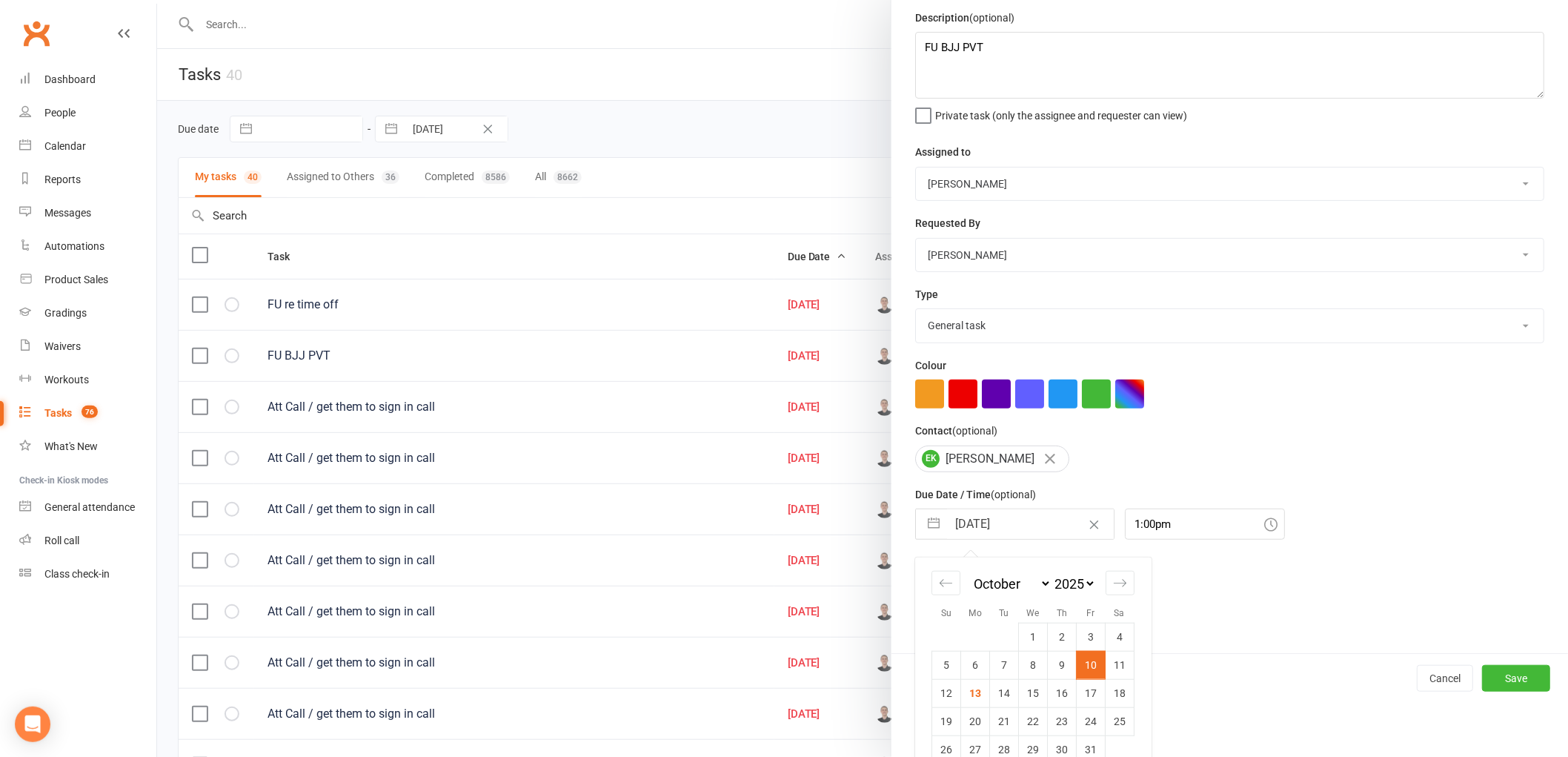
scroll to position [79, 0]
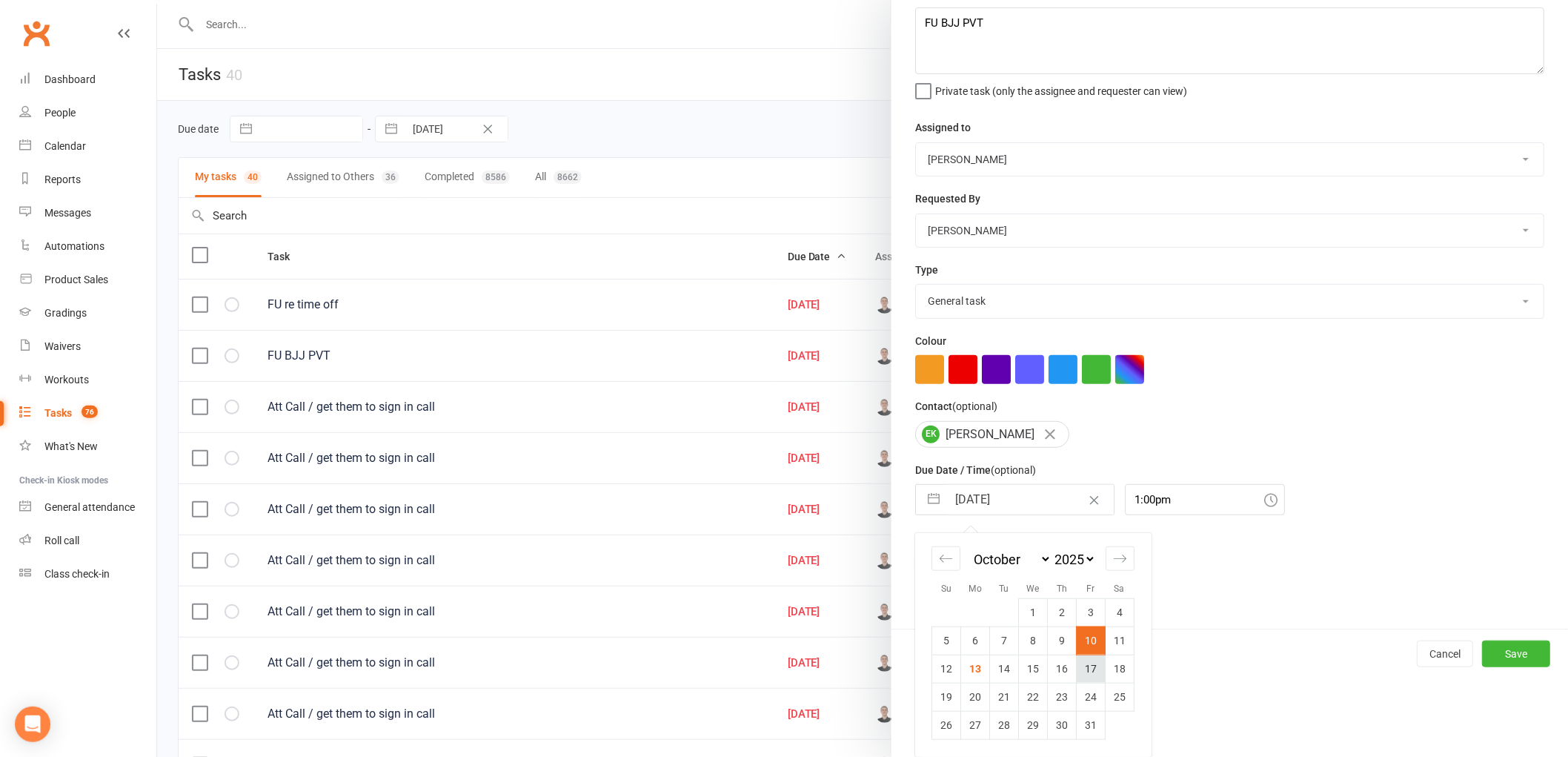
click at [1086, 670] on td "17" at bounding box center [1091, 668] width 28 height 28
type input "[DATE]"
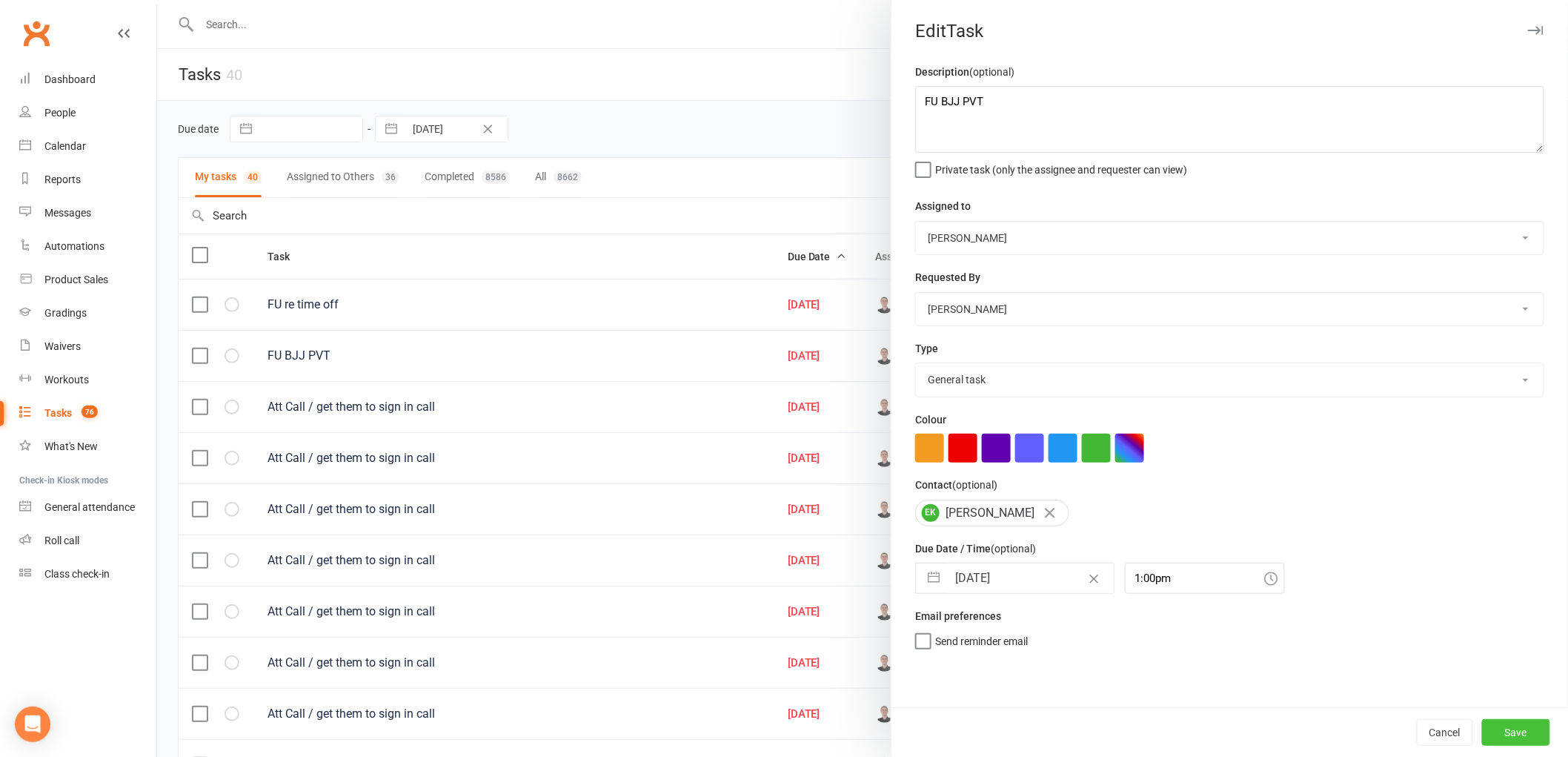
click at [1502, 731] on button "Save" at bounding box center [1515, 732] width 68 height 27
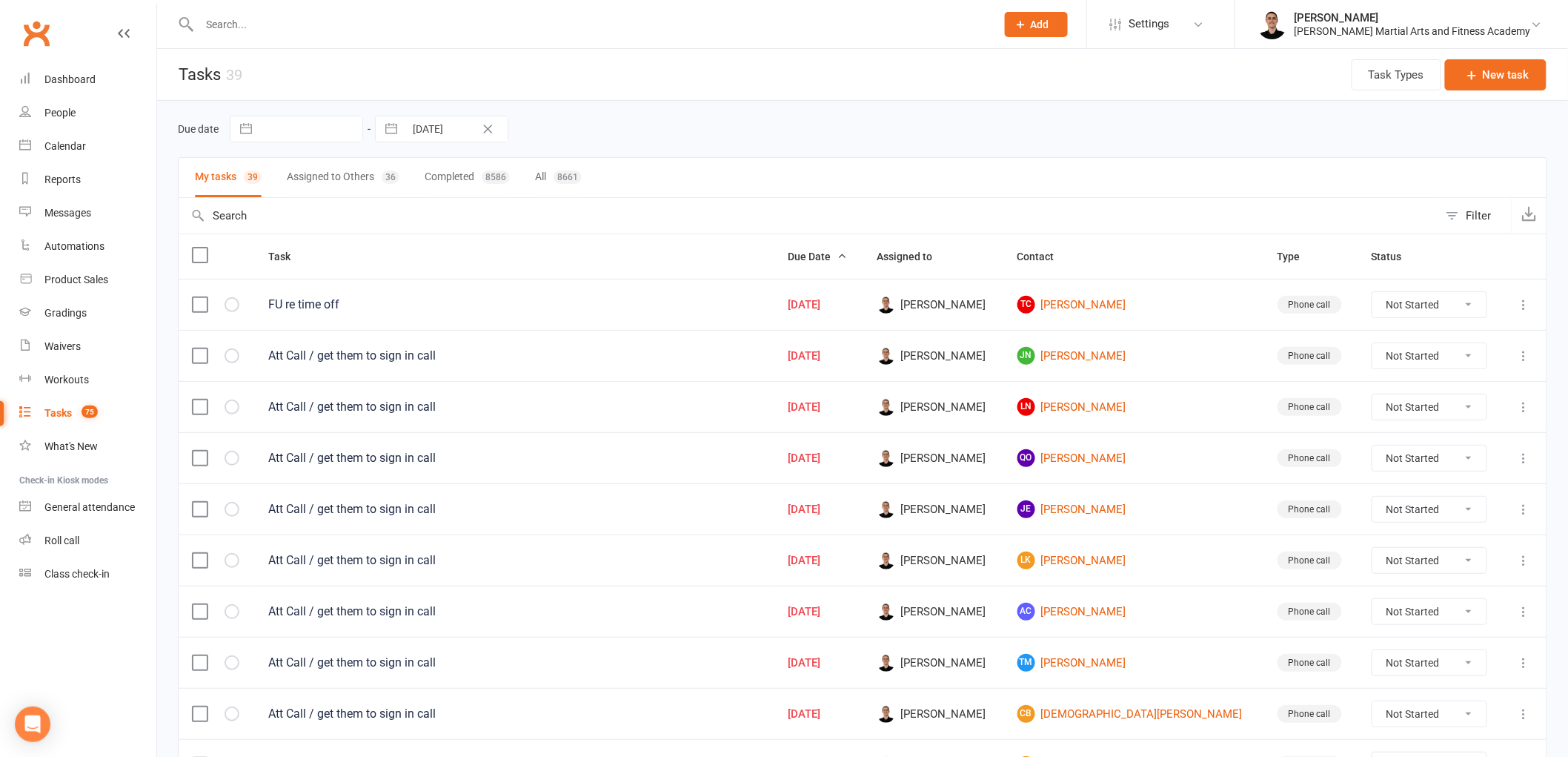
click at [1527, 299] on button at bounding box center [1524, 305] width 18 height 18
click at [1464, 366] on link "Edit" at bounding box center [1447, 364] width 147 height 29
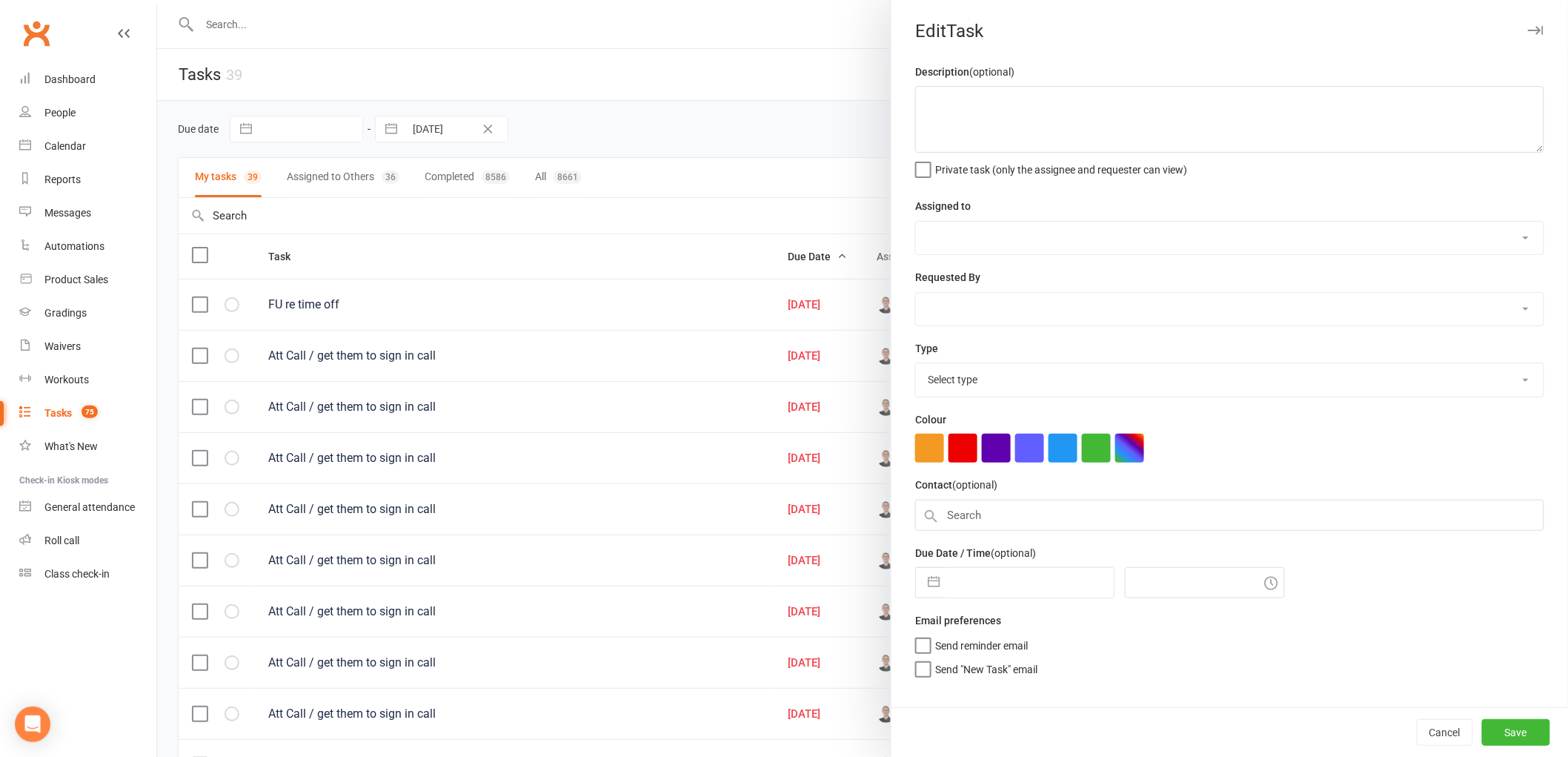
type textarea "FU re time off"
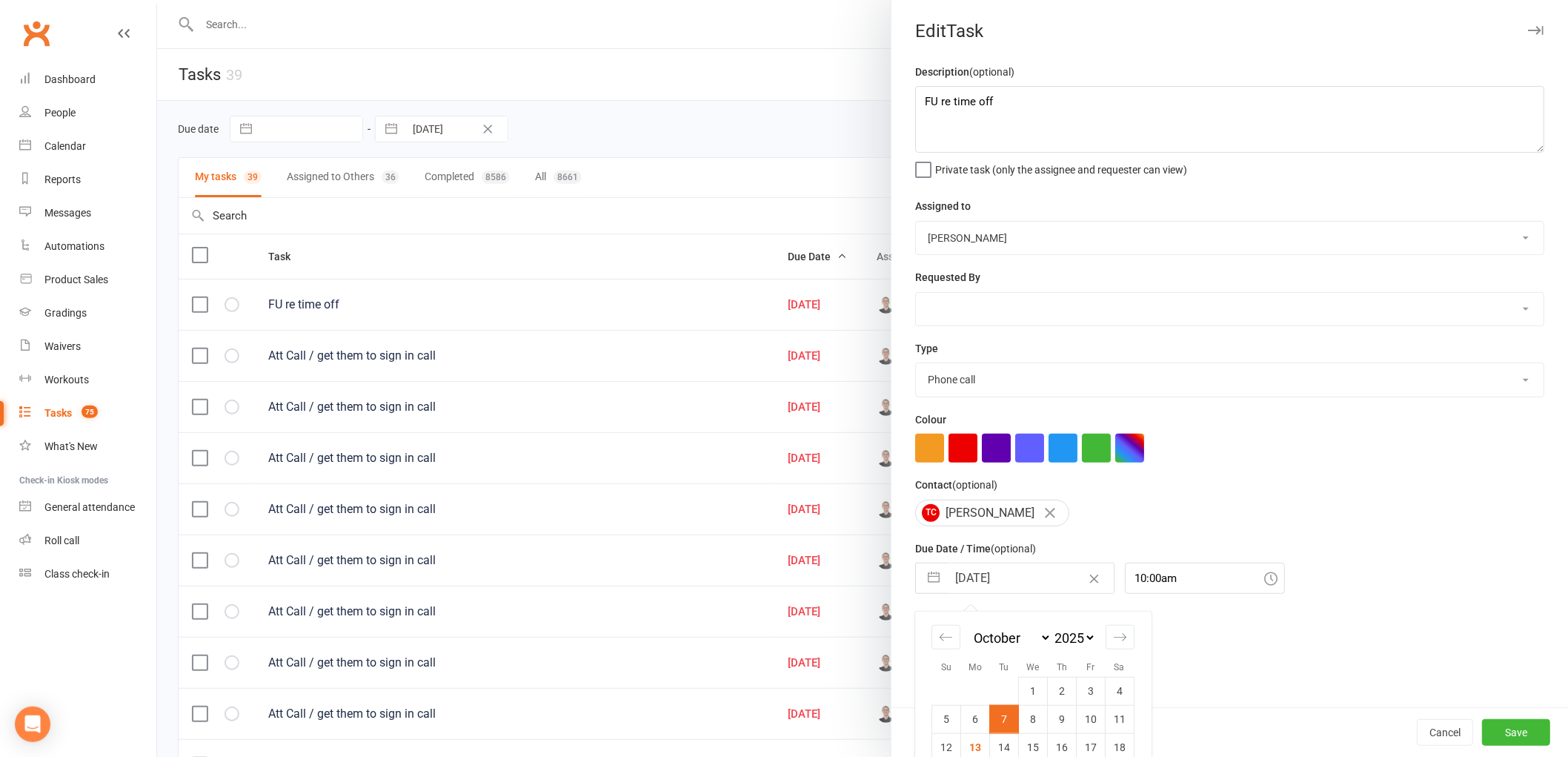
click at [991, 580] on input "[DATE]" at bounding box center [1030, 578] width 167 height 29
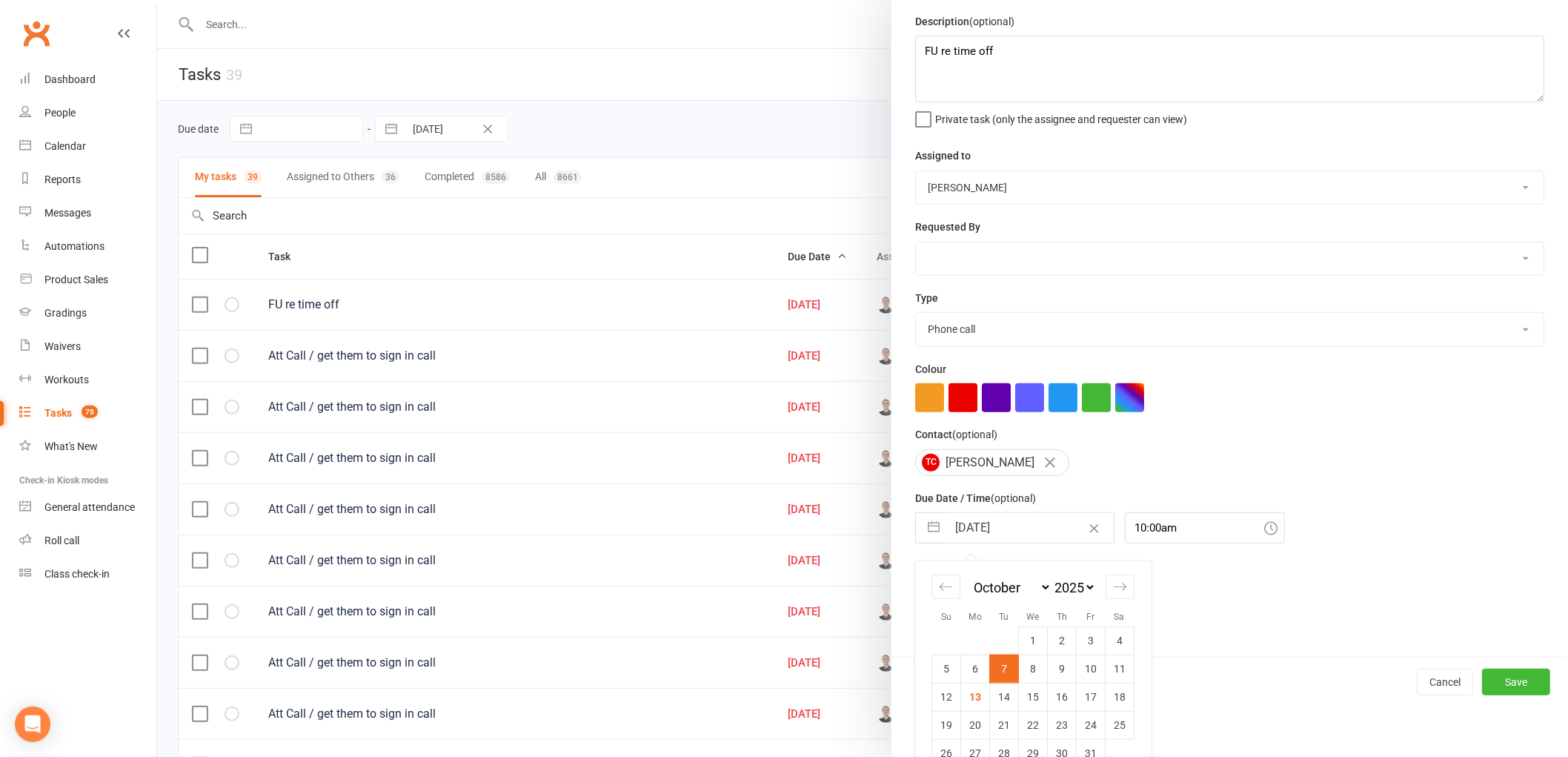
scroll to position [79, 0]
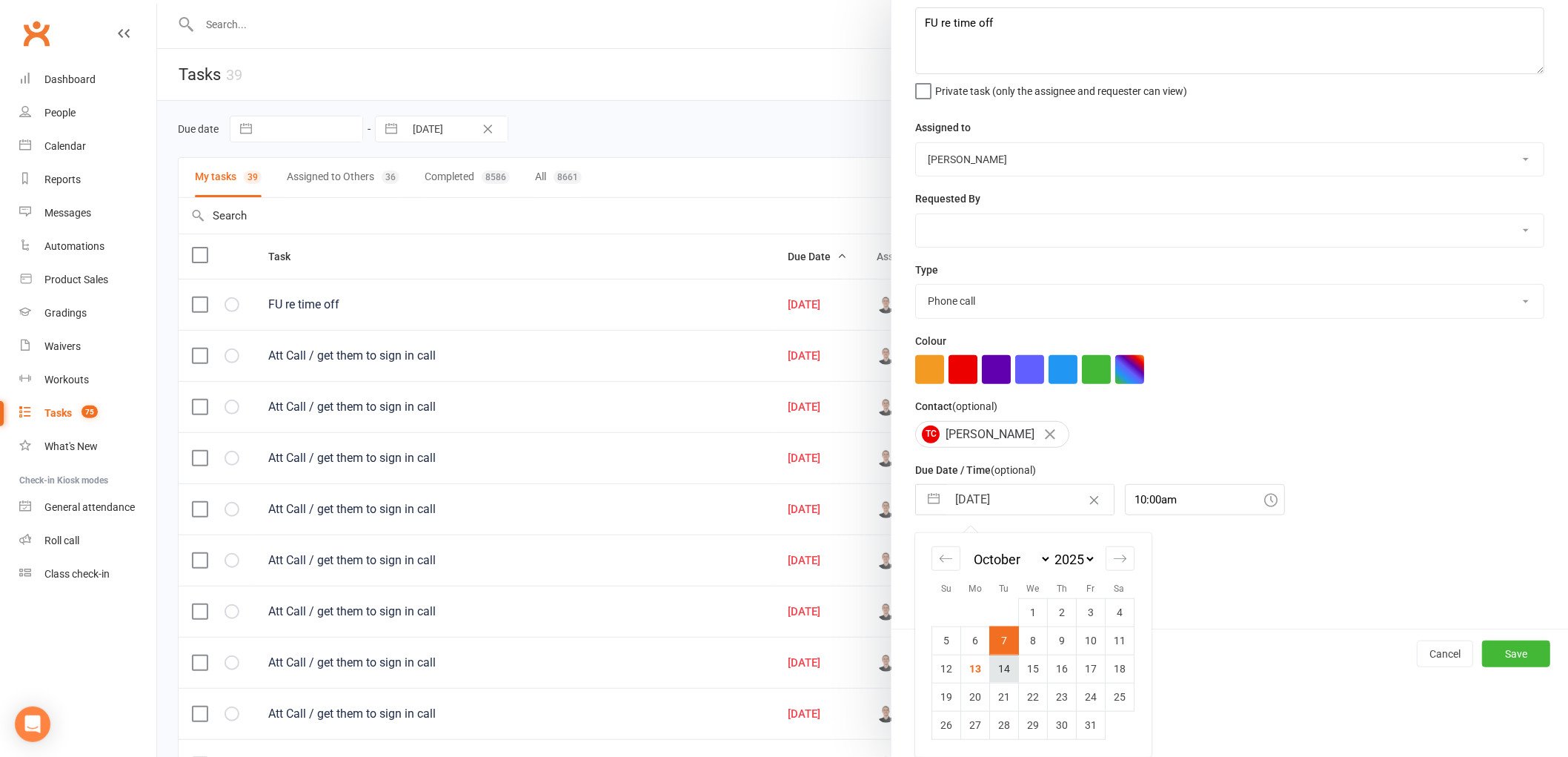
click at [994, 671] on td "14" at bounding box center [1004, 668] width 28 height 28
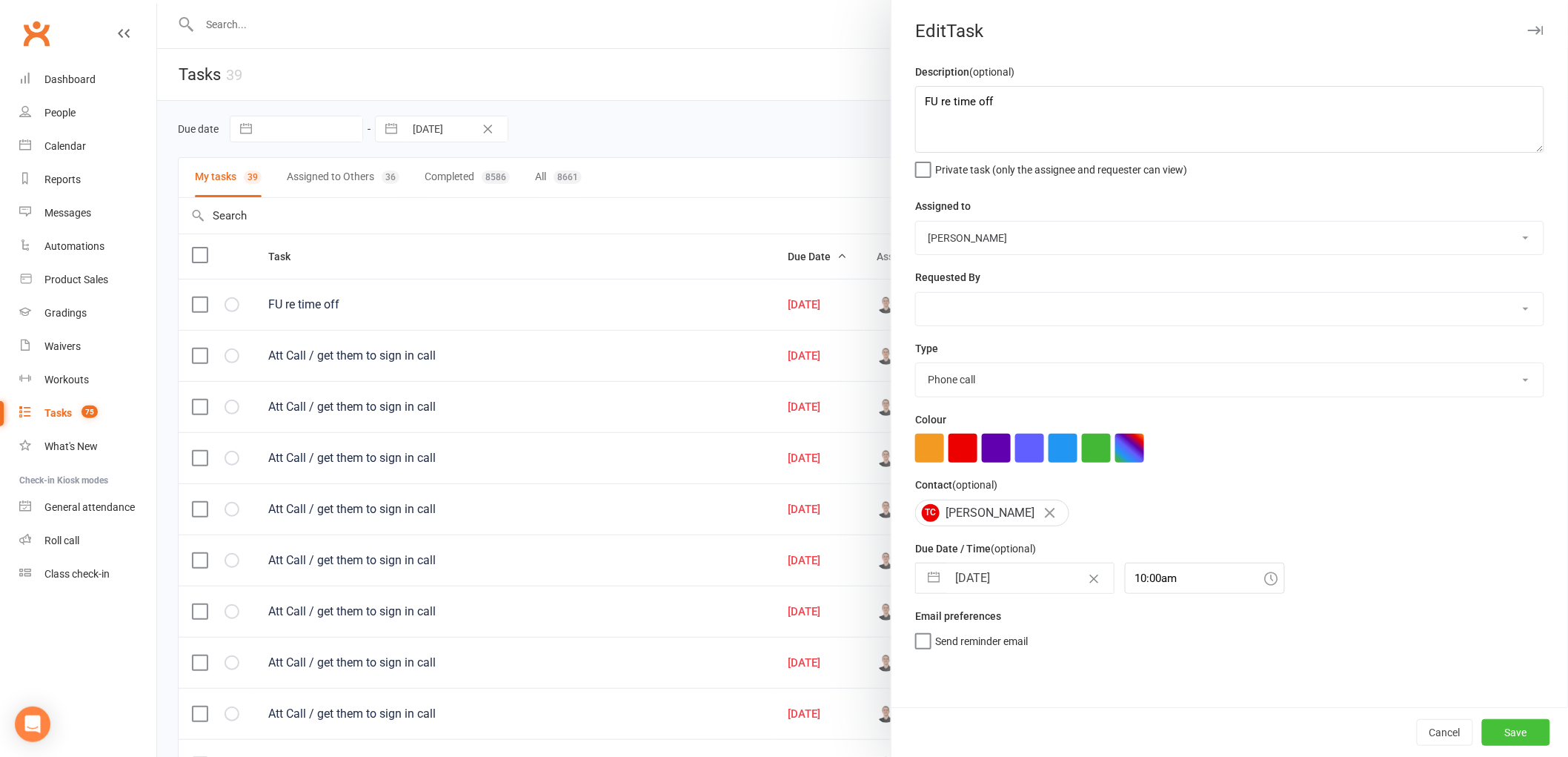
click at [1538, 728] on button "Save" at bounding box center [1515, 732] width 68 height 27
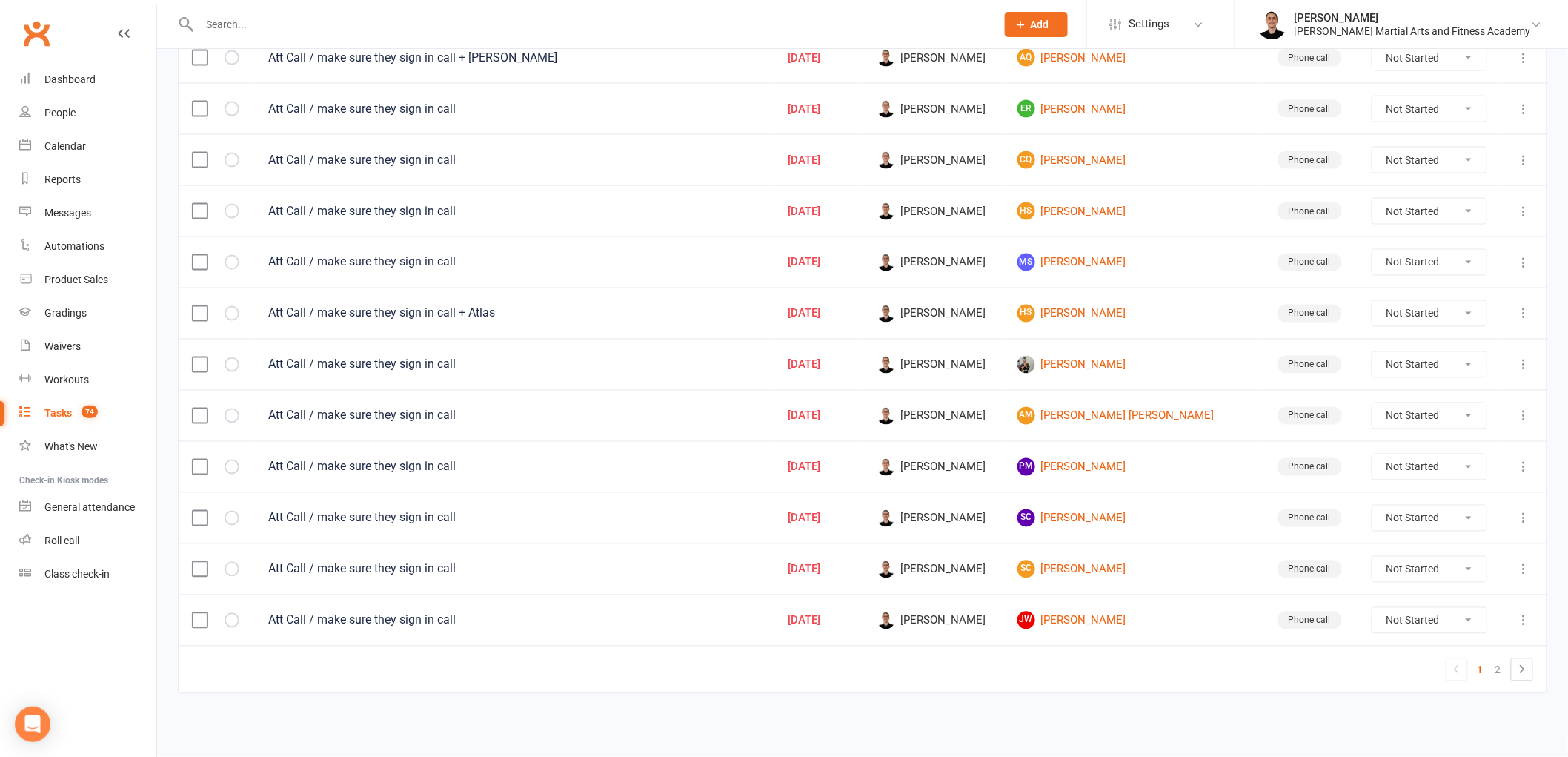
scroll to position [919, 0]
click at [1496, 668] on link "2" at bounding box center [1498, 670] width 18 height 21
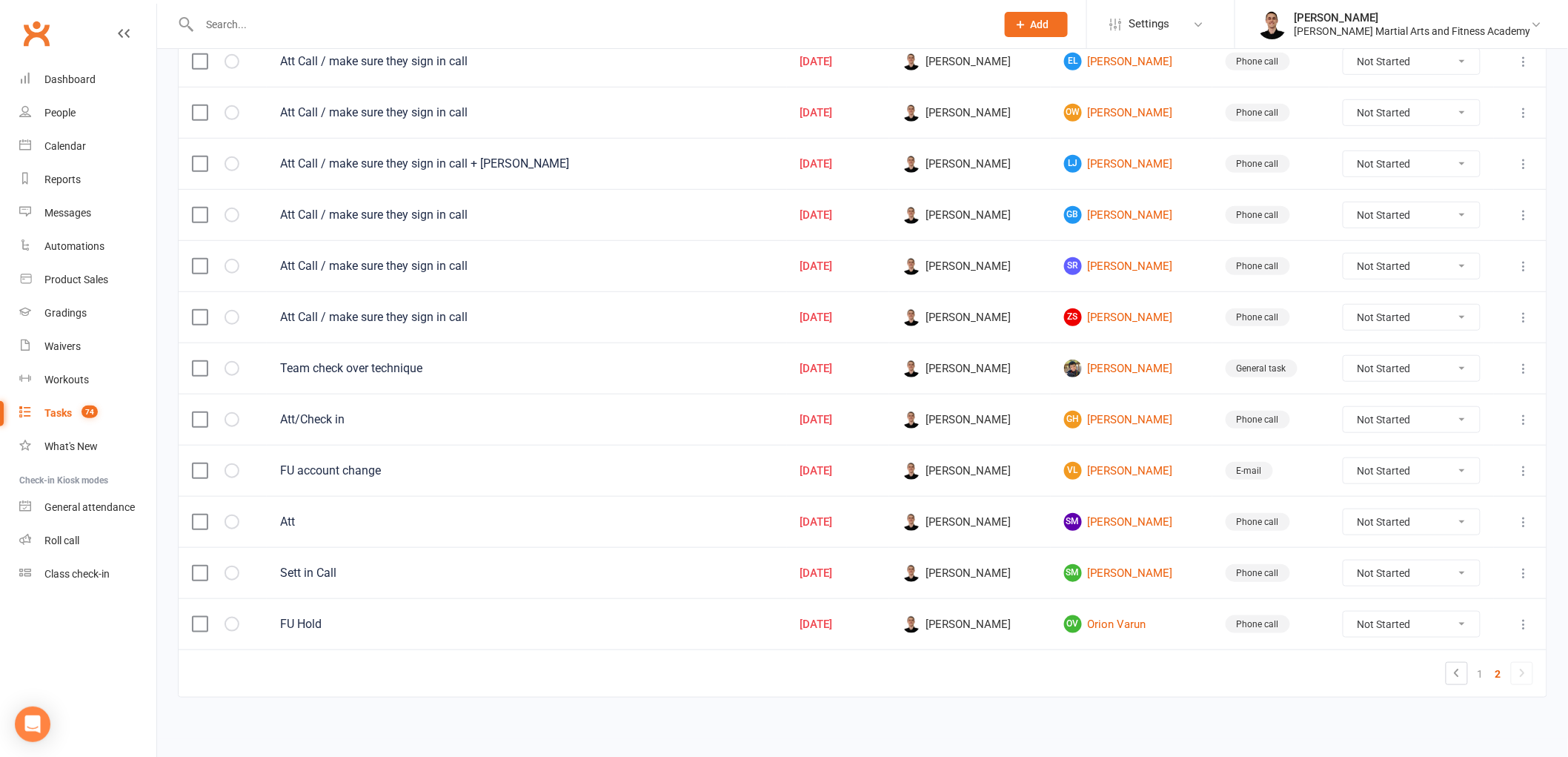
scroll to position [301, 0]
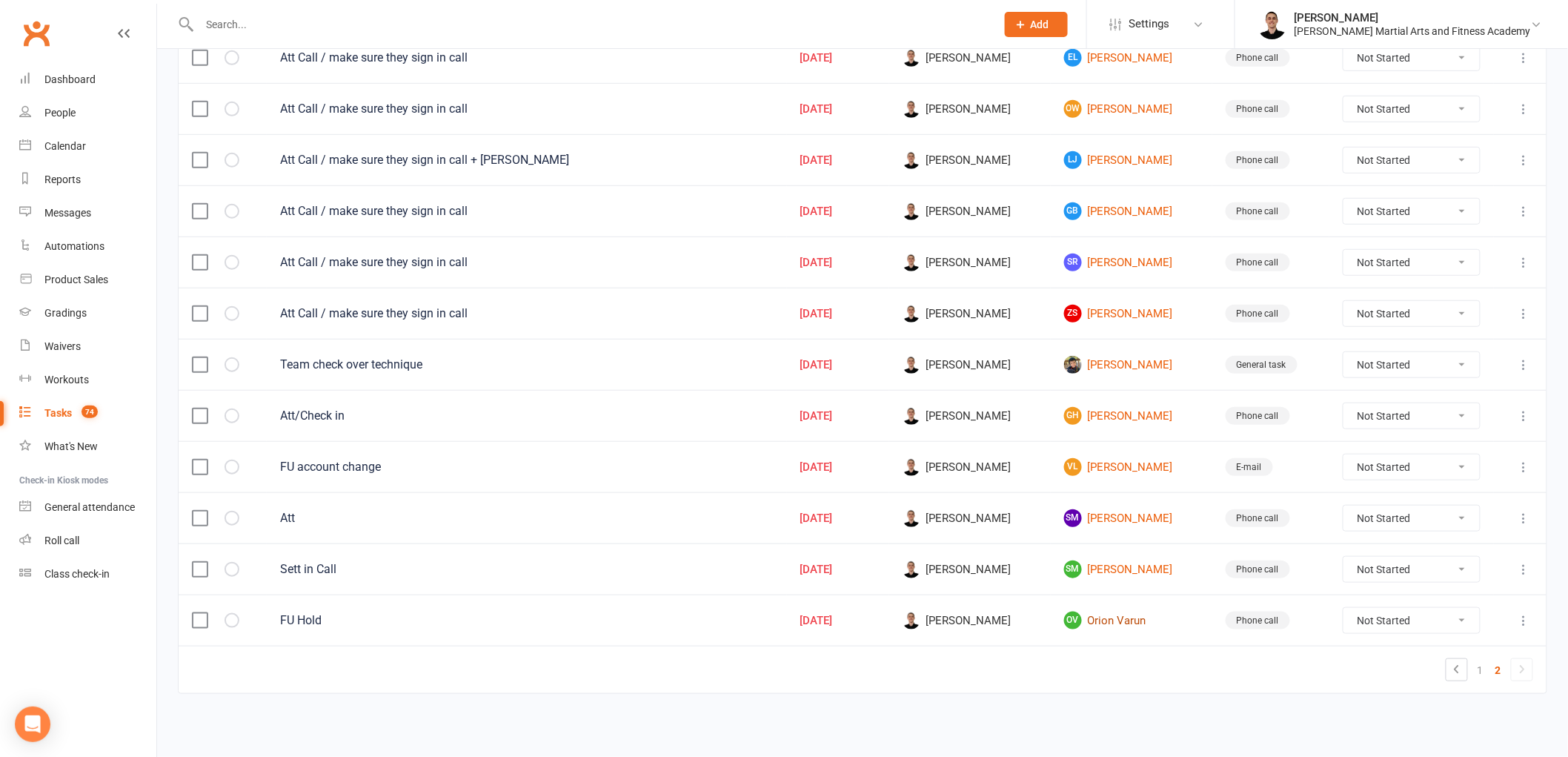
click at [1102, 620] on link "OV [PERSON_NAME]" at bounding box center [1131, 620] width 135 height 18
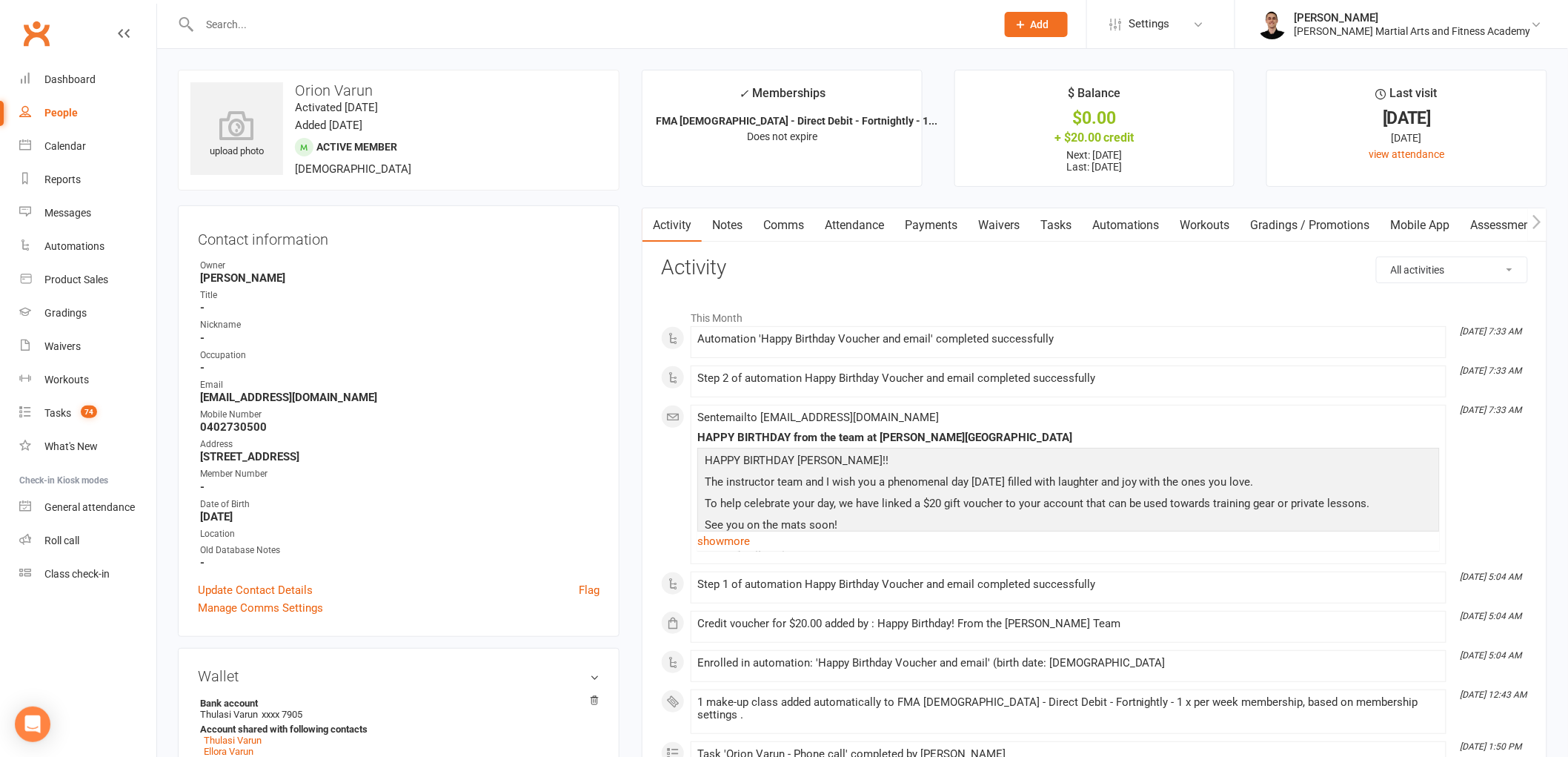
click at [1050, 212] on link "Tasks" at bounding box center [1056, 225] width 52 height 35
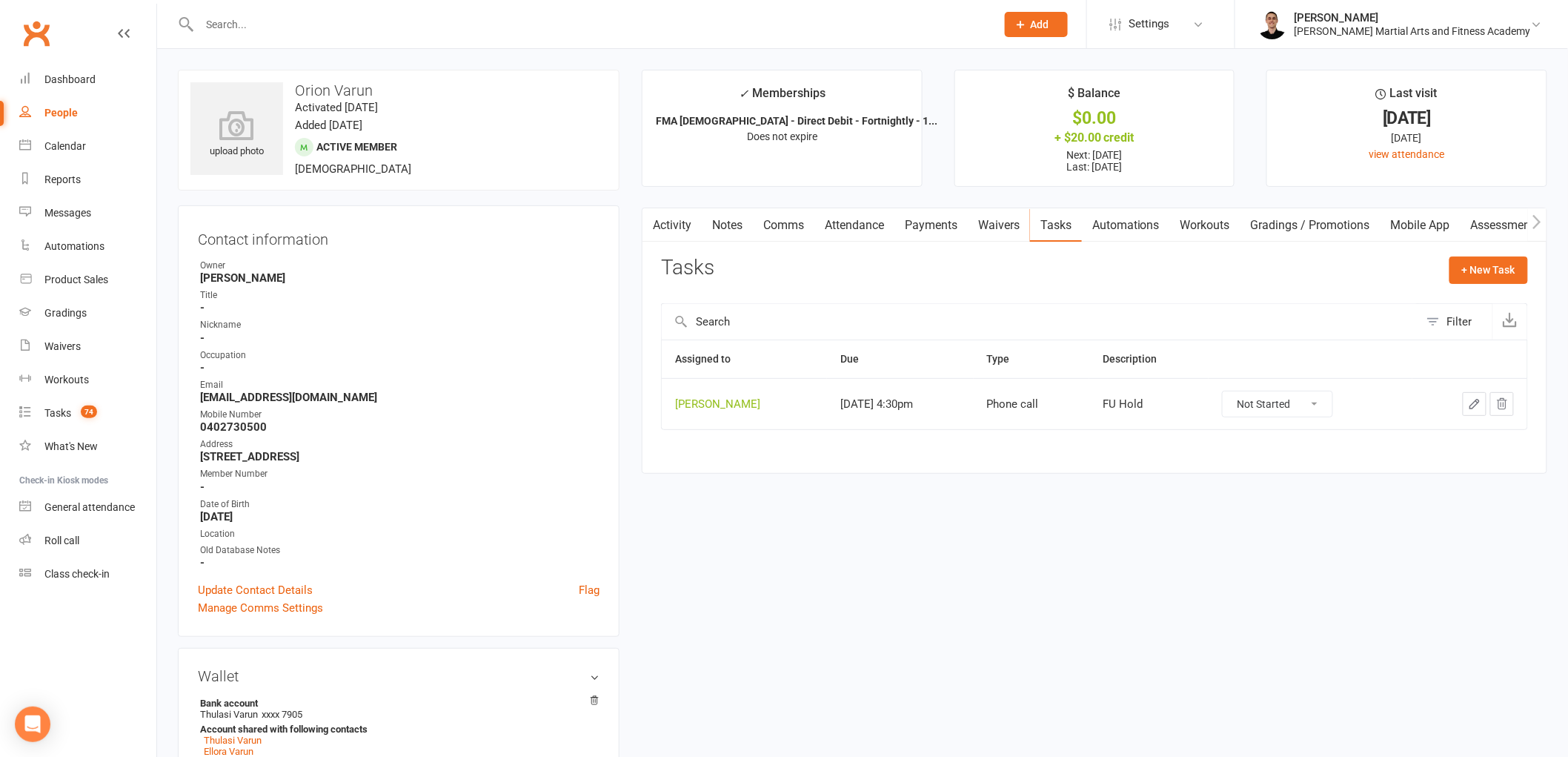
click at [1477, 396] on button "button" at bounding box center [1474, 403] width 23 height 23
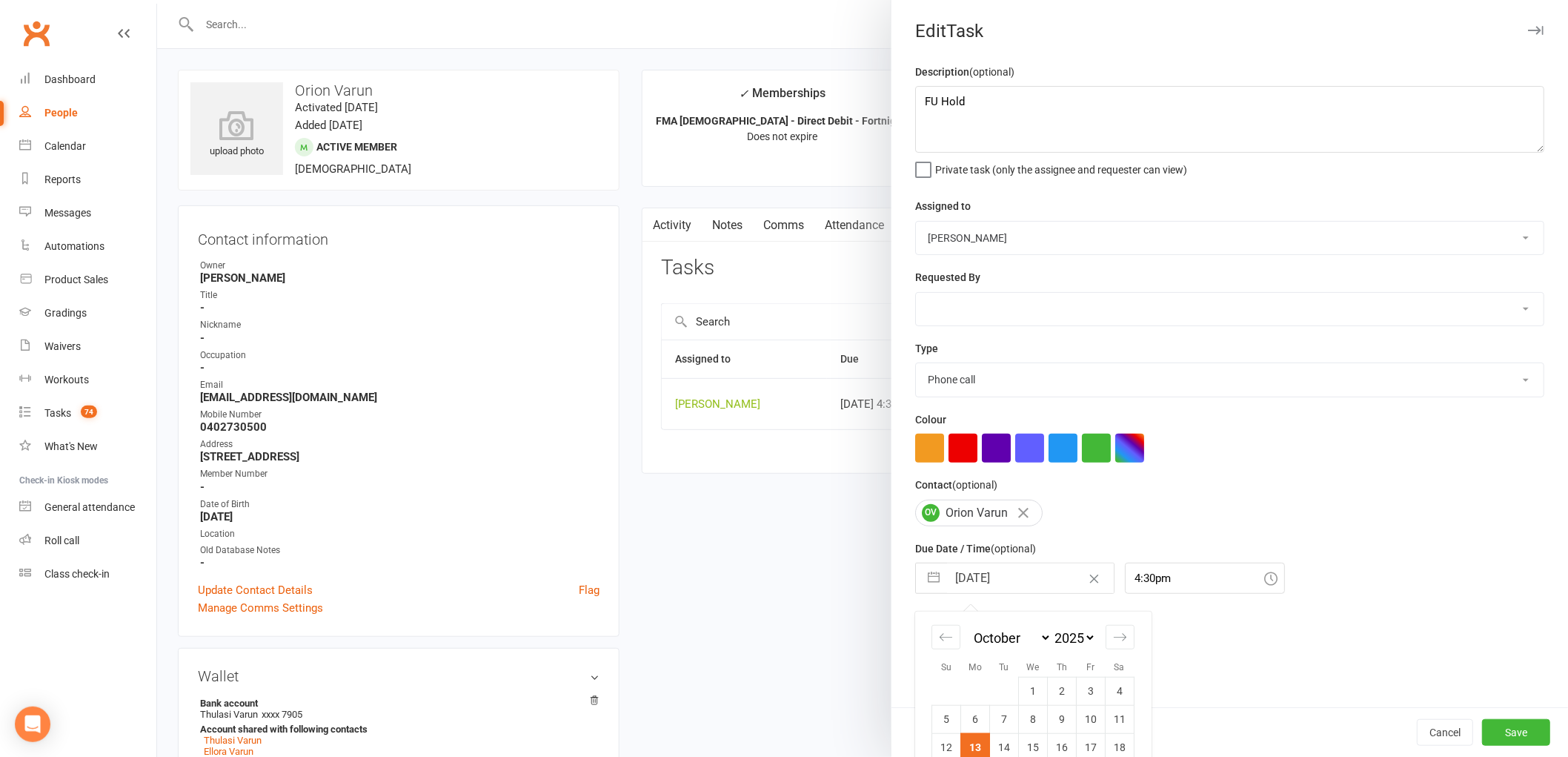
click at [977, 569] on input "[DATE]" at bounding box center [1030, 578] width 167 height 29
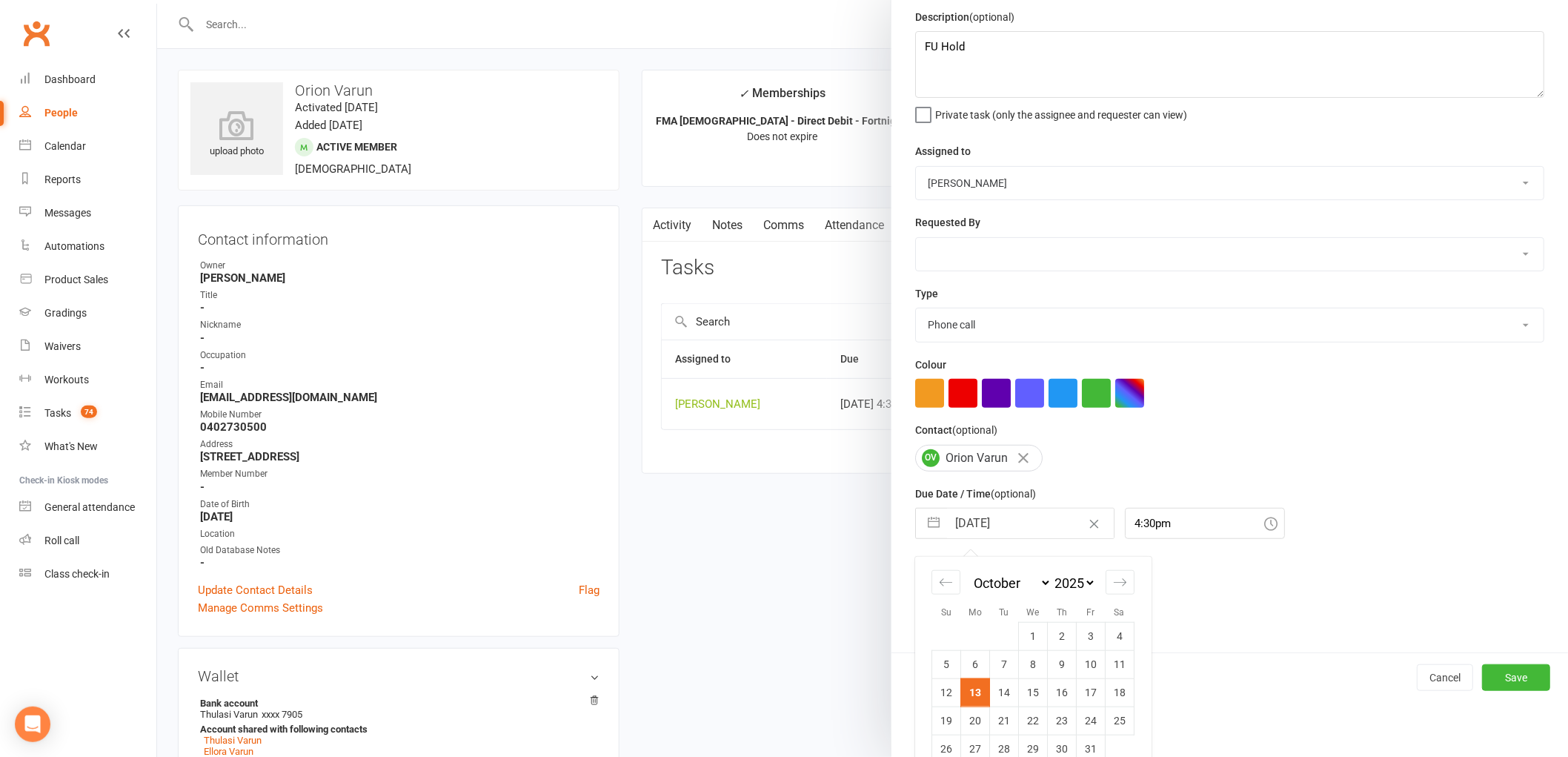
scroll to position [79, 0]
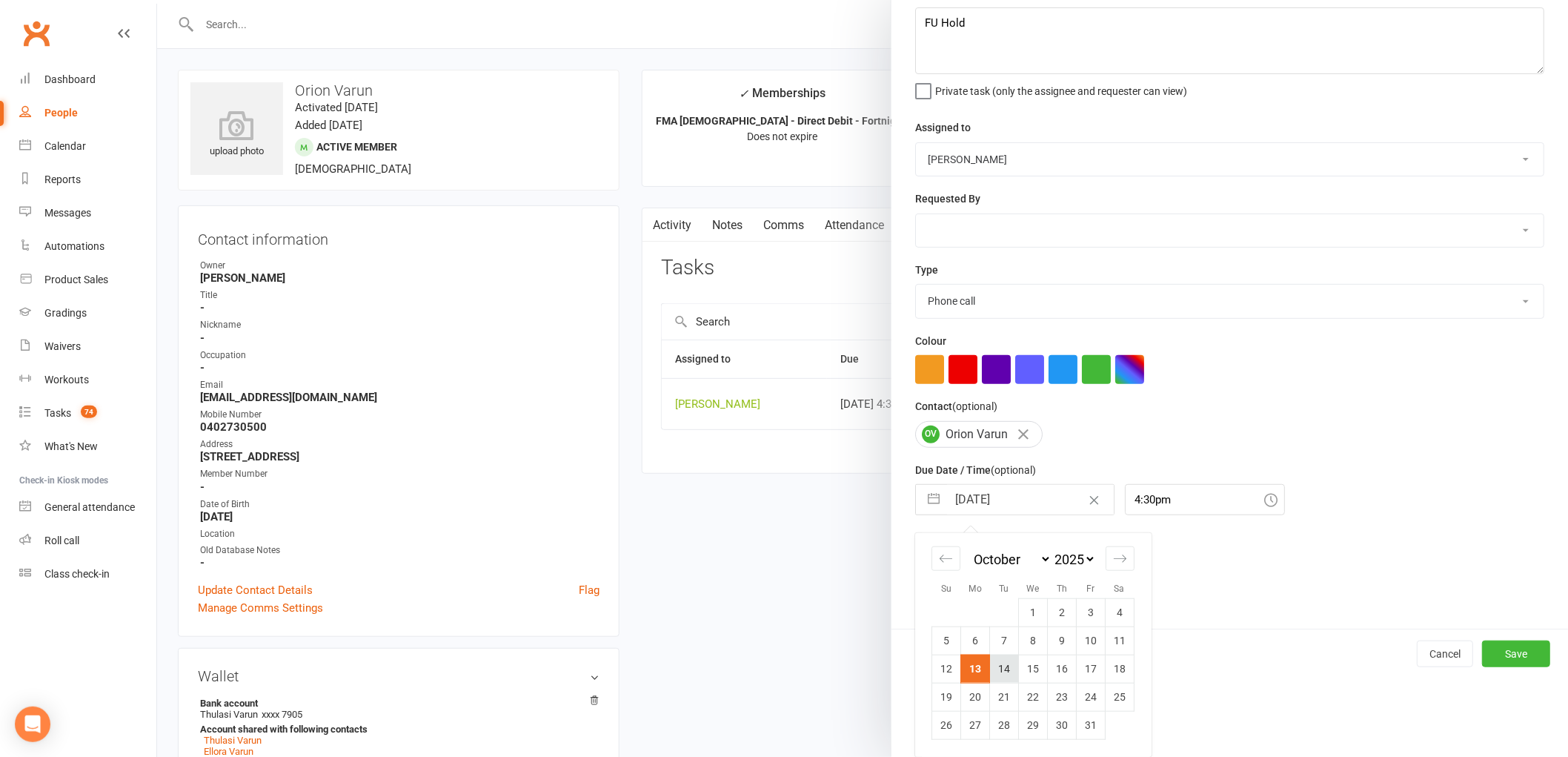
click at [997, 668] on td "14" at bounding box center [1004, 668] width 28 height 28
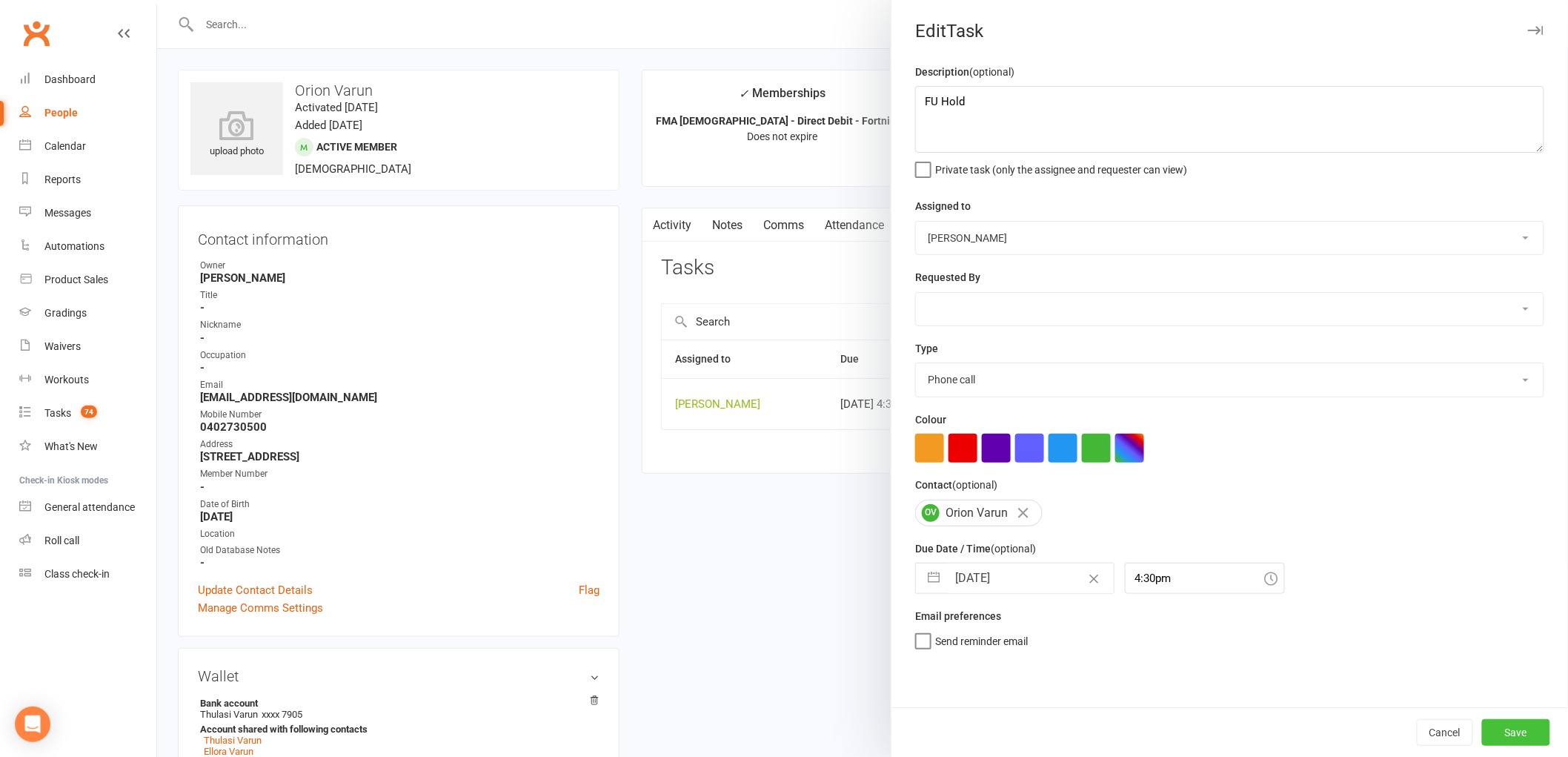
click at [1509, 729] on button "Save" at bounding box center [1515, 732] width 68 height 27
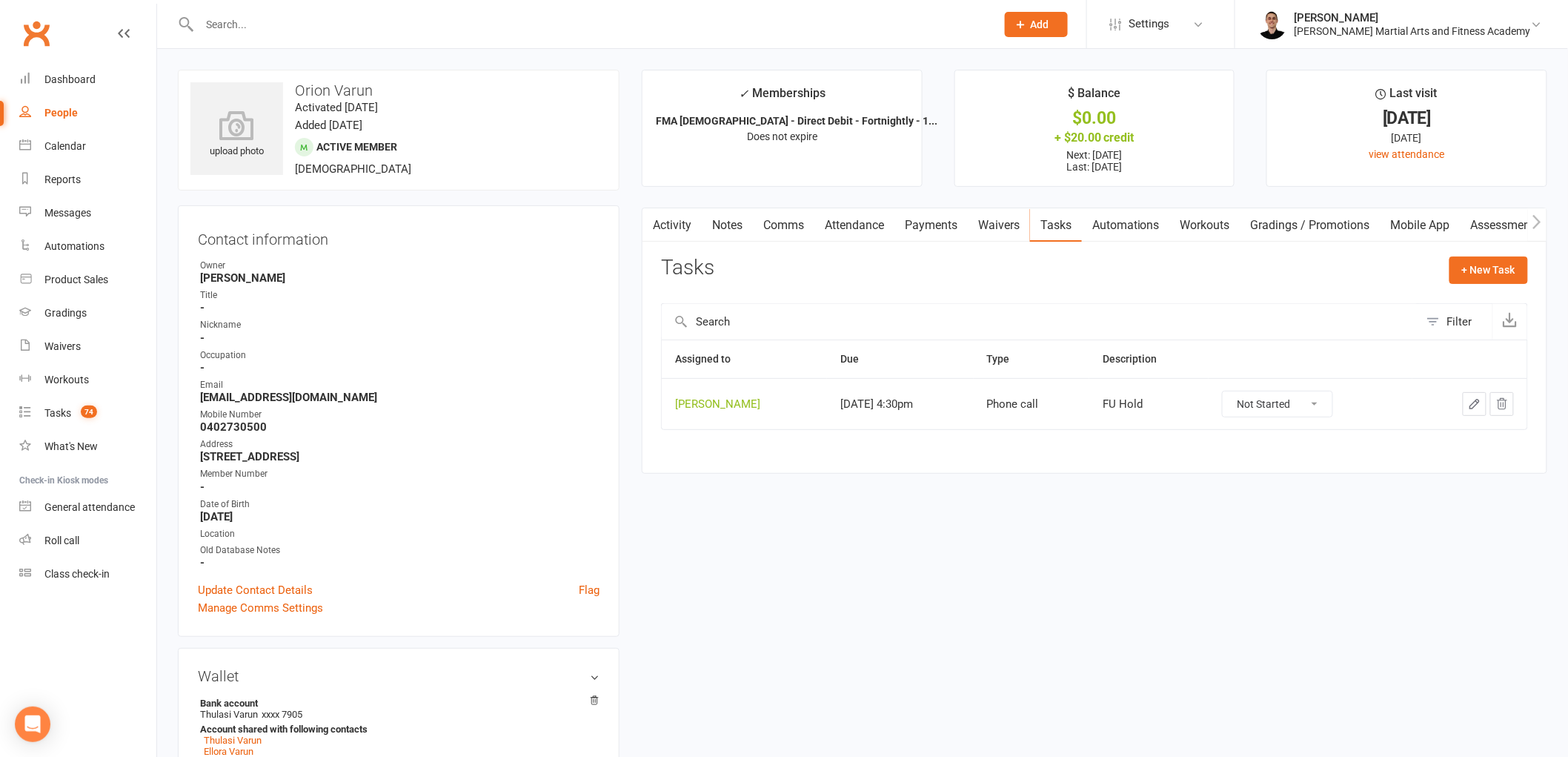
click at [940, 208] on link "Payments" at bounding box center [930, 225] width 73 height 35
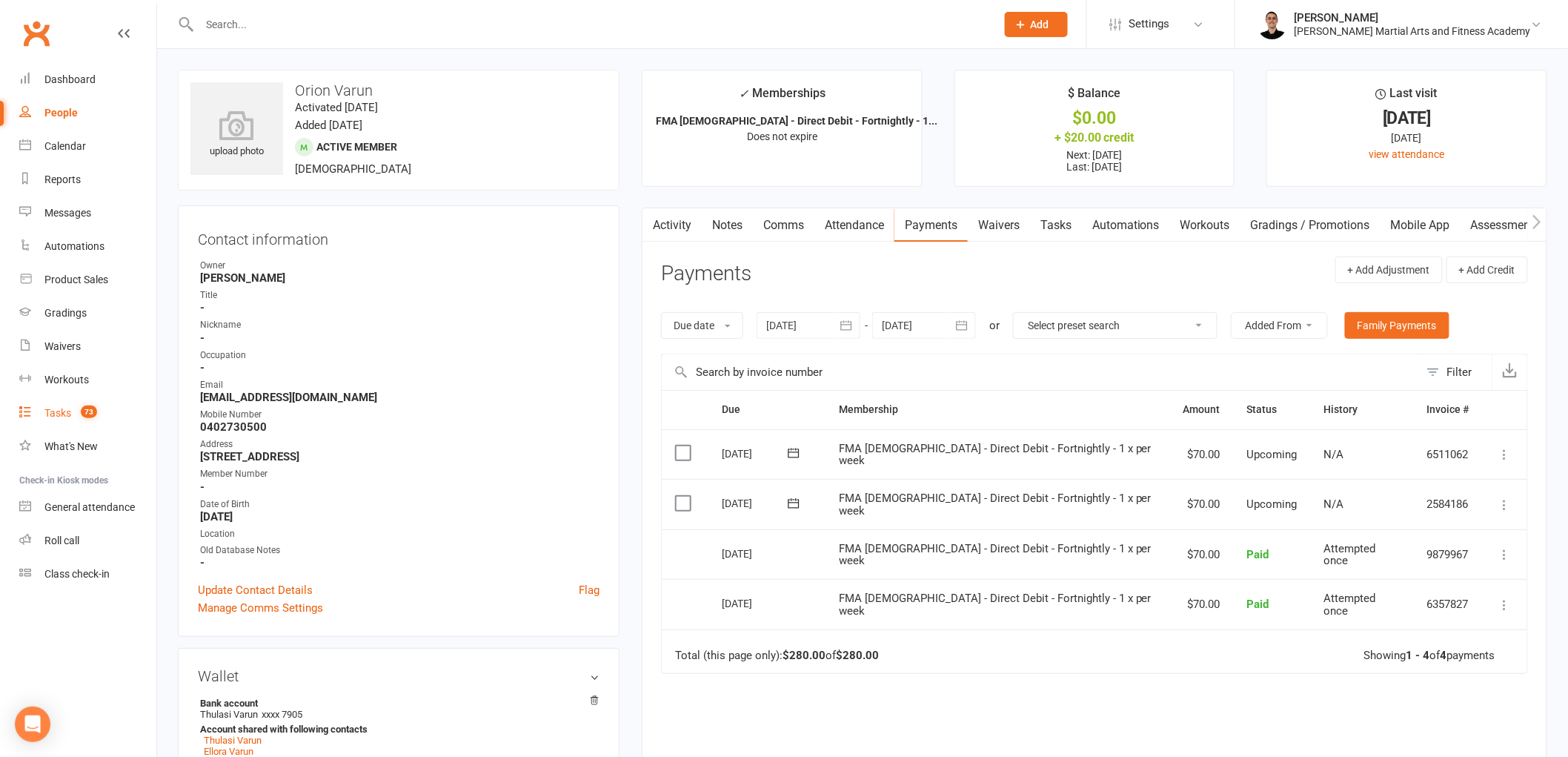
click at [60, 412] on div "Tasks" at bounding box center [58, 413] width 27 height 12
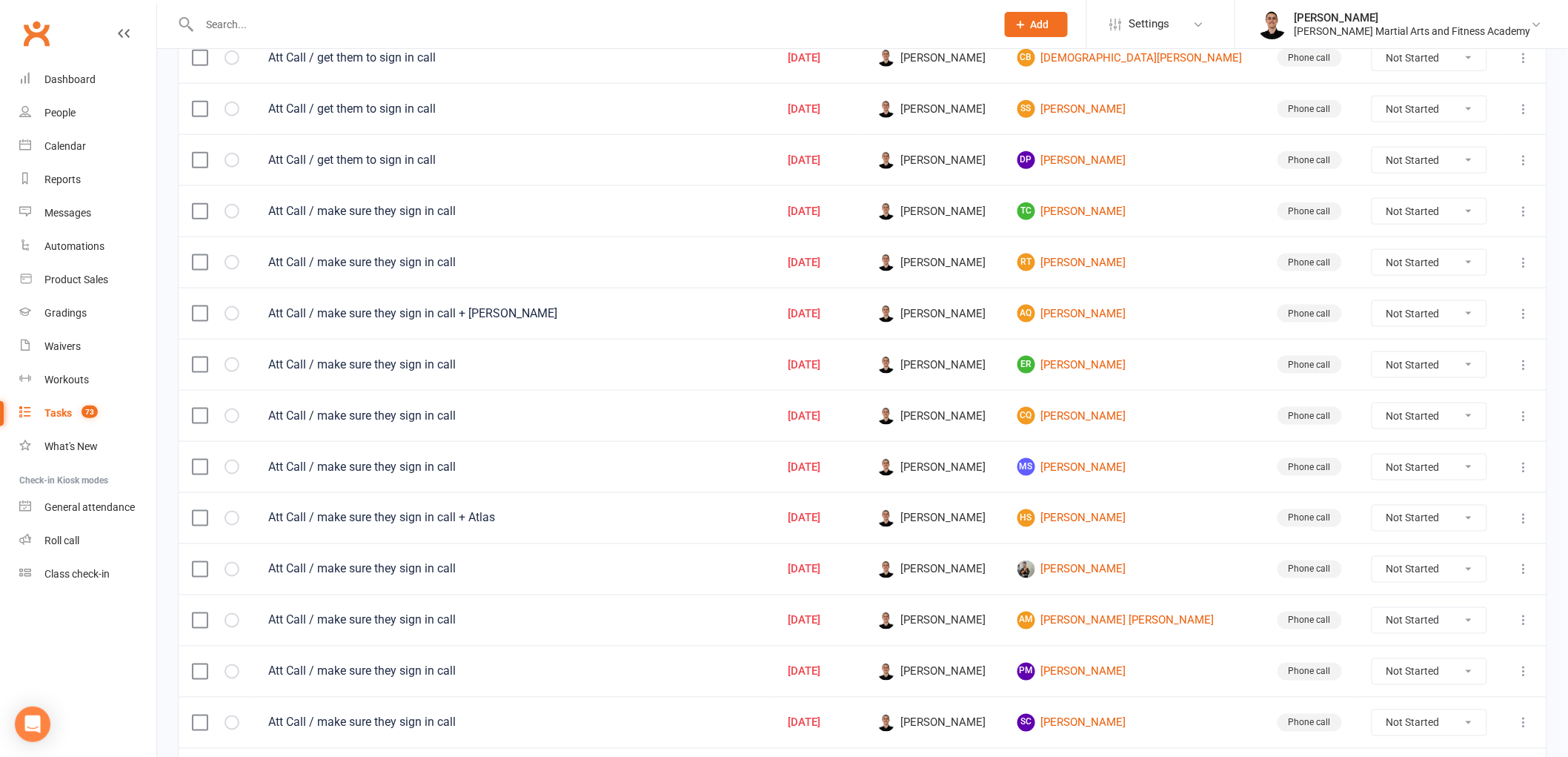
scroll to position [919, 0]
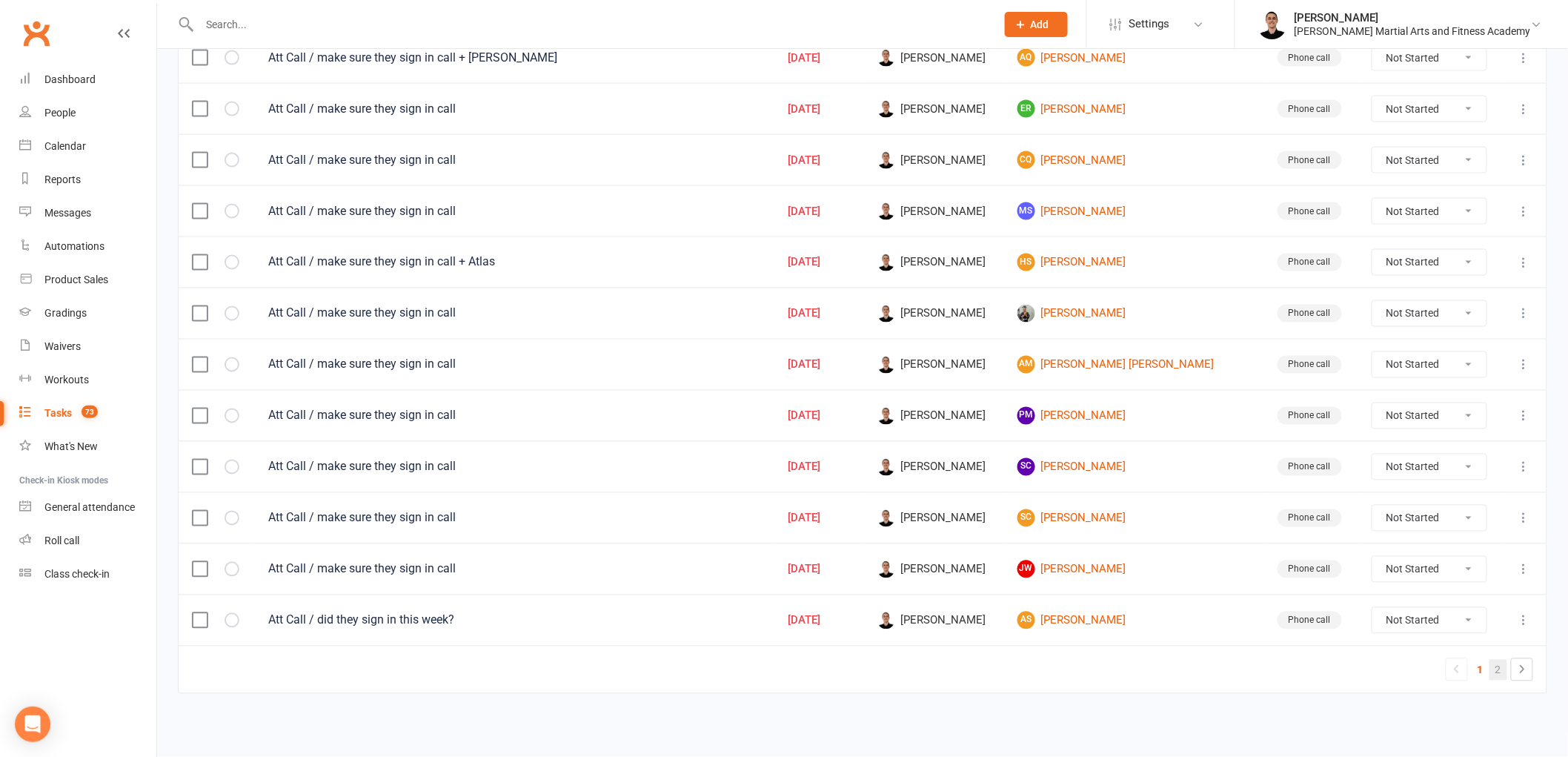
click at [1507, 677] on link "2" at bounding box center [1498, 670] width 18 height 21
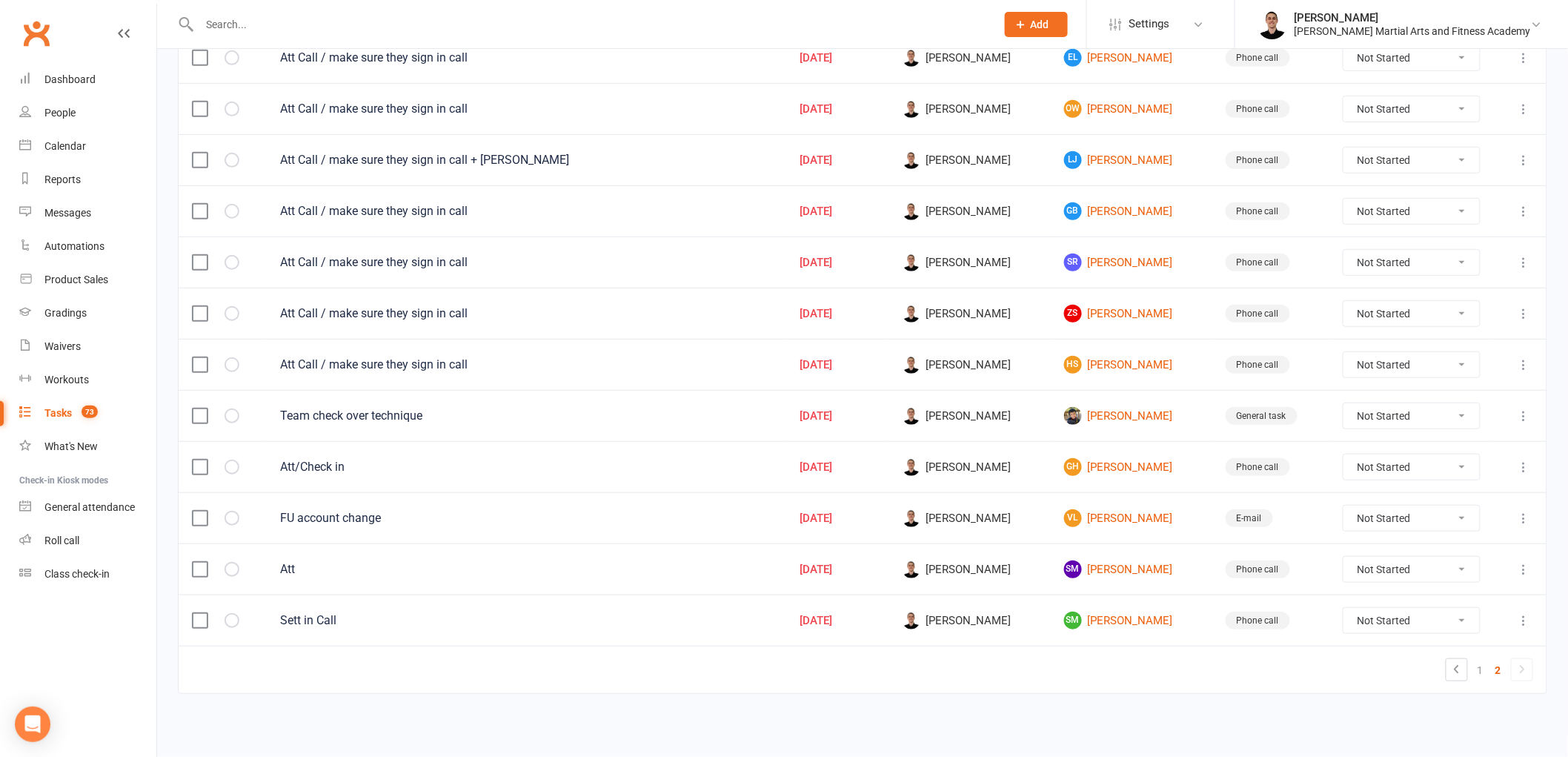
scroll to position [250, 0]
click at [1521, 464] on icon at bounding box center [1524, 466] width 15 height 15
click at [1484, 517] on link "Edit" at bounding box center [1447, 529] width 147 height 29
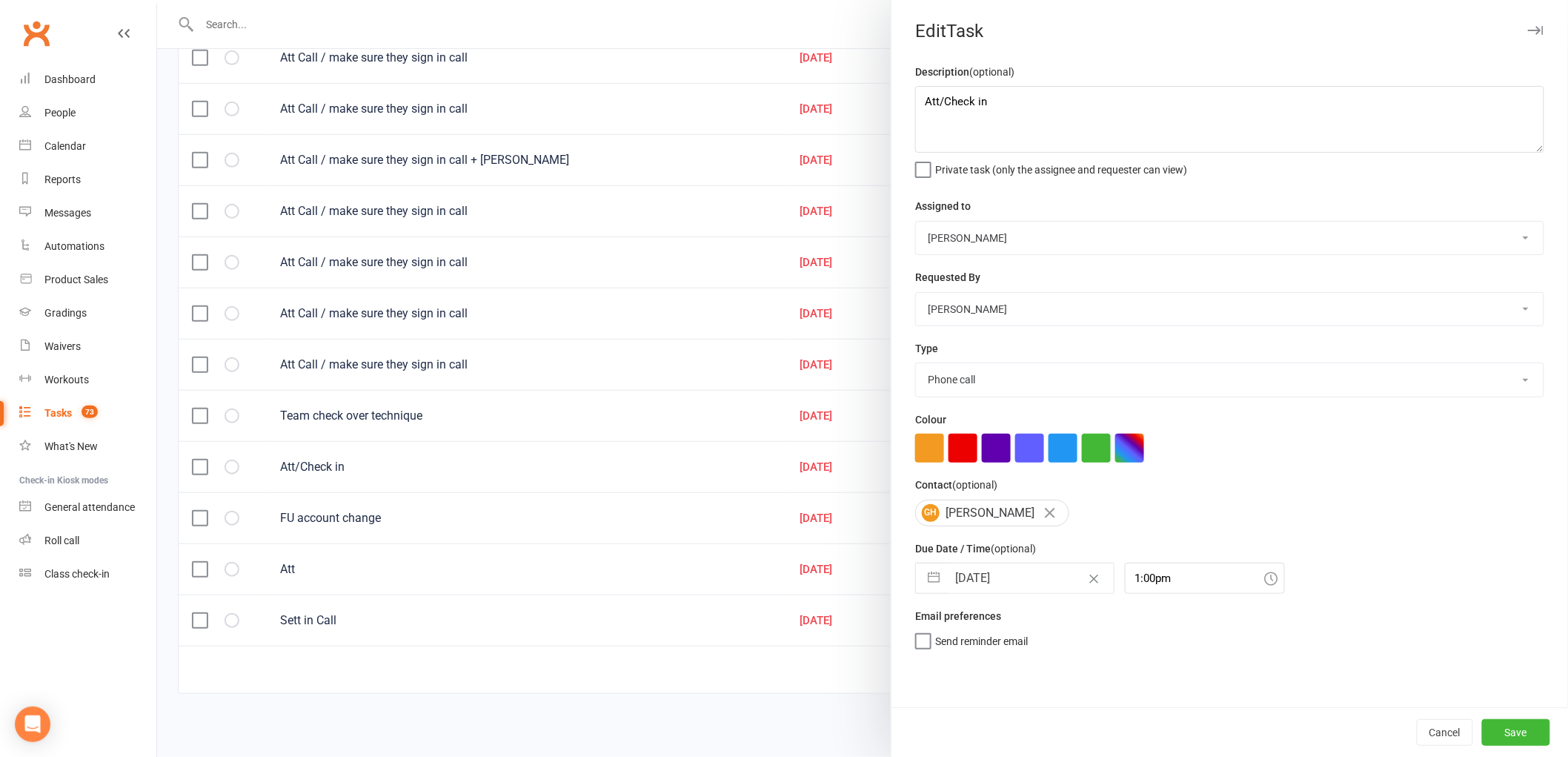
click at [997, 565] on input "[DATE]" at bounding box center [1030, 578] width 167 height 29
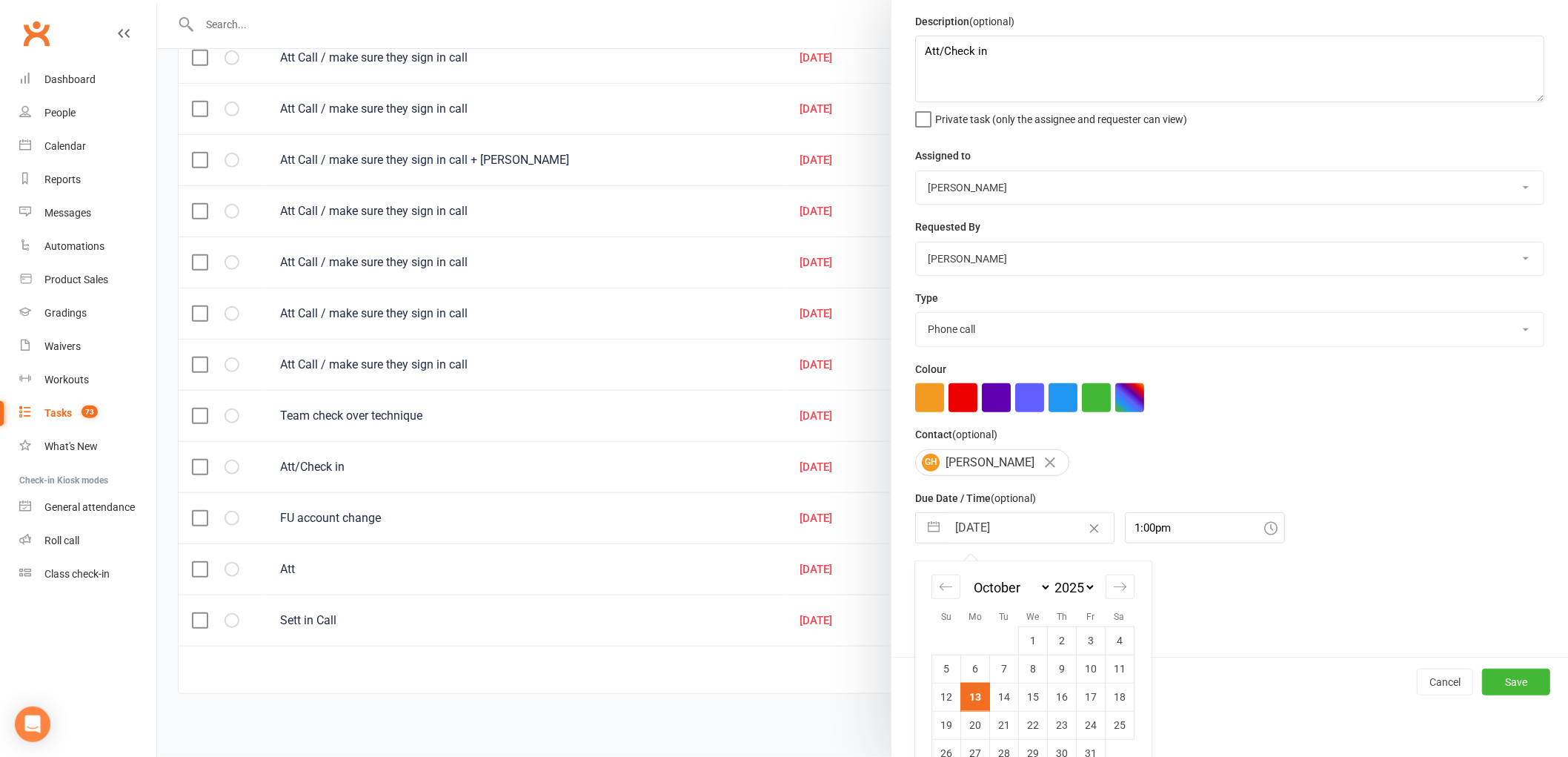
scroll to position [79, 0]
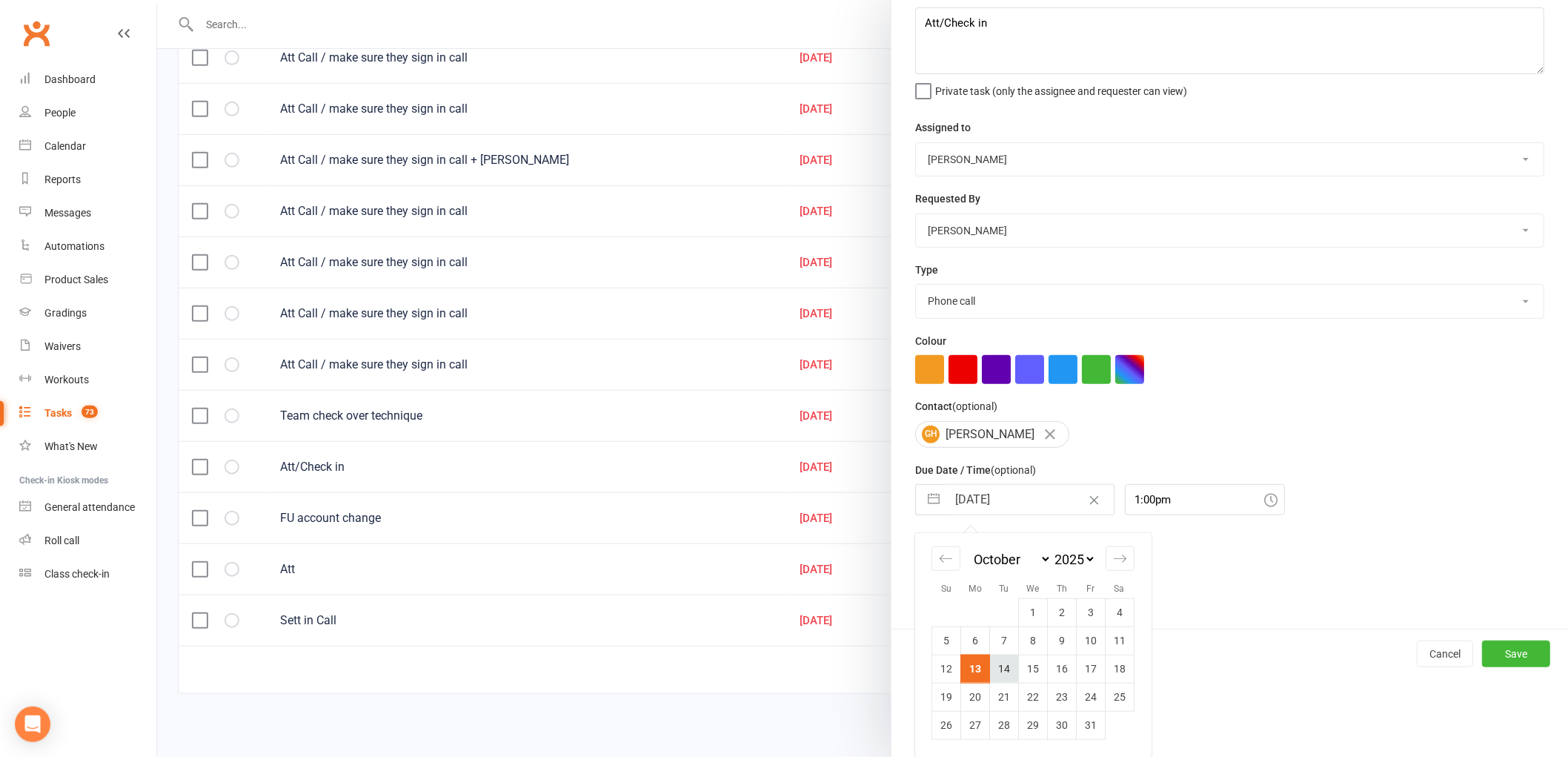
click at [1001, 672] on td "14" at bounding box center [1004, 668] width 28 height 28
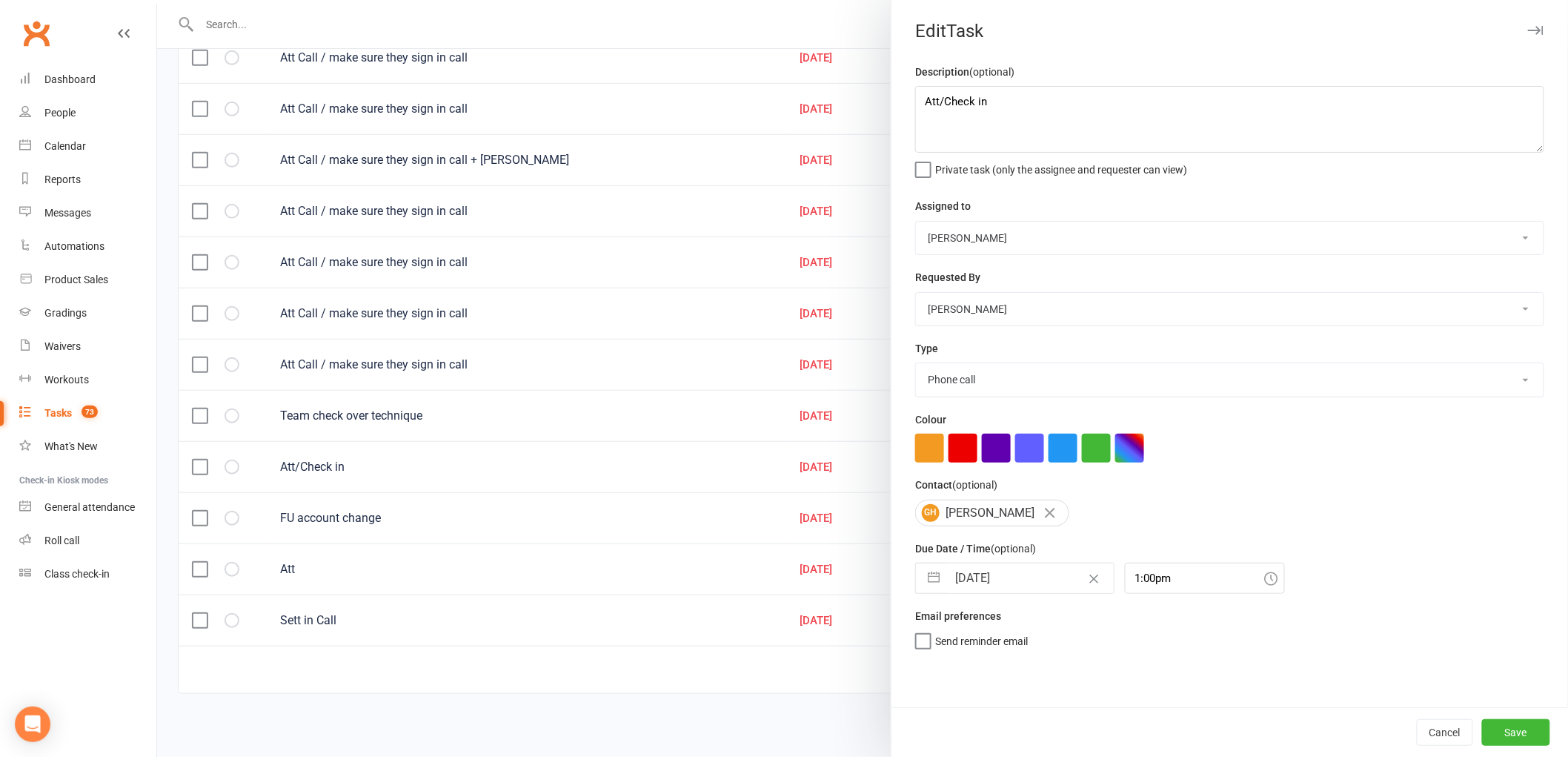
scroll to position [0, 0]
click at [1508, 735] on button "Save" at bounding box center [1515, 732] width 68 height 27
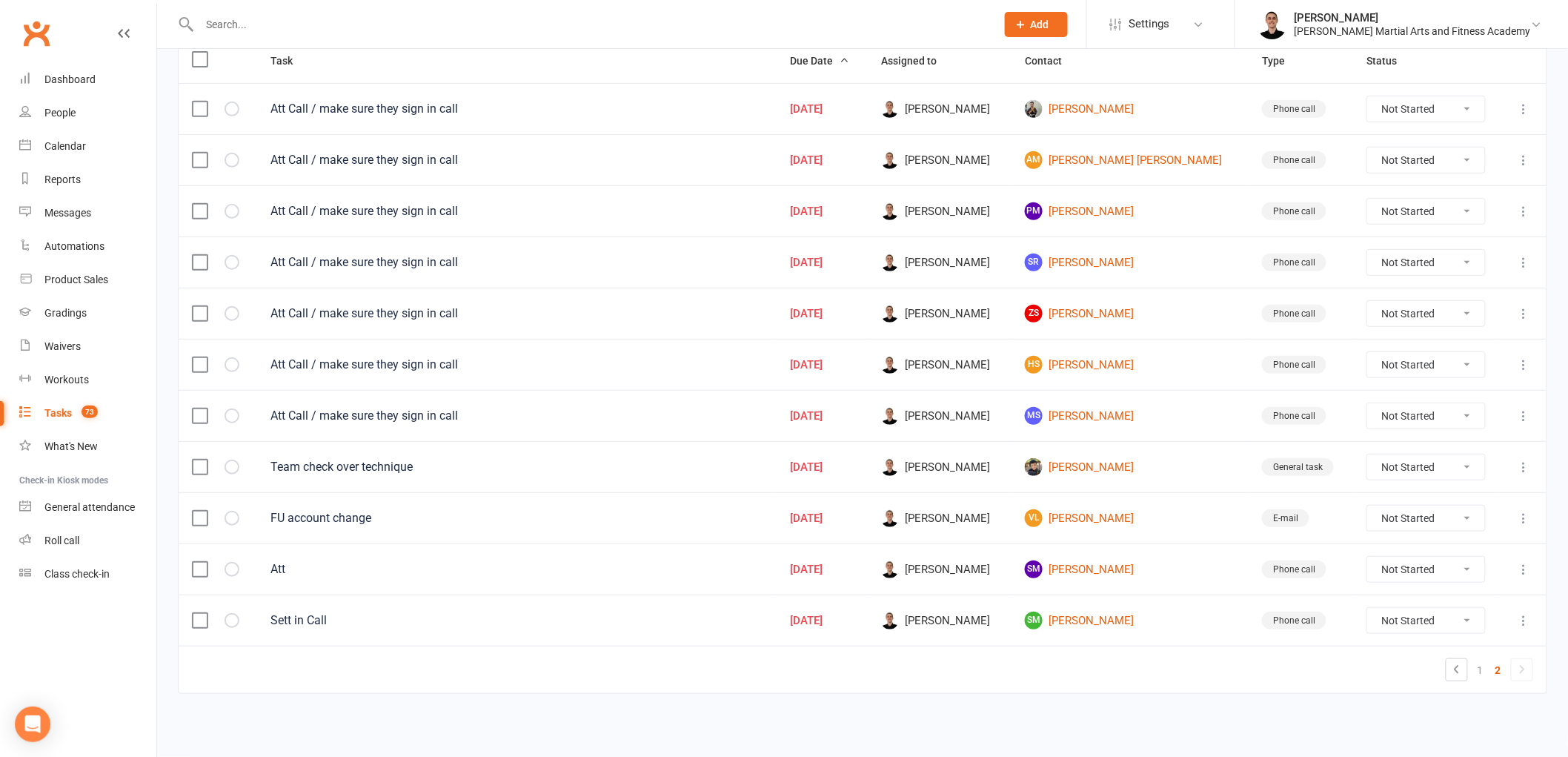
scroll to position [199, 0]
click at [1130, 616] on link "SM [PERSON_NAME]" at bounding box center [1130, 620] width 211 height 18
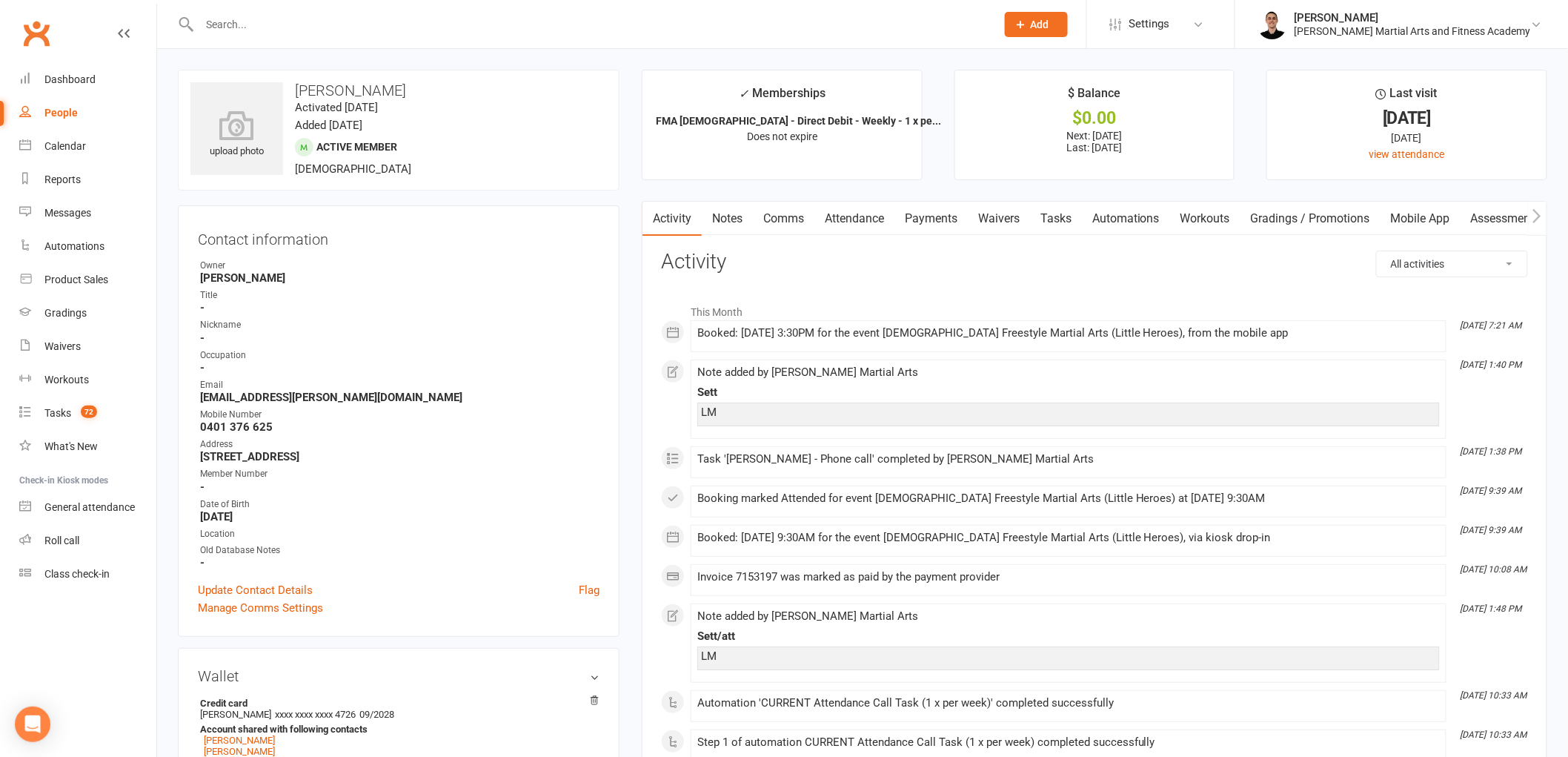
click at [1057, 213] on link "Tasks" at bounding box center [1056, 219] width 52 height 35
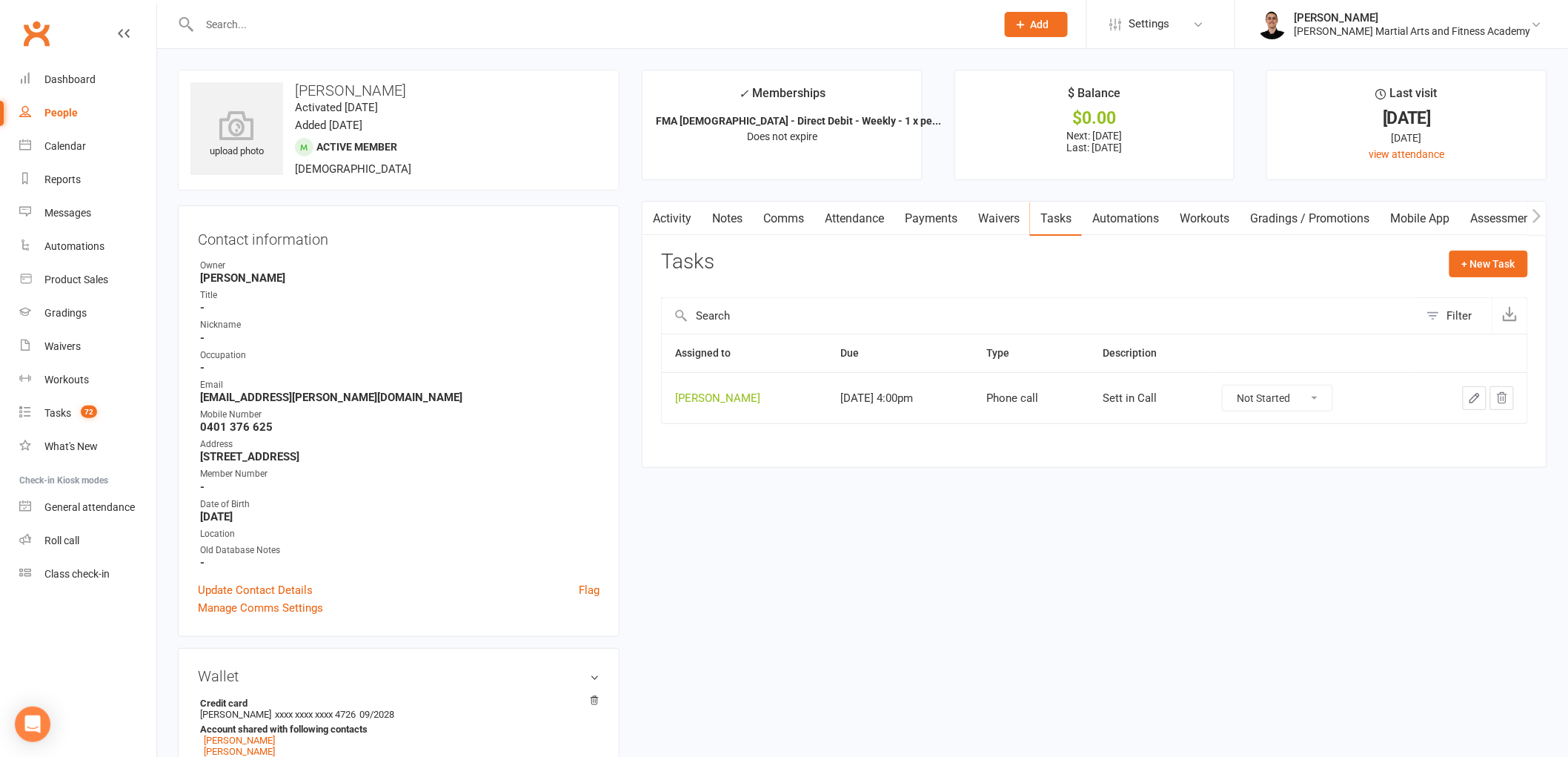
click at [1309, 398] on select "Not Started In Progress Waiting Complete" at bounding box center [1277, 398] width 110 height 25
click at [1237, 386] on select "Not Started In Progress Waiting Complete" at bounding box center [1277, 398] width 110 height 25
drag, startPoint x: 80, startPoint y: 418, endPoint x: 98, endPoint y: 415, distance: 18.2
click at [80, 417] on count-badge "72" at bounding box center [85, 413] width 23 height 12
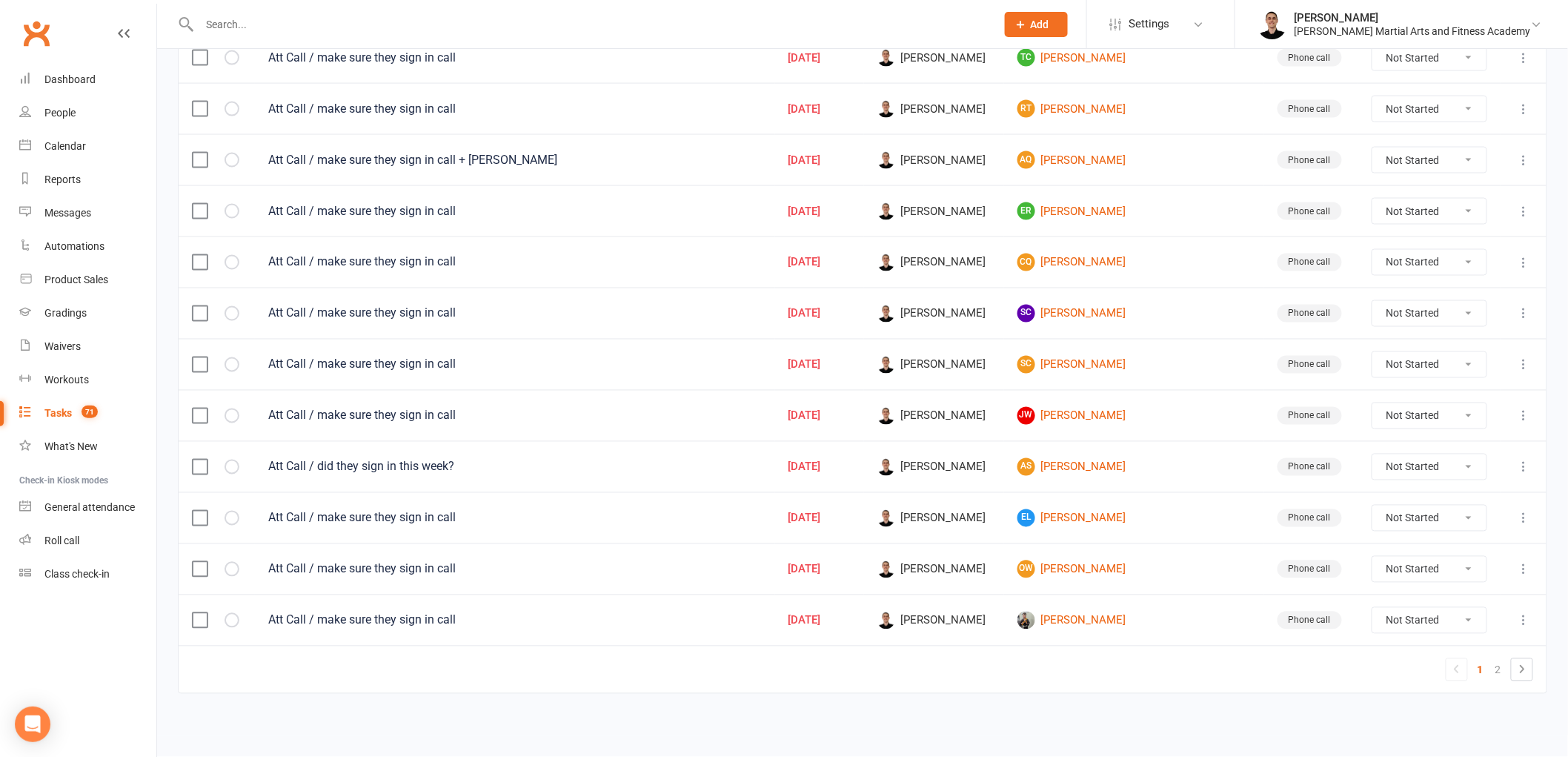
scroll to position [919, 0]
click at [1523, 514] on icon at bounding box center [1524, 518] width 15 height 15
click at [1450, 586] on link "Edit" at bounding box center [1447, 584] width 147 height 29
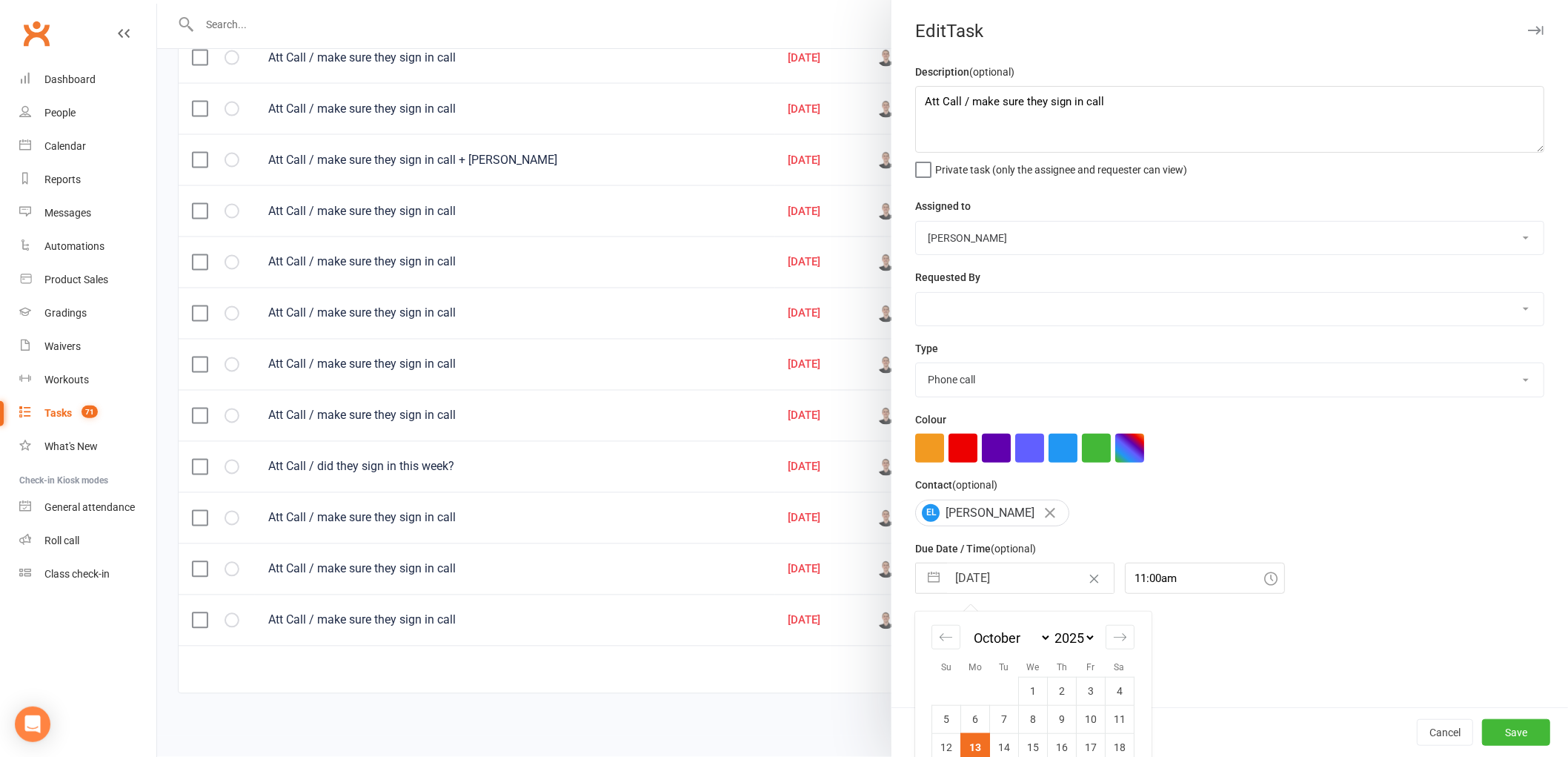
click at [988, 584] on input "[DATE]" at bounding box center [1030, 578] width 167 height 29
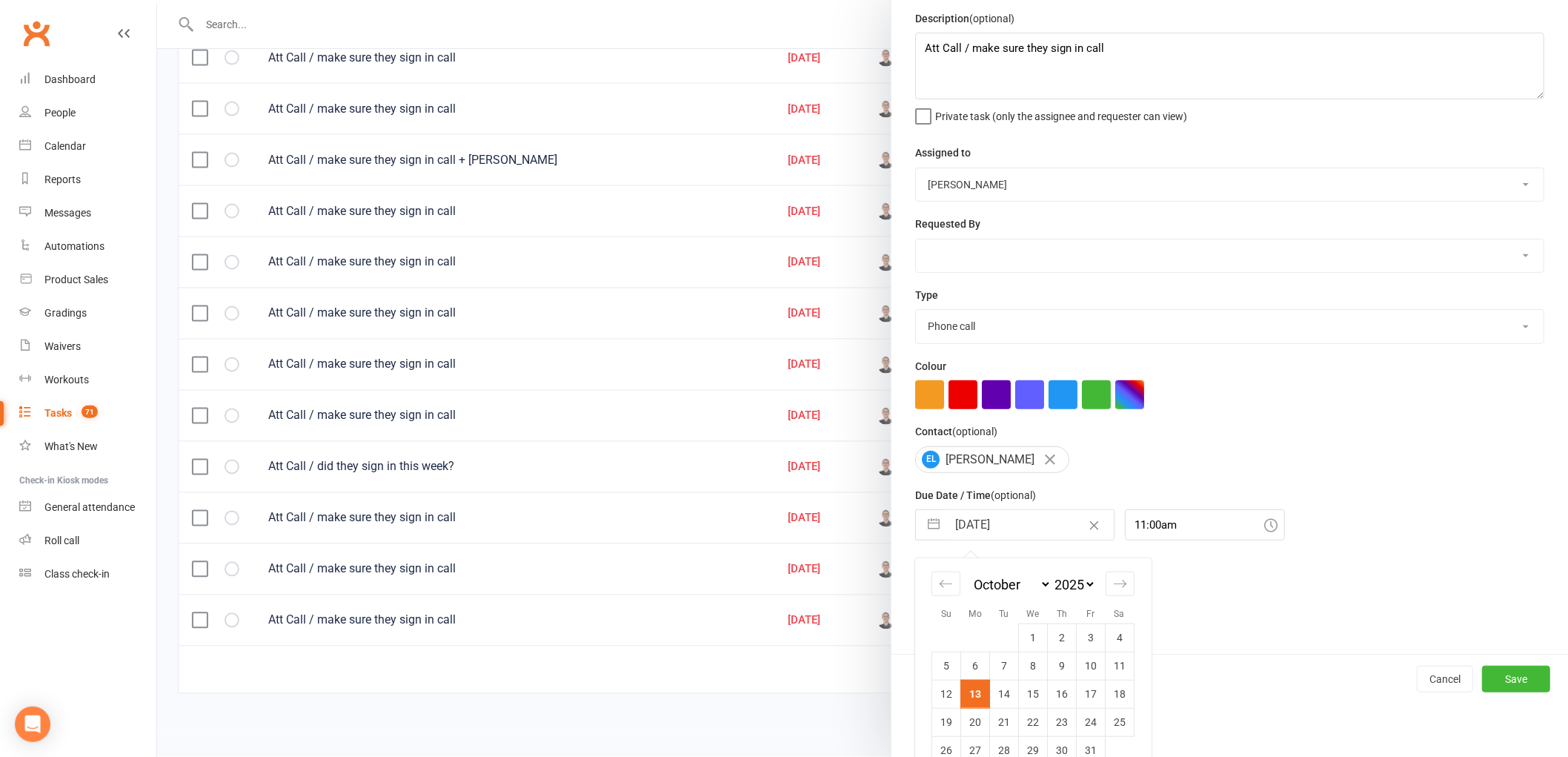
scroll to position [79, 0]
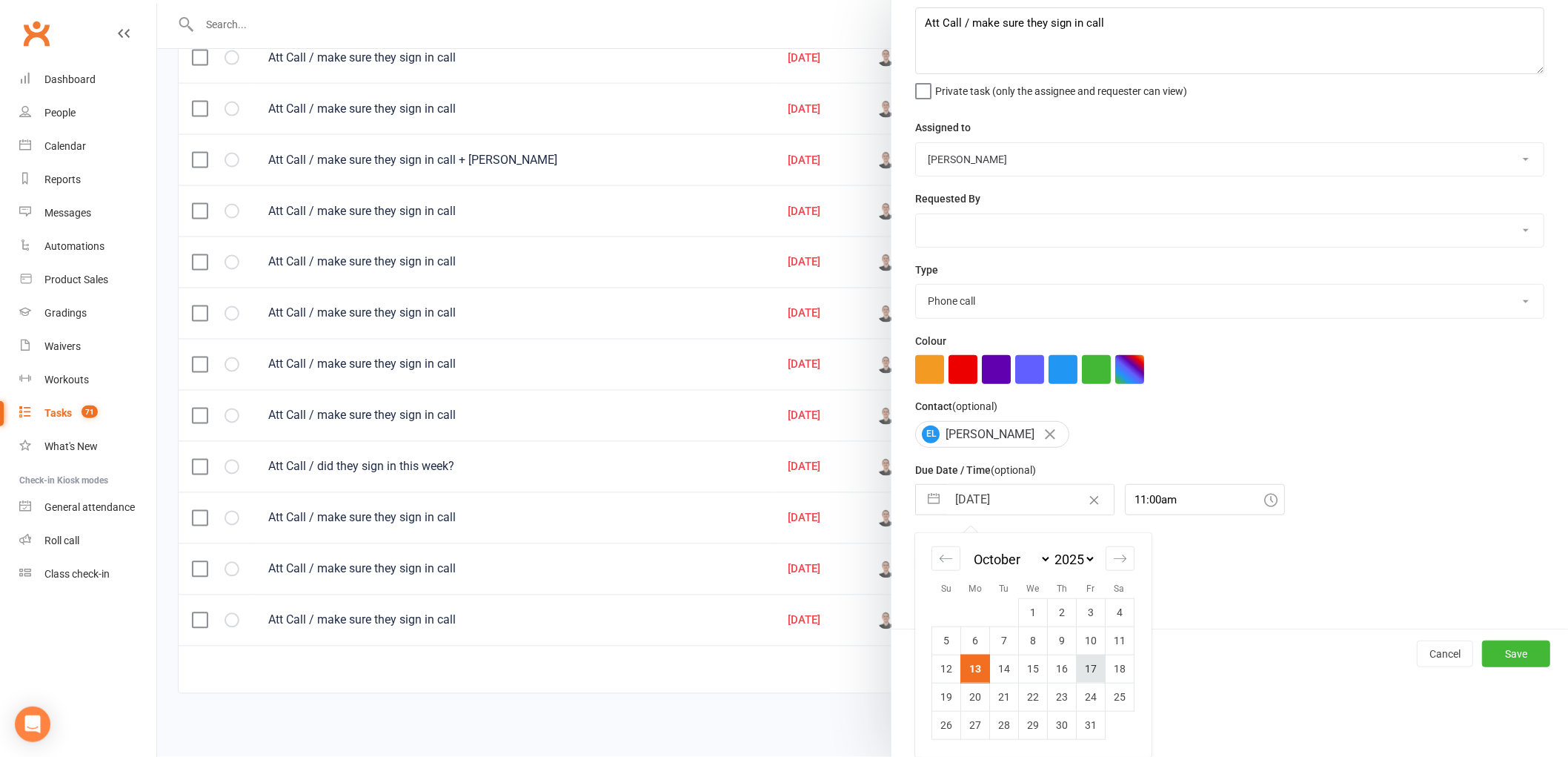
click at [1083, 669] on td "17" at bounding box center [1091, 668] width 28 height 28
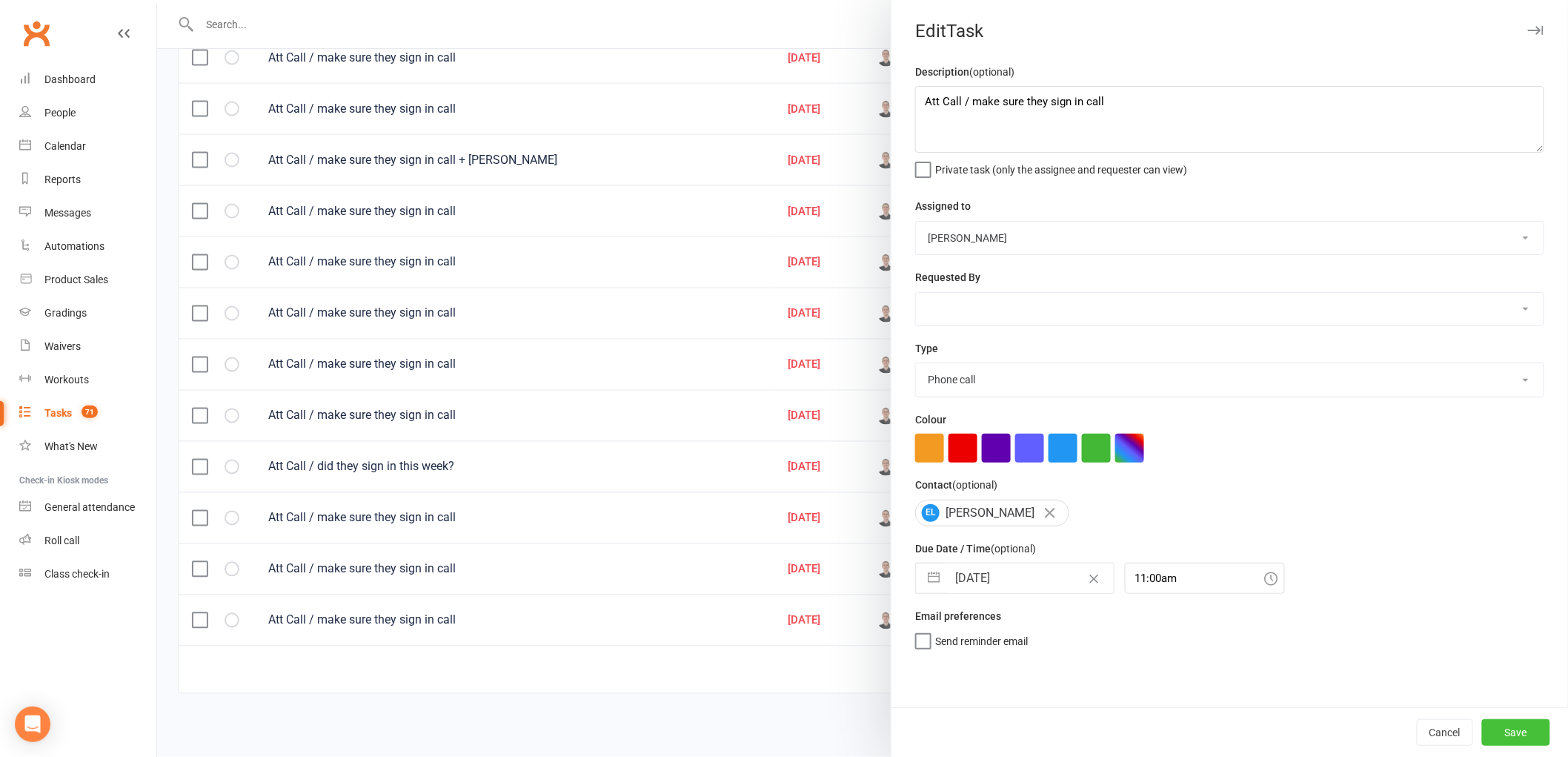
click at [1502, 729] on button "Save" at bounding box center [1515, 732] width 68 height 27
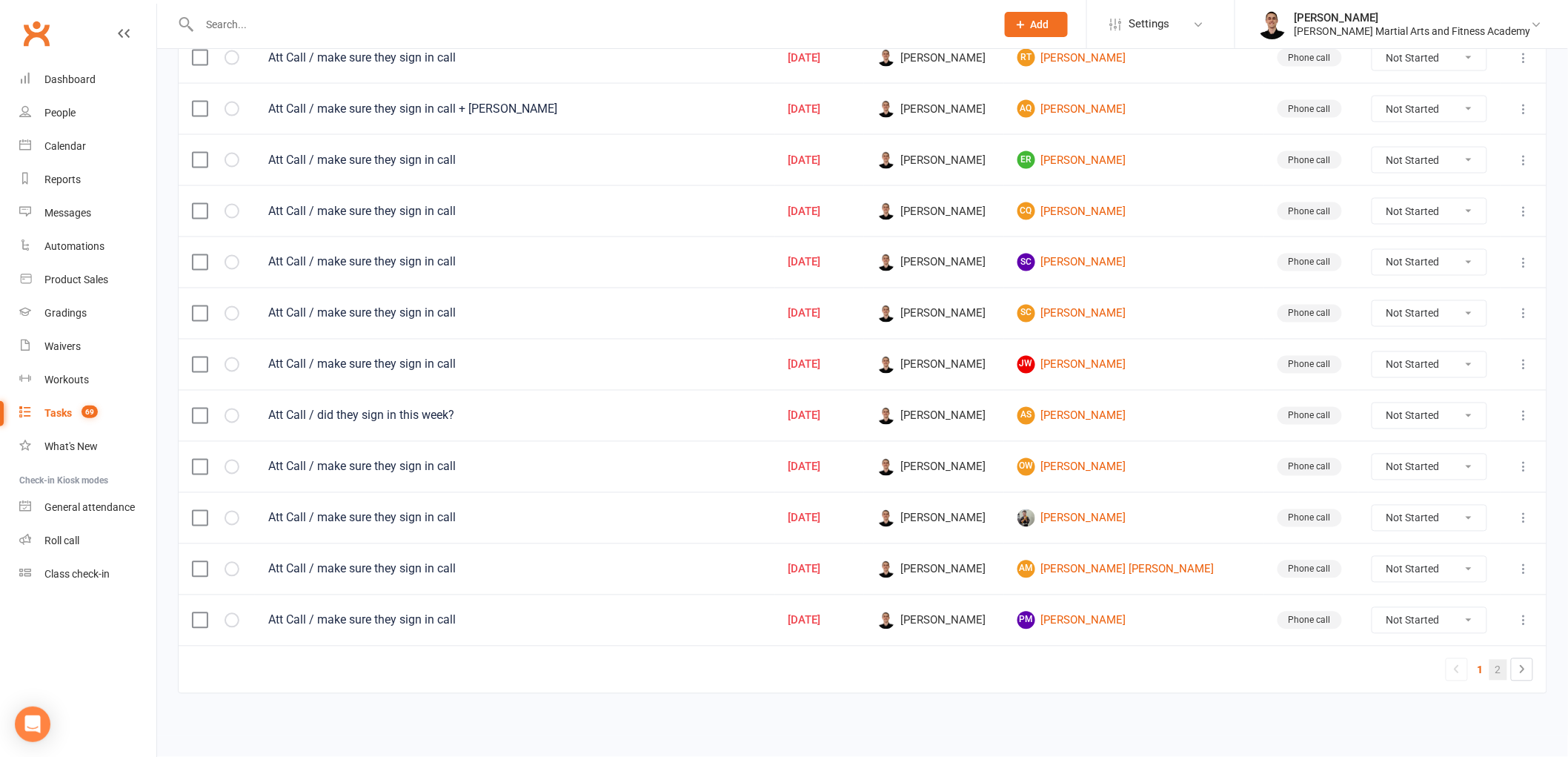
click at [1500, 666] on link "2" at bounding box center [1498, 670] width 18 height 21
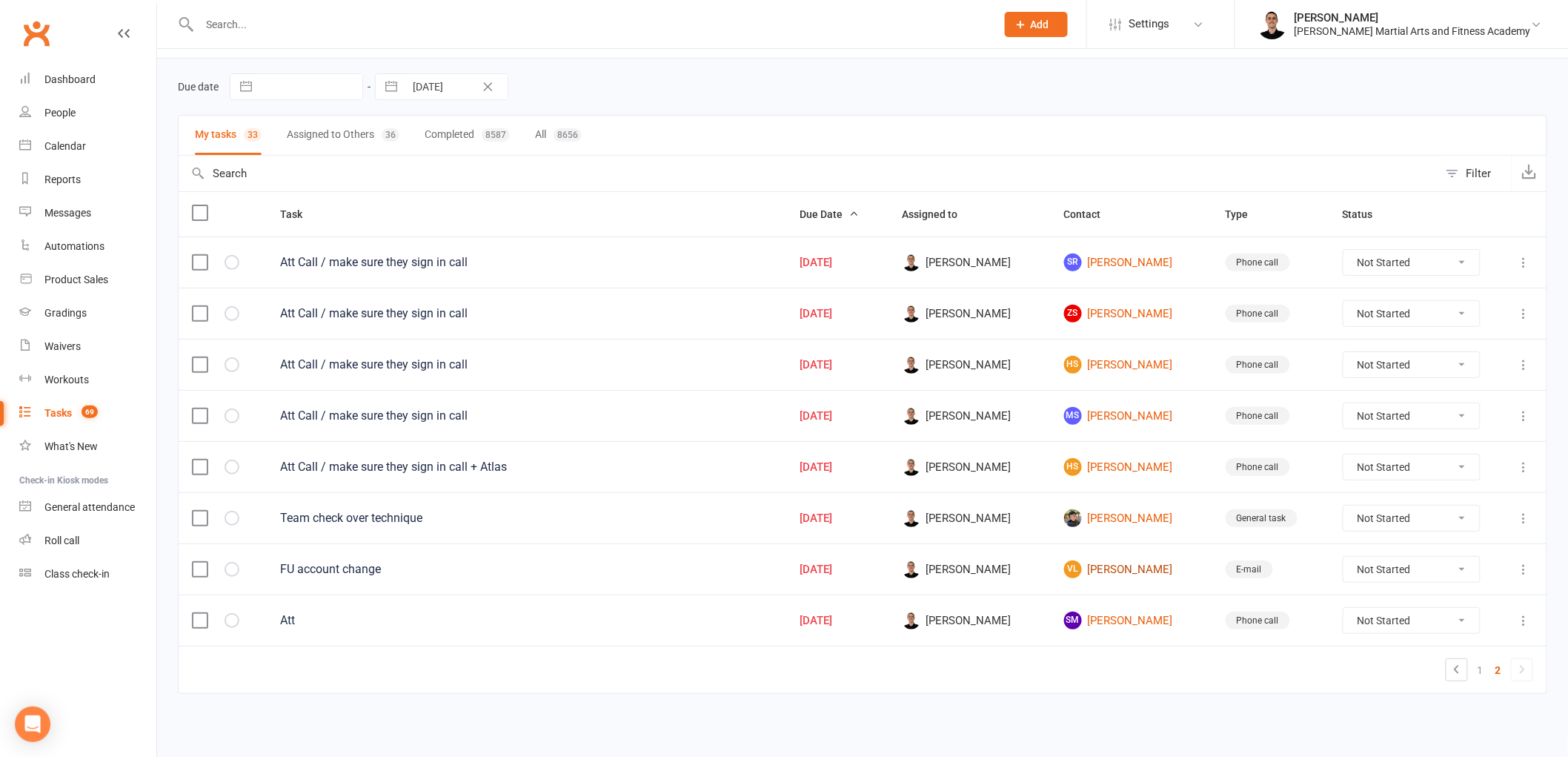
click at [1108, 575] on link "[PERSON_NAME]" at bounding box center [1131, 569] width 135 height 18
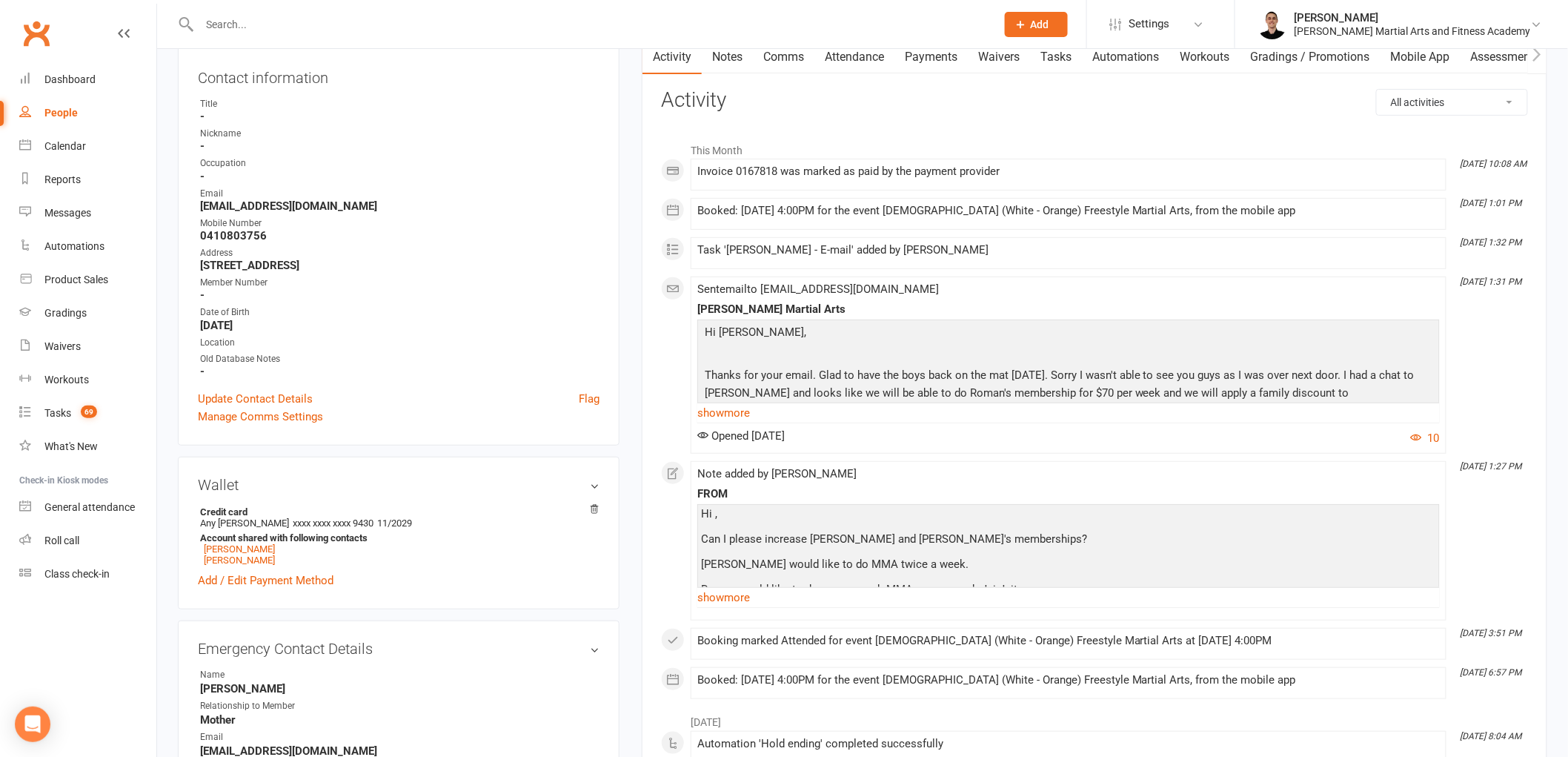
scroll to position [165, 0]
click at [750, 410] on link "show more" at bounding box center [1068, 410] width 742 height 21
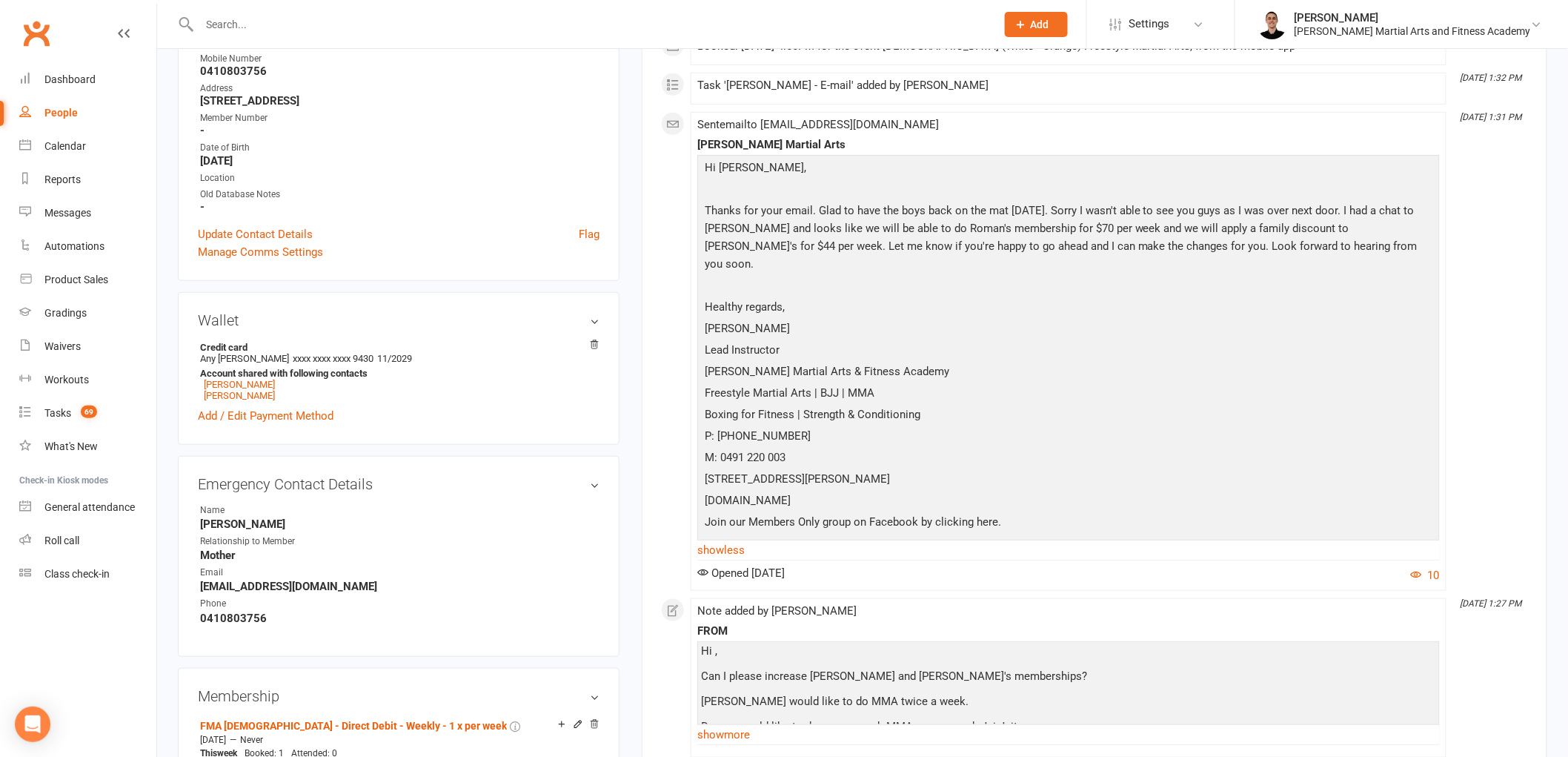
scroll to position [329, 0]
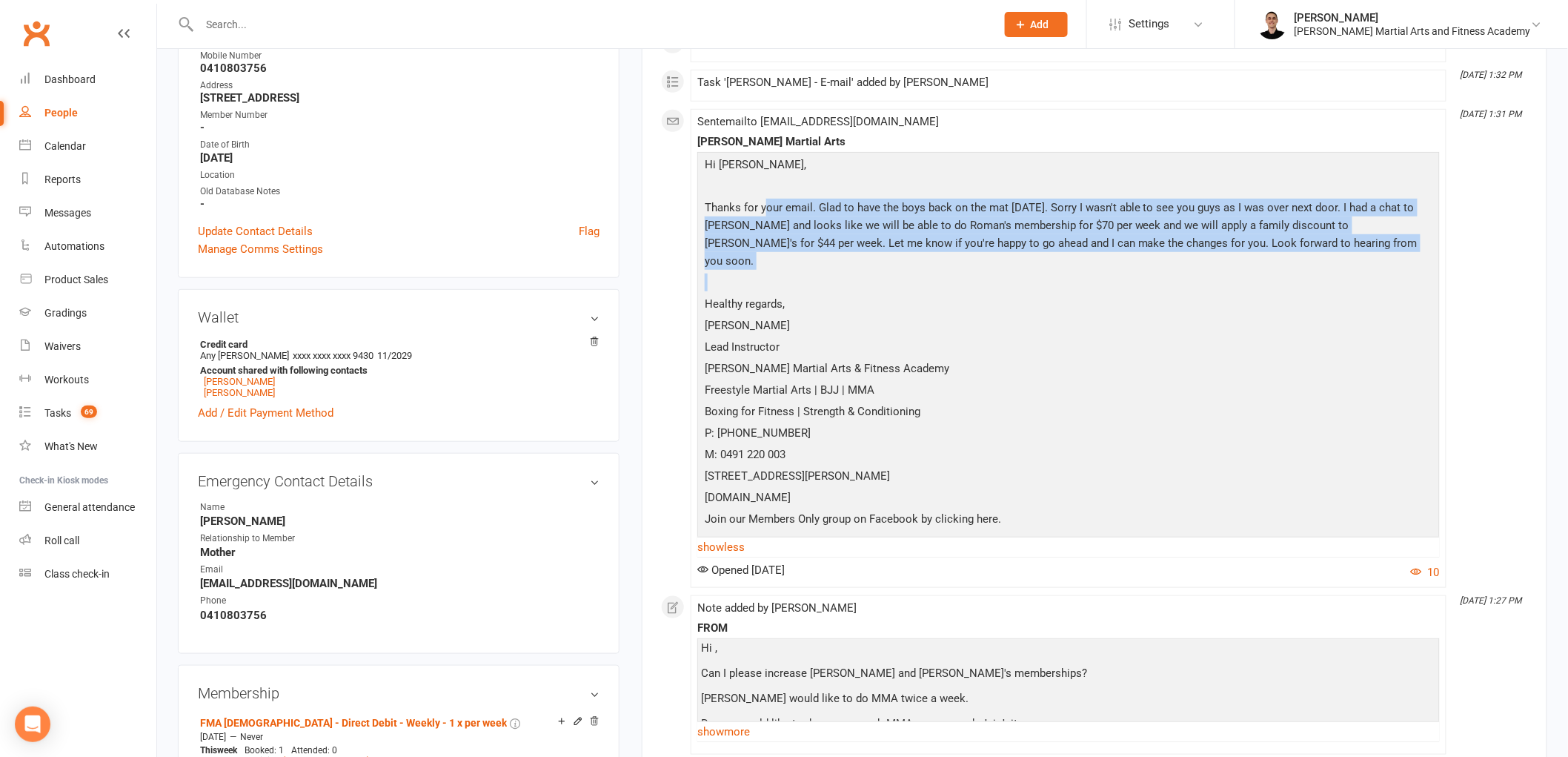
drag, startPoint x: 765, startPoint y: 208, endPoint x: 1319, endPoint y: 265, distance: 556.9
click at [1319, 265] on div "Hi [PERSON_NAME], Thanks for your email. Glad to have the boys back on the mat …" at bounding box center [1068, 343] width 735 height 375
click at [1317, 239] on p "Thanks for your email. Glad to have the boys back on the mat [DATE]. Sorry I wa…" at bounding box center [1068, 236] width 735 height 75
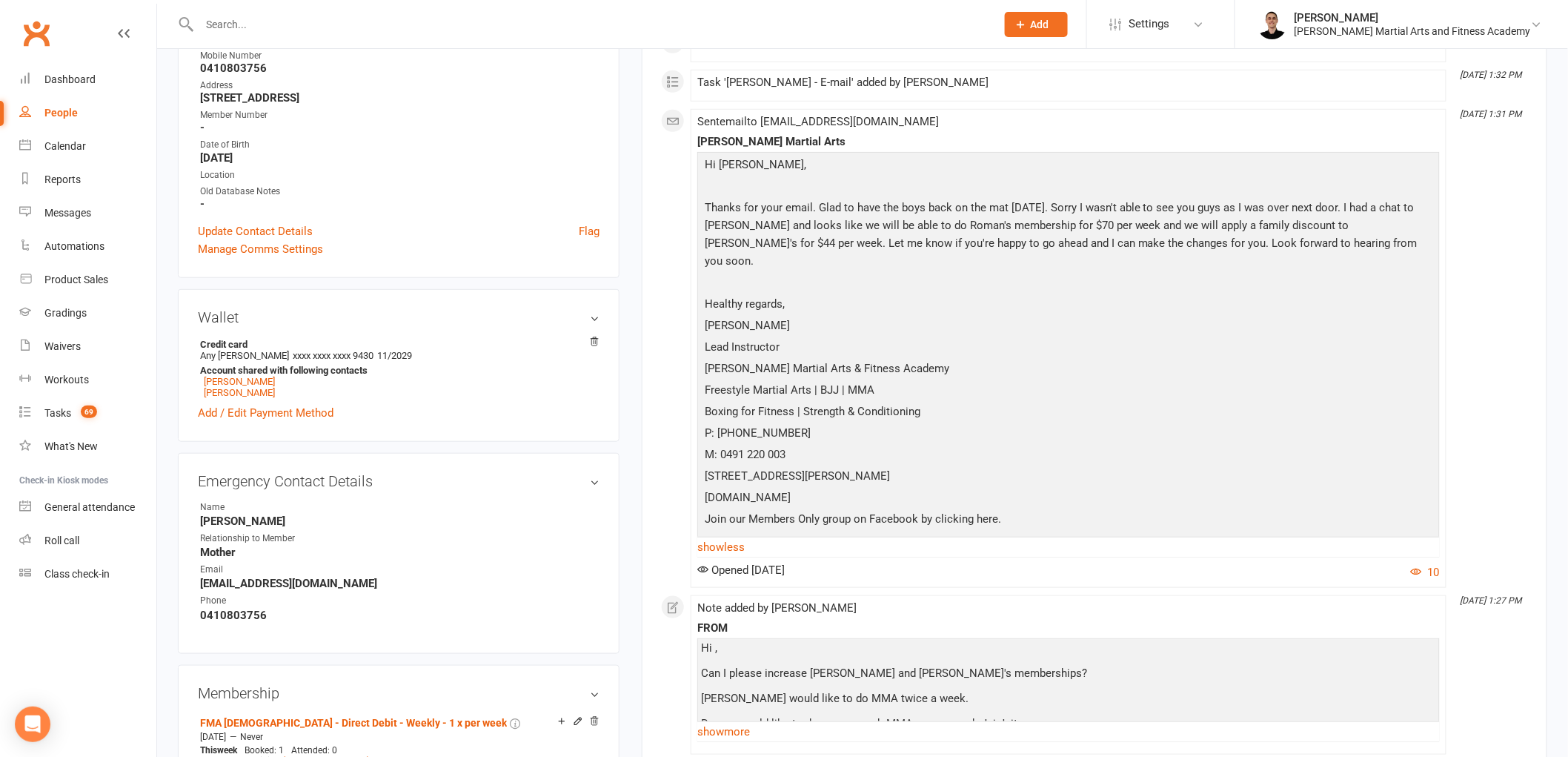
scroll to position [0, 0]
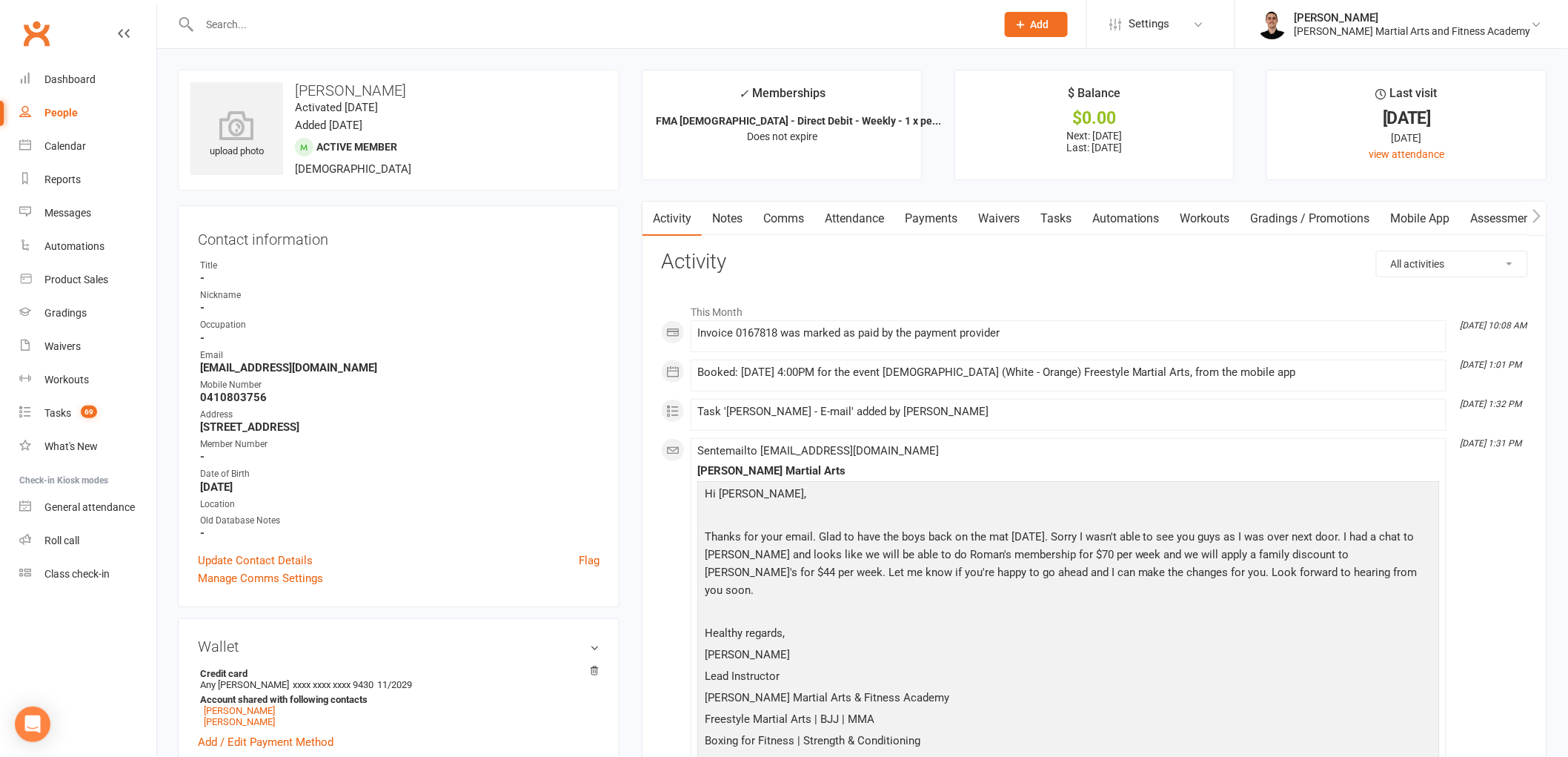
click at [1051, 218] on link "Tasks" at bounding box center [1056, 219] width 52 height 35
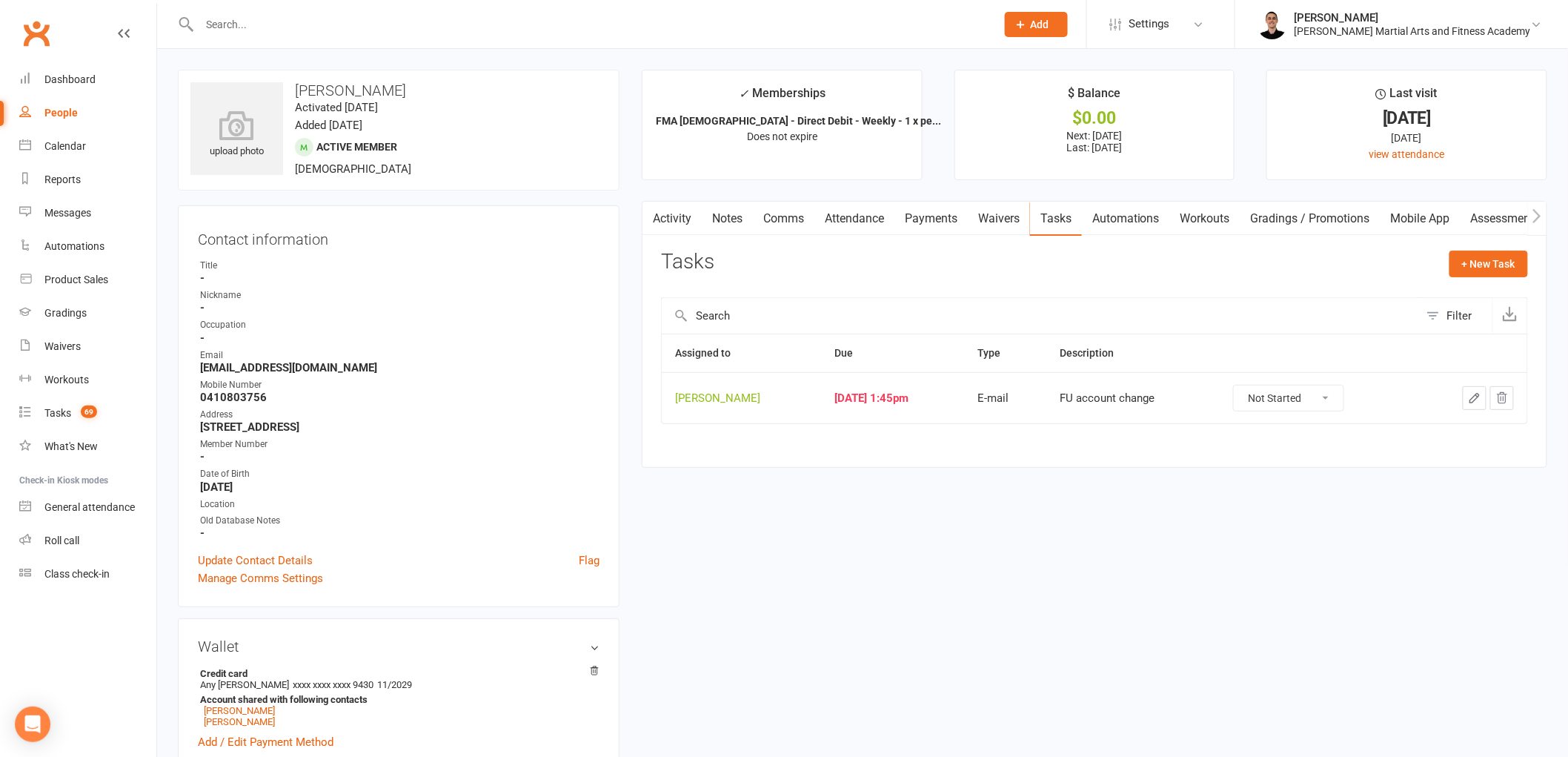
click at [1481, 394] on icon "button" at bounding box center [1474, 397] width 13 height 13
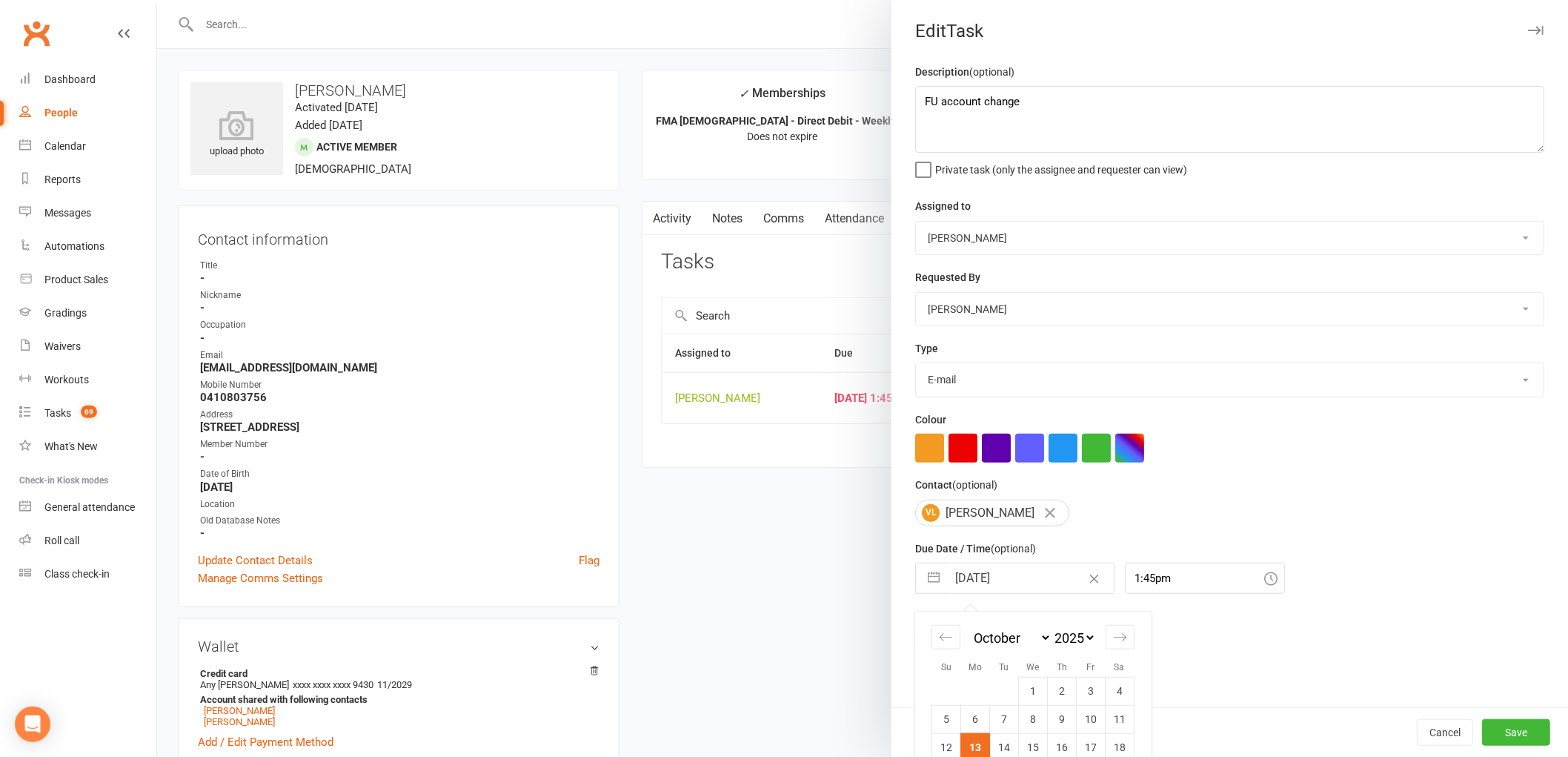
click at [1004, 581] on input "[DATE]" at bounding box center [1030, 578] width 167 height 29
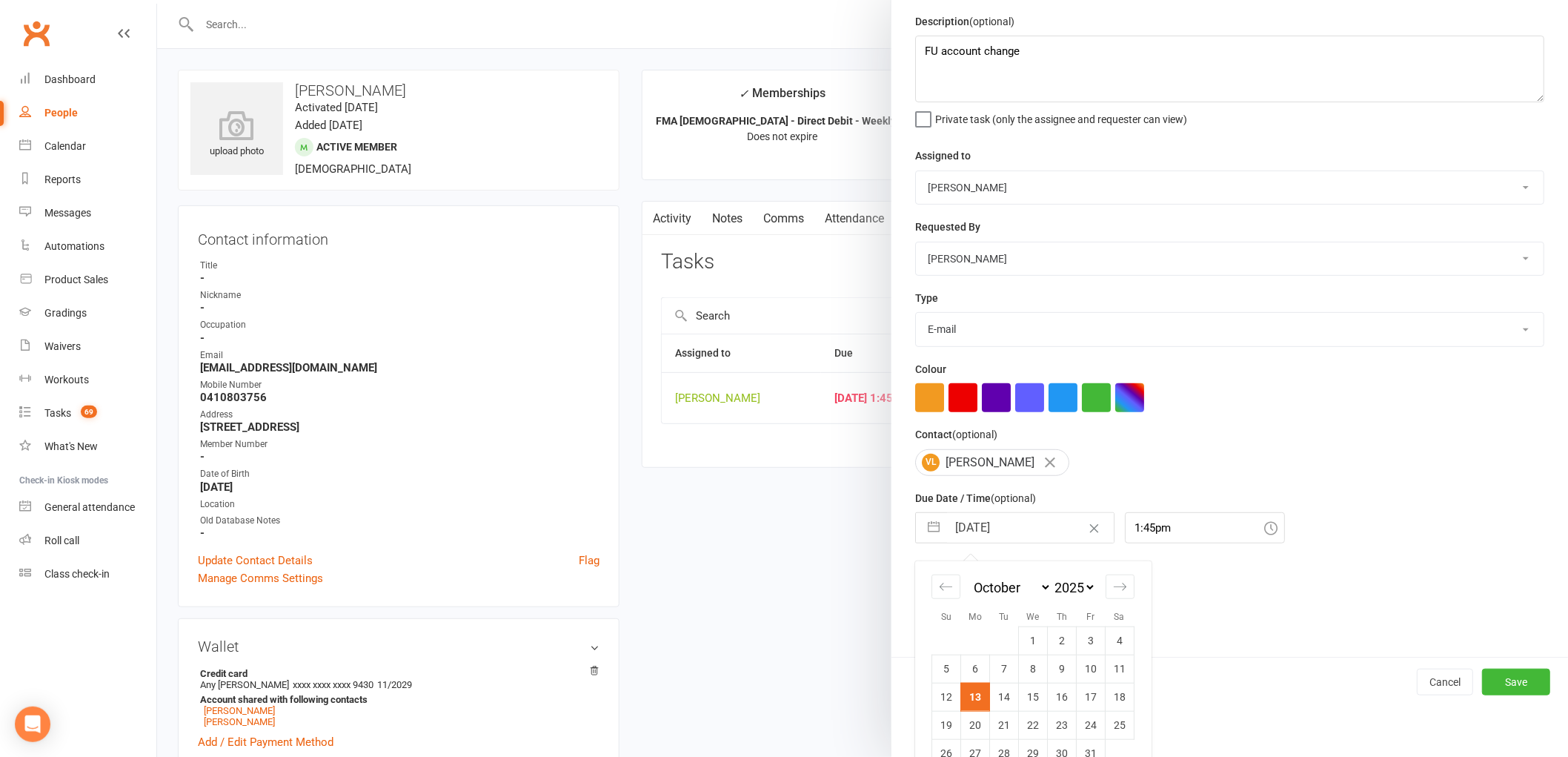
scroll to position [79, 0]
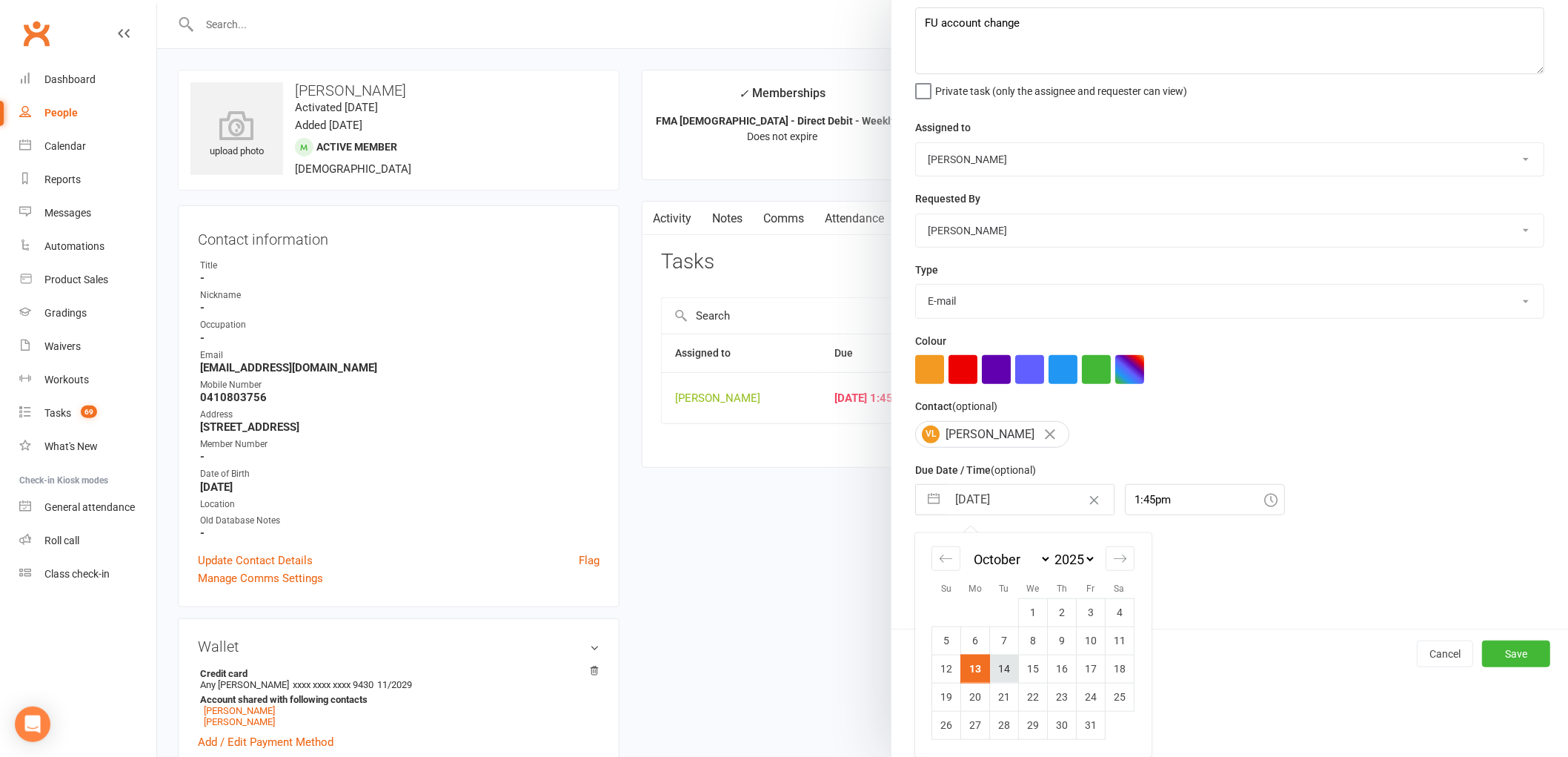
click at [995, 670] on td "14" at bounding box center [1004, 668] width 28 height 28
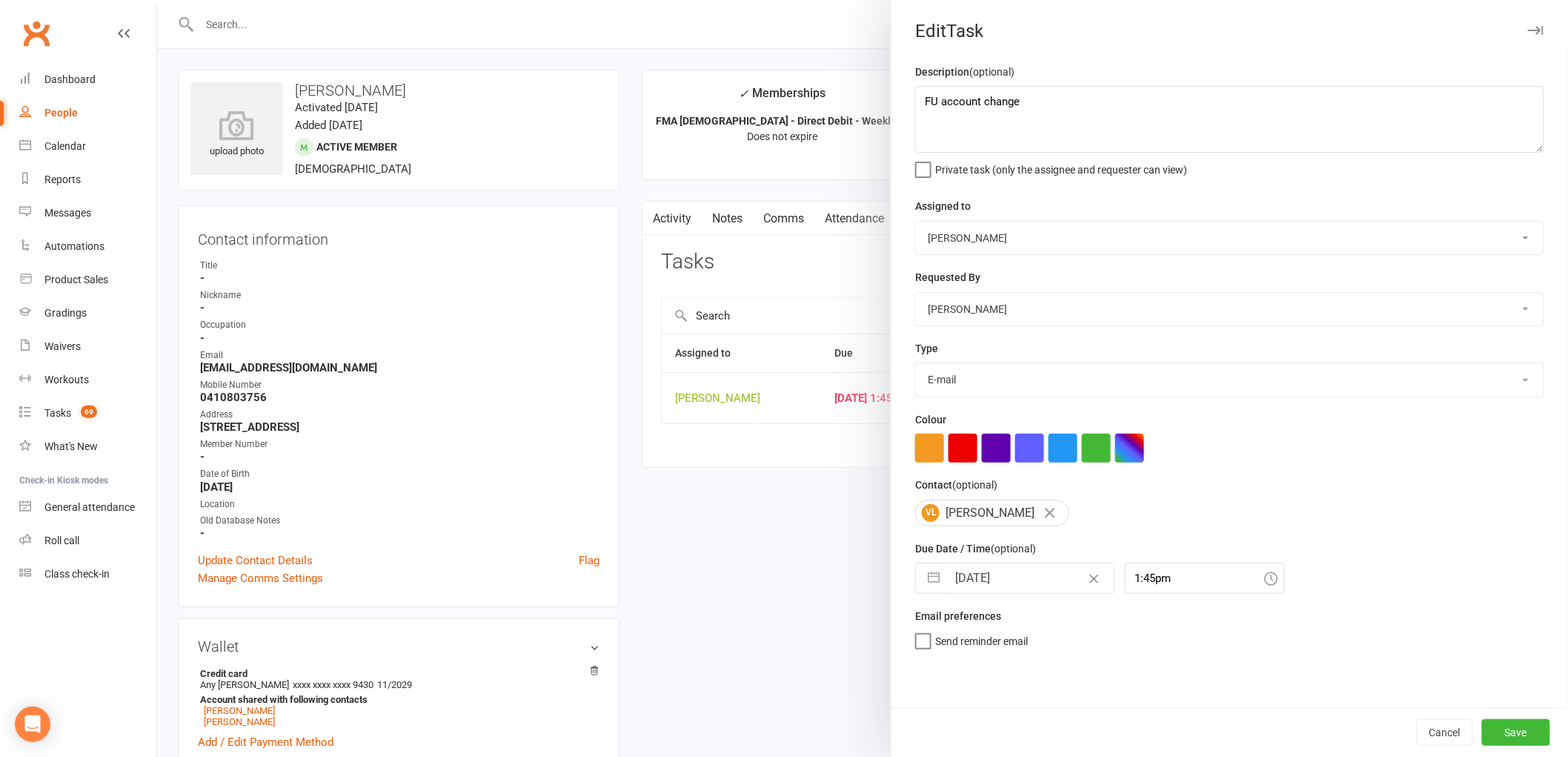
scroll to position [0, 0]
click at [1523, 729] on button "Save" at bounding box center [1515, 732] width 68 height 27
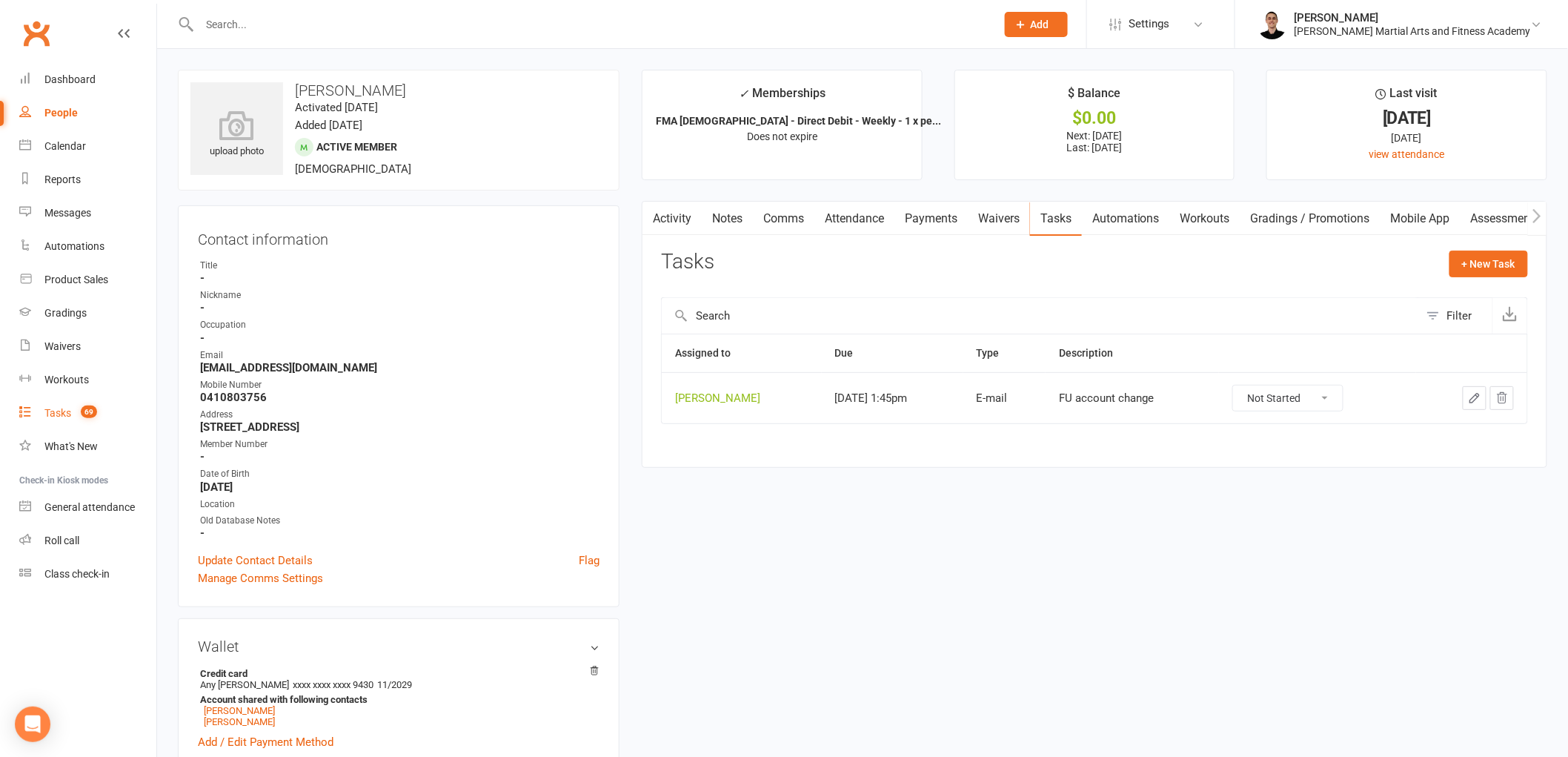
click at [56, 418] on div "Tasks" at bounding box center [58, 413] width 27 height 12
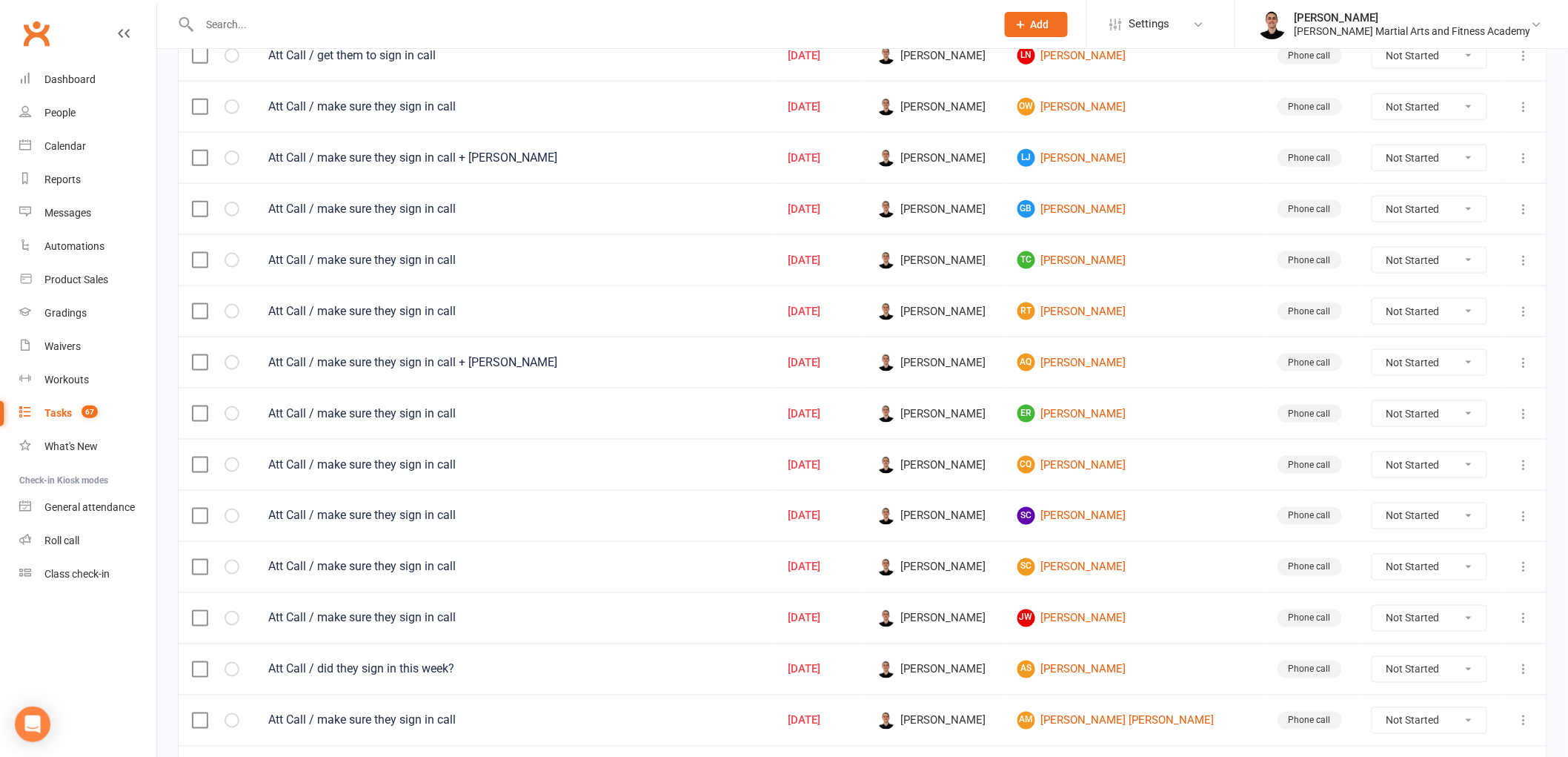
scroll to position [919, 0]
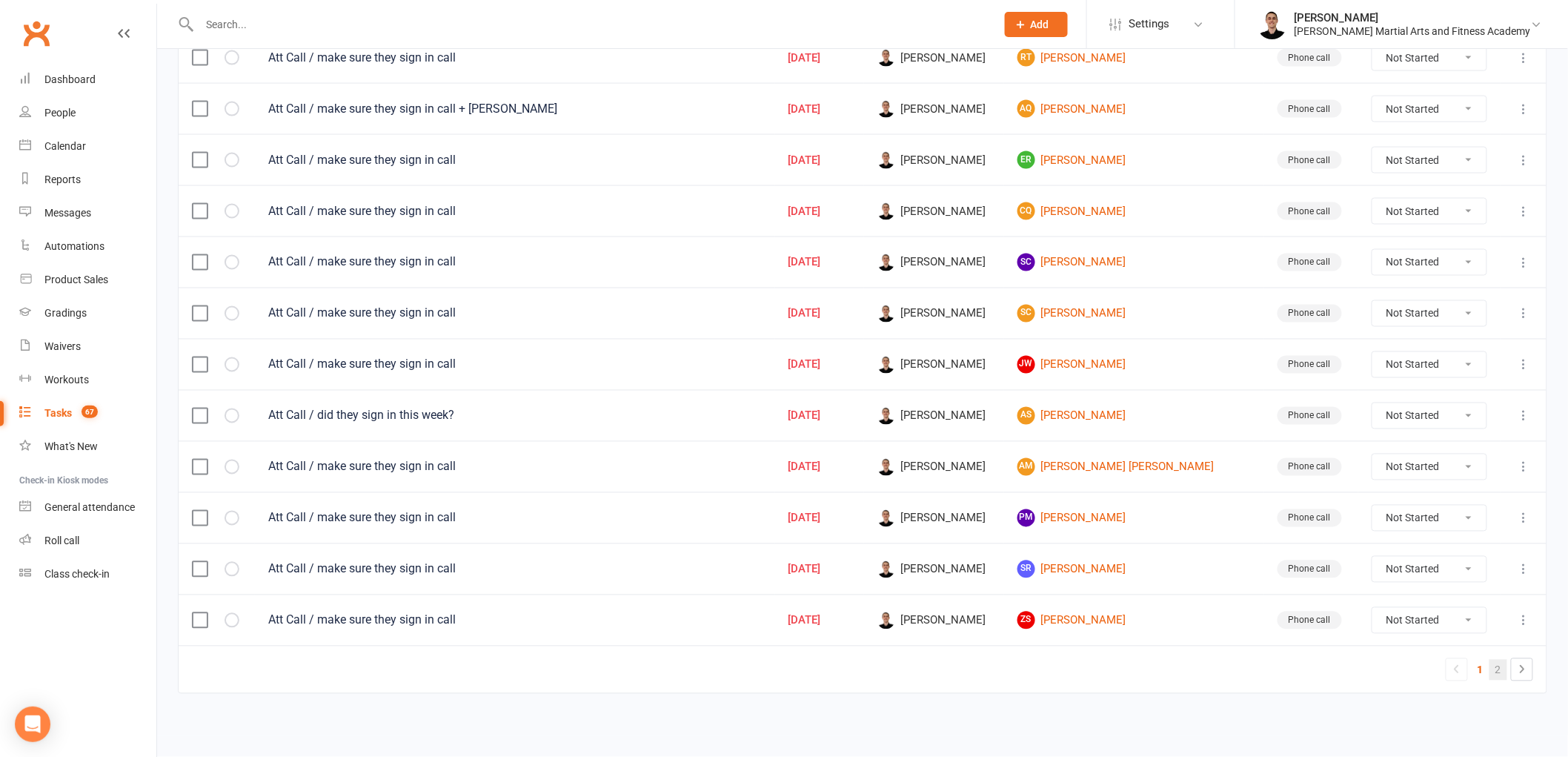
click at [1497, 670] on link "2" at bounding box center [1498, 670] width 18 height 21
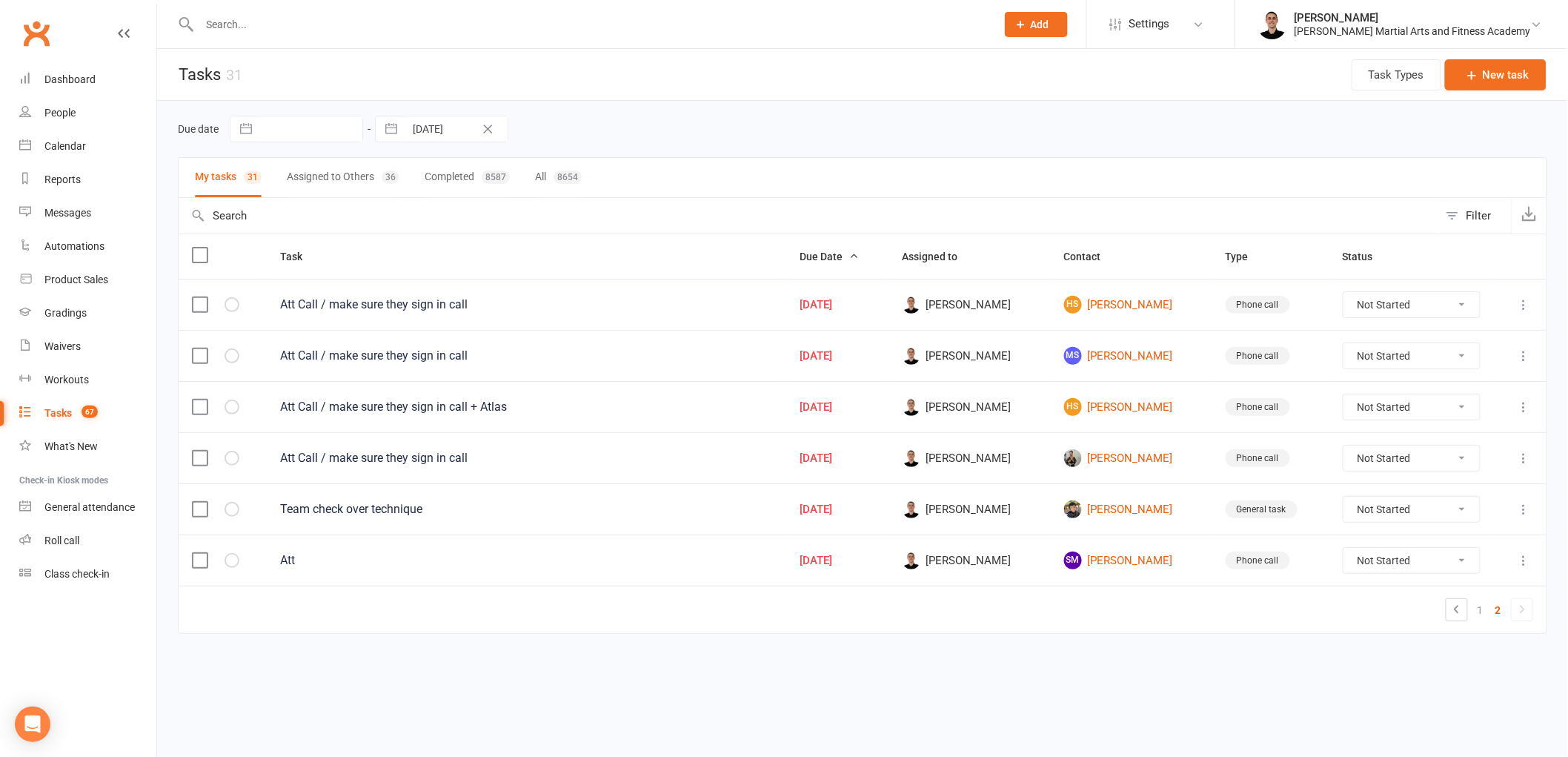
scroll to position [0, 0]
click at [1498, 606] on link "1" at bounding box center [1493, 610] width 18 height 21
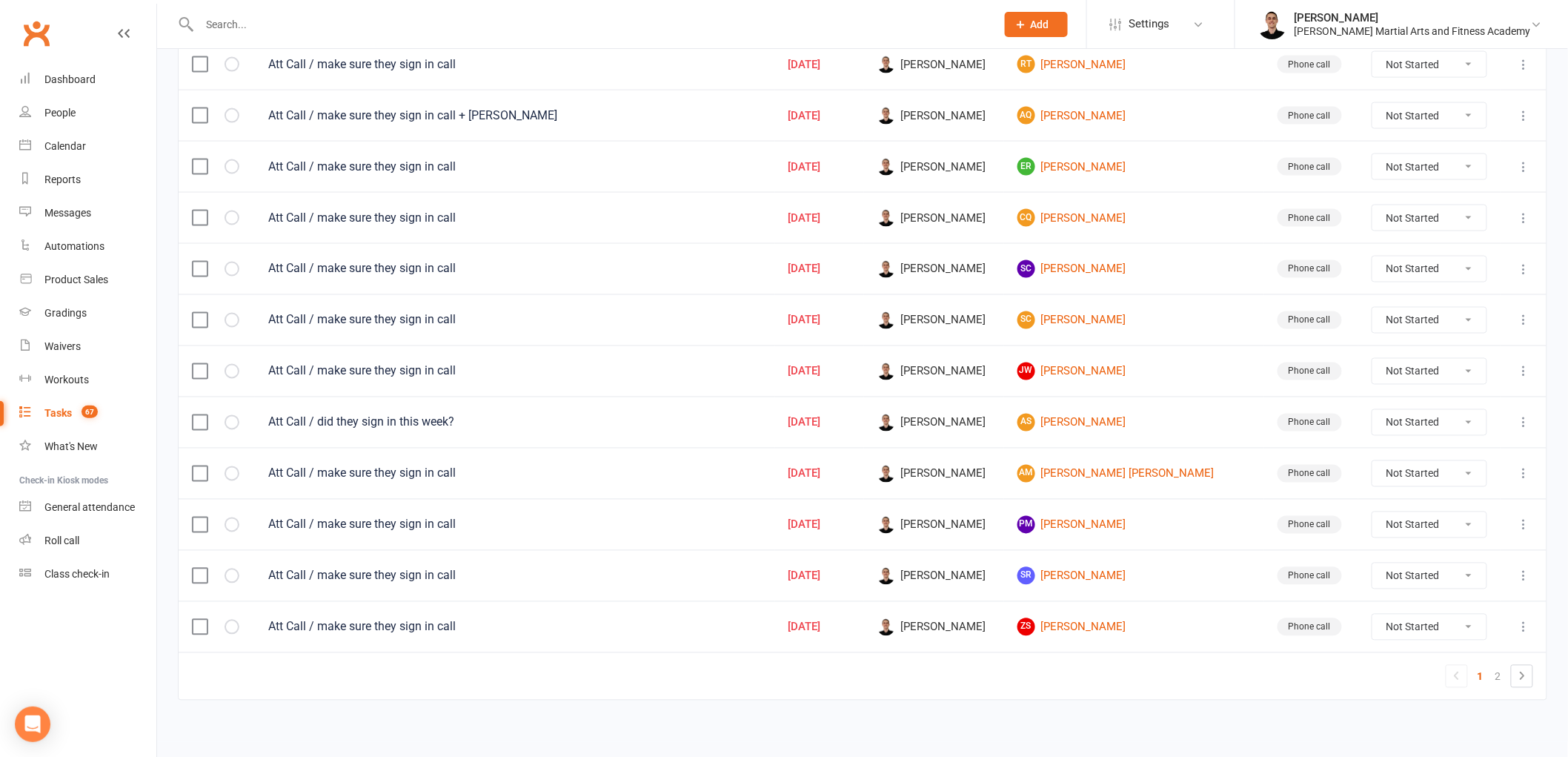
scroll to position [919, 0]
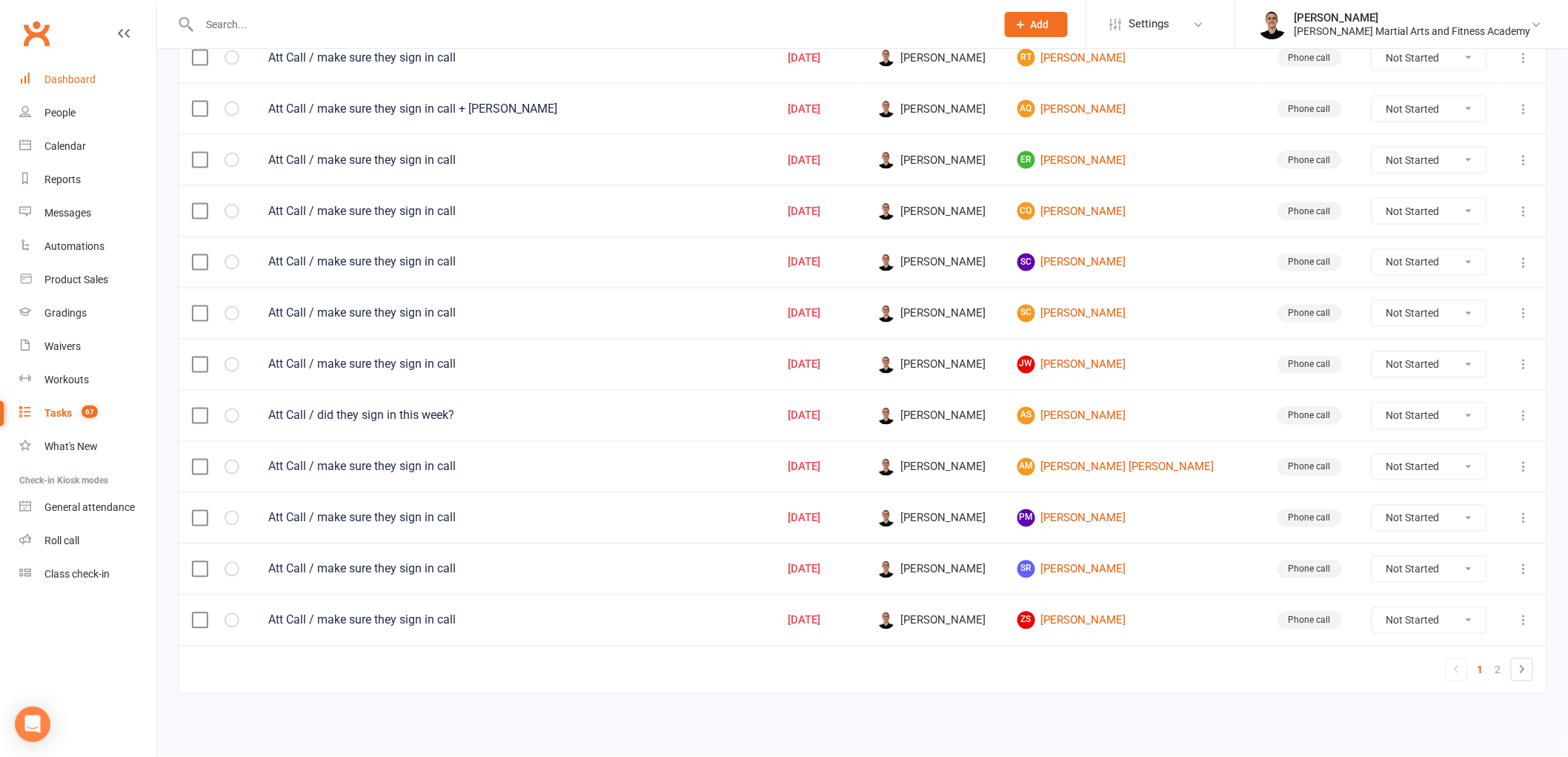
click at [74, 76] on div "Dashboard" at bounding box center [70, 79] width 51 height 12
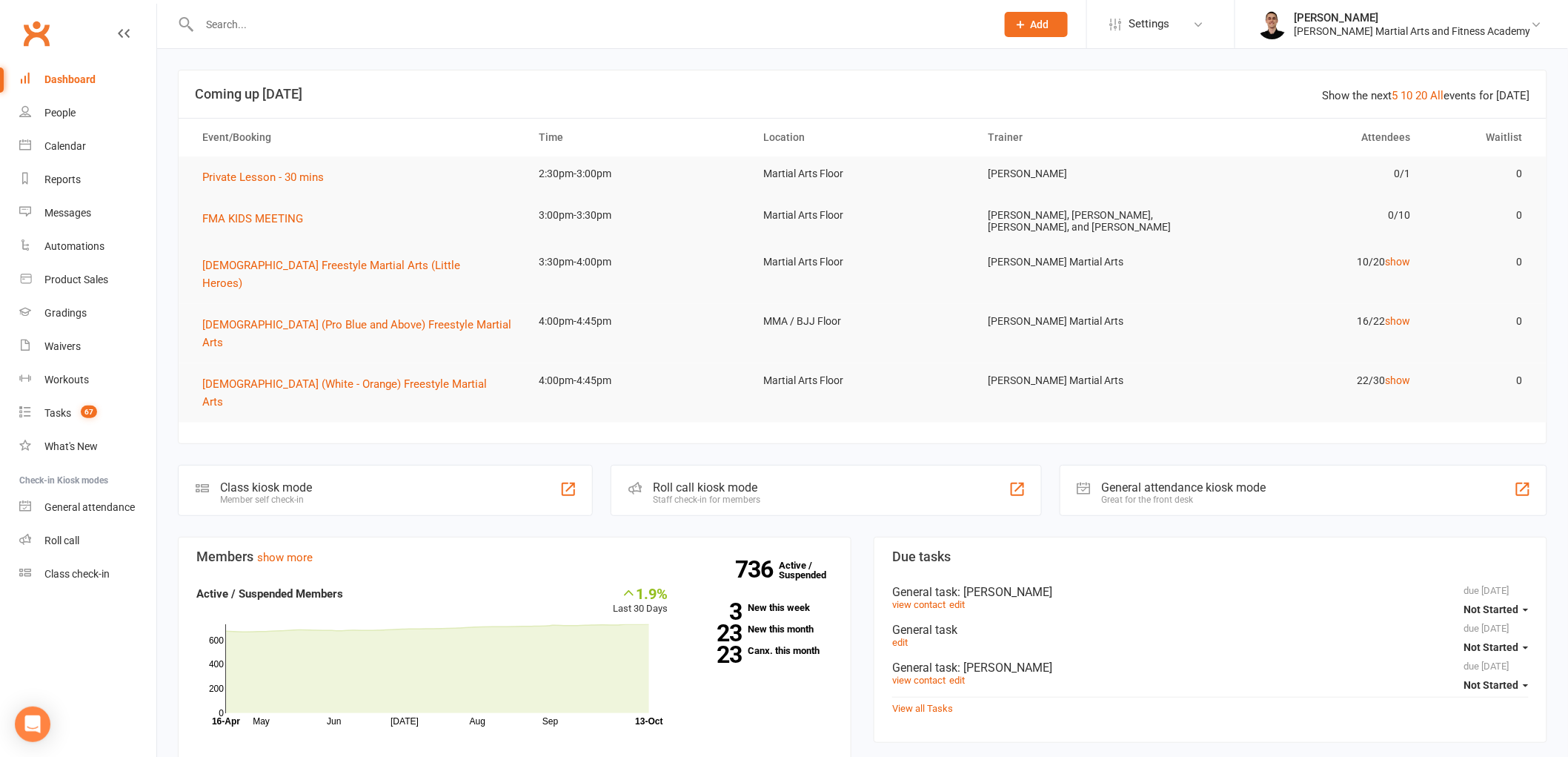
click at [370, 17] on input "text" at bounding box center [590, 24] width 790 height 21
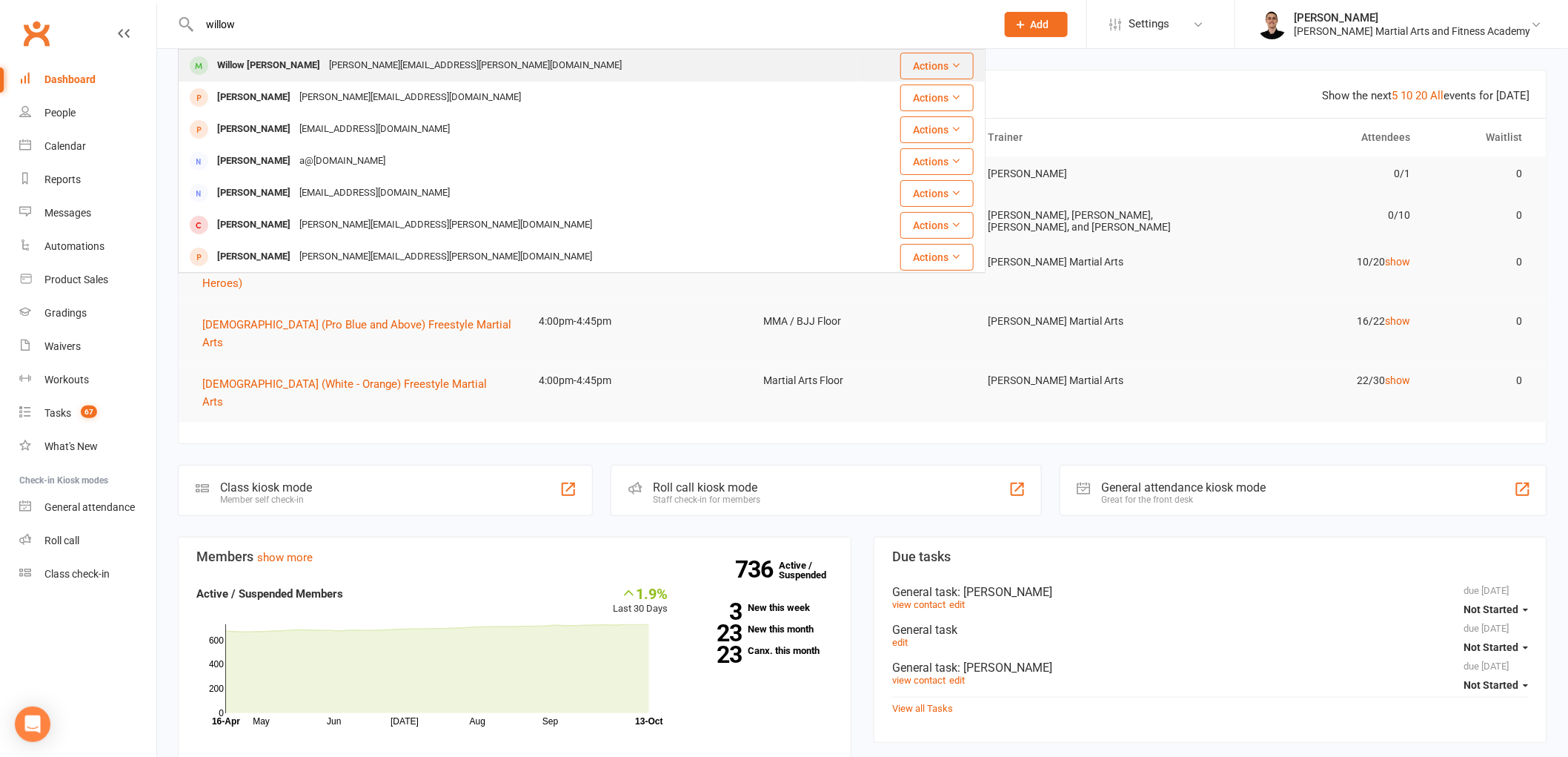
click at [322, 54] on div "Willow Salter [EMAIL_ADDRESS][PERSON_NAME][DOMAIN_NAME]" at bounding box center [518, 65] width 677 height 30
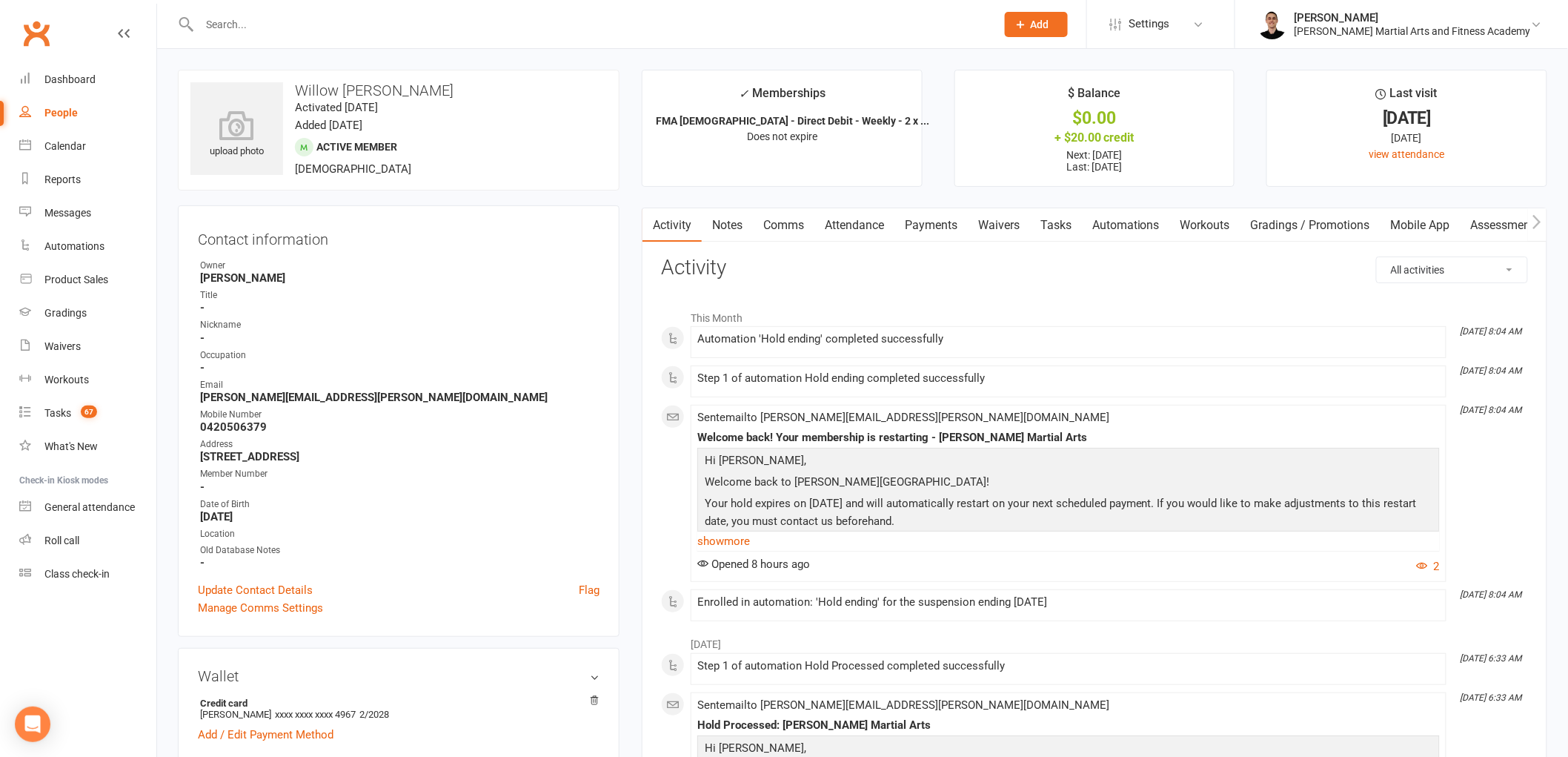
click at [727, 224] on link "Notes" at bounding box center [727, 225] width 51 height 35
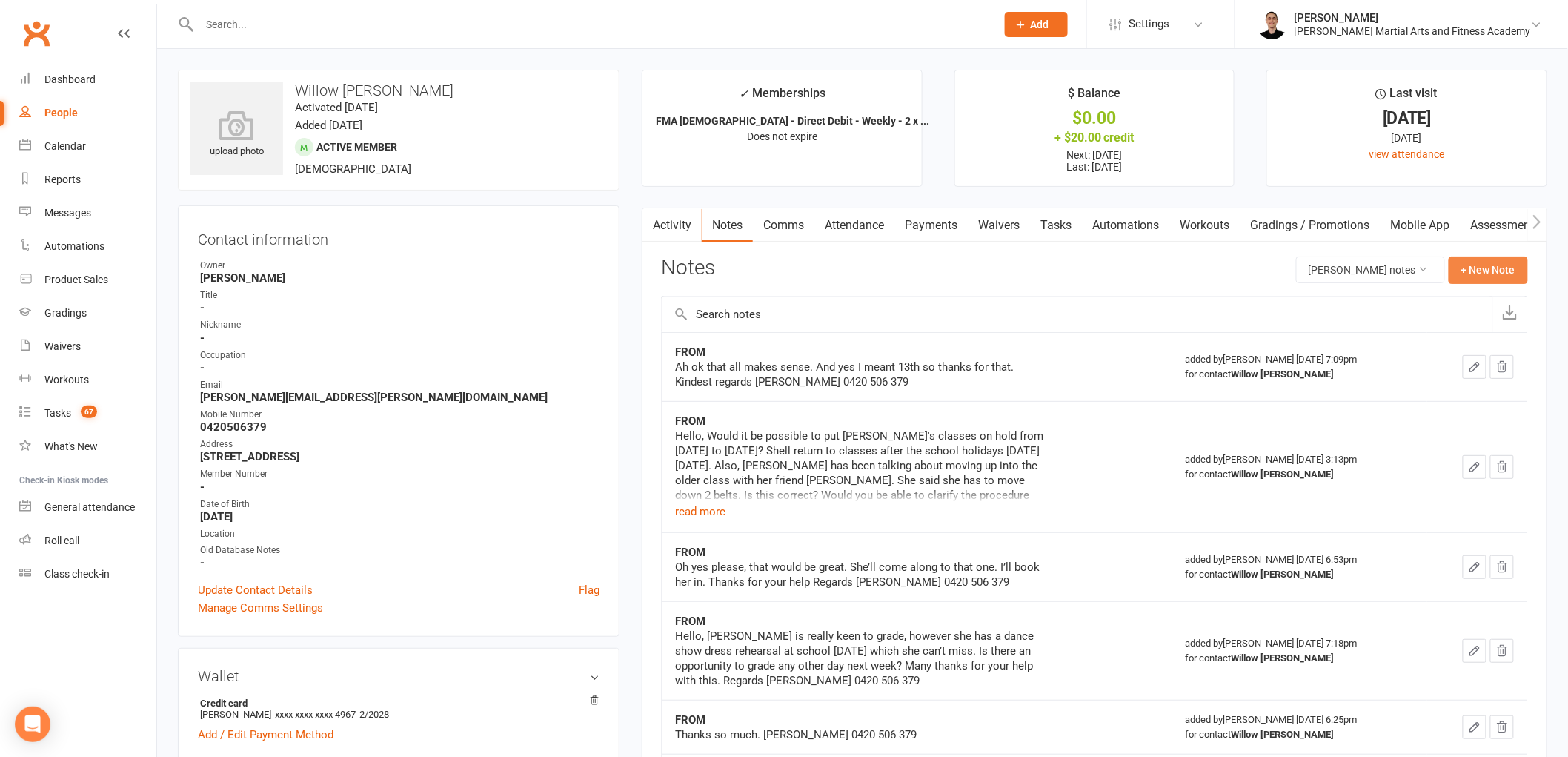
click at [1508, 271] on button "+ New Note" at bounding box center [1489, 269] width 79 height 27
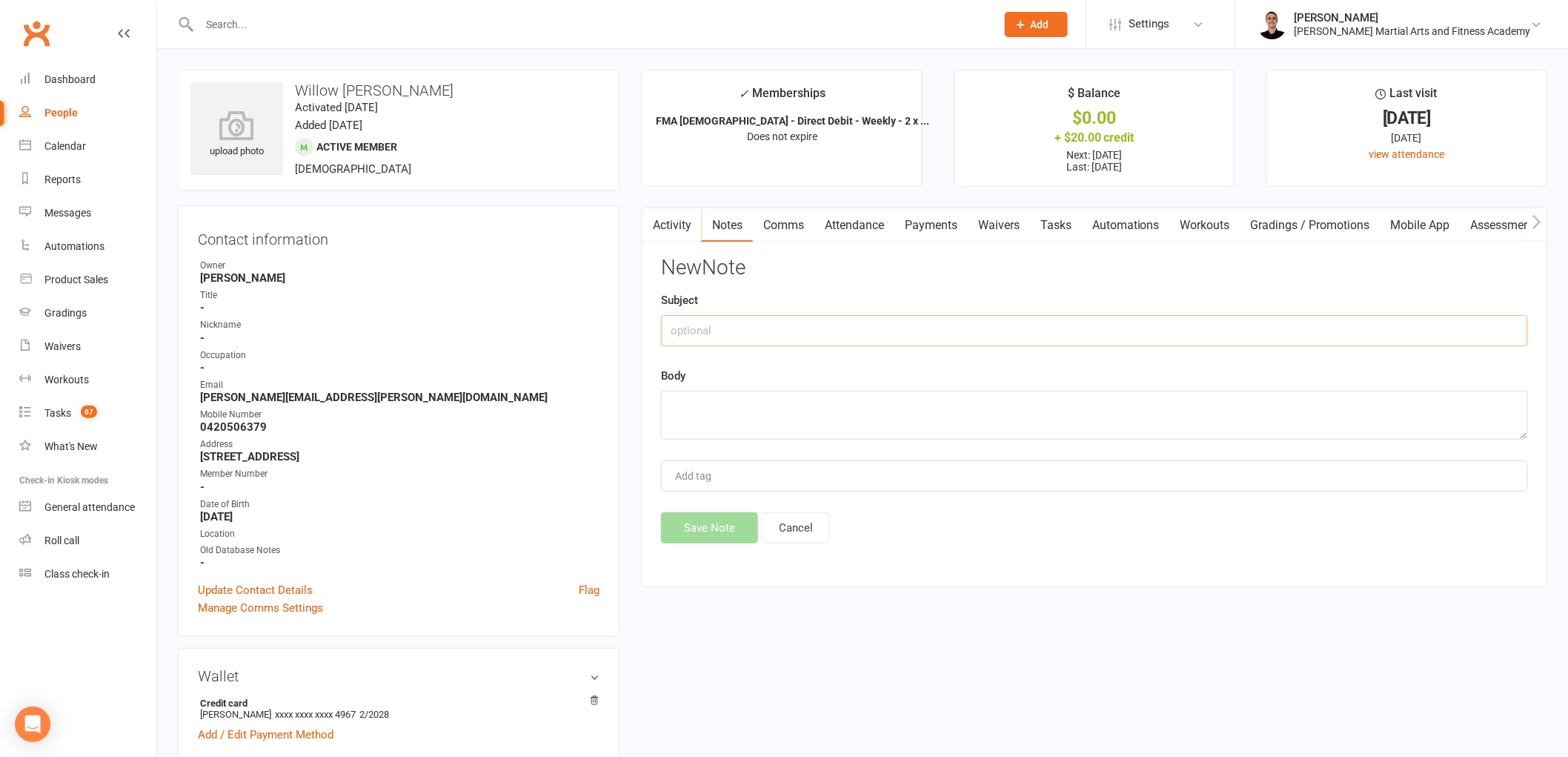
click at [802, 319] on input "text" at bounding box center [1094, 331] width 867 height 31
click at [780, 430] on textarea at bounding box center [1094, 415] width 867 height 49
paste textarea "Good morning, [PERSON_NAME] was hoping to start in the older class tonight, 14-…"
click at [715, 523] on button "Save Note" at bounding box center [709, 527] width 97 height 31
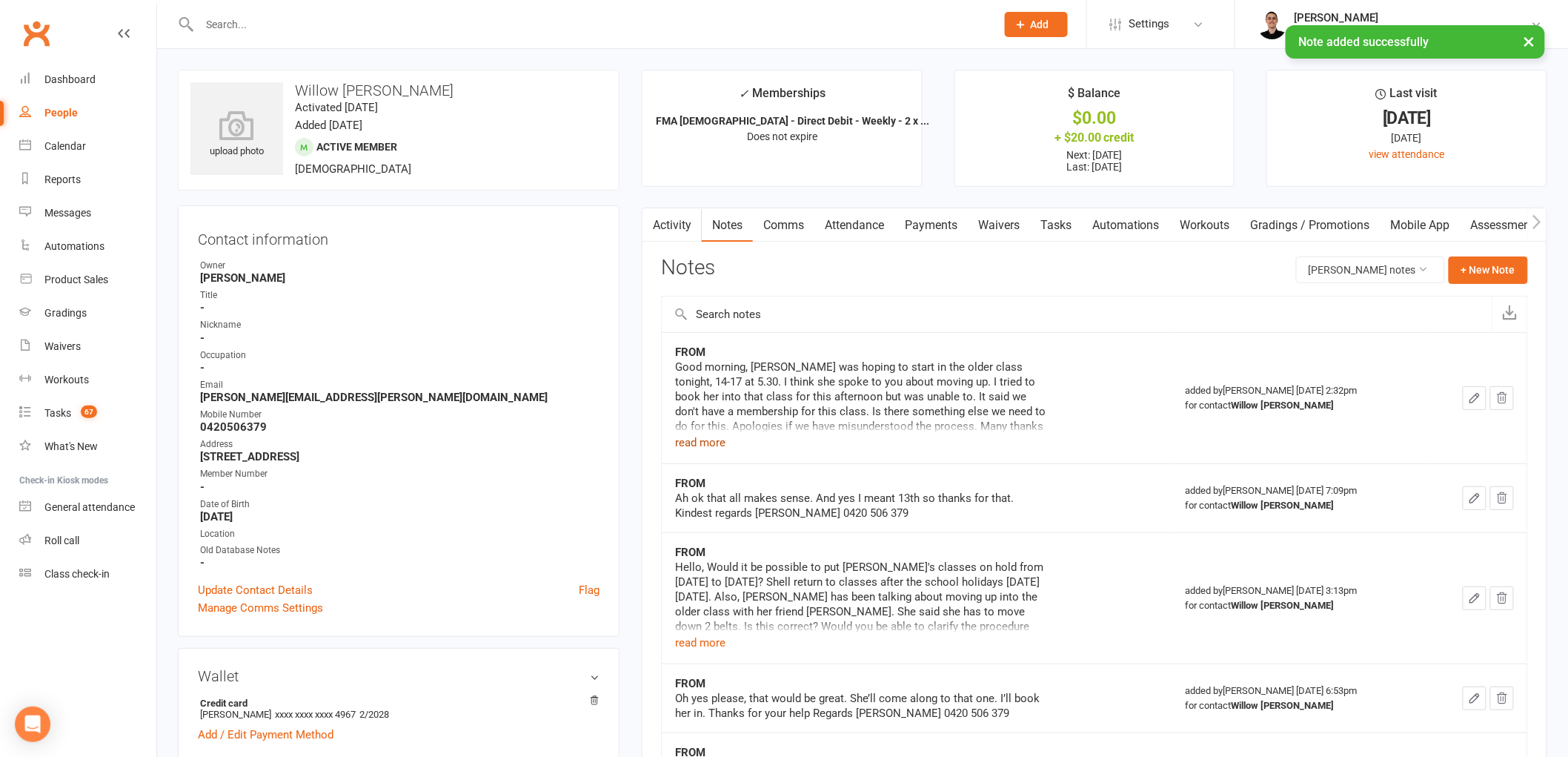
click at [690, 444] on button "read more" at bounding box center [700, 442] width 50 height 18
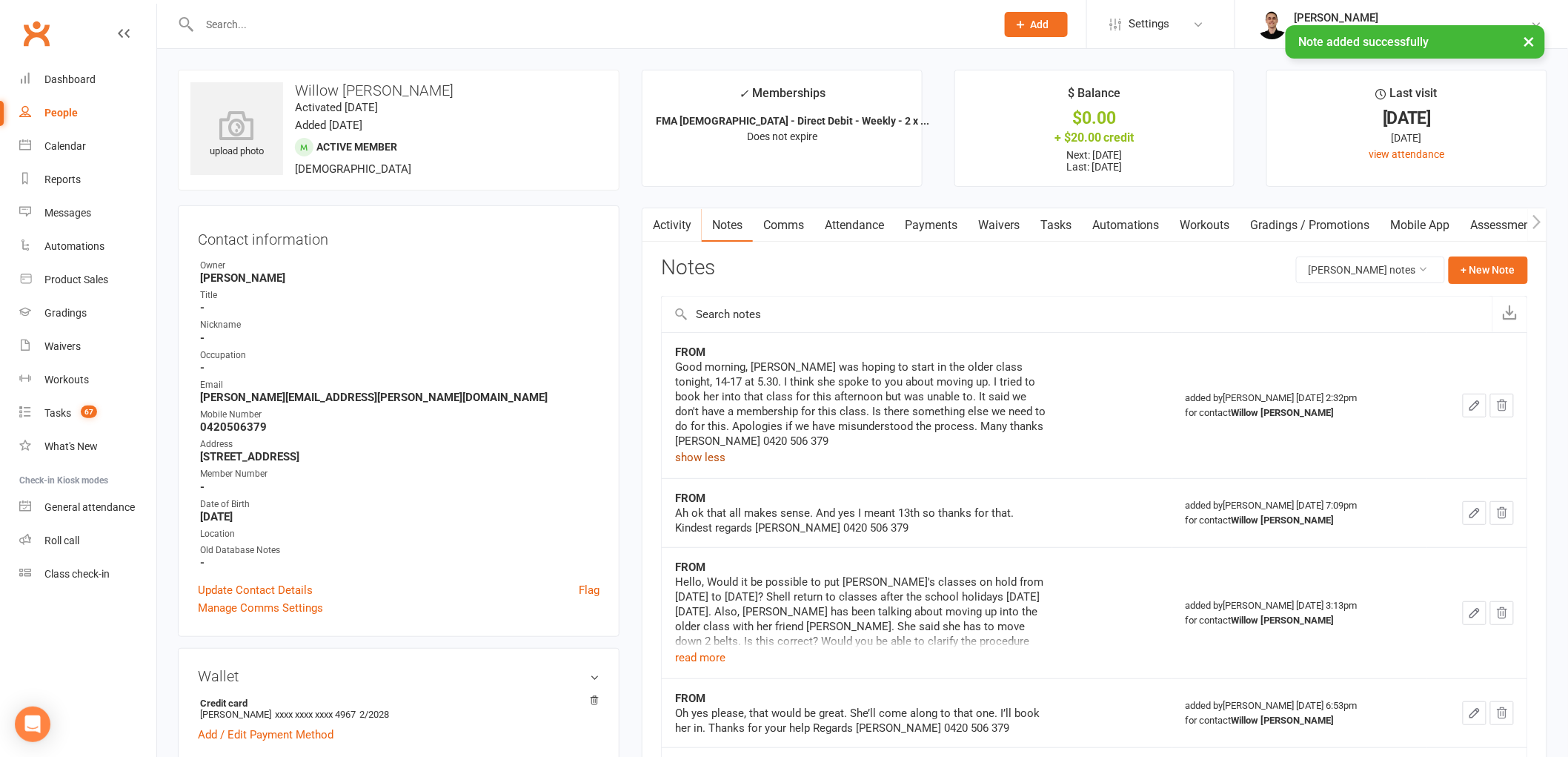
click at [777, 217] on link "Comms" at bounding box center [783, 225] width 61 height 35
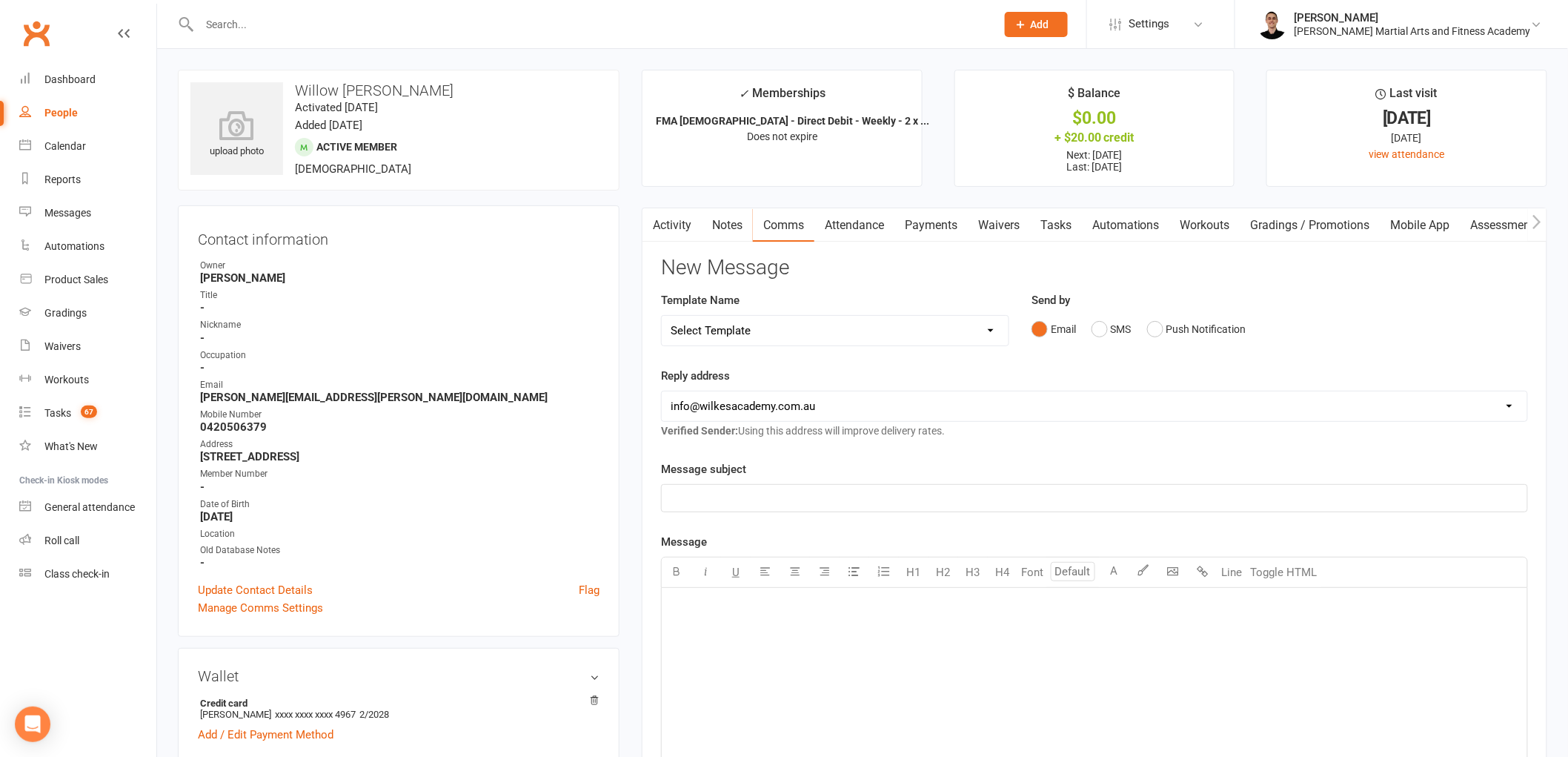
click at [910, 334] on select "Select Template [Email] Birthday Party Enquiry [Email] [DEMOGRAPHIC_DATA] Gradi…" at bounding box center [835, 331] width 347 height 29
click at [662, 316] on select "Select Template [Email] Birthday Party Enquiry [Email] [DEMOGRAPHIC_DATA] Gradi…" at bounding box center [835, 331] width 347 height 29
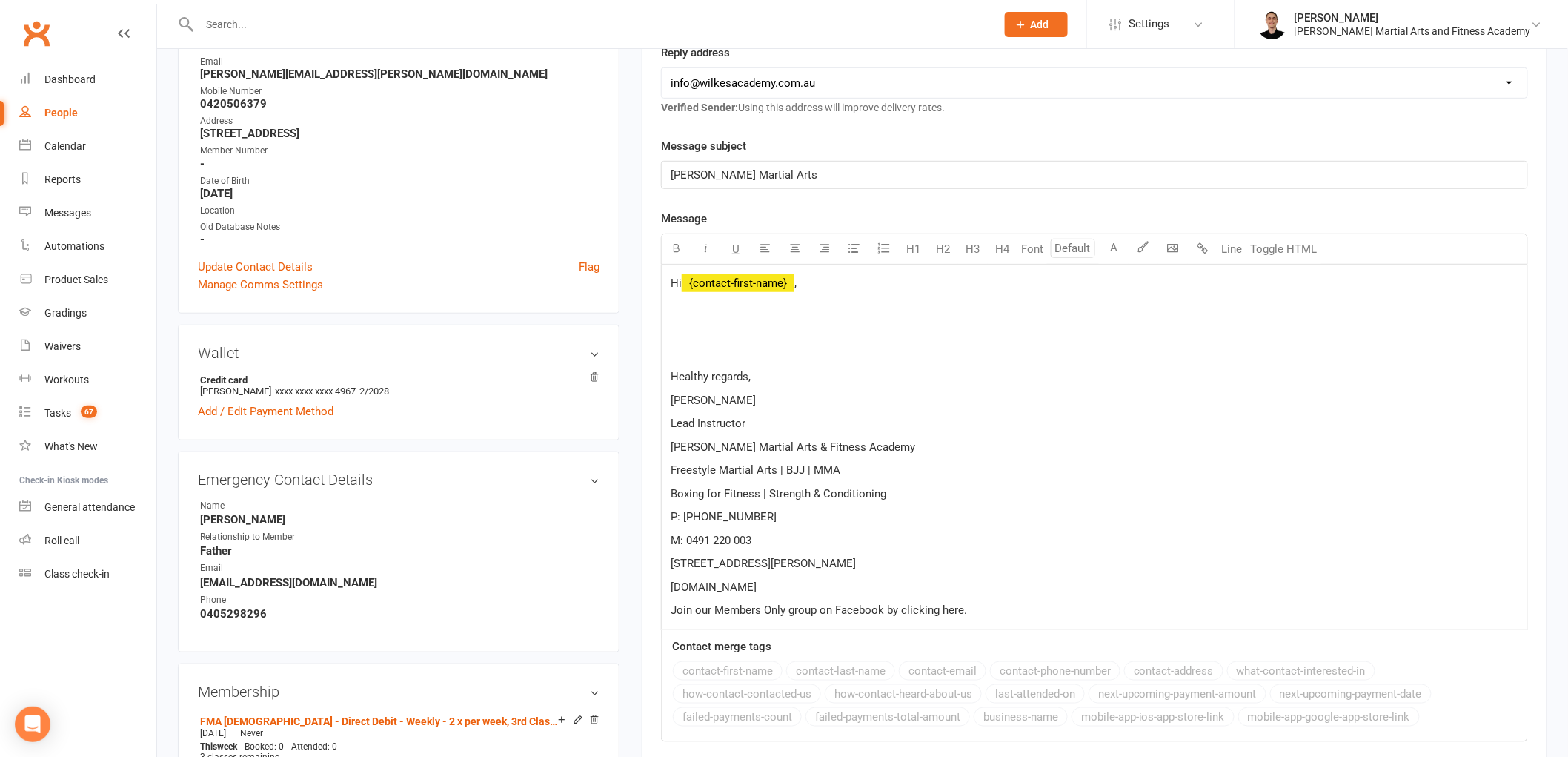
scroll to position [329, 0]
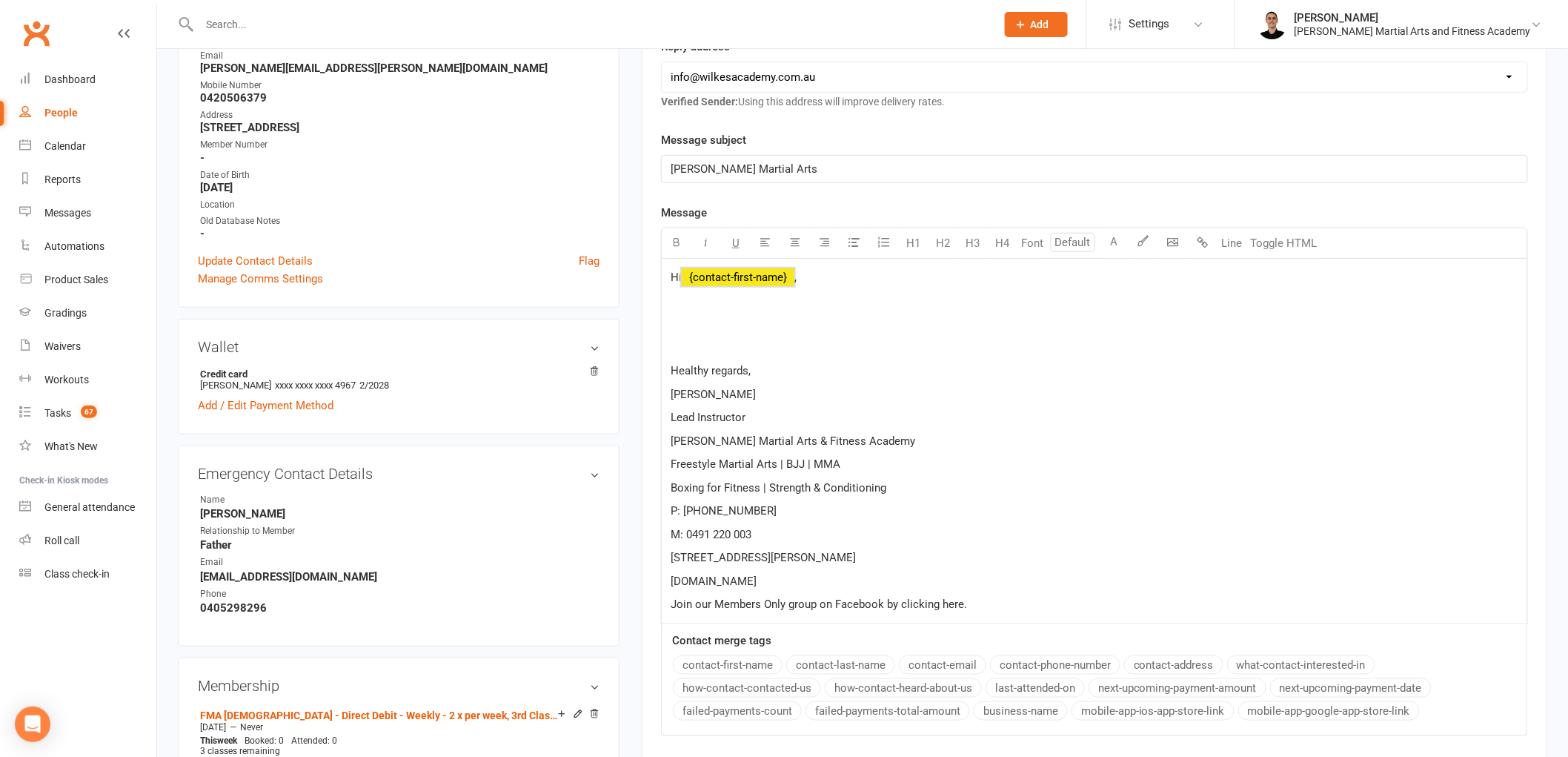
click at [742, 277] on span "﻿ {contact-first-name}" at bounding box center [738, 276] width 113 height 13
click at [695, 323] on p at bounding box center [1094, 324] width 847 height 18
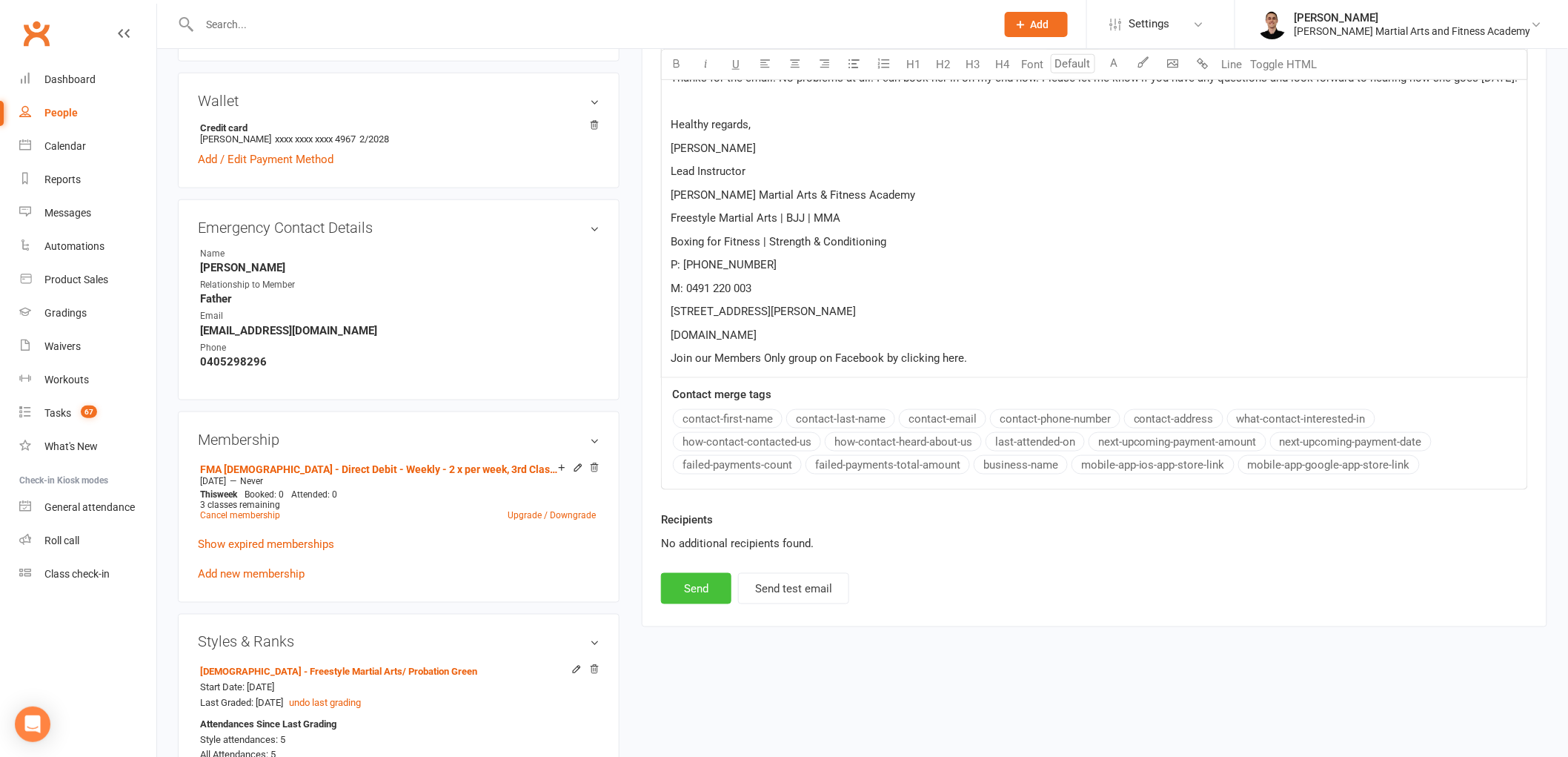
scroll to position [576, 0]
click at [692, 580] on button "Send" at bounding box center [696, 588] width 71 height 31
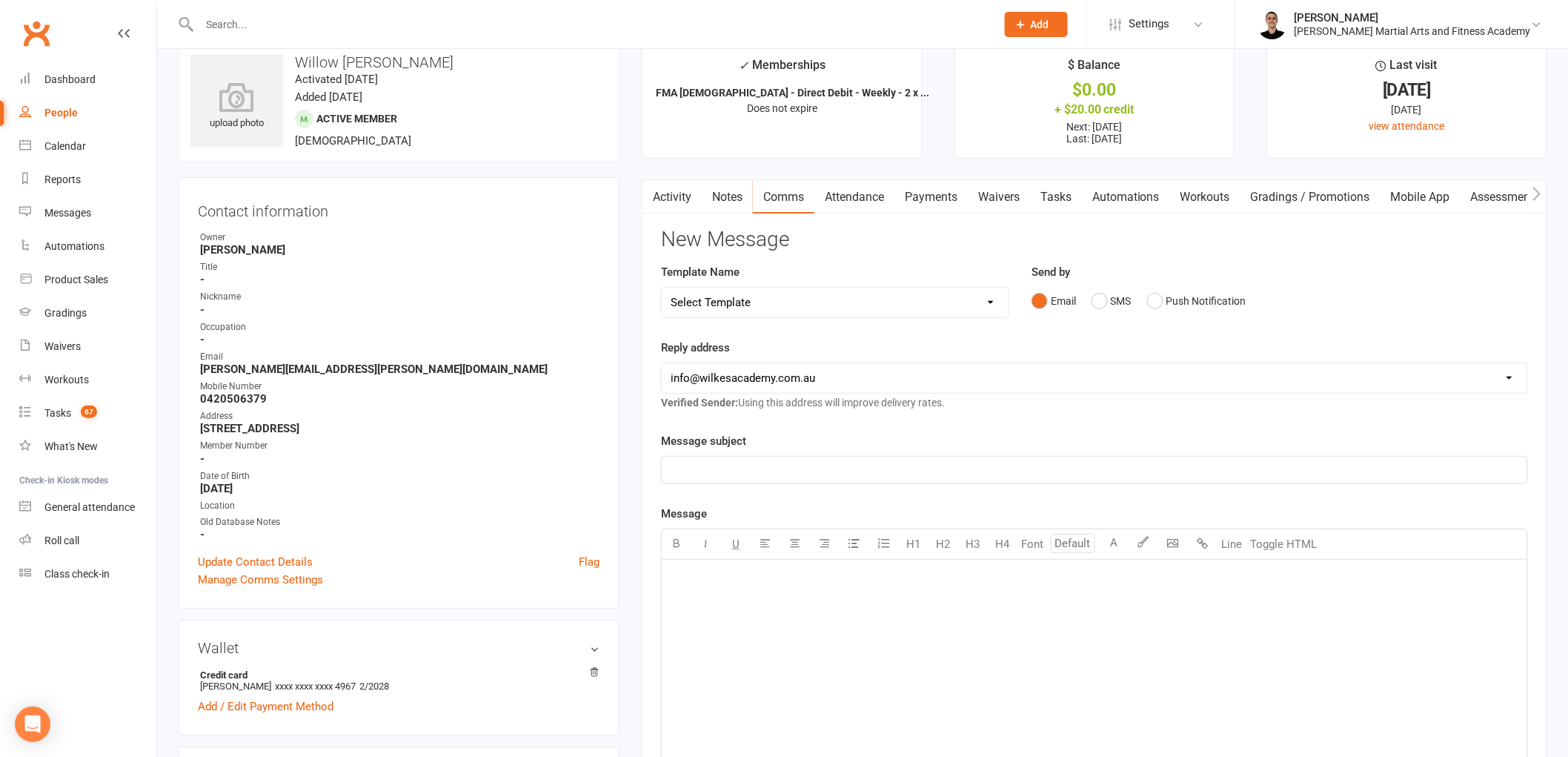
scroll to position [0, 0]
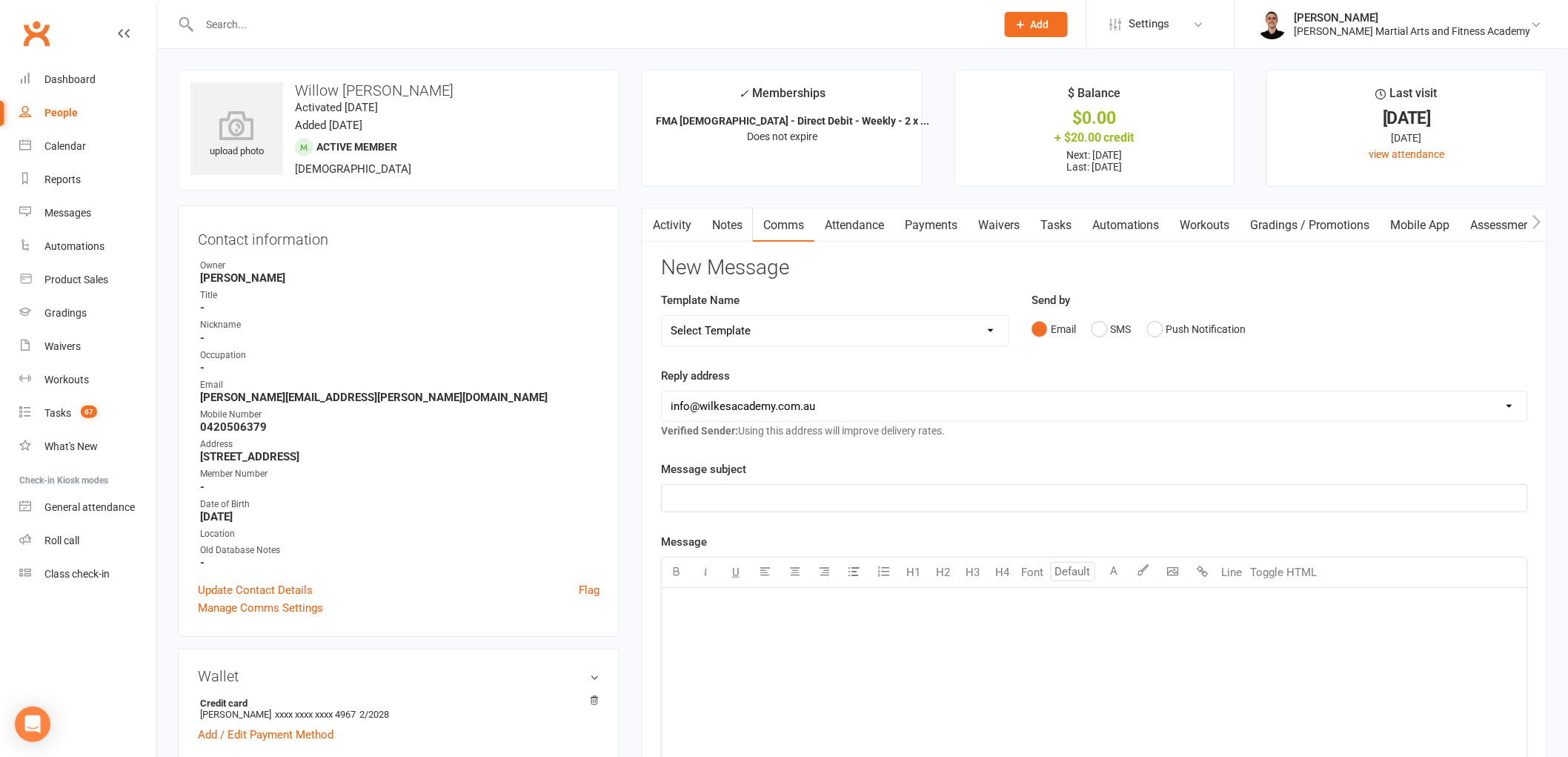
click at [1066, 227] on link "Tasks" at bounding box center [1056, 225] width 52 height 35
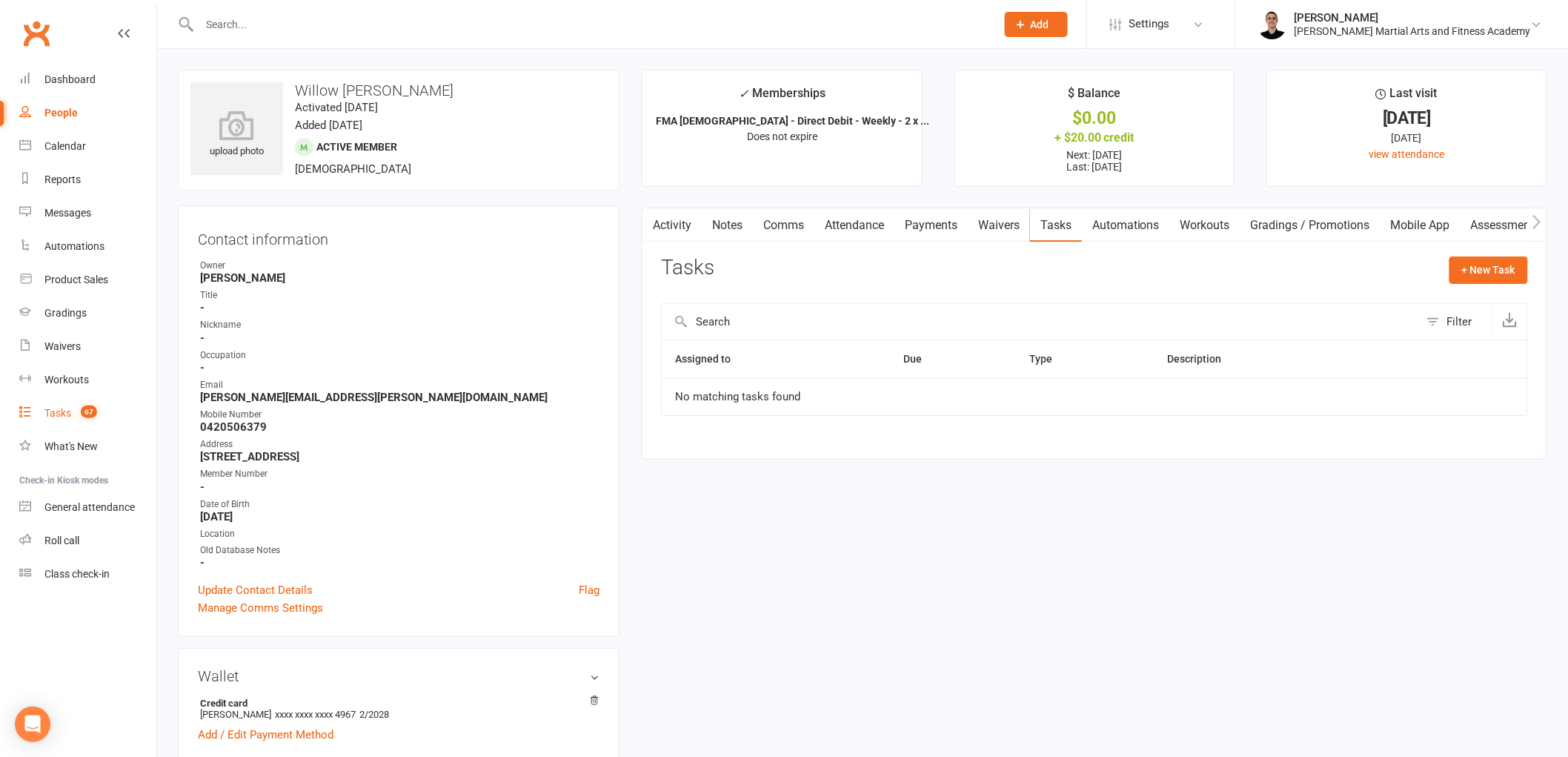
click at [71, 412] on div "Tasks" at bounding box center [58, 413] width 27 height 12
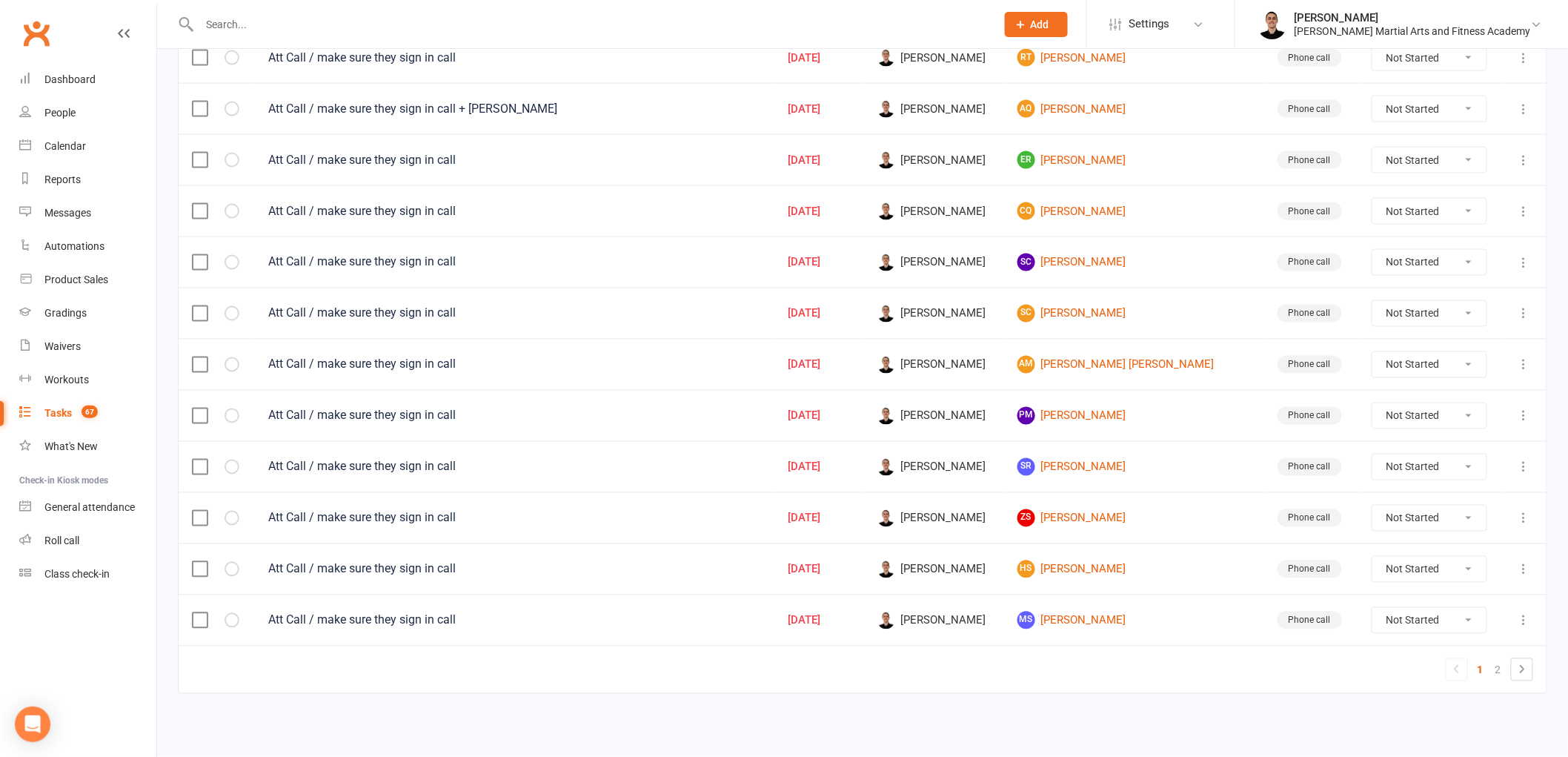
scroll to position [919, 0]
click at [1497, 671] on link "2" at bounding box center [1498, 670] width 18 height 21
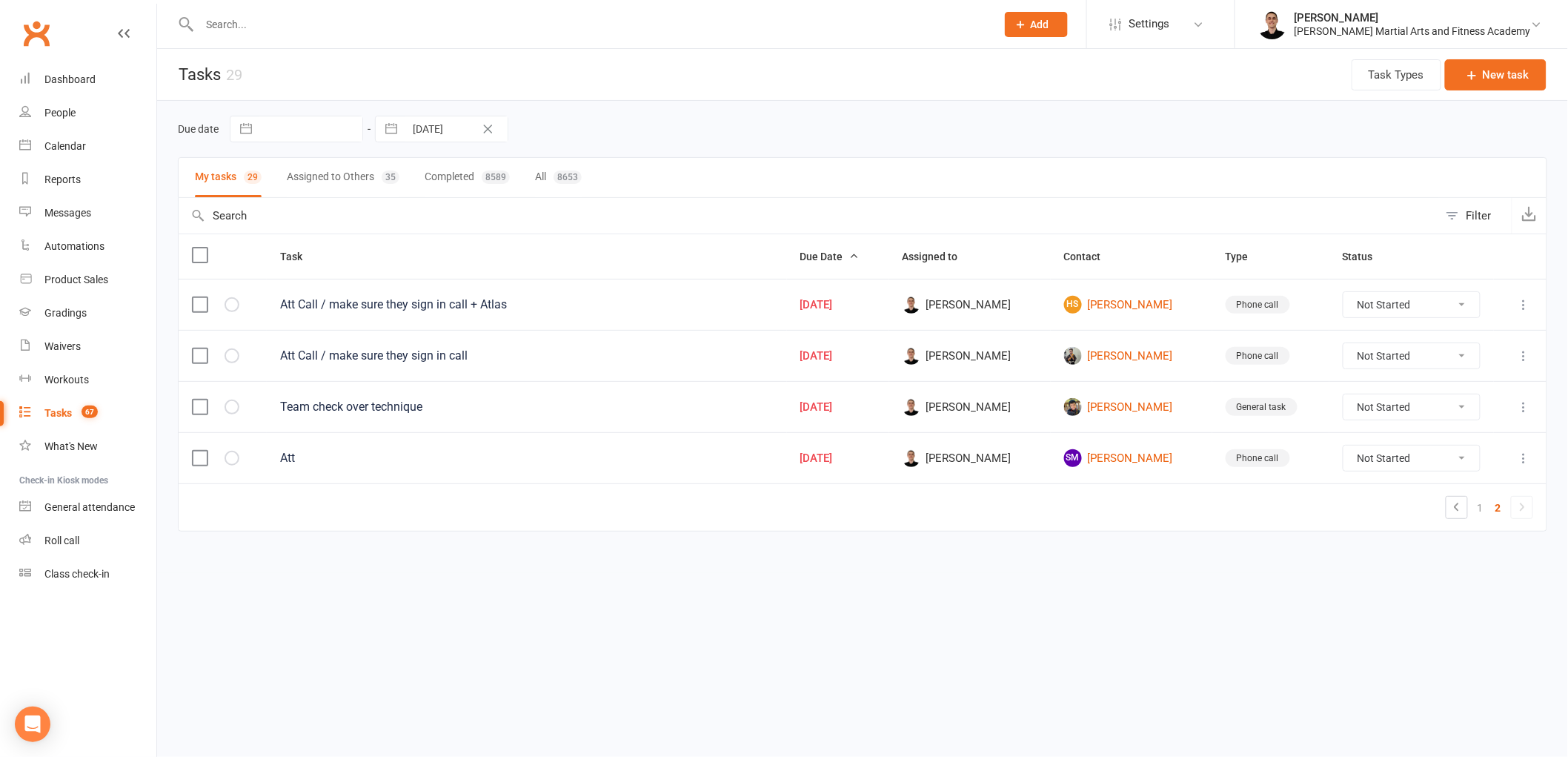
scroll to position [0, 0]
click at [1417, 407] on select "Not Started In Progress Waiting Complete" at bounding box center [1423, 407] width 138 height 25
click at [1357, 396] on select "Not Started In Progress Waiting Complete" at bounding box center [1423, 407] width 138 height 25
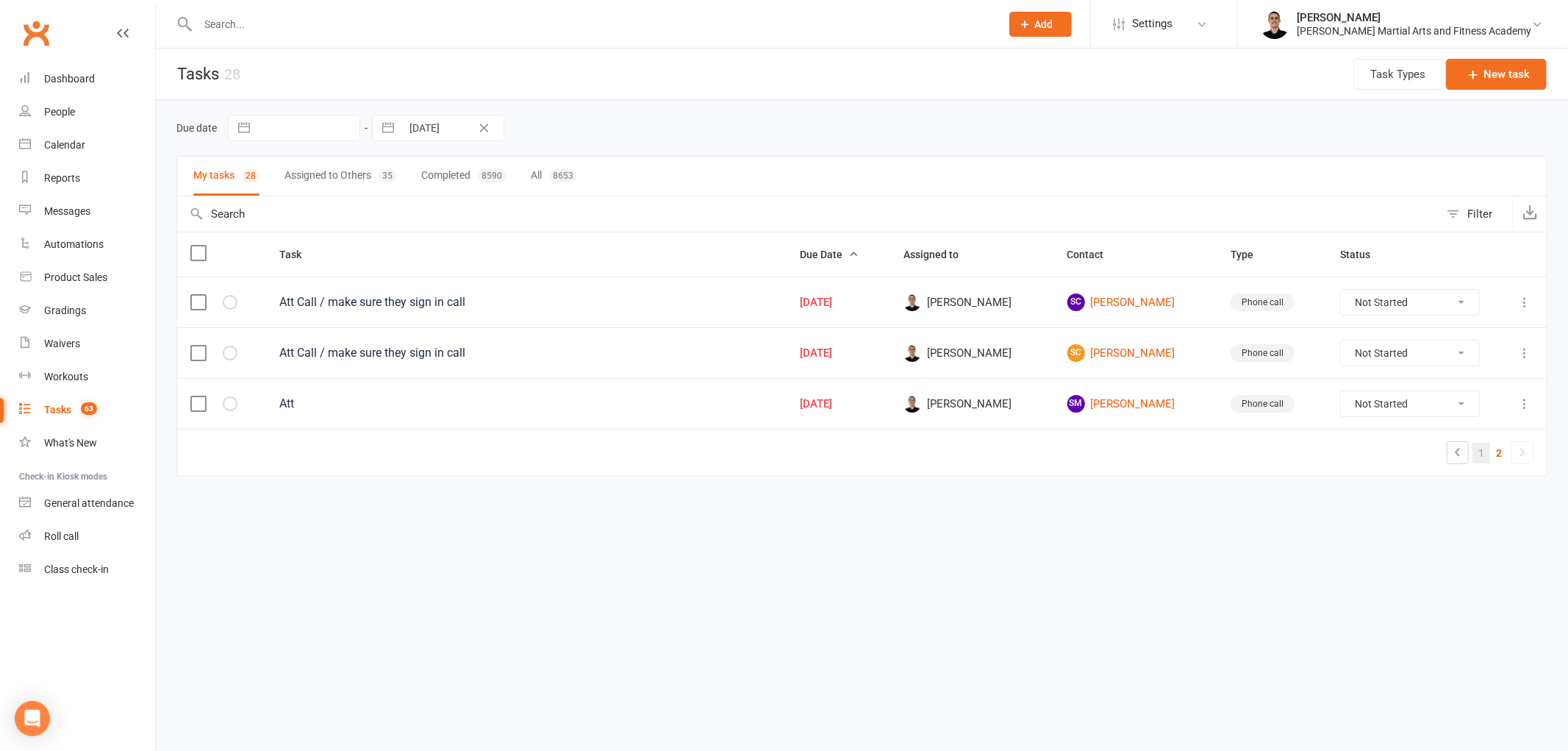
click at [1480, 456] on link "1" at bounding box center [1481, 453] width 18 height 21
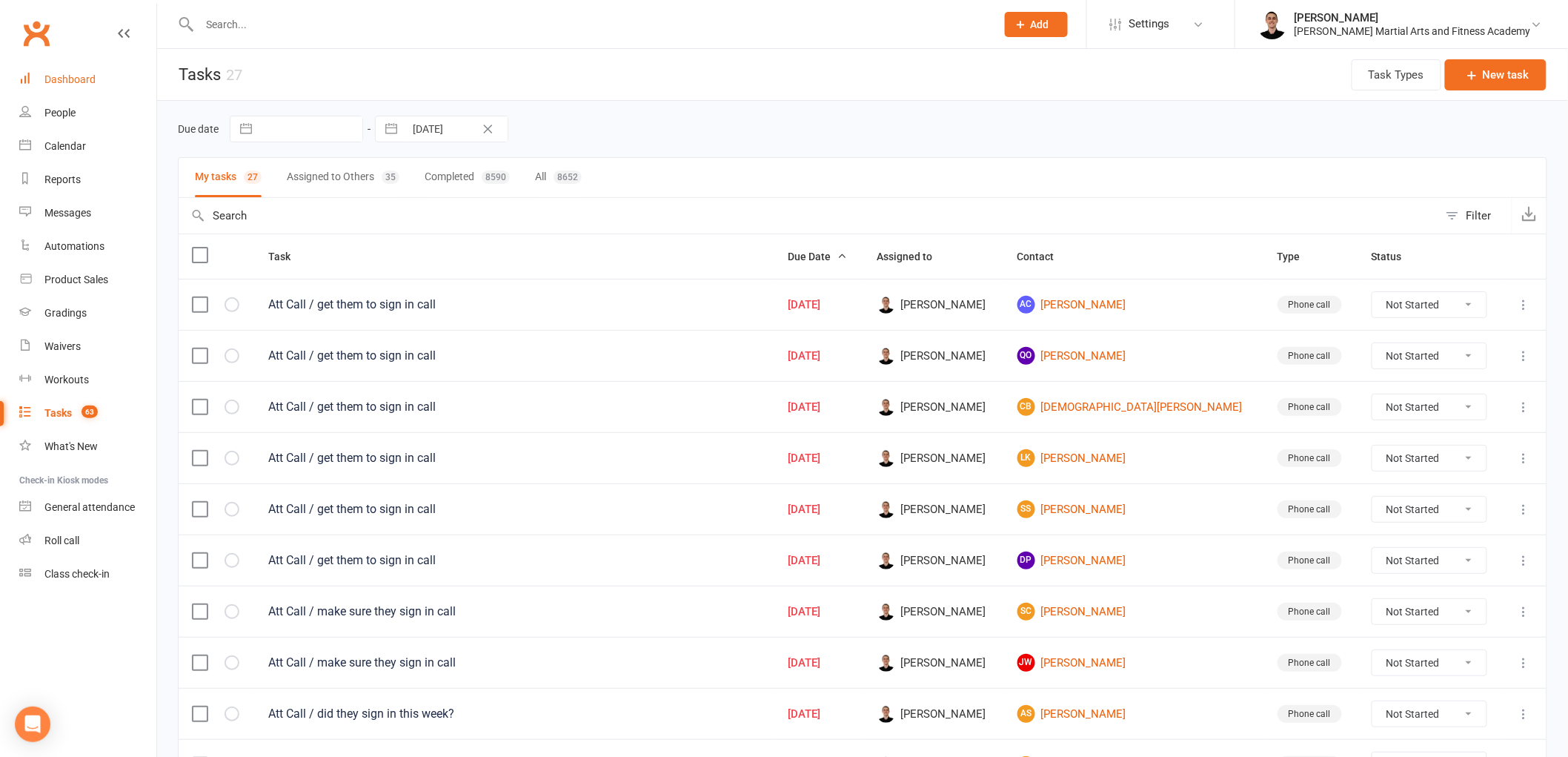
click at [61, 74] on div "Dashboard" at bounding box center [70, 79] width 51 height 12
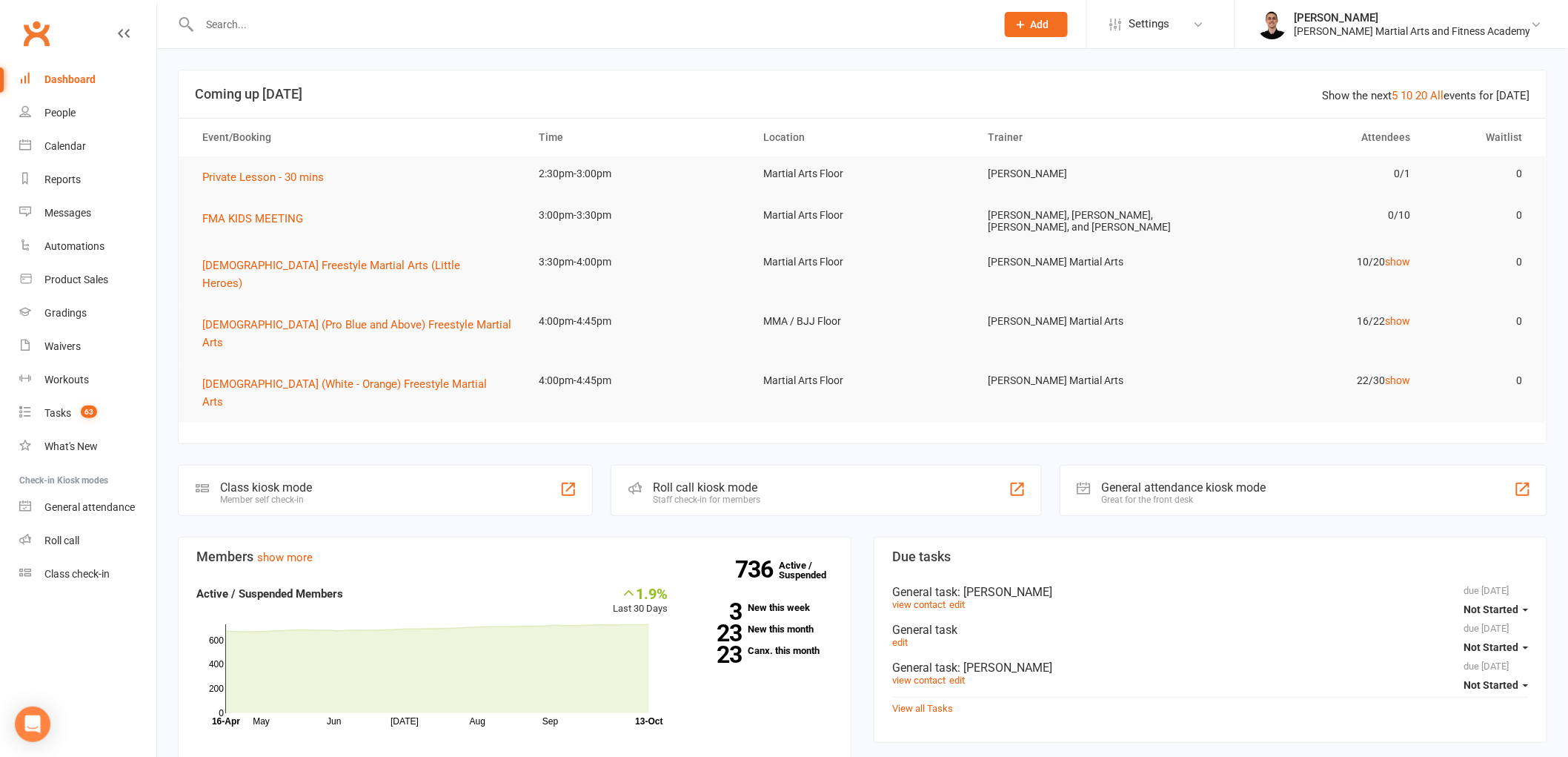
click at [362, 29] on input "text" at bounding box center [590, 24] width 790 height 21
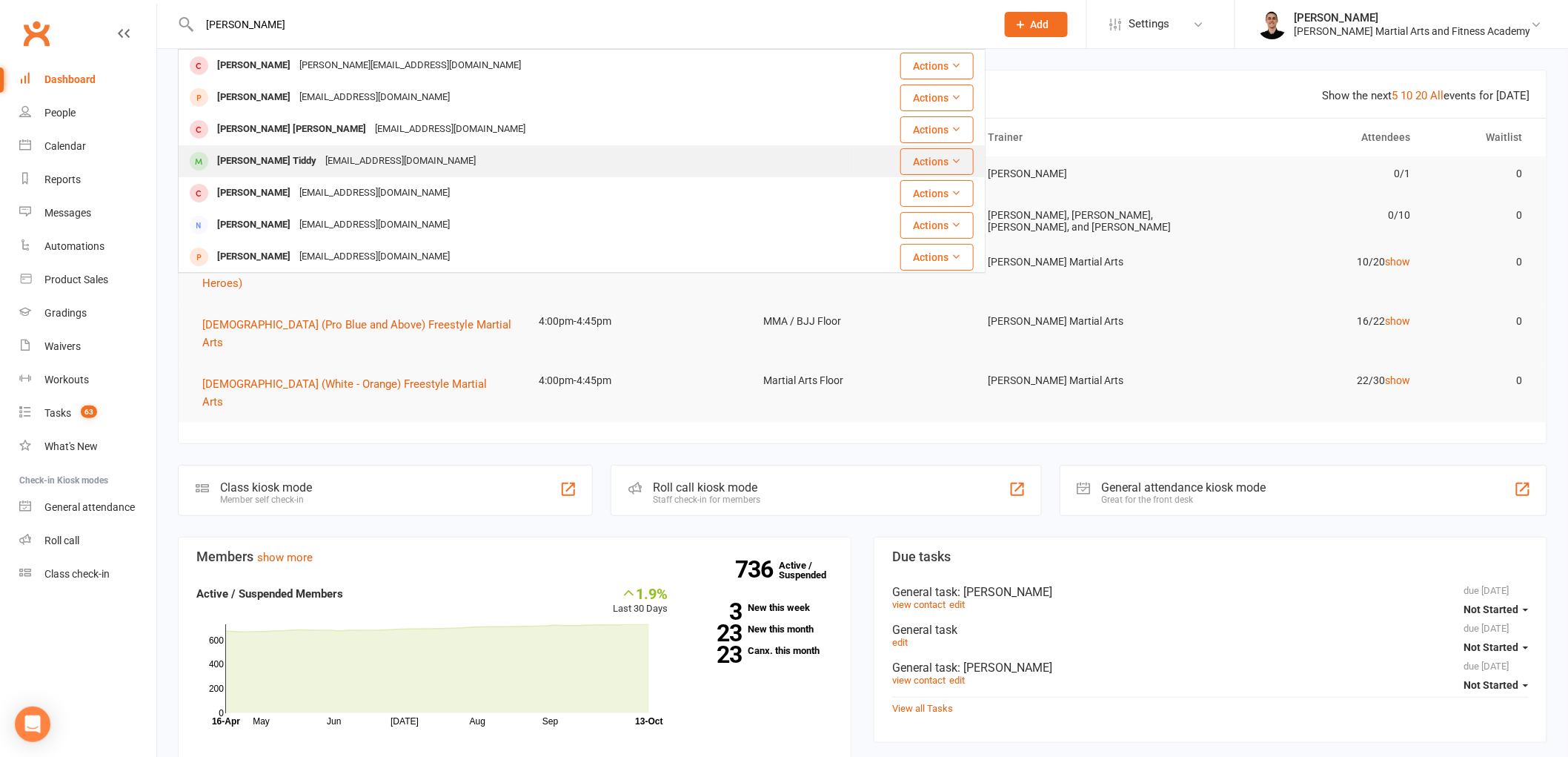
click at [321, 154] on div "[EMAIL_ADDRESS][DOMAIN_NAME]" at bounding box center [400, 161] width 160 height 22
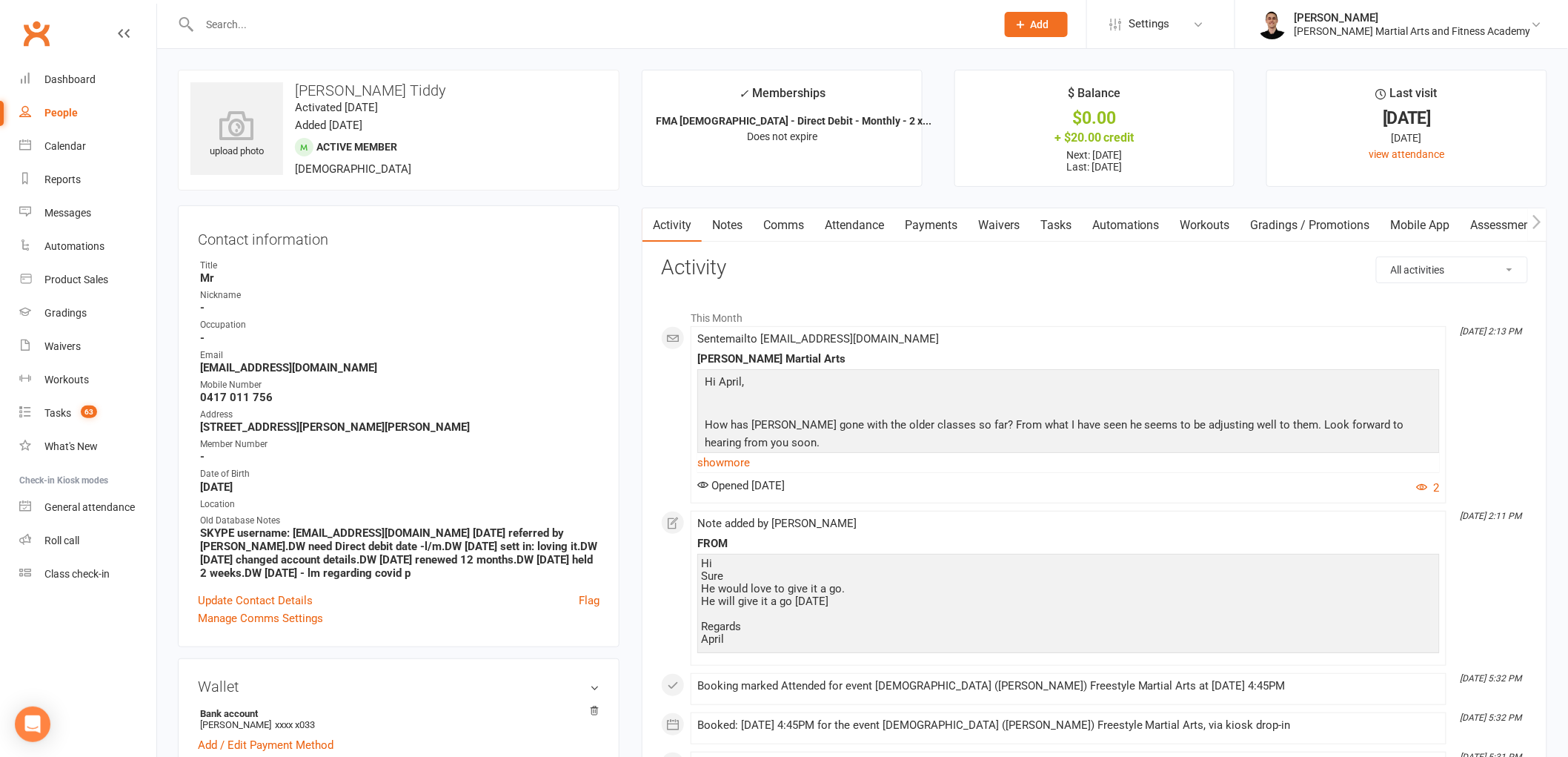
click at [732, 228] on link "Notes" at bounding box center [727, 225] width 51 height 35
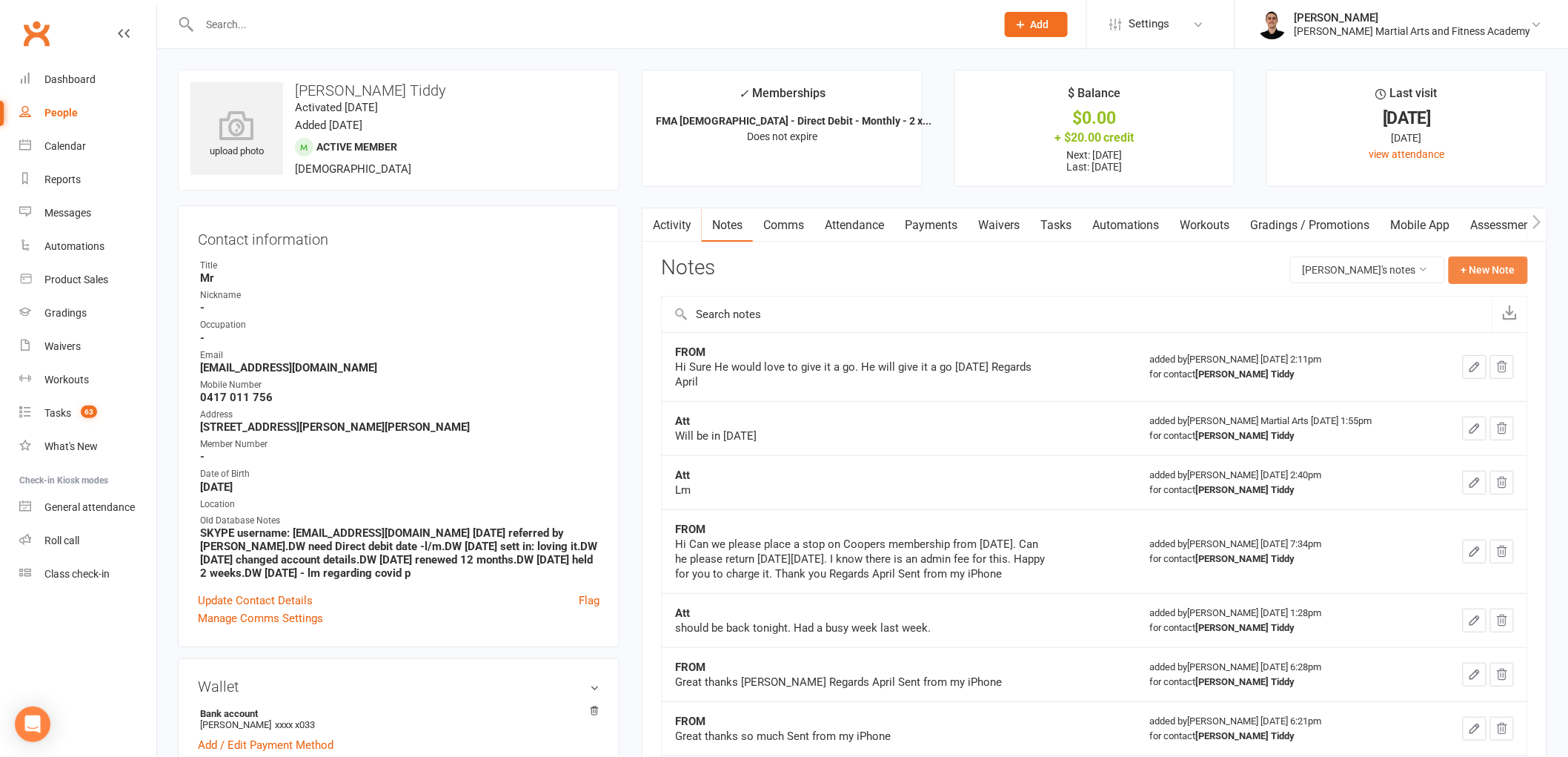
click at [1487, 275] on button "+ New Note" at bounding box center [1489, 269] width 79 height 27
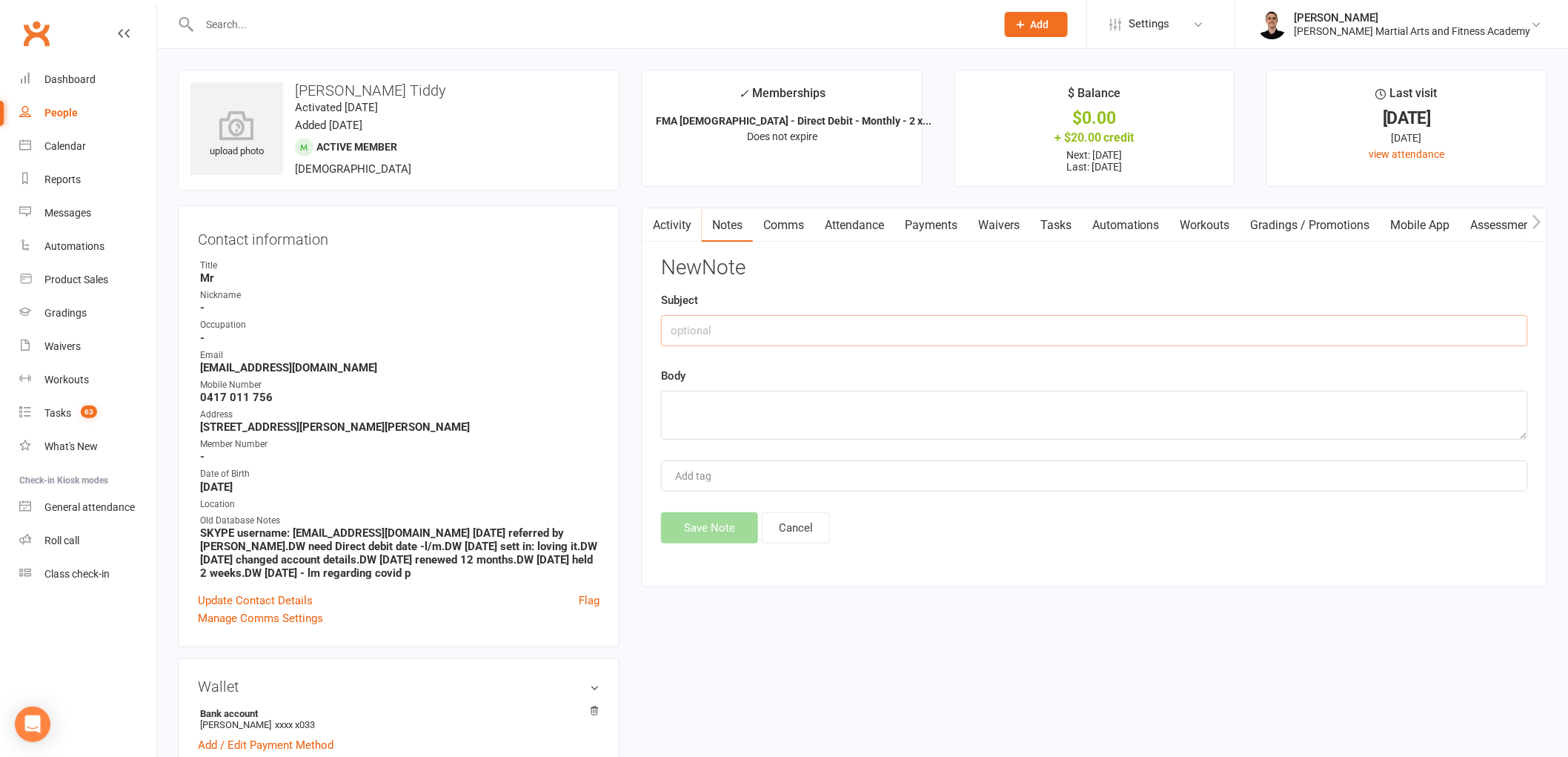
click at [811, 331] on input "text" at bounding box center [1094, 331] width 867 height 31
click at [803, 411] on textarea at bounding box center [1094, 415] width 867 height 49
paste textarea "Hi [PERSON_NAME] He seems to be enjoying it but is a little confused with the n…"
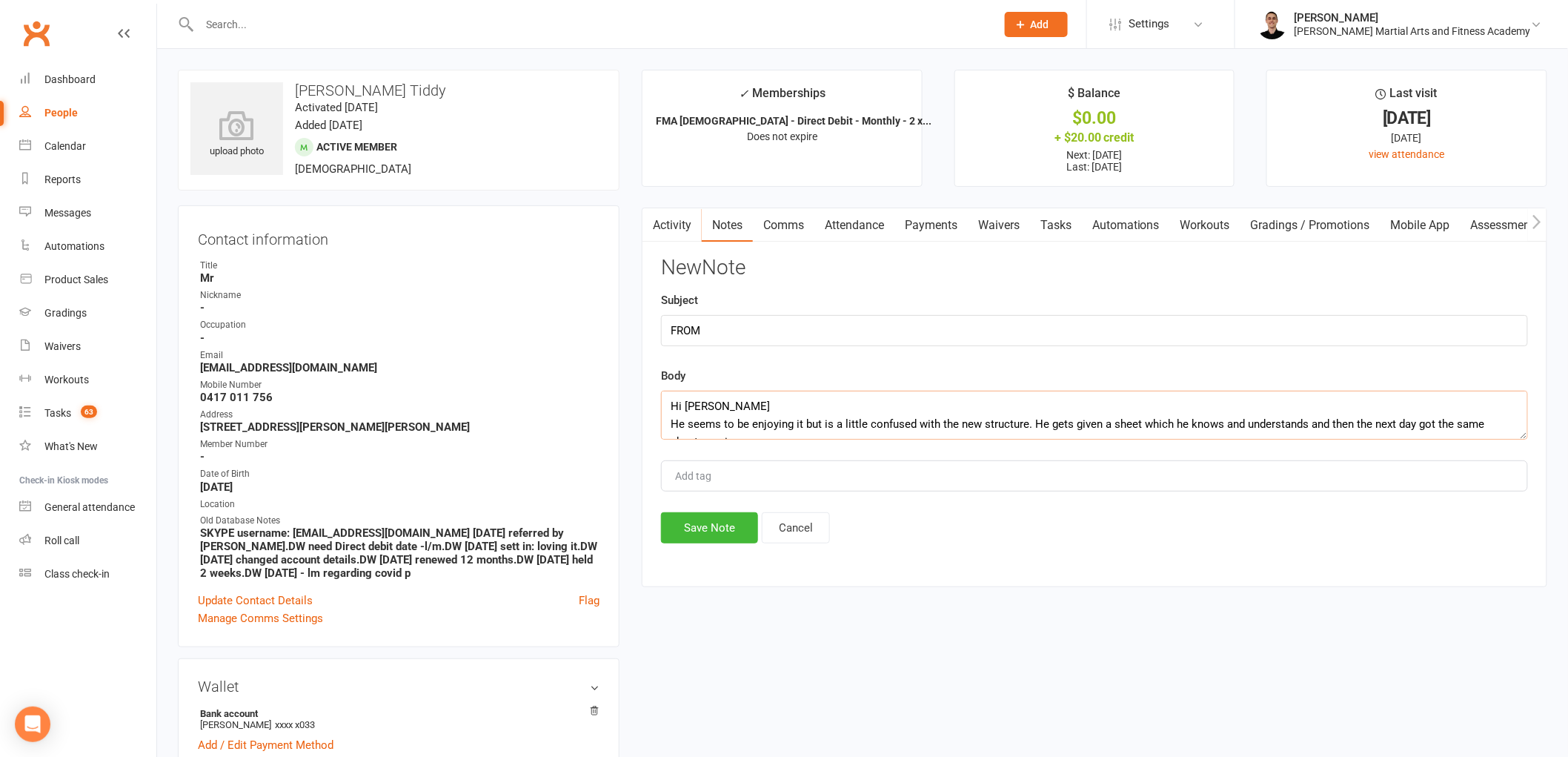
scroll to position [134, 0]
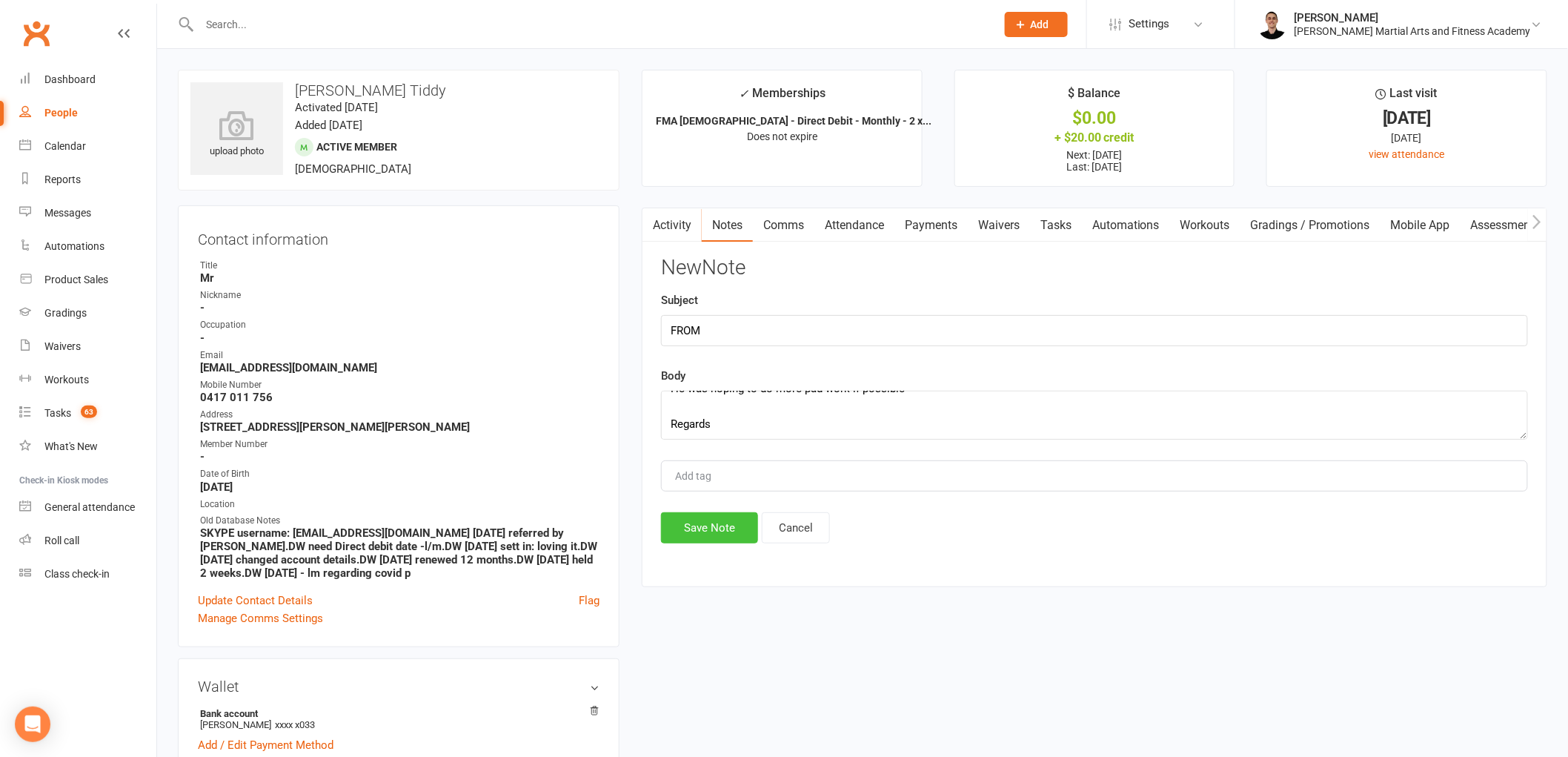
click at [721, 538] on button "Save Note" at bounding box center [709, 527] width 97 height 31
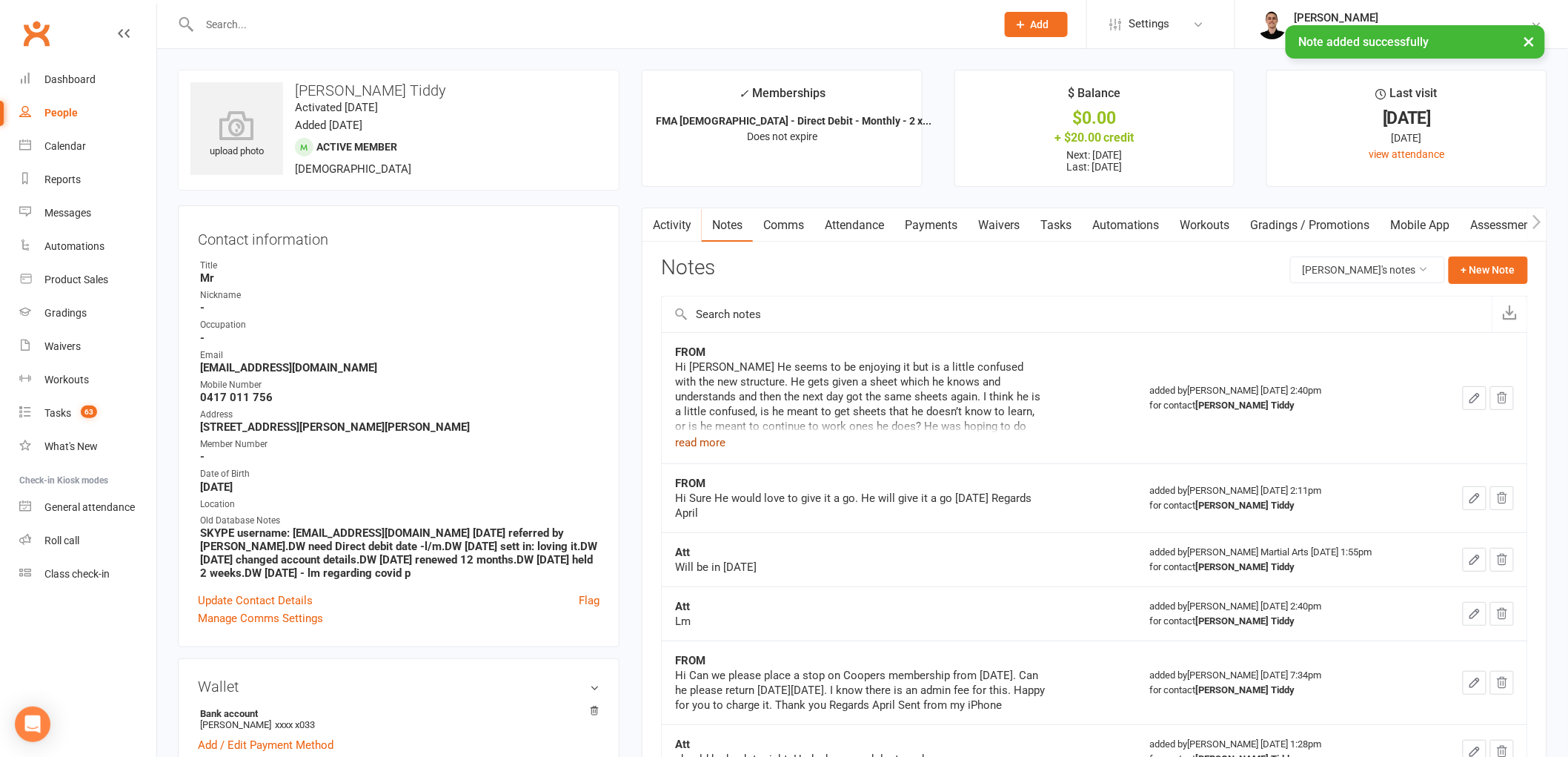
click at [704, 442] on button "read more" at bounding box center [700, 442] width 50 height 18
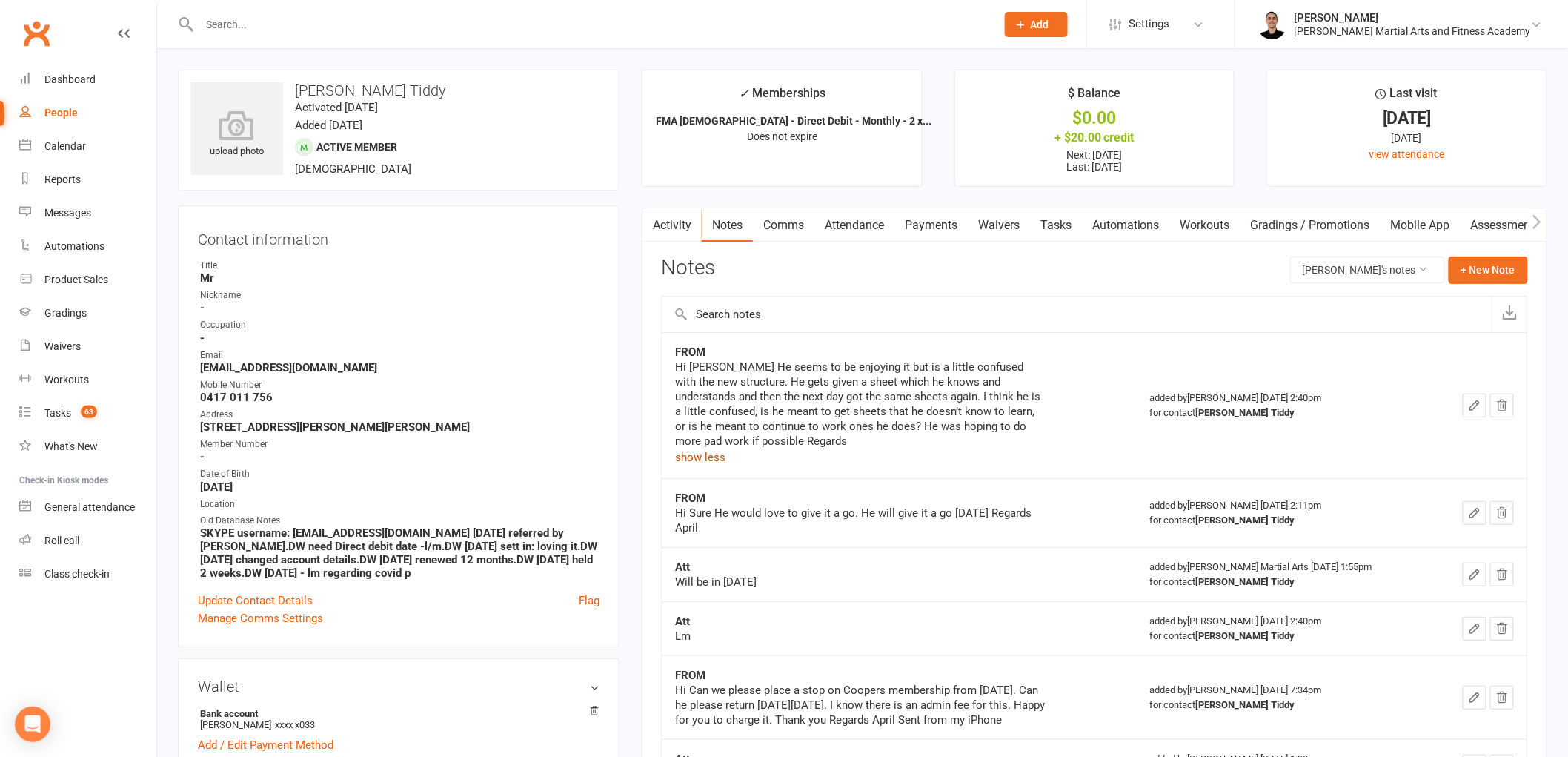
click at [796, 228] on link "Comms" at bounding box center [783, 225] width 61 height 35
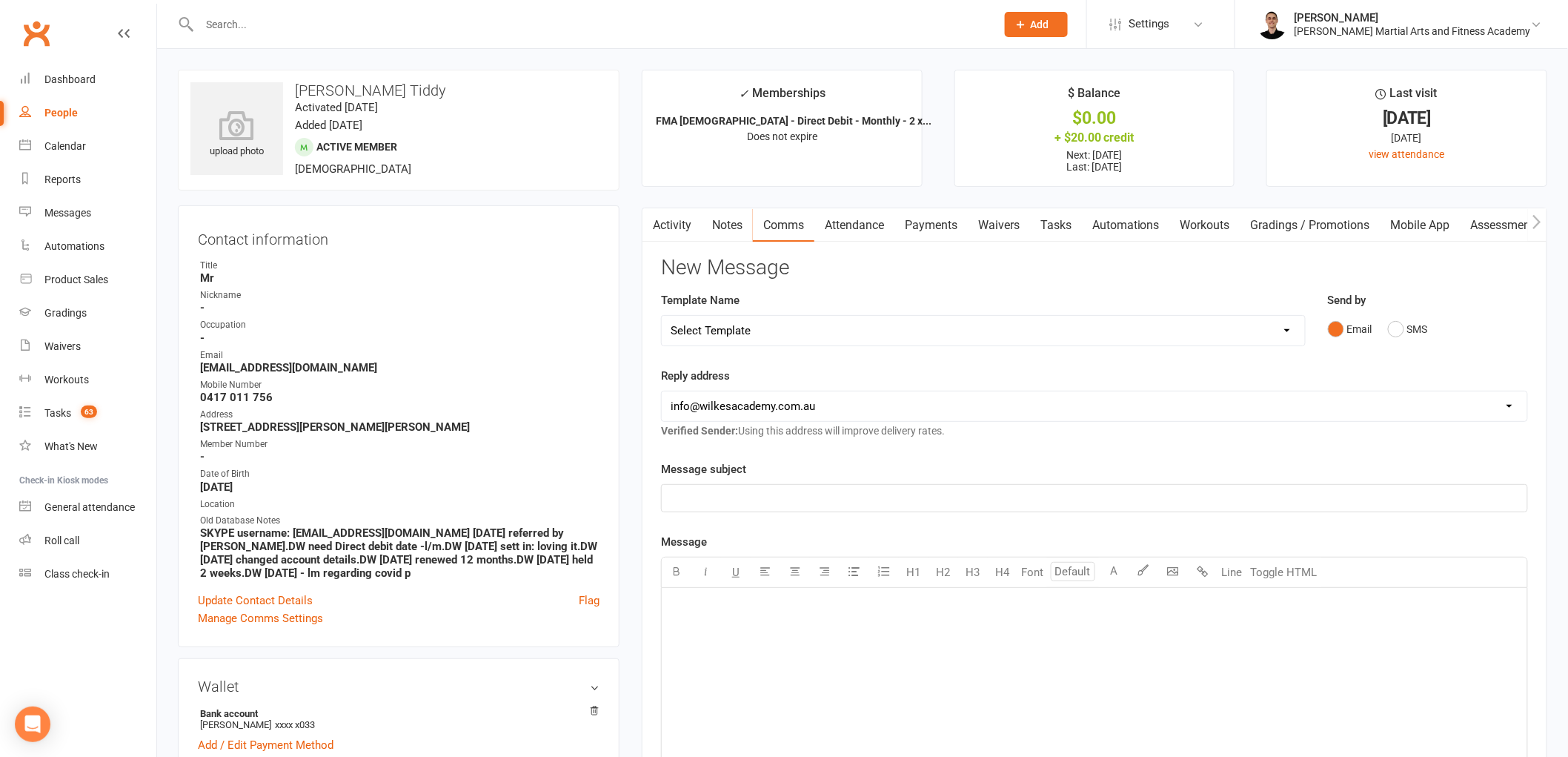
click at [800, 325] on select "Select Template [Email] Birthday Party Enquiry [Email] [DEMOGRAPHIC_DATA] Gradi…" at bounding box center [983, 331] width 643 height 29
click at [662, 316] on select "Select Template [Email] Birthday Party Enquiry [Email] [DEMOGRAPHIC_DATA] Gradi…" at bounding box center [983, 331] width 643 height 29
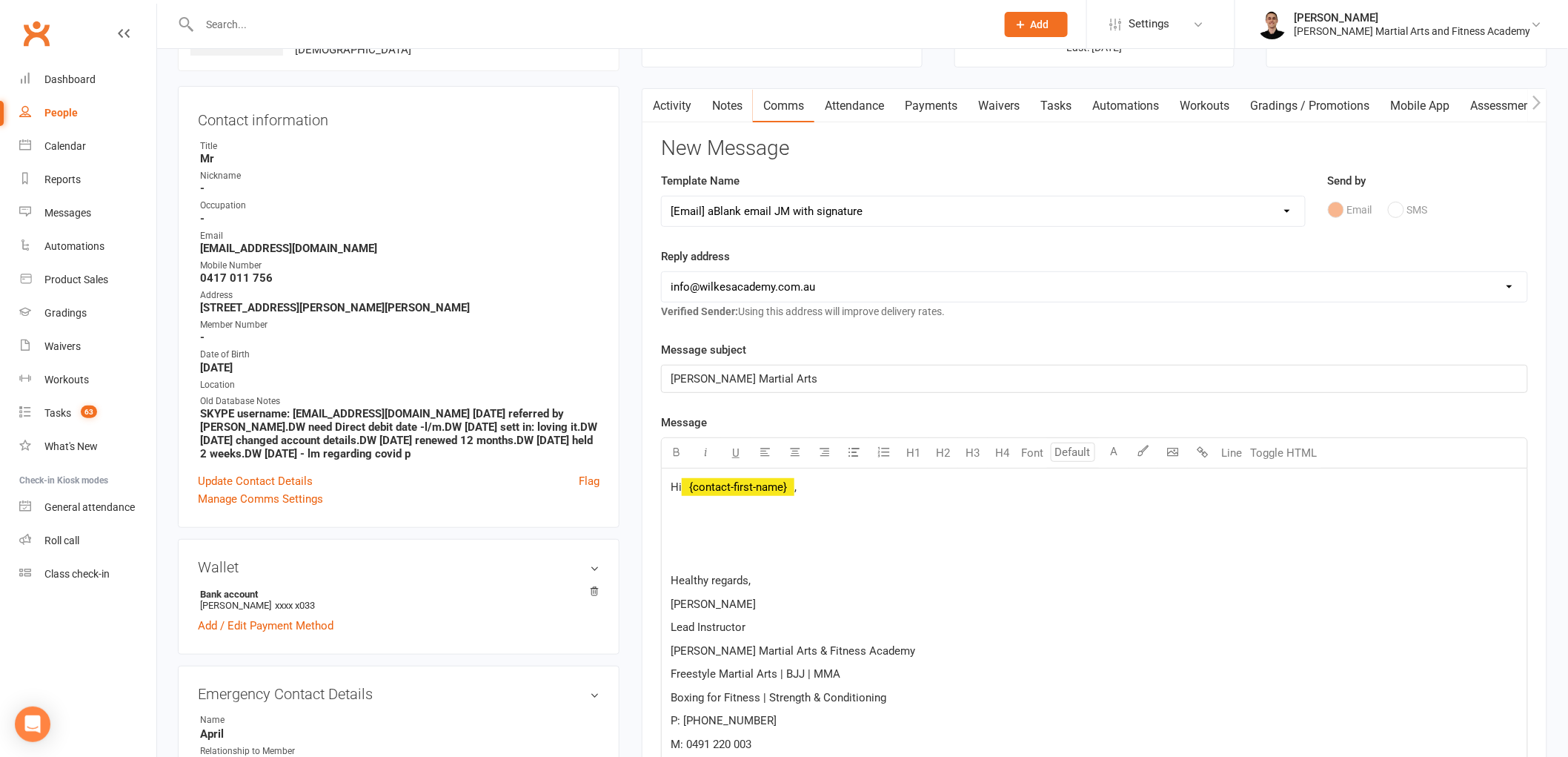
scroll to position [247, 0]
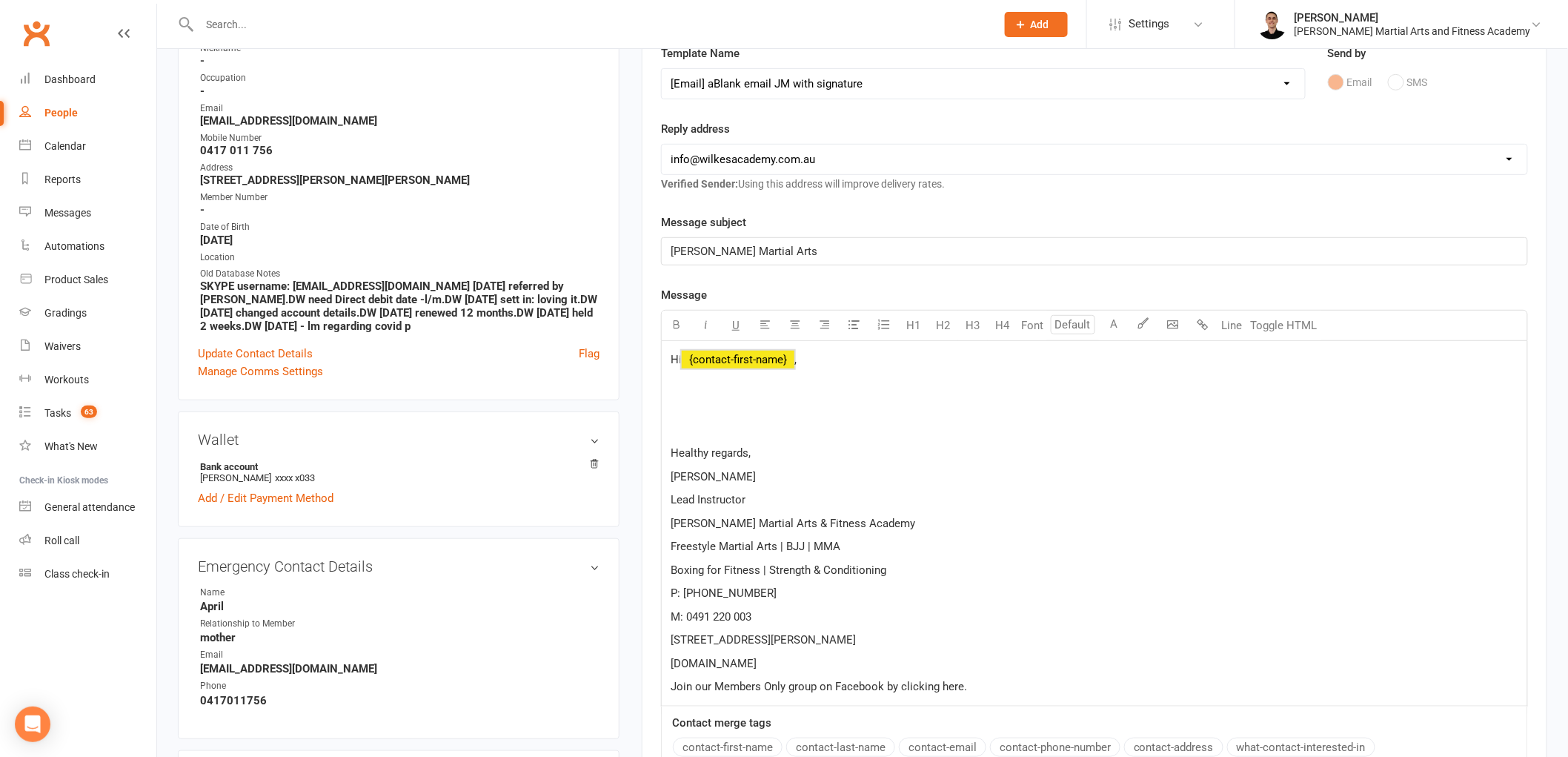
click at [762, 356] on span "﻿ {contact-first-name}" at bounding box center [738, 359] width 113 height 13
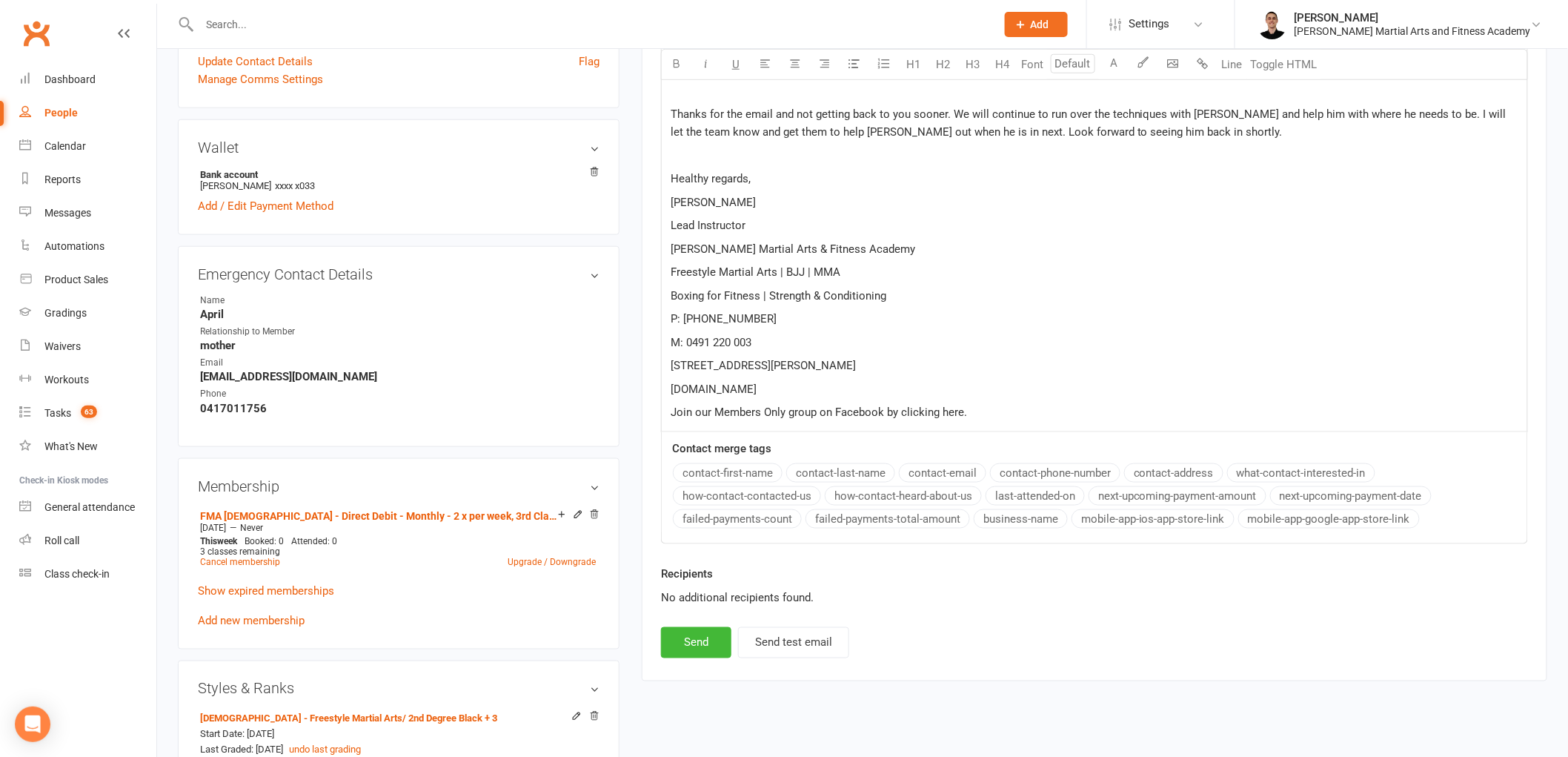
scroll to position [576, 0]
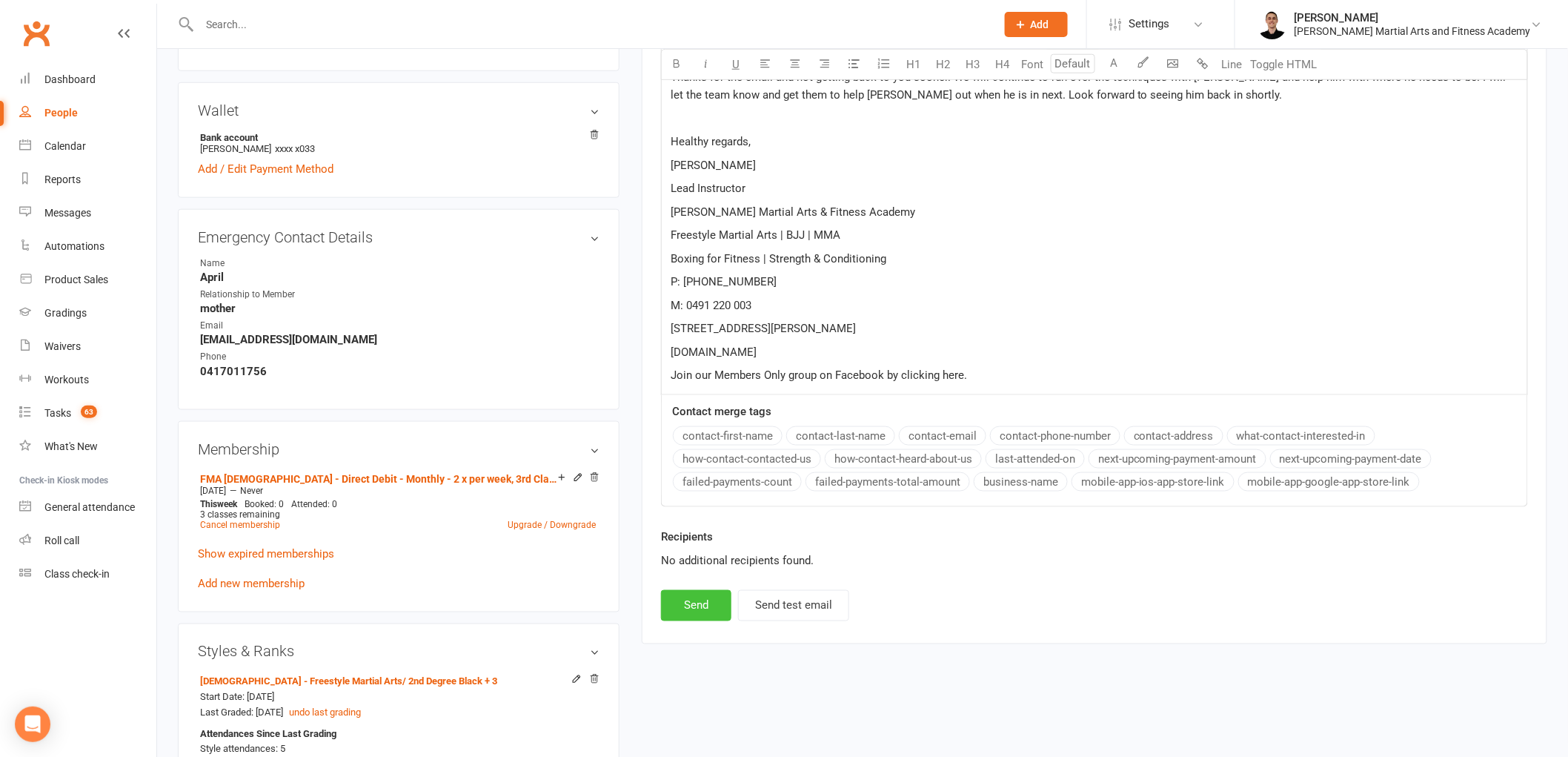
click at [690, 598] on button "Send" at bounding box center [696, 606] width 71 height 31
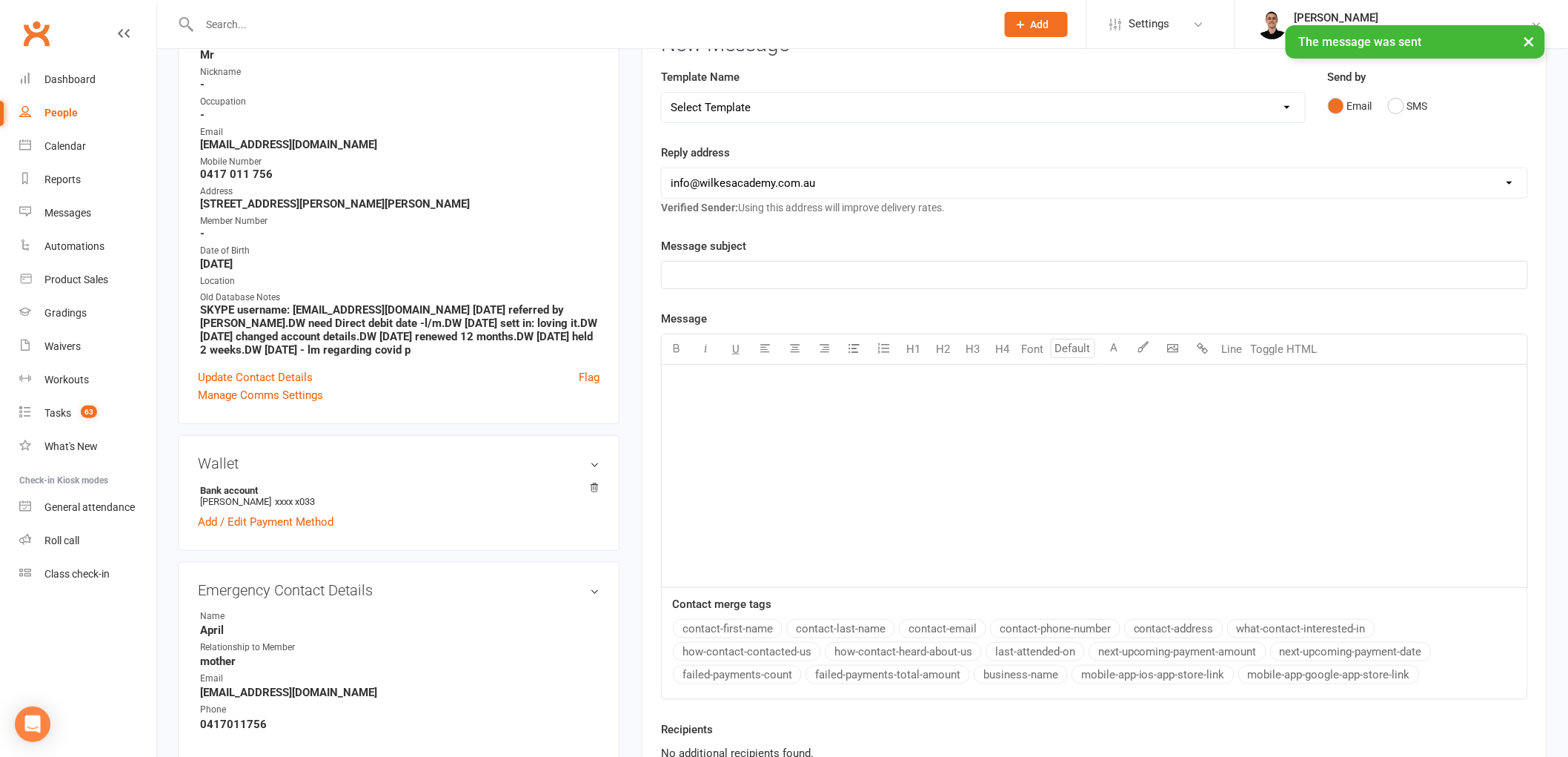
scroll to position [0, 0]
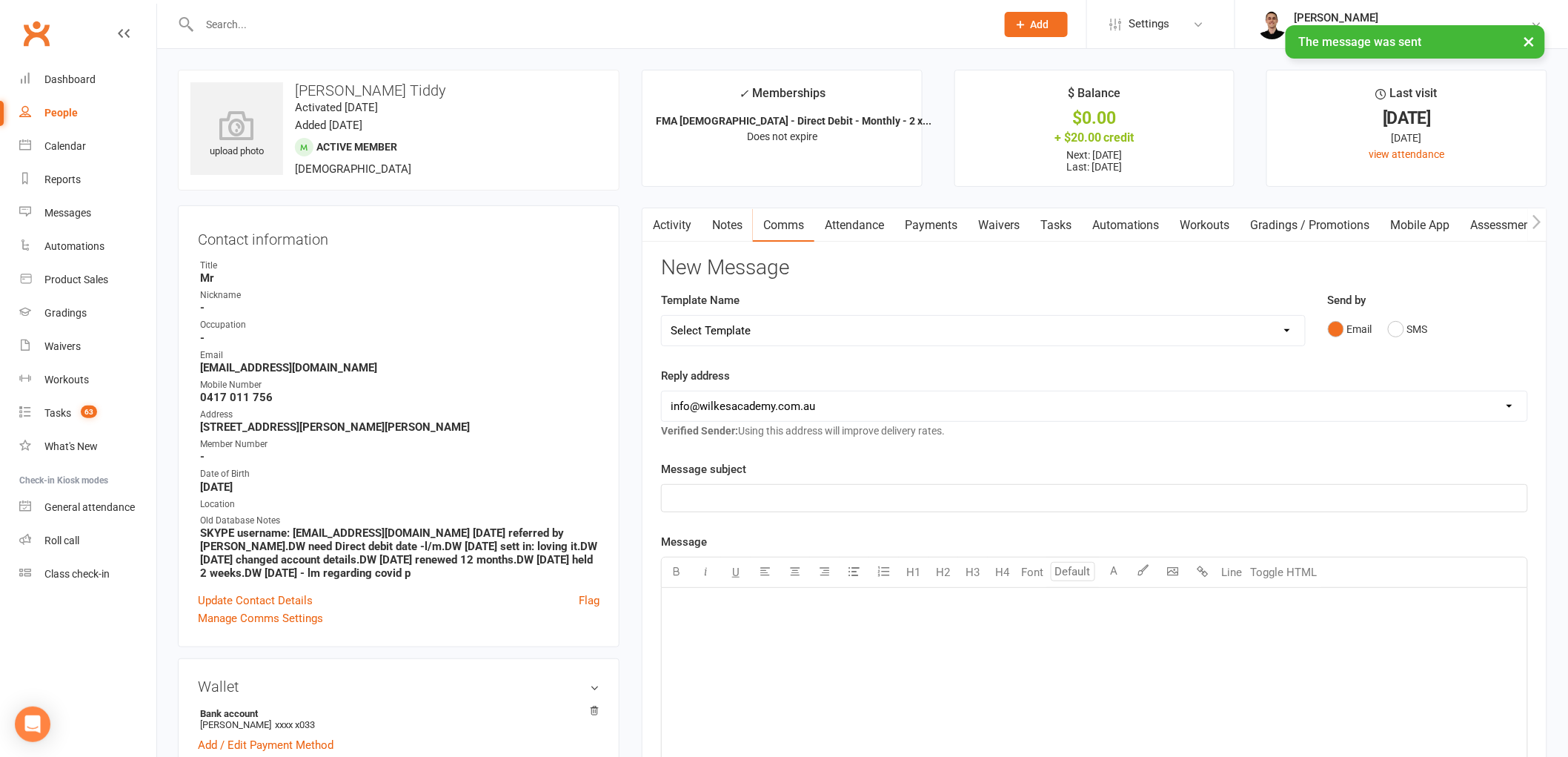
click at [1072, 220] on link "Tasks" at bounding box center [1056, 225] width 52 height 35
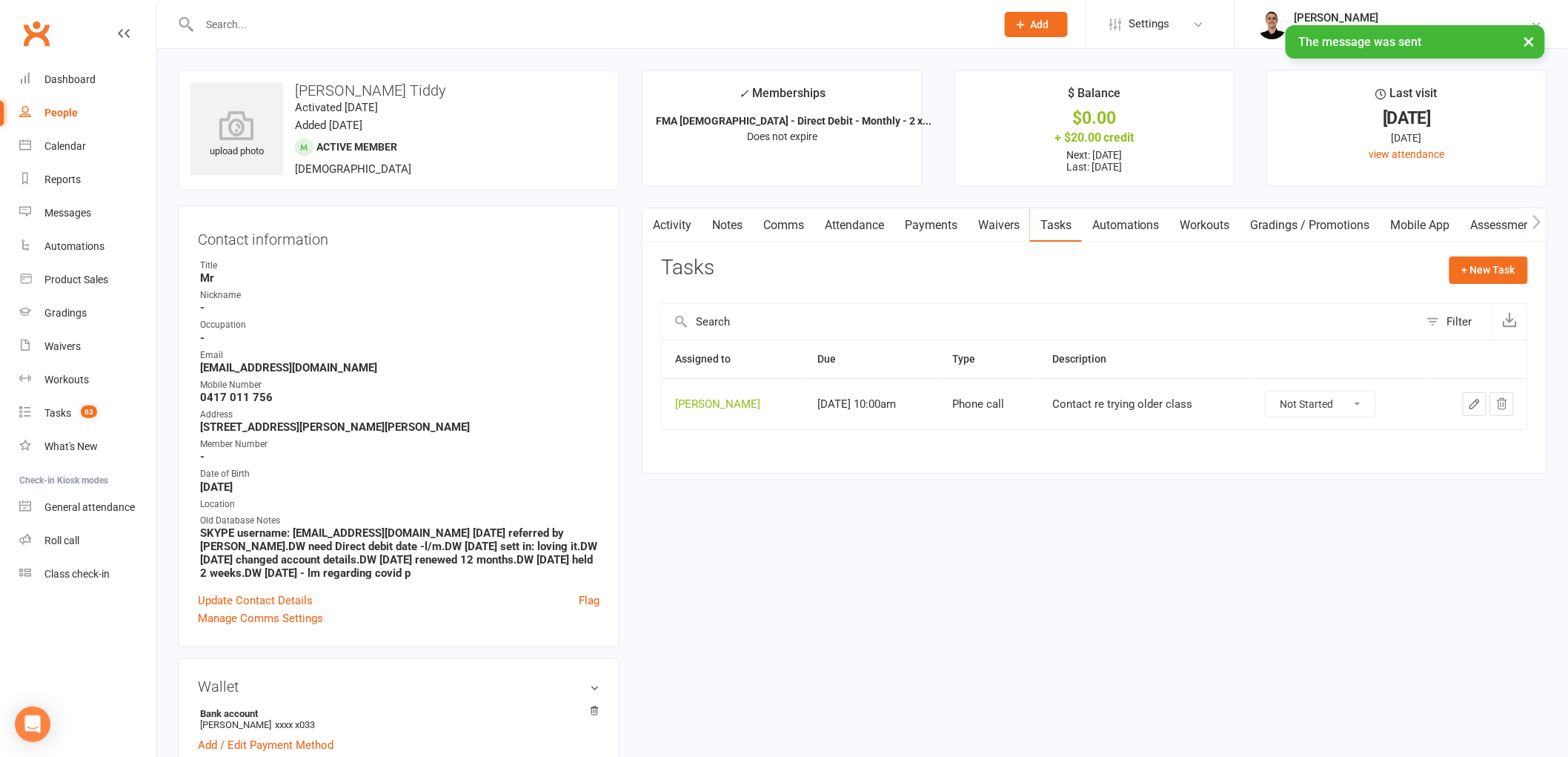
click at [1470, 401] on icon "button" at bounding box center [1474, 403] width 13 height 13
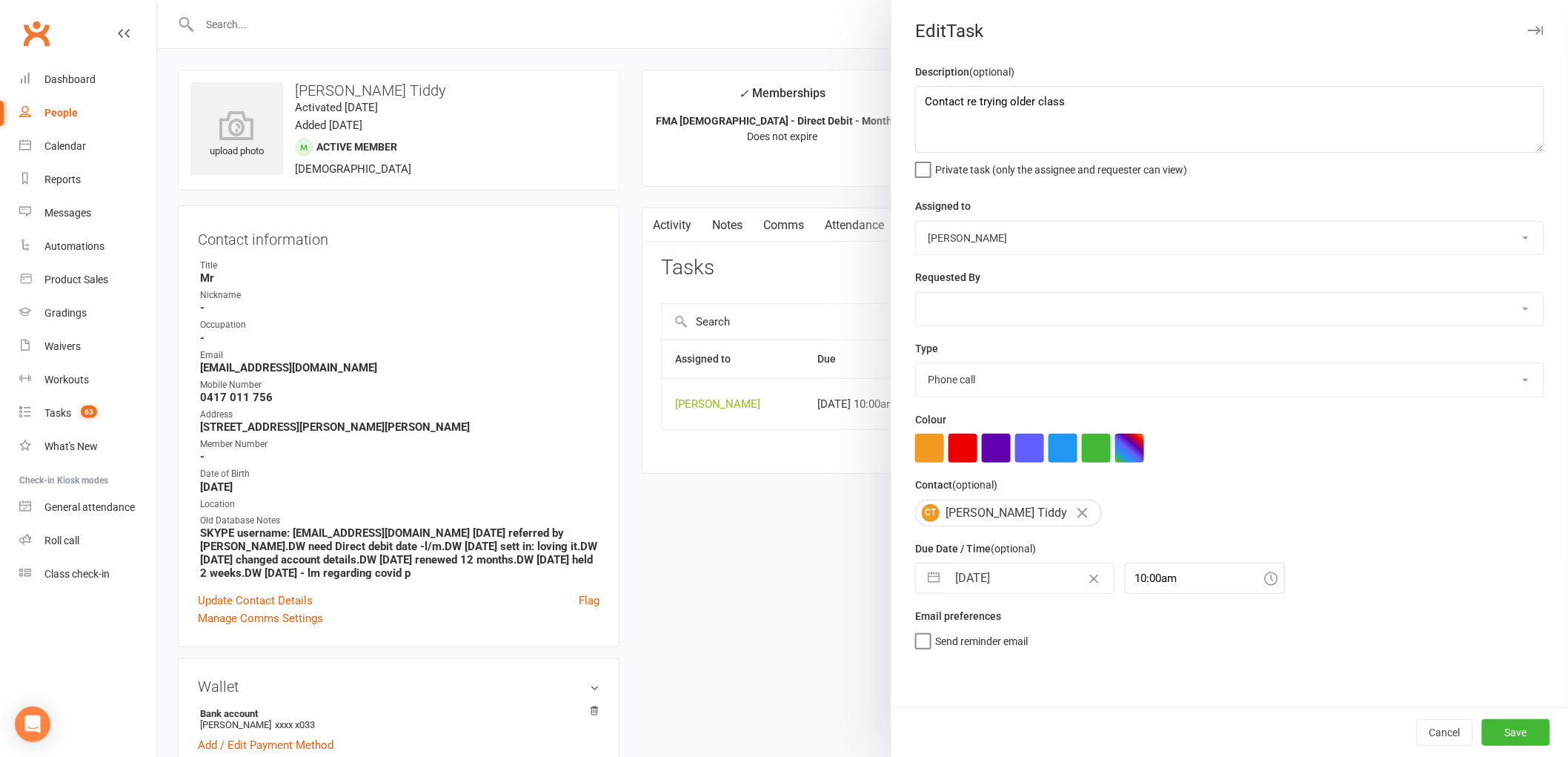
click at [968, 579] on input "[DATE]" at bounding box center [1030, 578] width 167 height 29
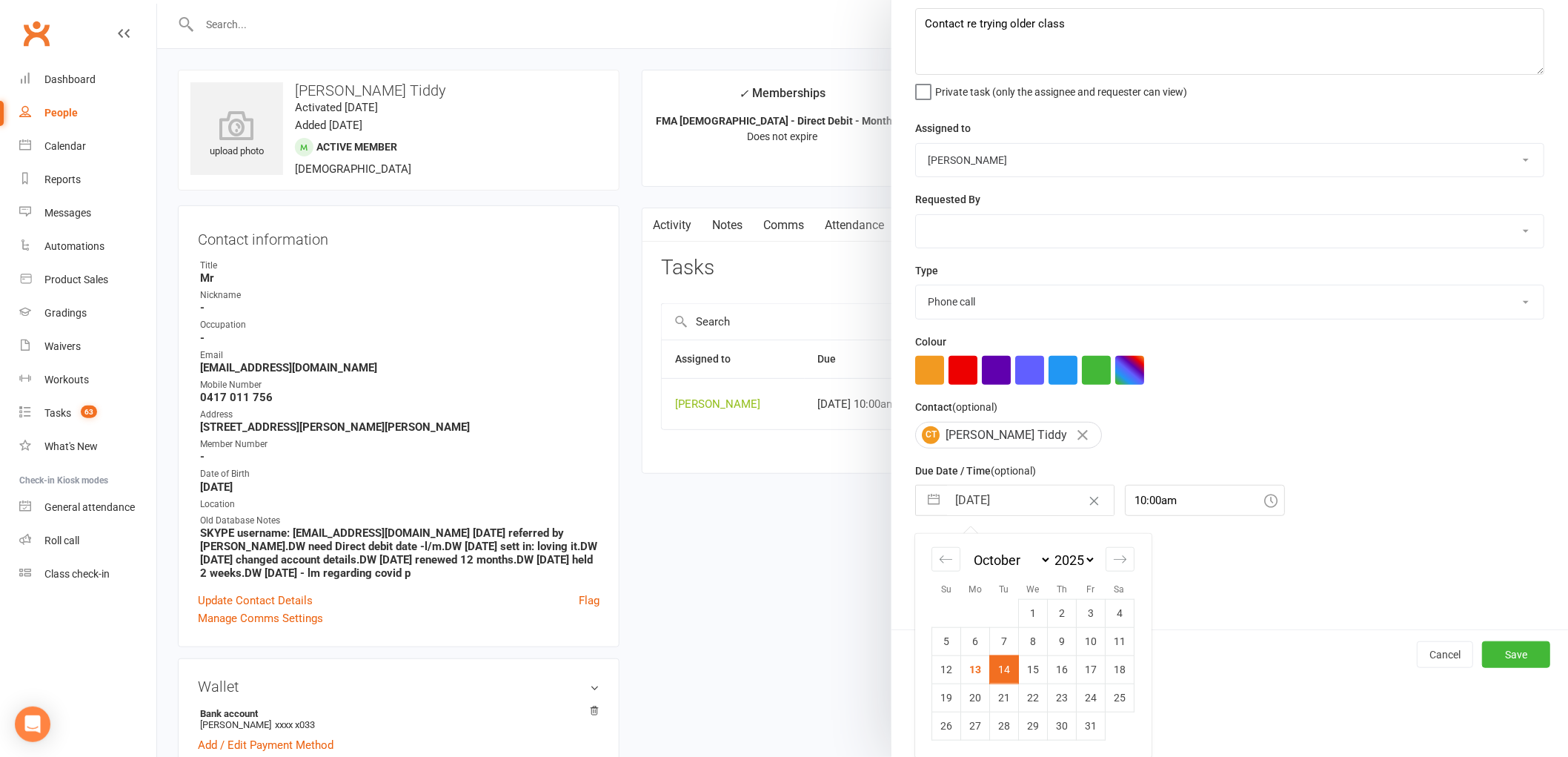
scroll to position [79, 0]
click at [1058, 667] on td "16" at bounding box center [1061, 668] width 28 height 28
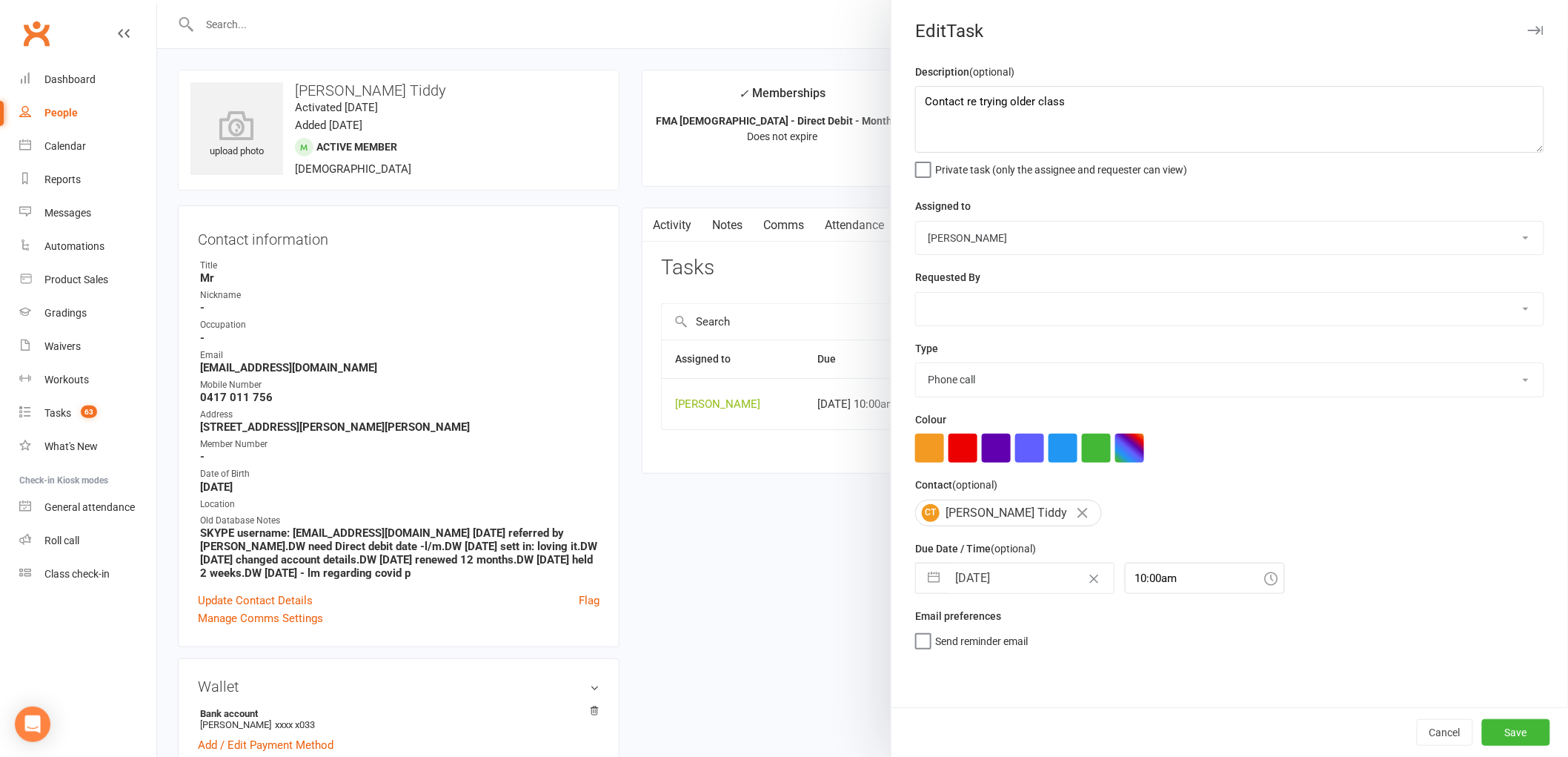
scroll to position [0, 0]
click at [1510, 722] on button "Save" at bounding box center [1515, 732] width 68 height 27
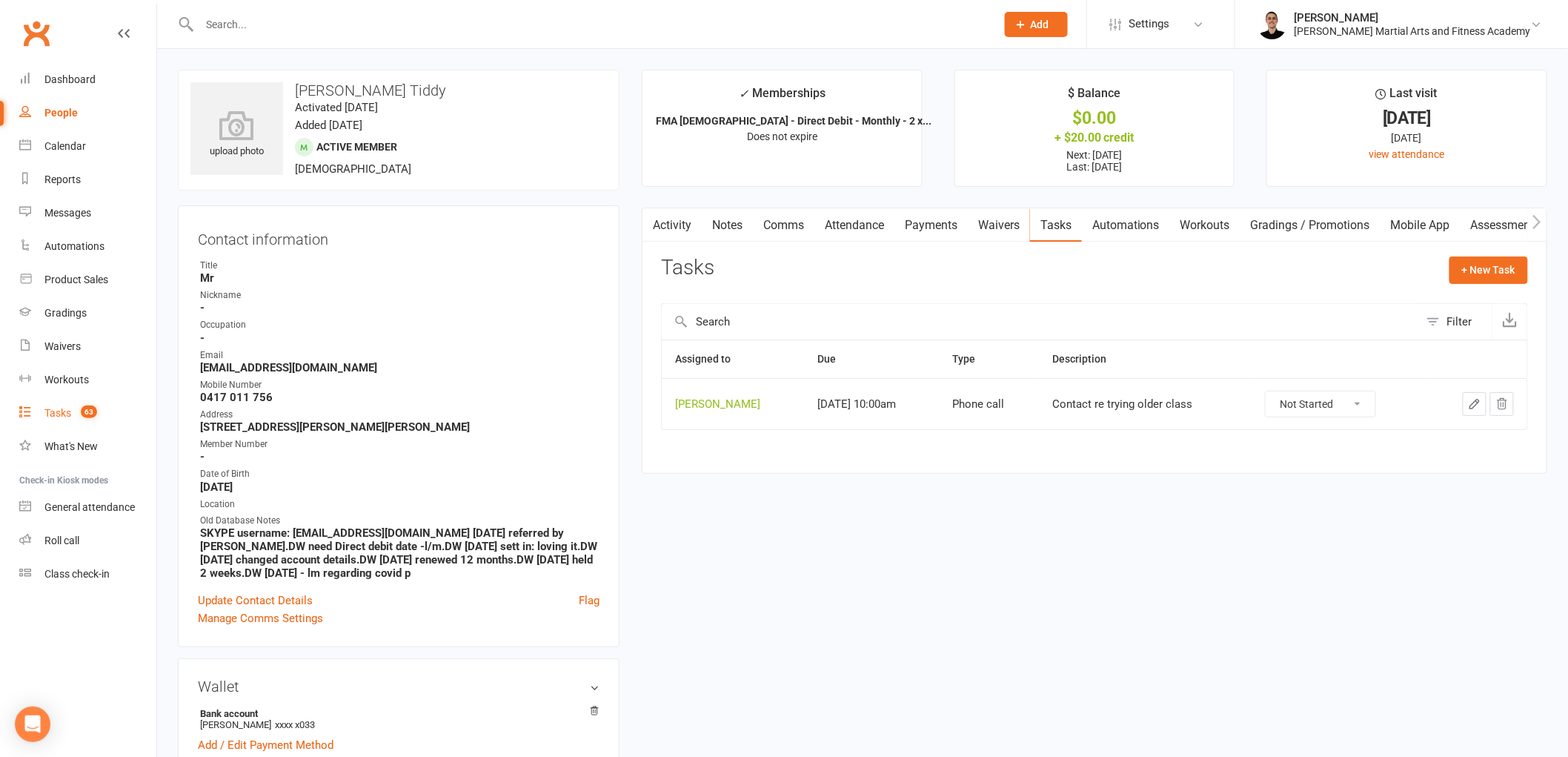
click at [52, 405] on link "Tasks 63" at bounding box center [87, 413] width 137 height 34
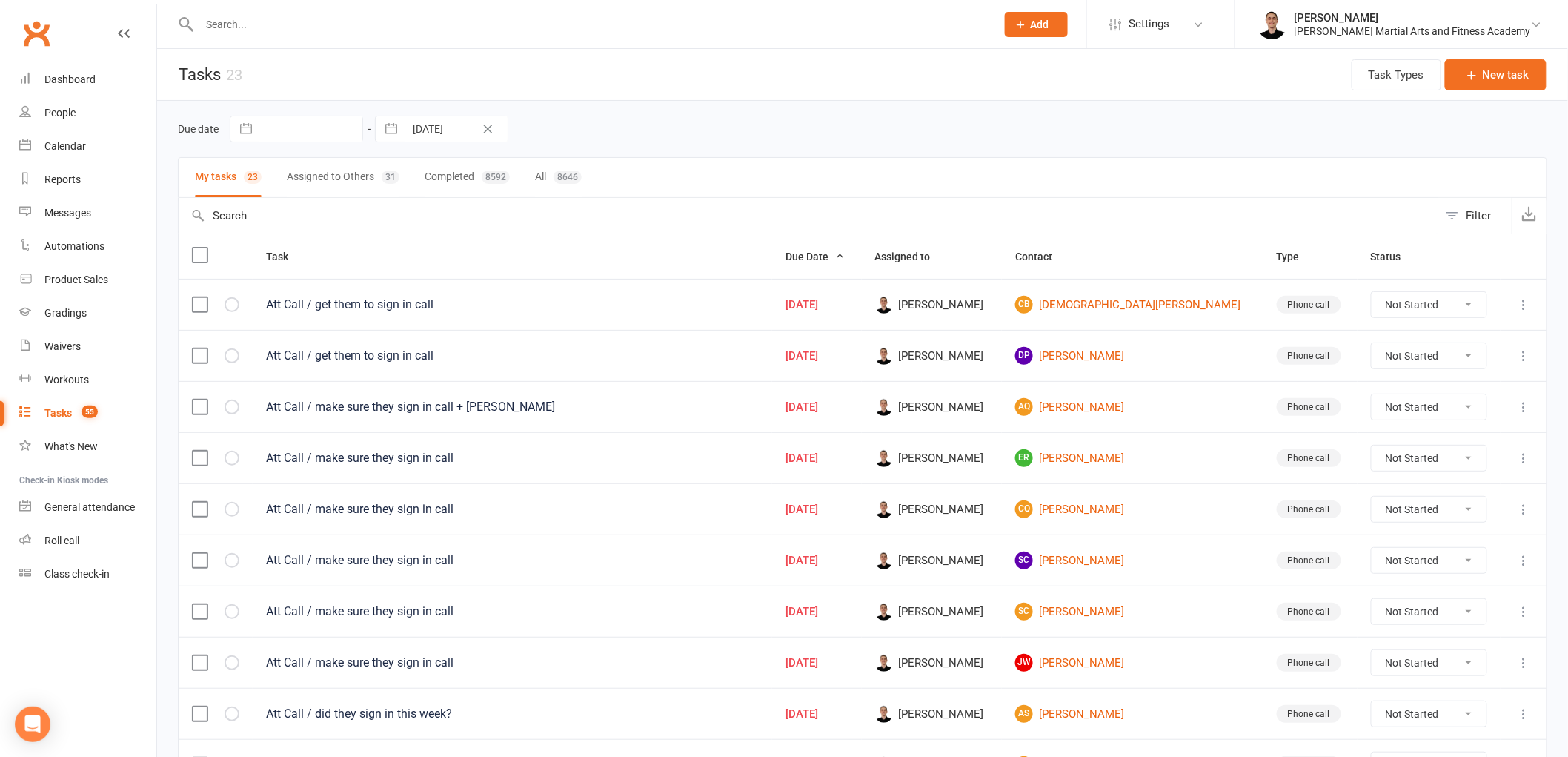
click at [520, 23] on input "text" at bounding box center [590, 24] width 790 height 21
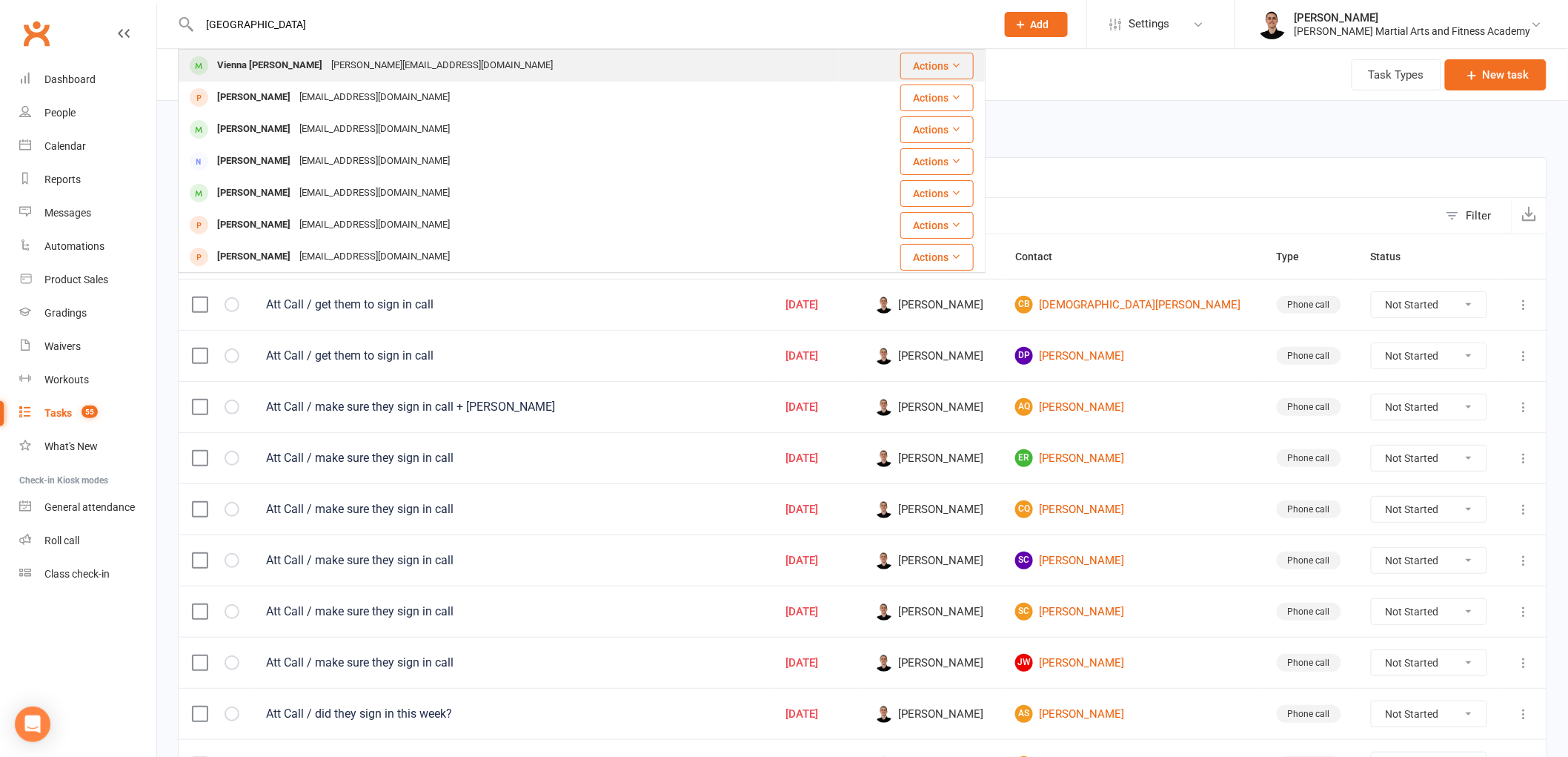
click at [327, 70] on div "[PERSON_NAME][EMAIL_ADDRESS][DOMAIN_NAME]" at bounding box center [442, 66] width 230 height 22
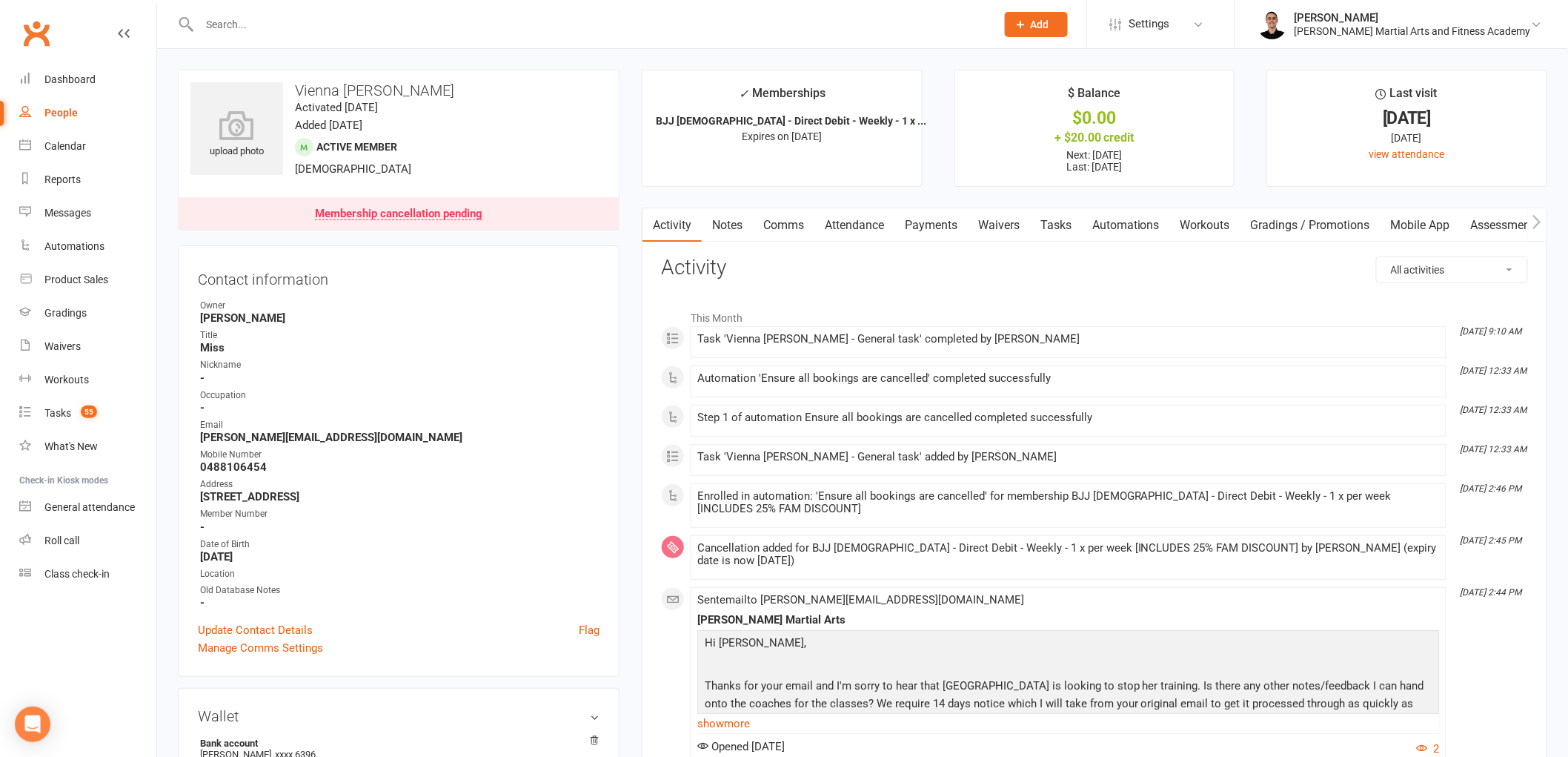
click at [715, 223] on link "Notes" at bounding box center [727, 225] width 51 height 35
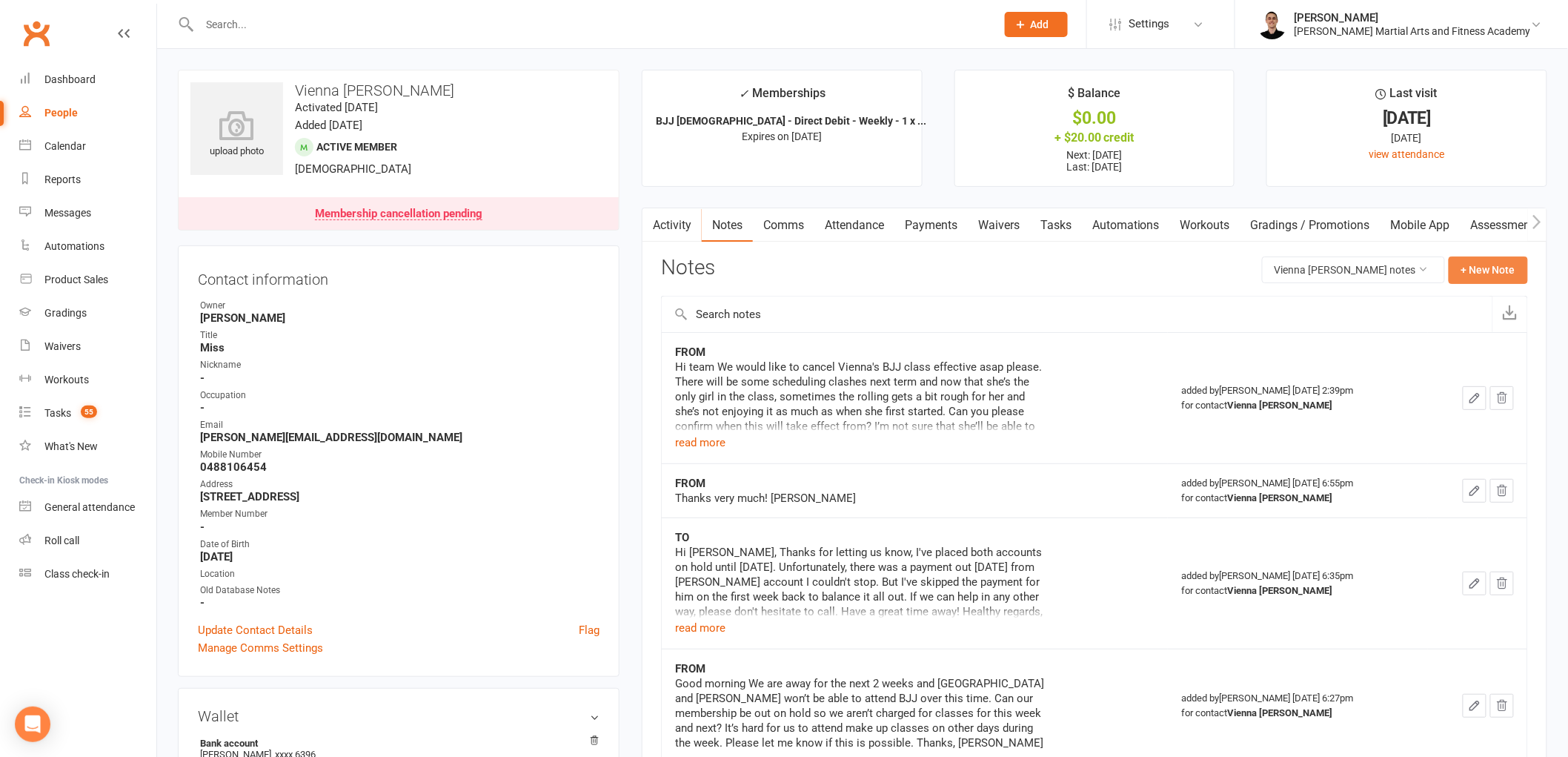
click at [1506, 270] on button "+ New Note" at bounding box center [1489, 269] width 79 height 27
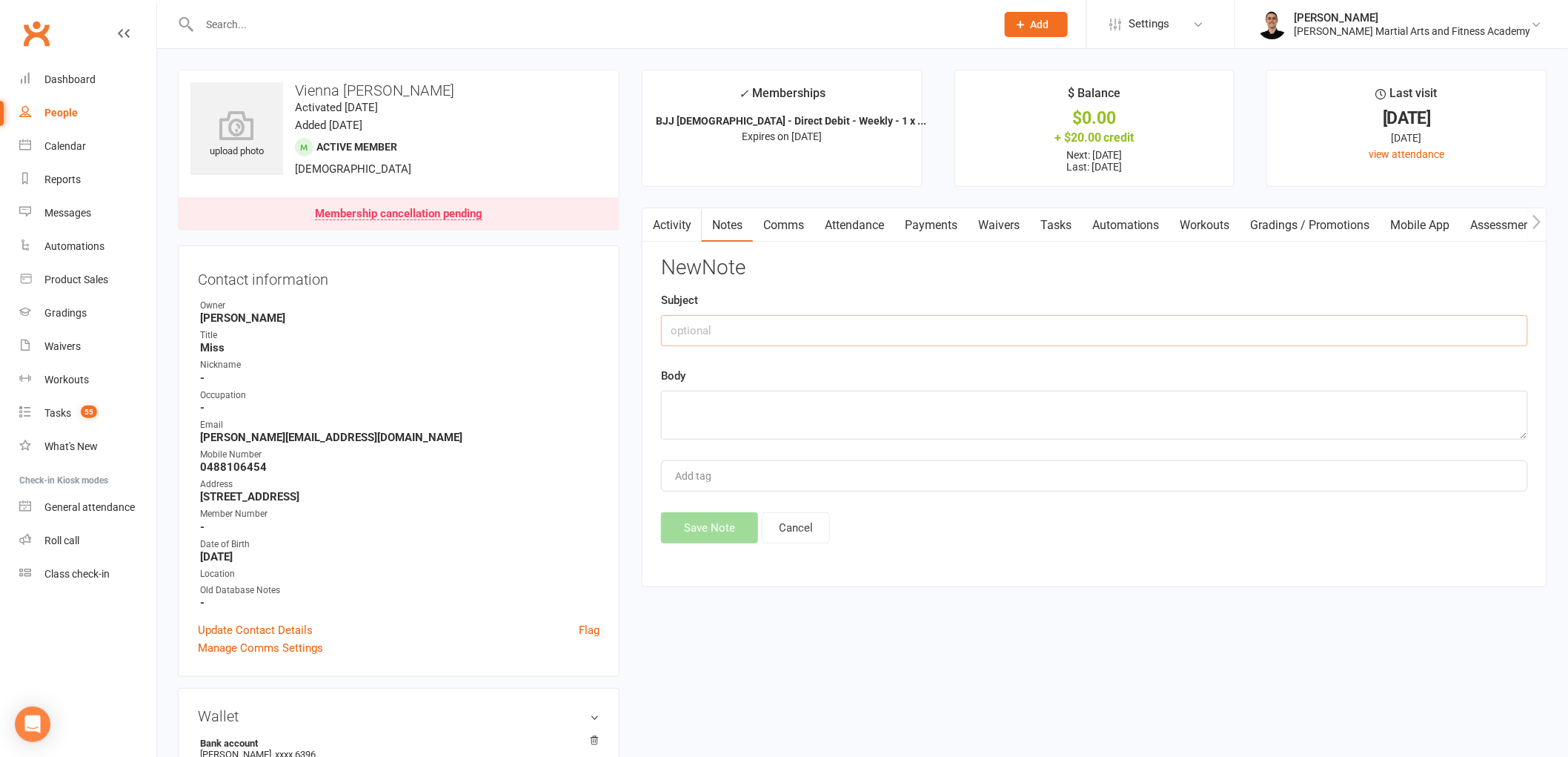
click at [791, 328] on input "text" at bounding box center [1094, 331] width 867 height 31
click at [769, 424] on textarea at bounding box center [1094, 415] width 867 height 49
paste textarea "Lo Ipsumdo Sitame con adip elits doe temporincidid. Utlab et dolo ma a eni admi…"
click at [702, 523] on button "Save Note" at bounding box center [709, 527] width 97 height 31
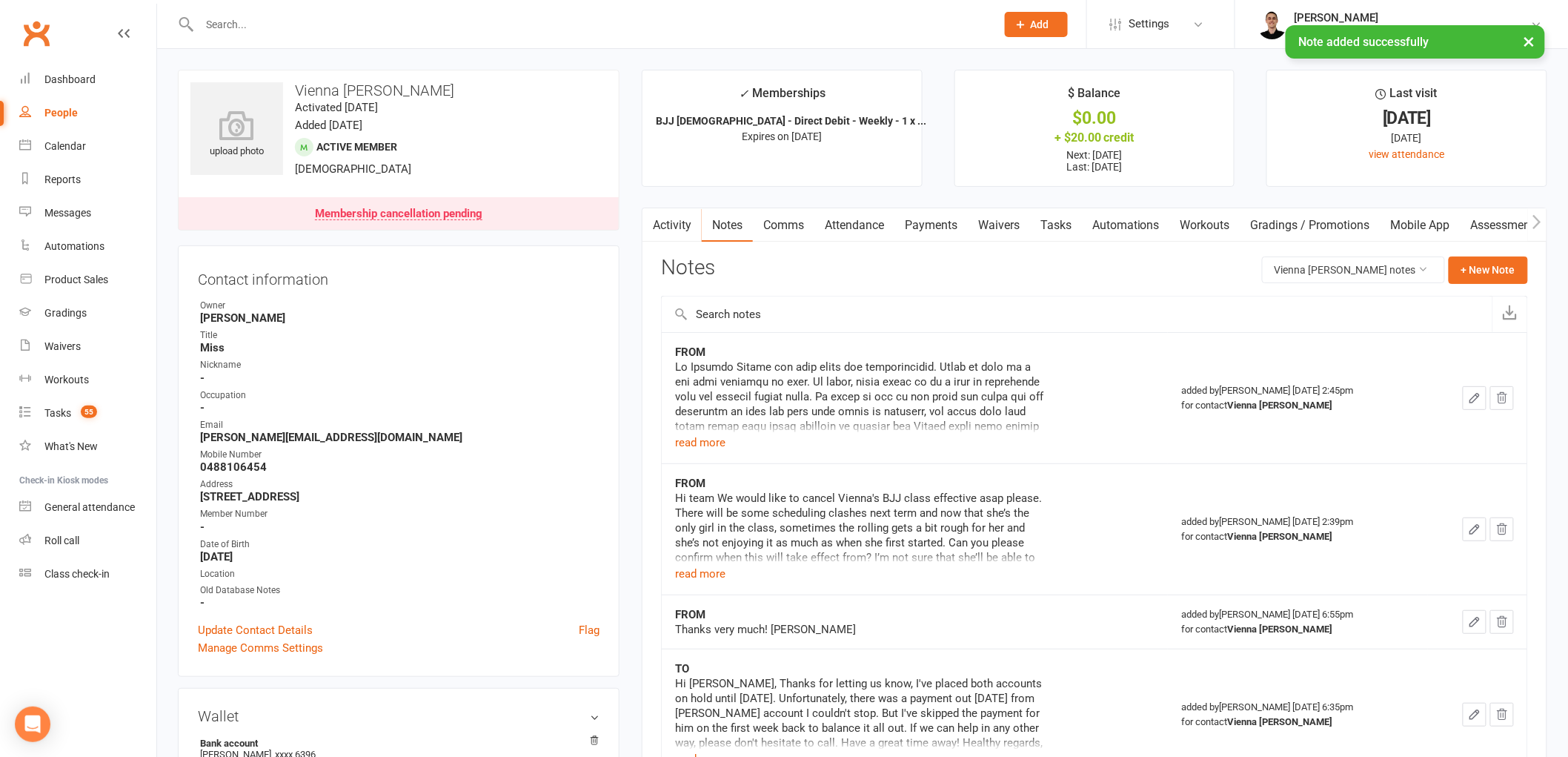
click at [790, 223] on link "Comms" at bounding box center [783, 225] width 61 height 35
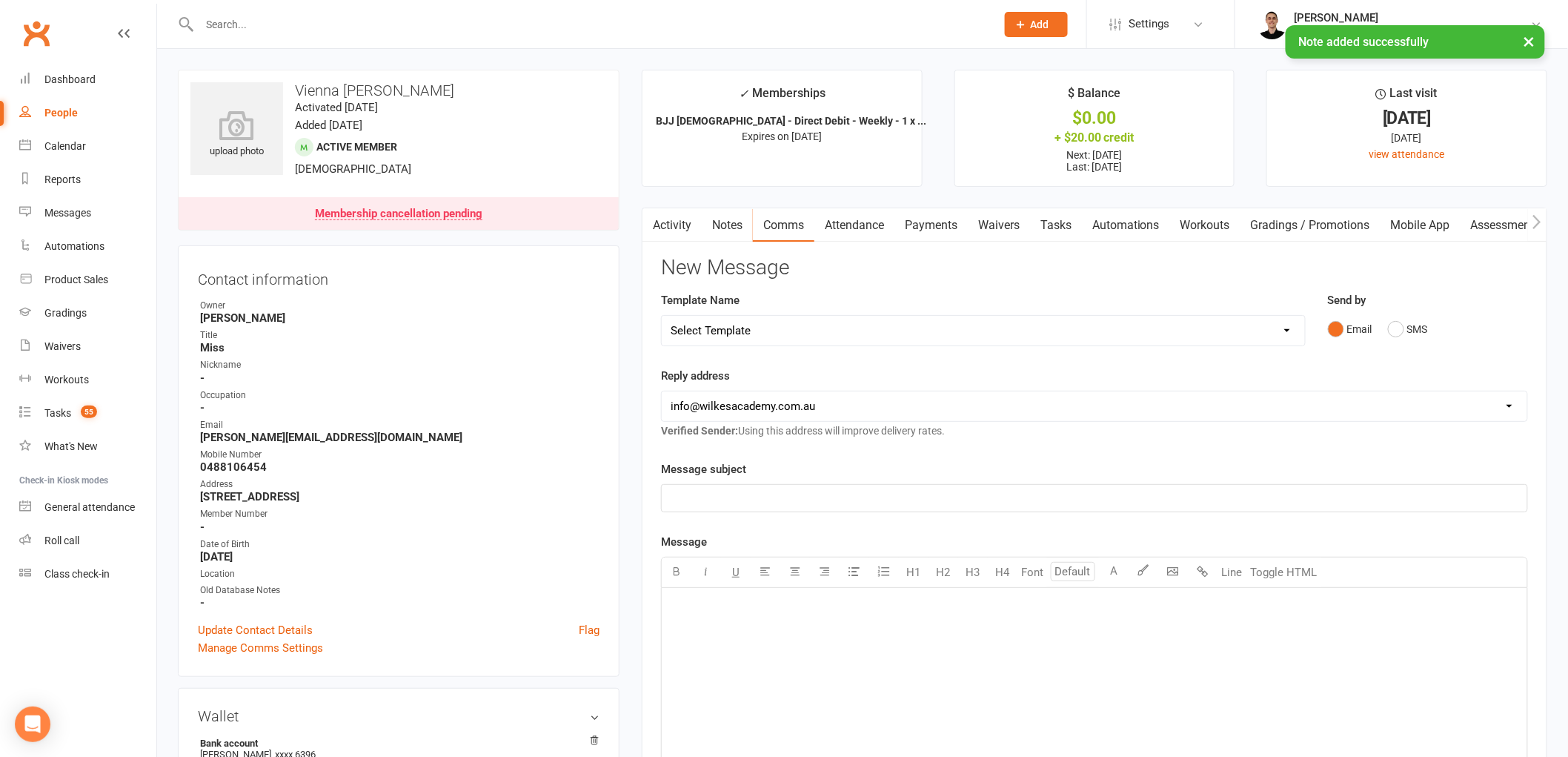
click at [816, 335] on select "Select Template [Email] Birthday Party Enquiry [Email] [DEMOGRAPHIC_DATA] Gradi…" at bounding box center [983, 331] width 643 height 29
click at [662, 316] on select "Select Template [Email] Birthday Party Enquiry [Email] [DEMOGRAPHIC_DATA] Gradi…" at bounding box center [983, 331] width 643 height 29
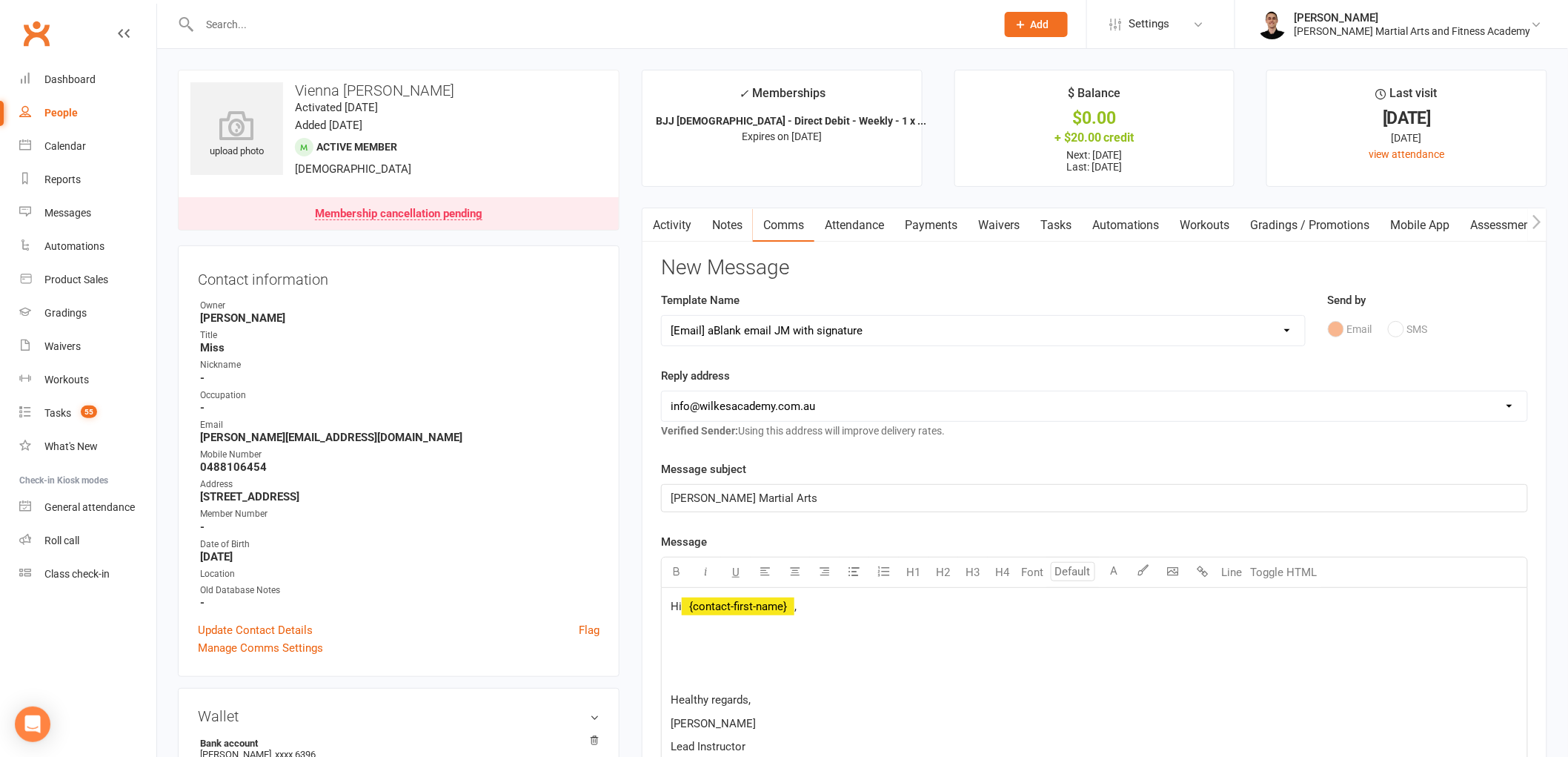
scroll to position [165, 0]
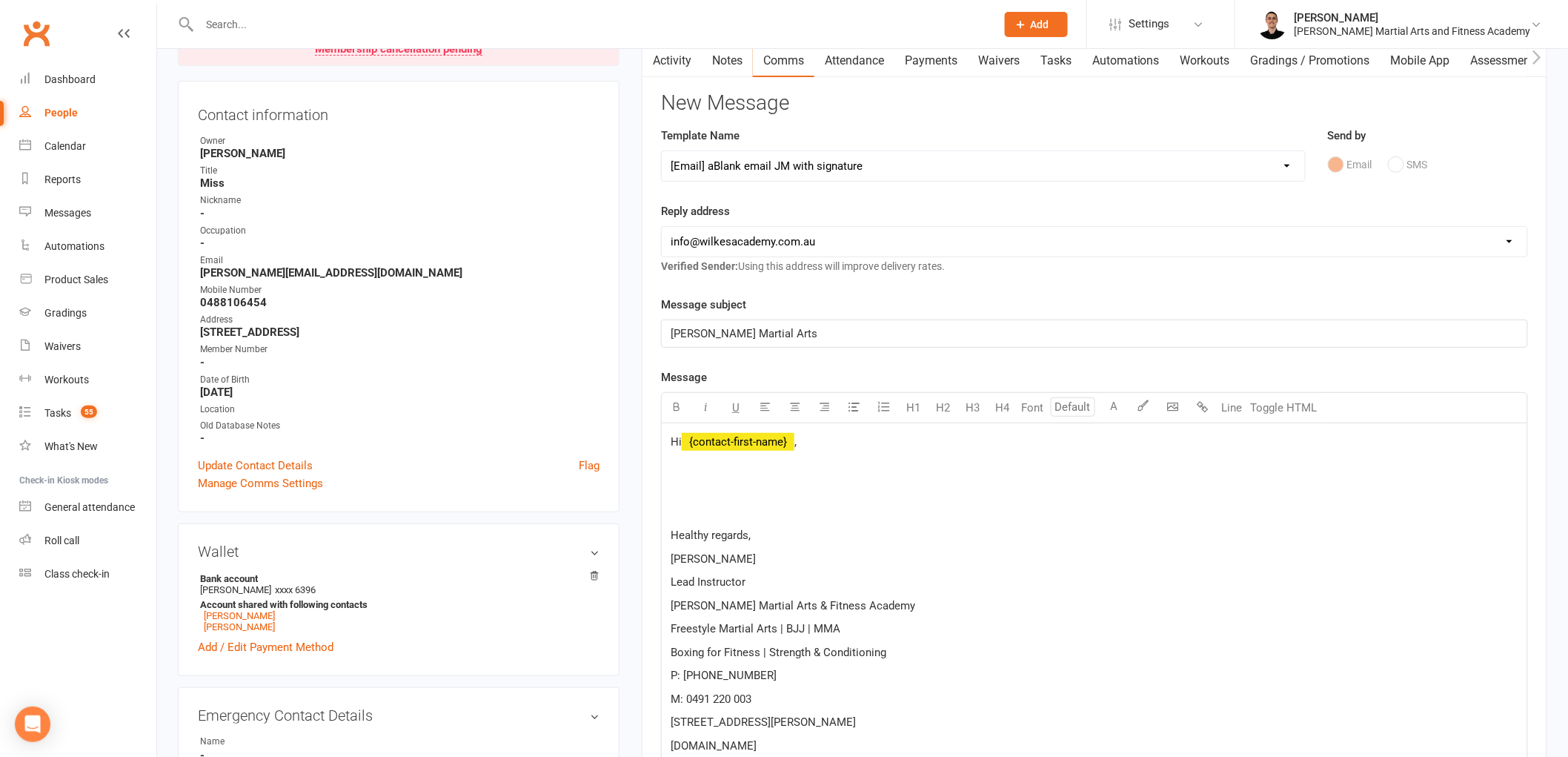
click at [754, 444] on span "﻿ {contact-first-name}" at bounding box center [738, 441] width 113 height 13
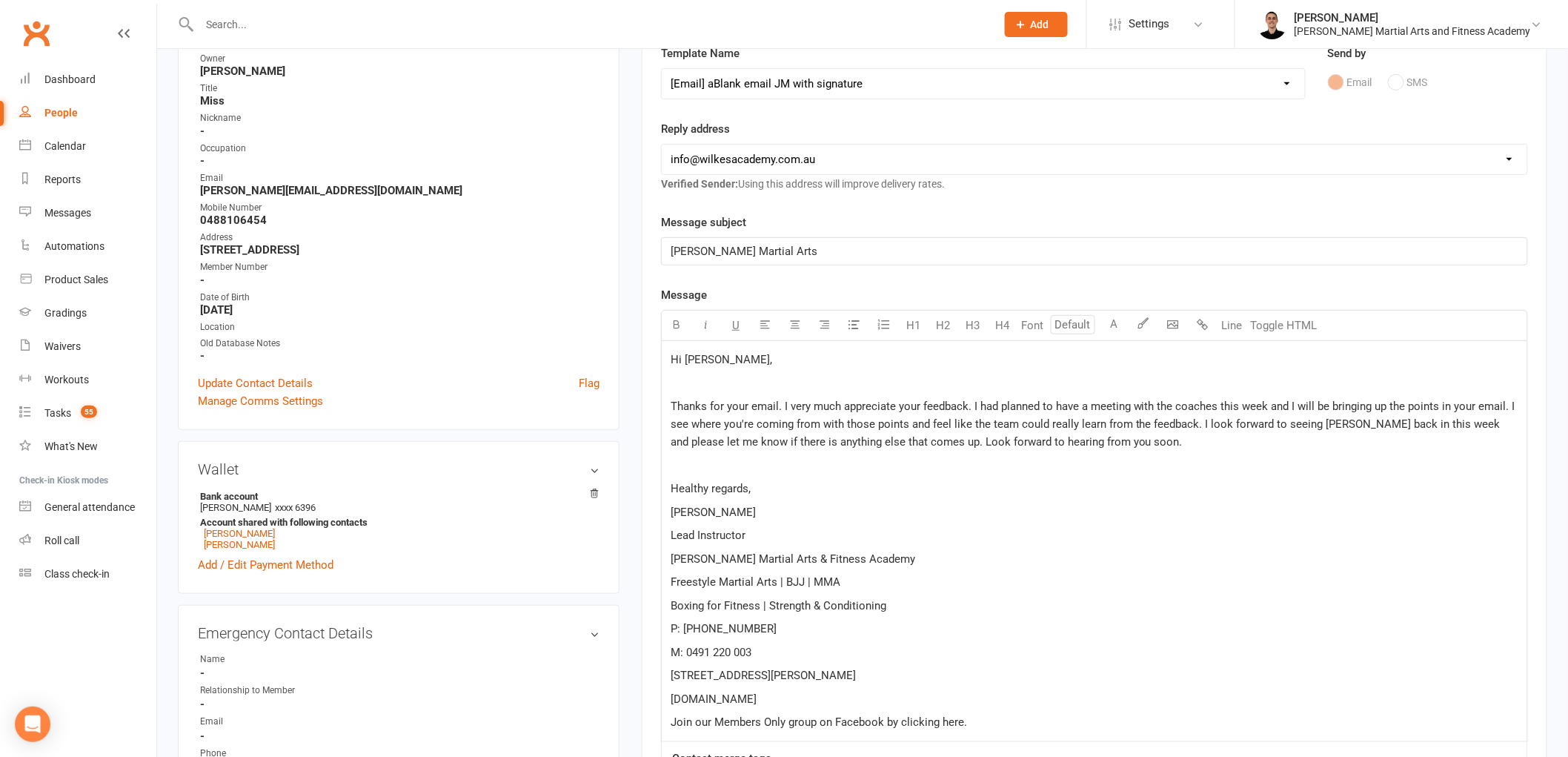
scroll to position [576, 0]
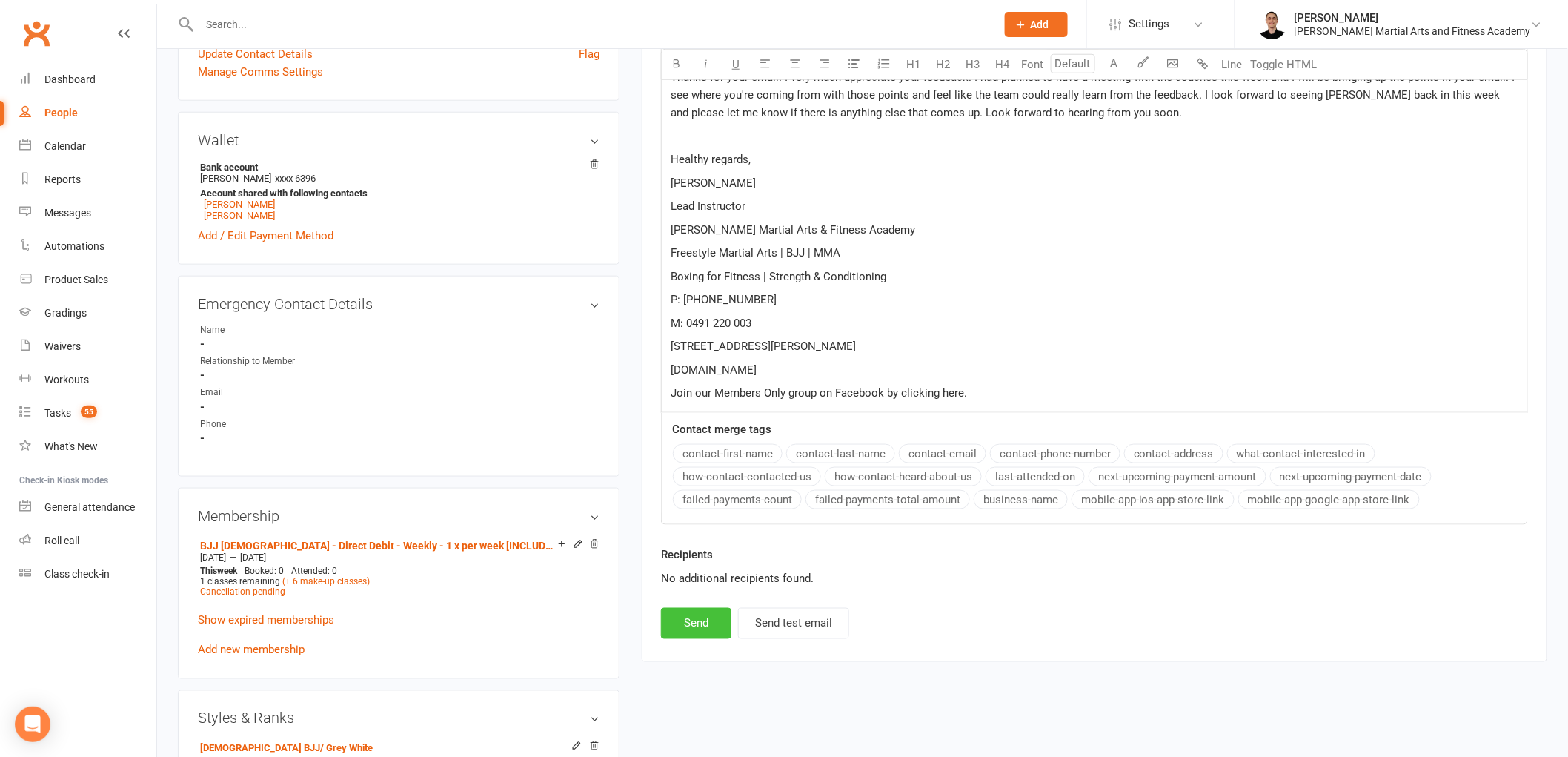
click at [704, 615] on button "Send" at bounding box center [696, 623] width 71 height 31
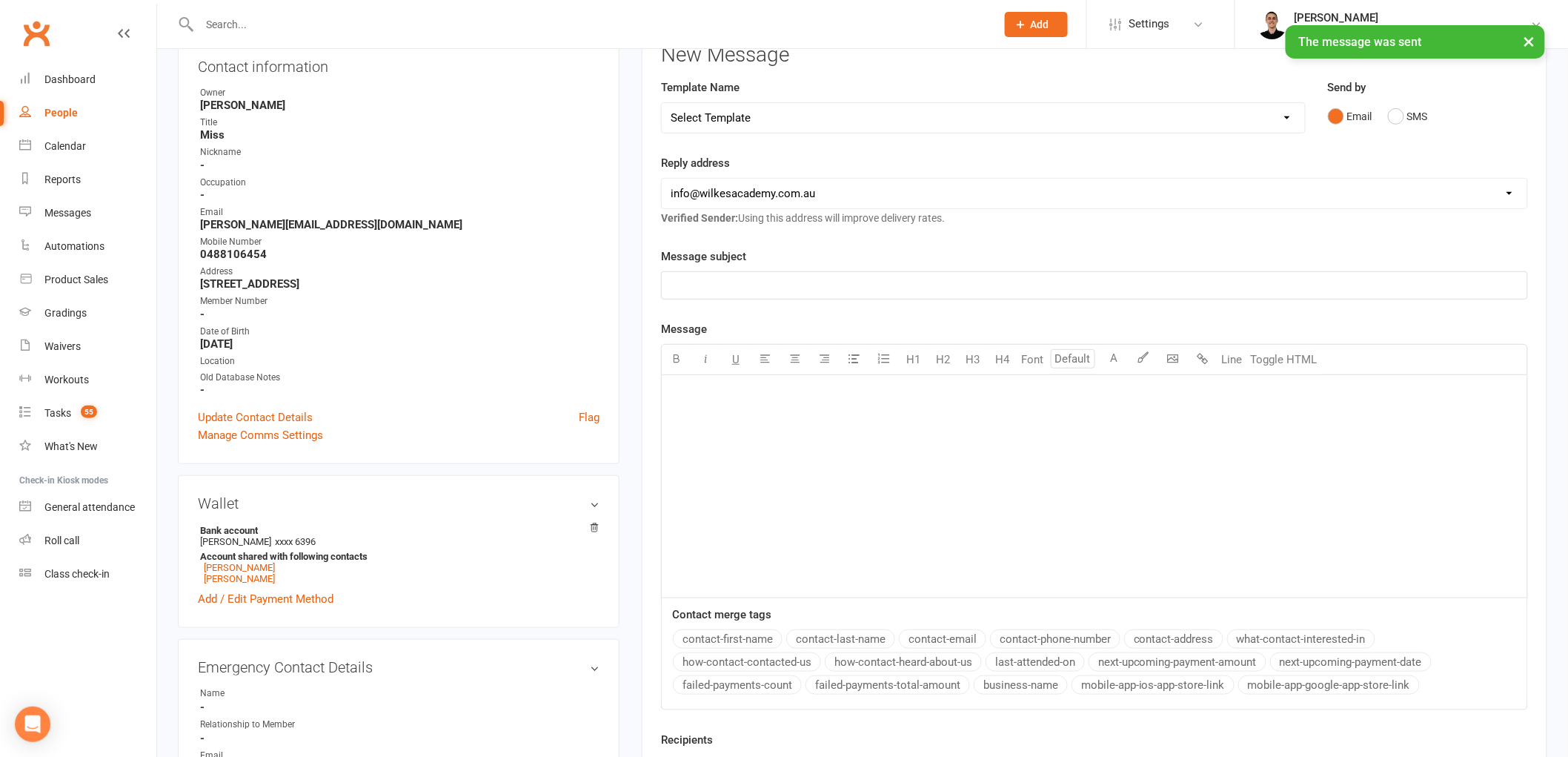
scroll to position [0, 0]
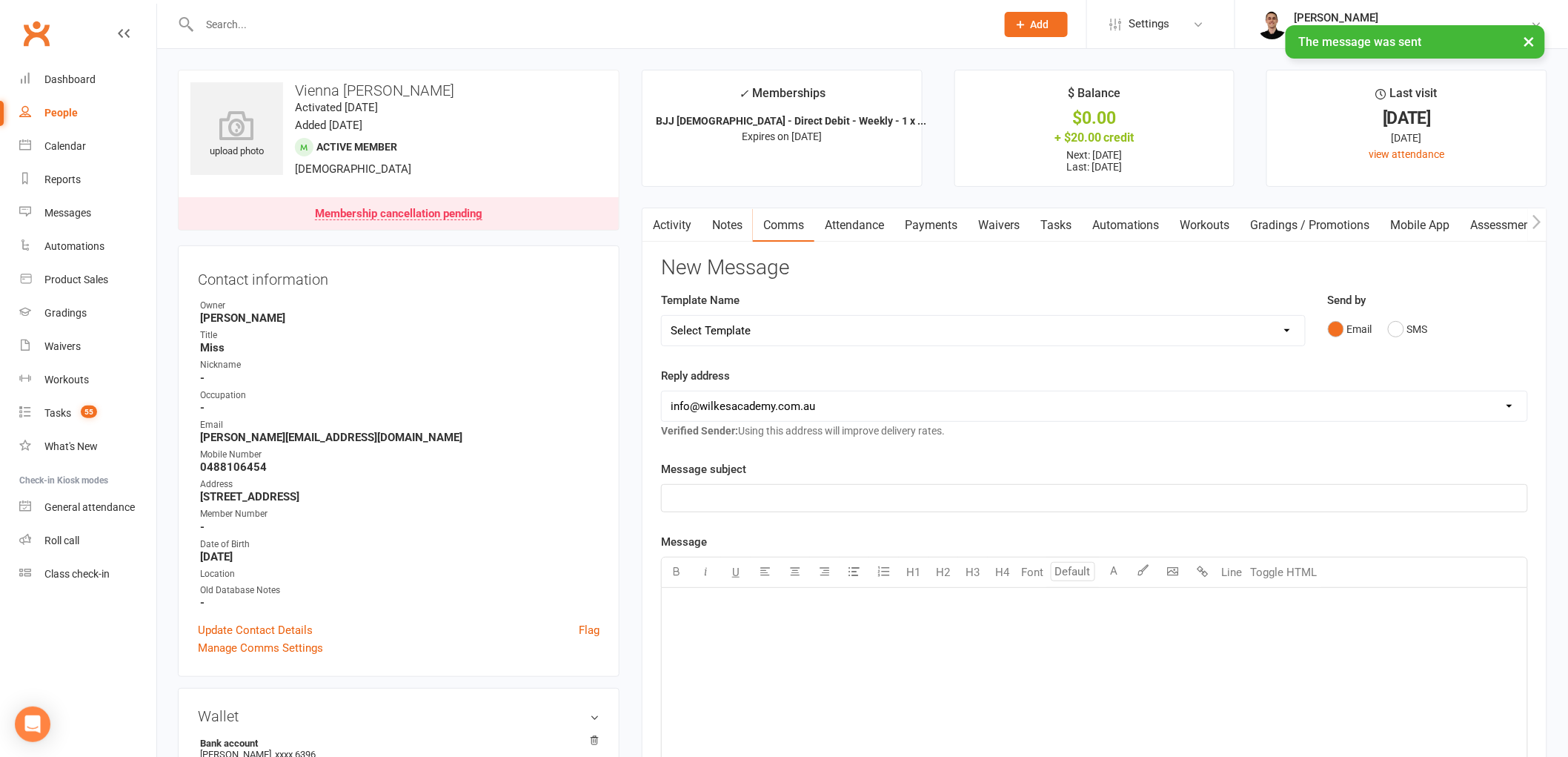
click at [1062, 208] on link "Tasks" at bounding box center [1056, 225] width 52 height 35
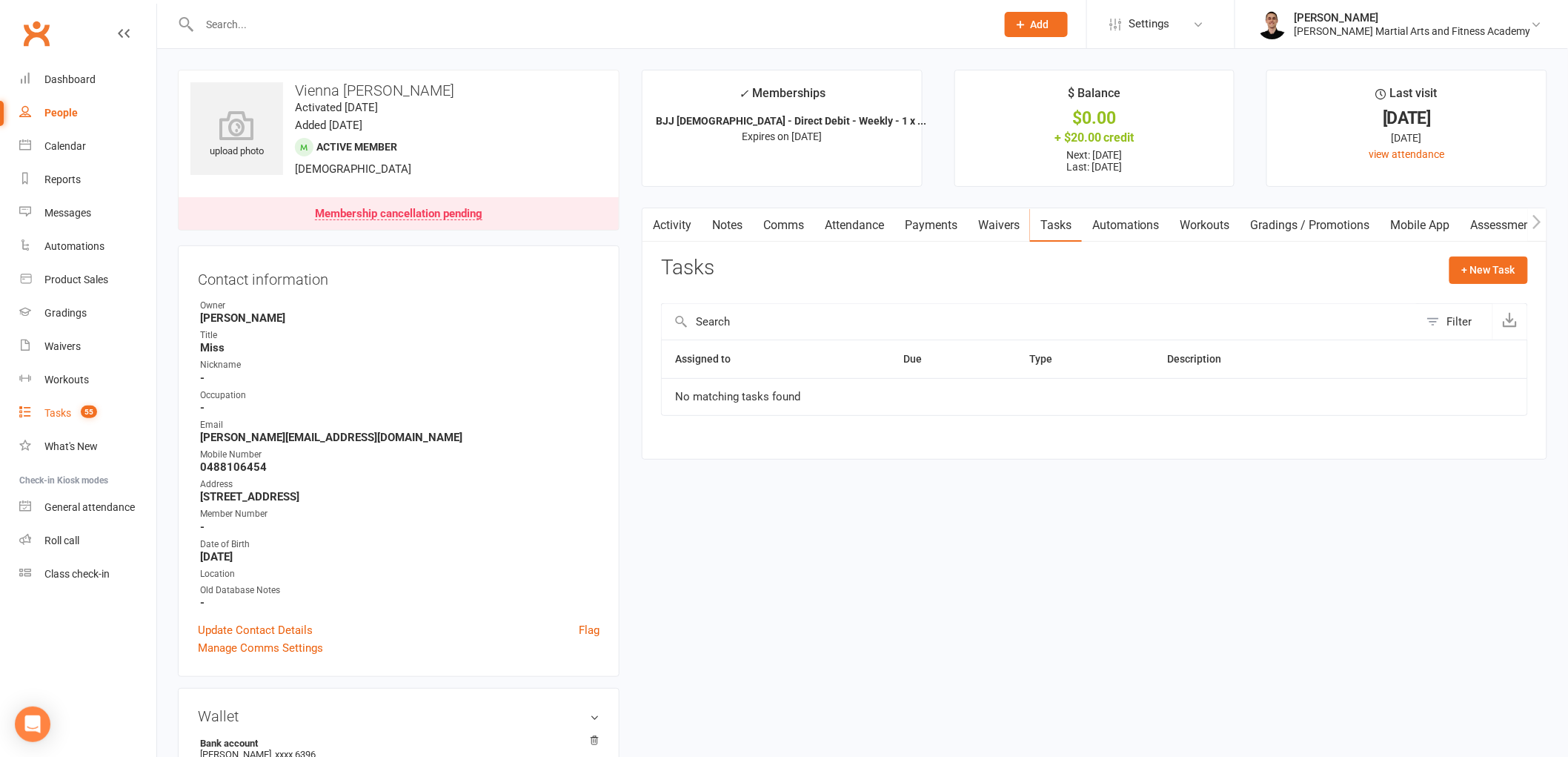
click at [55, 409] on div "Tasks" at bounding box center [58, 413] width 27 height 12
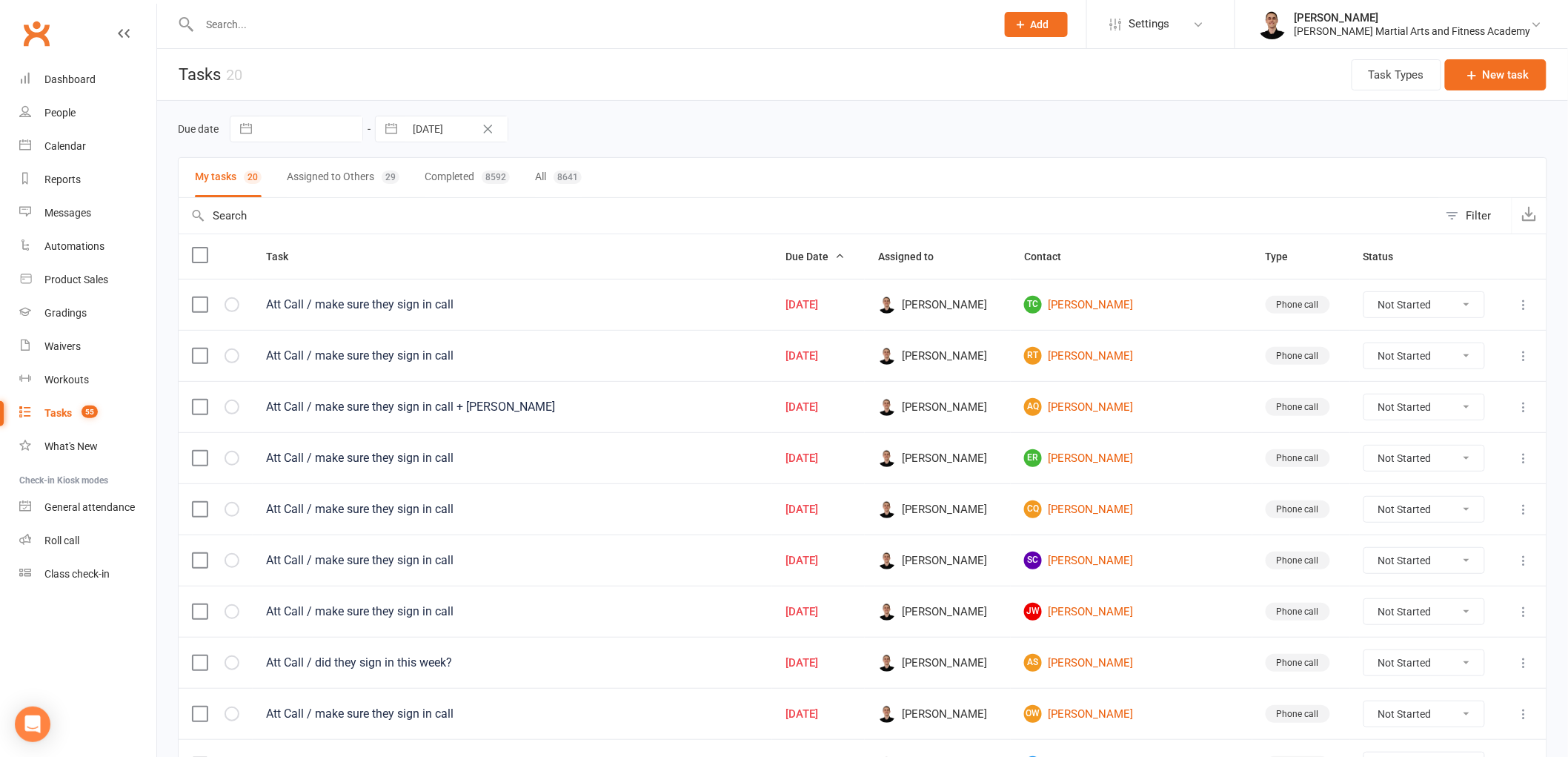
drag, startPoint x: 1384, startPoint y: 461, endPoint x: 1382, endPoint y: 471, distance: 10.2
click at [1384, 461] on select "Not Started In Progress Waiting Complete" at bounding box center [1424, 457] width 120 height 25
click at [1364, 448] on select "Not Started In Progress Waiting Complete" at bounding box center [1424, 457] width 120 height 25
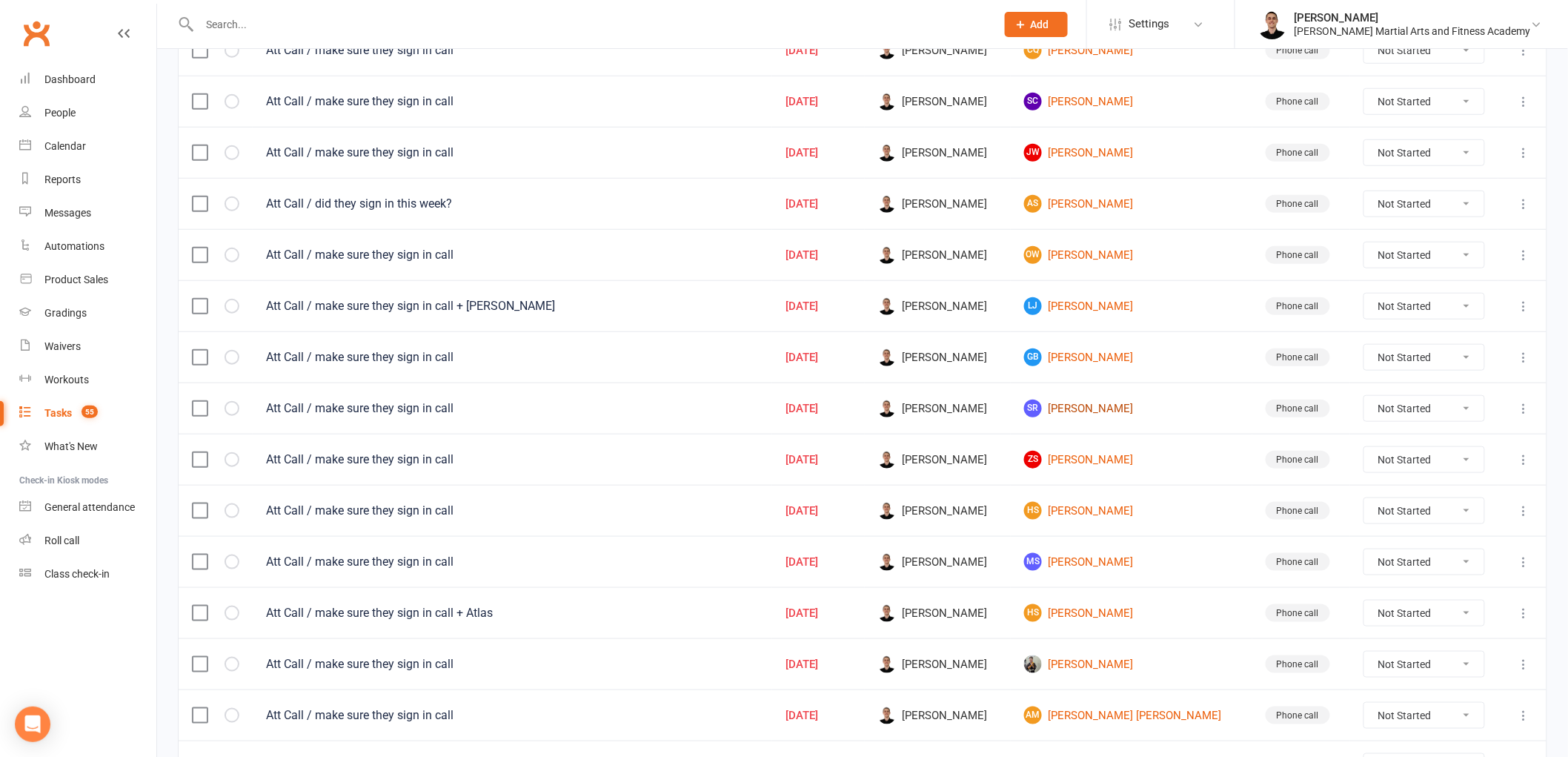
scroll to position [412, 0]
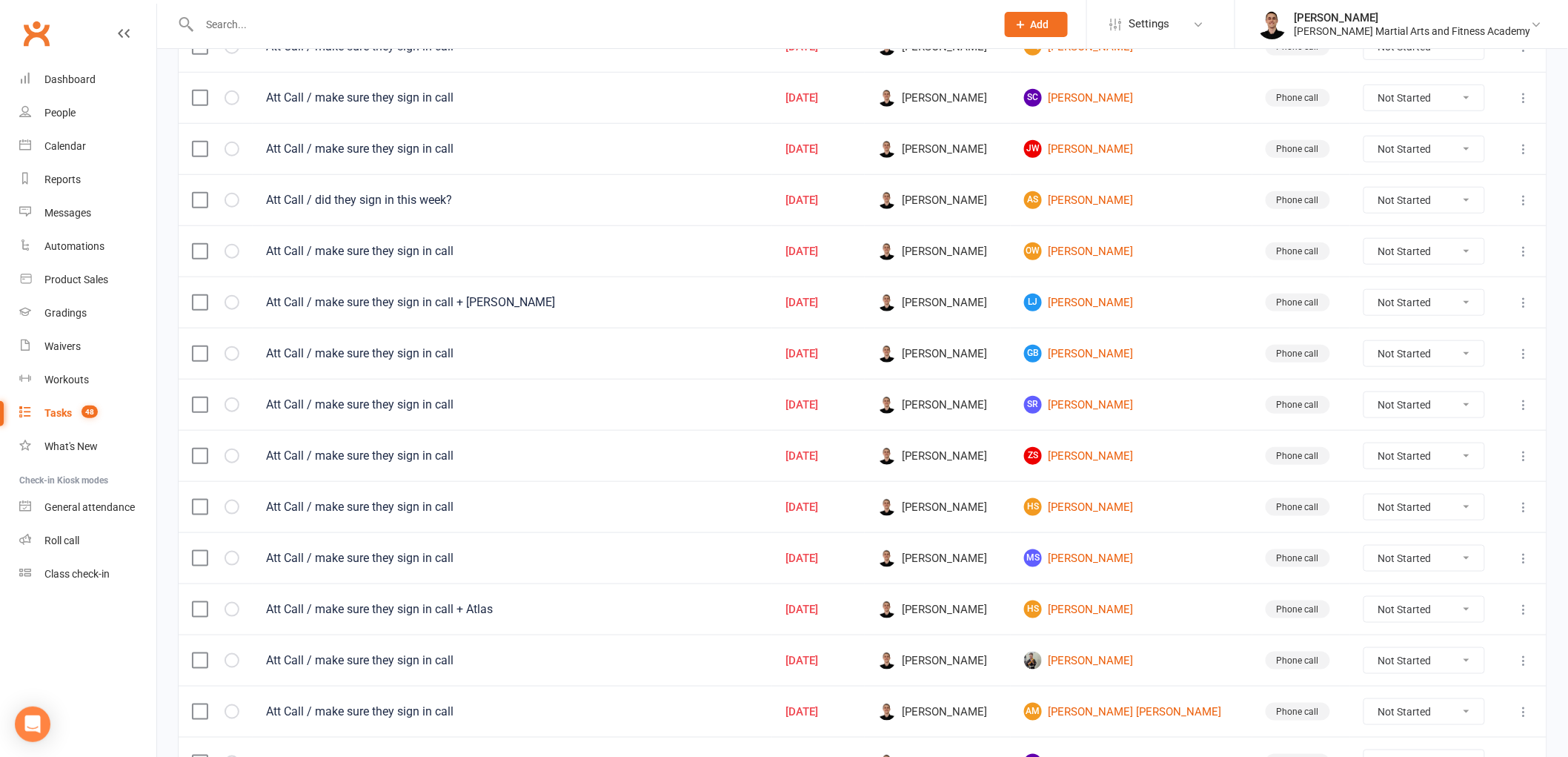
click at [1521, 406] on icon at bounding box center [1524, 404] width 15 height 15
click at [1441, 459] on link "Edit" at bounding box center [1447, 467] width 147 height 29
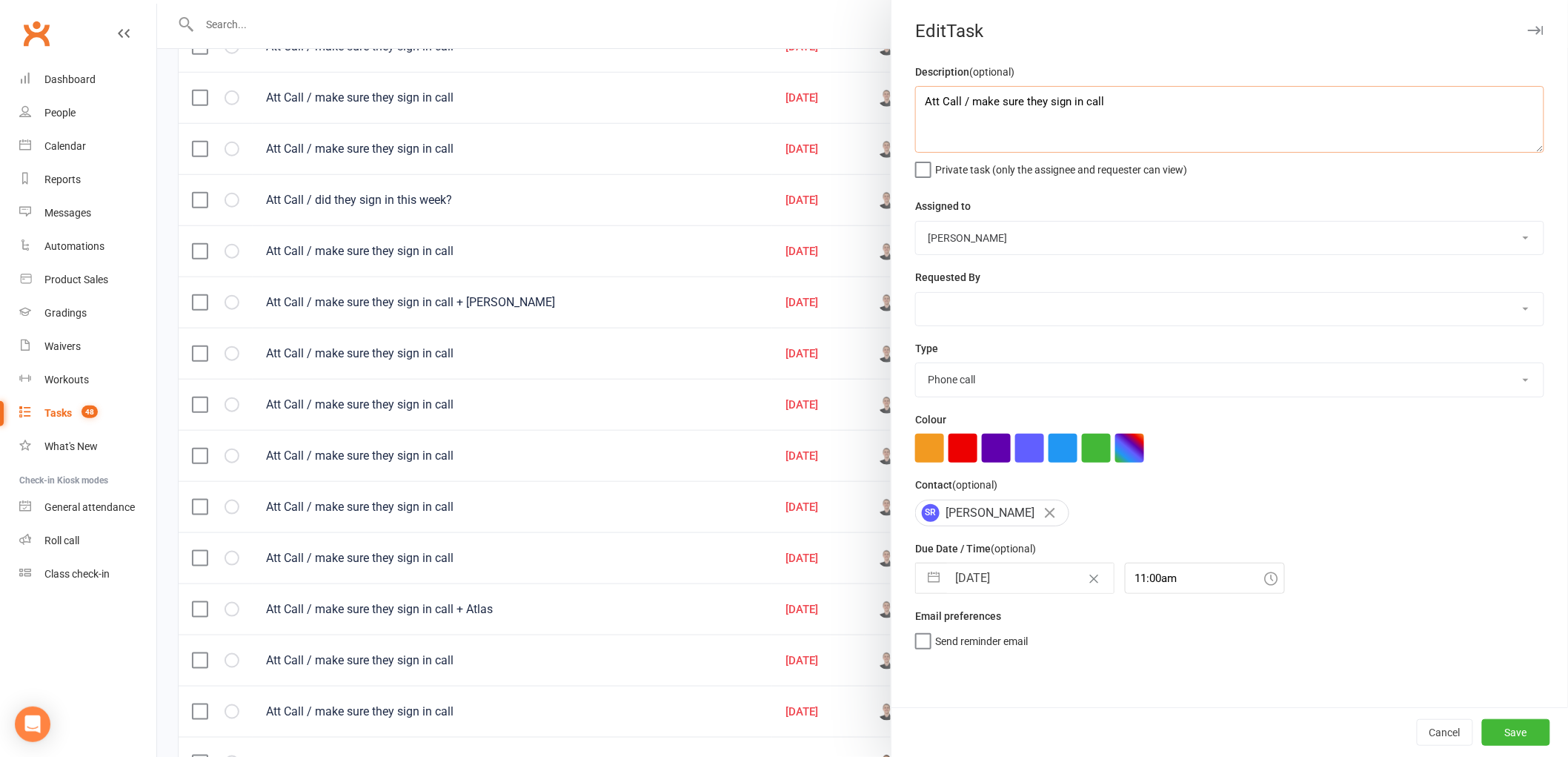
click at [1189, 109] on textarea "Att Call / make sure they sign in call" at bounding box center [1230, 119] width 629 height 66
click at [1515, 737] on button "Save" at bounding box center [1515, 732] width 68 height 27
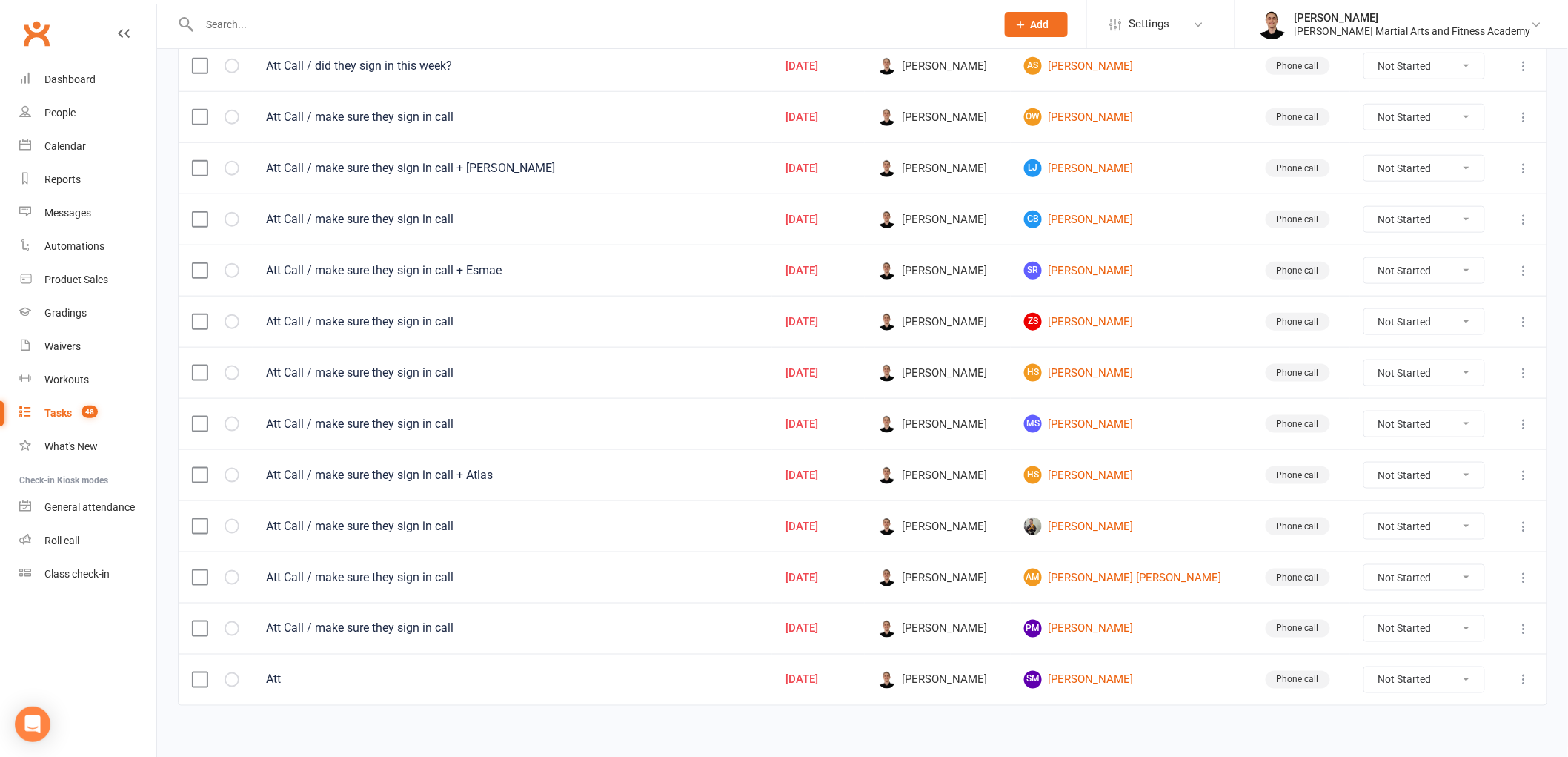
scroll to position [564, 0]
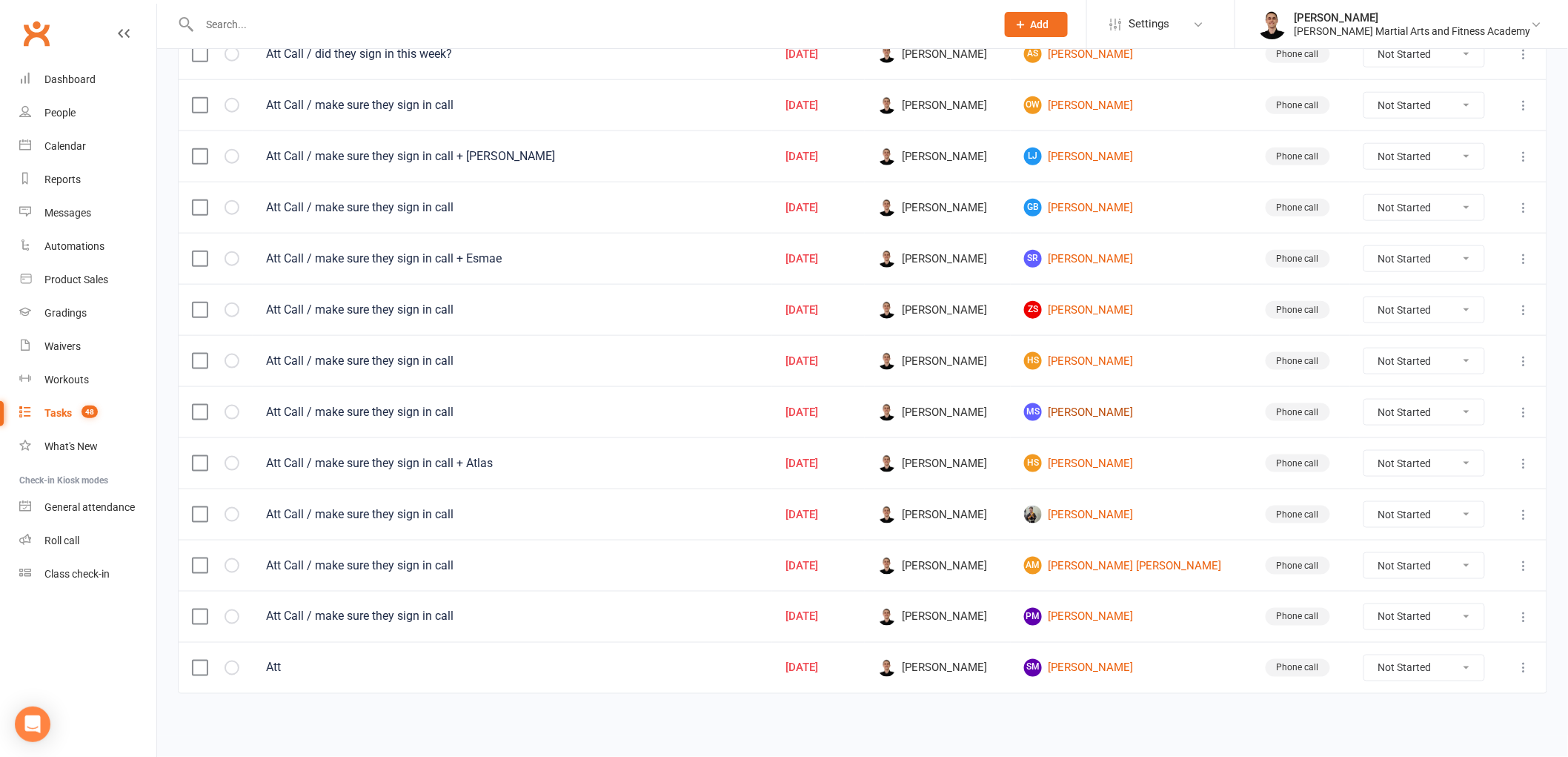
click at [1119, 407] on link "MS [PERSON_NAME]" at bounding box center [1131, 412] width 214 height 18
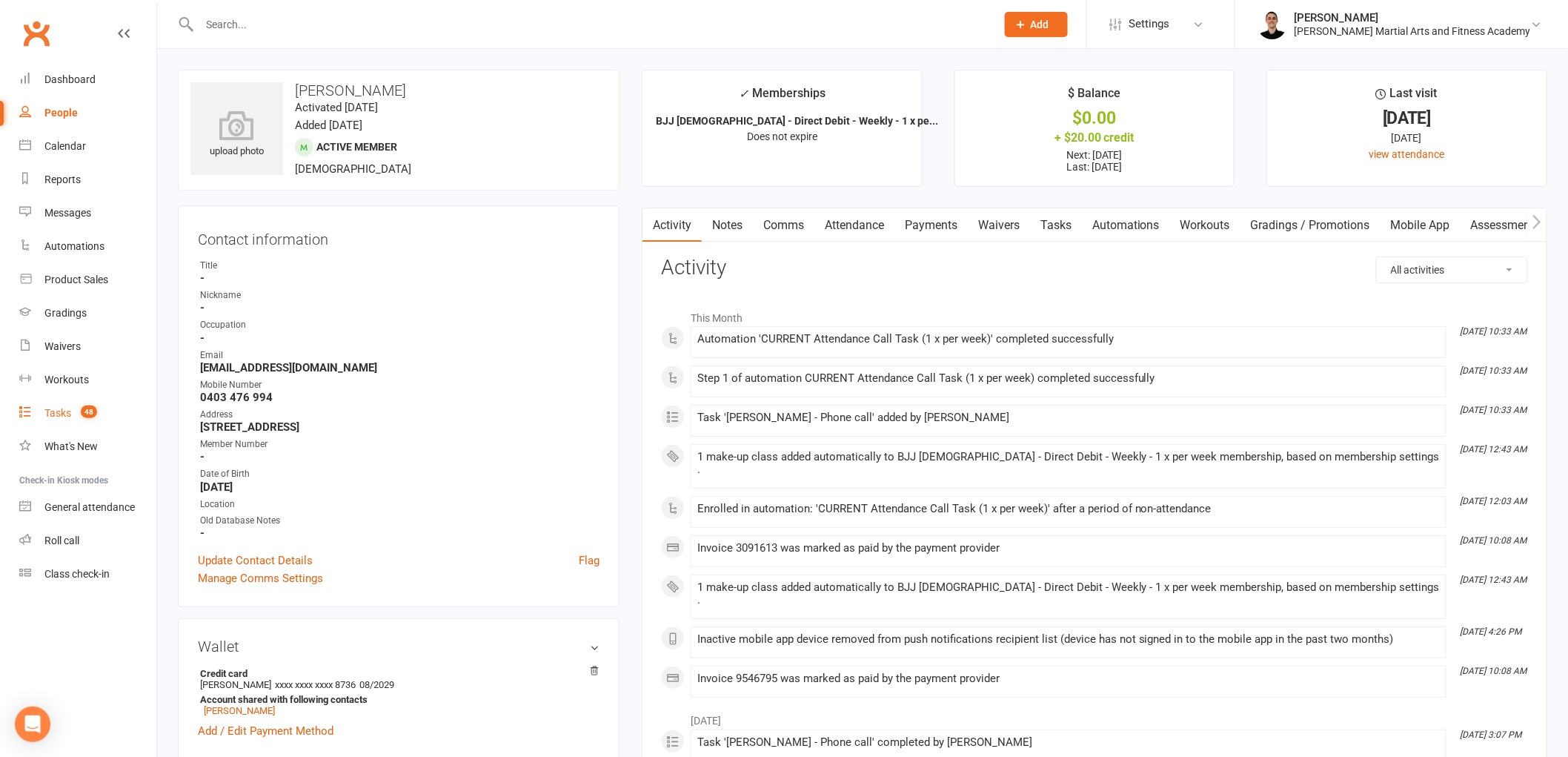
click at [62, 416] on div "Tasks" at bounding box center [58, 413] width 27 height 12
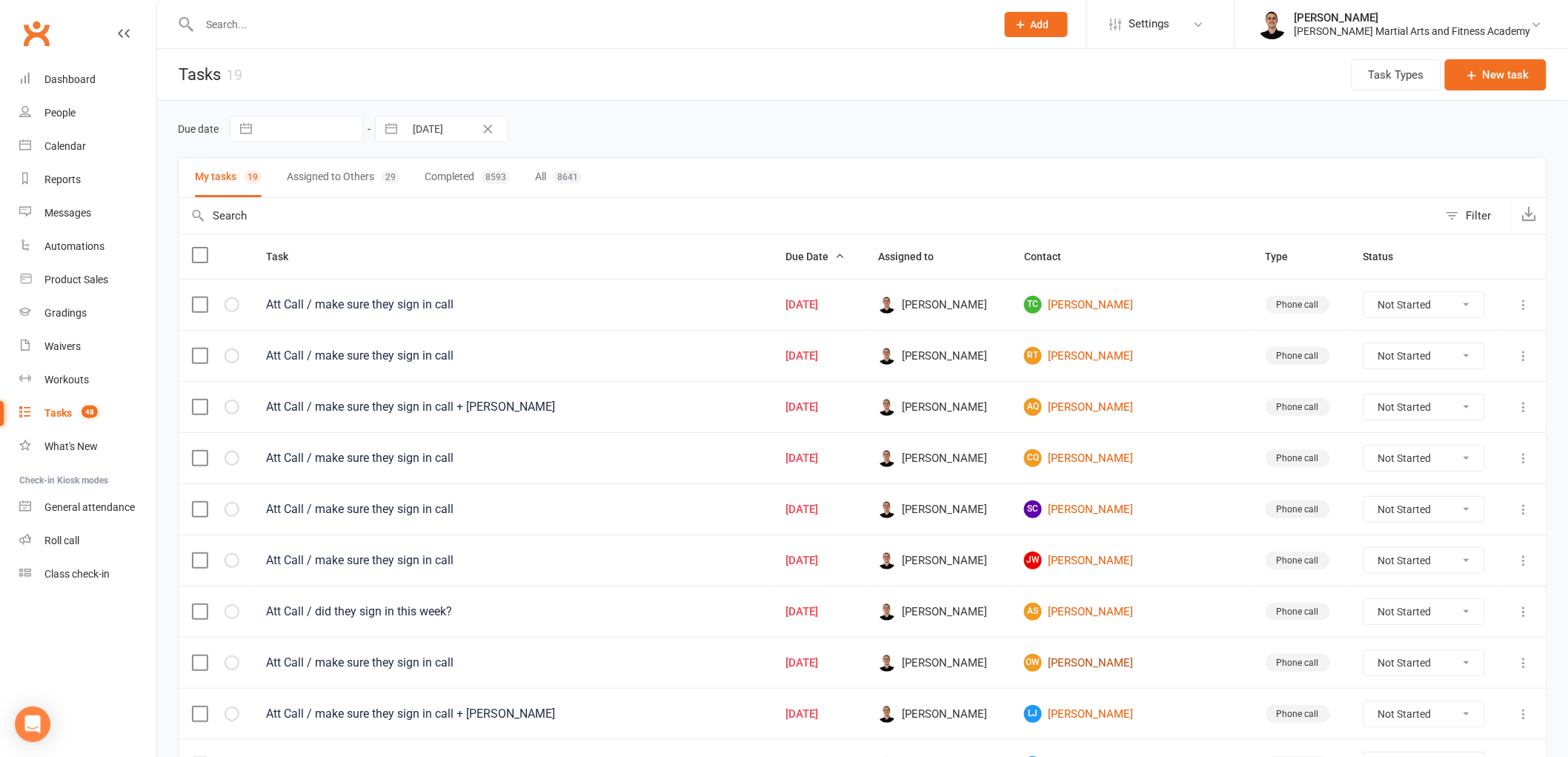
click at [1107, 665] on link "OW [PERSON_NAME]" at bounding box center [1131, 662] width 214 height 18
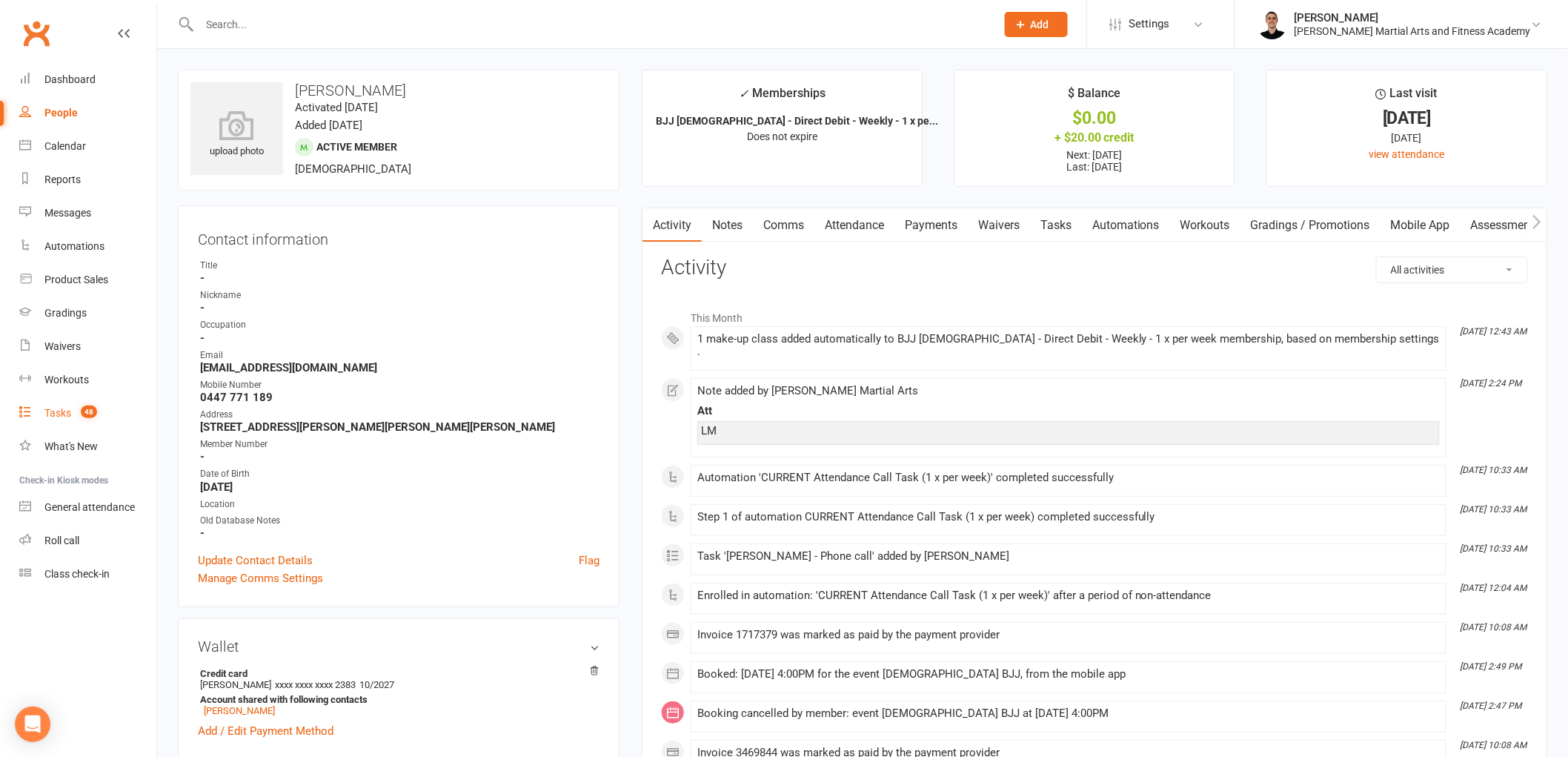
click at [76, 415] on count-badge "48" at bounding box center [85, 413] width 23 height 12
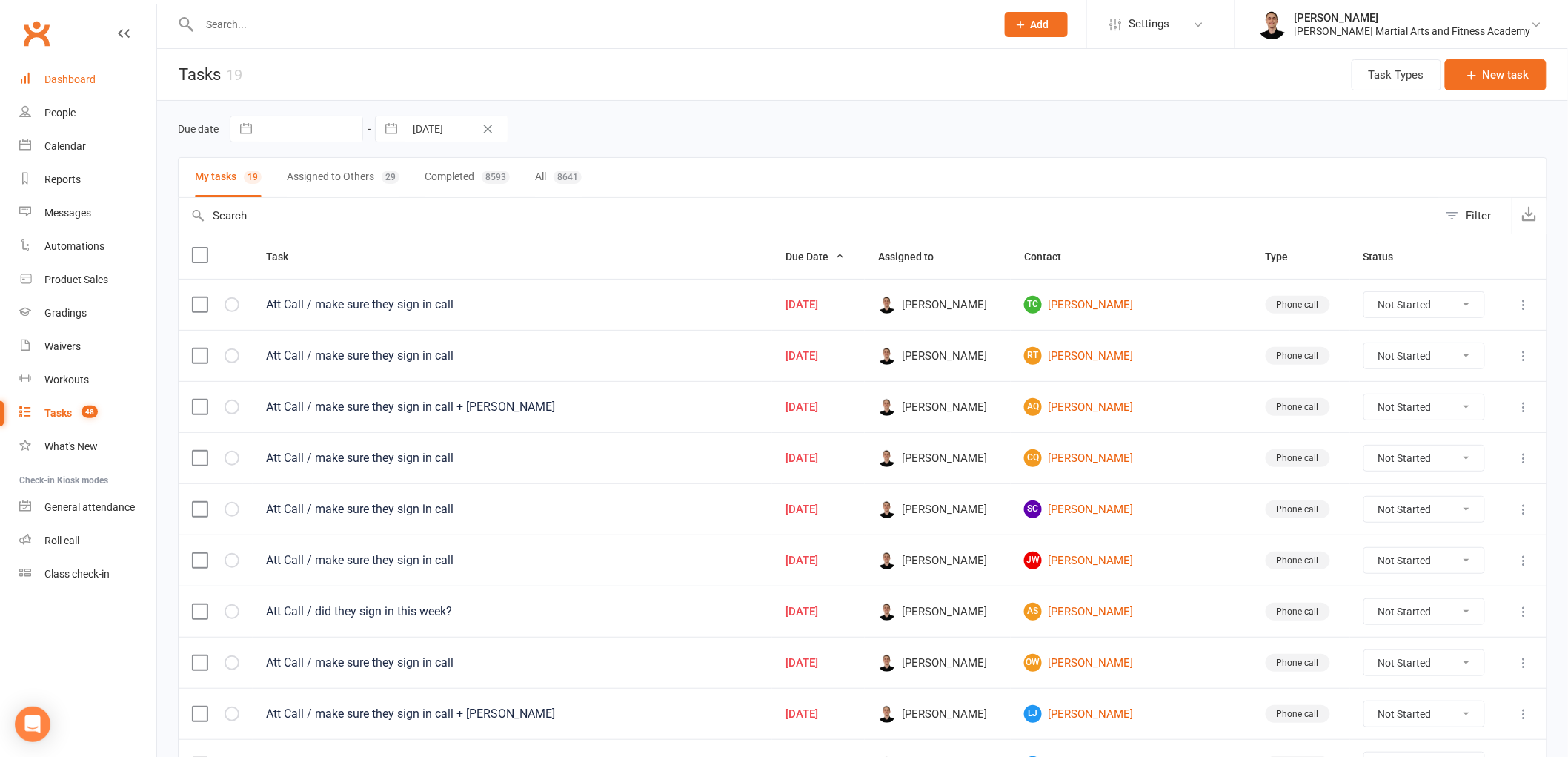
click at [81, 76] on div "Dashboard" at bounding box center [70, 79] width 51 height 12
